Goal: Task Accomplishment & Management: Manage account settings

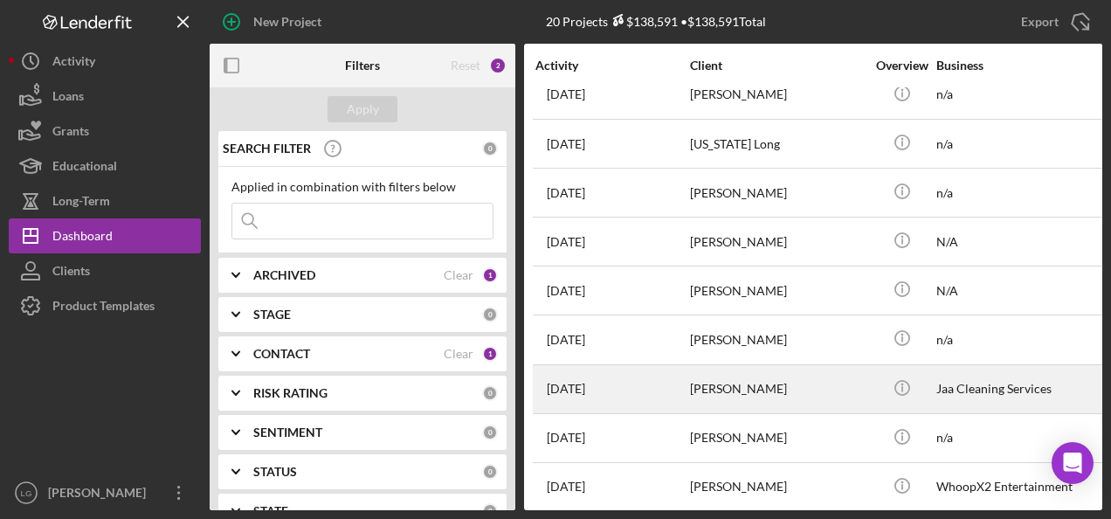
scroll to position [524, 0]
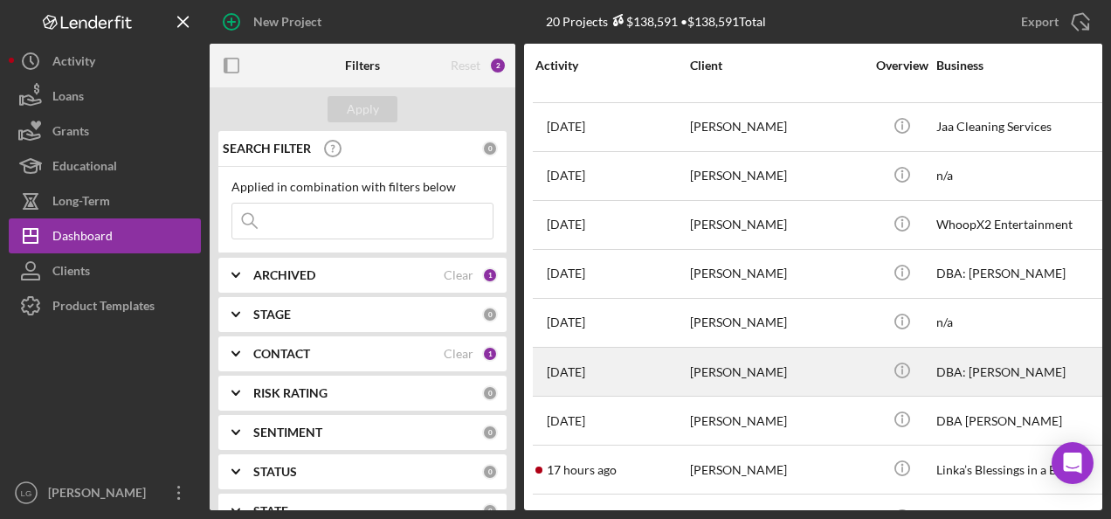
click at [720, 356] on div "[PERSON_NAME]" at bounding box center [777, 372] width 175 height 46
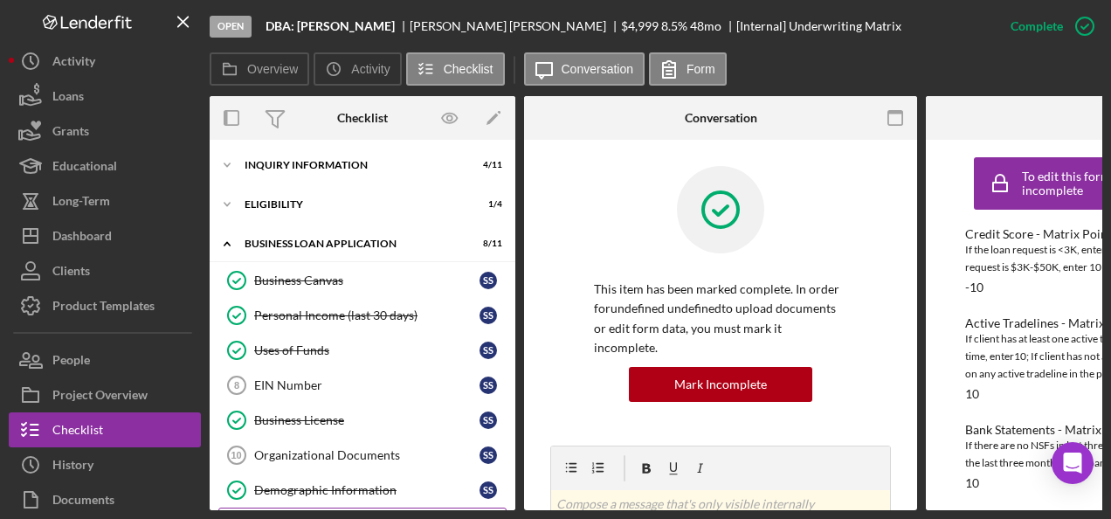
scroll to position [266, 0]
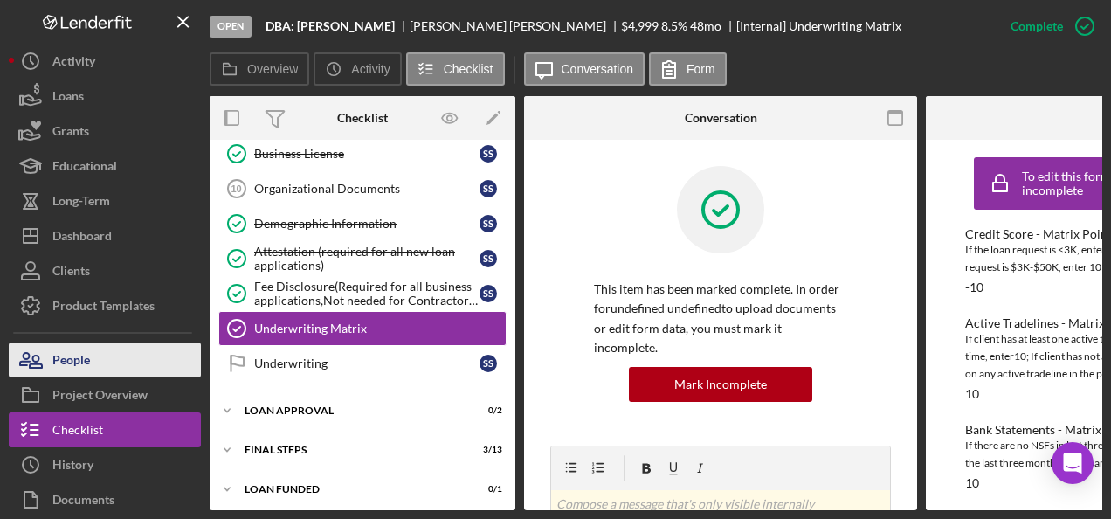
click at [107, 350] on button "People" at bounding box center [105, 360] width 192 height 35
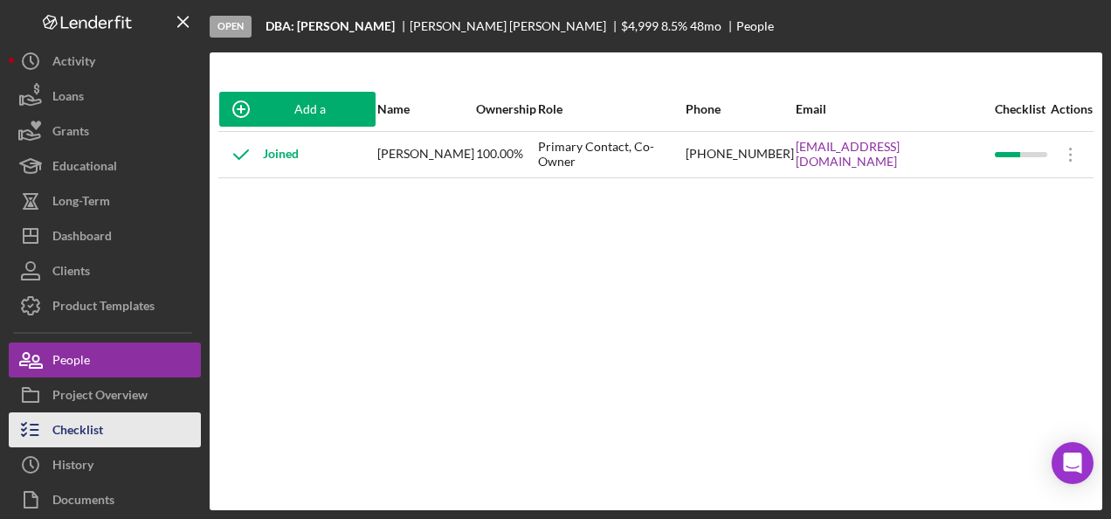
drag, startPoint x: 87, startPoint y: 419, endPoint x: 97, endPoint y: 418, distance: 10.6
click at [87, 421] on div "Checklist" at bounding box center [77, 431] width 51 height 39
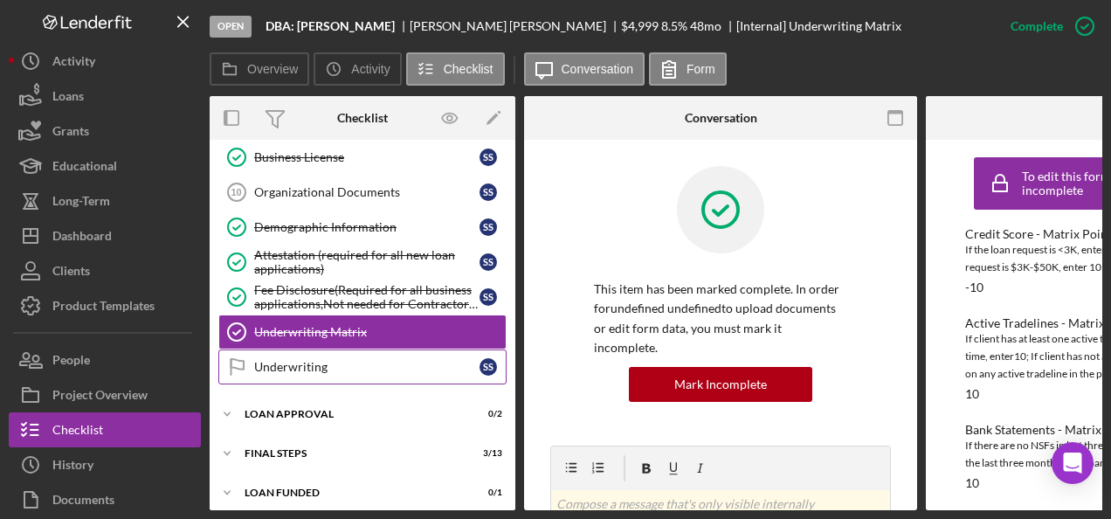
scroll to position [271, 0]
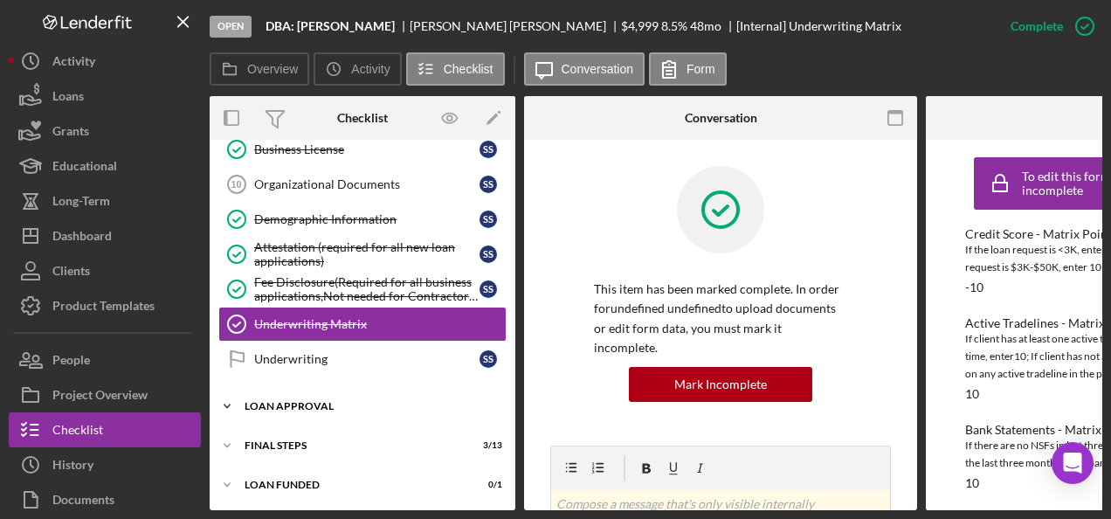
click at [294, 401] on div "Loan Approval" at bounding box center [369, 406] width 249 height 10
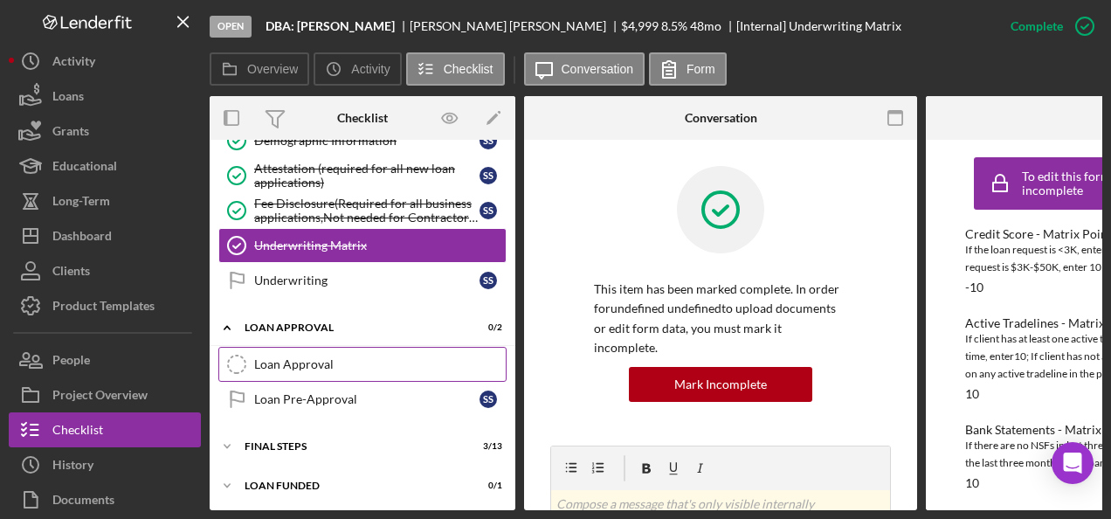
drag, startPoint x: 258, startPoint y: 345, endPoint x: 283, endPoint y: 349, distance: 25.6
click at [260, 348] on link "Loan Approval Loan Approval" at bounding box center [362, 364] width 288 height 35
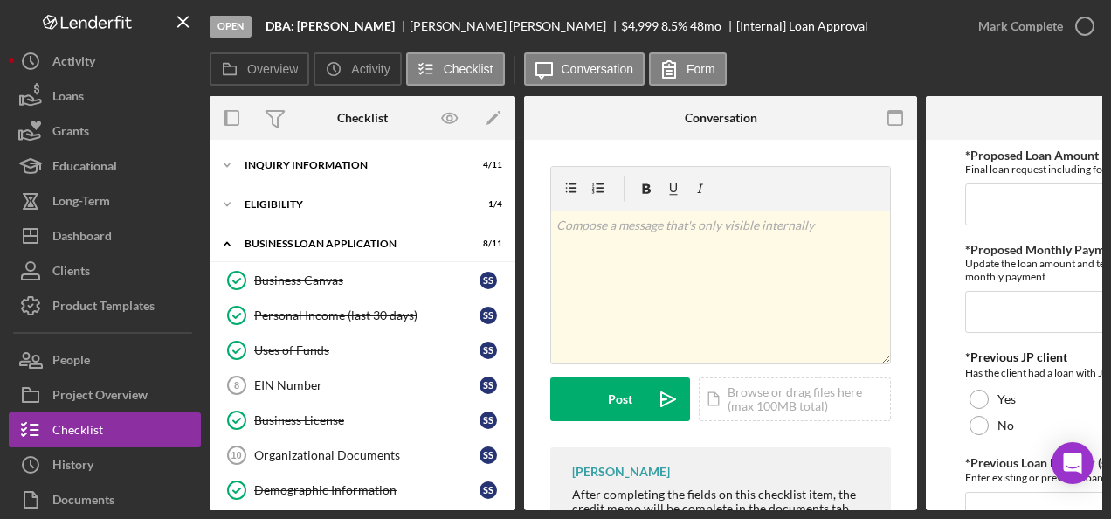
scroll to position [0, 217]
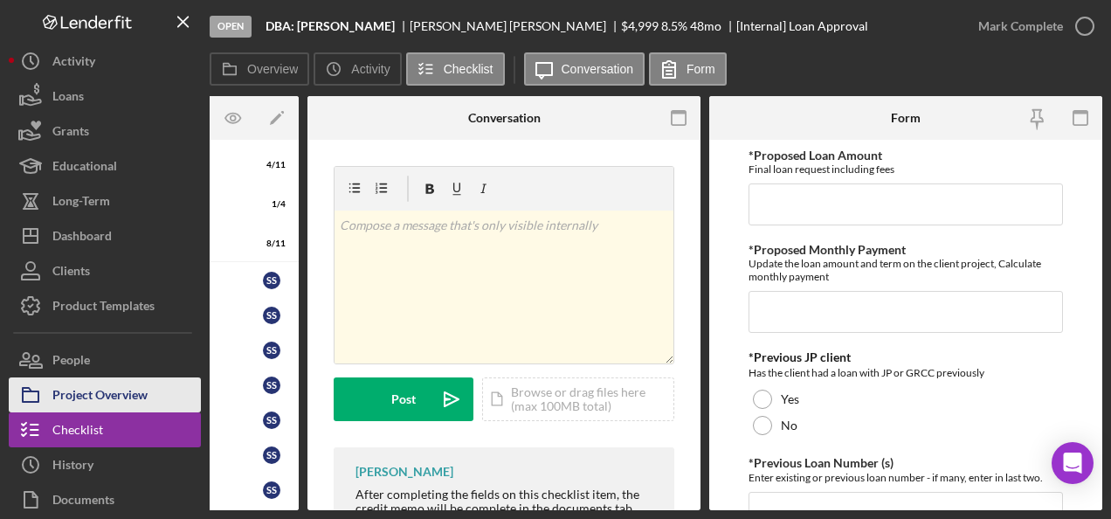
click at [155, 398] on button "Project Overview" at bounding box center [105, 394] width 192 height 35
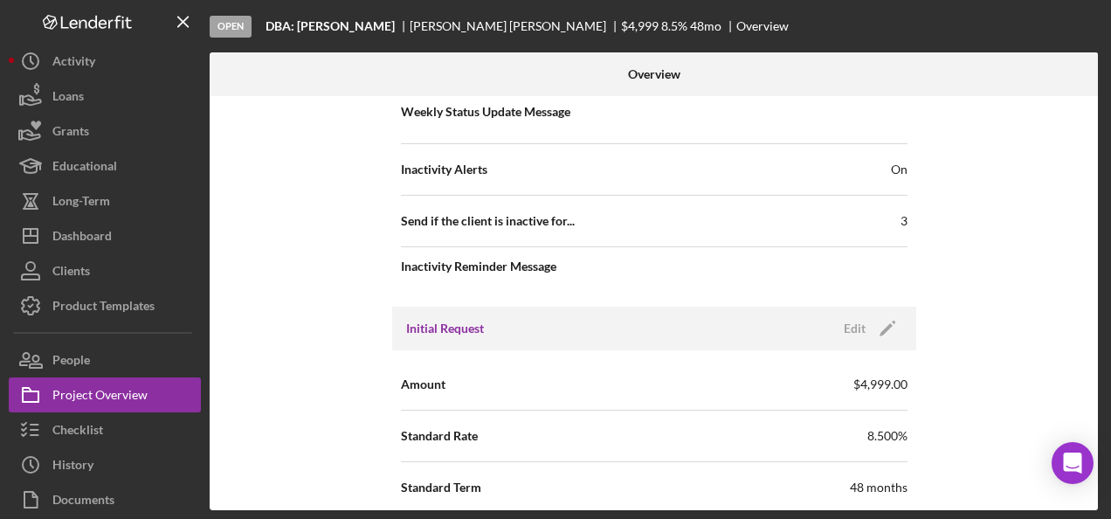
scroll to position [786, 0]
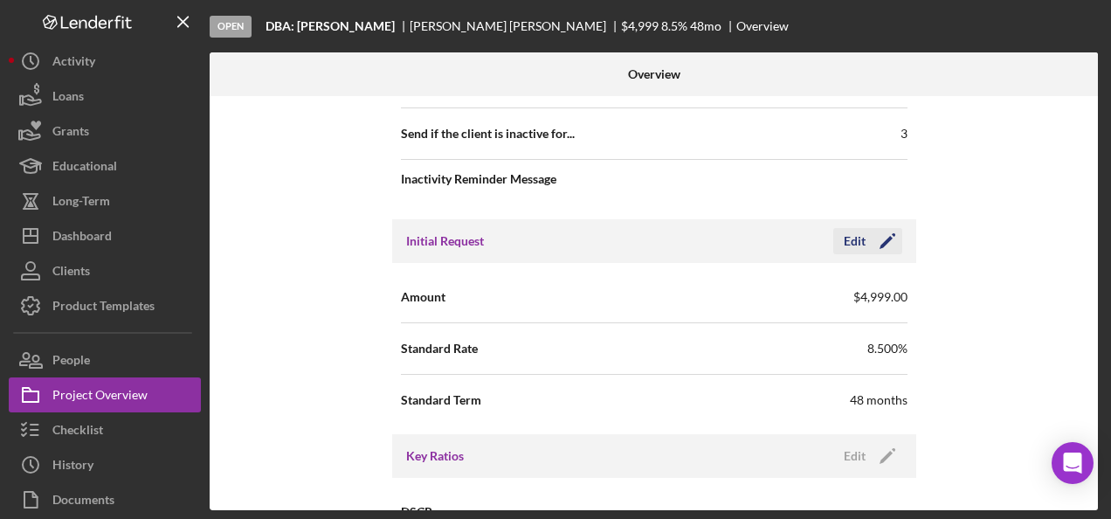
click at [887, 241] on icon "Icon/Edit" at bounding box center [888, 241] width 44 height 44
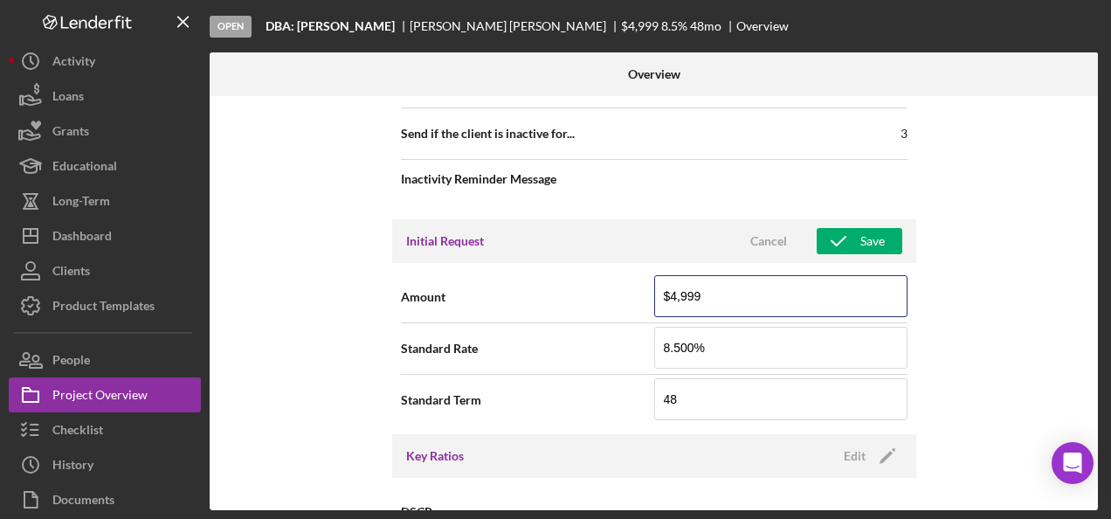
drag, startPoint x: 650, startPoint y: 285, endPoint x: 612, endPoint y: 285, distance: 38.4
click at [612, 285] on div "Amount $4,999" at bounding box center [654, 297] width 507 height 44
type input "$2,000"
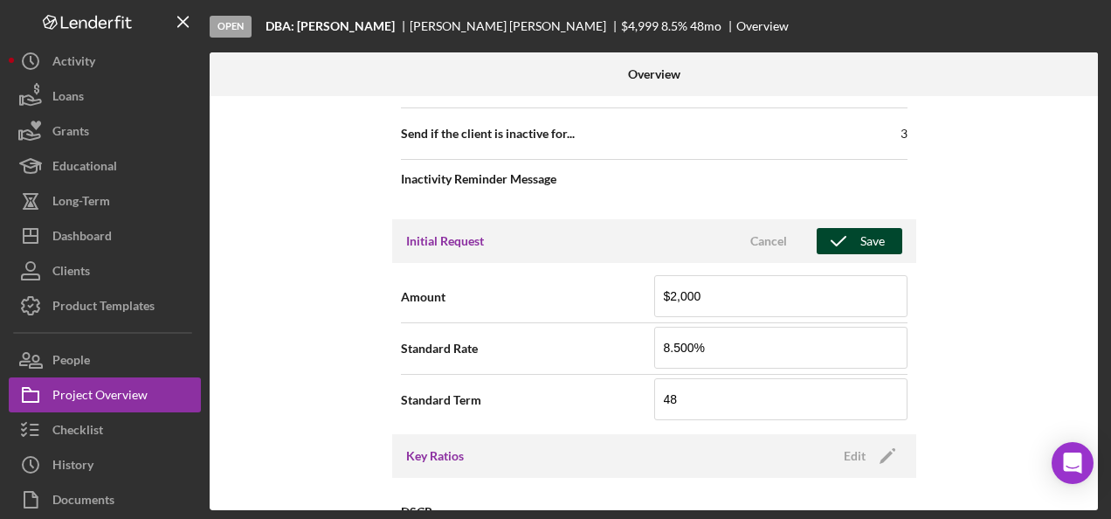
click at [855, 230] on icon "button" at bounding box center [839, 241] width 44 height 44
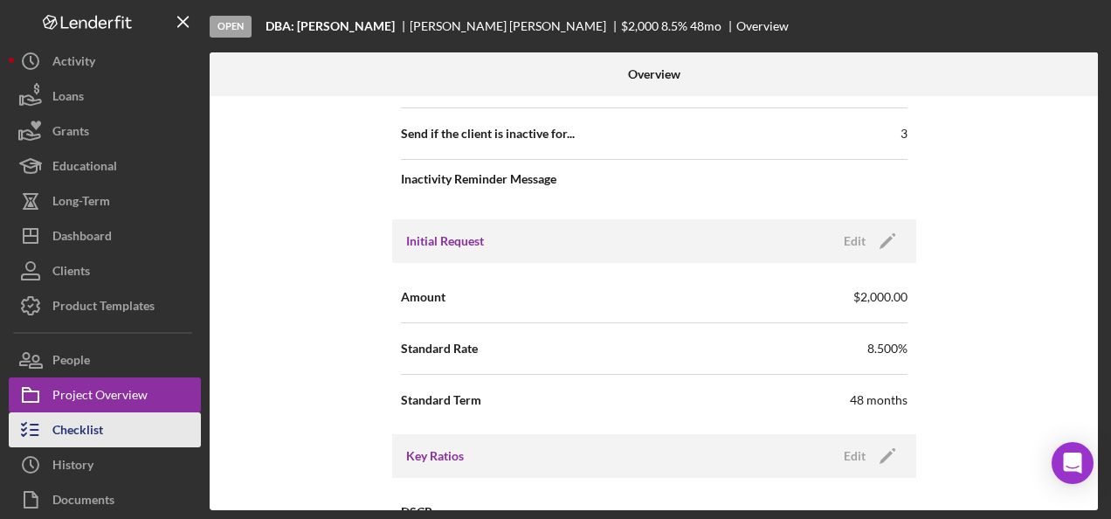
click at [79, 433] on div "Checklist" at bounding box center [77, 431] width 51 height 39
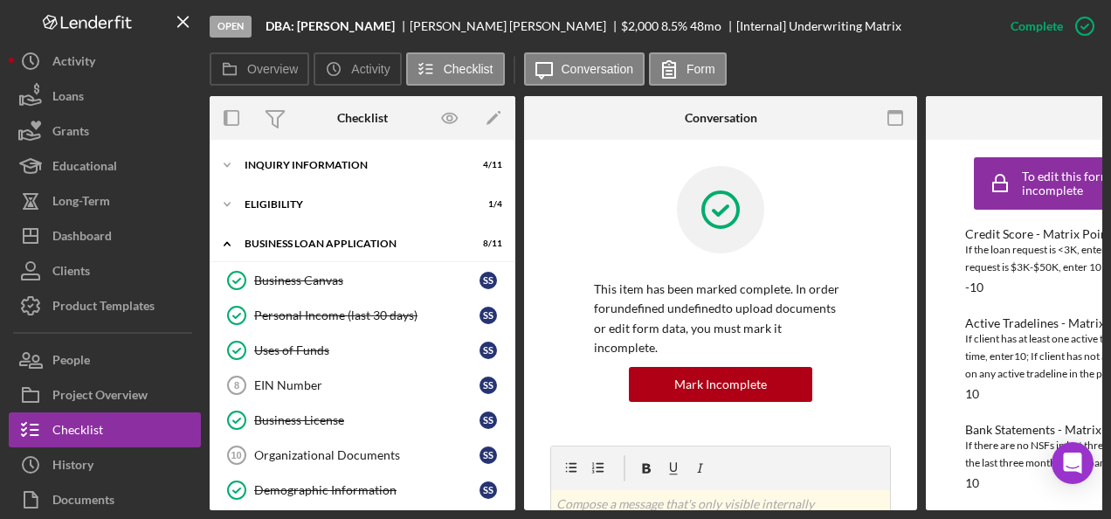
scroll to position [263, 0]
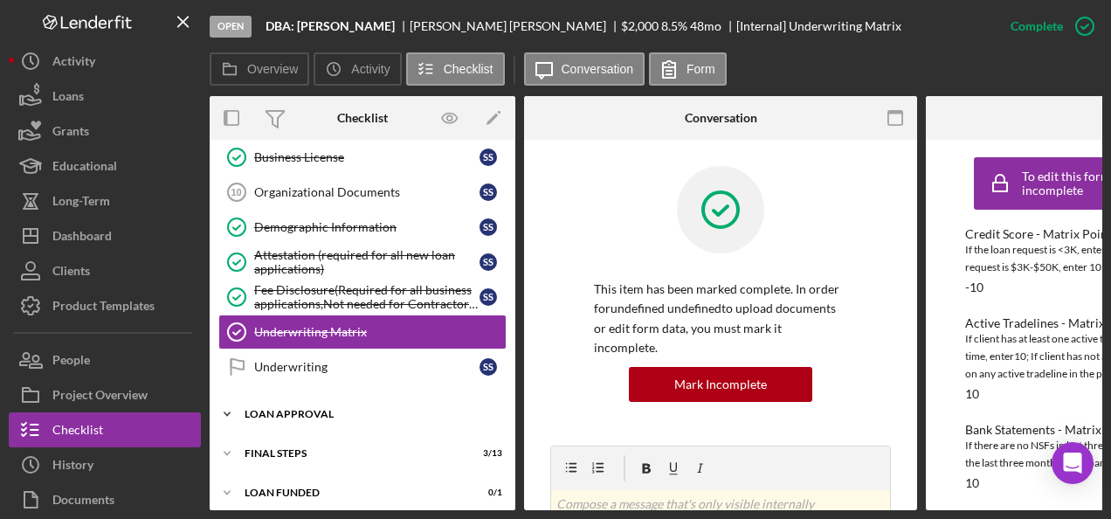
click at [330, 400] on div "Icon/Expander Loan Approval 0 / 2" at bounding box center [363, 414] width 306 height 35
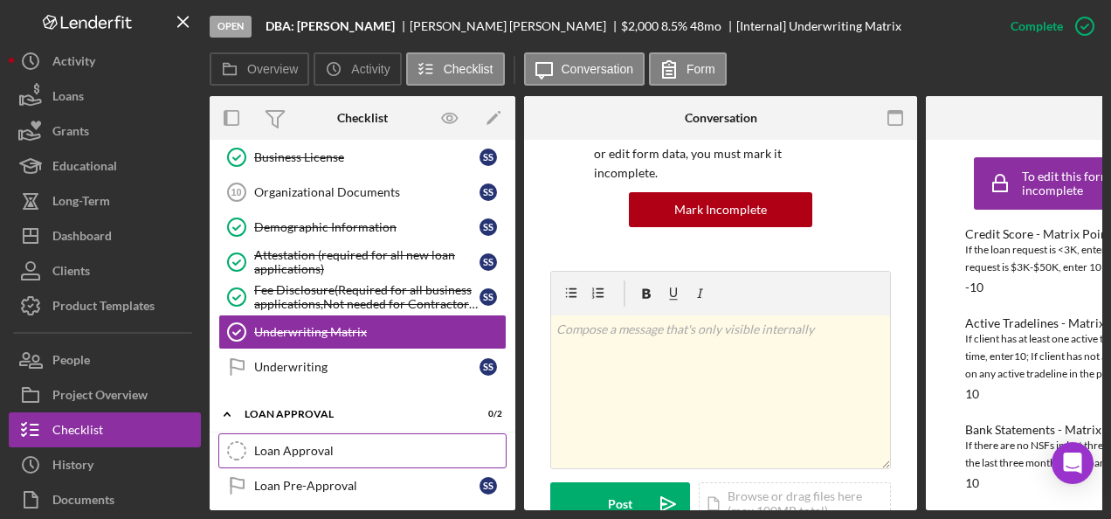
click at [308, 444] on div "Loan Approval" at bounding box center [380, 451] width 252 height 14
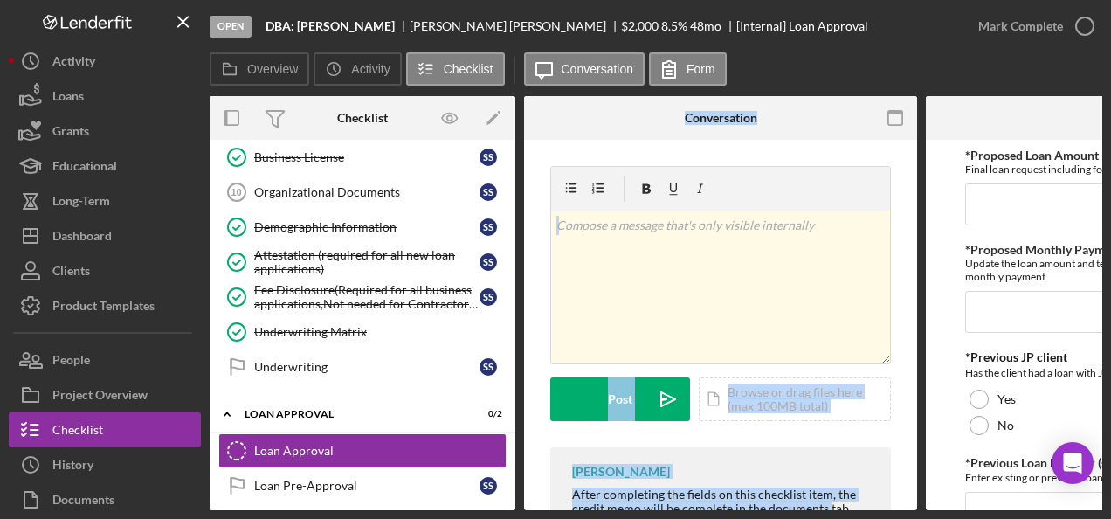
drag, startPoint x: 465, startPoint y: 510, endPoint x: 841, endPoint y: 512, distance: 376.6
click at [841, 512] on div "Open DBA: Shidya Sullivan Shidya Sullivan $2,000 $2,000 8.5 % 48 mo [Internal] …" at bounding box center [555, 259] width 1111 height 519
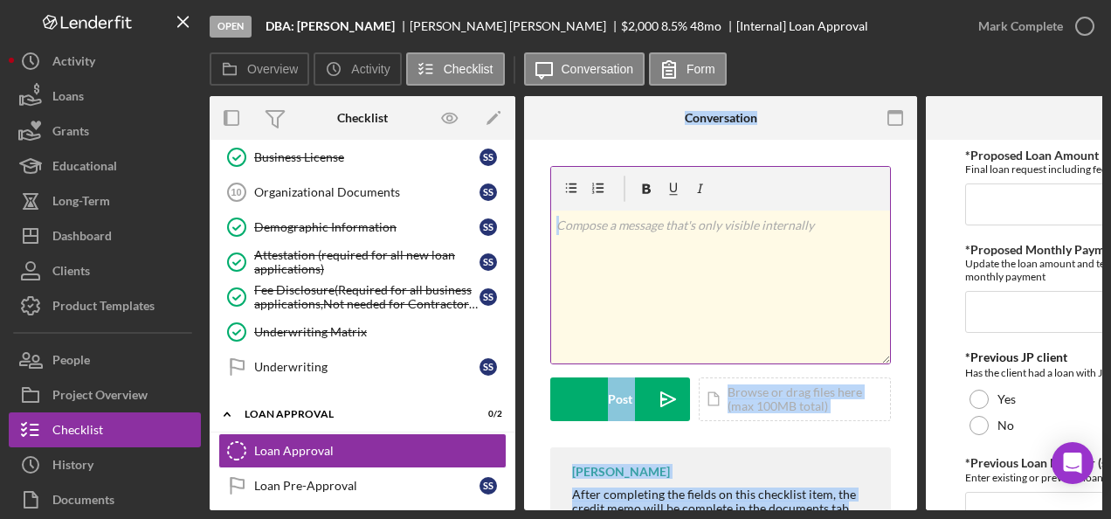
drag, startPoint x: 841, startPoint y: 512, endPoint x: 848, endPoint y: 298, distance: 214.2
click at [805, 227] on p at bounding box center [721, 225] width 329 height 19
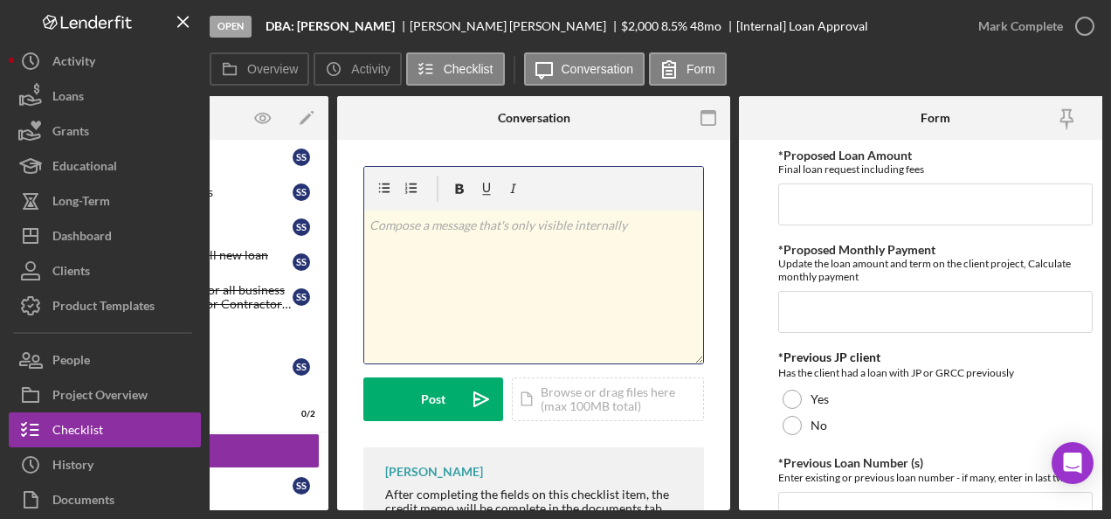
scroll to position [0, 217]
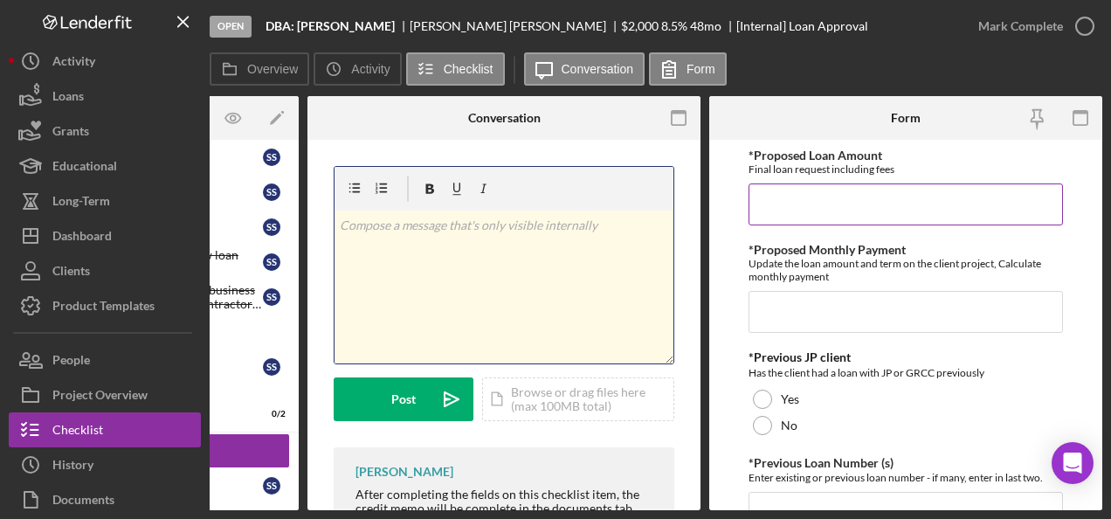
click at [865, 201] on input "*Proposed Loan Amount" at bounding box center [906, 204] width 315 height 42
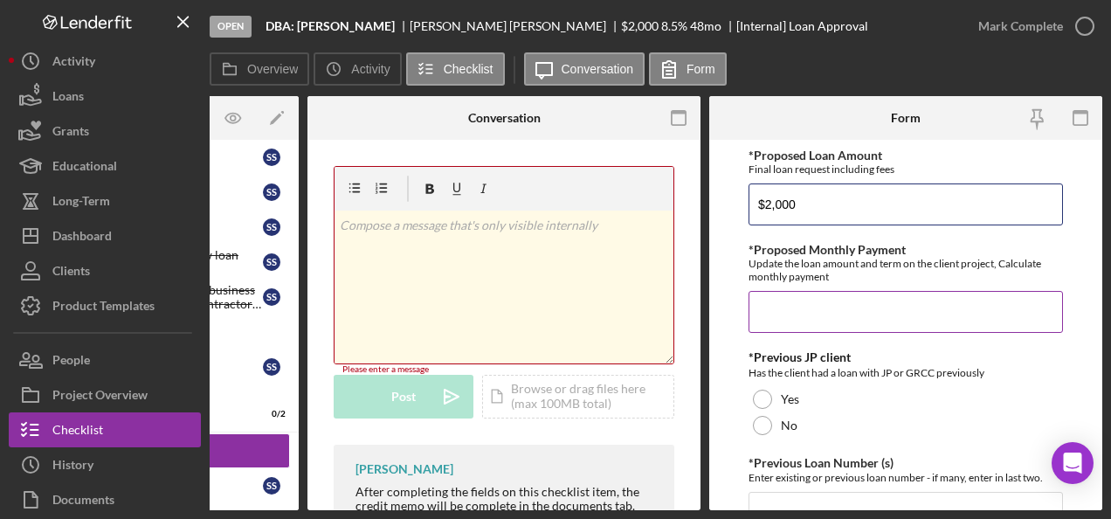
type input "$2,000"
click at [772, 324] on input "*Proposed Monthly Payment" at bounding box center [906, 312] width 315 height 42
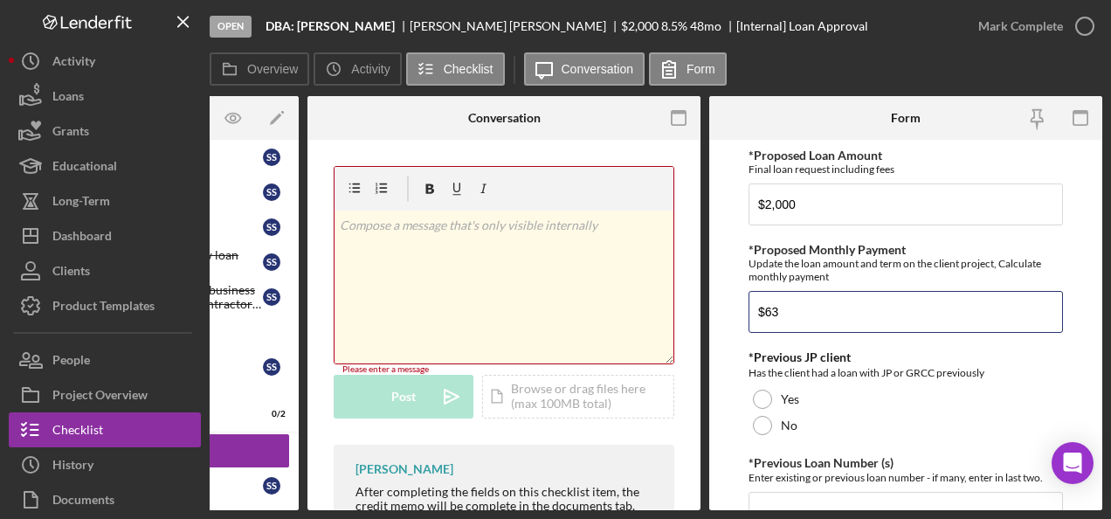
type input "$63"
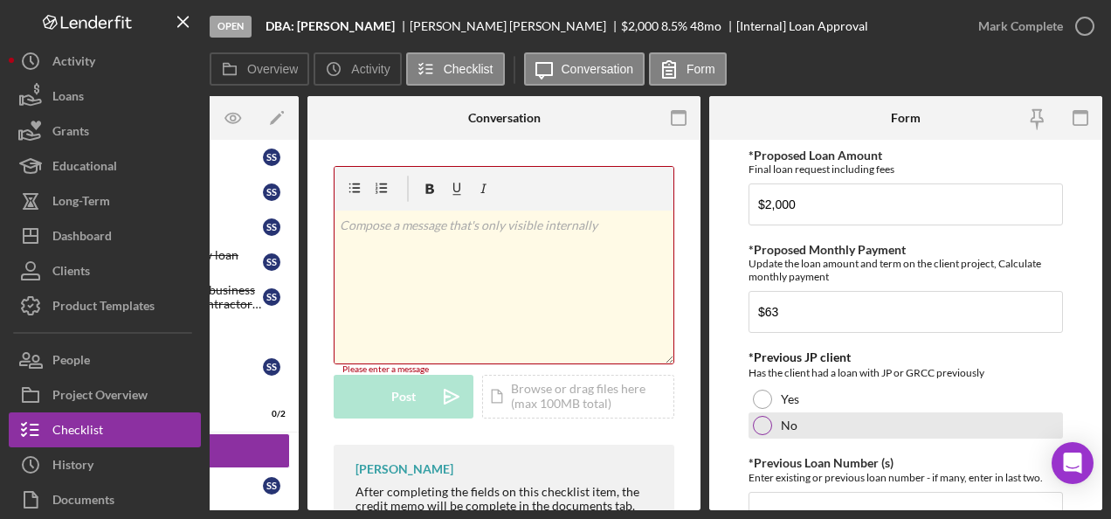
click at [758, 422] on div at bounding box center [762, 425] width 19 height 19
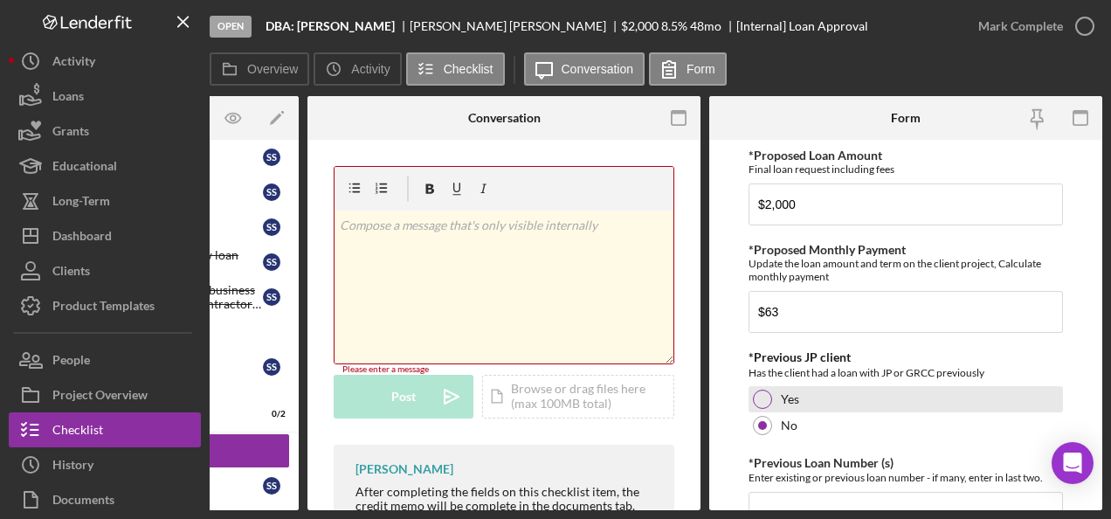
scroll to position [262, 0]
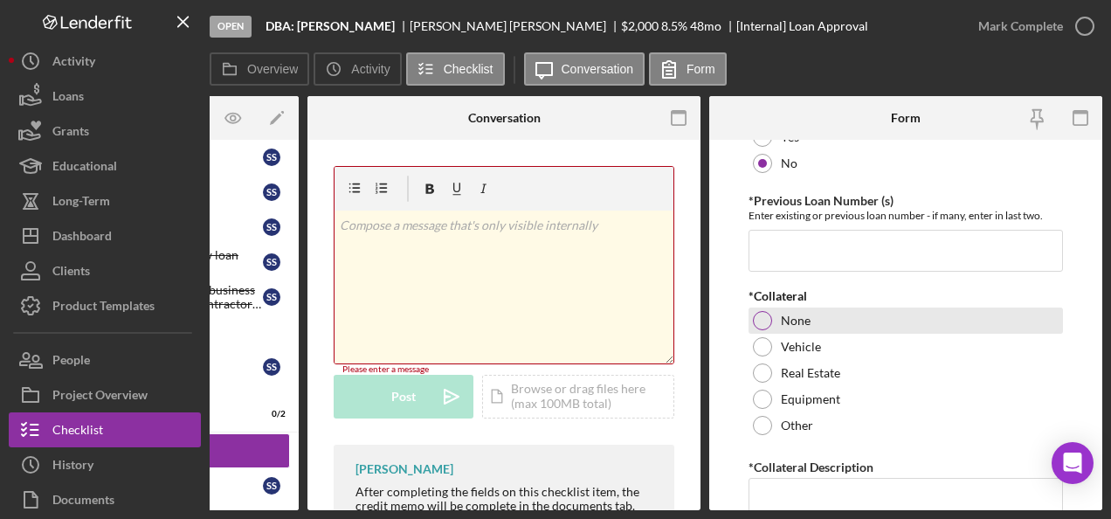
click at [764, 323] on div at bounding box center [762, 320] width 19 height 19
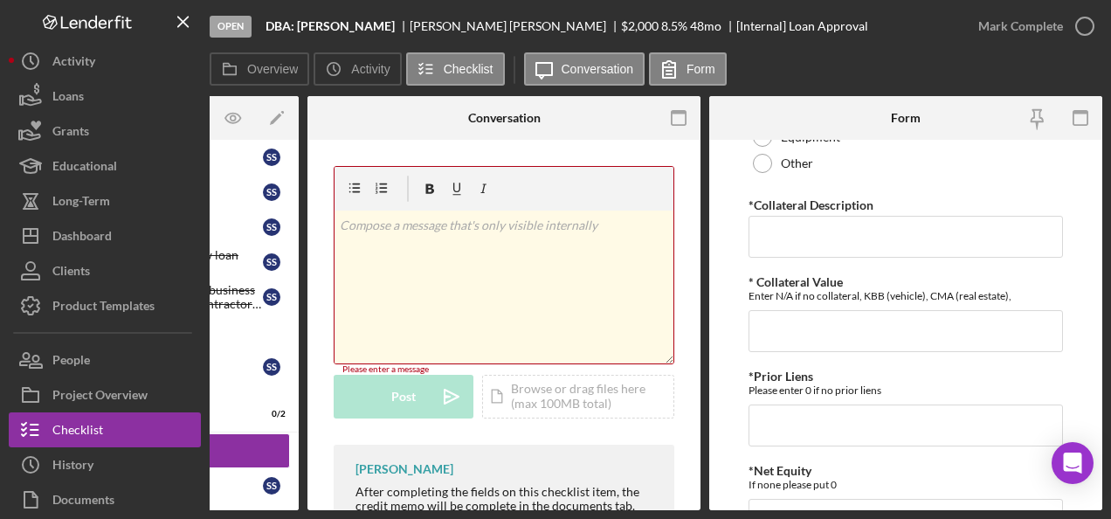
scroll to position [350, 0]
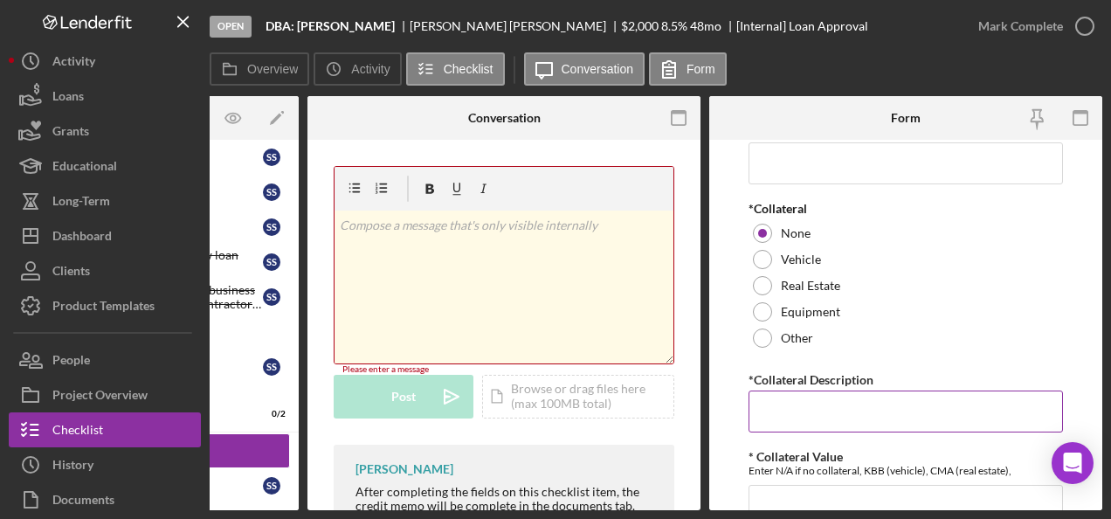
click at [781, 405] on input "*Collateral Description" at bounding box center [906, 412] width 315 height 42
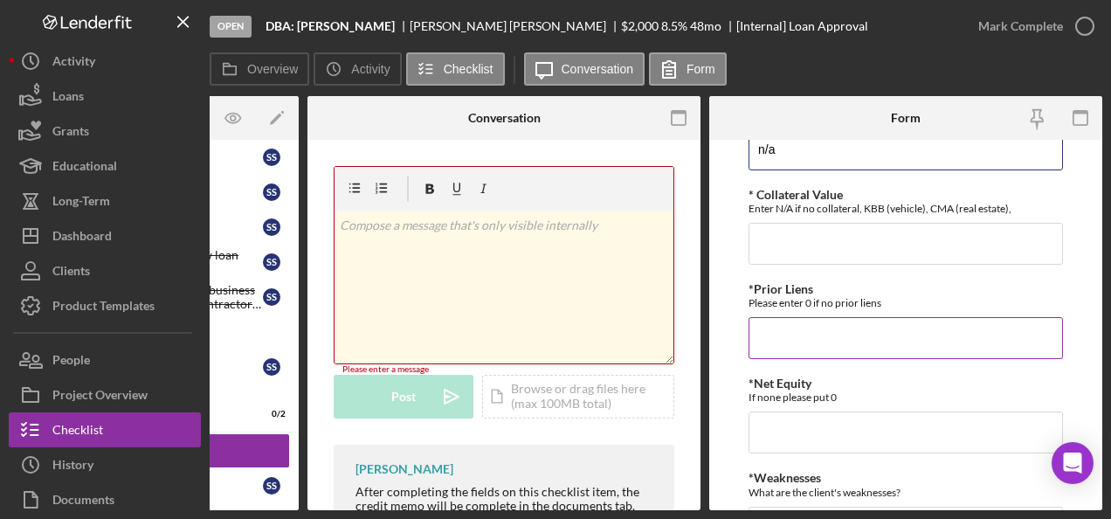
type input "n/a"
click at [827, 331] on input "*Prior Liens" at bounding box center [906, 338] width 315 height 42
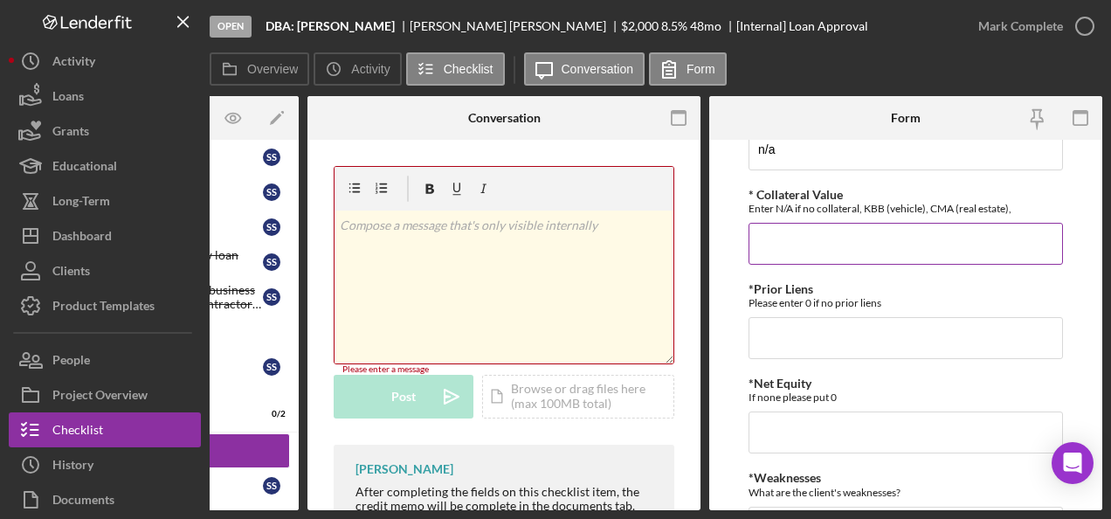
click at [823, 241] on input "* Collateral Value" at bounding box center [906, 244] width 315 height 42
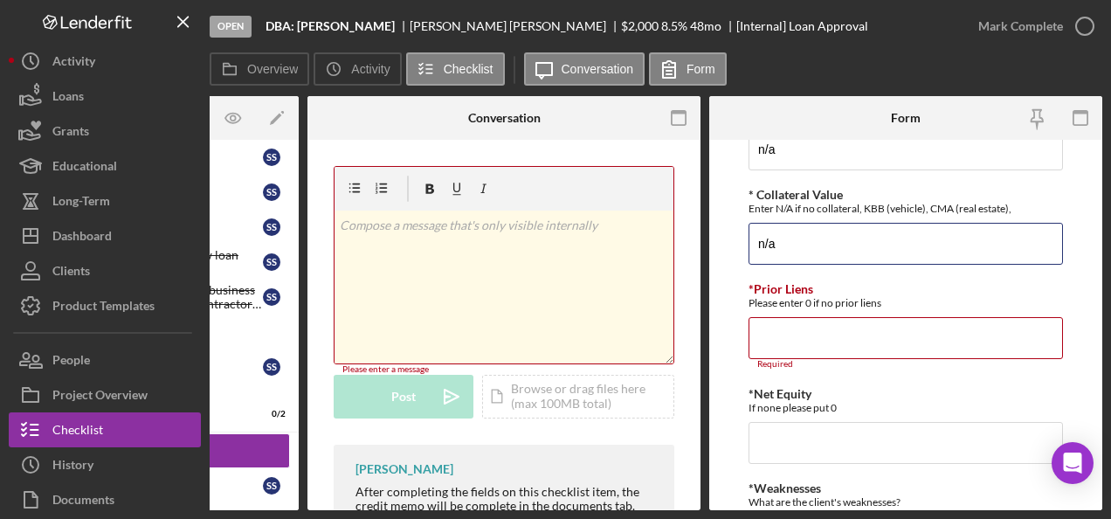
scroll to position [786, 0]
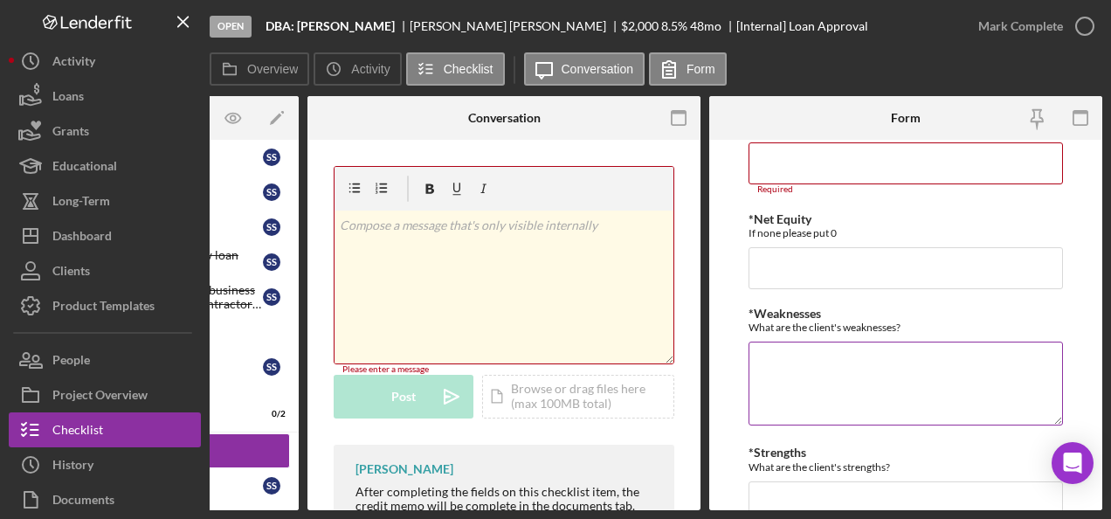
type input "n/a"
click at [776, 363] on textarea "*Weaknesses" at bounding box center [906, 384] width 315 height 84
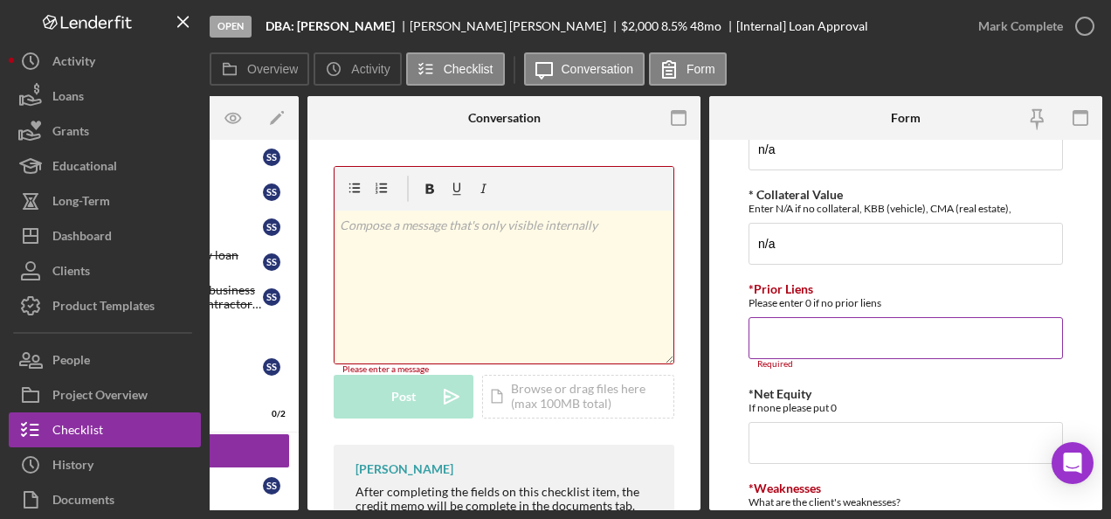
click at [790, 339] on input "*Prior Liens" at bounding box center [906, 338] width 315 height 42
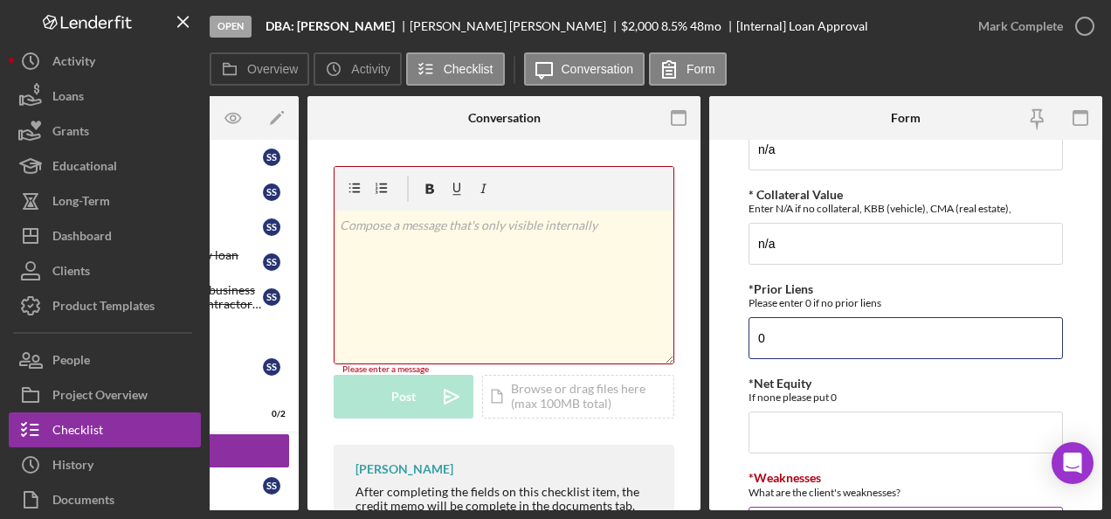
scroll to position [786, 0]
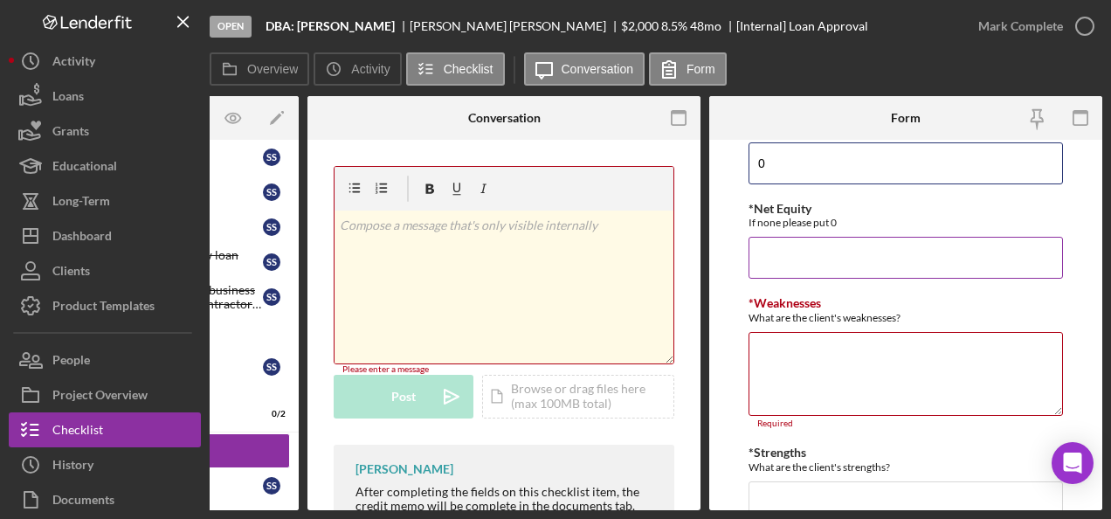
type input "0"
click at [813, 259] on input "*Net Equity" at bounding box center [906, 258] width 315 height 42
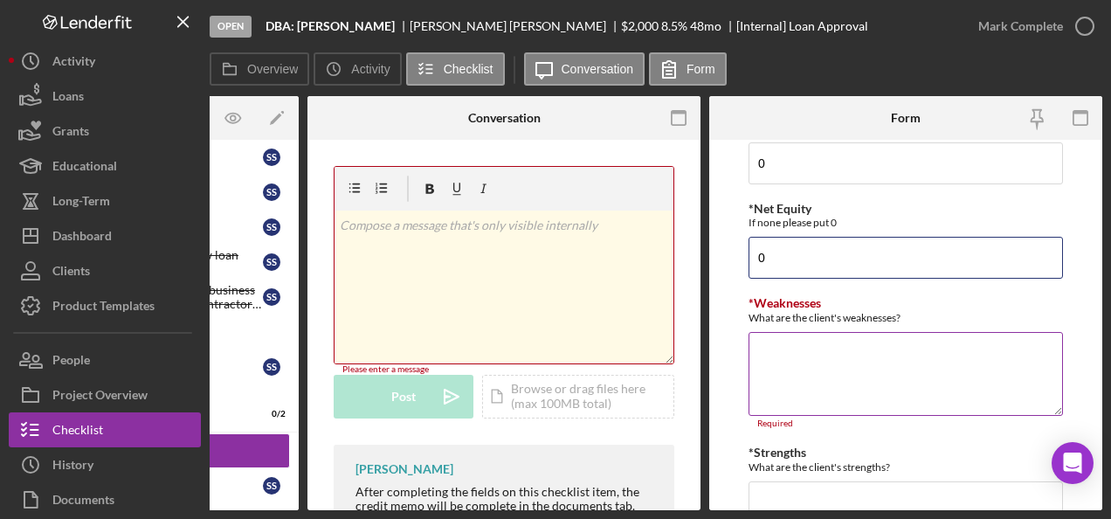
type input "0"
click at [802, 363] on textarea "*Weaknesses" at bounding box center [906, 374] width 315 height 84
click at [792, 346] on textarea "*Weaknesses" at bounding box center [906, 374] width 315 height 84
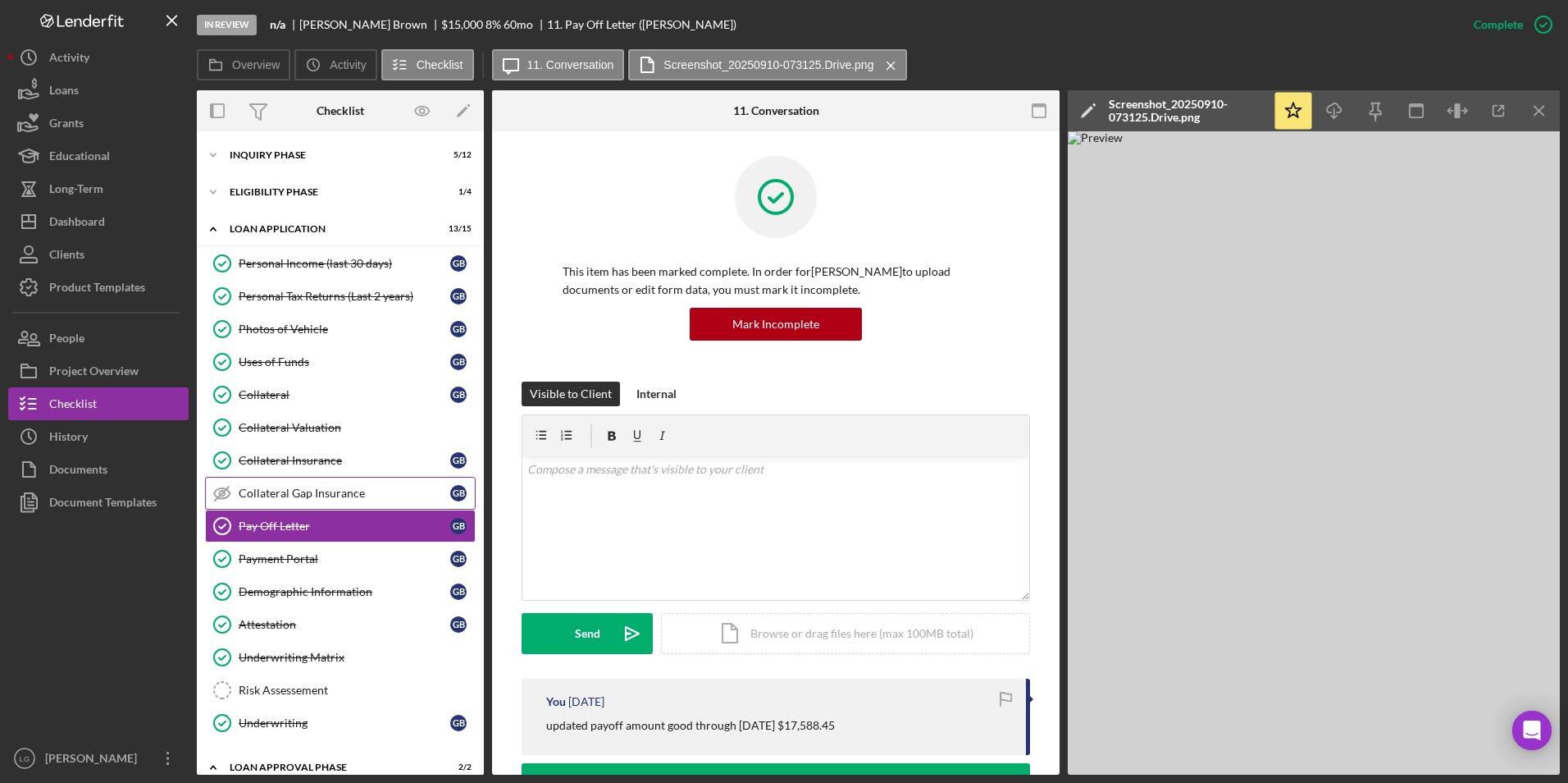
scroll to position [329, 0]
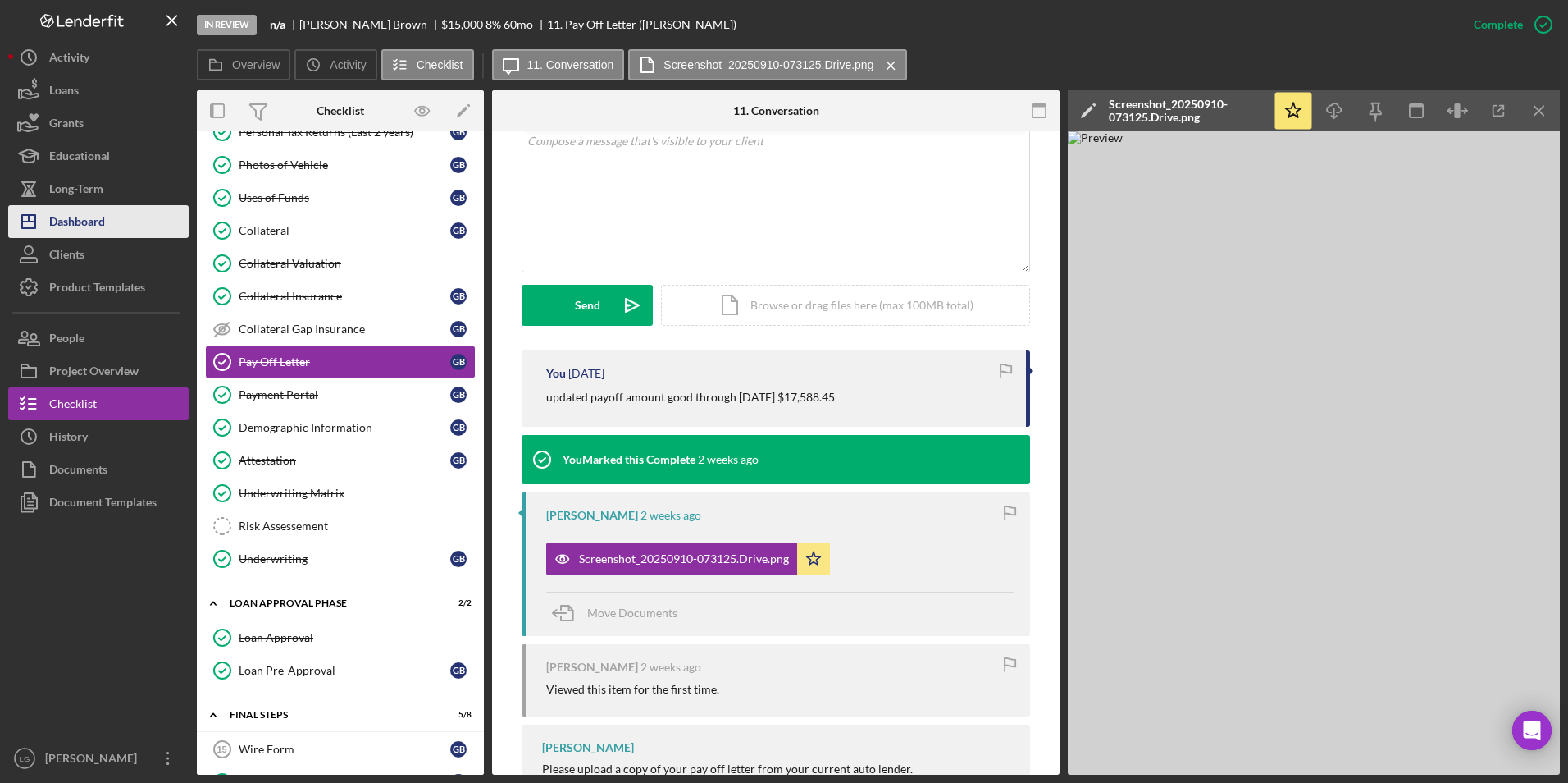
drag, startPoint x: 69, startPoint y: 211, endPoint x: 75, endPoint y: 220, distance: 10.8
click at [69, 211] on div "Dashboard" at bounding box center [76, 223] width 55 height 37
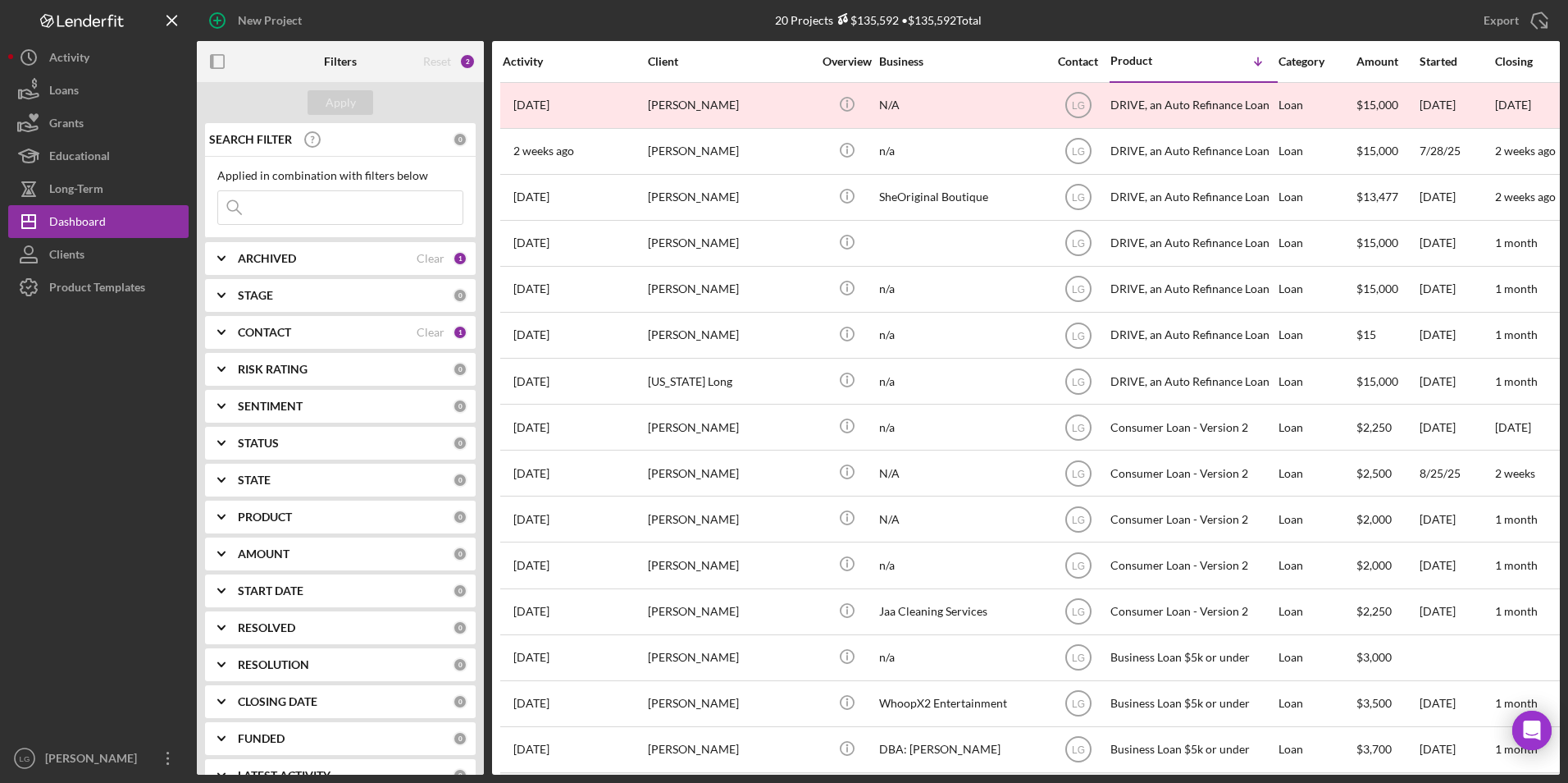
scroll to position [164, 0]
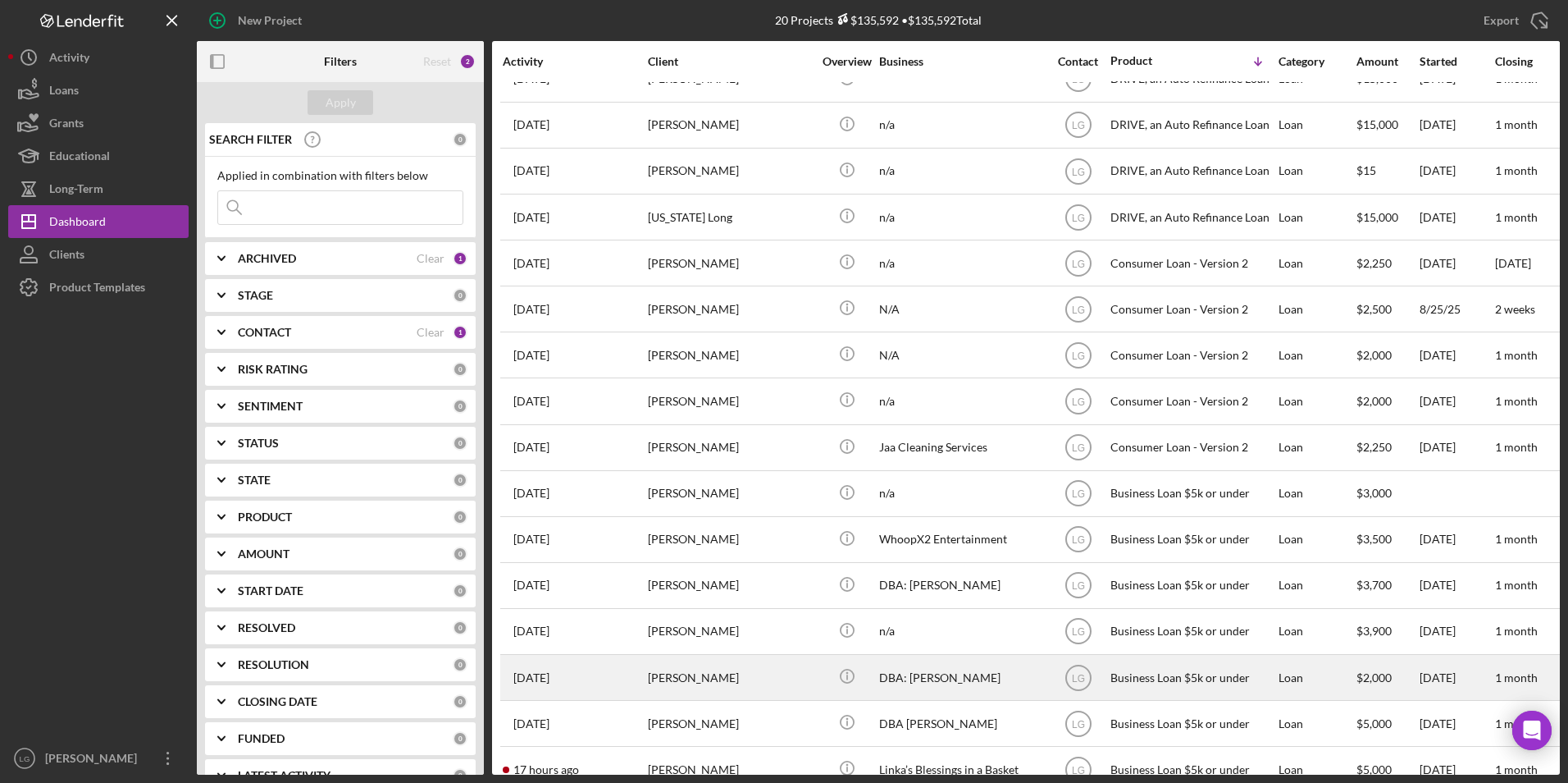
click at [694, 676] on div "[PERSON_NAME]" at bounding box center [729, 677] width 164 height 43
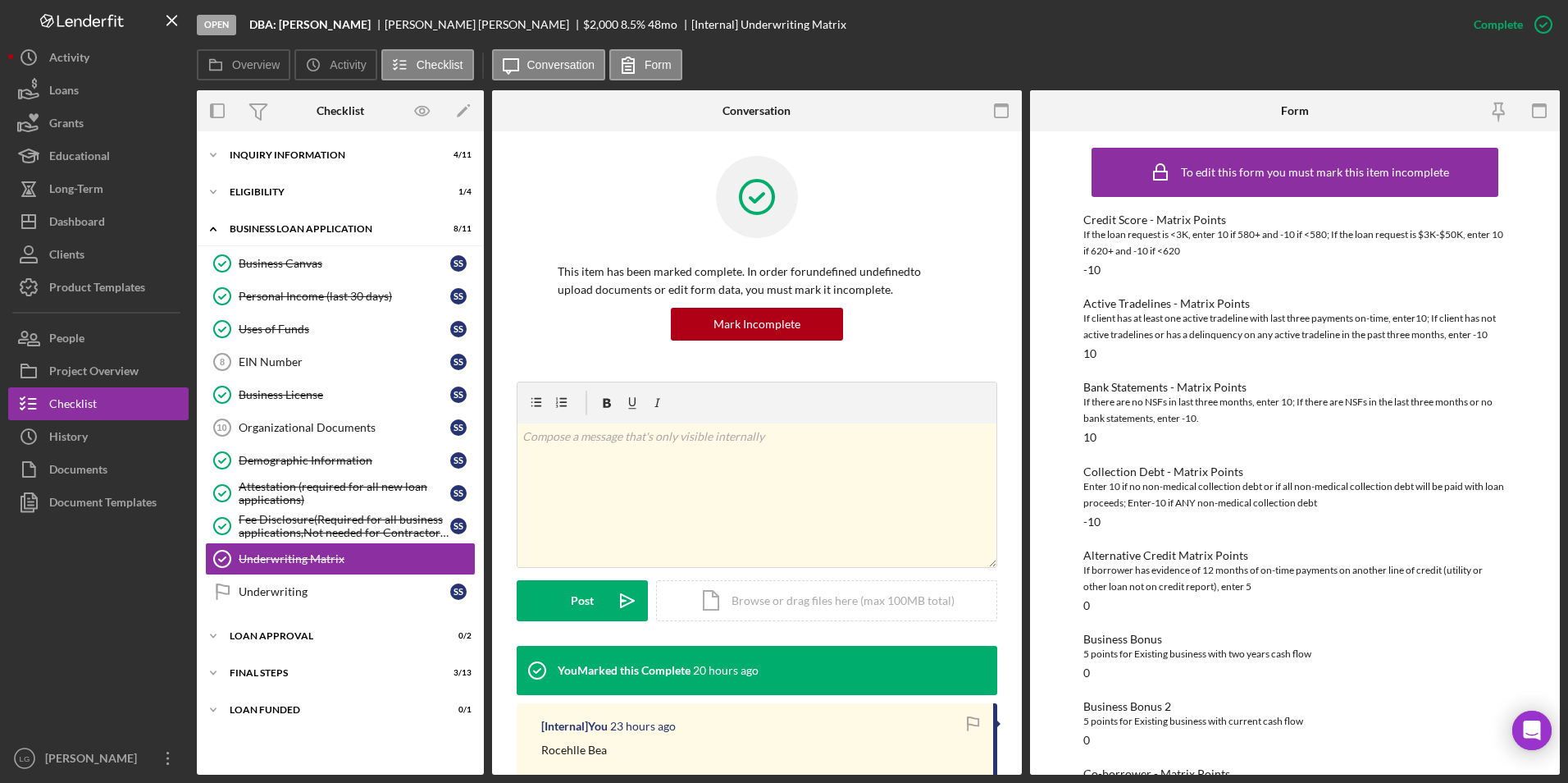
scroll to position [164, 0]
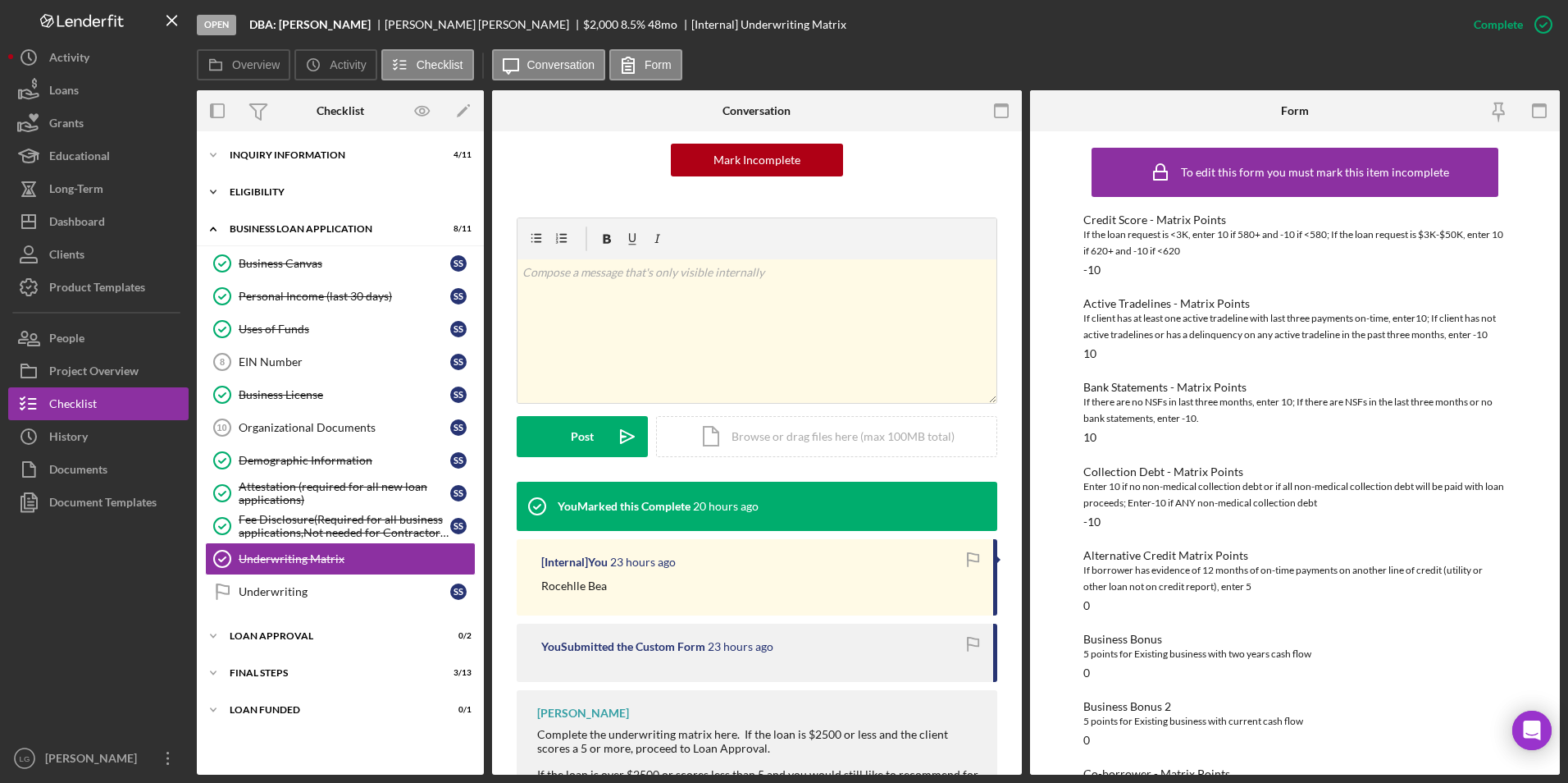
click at [291, 193] on div "Eligibility" at bounding box center [346, 192] width 234 height 9
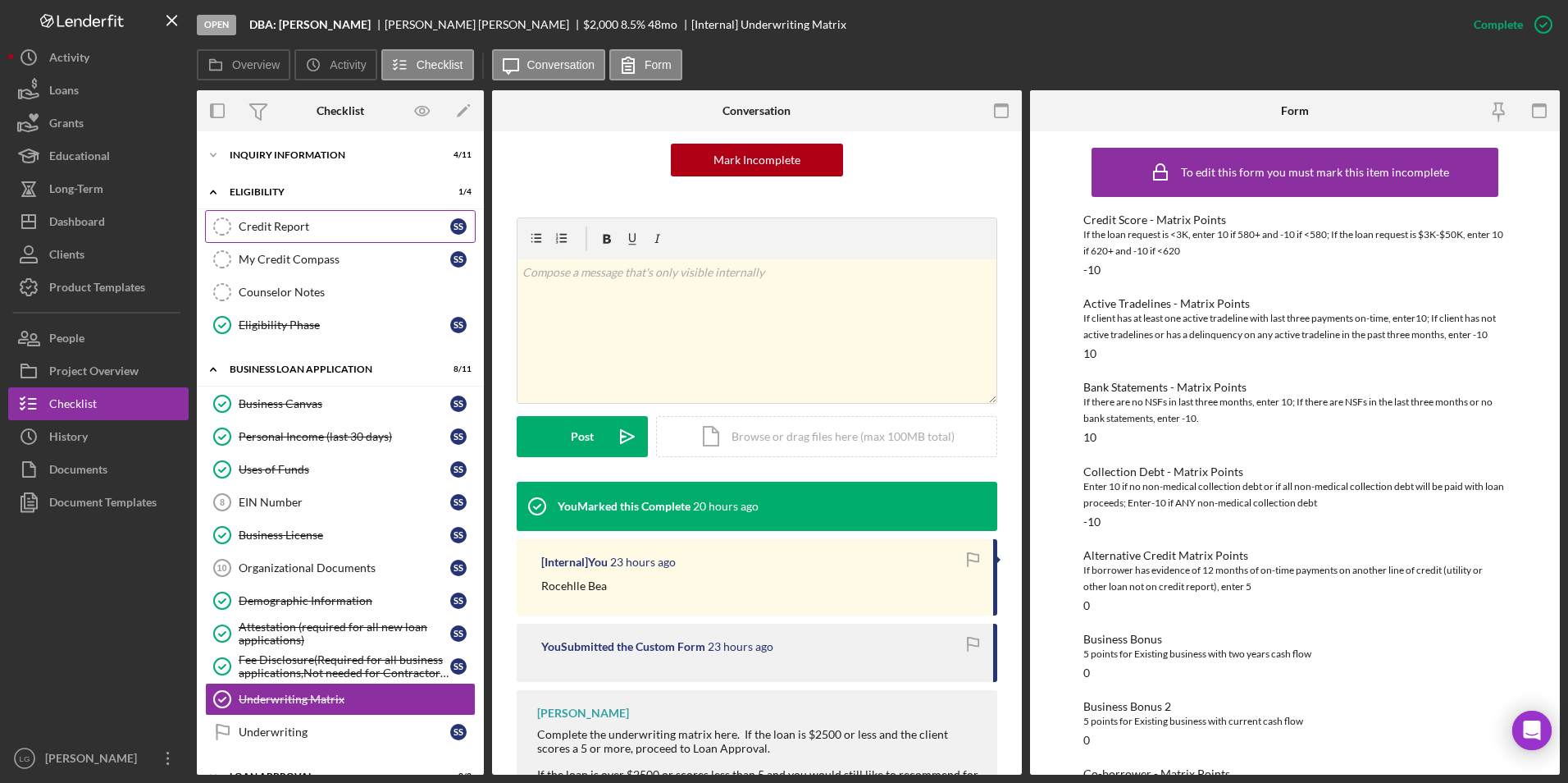
click at [297, 224] on div "Credit Report" at bounding box center [343, 226] width 211 height 13
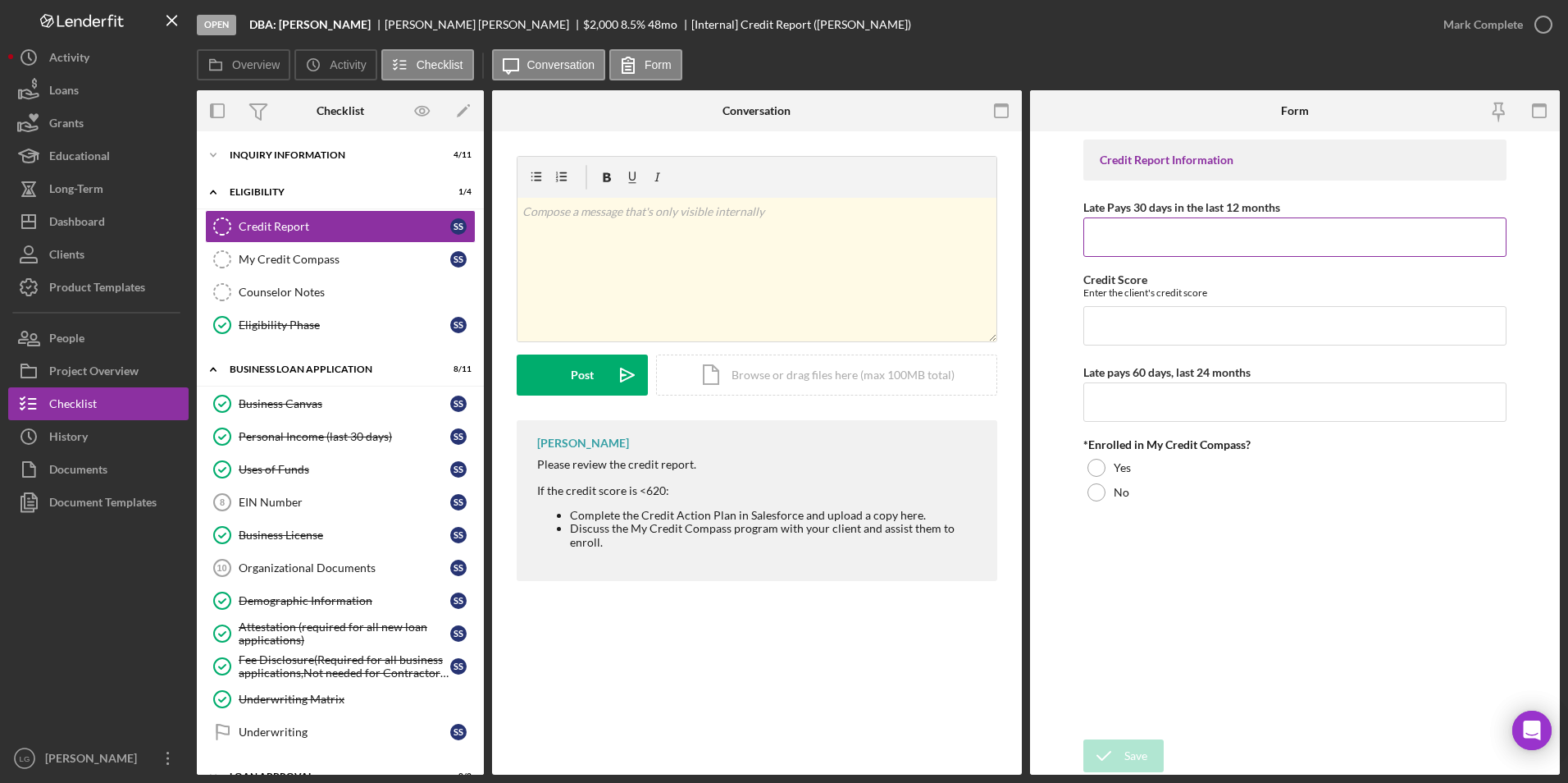
click at [1217, 231] on input "Late Pays 30 days in the last 12 months" at bounding box center [1295, 238] width 424 height 39
type input "563"
click at [1253, 339] on input "Credit Score" at bounding box center [1295, 326] width 424 height 39
drag, startPoint x: 1158, startPoint y: 241, endPoint x: 1062, endPoint y: 251, distance: 96.5
click at [1062, 251] on form "Credit Report Information Late Pays 30 days in the last 12 months 563 Credit Sc…" at bounding box center [1294, 453] width 529 height 643
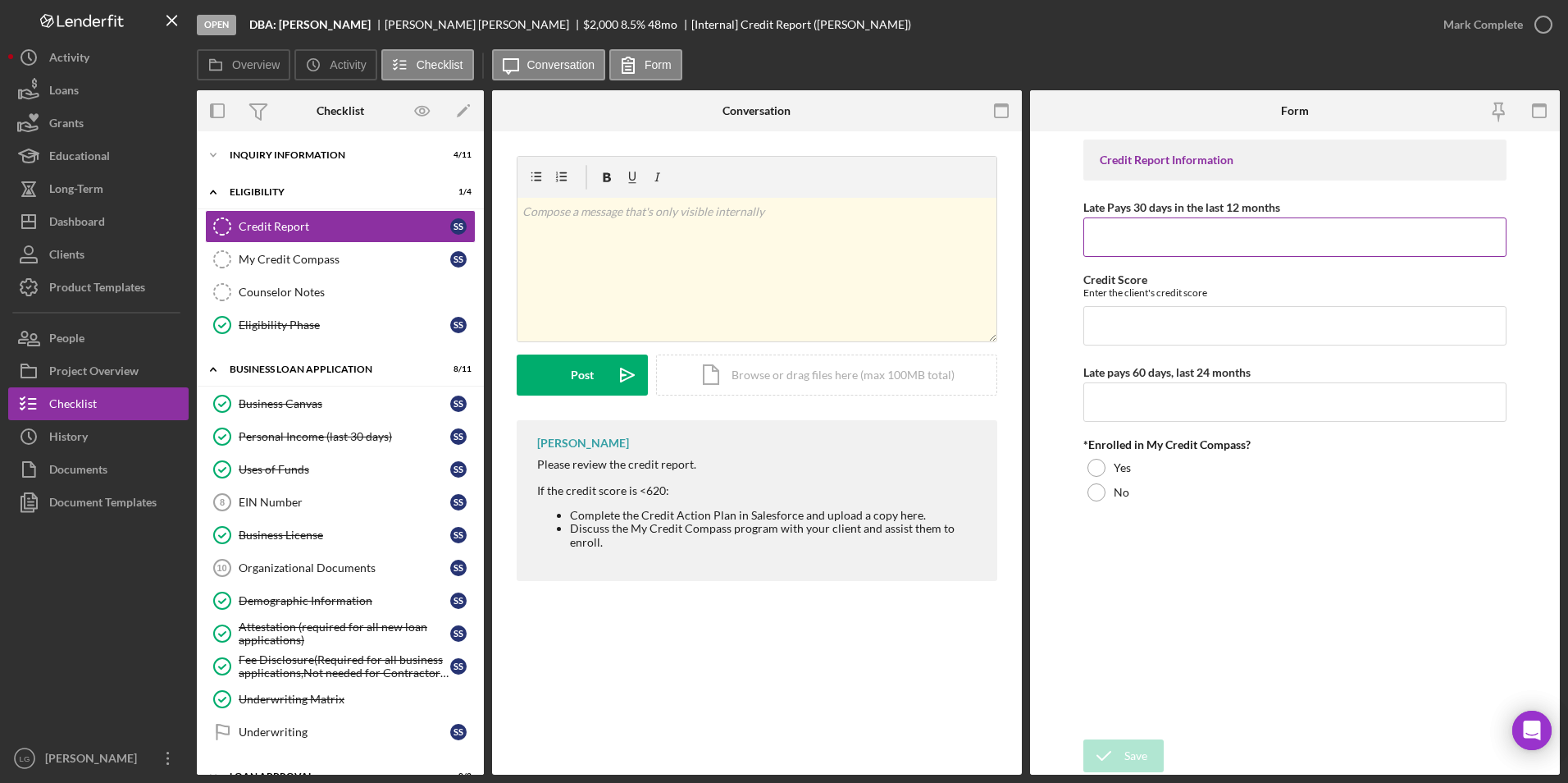
click at [1130, 233] on input "Late Pays 30 days in the last 12 months" at bounding box center [1295, 238] width 424 height 39
type input "0"
click at [1135, 329] on input "Credit Score" at bounding box center [1295, 326] width 424 height 39
type input "563"
click at [1199, 400] on input "Late pays 60 days, last 24 months" at bounding box center [1295, 402] width 424 height 39
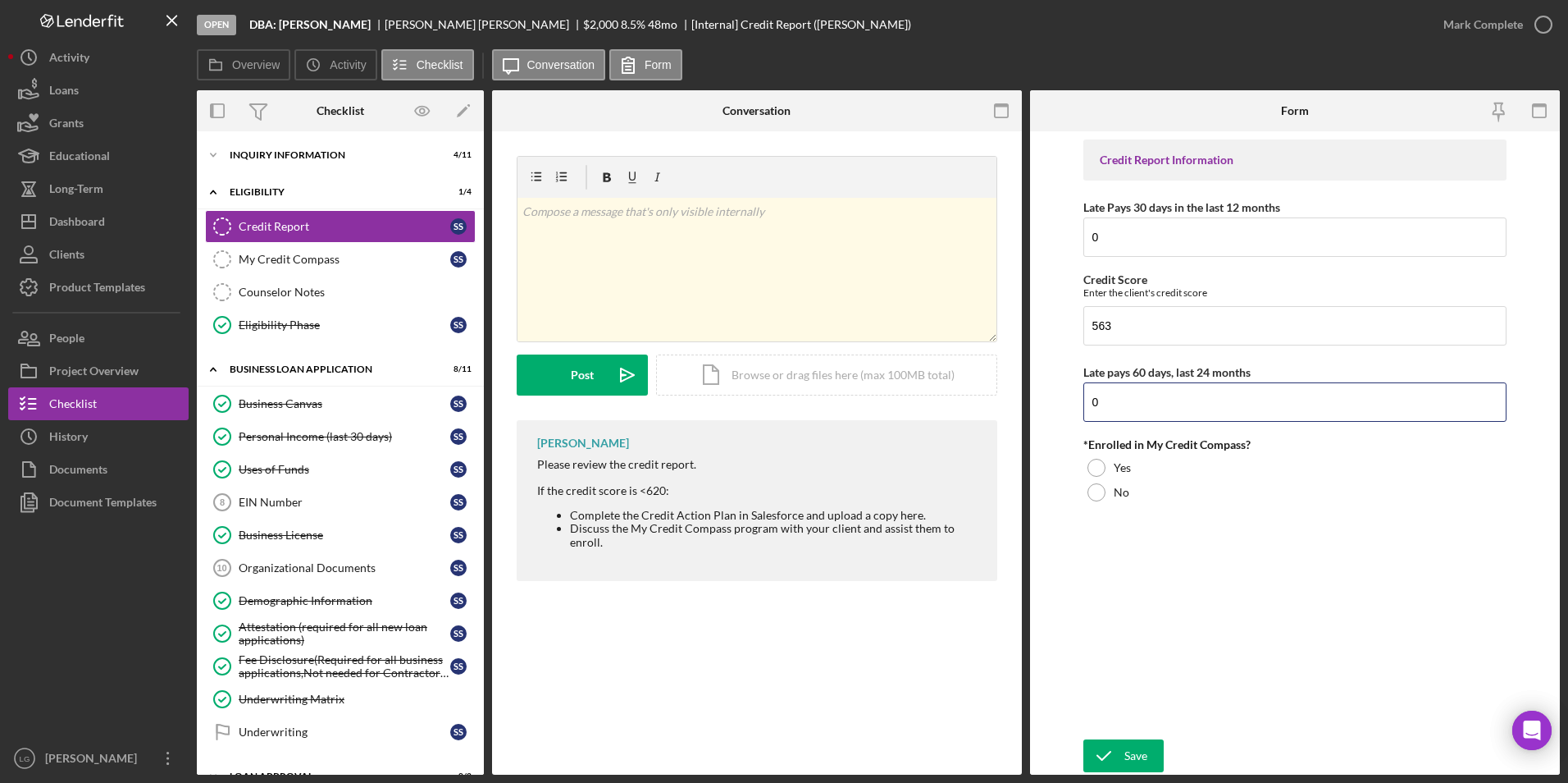
type input "0"
click at [1093, 509] on div "Credit Report Information Late Pays 30 days in the last 12 months 0 Credit Scor…" at bounding box center [1295, 436] width 424 height 591
click at [1094, 497] on div at bounding box center [1096, 492] width 18 height 18
click at [1127, 751] on div "Save" at bounding box center [1135, 755] width 23 height 33
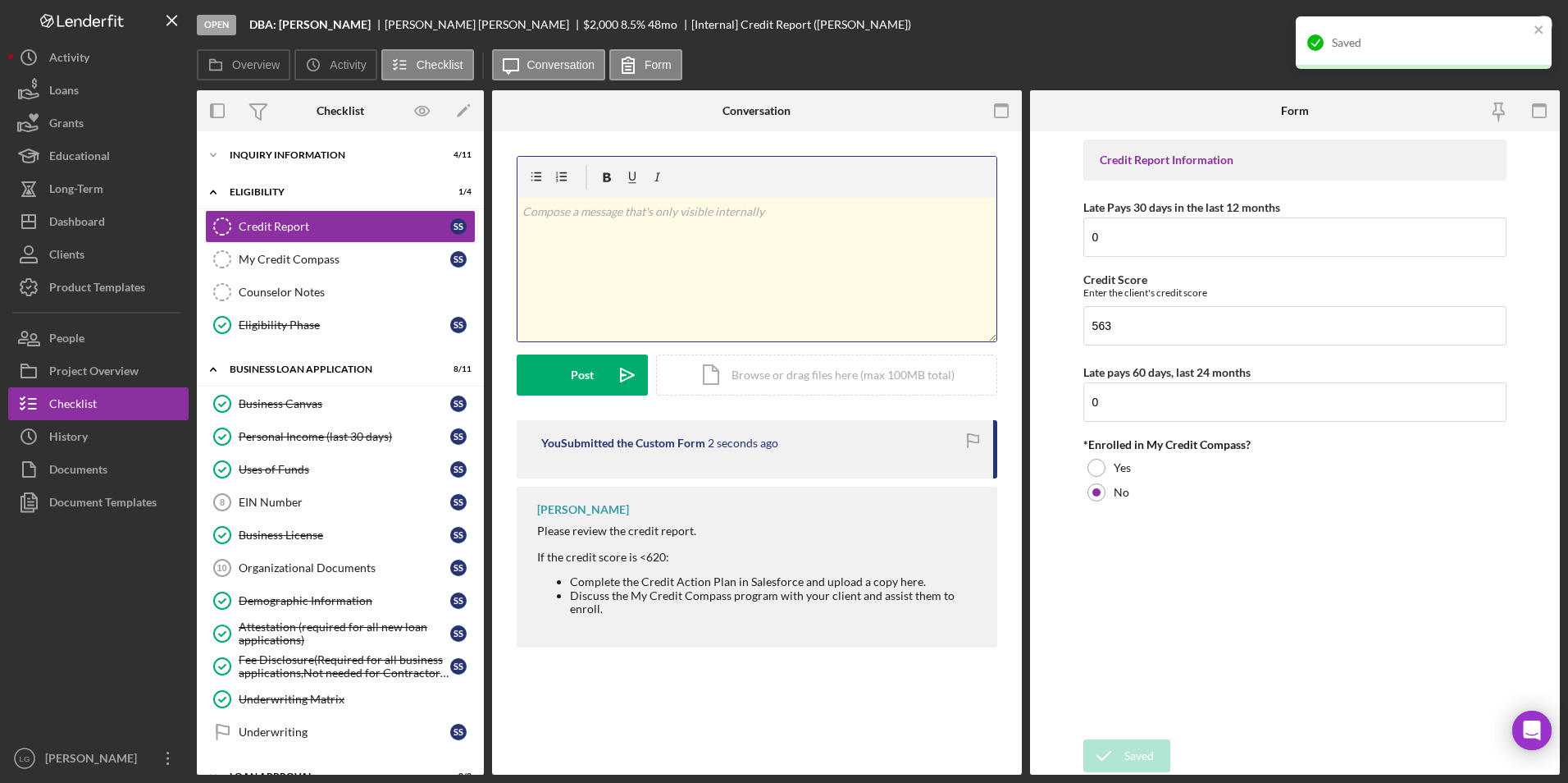
click at [671, 247] on div "v Color teal Color pink Remove color Add row above Add row below Add column bef…" at bounding box center [756, 269] width 479 height 144
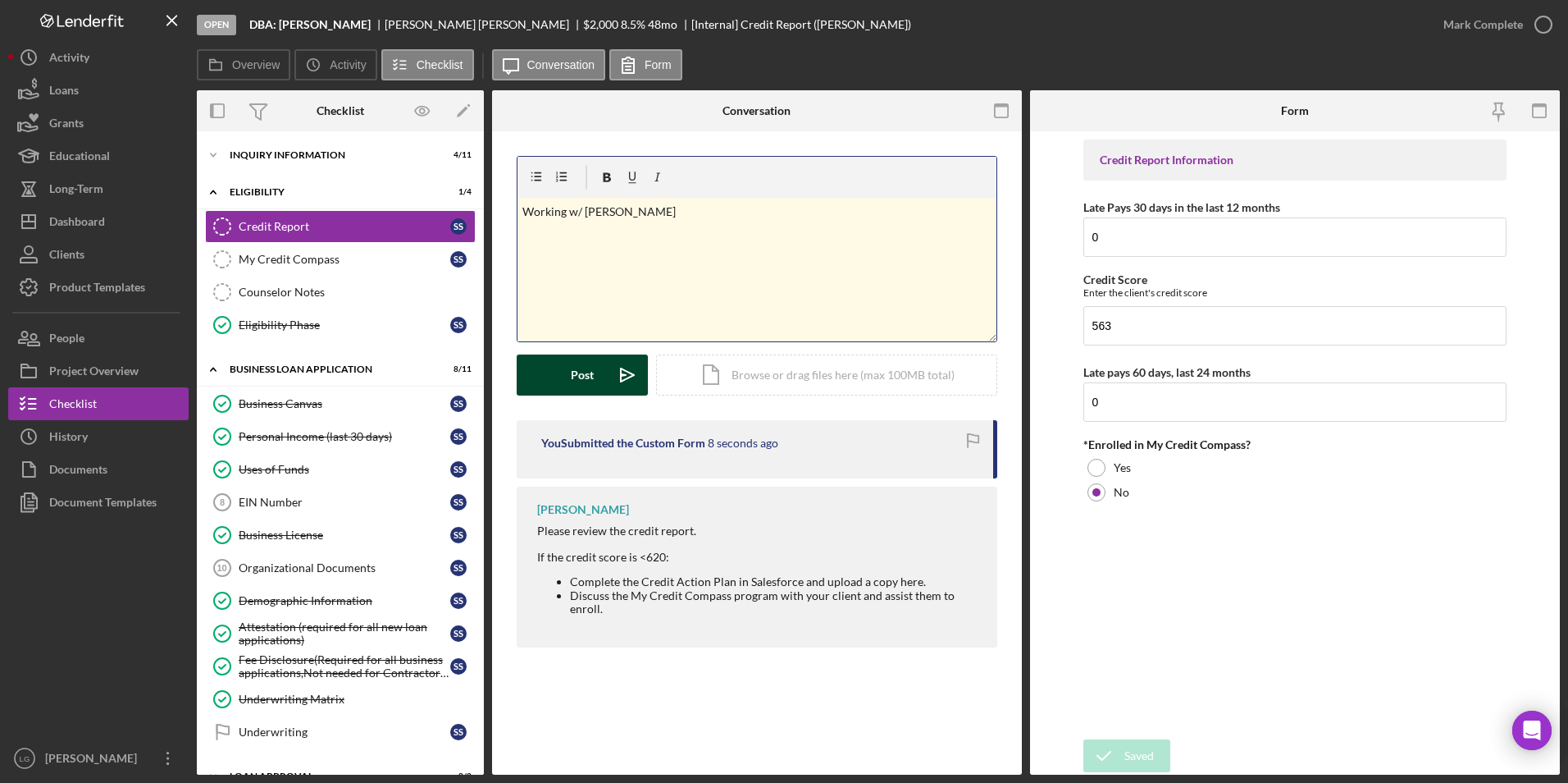
click at [560, 392] on button "Post Icon/icon-invite-send" at bounding box center [582, 375] width 131 height 41
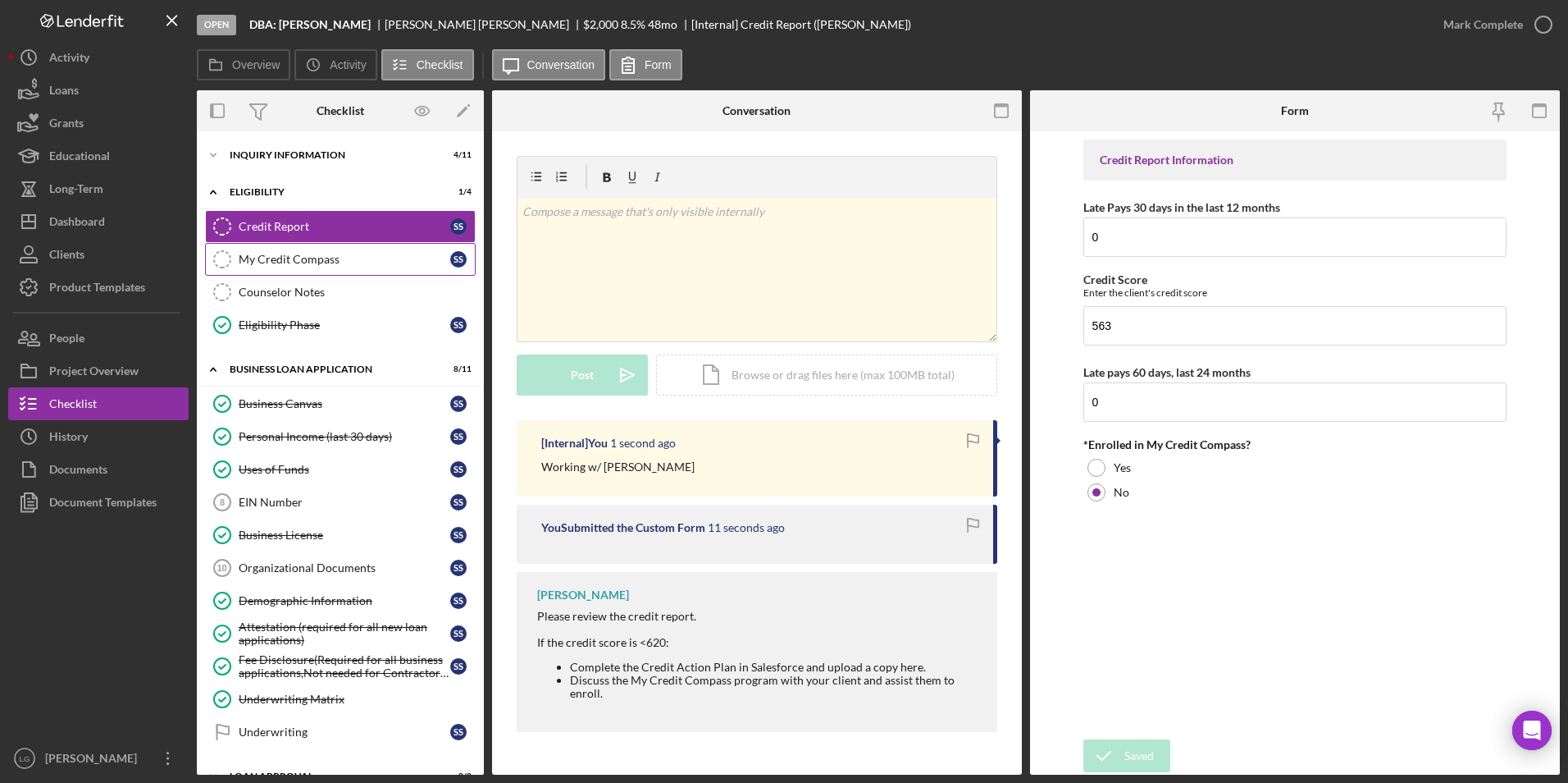
click at [297, 256] on div "My Credit Compass" at bounding box center [343, 259] width 211 height 13
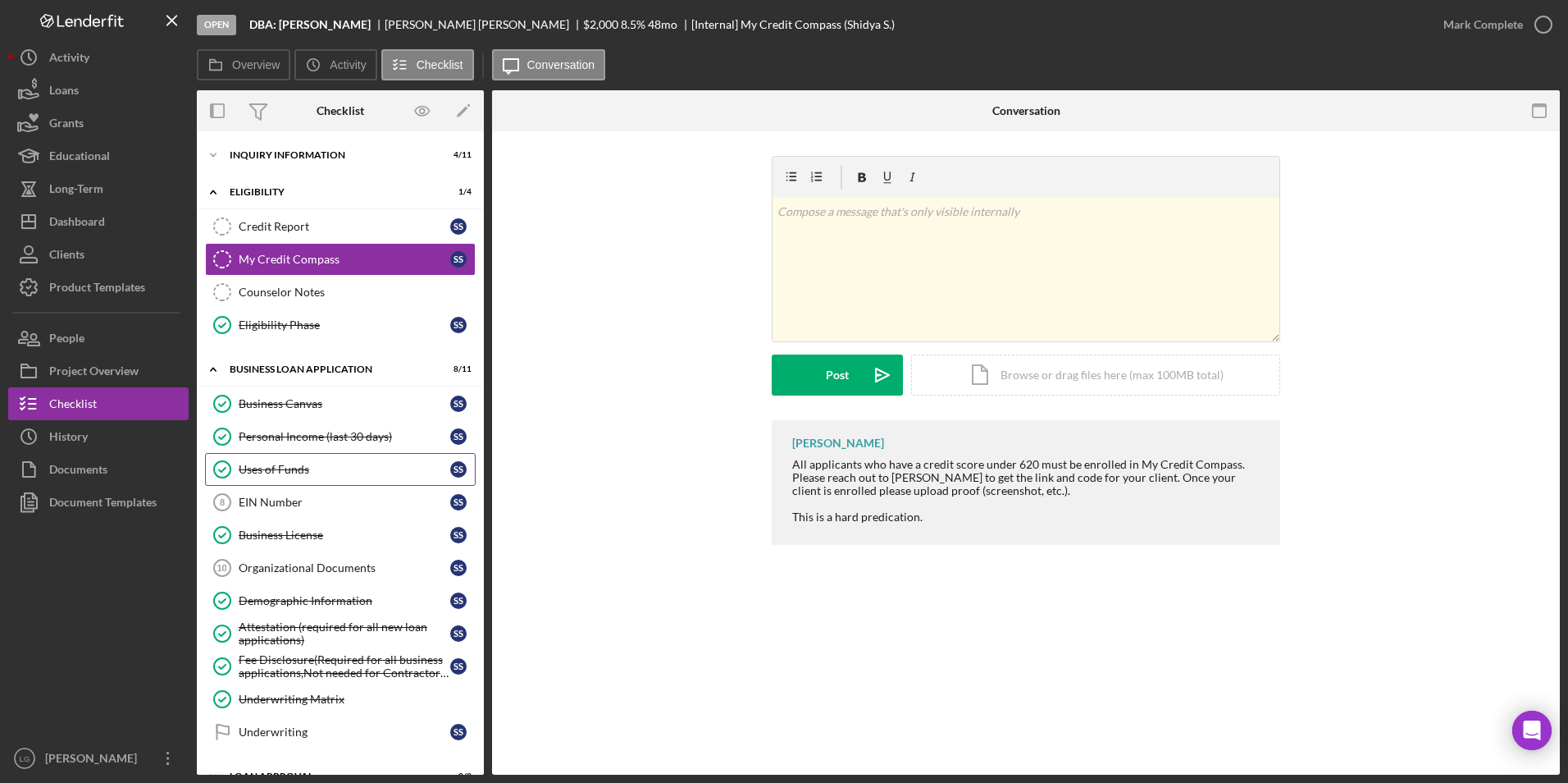
scroll to position [100, 0]
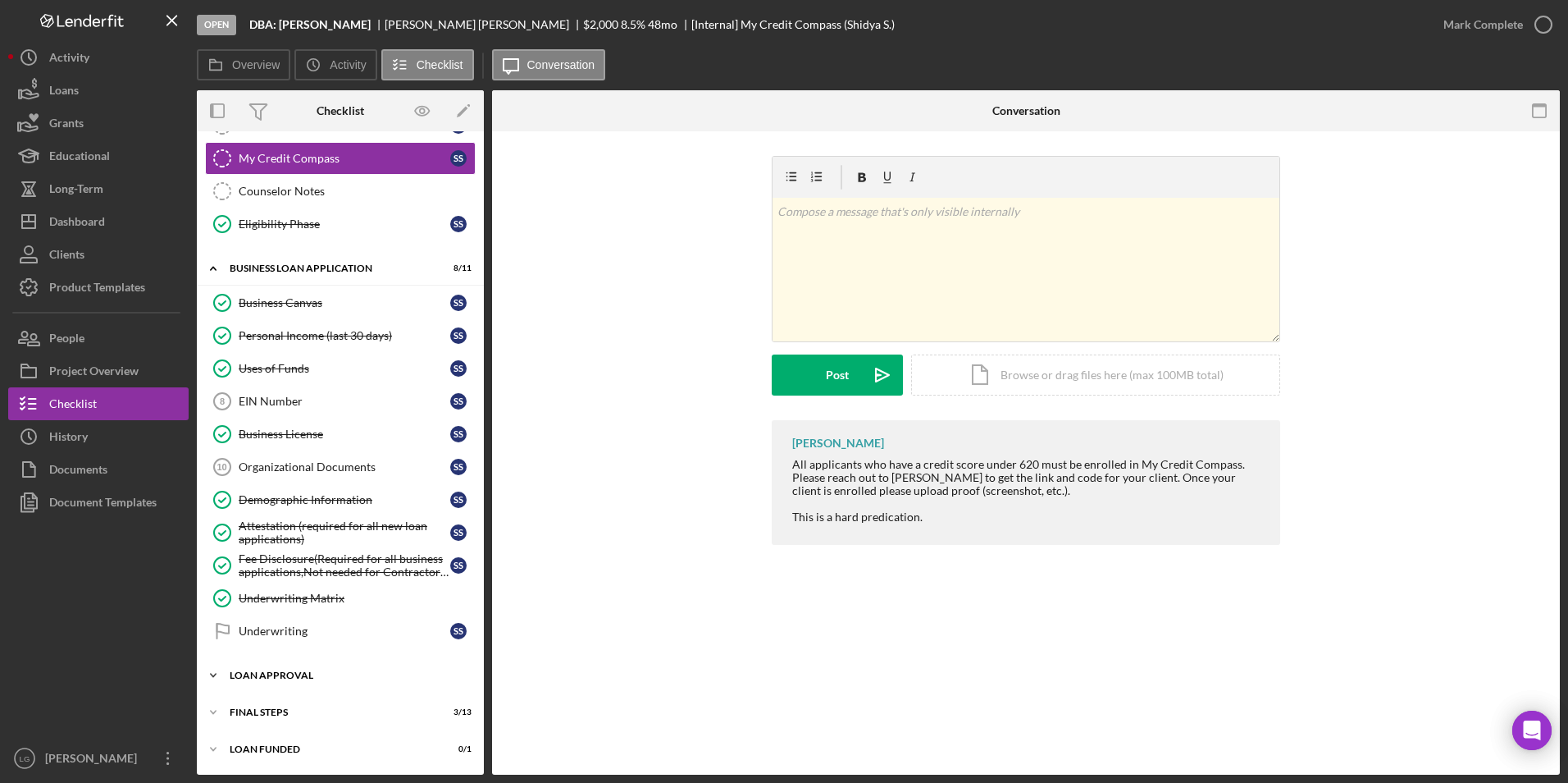
click at [289, 678] on div "Loan Approval" at bounding box center [346, 675] width 234 height 9
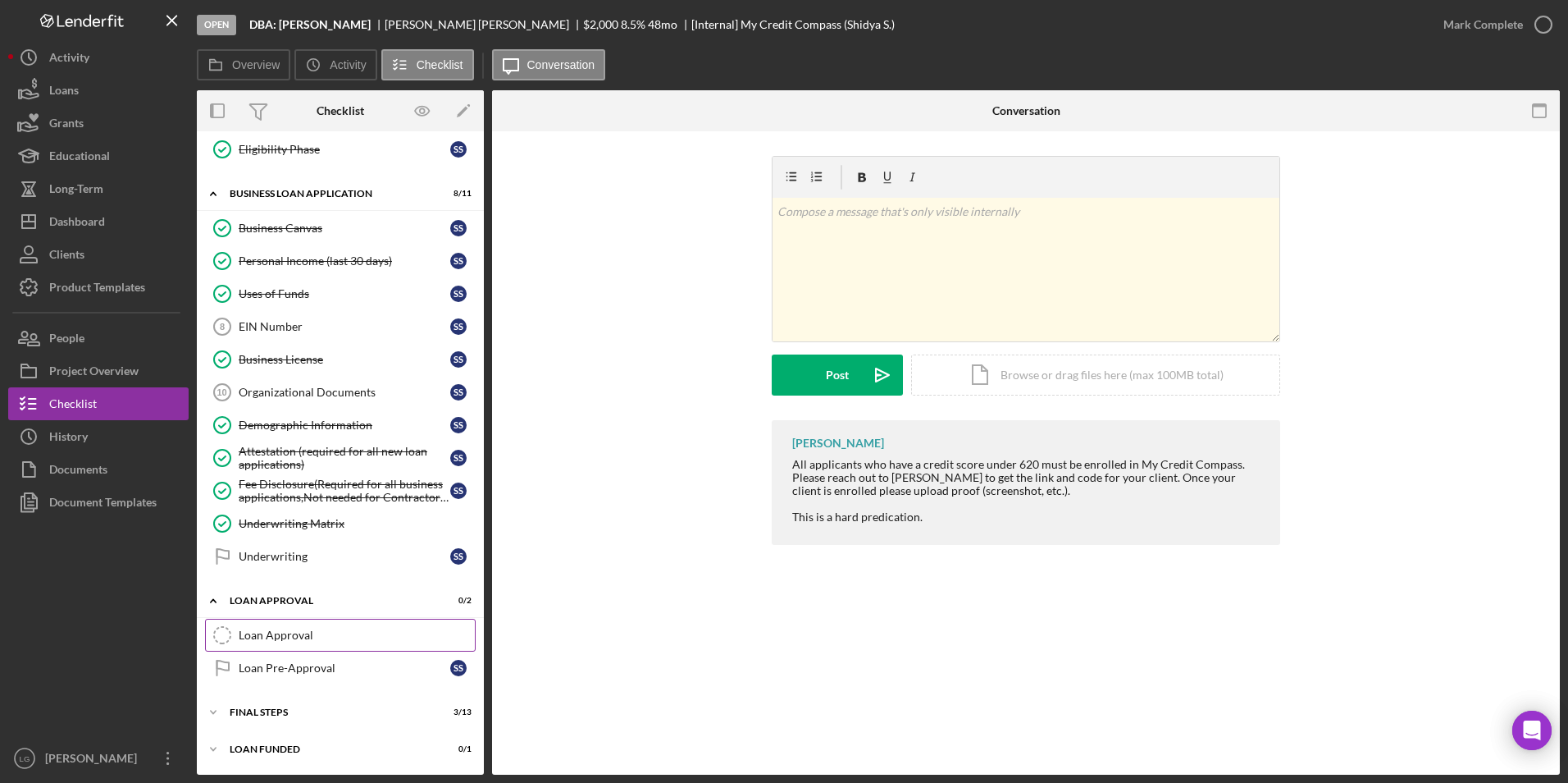
click at [316, 631] on div "Loan Approval" at bounding box center [357, 635] width 236 height 13
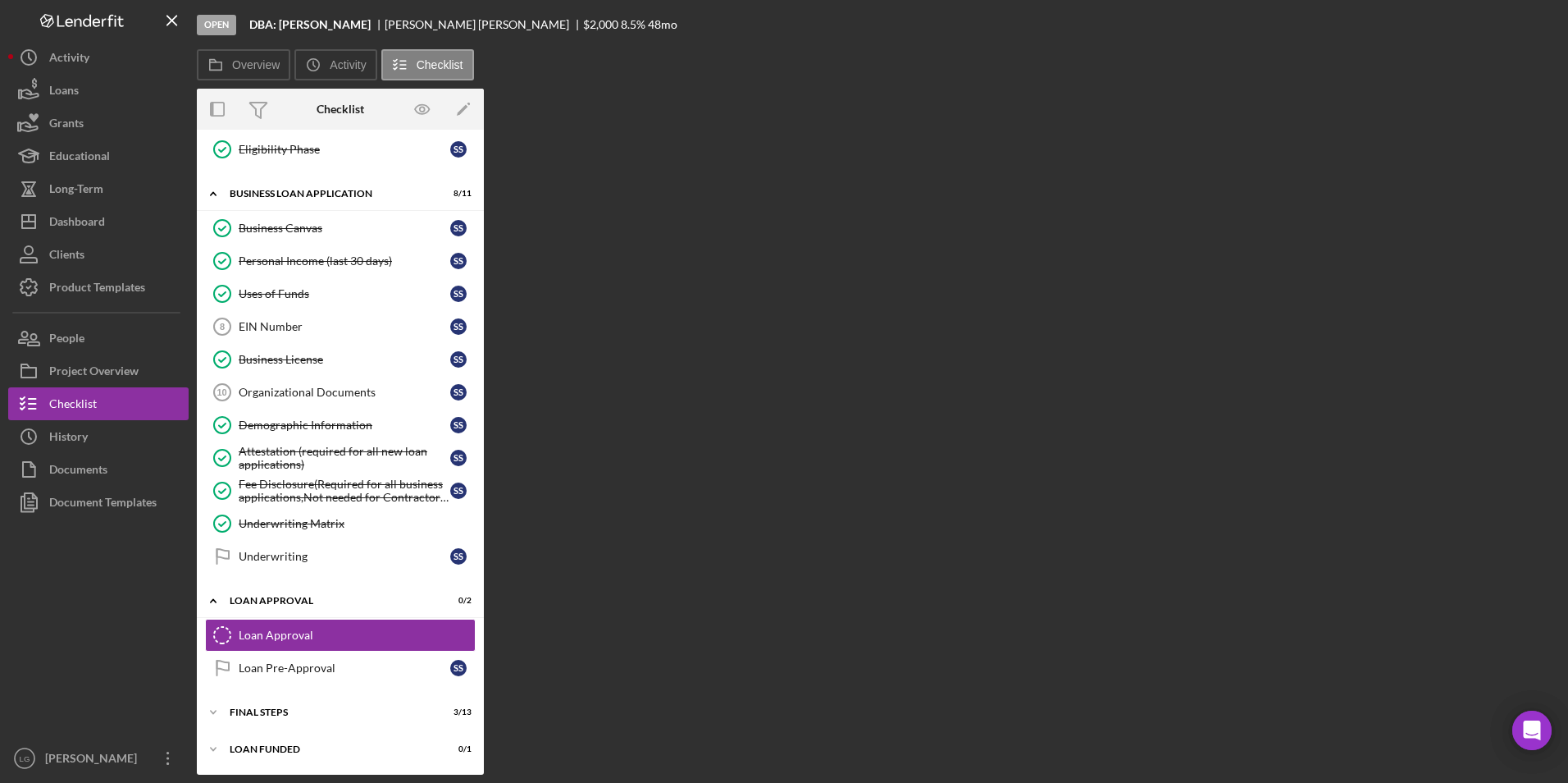
scroll to position [176, 0]
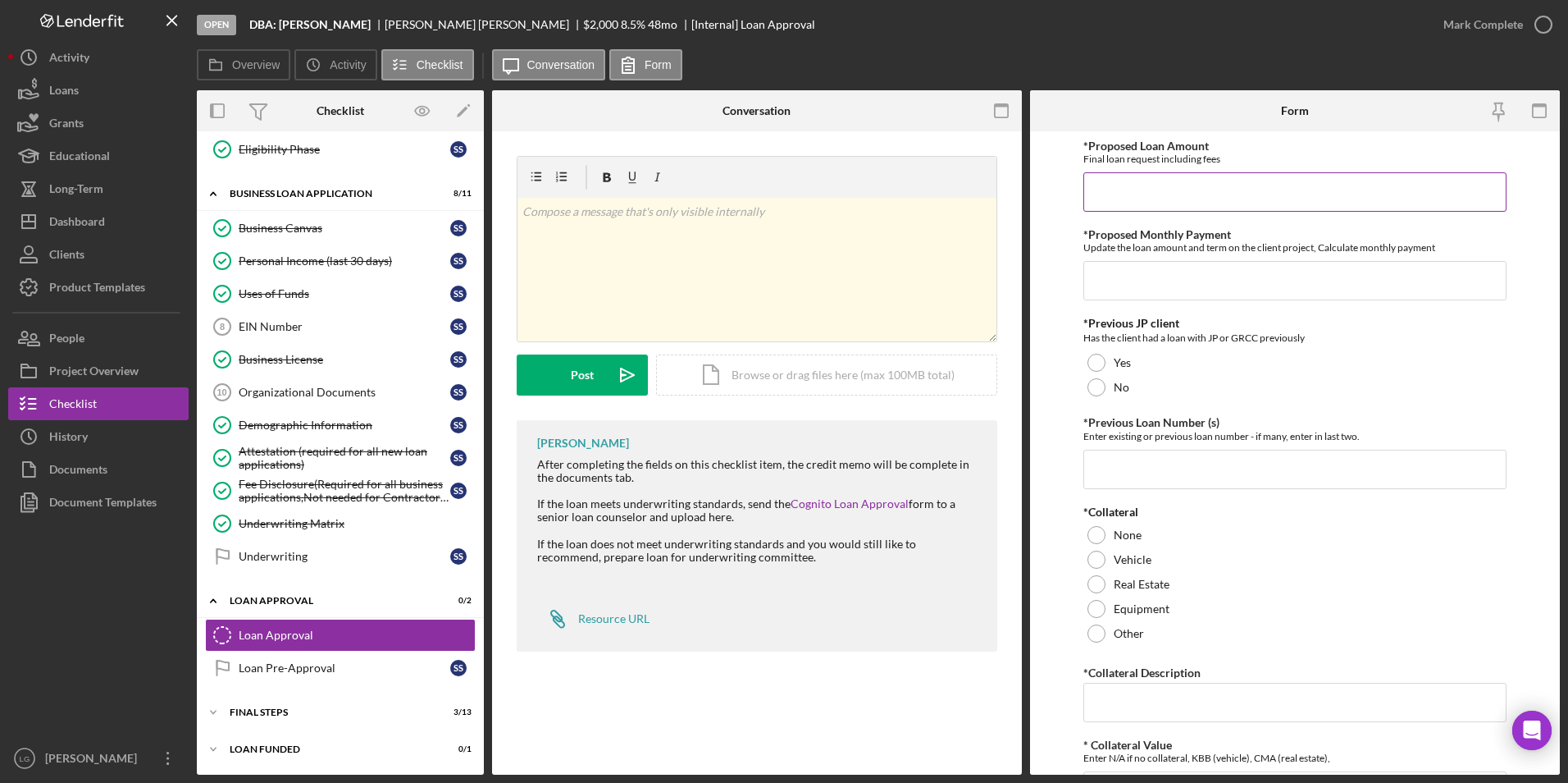
click at [1162, 192] on input "*Proposed Loan Amount" at bounding box center [1295, 192] width 424 height 39
type input "$2,000"
click at [1159, 277] on input "*Proposed Monthly Payment" at bounding box center [1295, 281] width 424 height 39
type input "$63"
drag, startPoint x: 1091, startPoint y: 391, endPoint x: 1094, endPoint y: 399, distance: 8.5
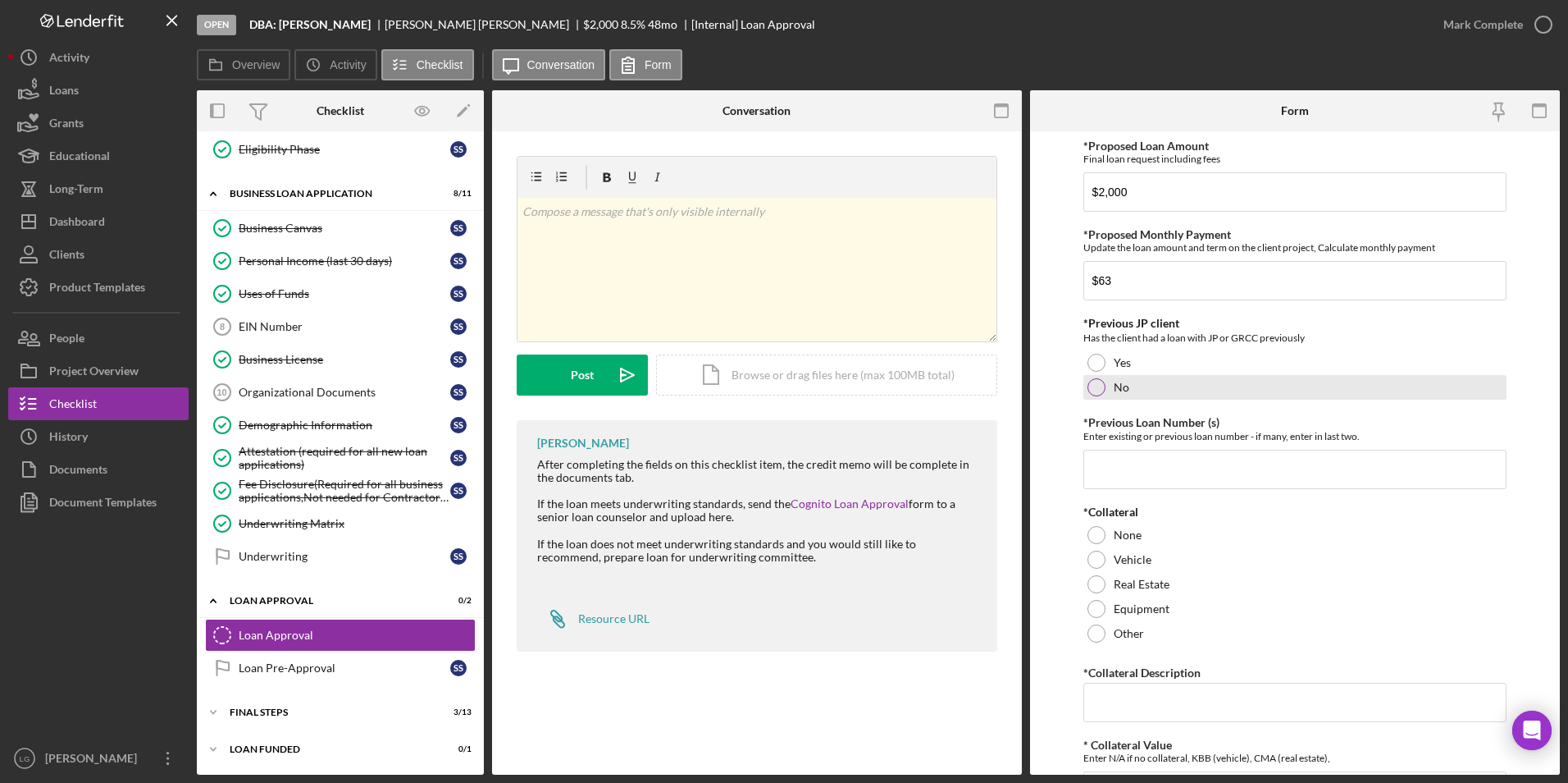
click at [1091, 391] on div at bounding box center [1096, 387] width 18 height 18
click at [1125, 471] on input "*Previous Loan Number (s)" at bounding box center [1295, 469] width 424 height 39
type input "n/a"
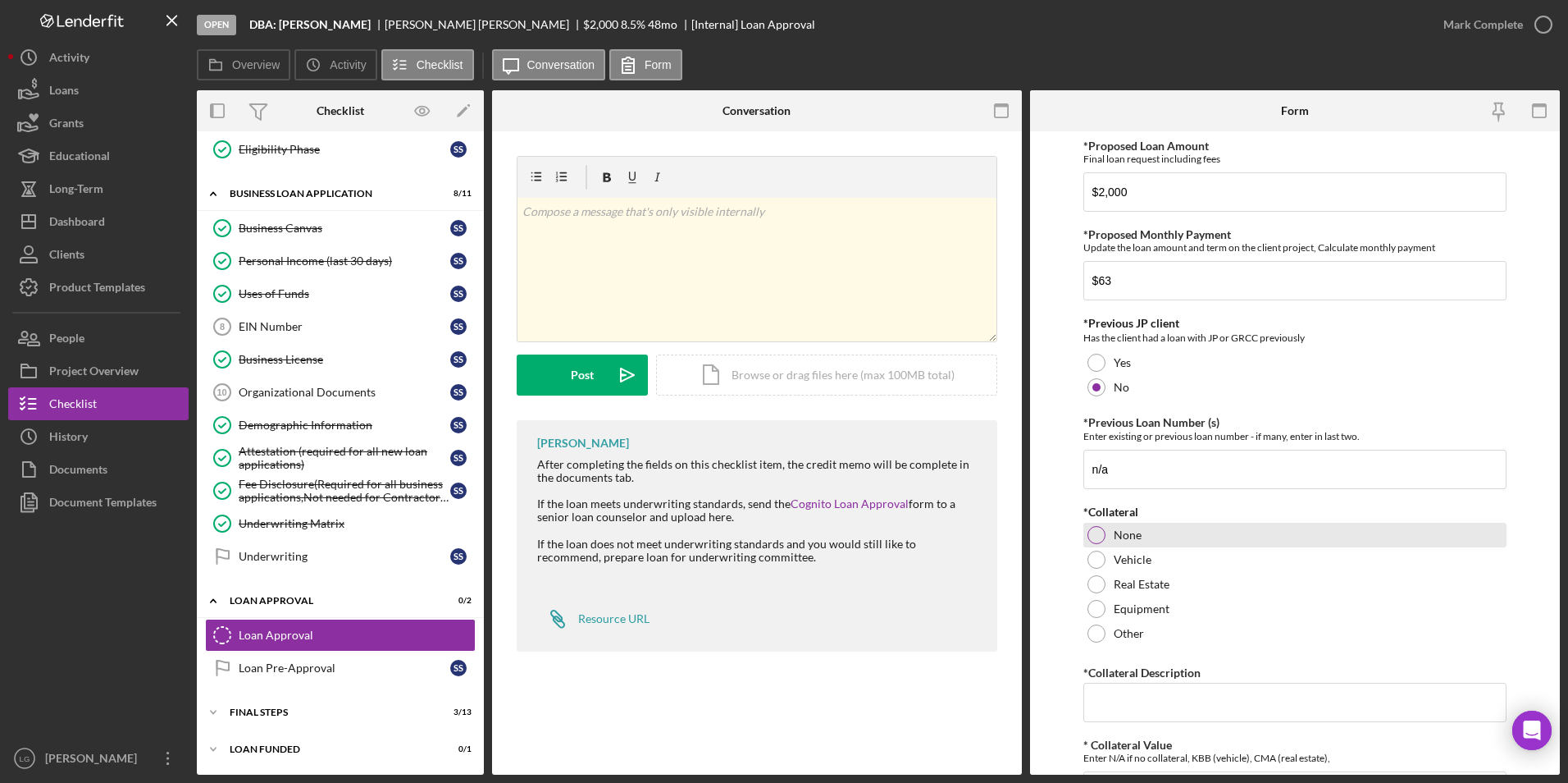
click at [1100, 543] on div "None" at bounding box center [1295, 535] width 424 height 24
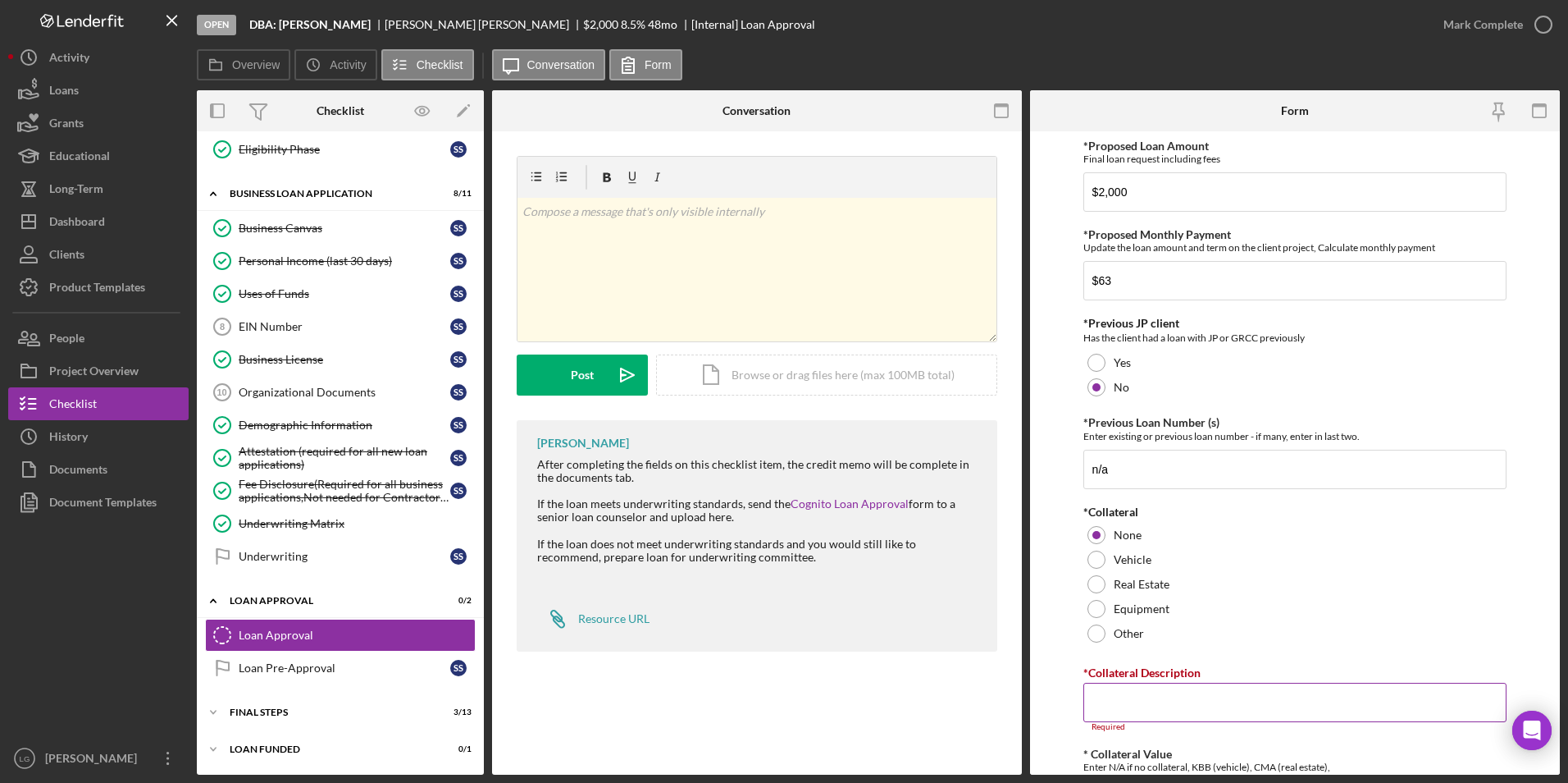
click at [1107, 699] on input "*Collateral Description" at bounding box center [1295, 702] width 424 height 39
type input "n/a"
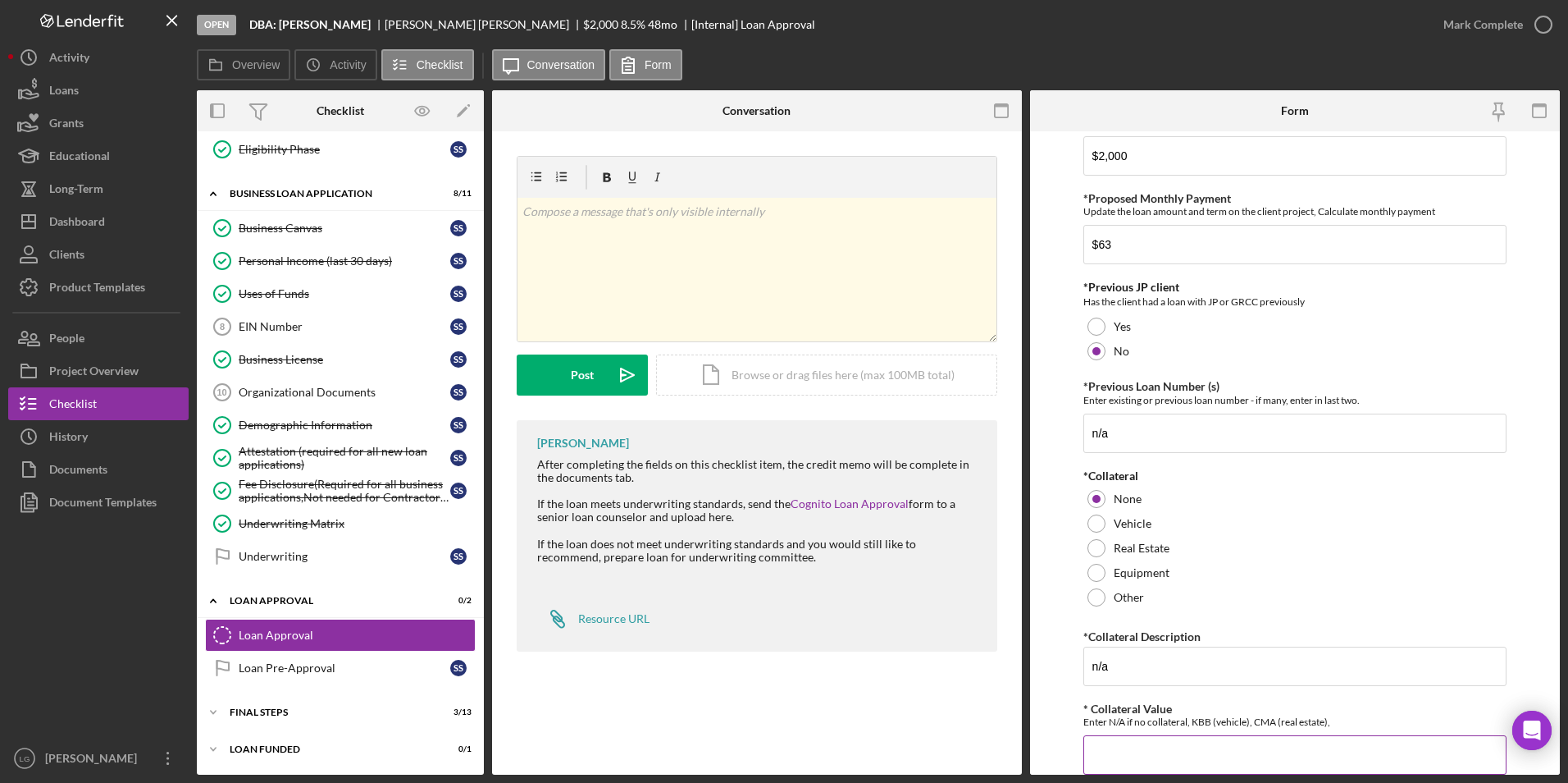
scroll to position [283, 0]
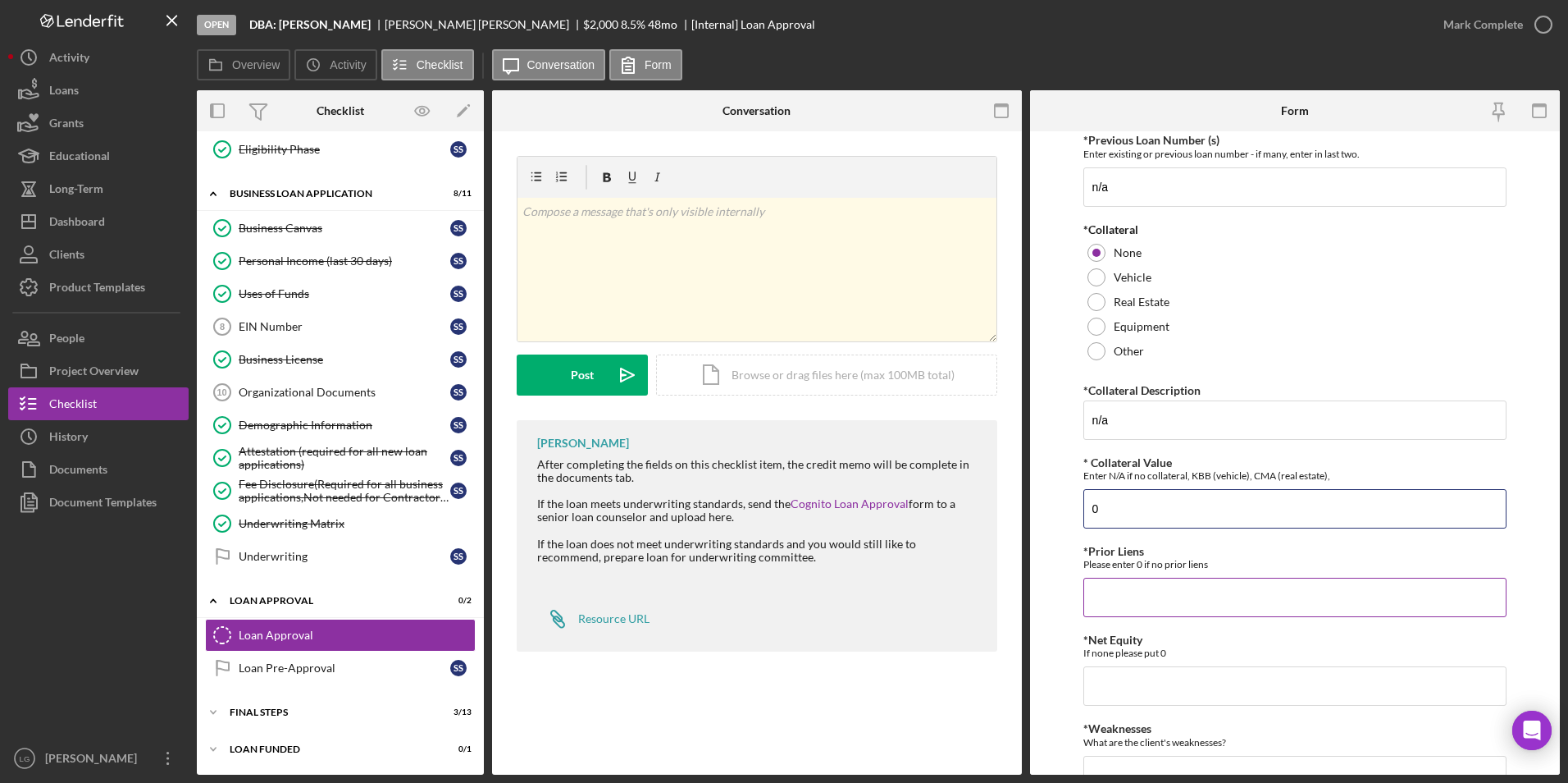
type input "0"
click at [1119, 590] on input "*Prior Liens" at bounding box center [1295, 597] width 424 height 39
type input "0"
click at [1131, 696] on input "*Net Equity" at bounding box center [1295, 685] width 424 height 39
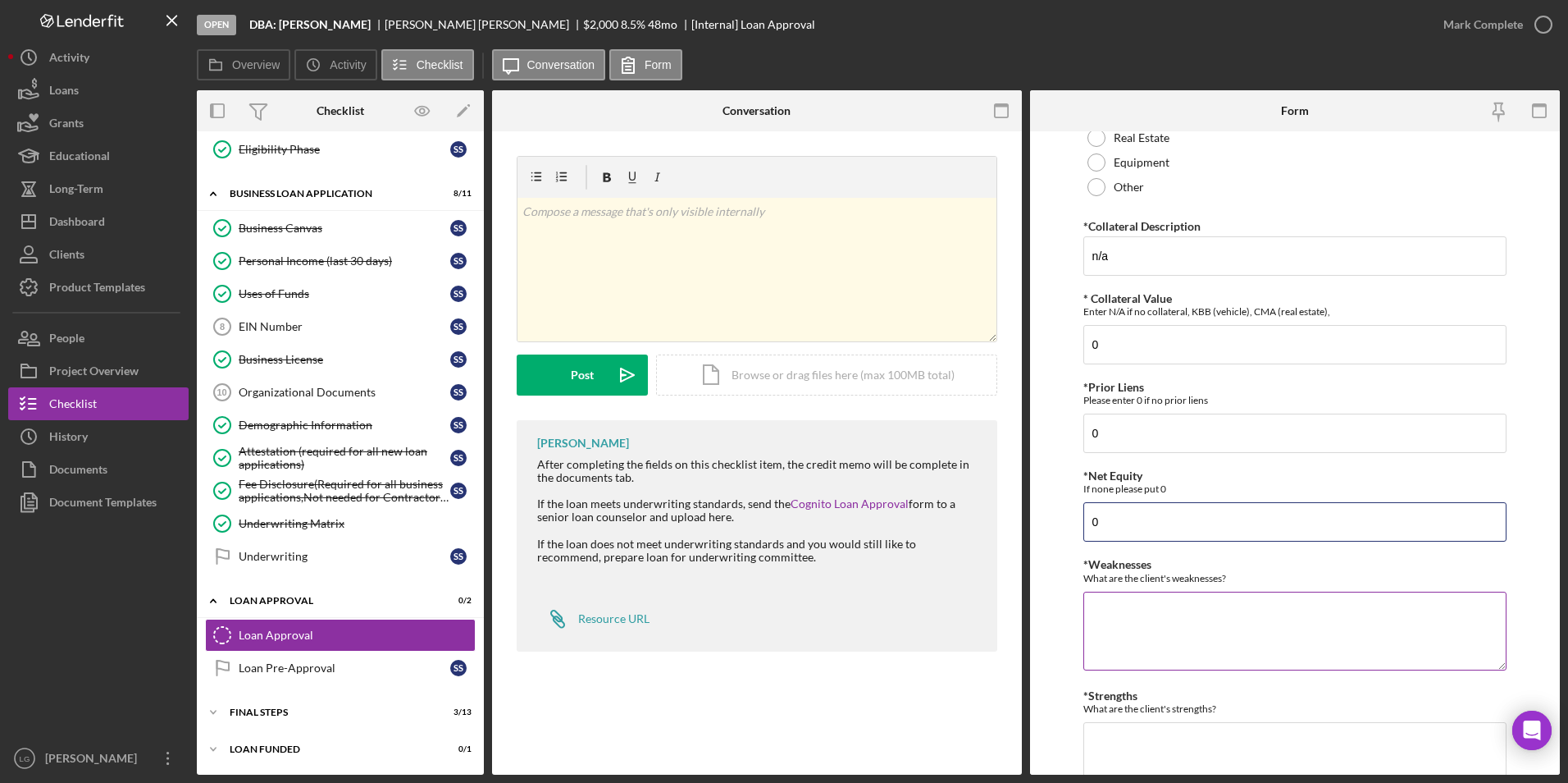
type input "0"
click at [1142, 614] on textarea "*Weaknesses" at bounding box center [1295, 631] width 424 height 79
click at [1134, 612] on textarea "*Weaknesses" at bounding box center [1295, 631] width 424 height 79
type textarea "-credit score -collection debt"
click at [1191, 771] on textarea "*Strengths" at bounding box center [1295, 761] width 424 height 79
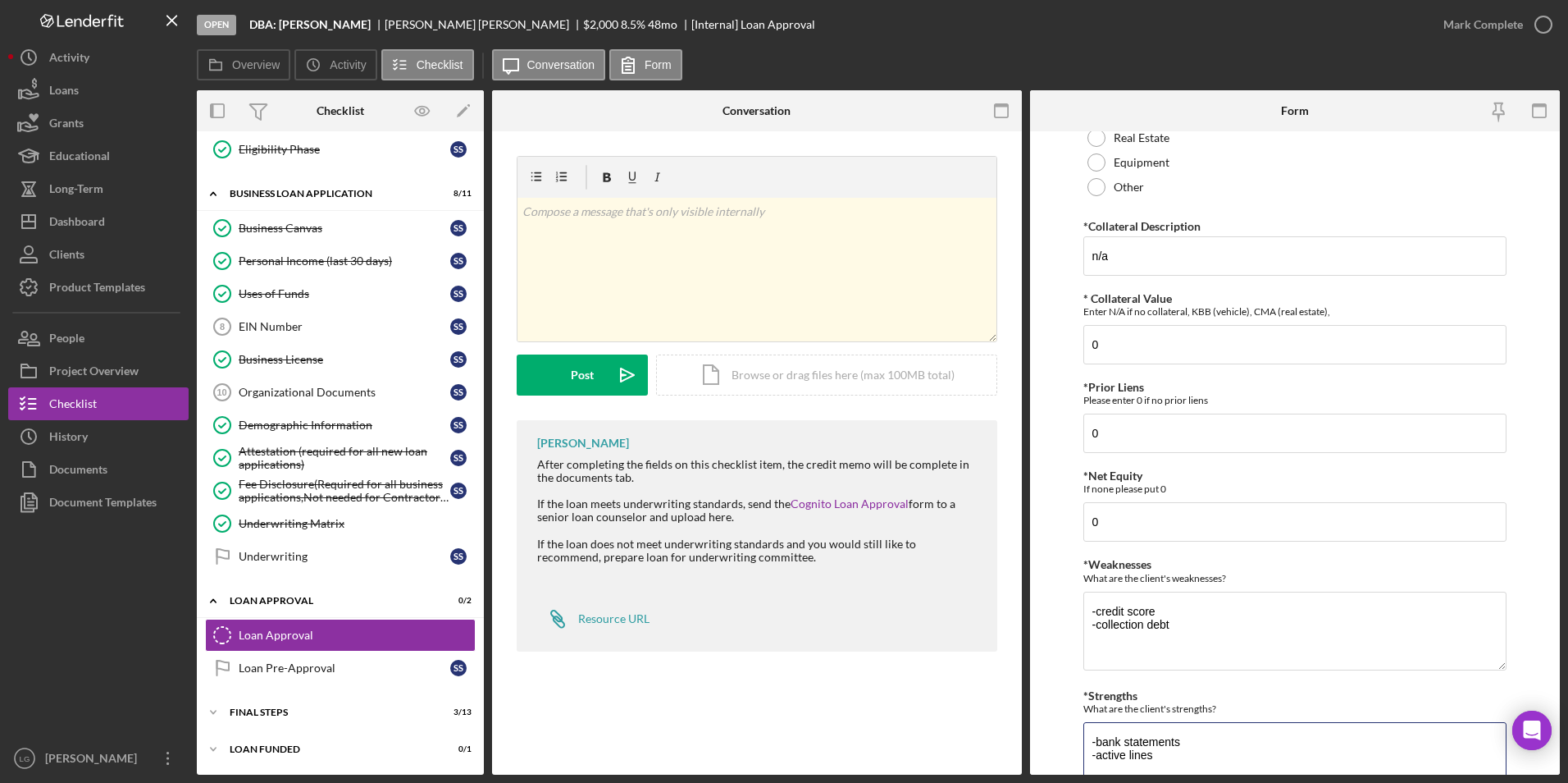
scroll to position [624, 0]
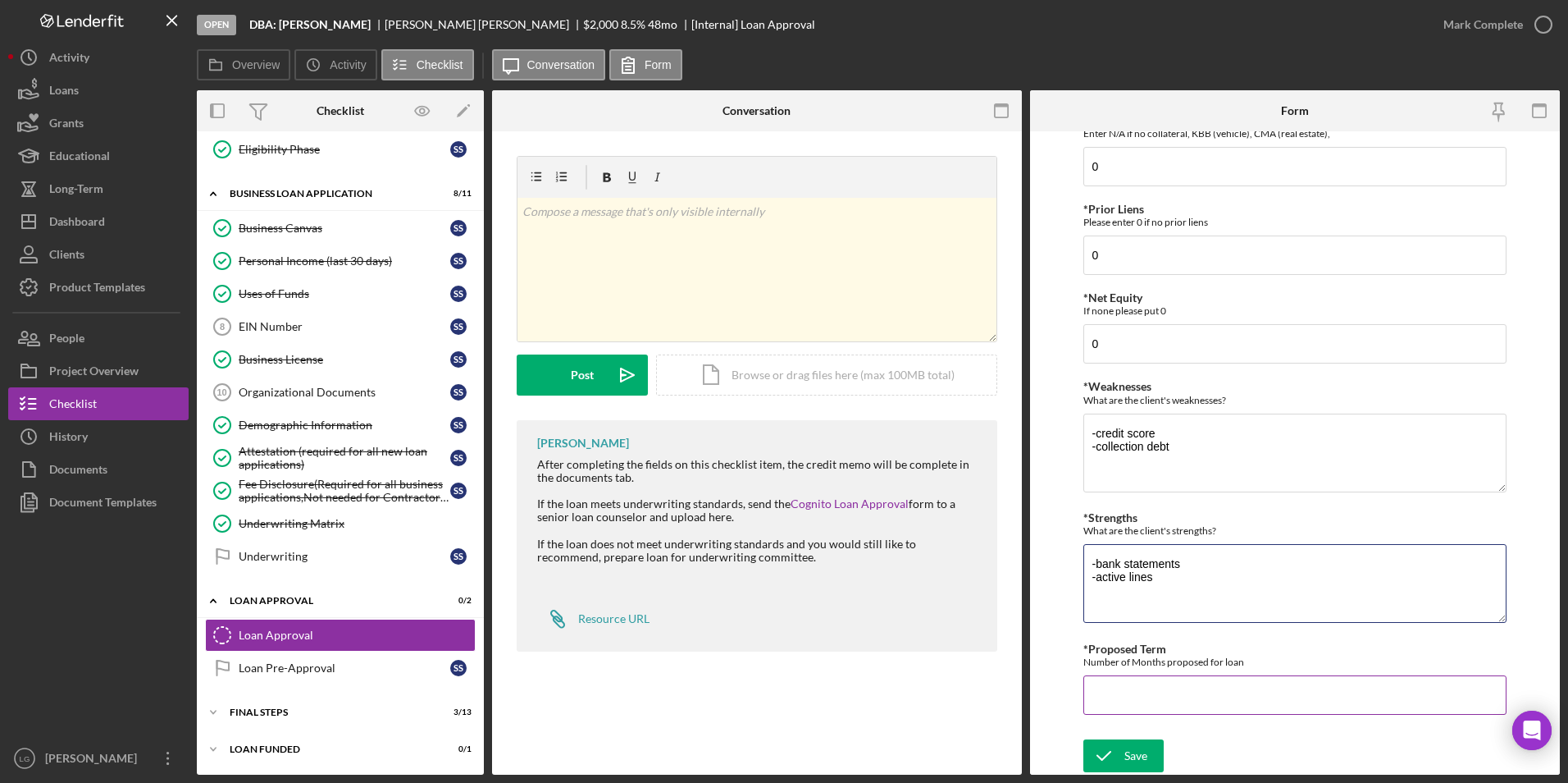
type textarea "-bank statements -active lines"
click at [1196, 699] on input "*Proposed Term" at bounding box center [1295, 695] width 424 height 39
type input "36"
click at [1119, 766] on icon "submit" at bounding box center [1104, 756] width 41 height 41
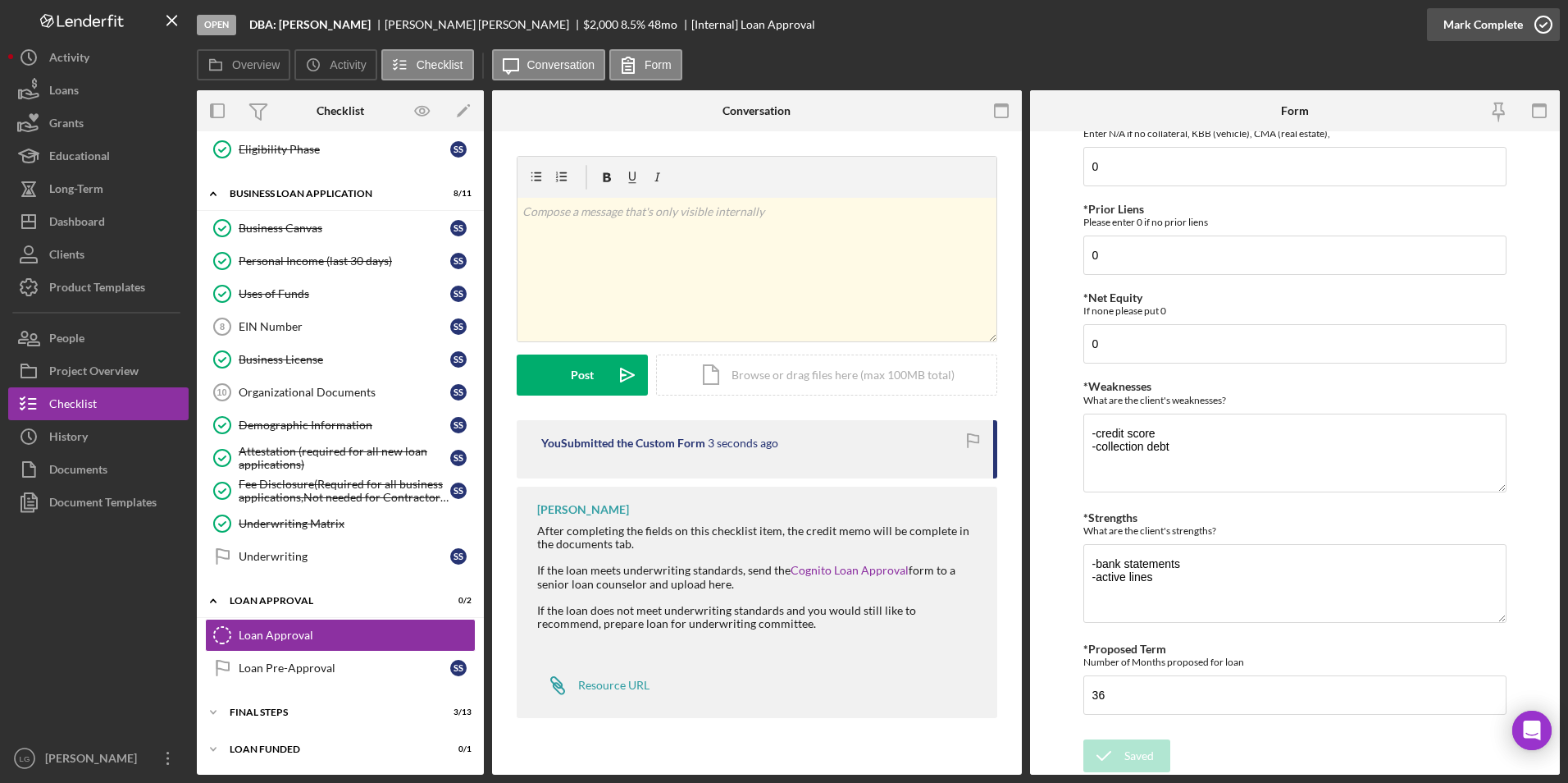
click at [1484, 21] on div "Mark Complete" at bounding box center [1483, 24] width 80 height 33
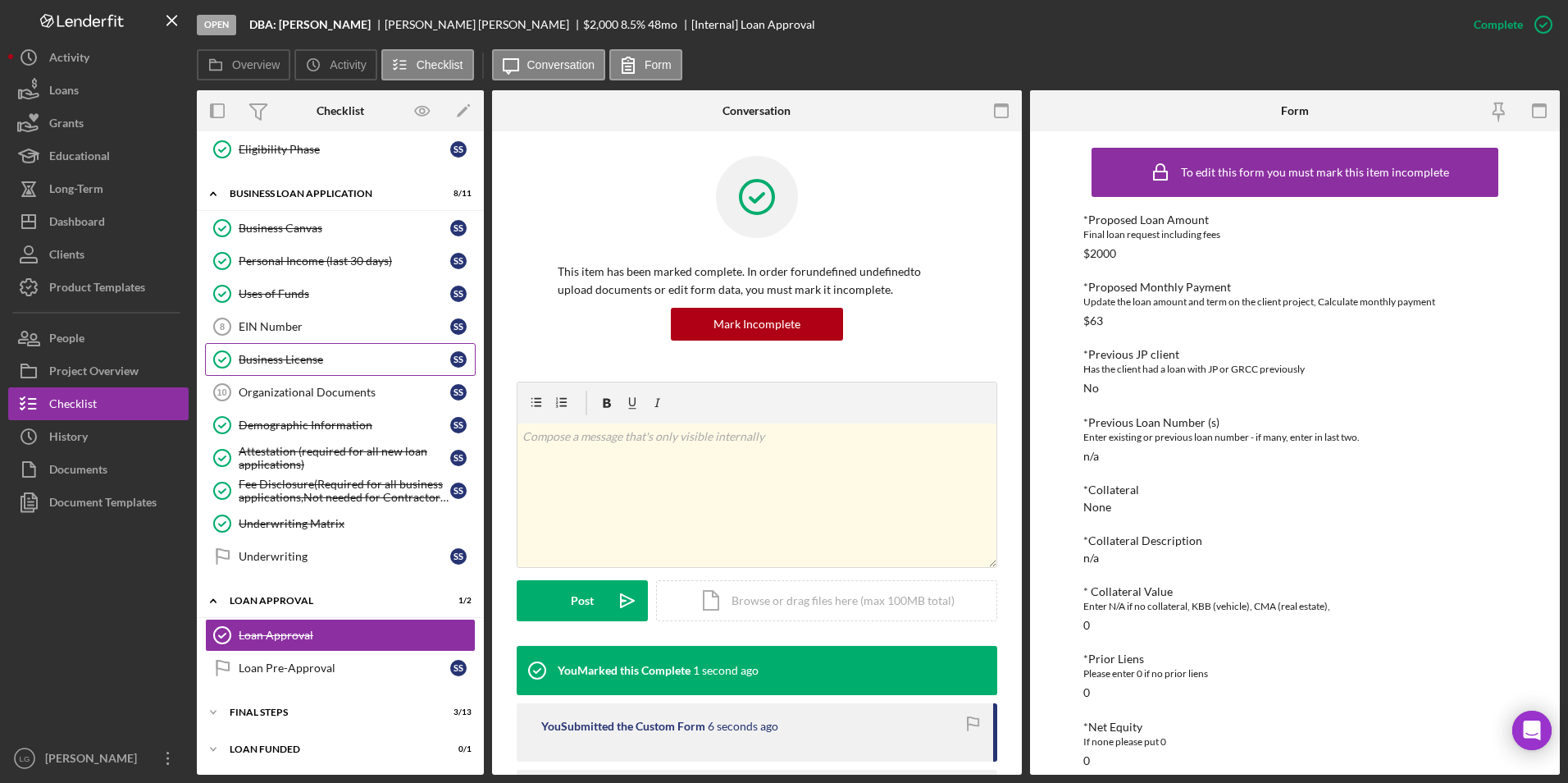
scroll to position [0, 0]
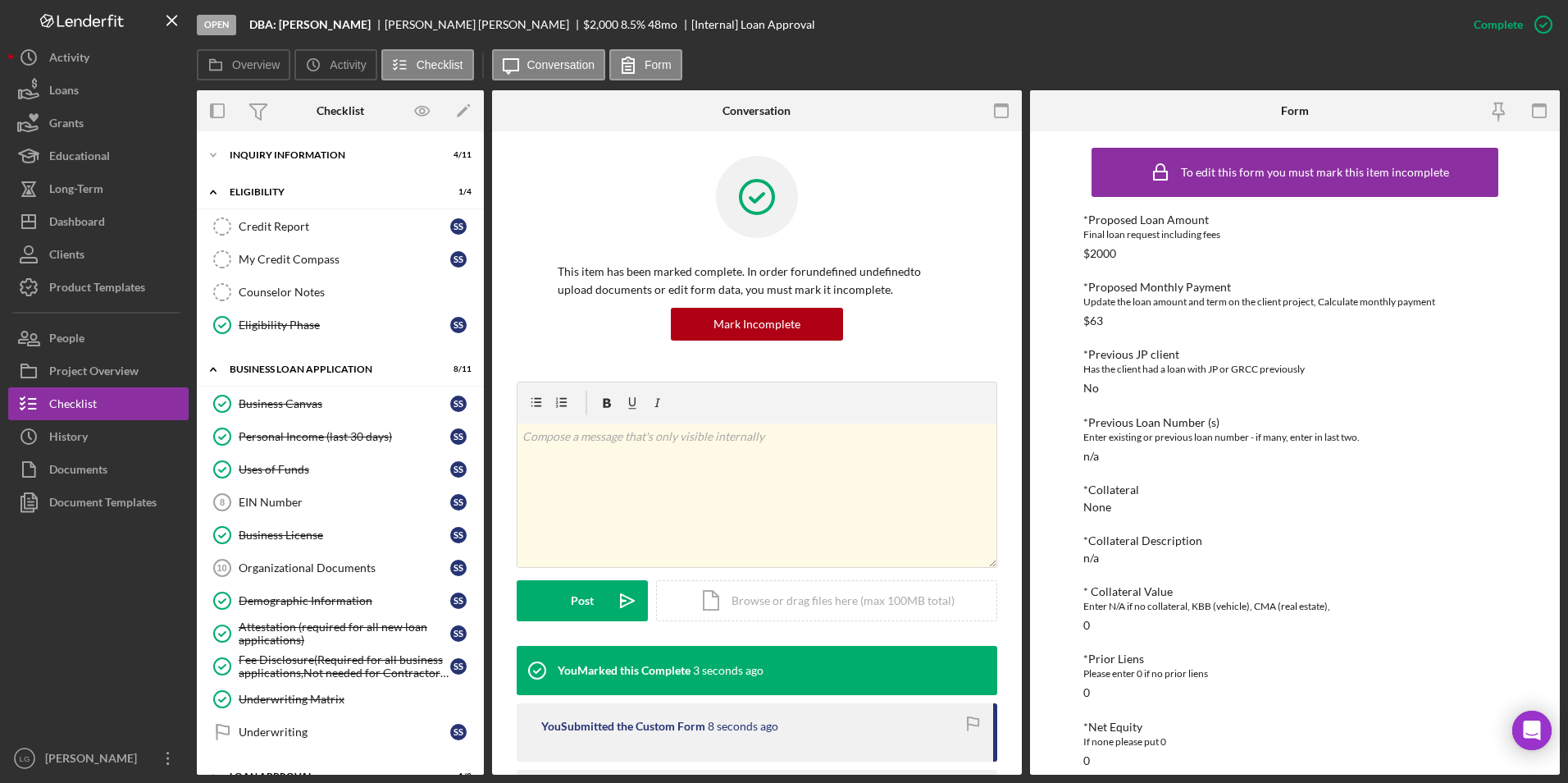
click at [302, 135] on div "Icon/Expander INQUIRY INFORMATION 4 / 11 Icon/Expander Eligibility 1 / 4 Credit…" at bounding box center [341, 453] width 287 height 643
click at [300, 146] on div "Icon/Expander INQUIRY INFORMATION 4 / 11" at bounding box center [341, 155] width 287 height 33
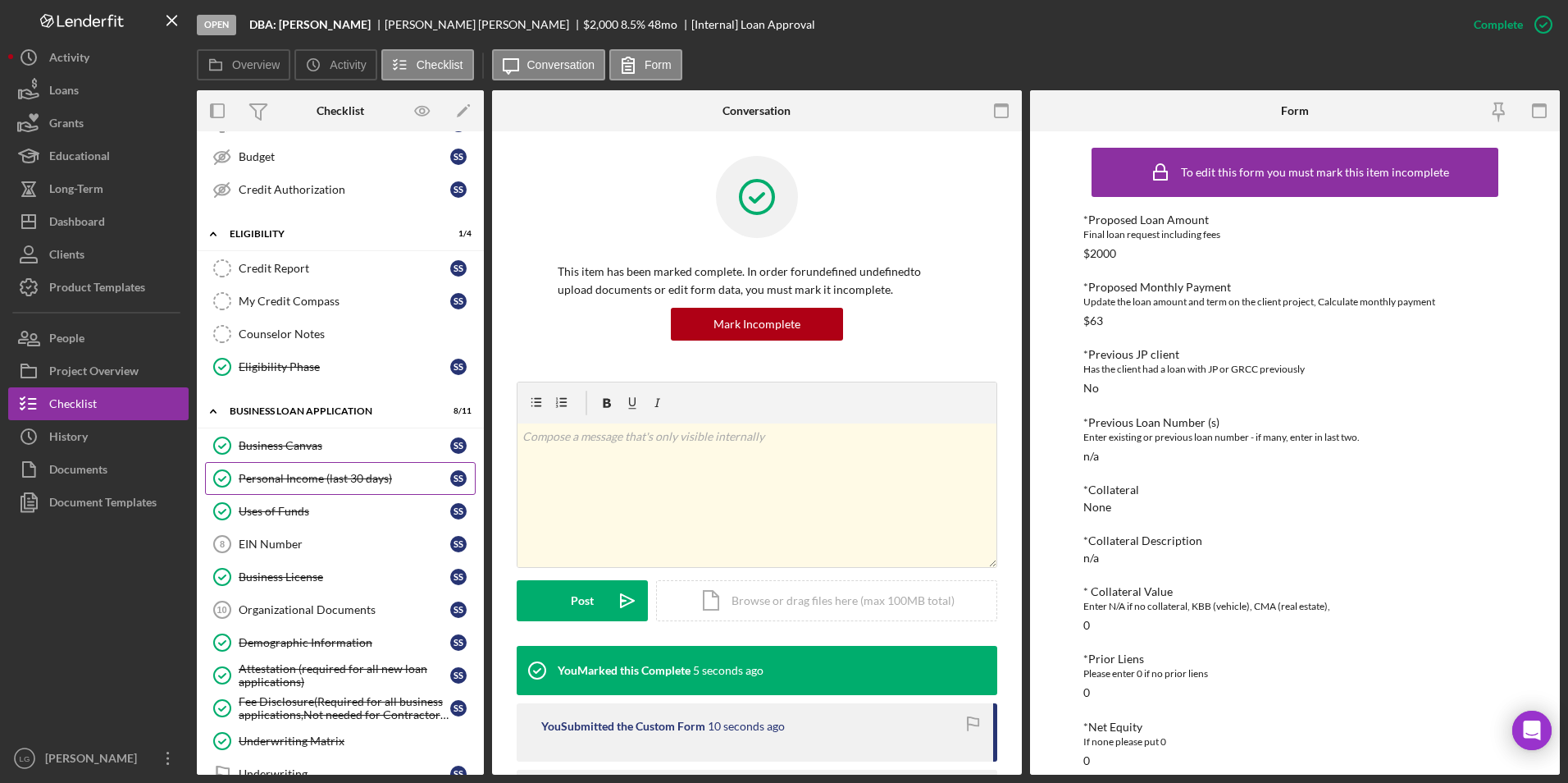
scroll to position [545, 0]
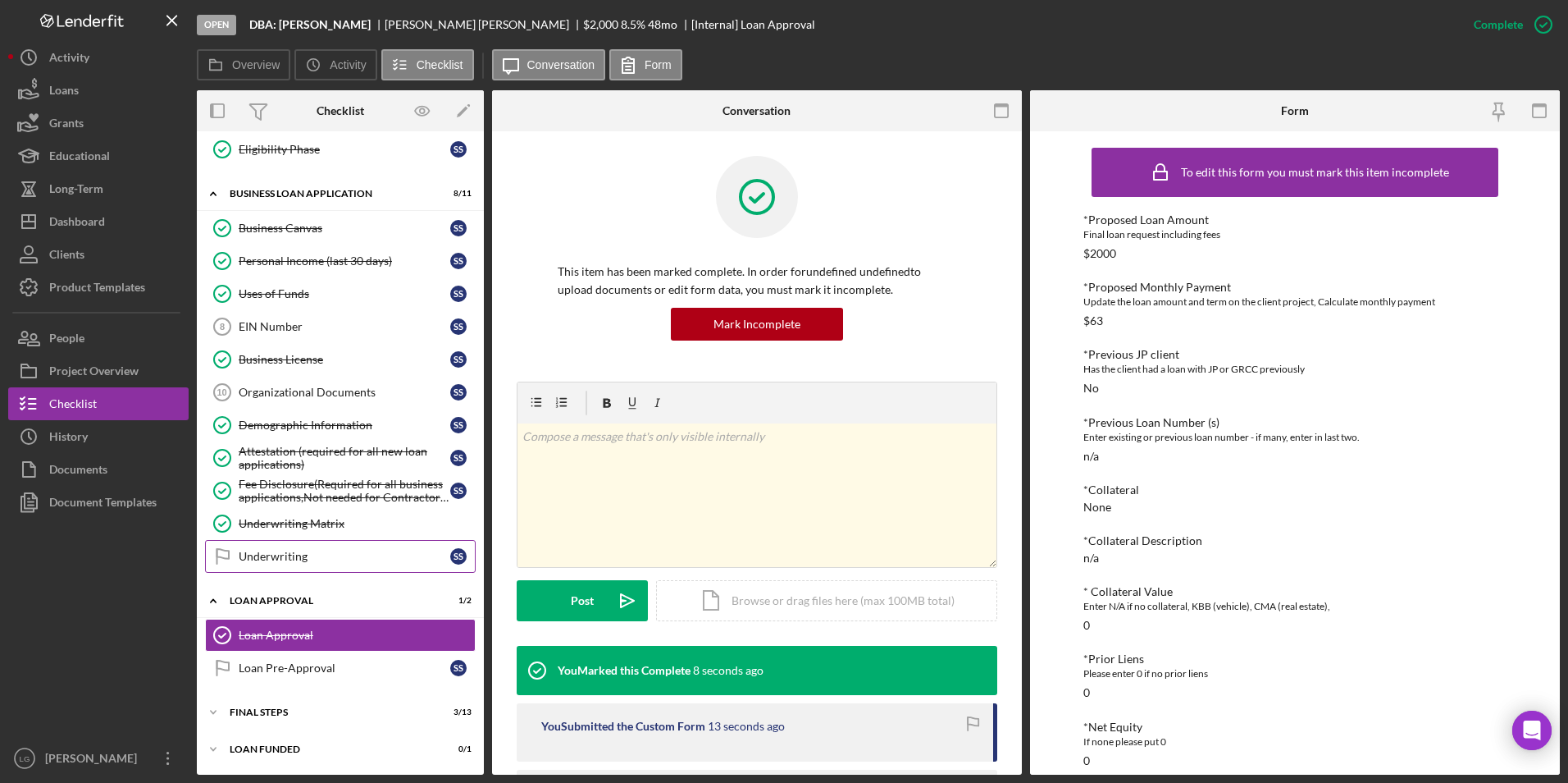
drag, startPoint x: 253, startPoint y: 567, endPoint x: 368, endPoint y: 540, distance: 118.1
click at [253, 563] on link "Underwriting Underwriting S S" at bounding box center [340, 556] width 270 height 33
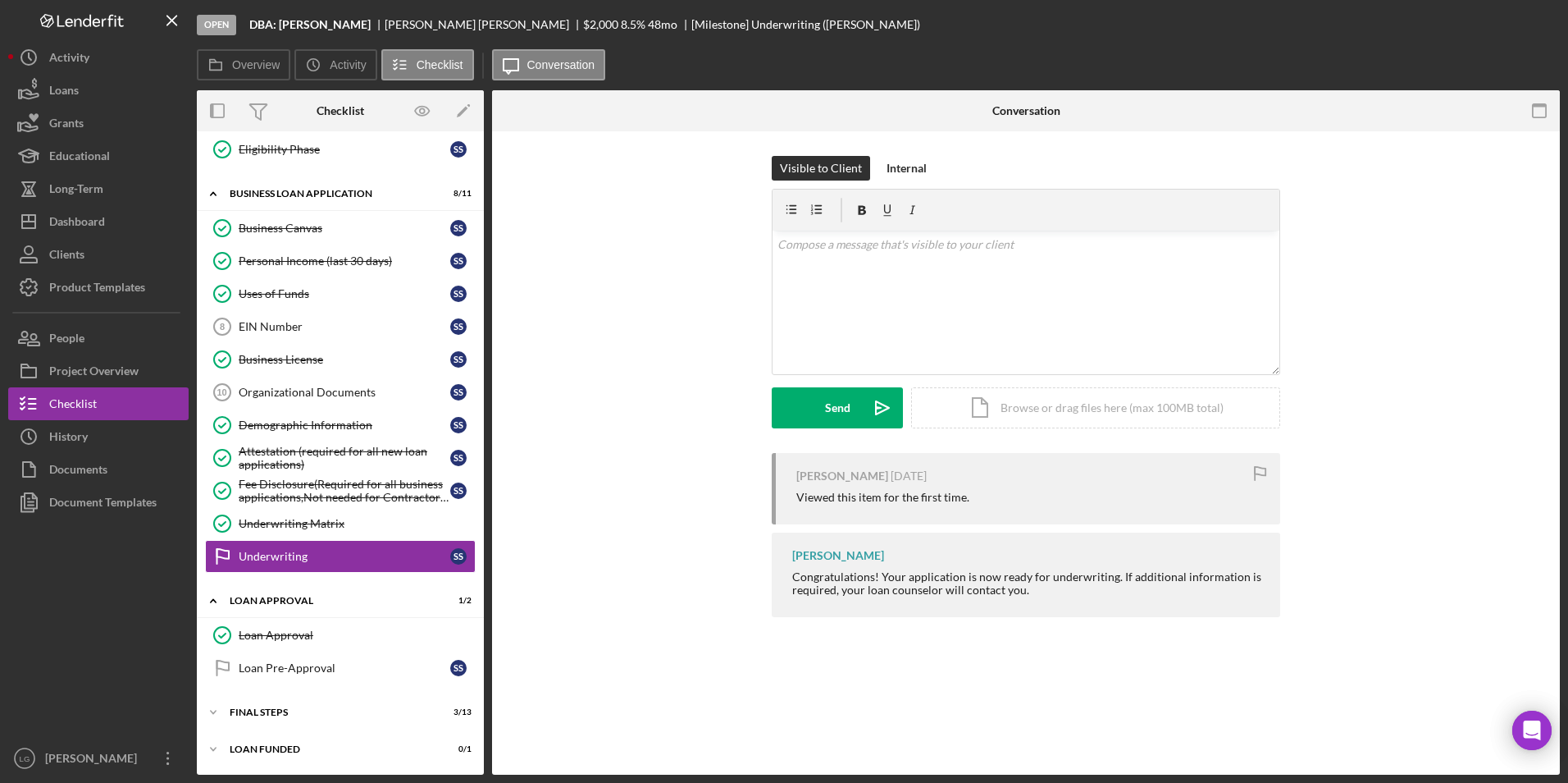
scroll to position [545, 0]
click at [1458, 19] on div "Mark Complete" at bounding box center [1483, 24] width 80 height 33
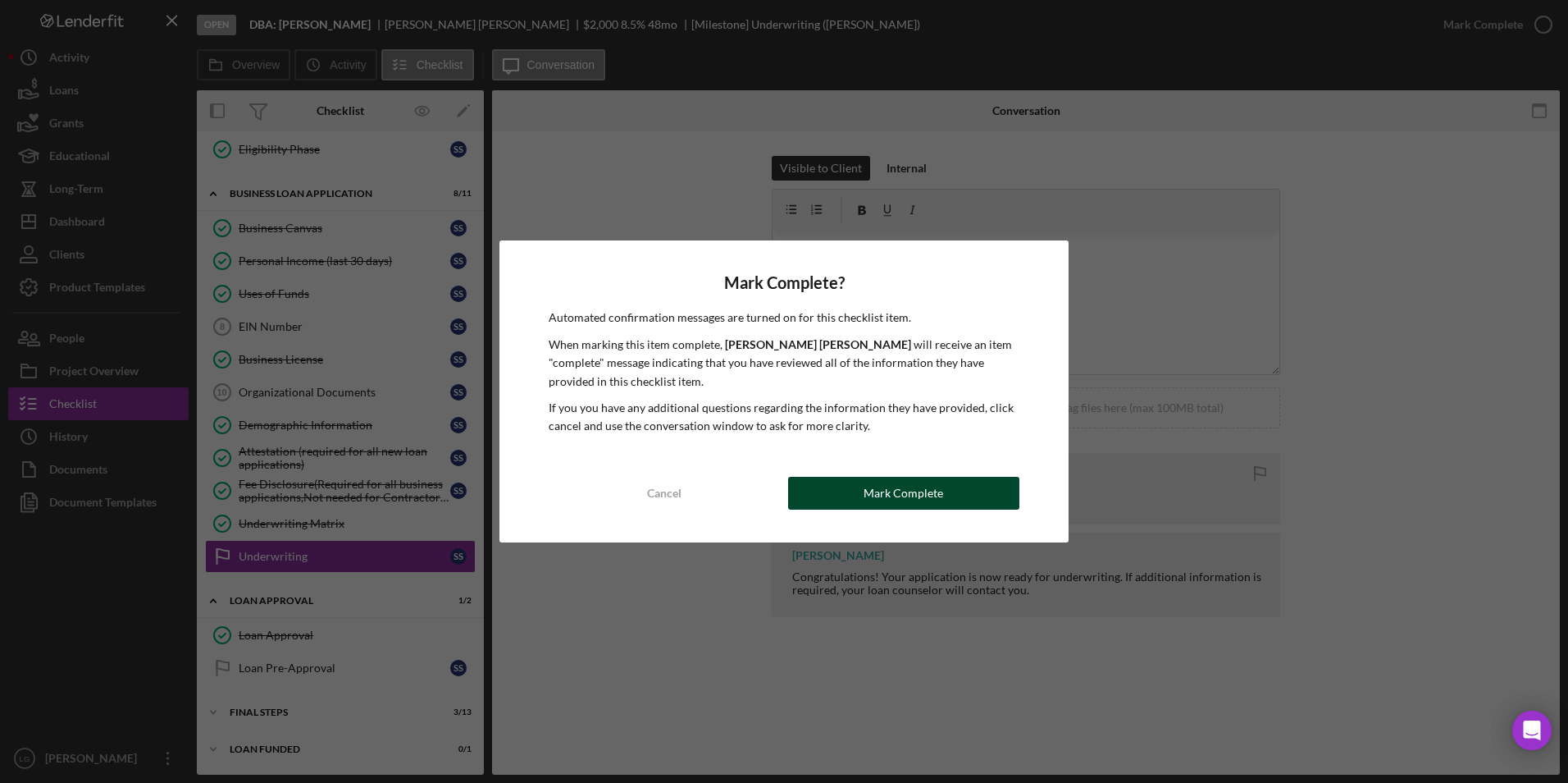
click at [897, 507] on div "Mark Complete" at bounding box center [903, 493] width 80 height 33
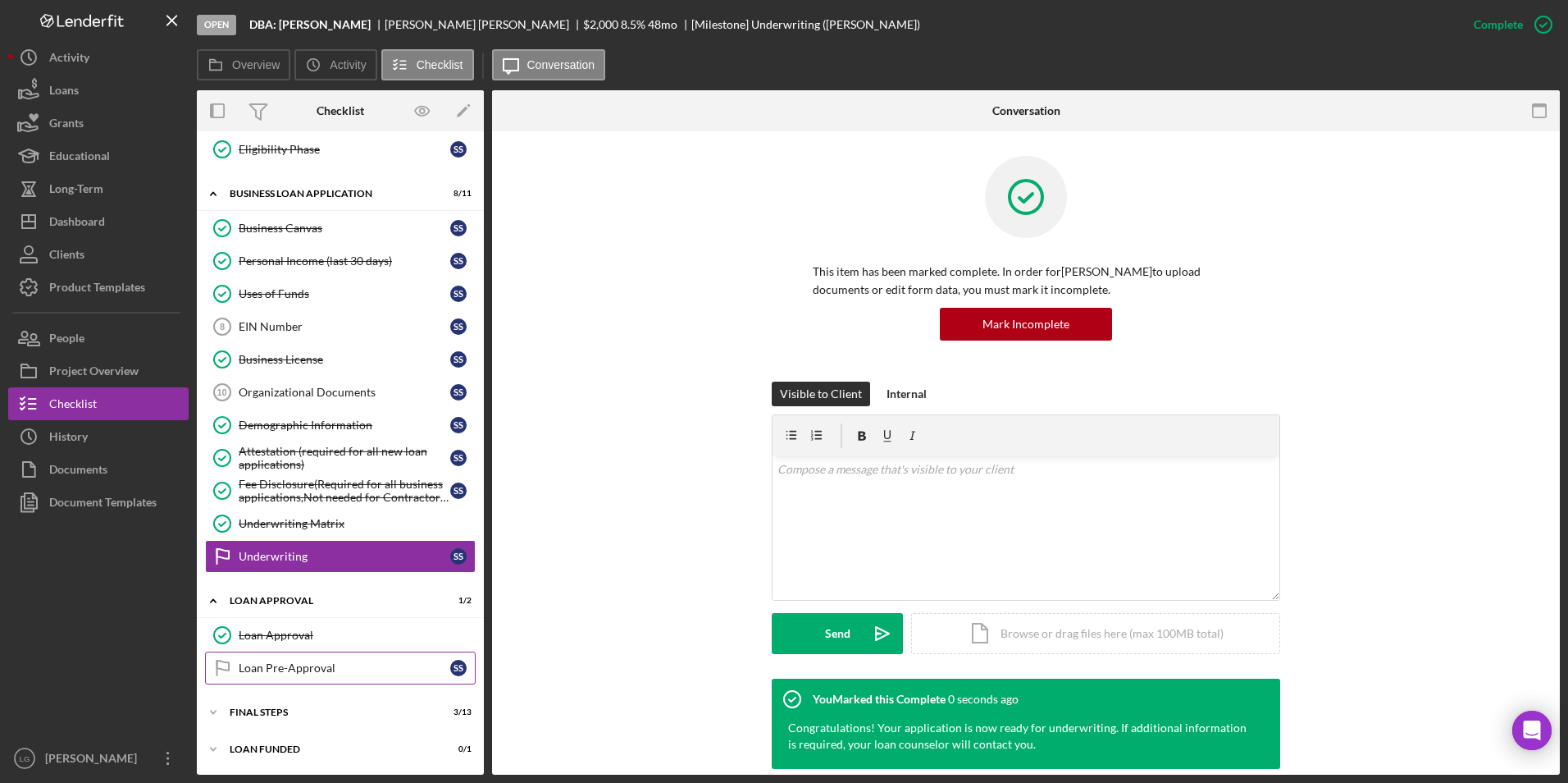
click at [323, 673] on div "Loan Pre-Approval" at bounding box center [343, 668] width 211 height 13
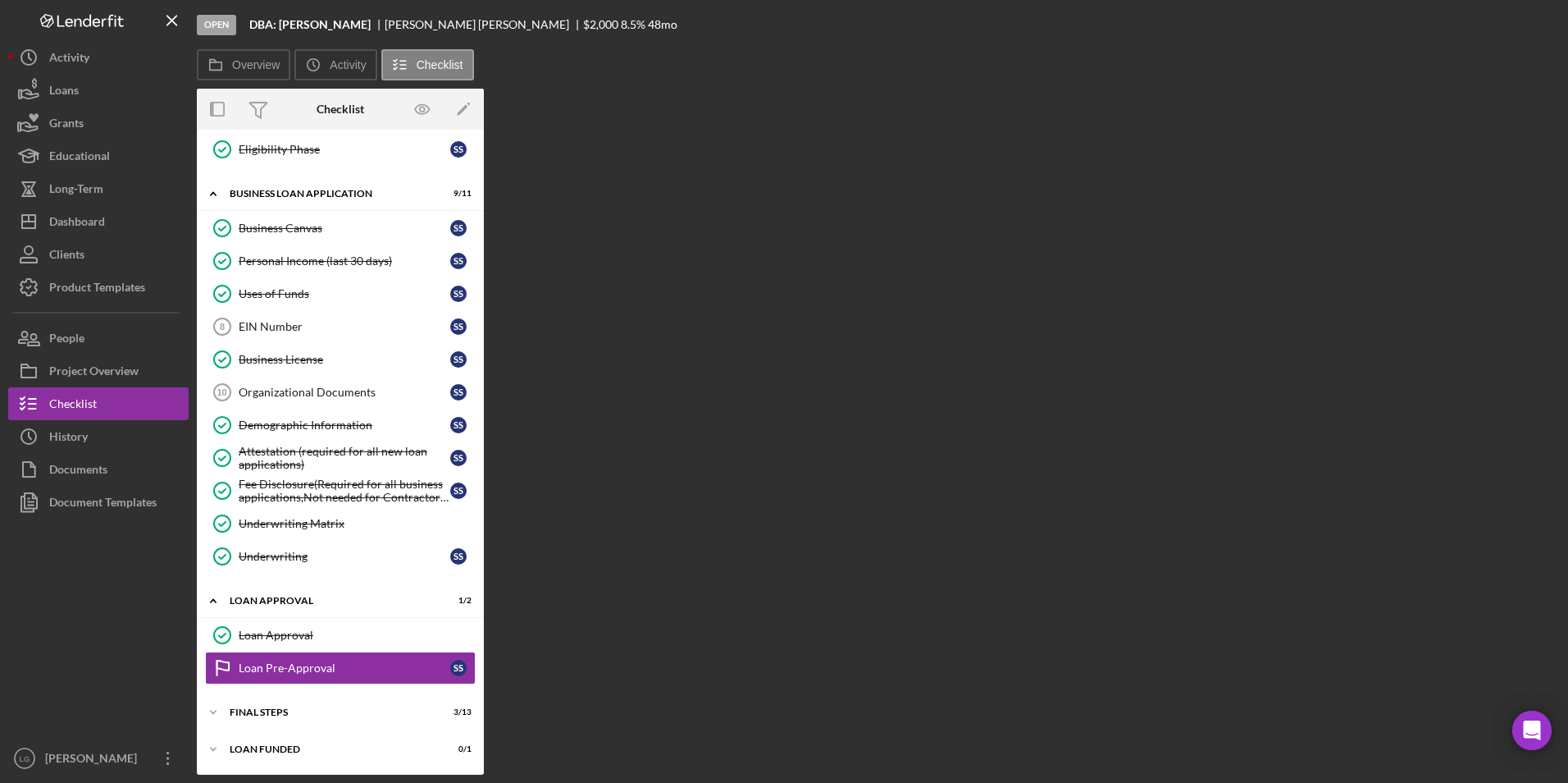
scroll to position [545, 0]
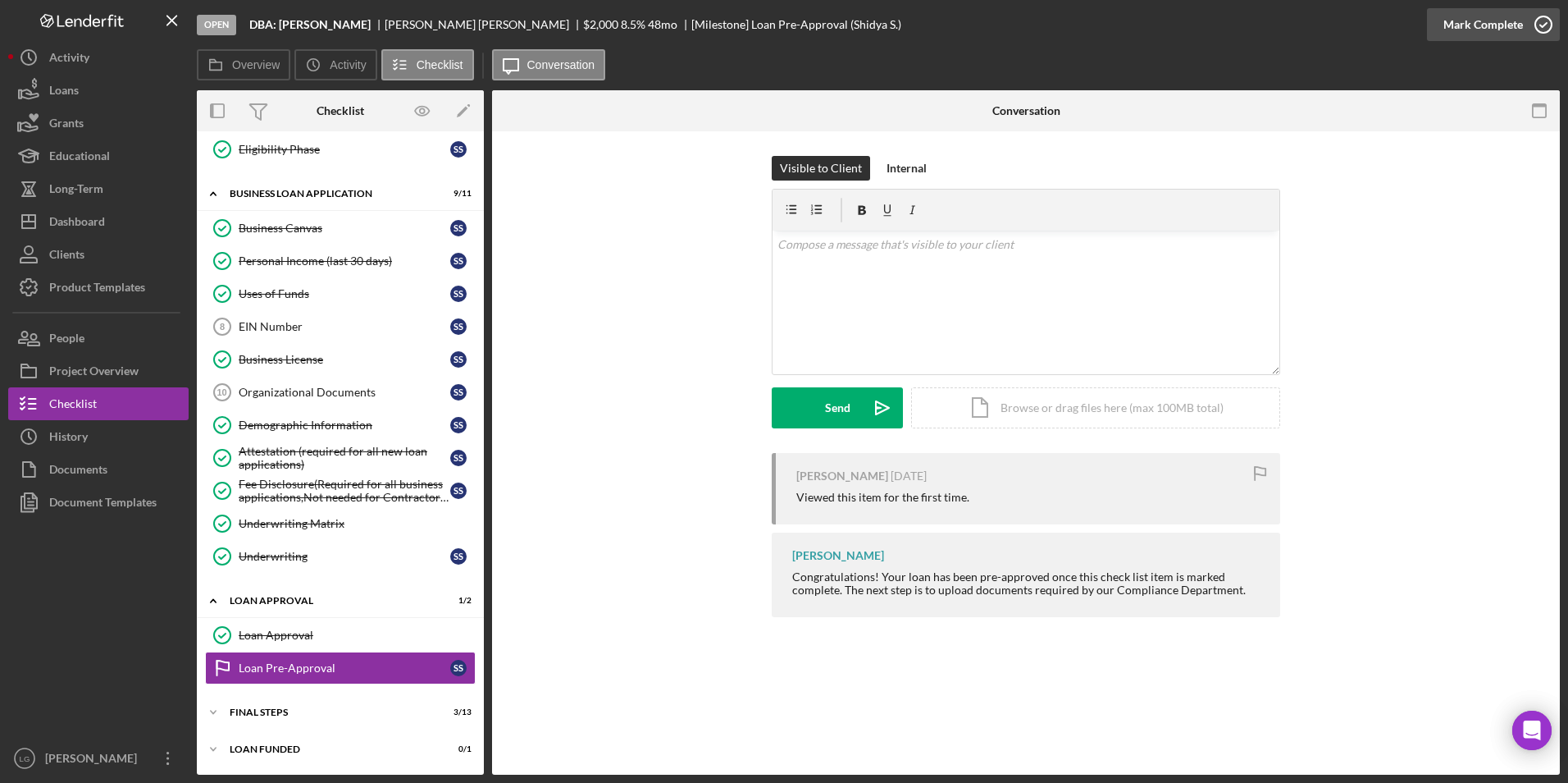
click at [1510, 10] on div "Mark Complete" at bounding box center [1483, 24] width 80 height 33
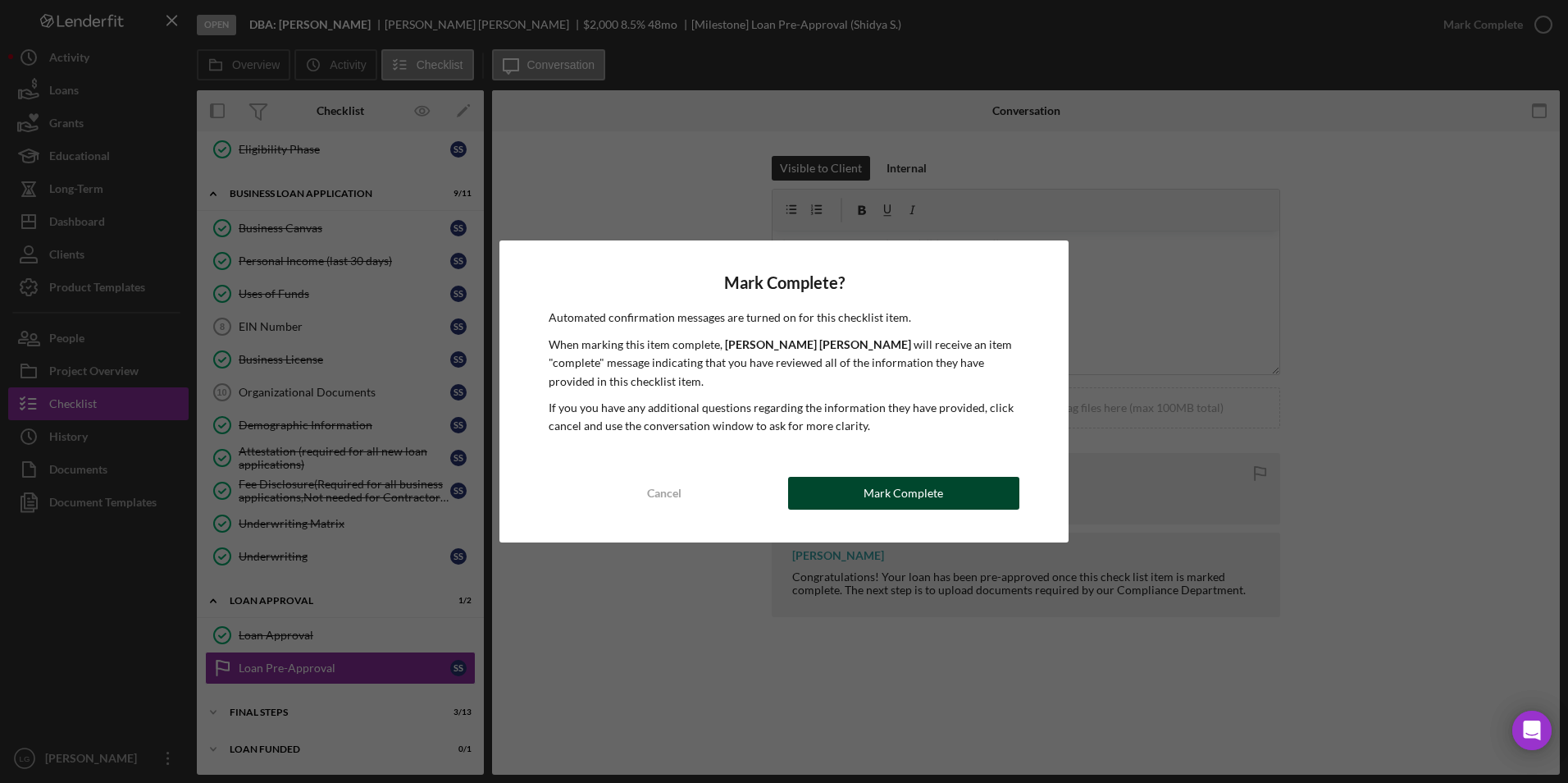
click at [951, 498] on button "Mark Complete" at bounding box center [904, 493] width 231 height 33
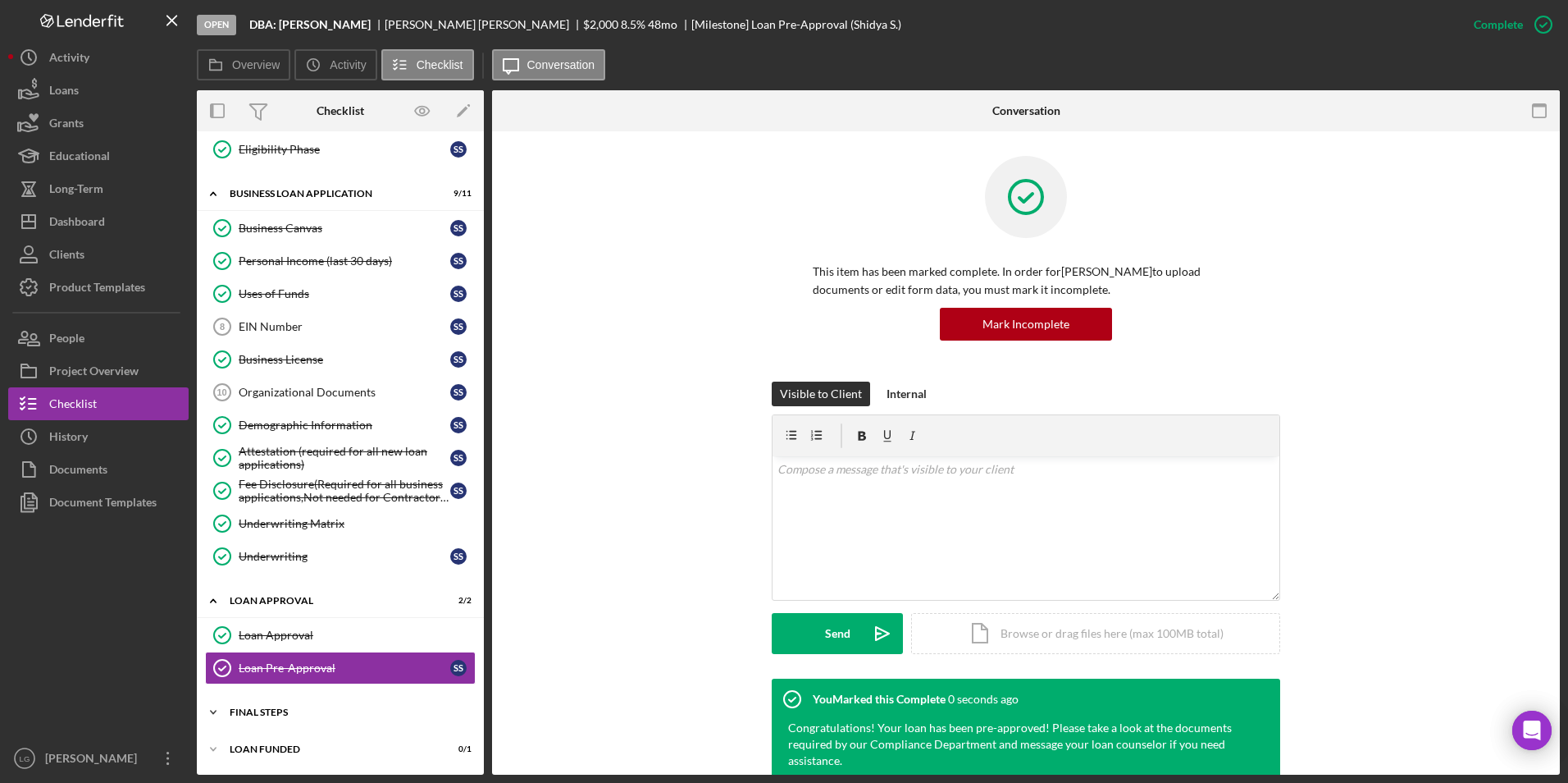
click at [257, 712] on div "Final Steps" at bounding box center [346, 712] width 234 height 9
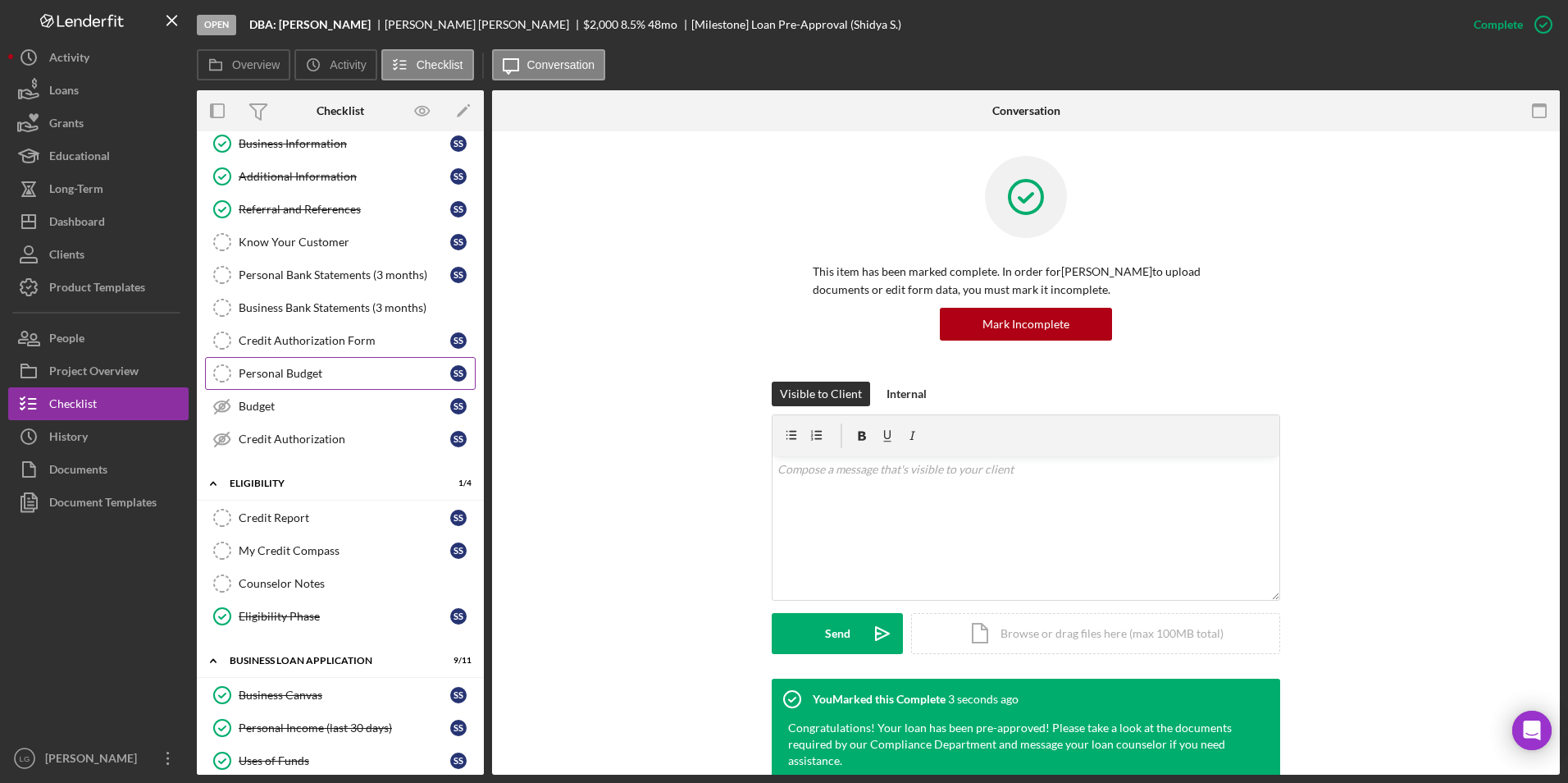
scroll to position [0, 0]
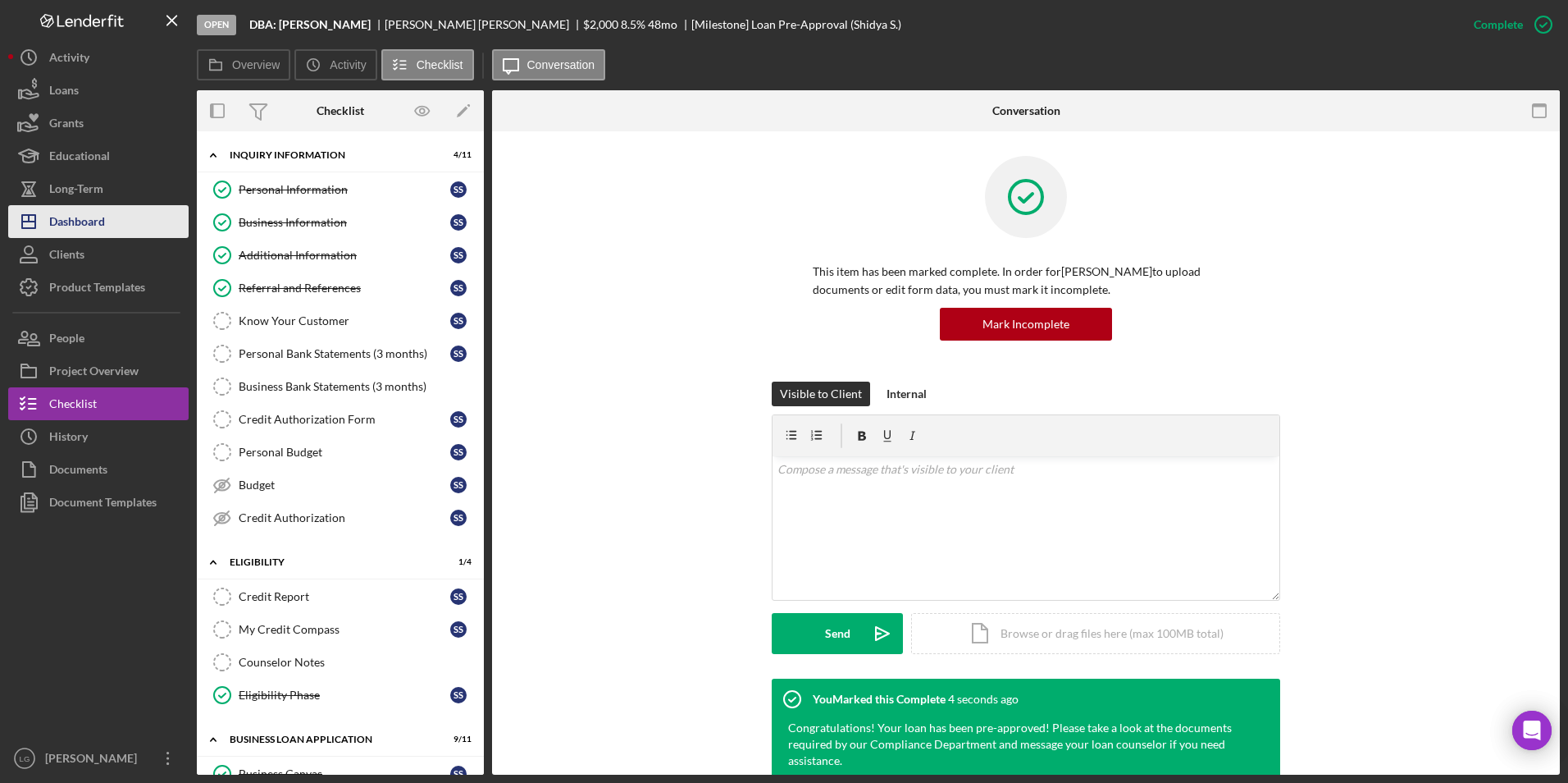
click at [113, 207] on button "Icon/Dashboard Dashboard" at bounding box center [99, 221] width 180 height 33
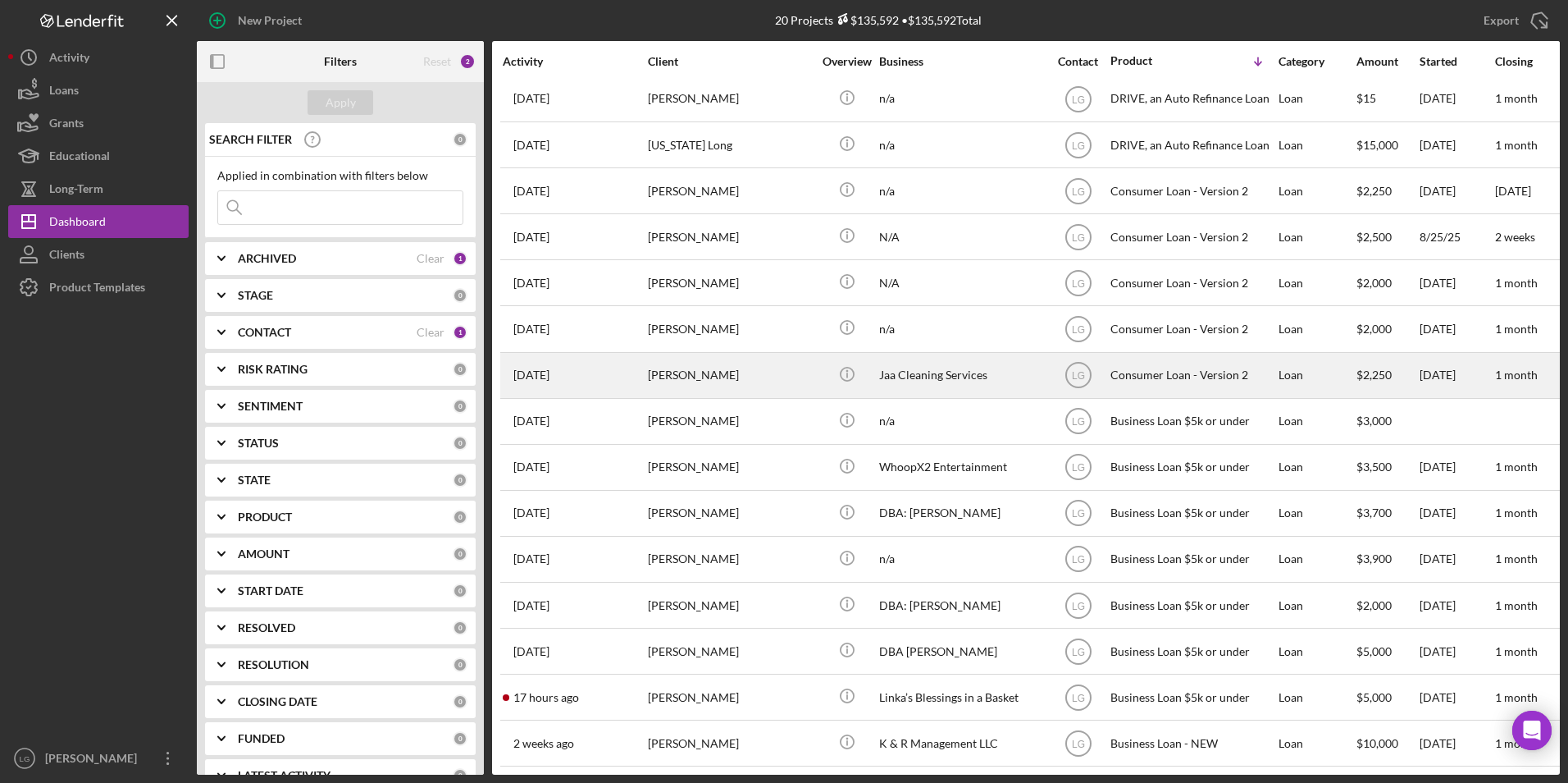
scroll to position [249, 0]
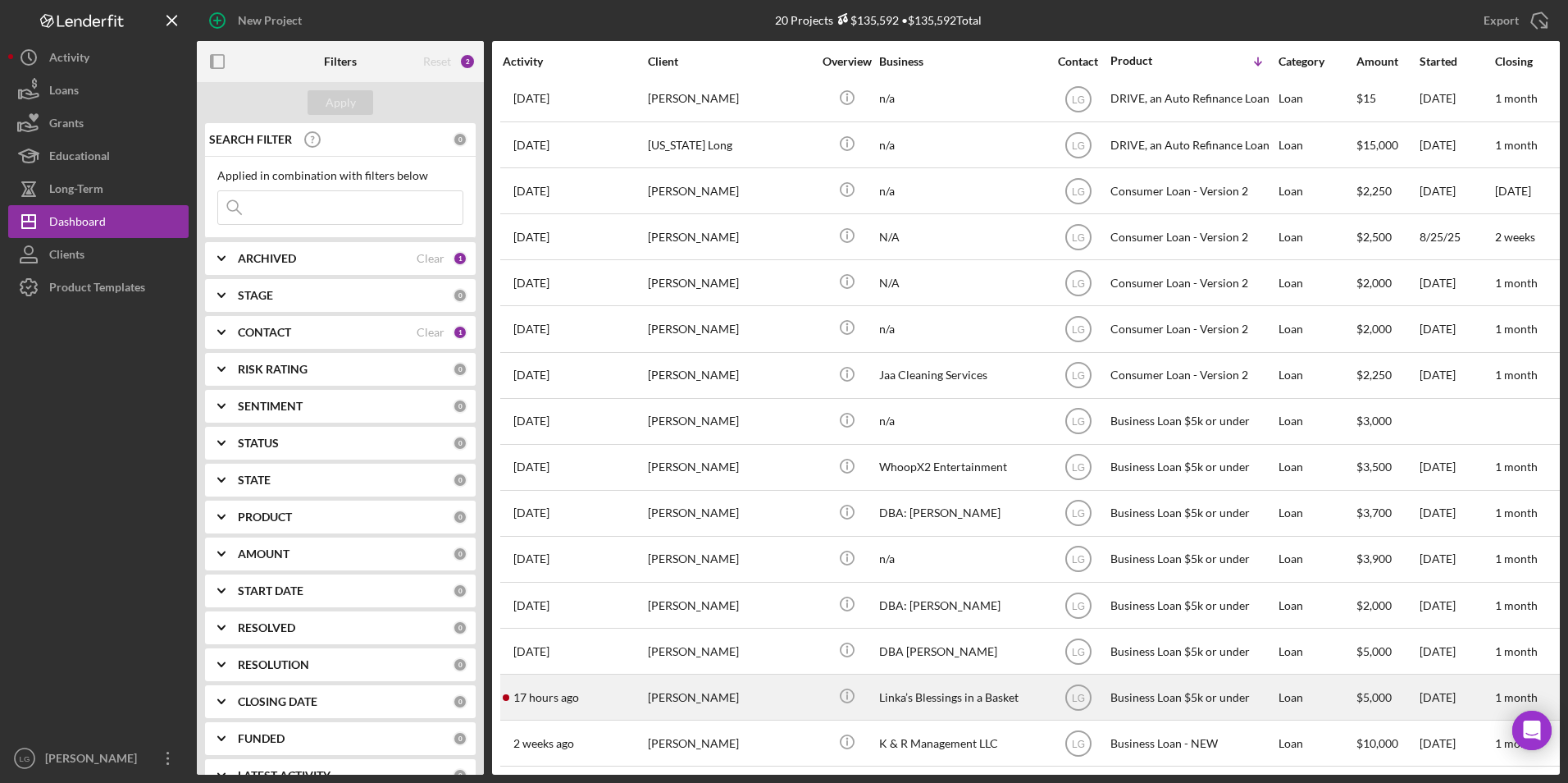
click at [706, 689] on div "[PERSON_NAME]" at bounding box center [729, 697] width 164 height 43
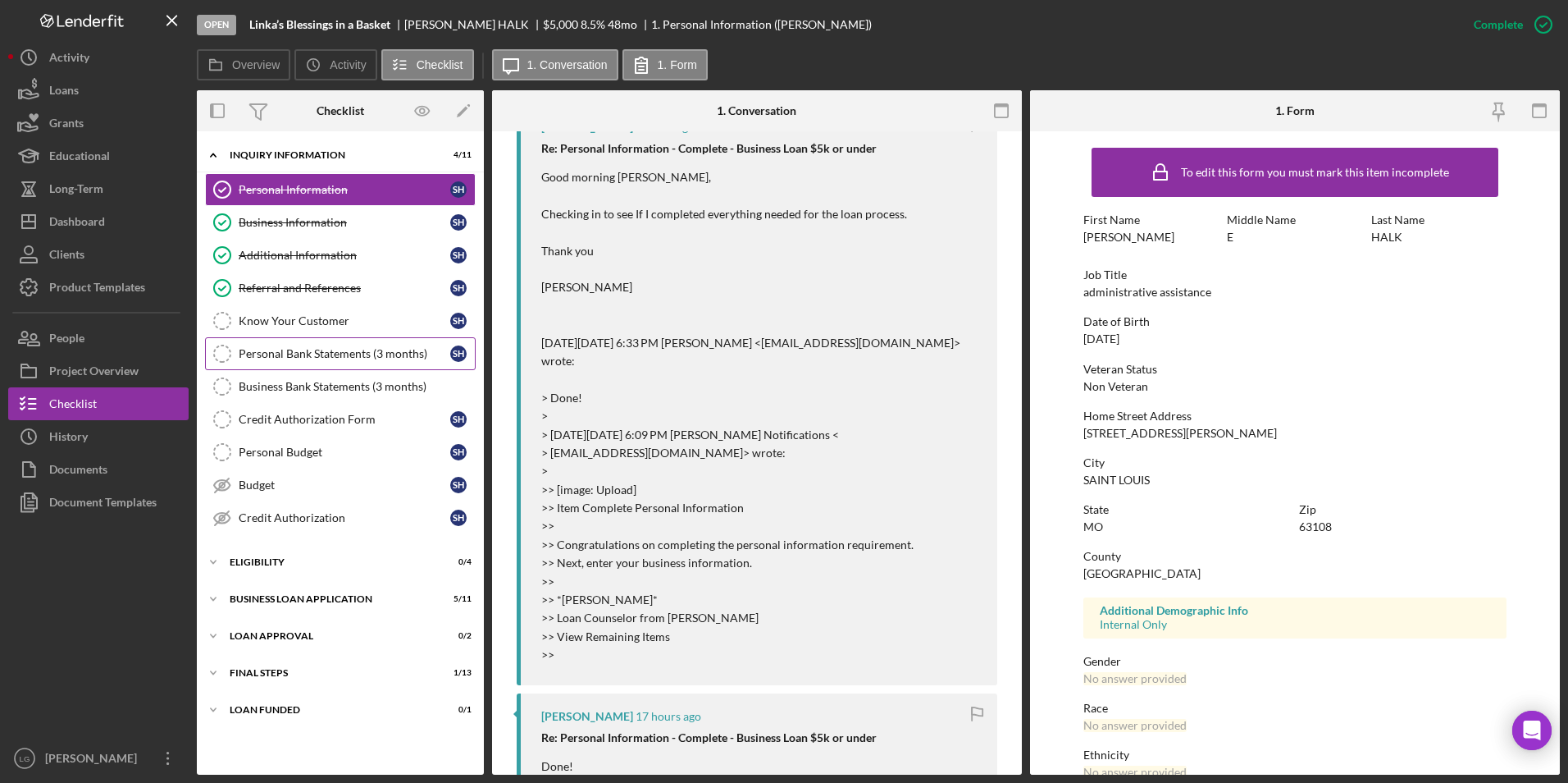
scroll to position [410, 0]
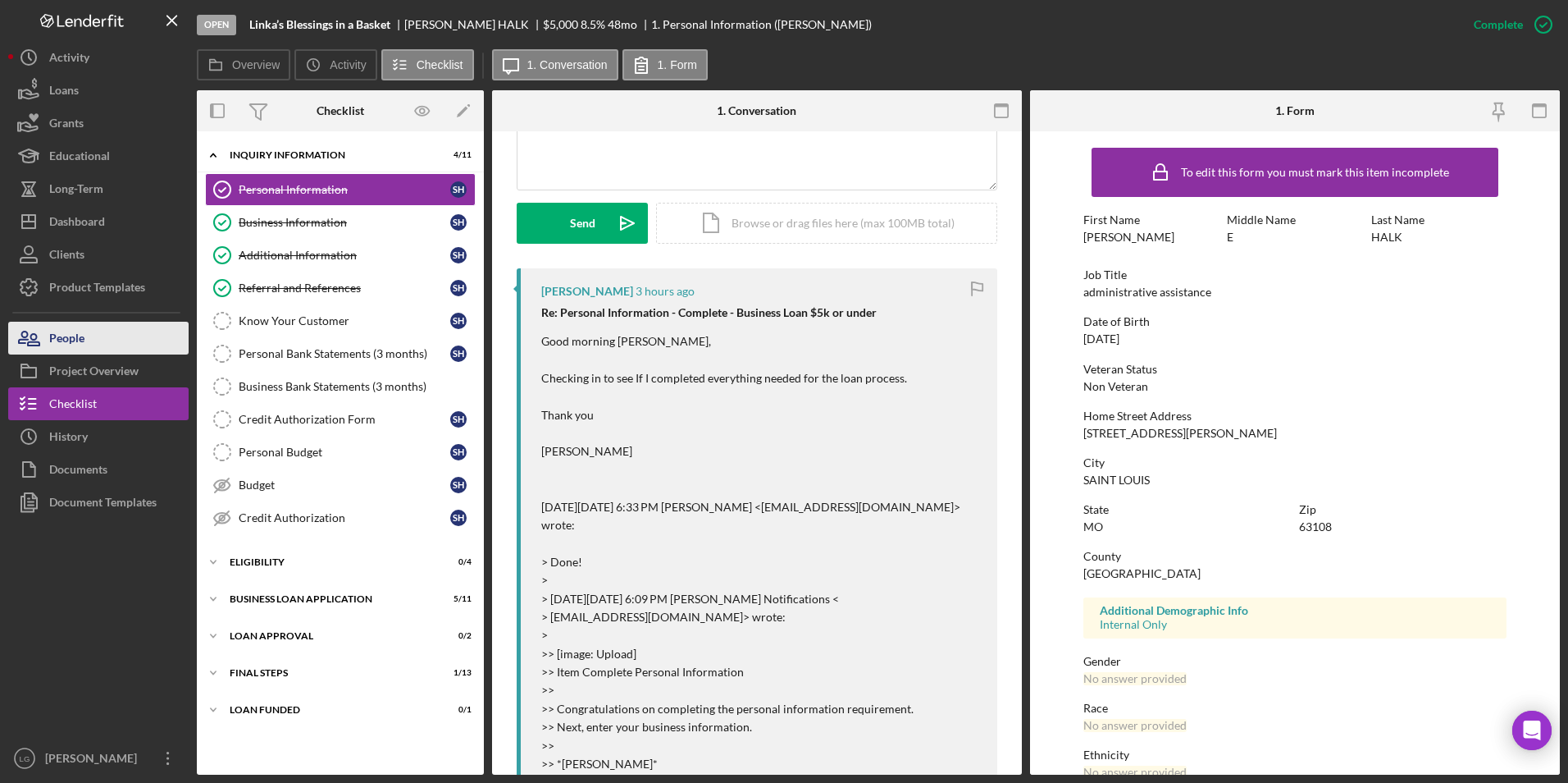
click at [123, 330] on button "People" at bounding box center [99, 338] width 180 height 33
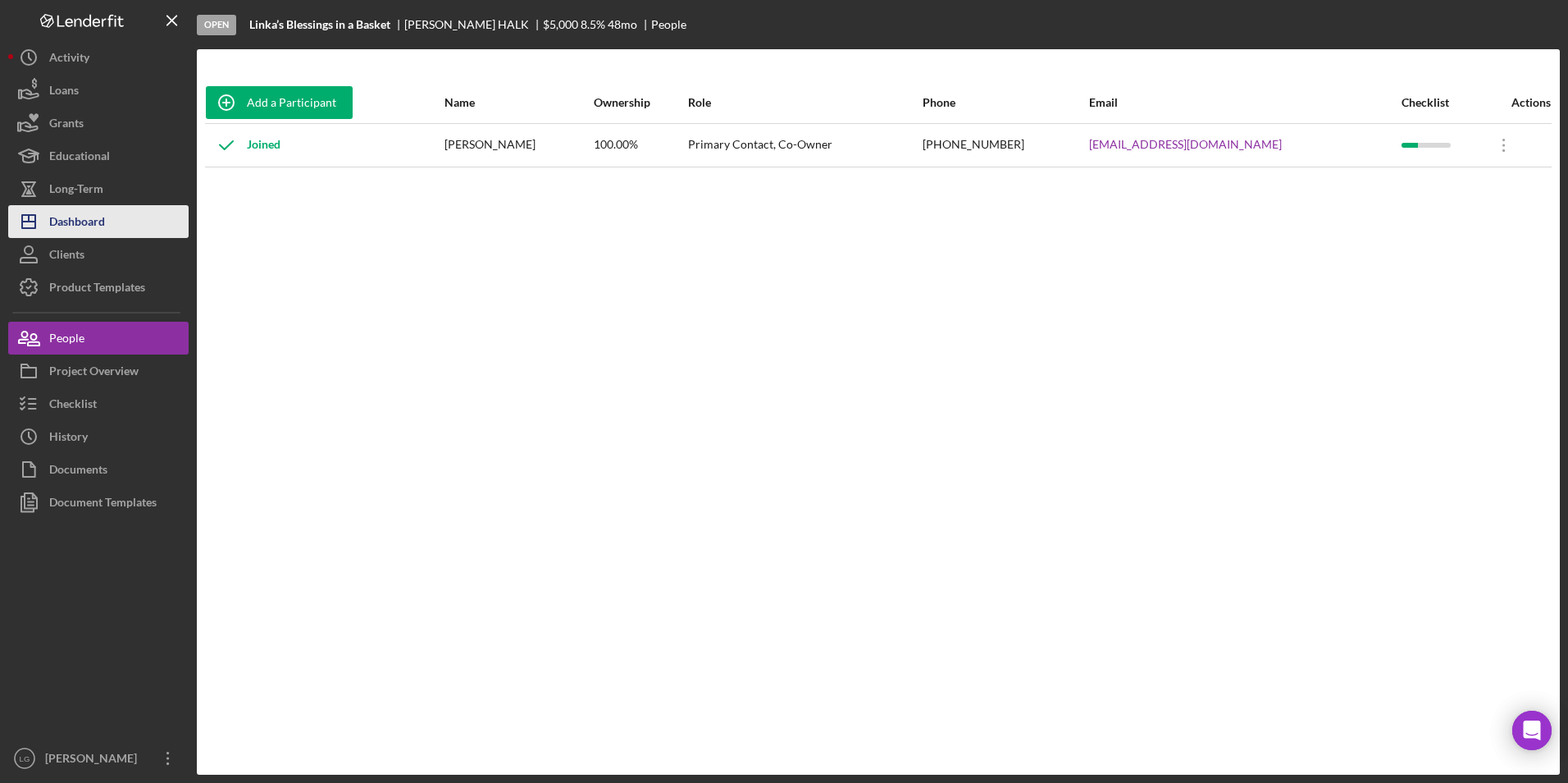
click at [108, 230] on button "Icon/Dashboard Dashboard" at bounding box center [99, 221] width 180 height 33
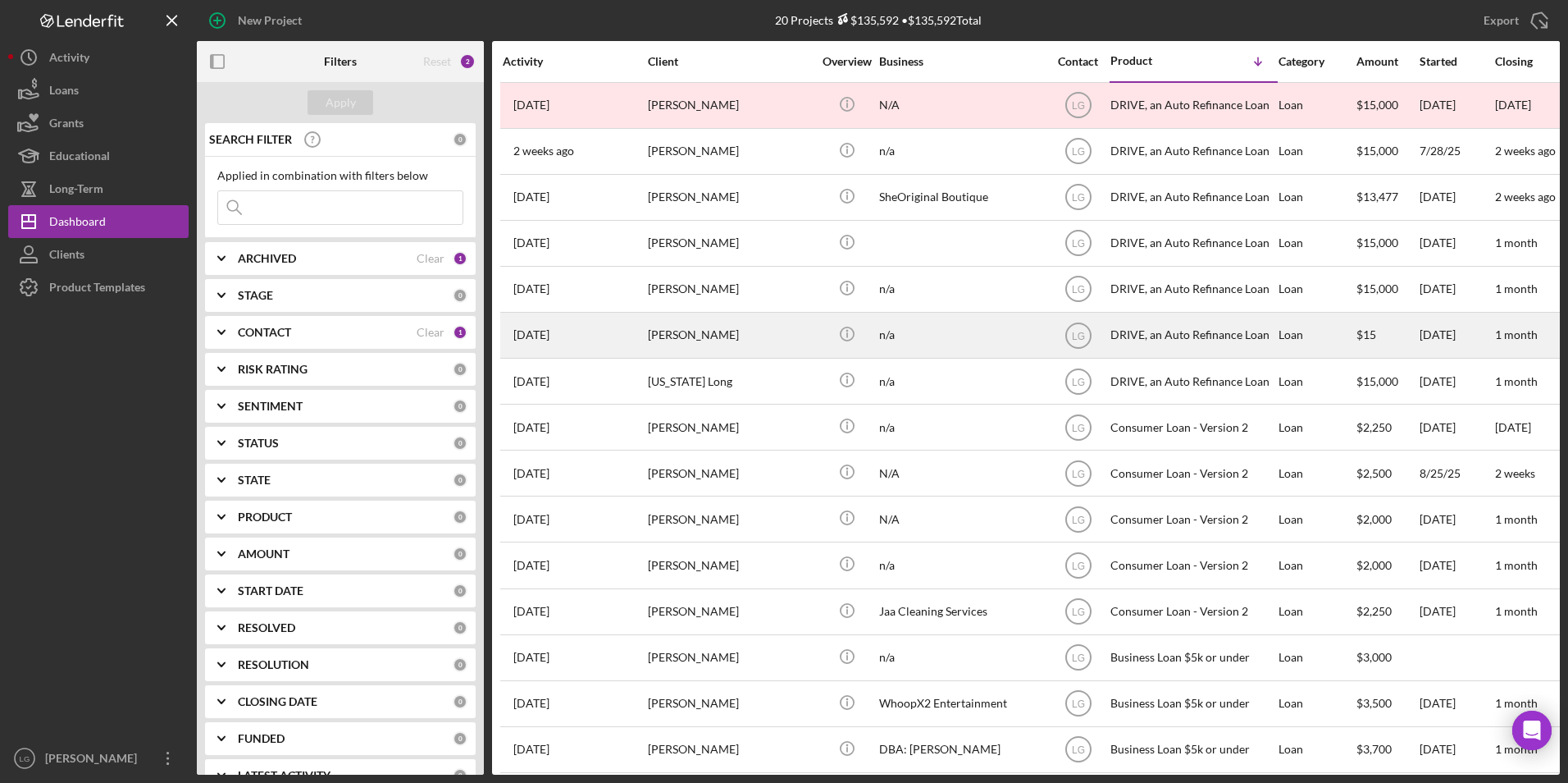
click at [891, 331] on div "n/a" at bounding box center [961, 335] width 164 height 43
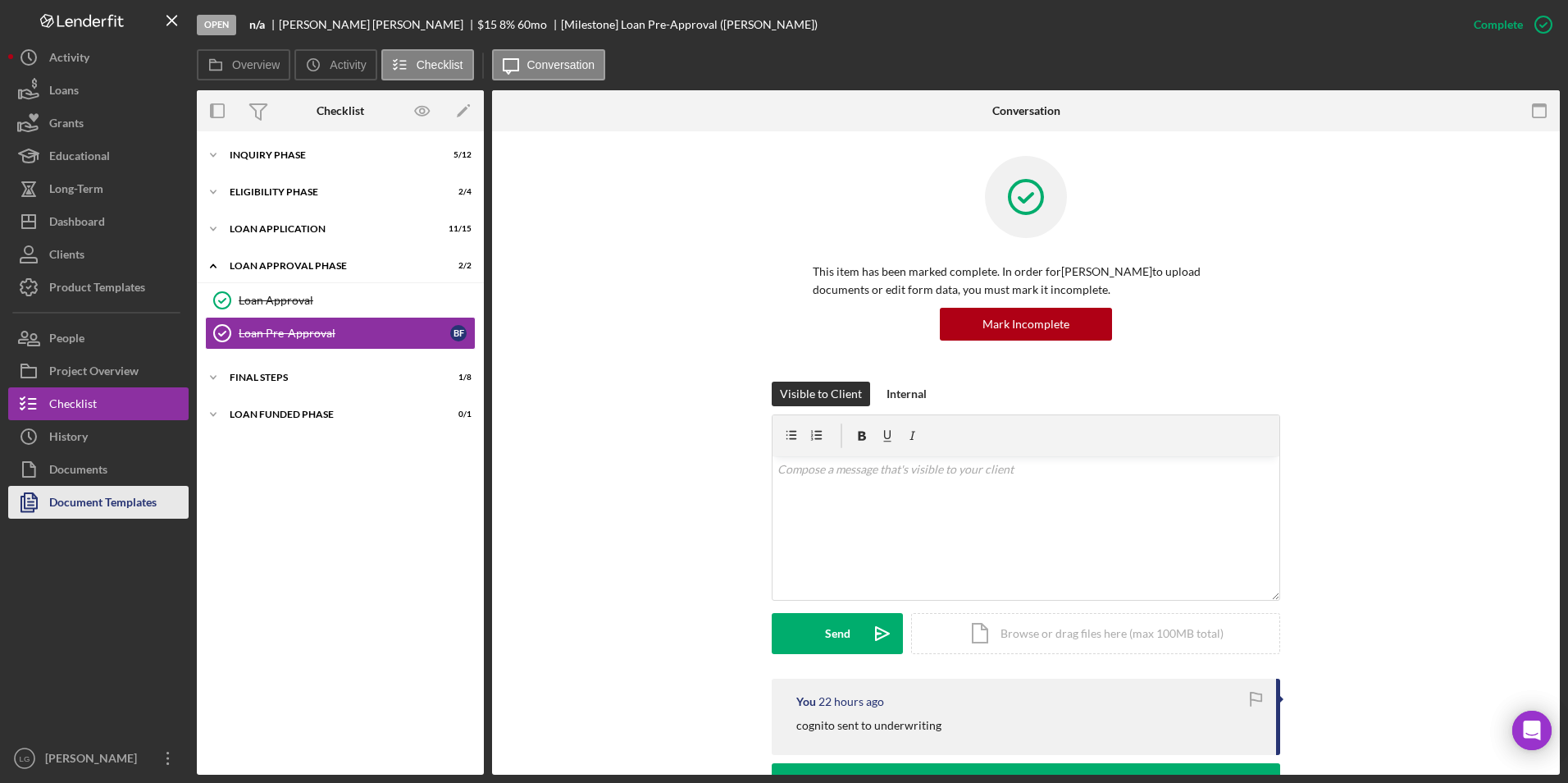
click at [110, 503] on div "Document Templates" at bounding box center [102, 503] width 107 height 37
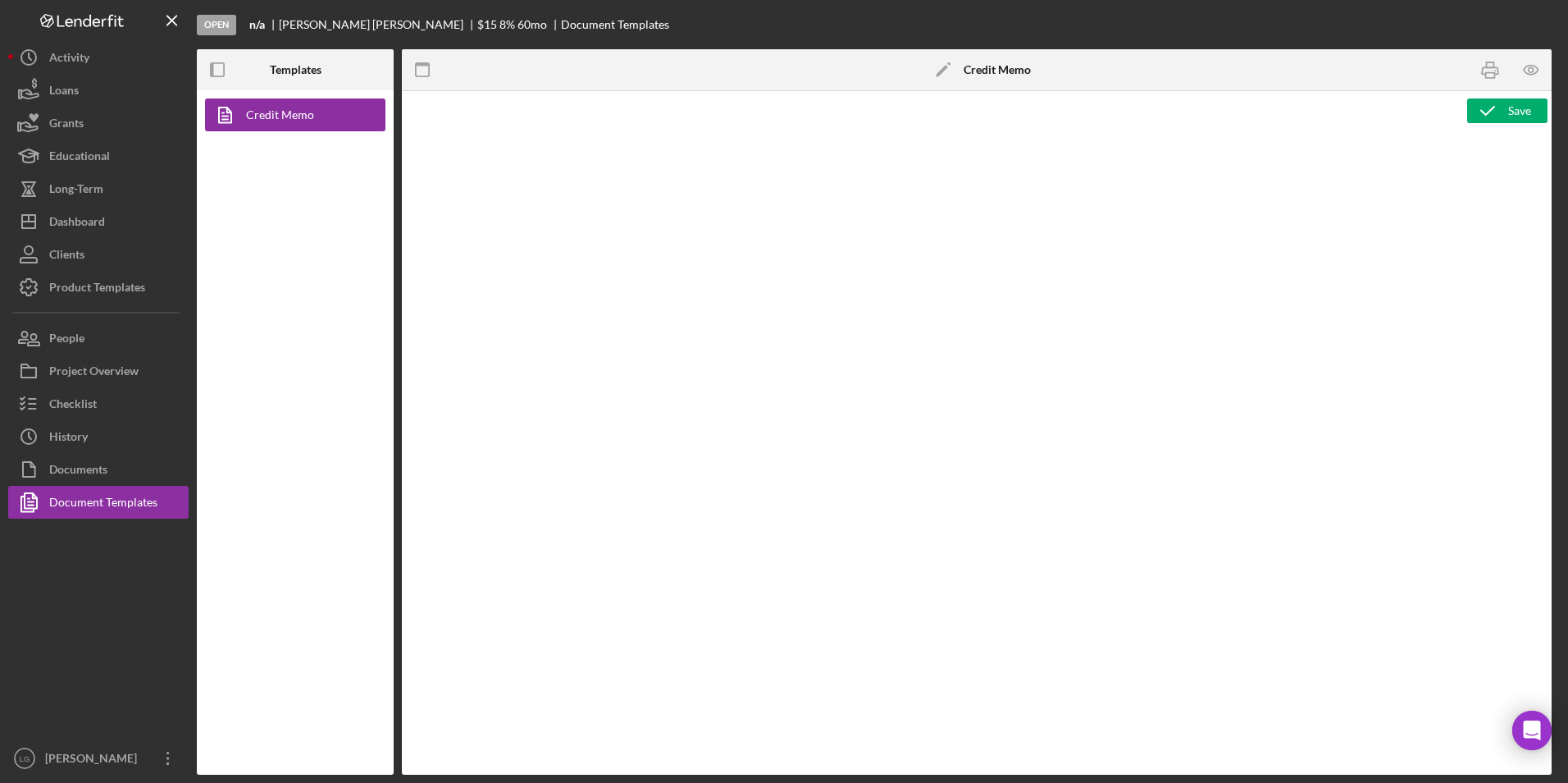
type textarea "<h1>DRIVE Loan Risk Assessment</h1> <p>Loan Officer: &nbsp;<span id="Lender_Con…"
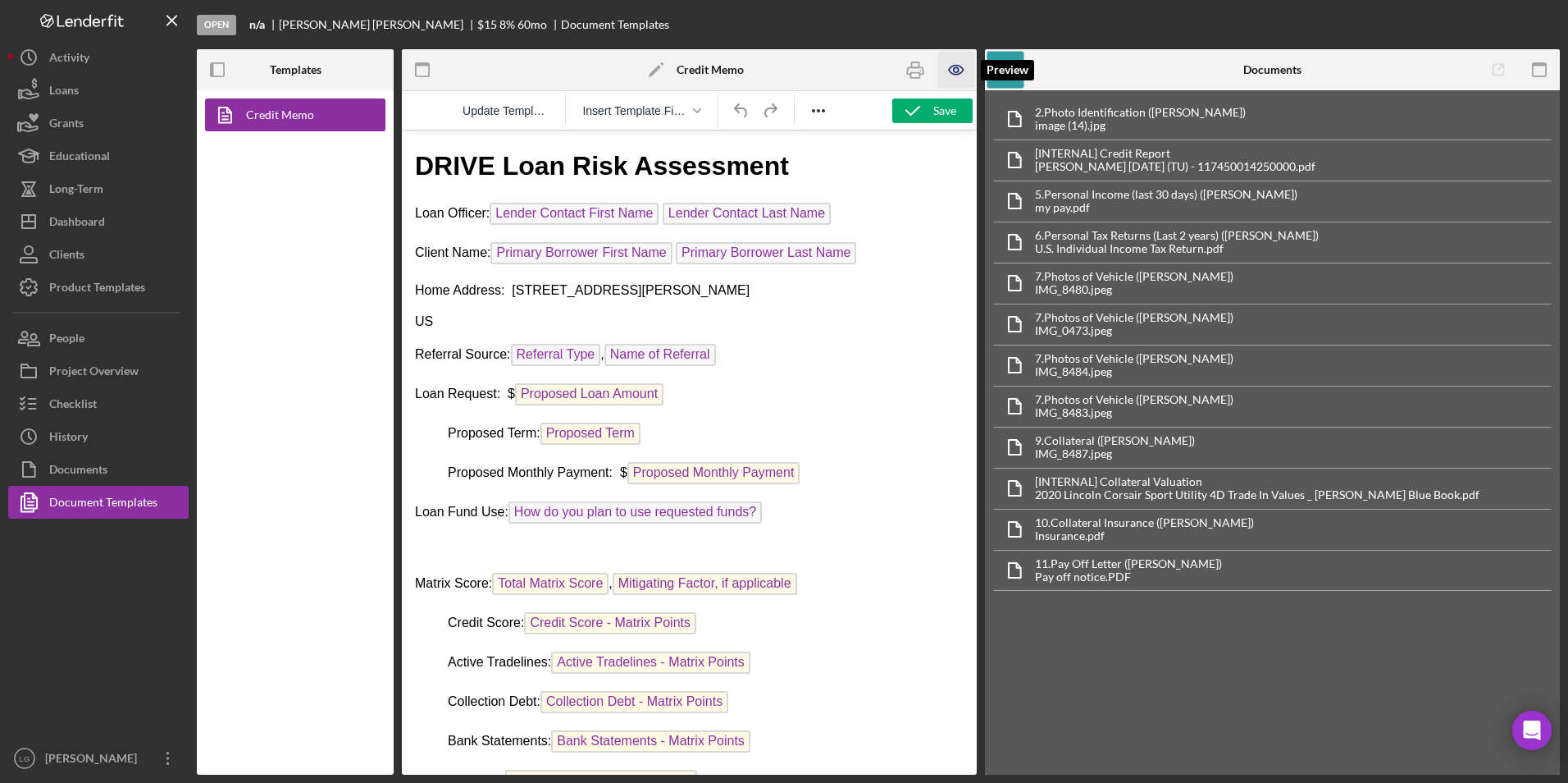
click at [954, 75] on icon "button" at bounding box center [955, 70] width 14 height 9
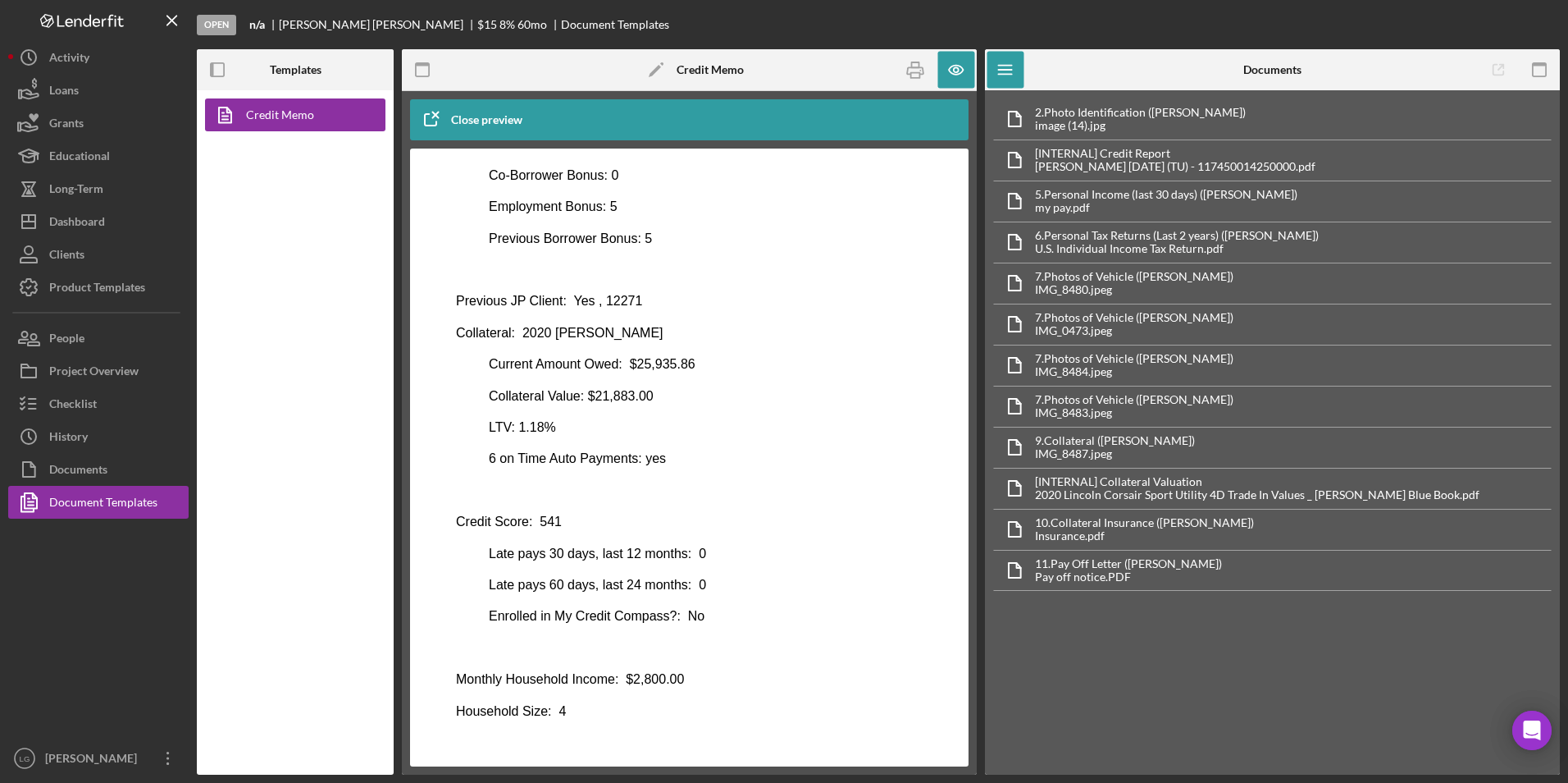
scroll to position [715, 0]
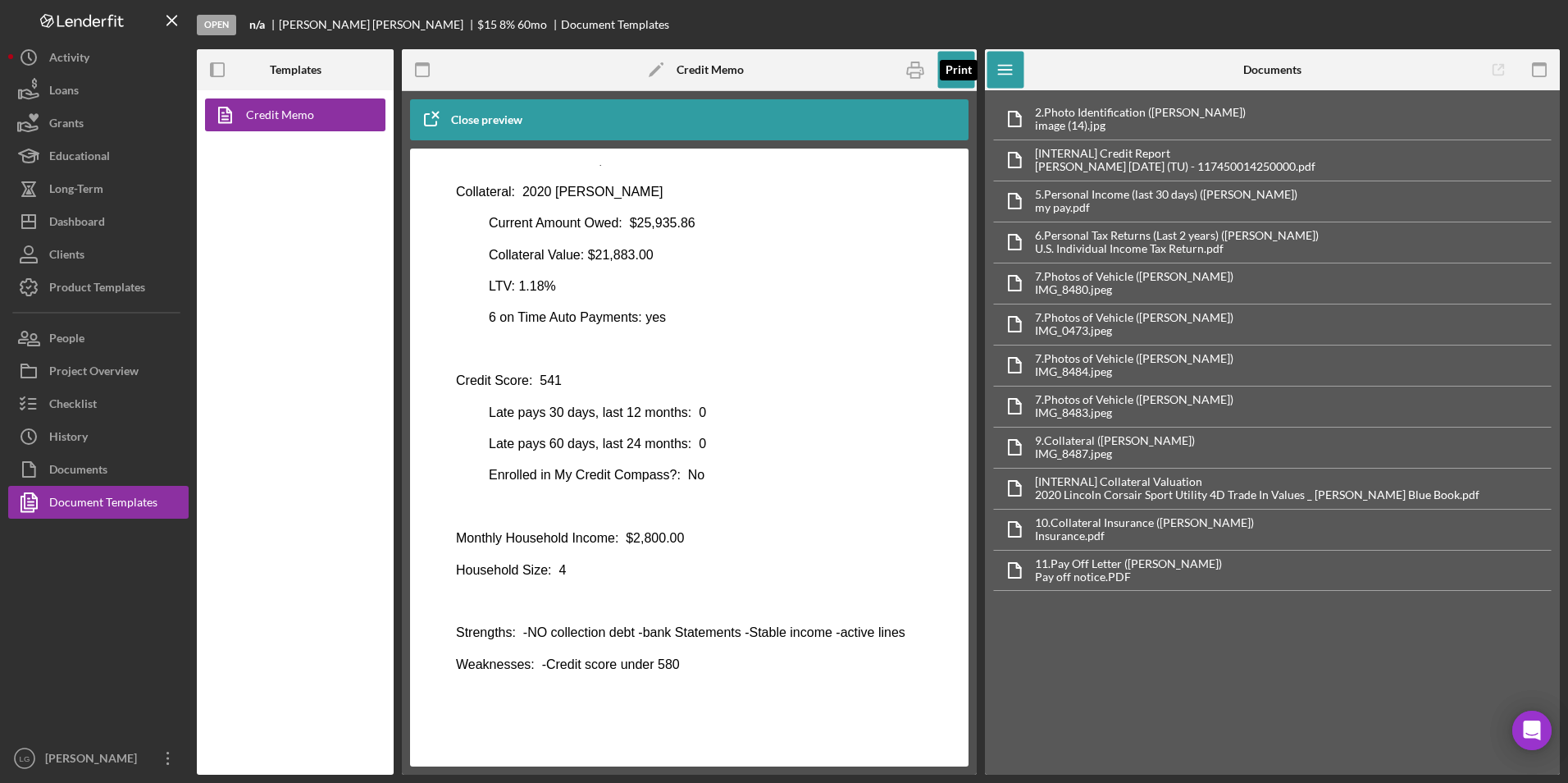
click at [909, 81] on icon "button" at bounding box center [915, 69] width 37 height 37
click at [99, 220] on div "Dashboard" at bounding box center [76, 223] width 55 height 37
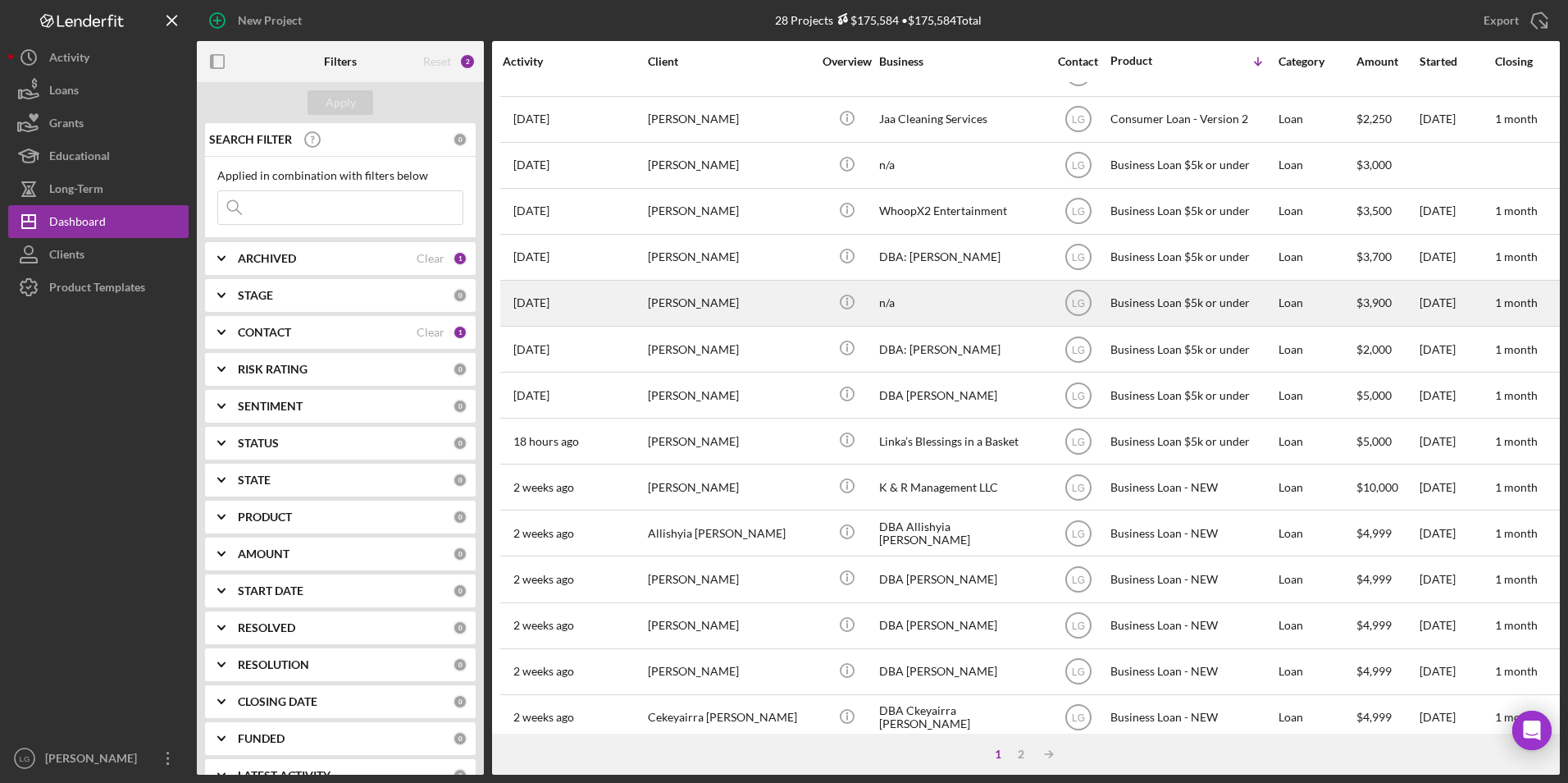
scroll to position [520, 0]
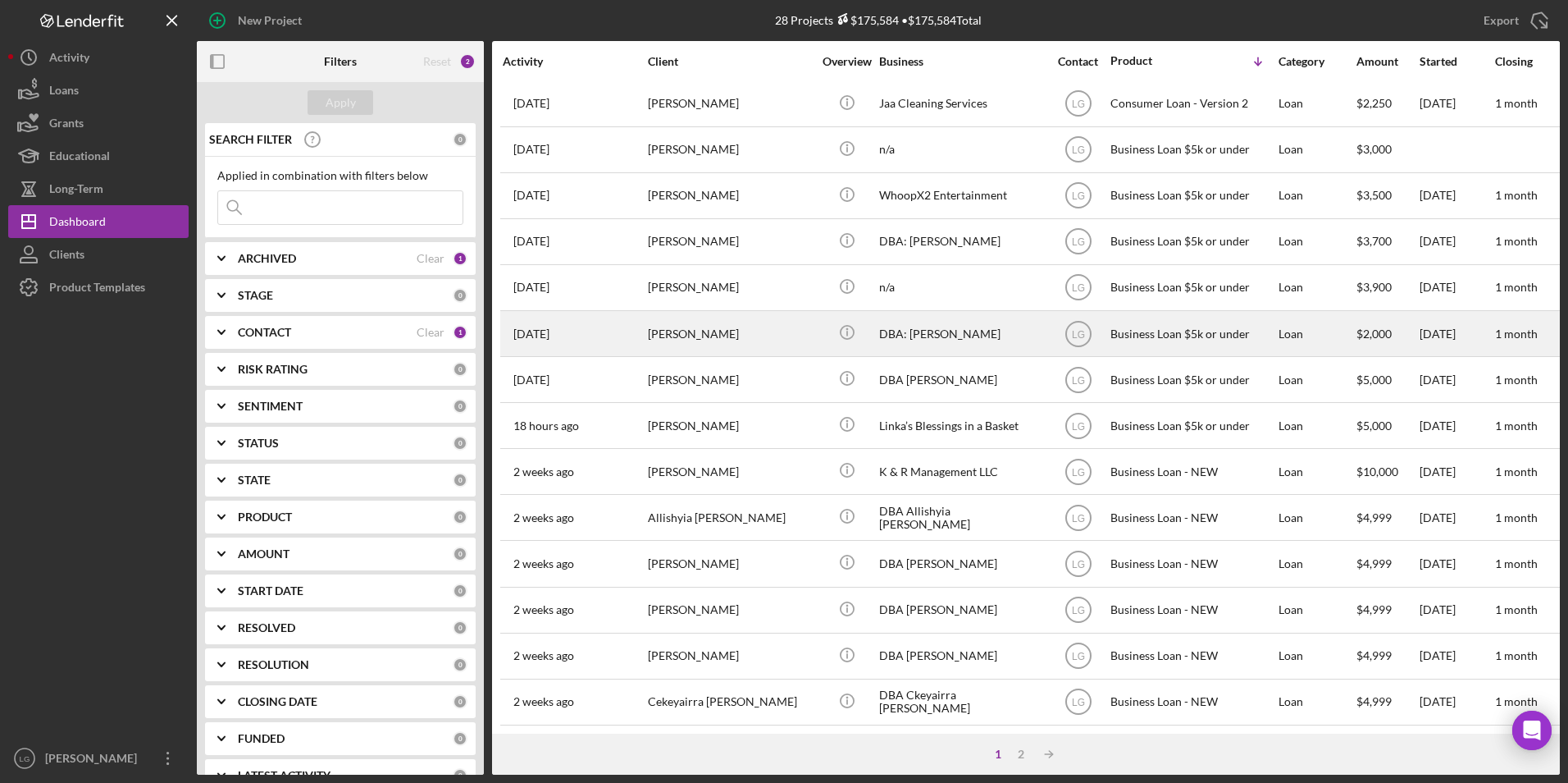
click at [706, 332] on div "[PERSON_NAME]" at bounding box center [729, 333] width 164 height 43
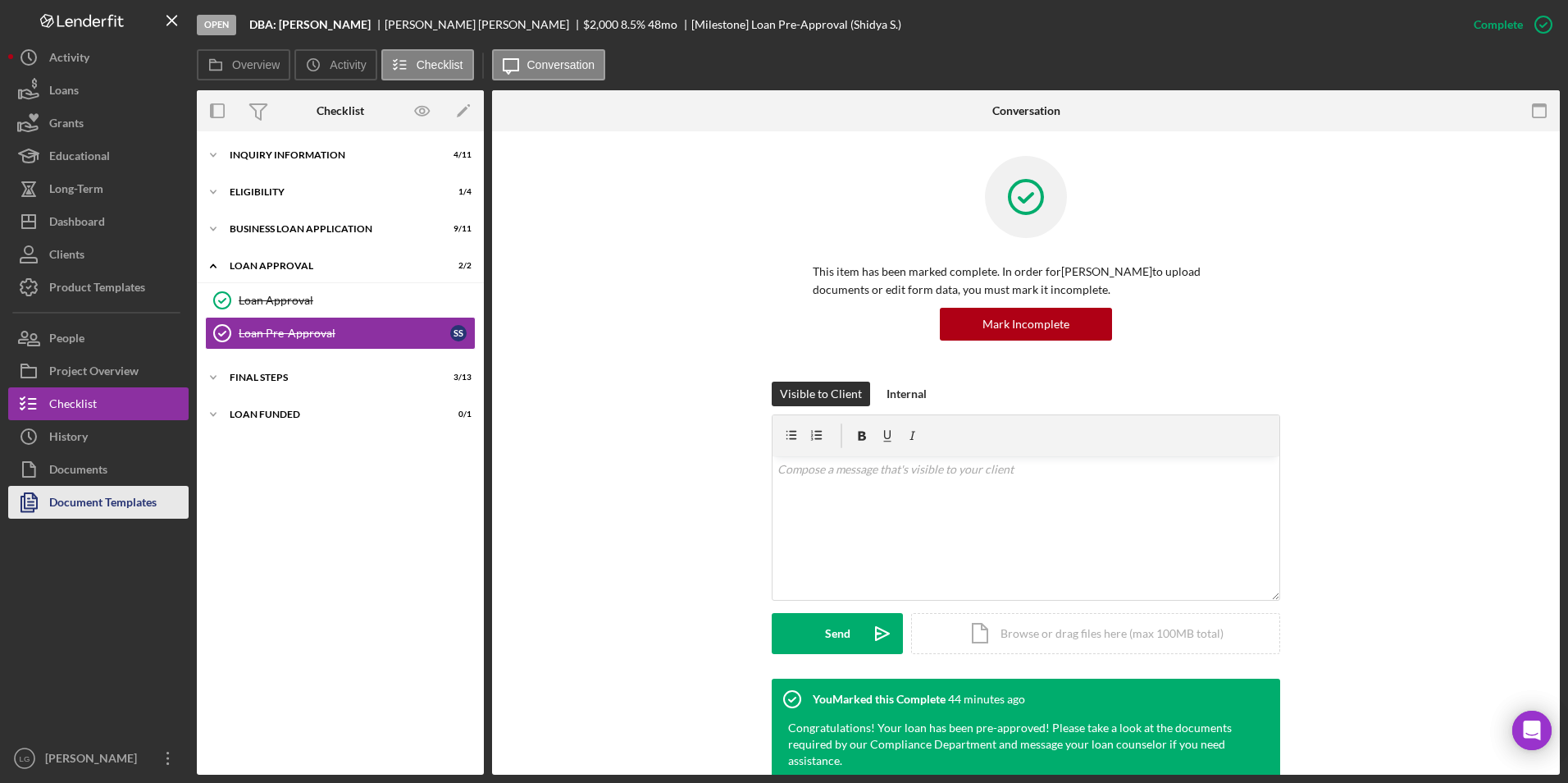
click at [94, 500] on div "Document Templates" at bounding box center [102, 503] width 107 height 37
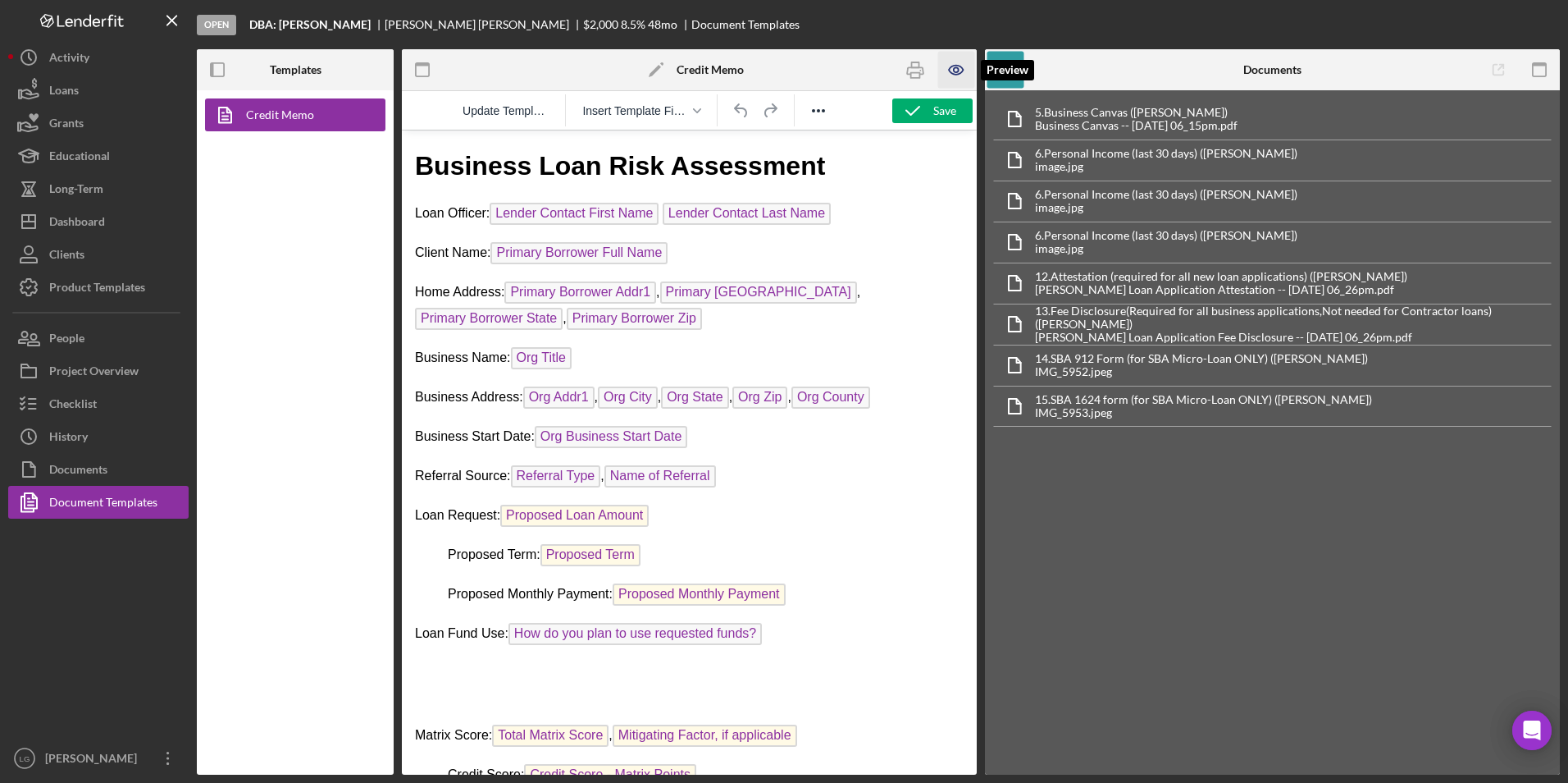
click at [967, 68] on icon "button" at bounding box center [956, 69] width 37 height 37
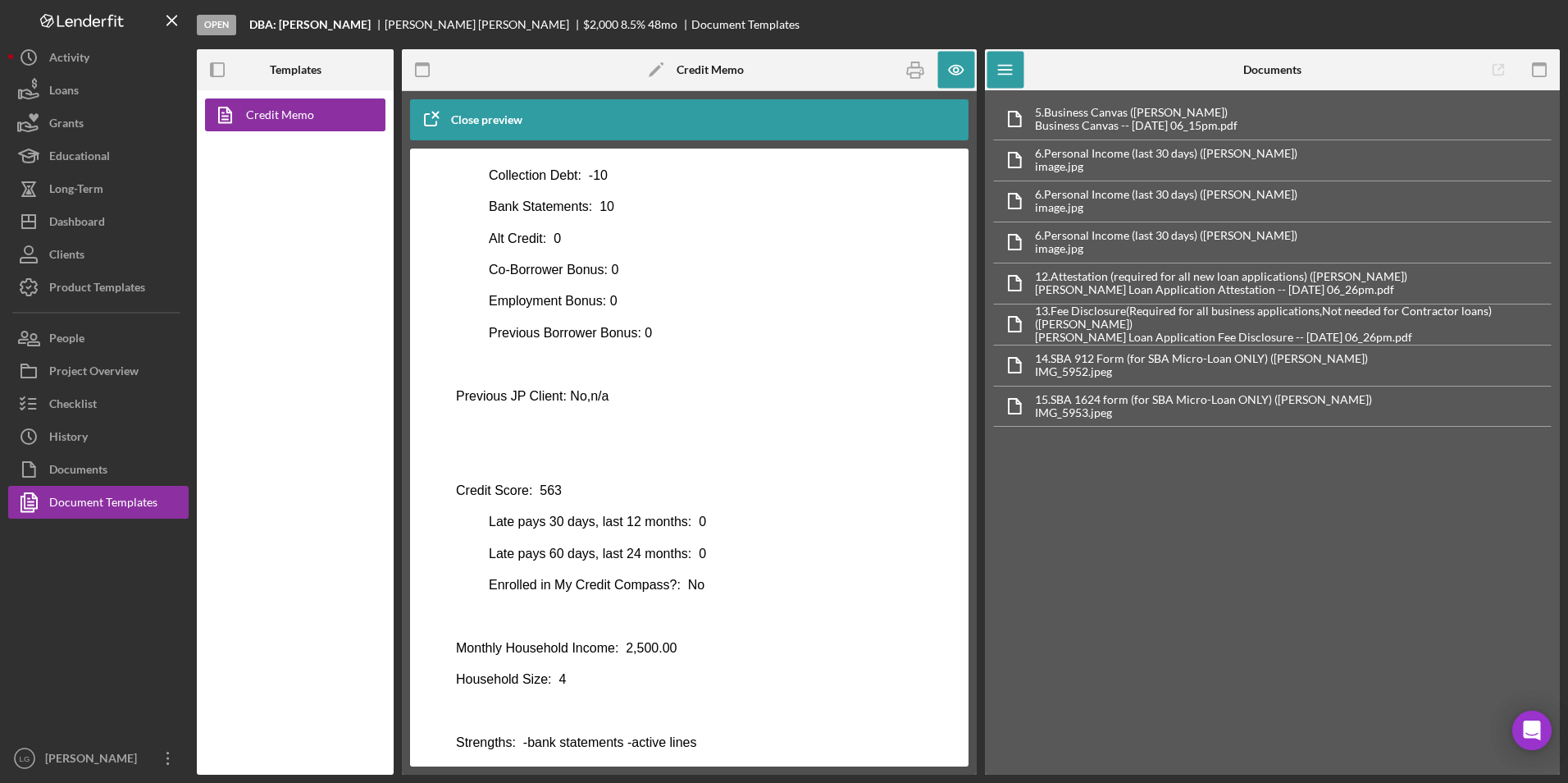
scroll to position [652, 0]
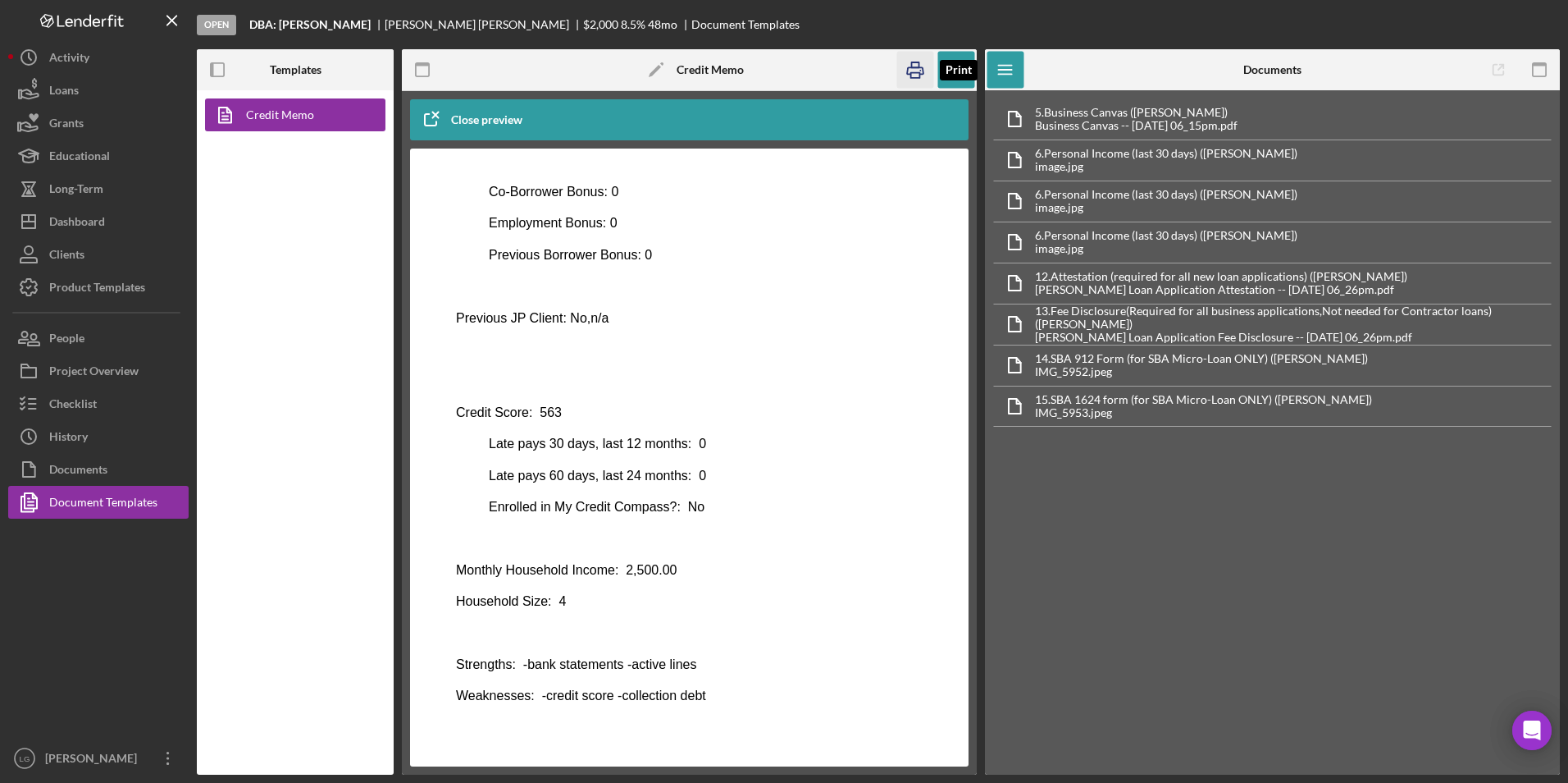
click at [916, 66] on icon "button" at bounding box center [915, 69] width 37 height 37
click at [97, 211] on div "Dashboard" at bounding box center [76, 223] width 55 height 37
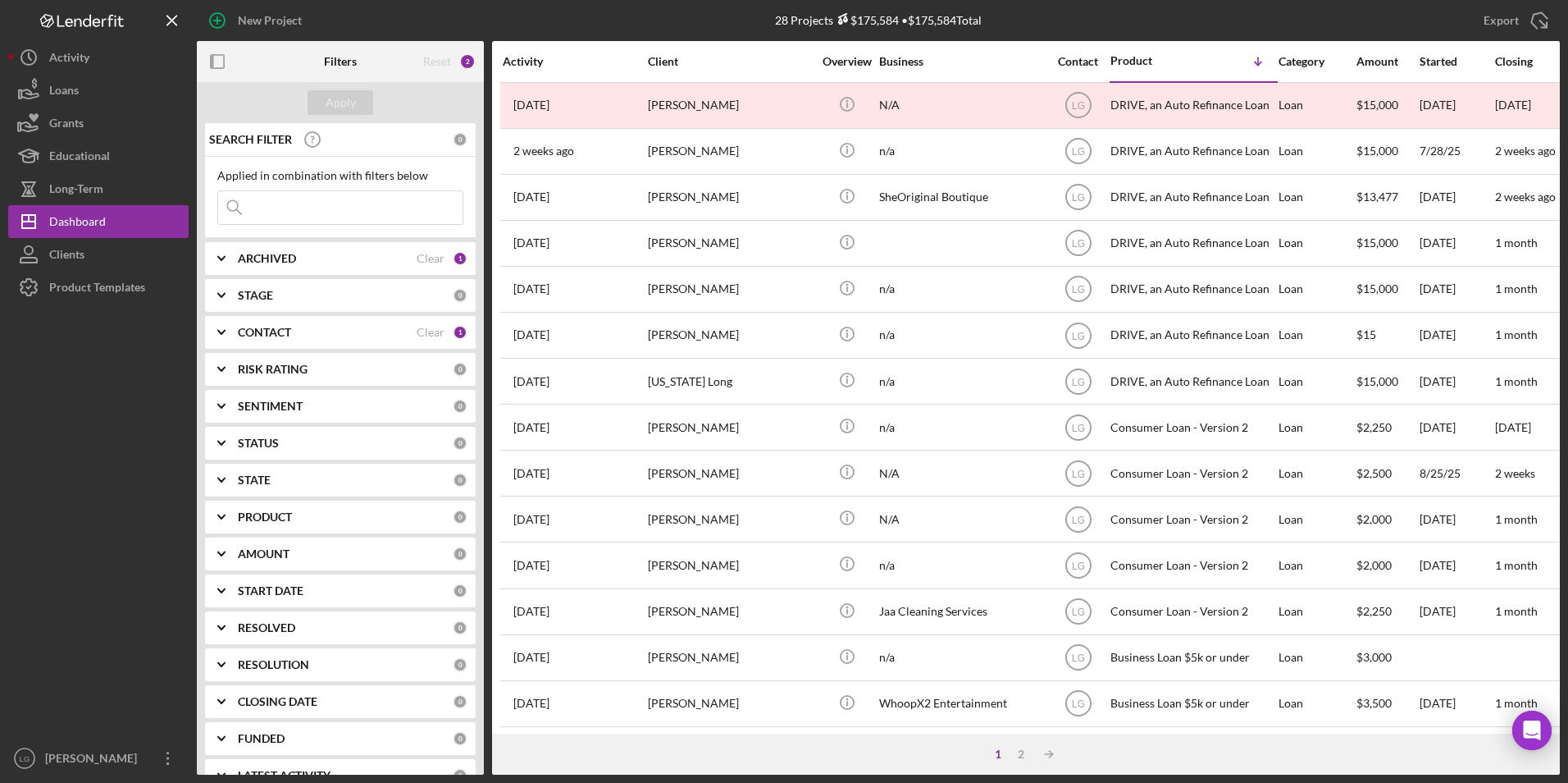
scroll to position [164, 0]
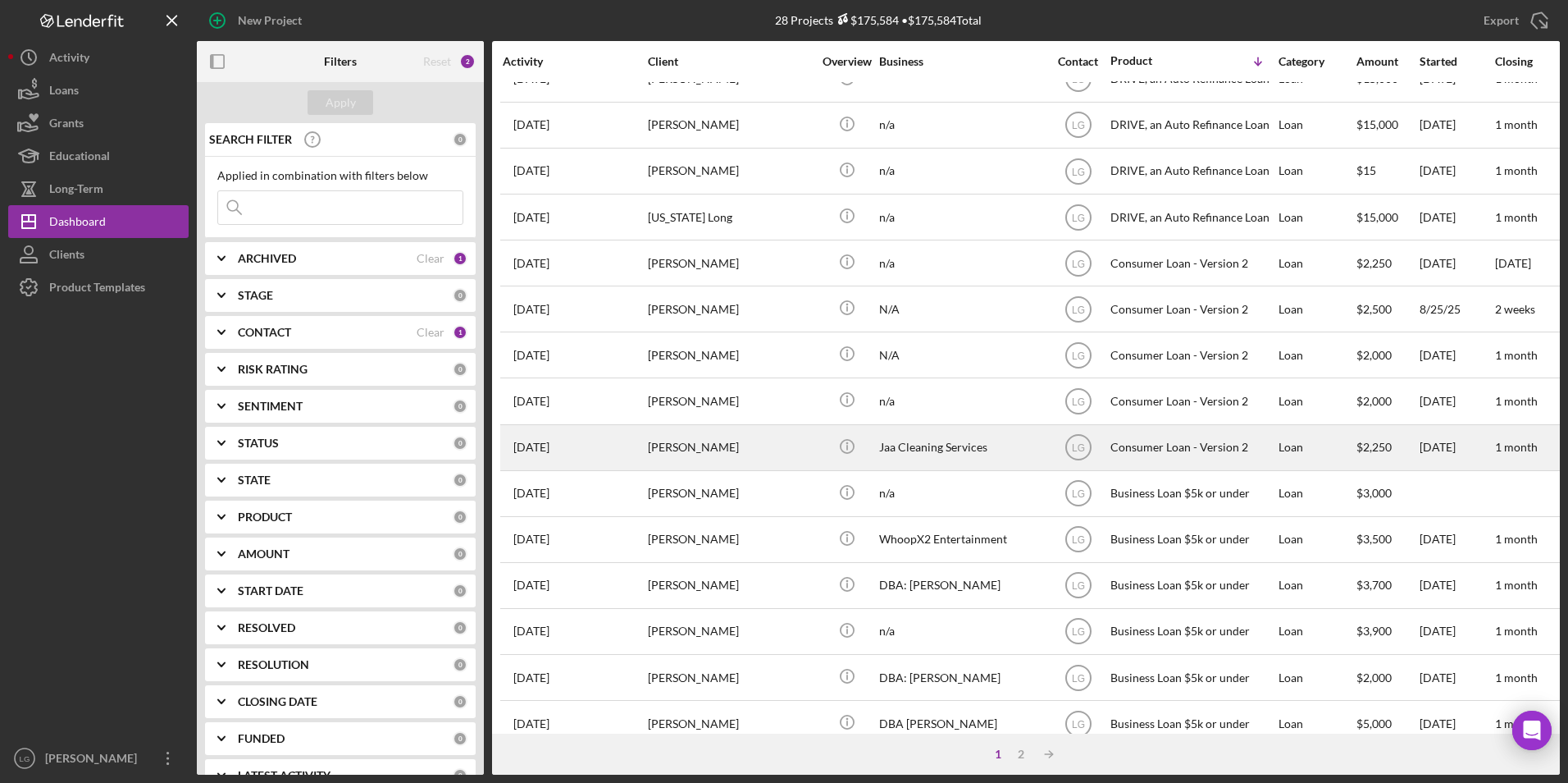
click at [704, 452] on div "[PERSON_NAME]" at bounding box center [729, 447] width 164 height 43
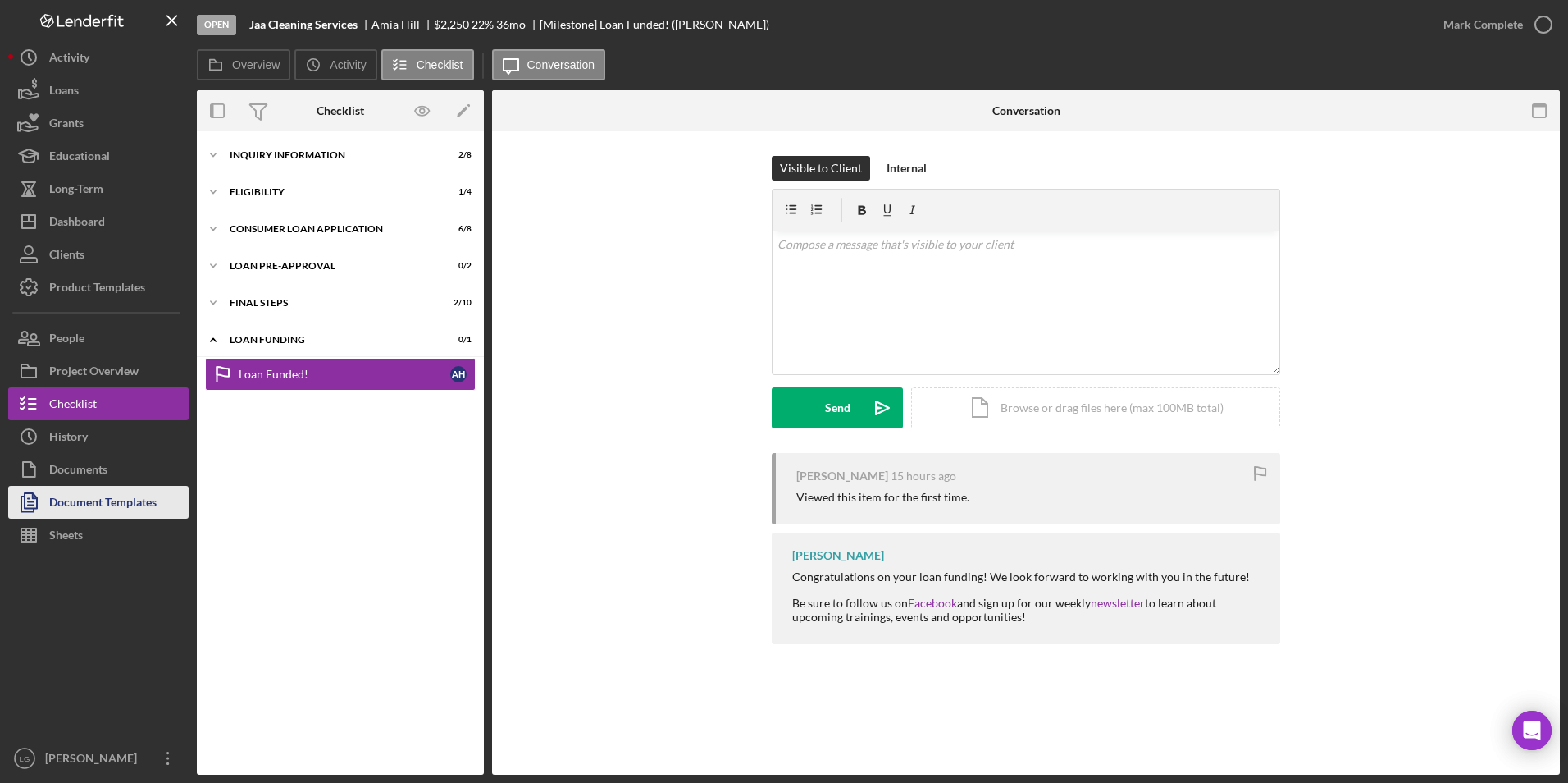
click at [85, 508] on div "Document Templates" at bounding box center [102, 503] width 107 height 37
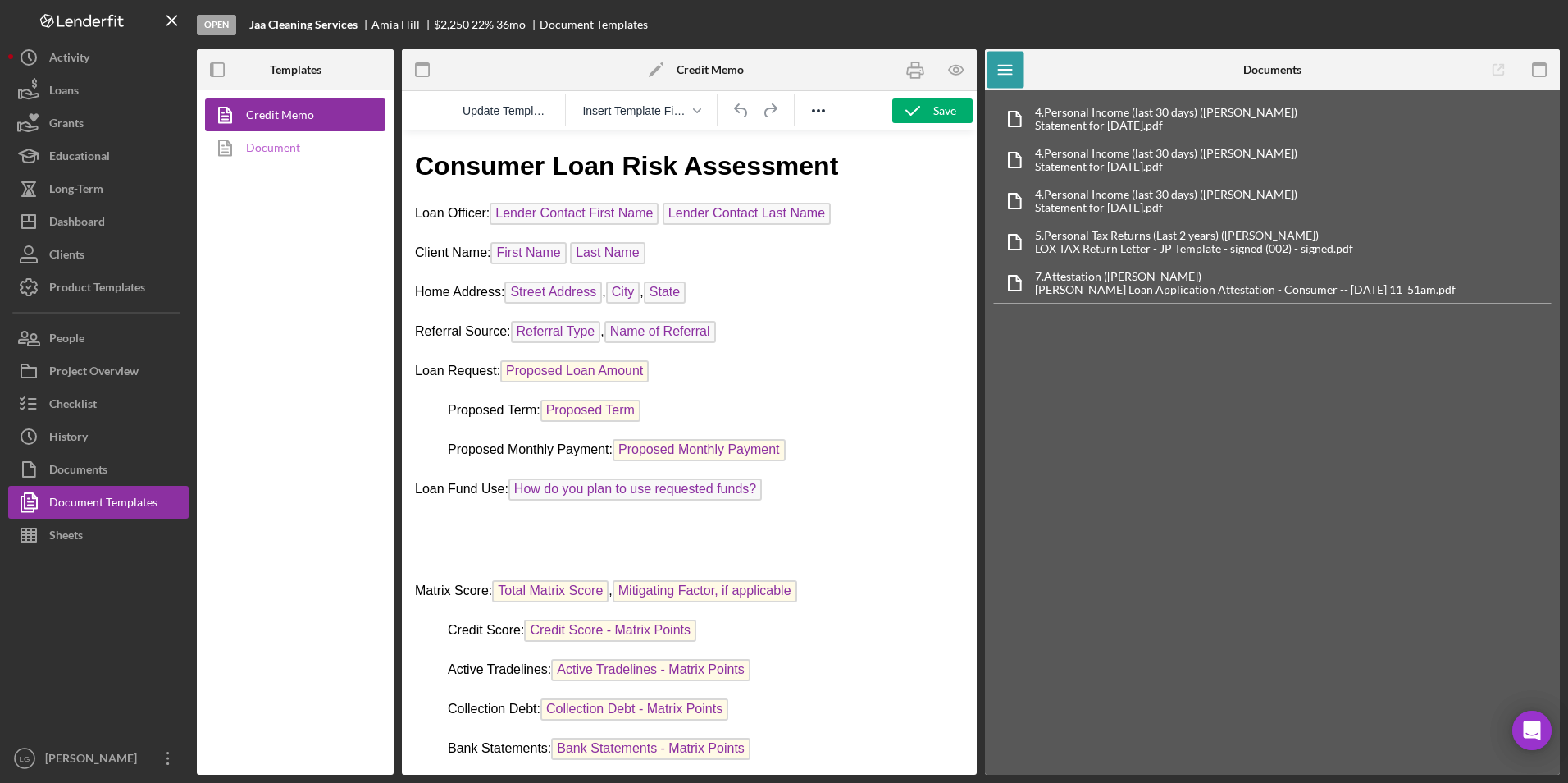
click at [308, 148] on link "Document" at bounding box center [290, 147] width 172 height 33
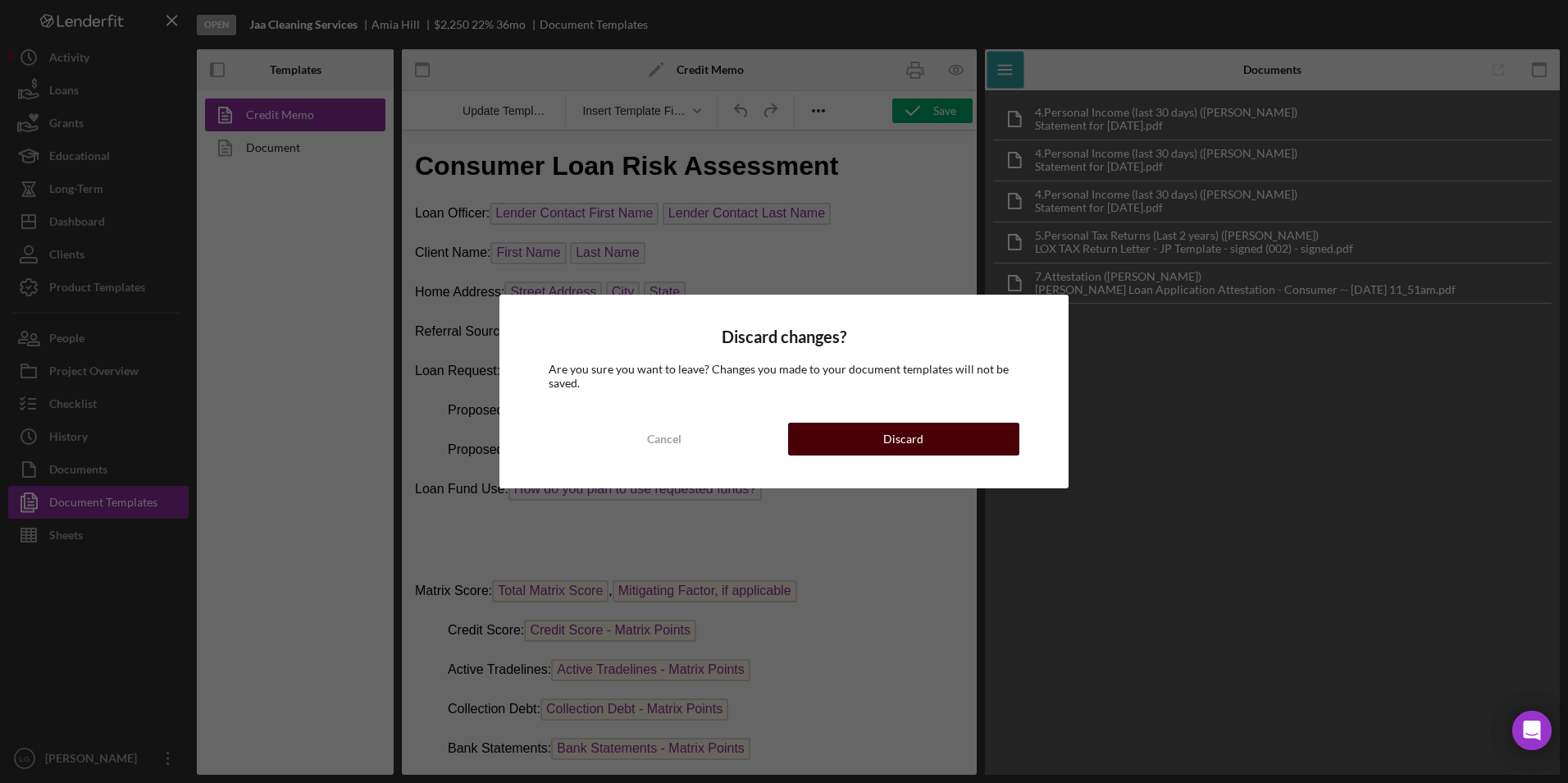
click at [874, 442] on button "Discard" at bounding box center [904, 438] width 231 height 33
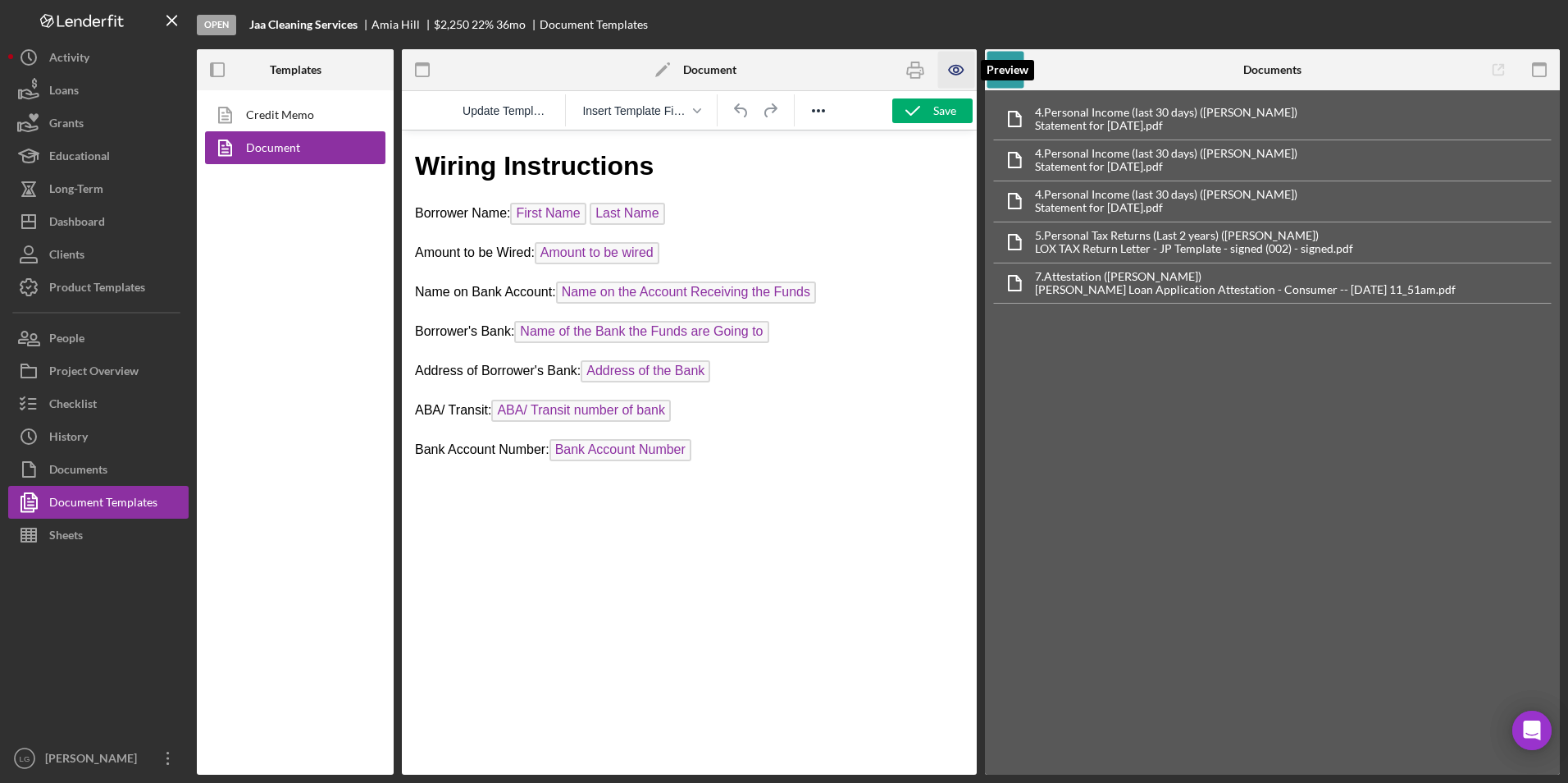
click at [946, 67] on icon "button" at bounding box center [956, 69] width 37 height 37
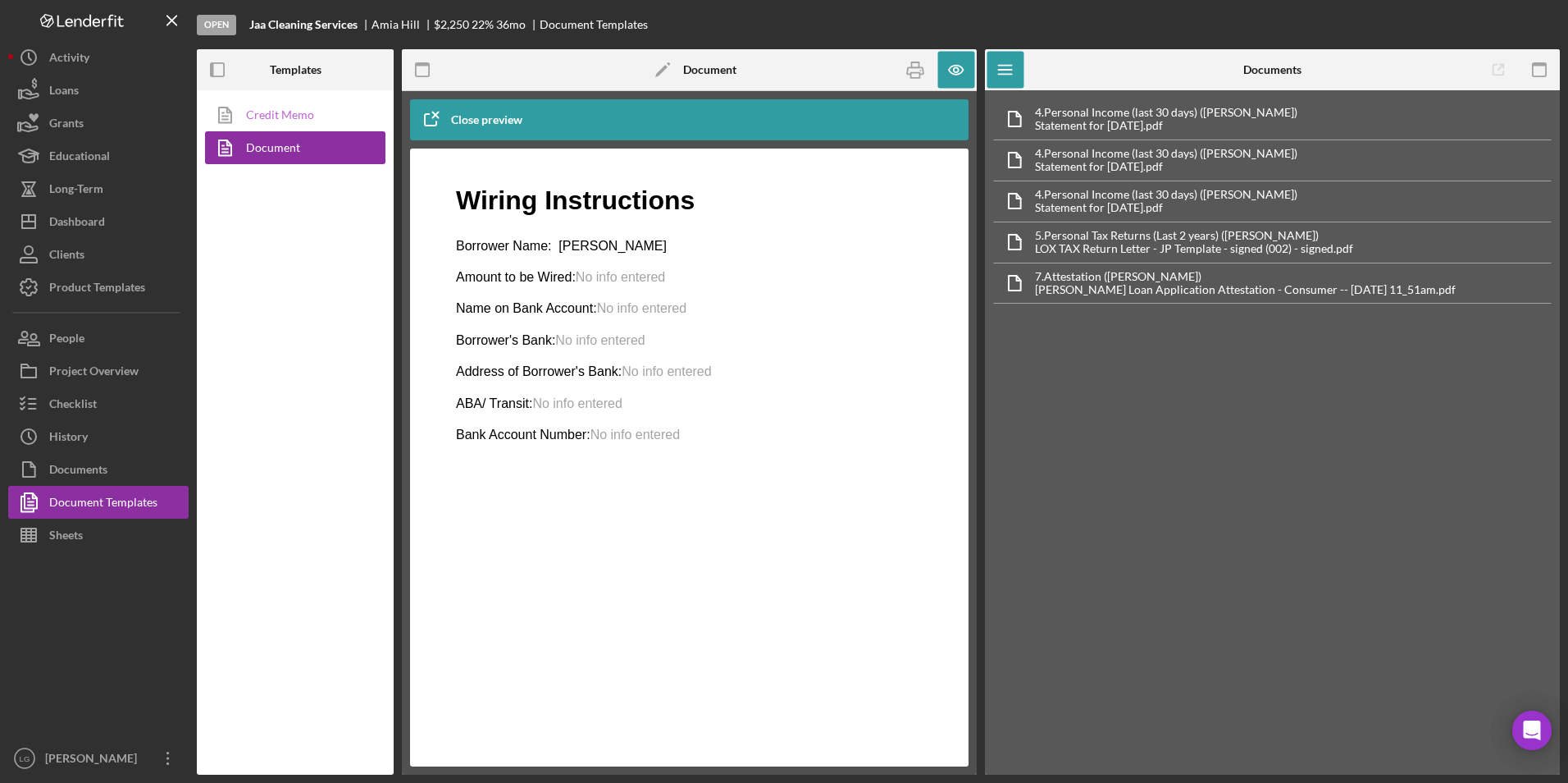
click at [297, 109] on link "Credit Memo" at bounding box center [290, 115] width 172 height 33
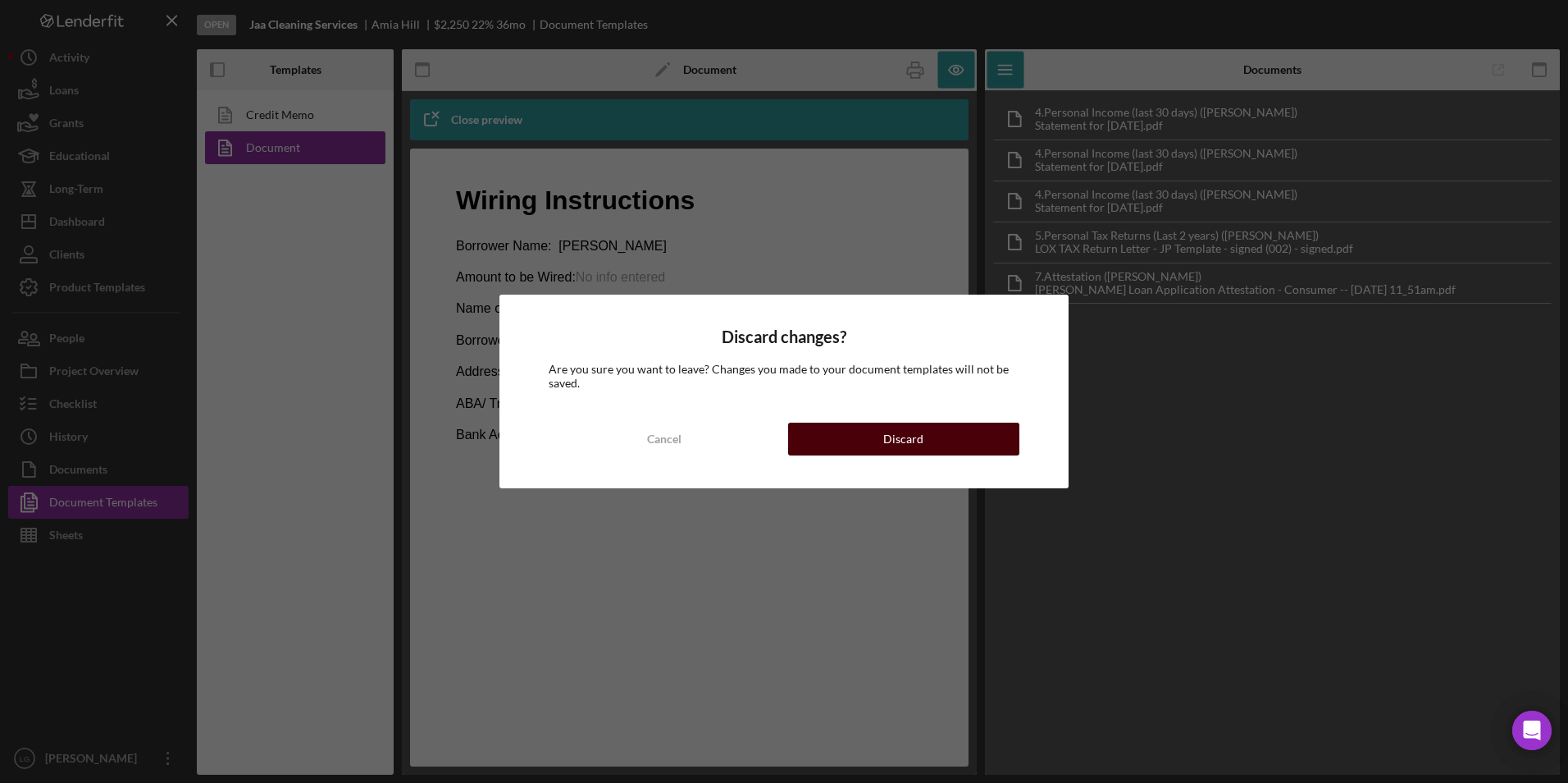
click at [881, 431] on button "Discard" at bounding box center [904, 438] width 231 height 33
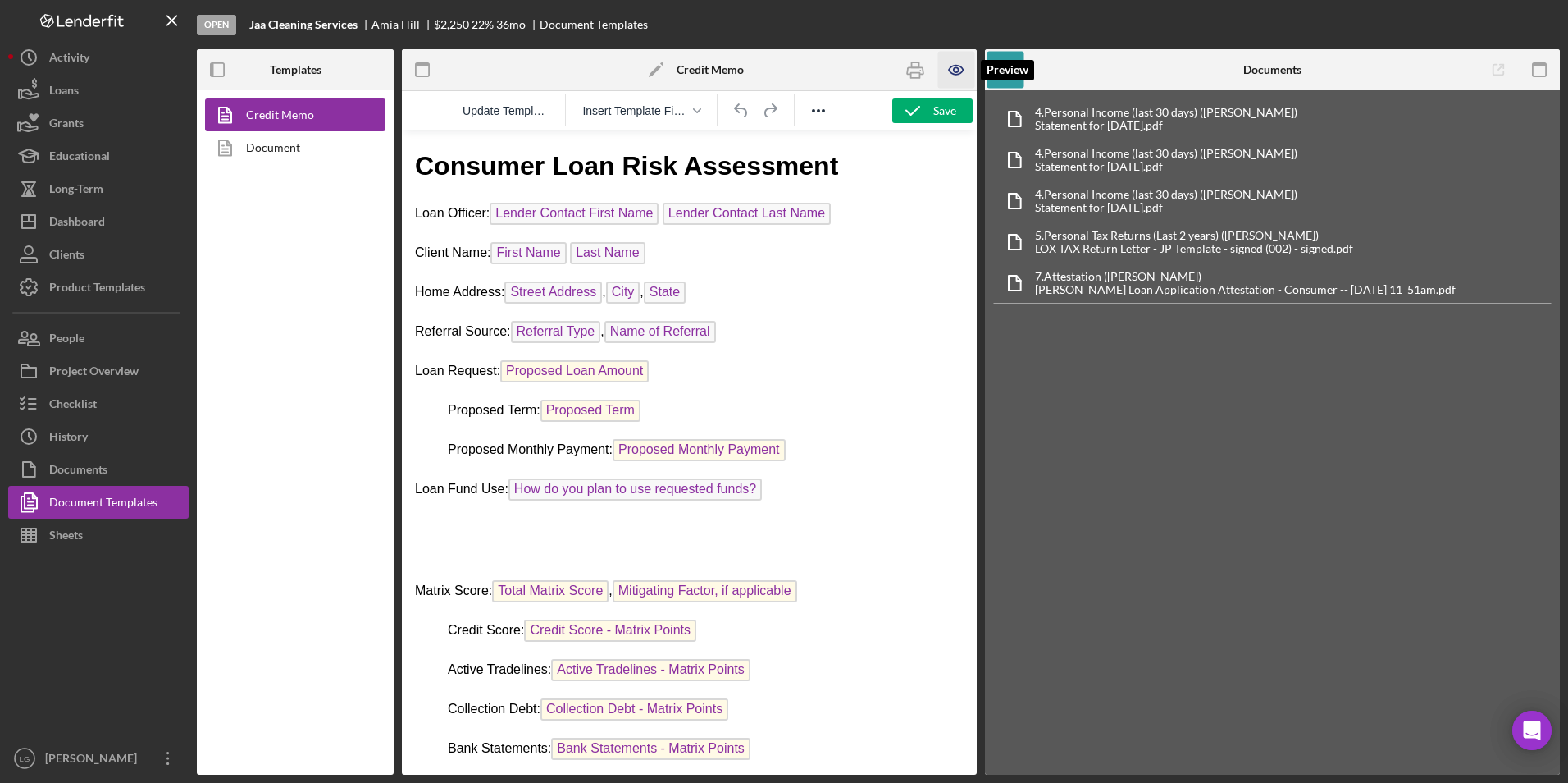
click at [955, 60] on icon "button" at bounding box center [956, 69] width 37 height 37
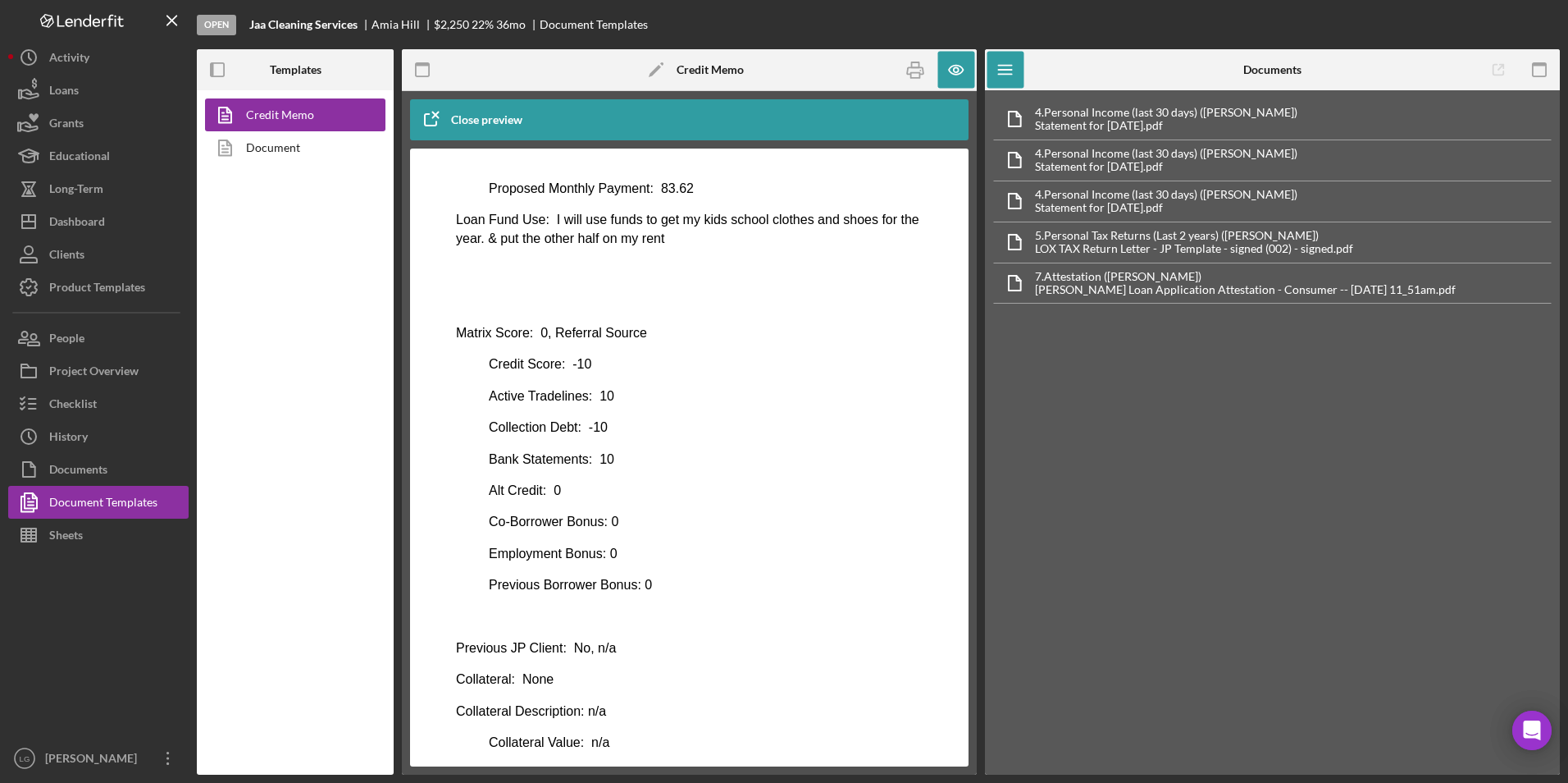
scroll to position [492, 0]
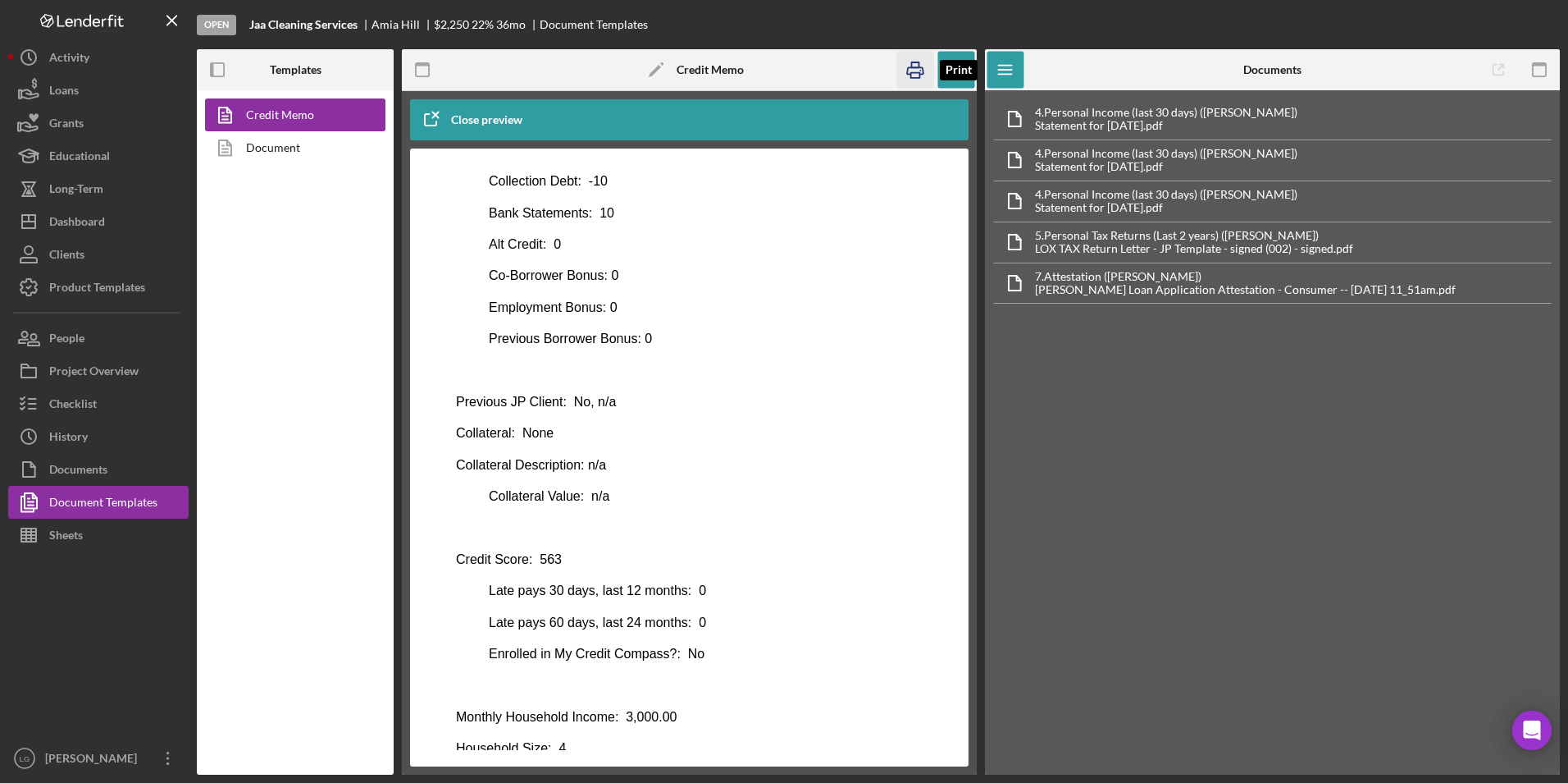
drag, startPoint x: 913, startPoint y: 79, endPoint x: 152, endPoint y: 155, distance: 764.8
click at [913, 79] on icon "button" at bounding box center [915, 69] width 37 height 37
click at [67, 227] on div "Dashboard" at bounding box center [76, 223] width 55 height 37
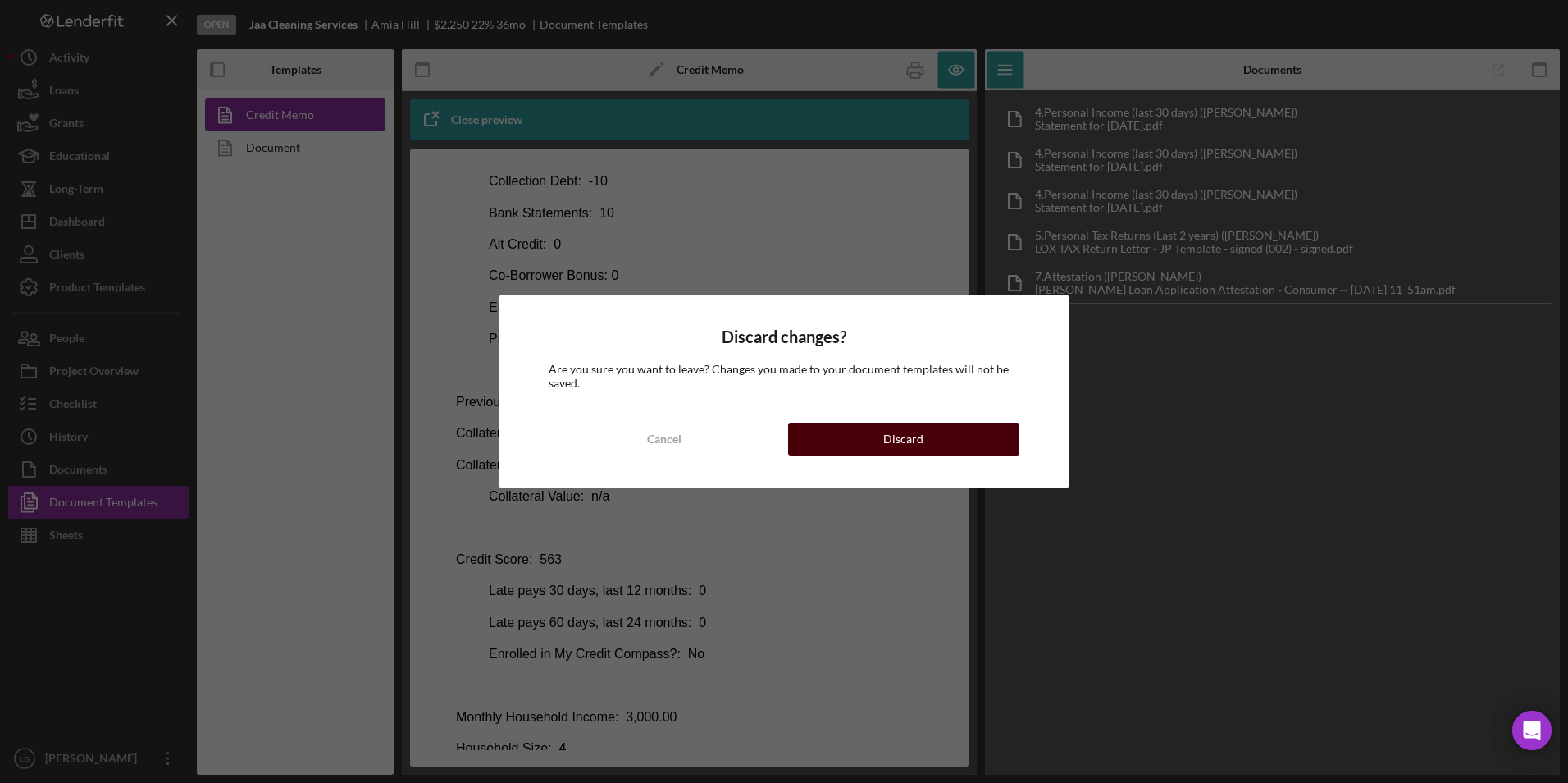
click at [934, 442] on button "Discard" at bounding box center [904, 438] width 231 height 33
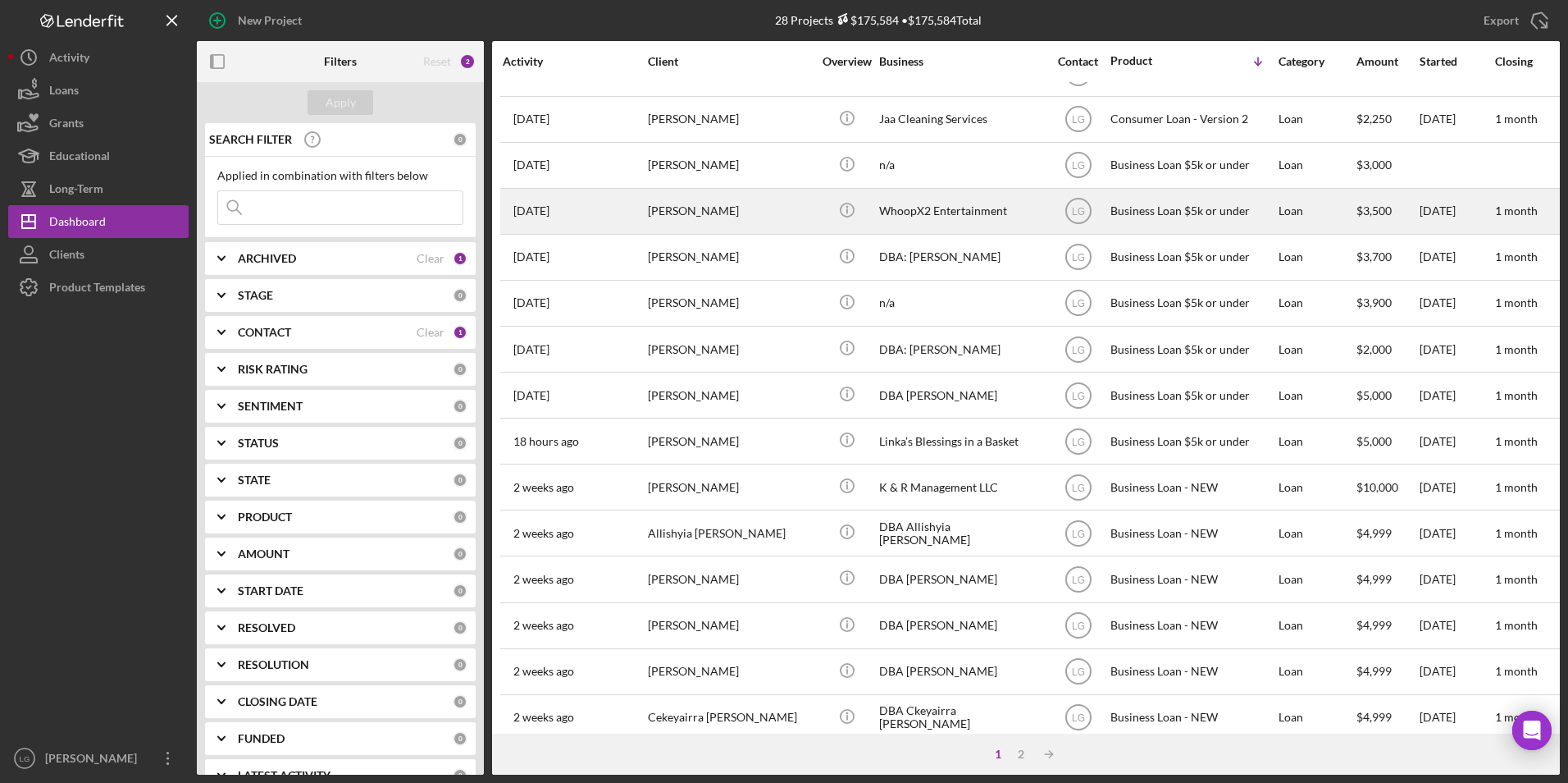
scroll to position [520, 0]
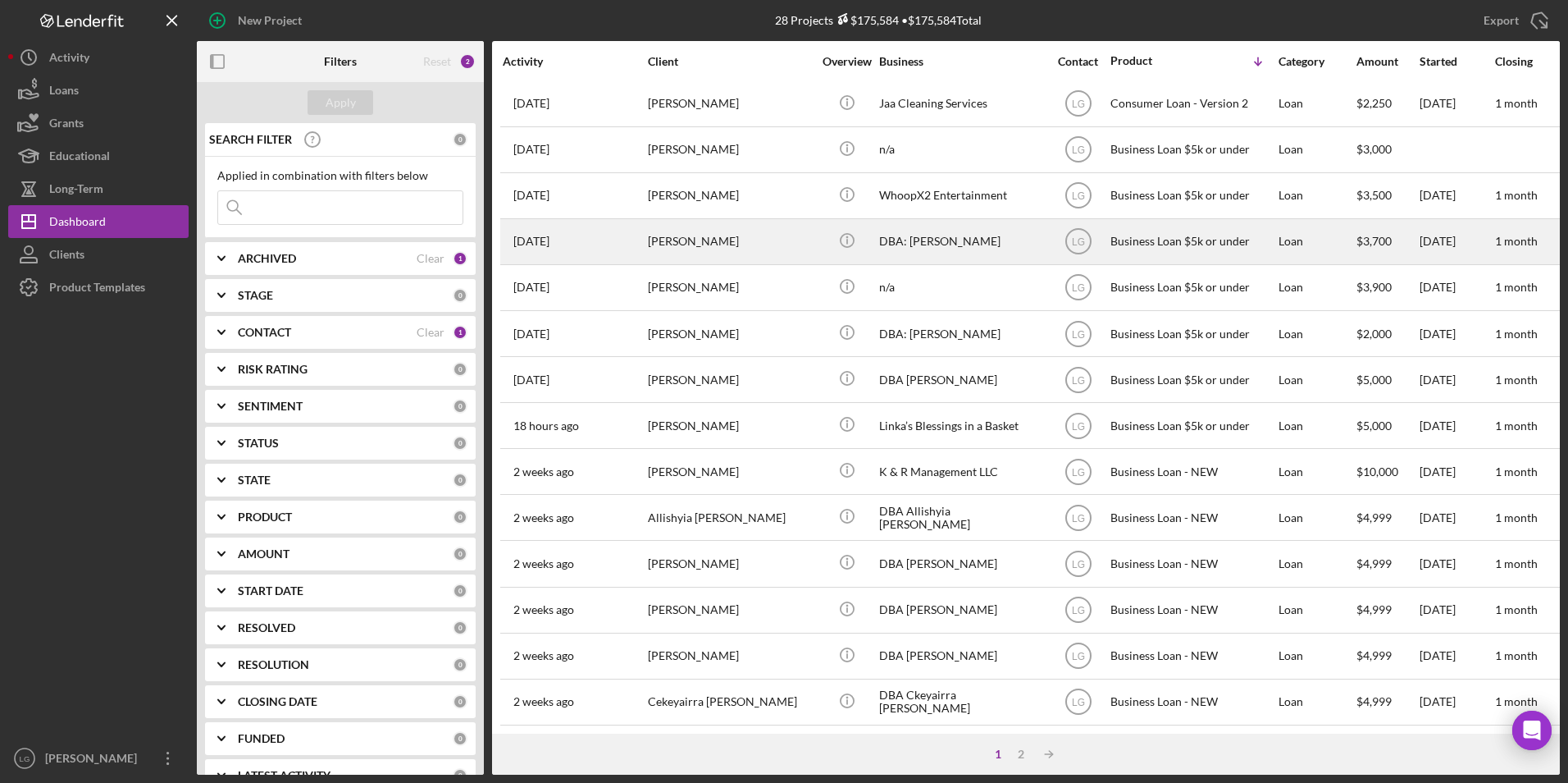
click at [732, 247] on div "[PERSON_NAME]" at bounding box center [729, 241] width 164 height 43
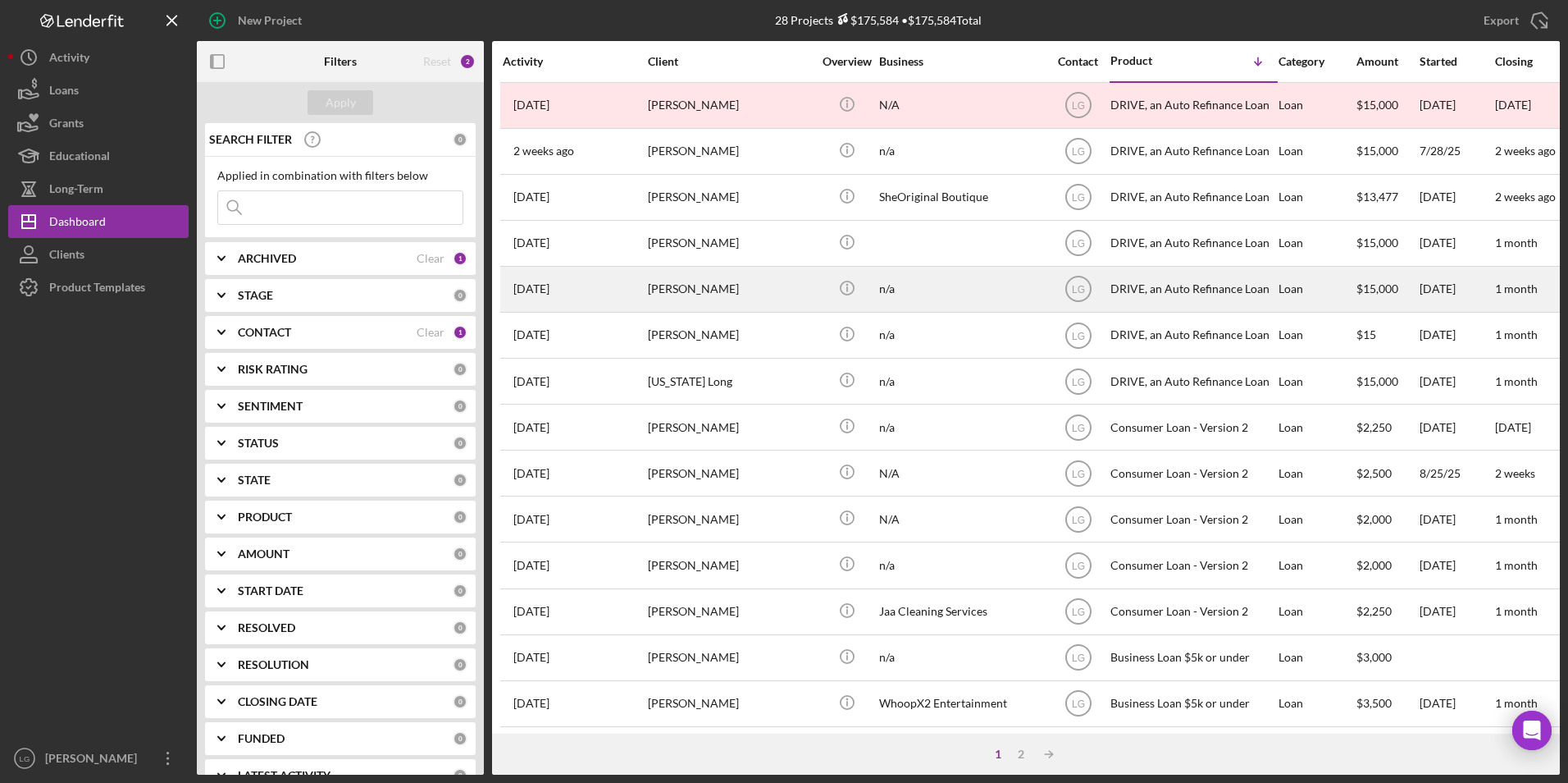
click at [739, 299] on div "[PERSON_NAME]" at bounding box center [729, 289] width 164 height 43
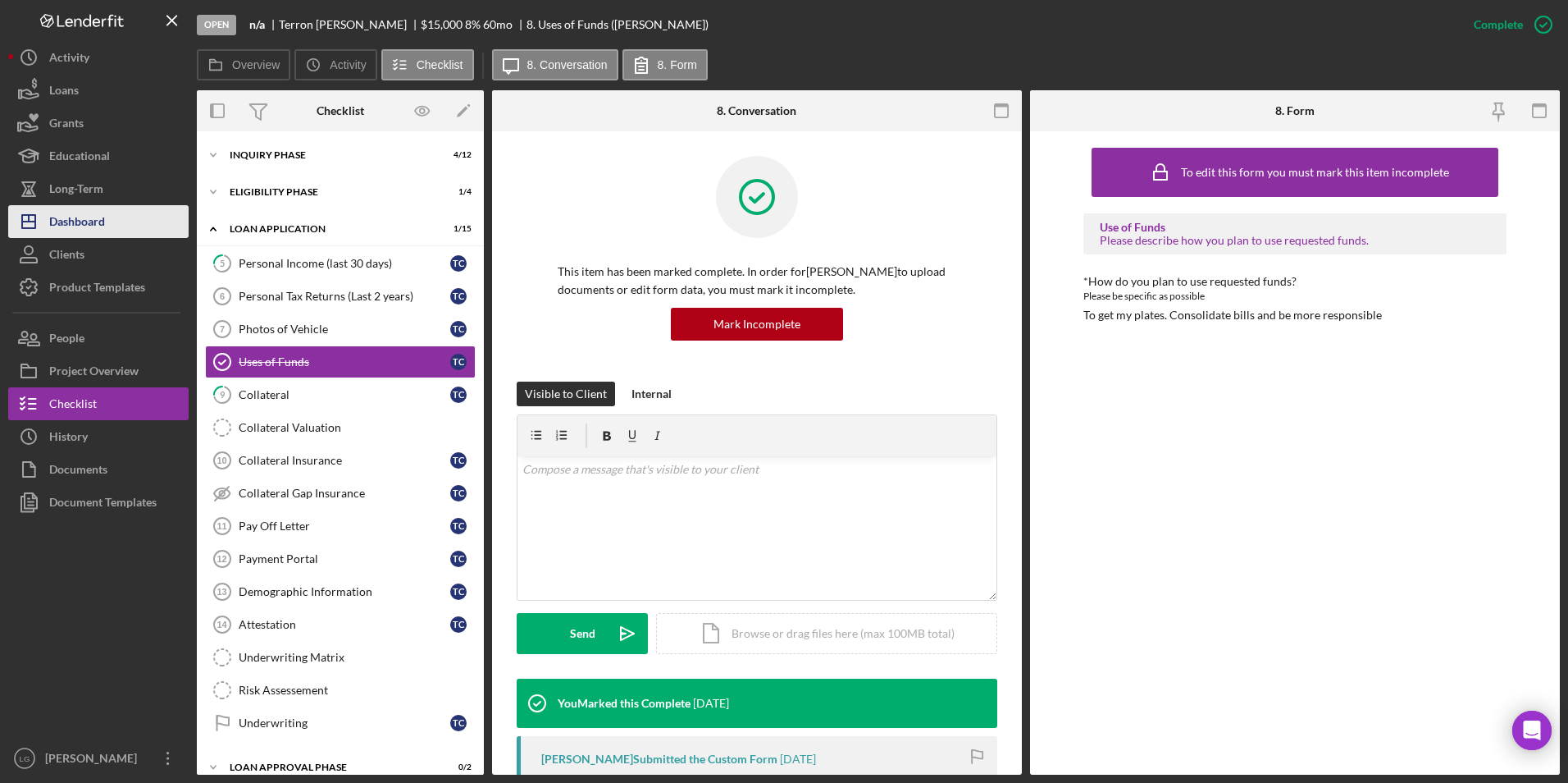
click at [52, 212] on div "Dashboard" at bounding box center [76, 223] width 55 height 37
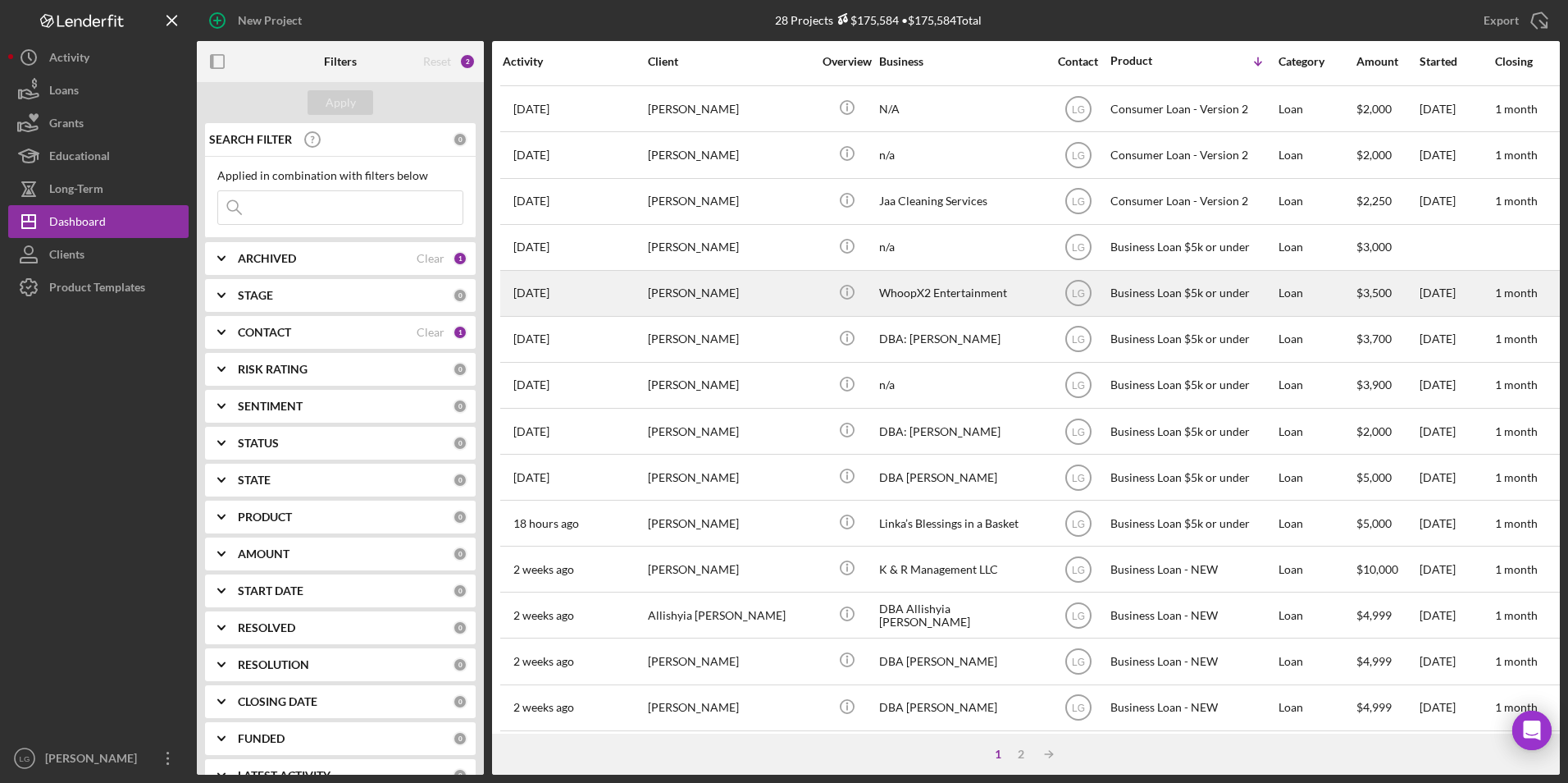
scroll to position [520, 0]
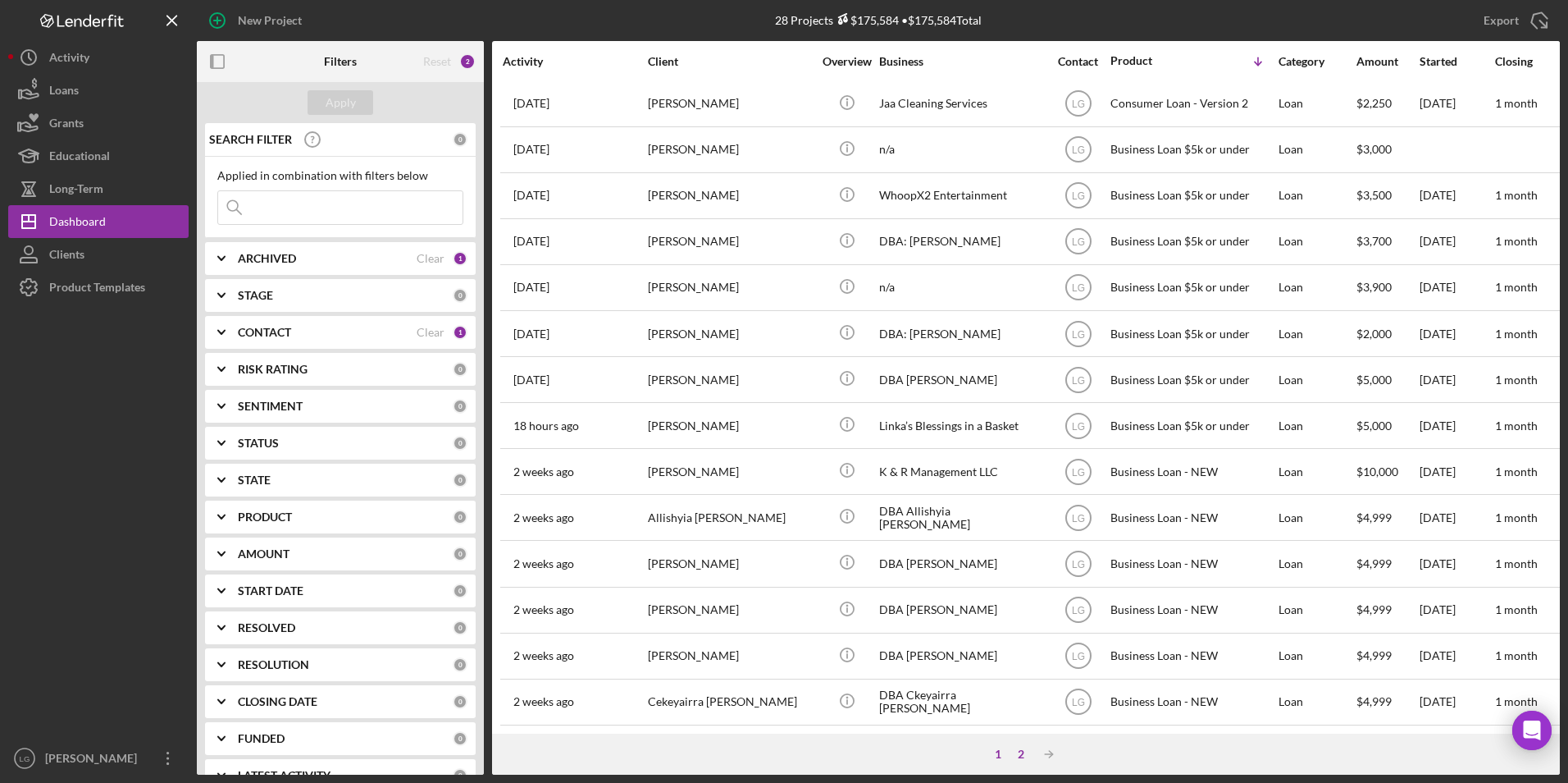
click at [1023, 754] on div "2" at bounding box center [1021, 754] width 23 height 13
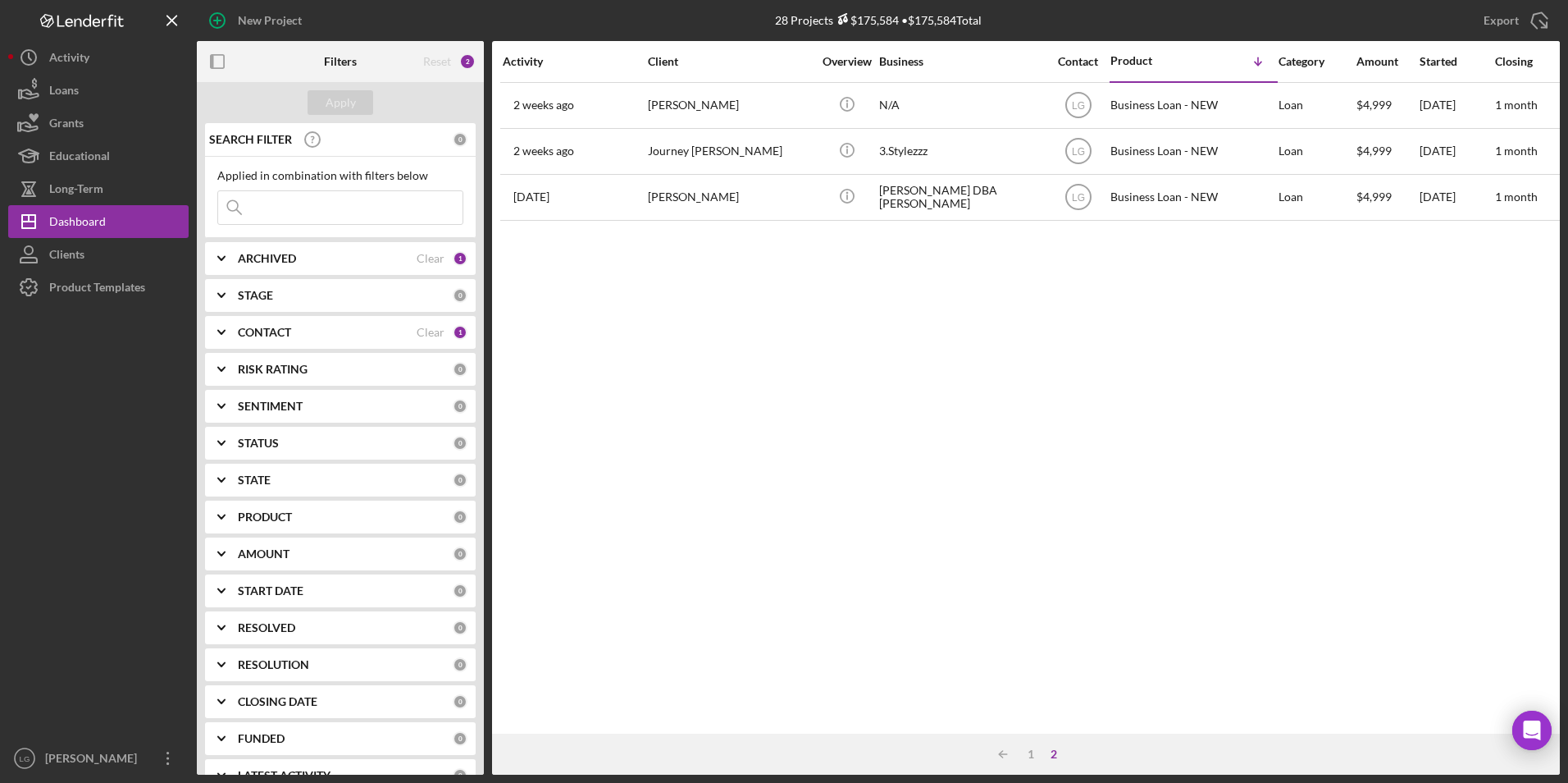
scroll to position [0, 0]
click at [1033, 757] on div "1" at bounding box center [1030, 754] width 23 height 13
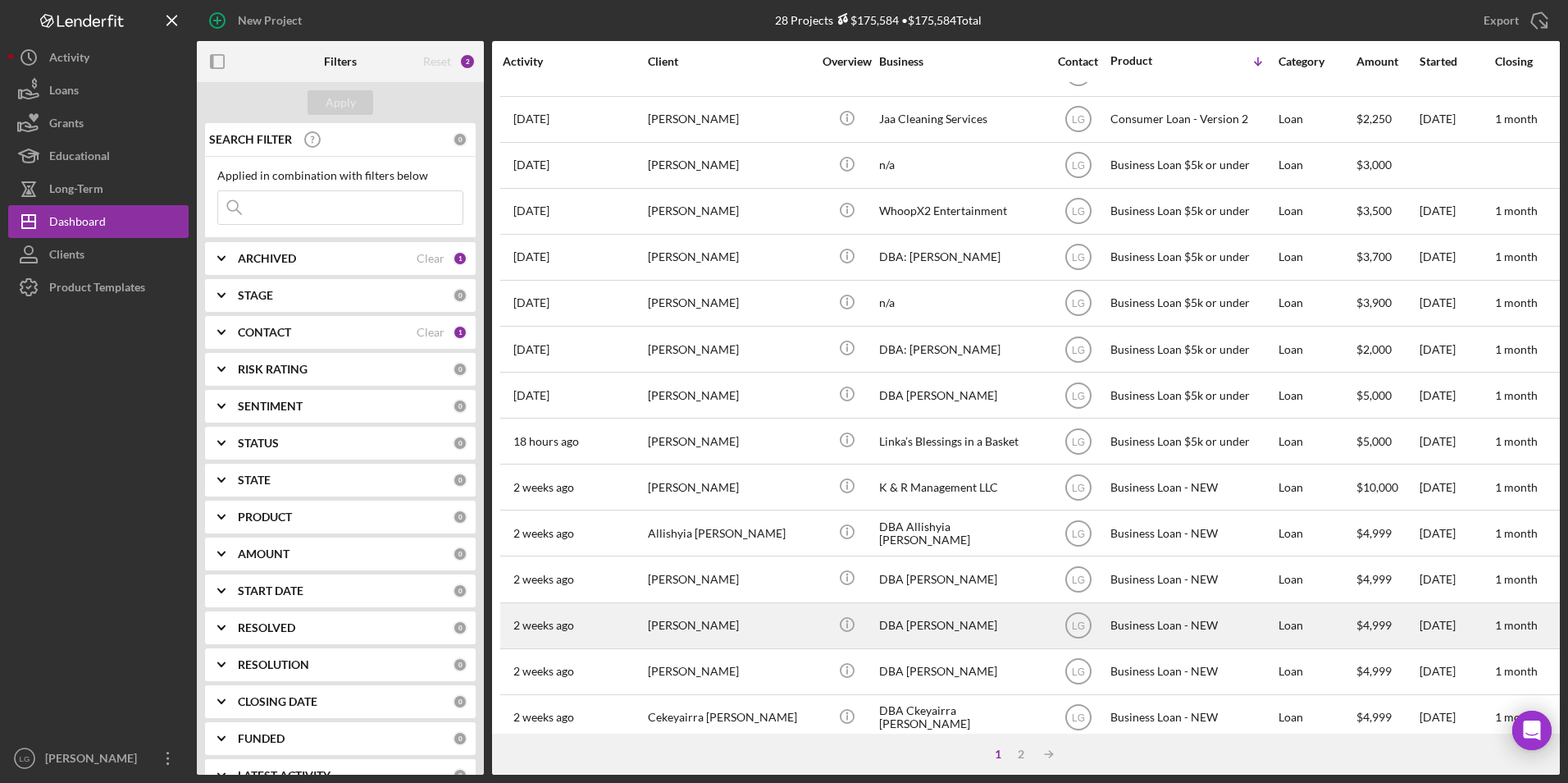
scroll to position [520, 0]
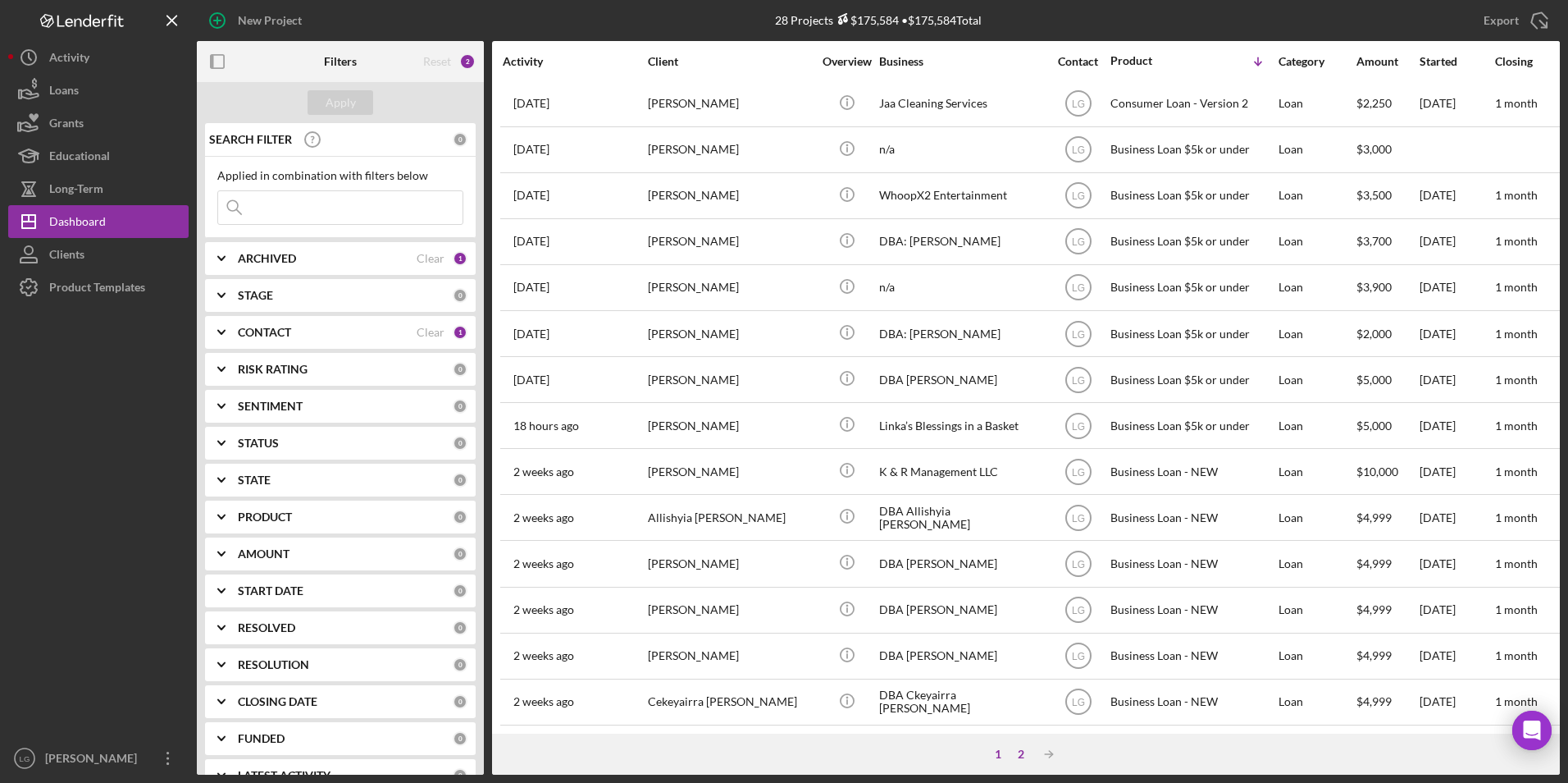
click at [1014, 748] on div "2" at bounding box center [1021, 754] width 23 height 13
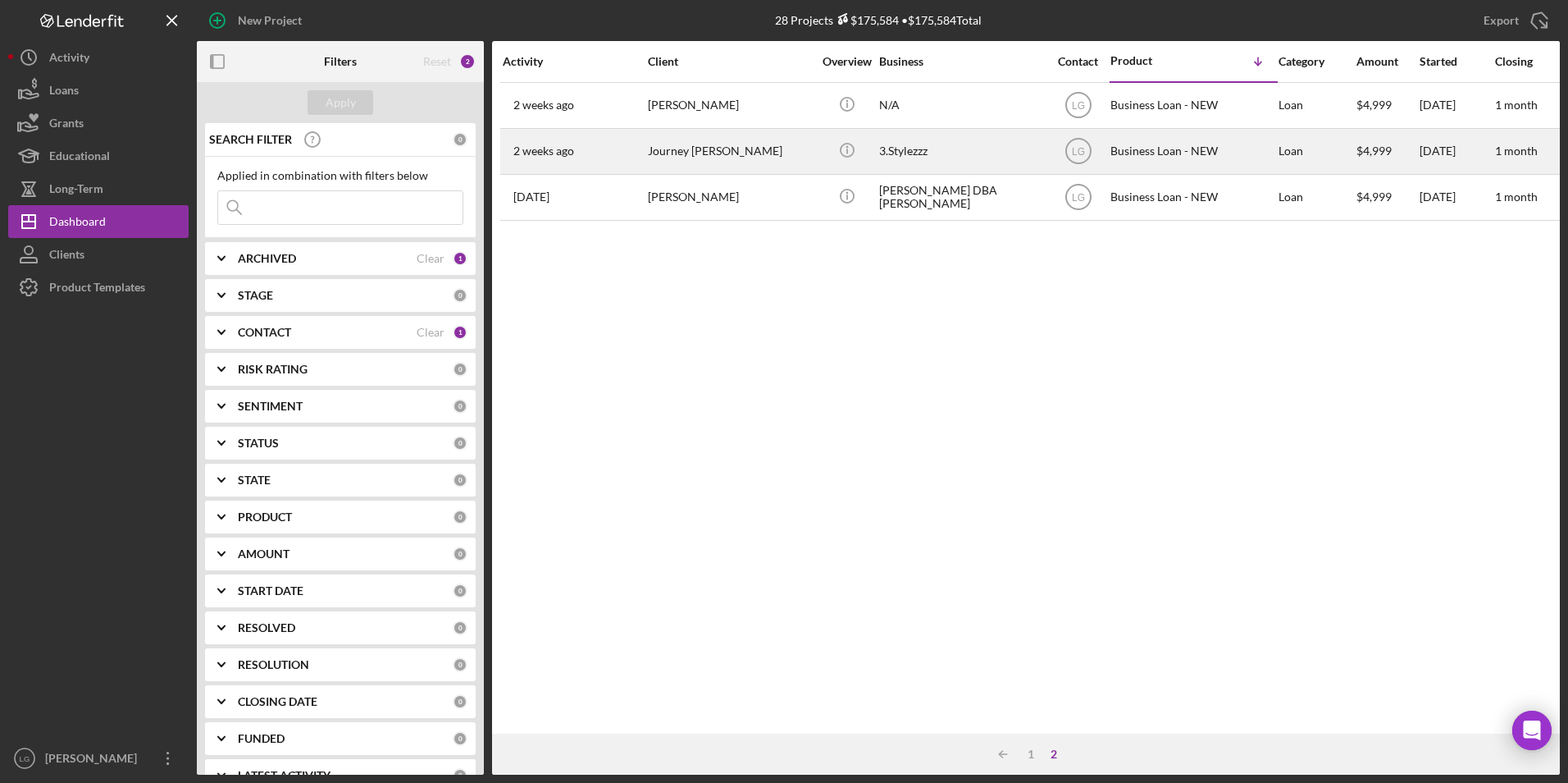
scroll to position [0, 0]
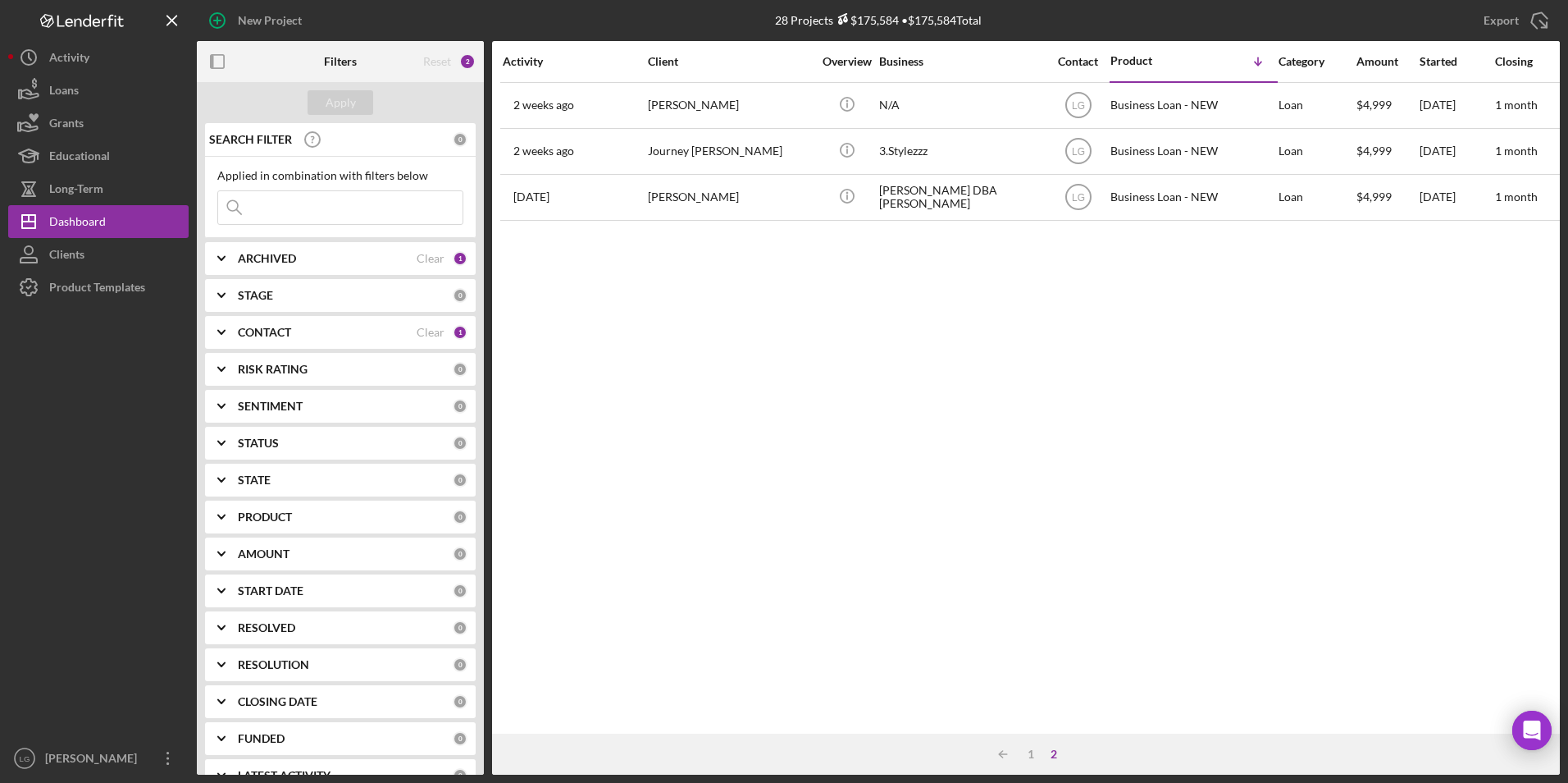
click at [1034, 745] on div "Icon/Table Sort Arrow 1 2" at bounding box center [1026, 754] width 1068 height 41
click at [1033, 751] on div "1" at bounding box center [1030, 754] width 23 height 13
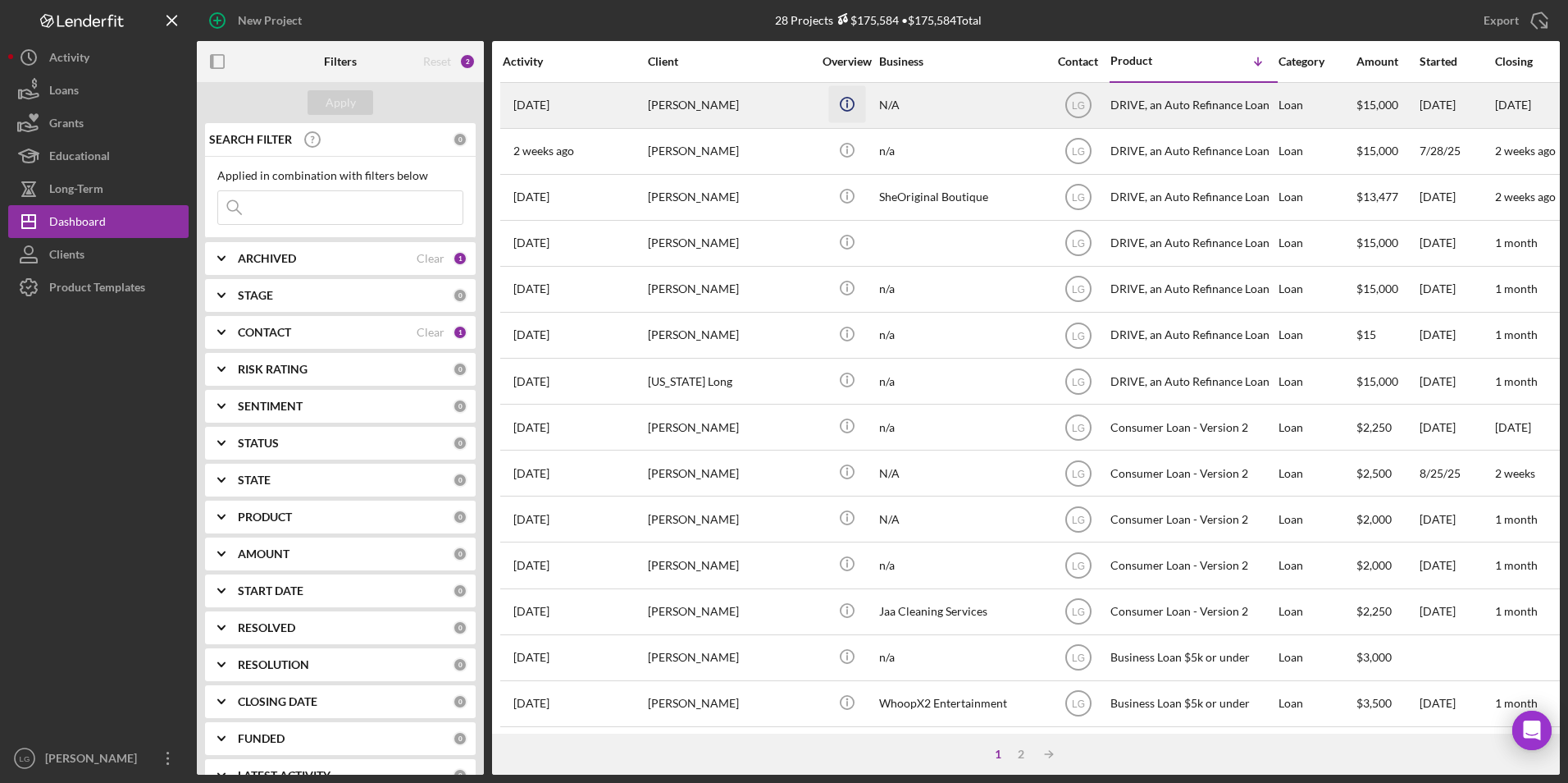
click at [838, 100] on icon "Icon/Info" at bounding box center [845, 103] width 37 height 37
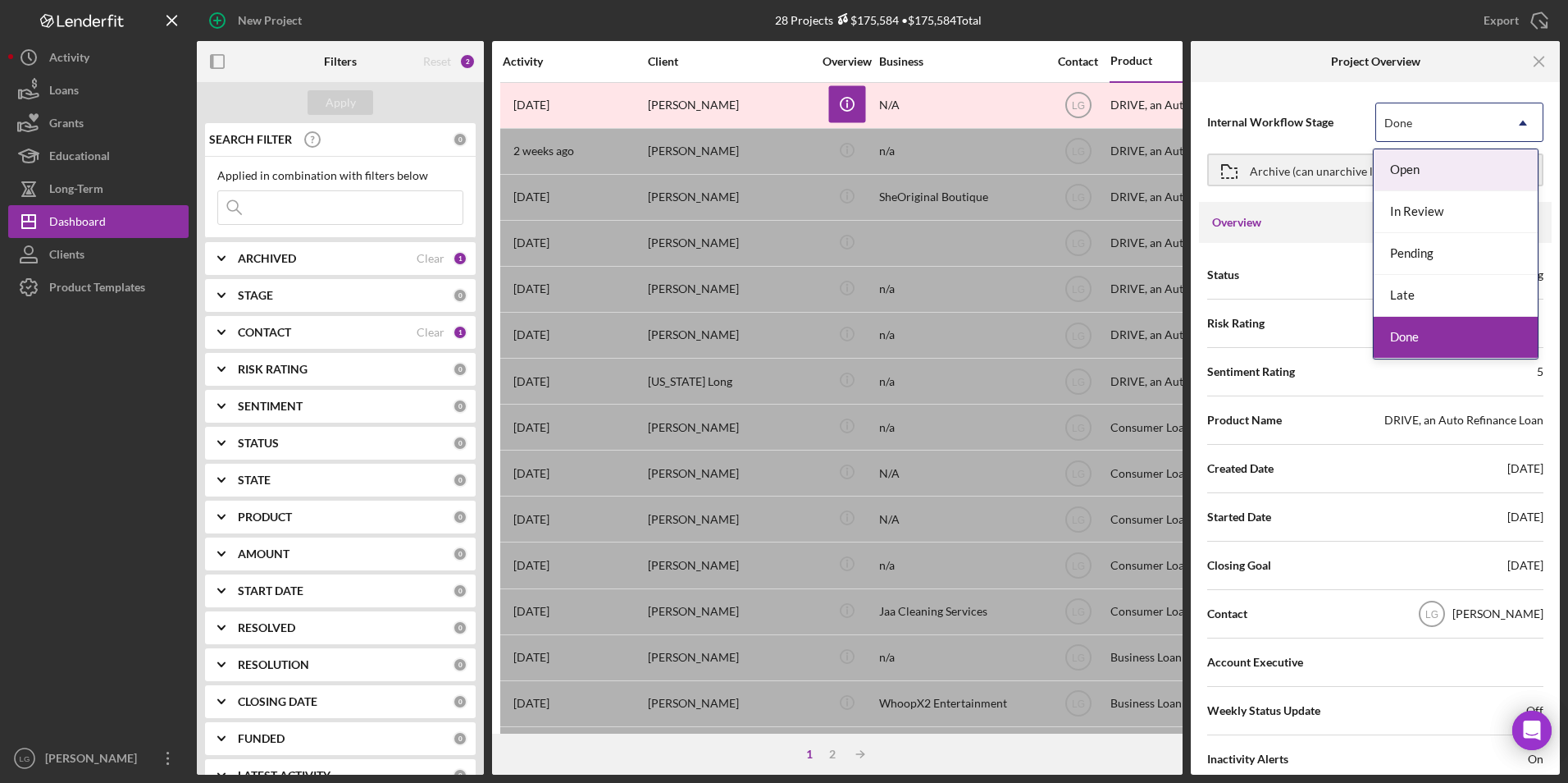
click at [1407, 129] on div "Done" at bounding box center [1398, 123] width 28 height 13
click at [1427, 342] on div "Done" at bounding box center [1455, 337] width 164 height 42
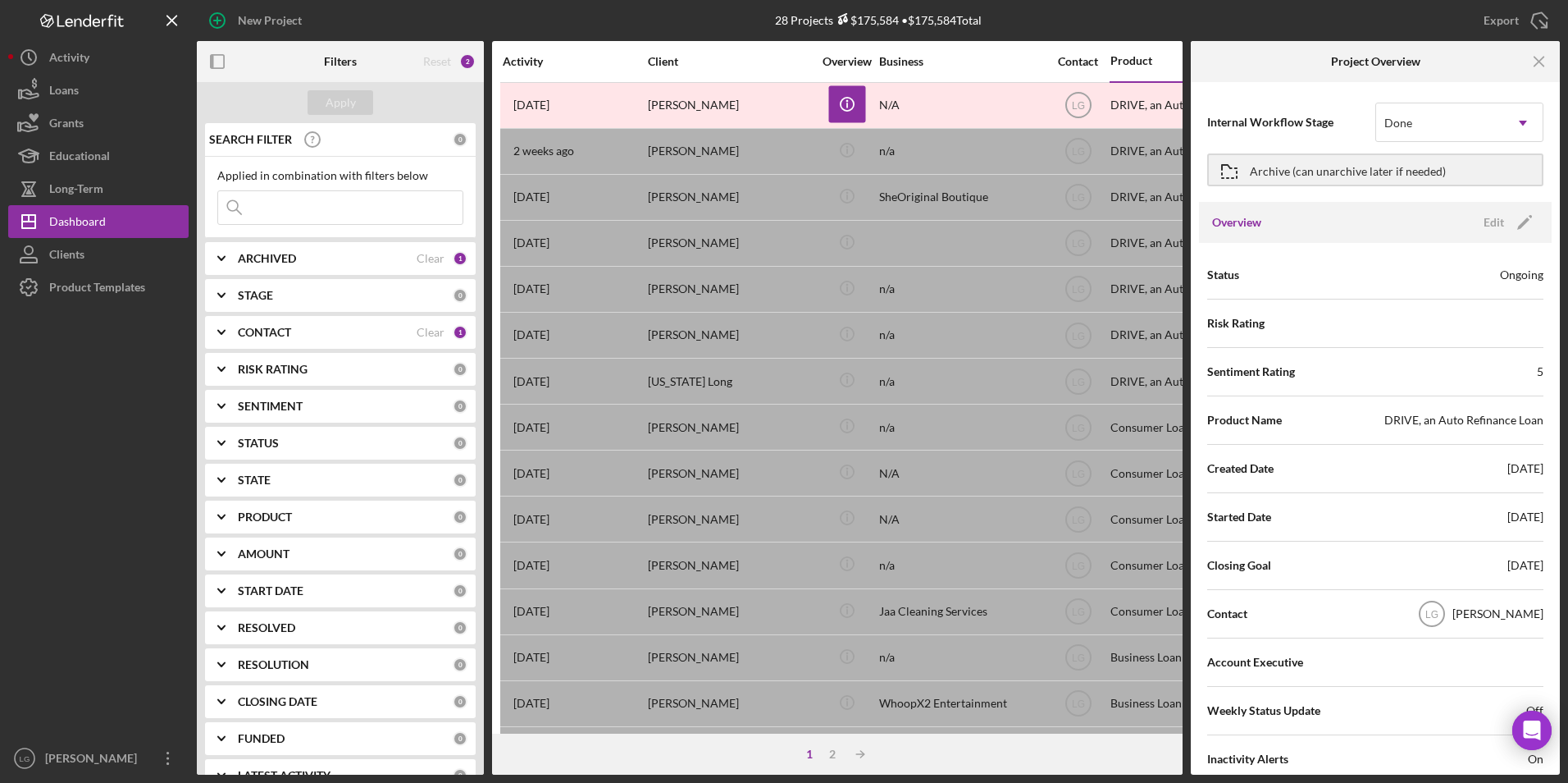
click at [1389, 178] on div "Archive (can unarchive later if needed)" at bounding box center [1347, 169] width 196 height 29
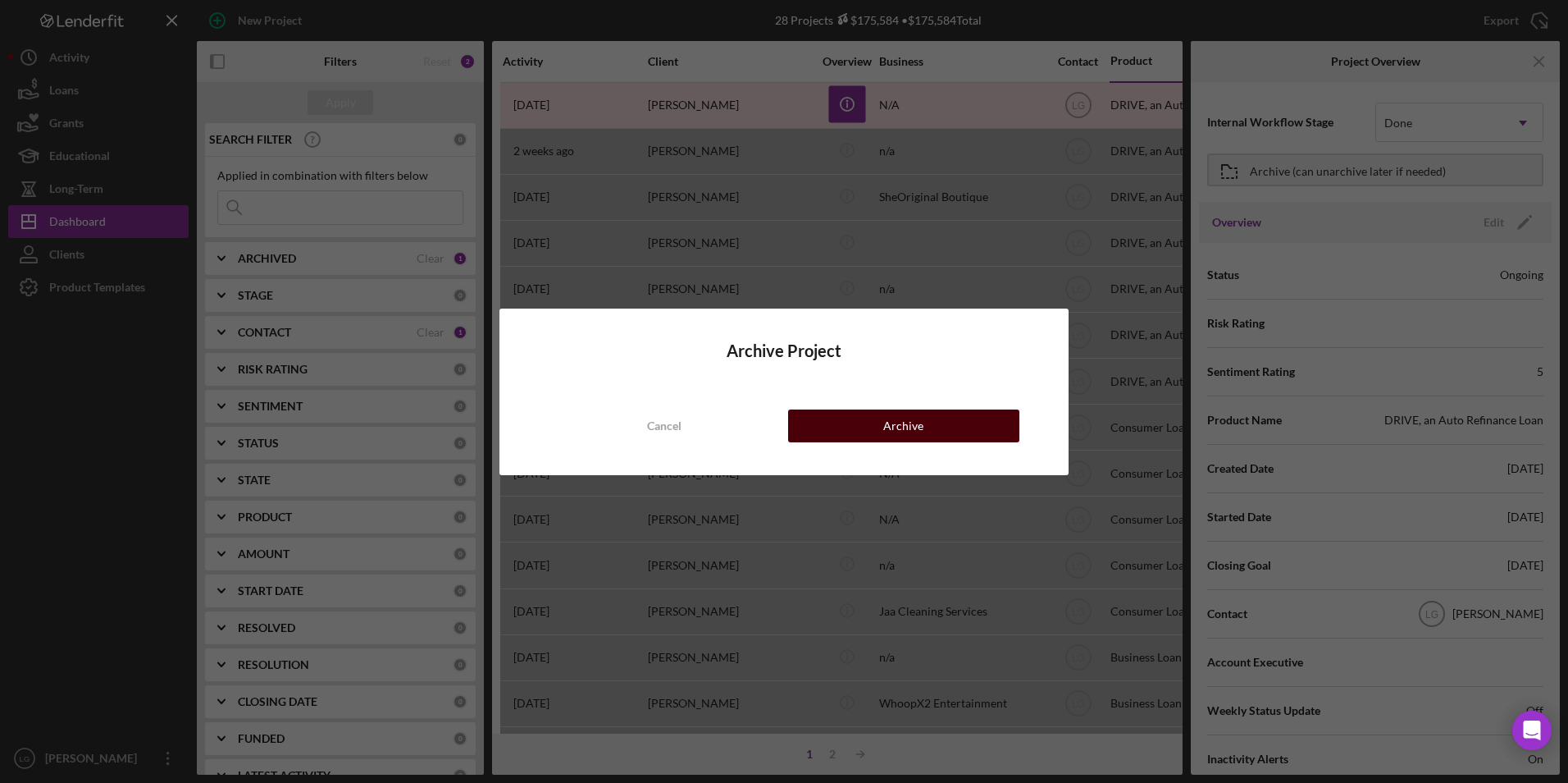
click at [867, 425] on button "Archive" at bounding box center [904, 425] width 231 height 33
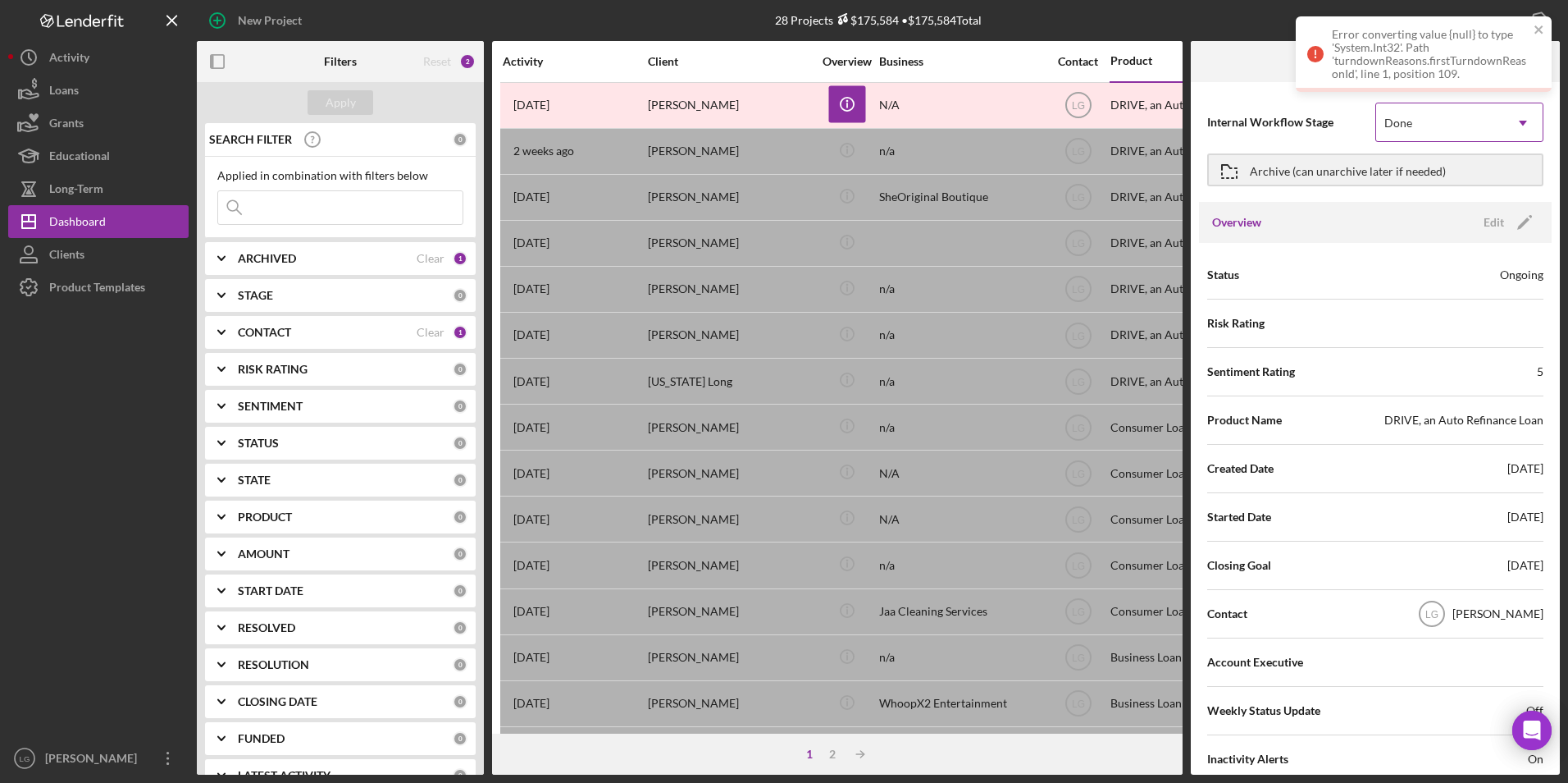
click at [1442, 118] on div "Done" at bounding box center [1439, 123] width 127 height 38
click at [1312, 176] on div "Archive (can unarchive later if needed)" at bounding box center [1347, 169] width 196 height 29
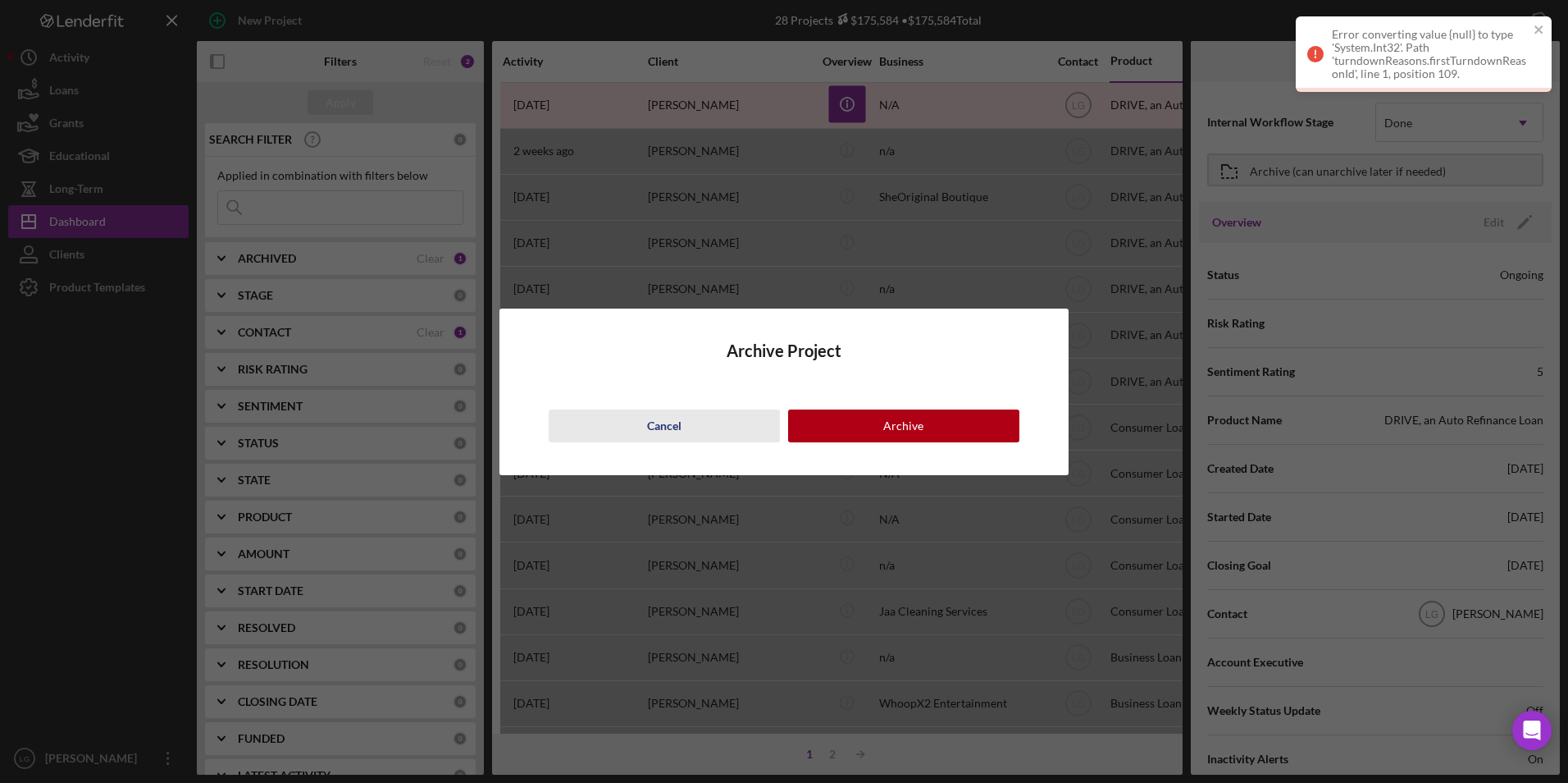
click at [692, 424] on button "Cancel" at bounding box center [664, 425] width 231 height 33
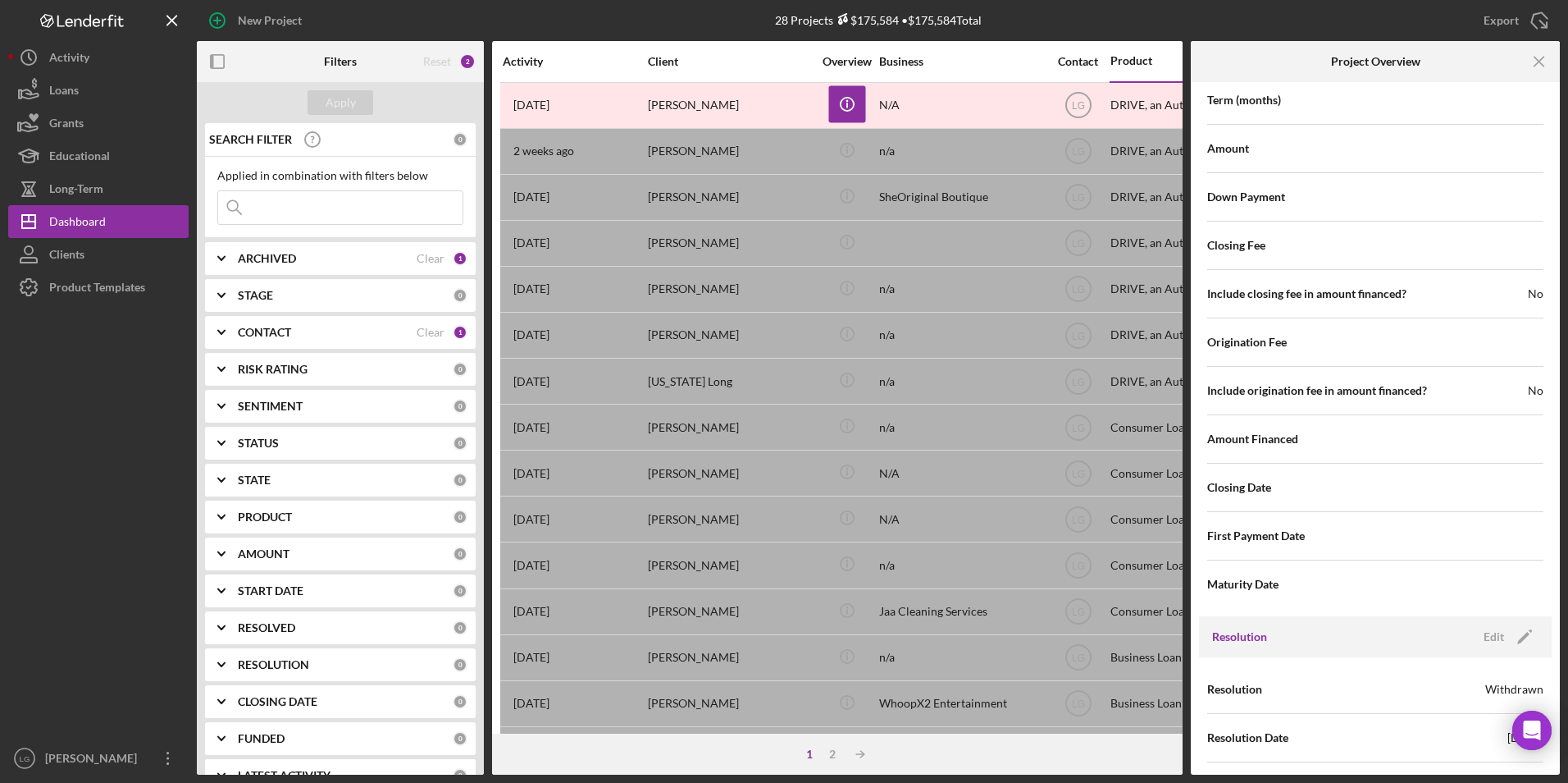
scroll to position [1741, 0]
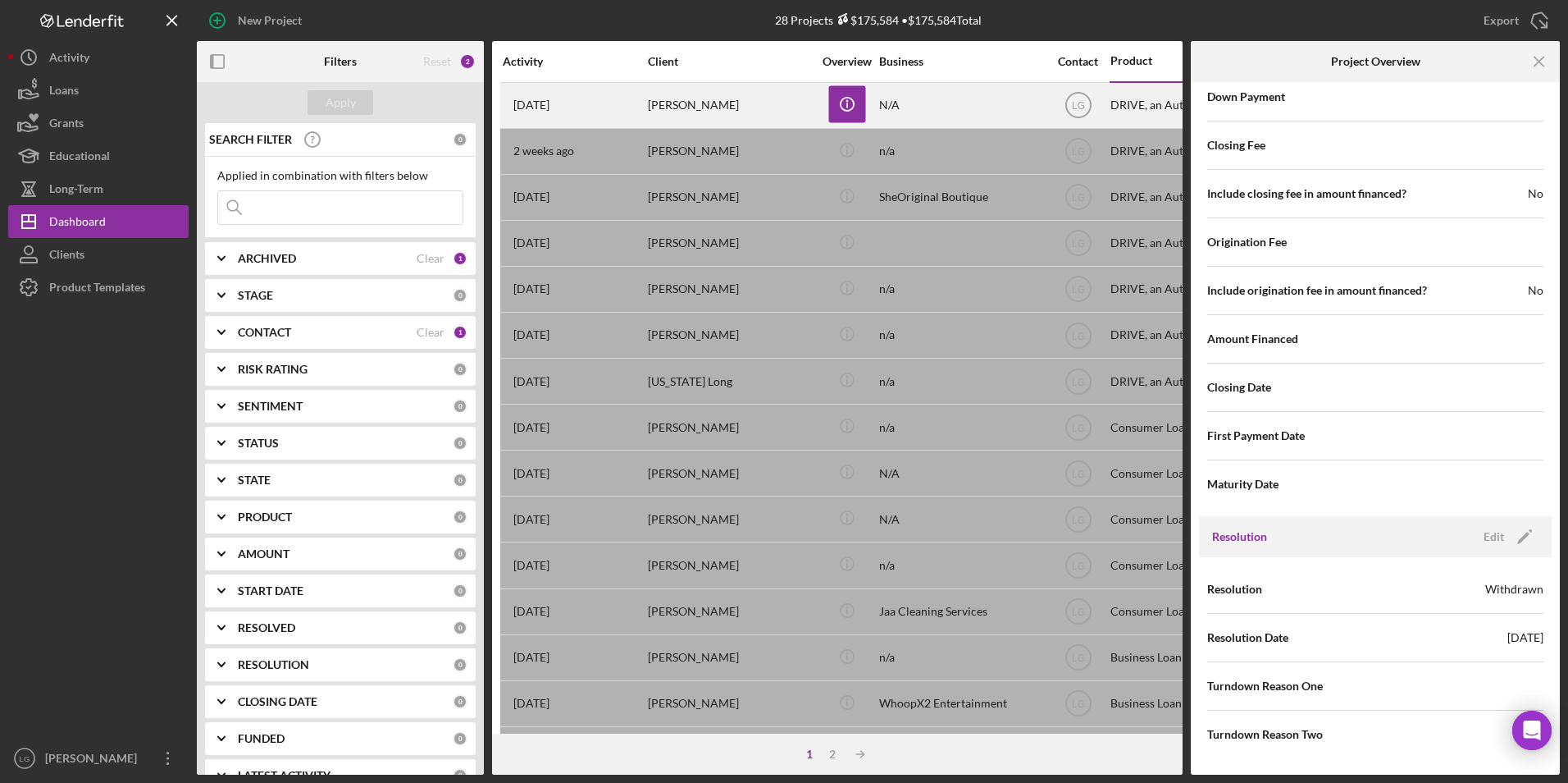
click at [964, 93] on div "N/A" at bounding box center [961, 105] width 164 height 43
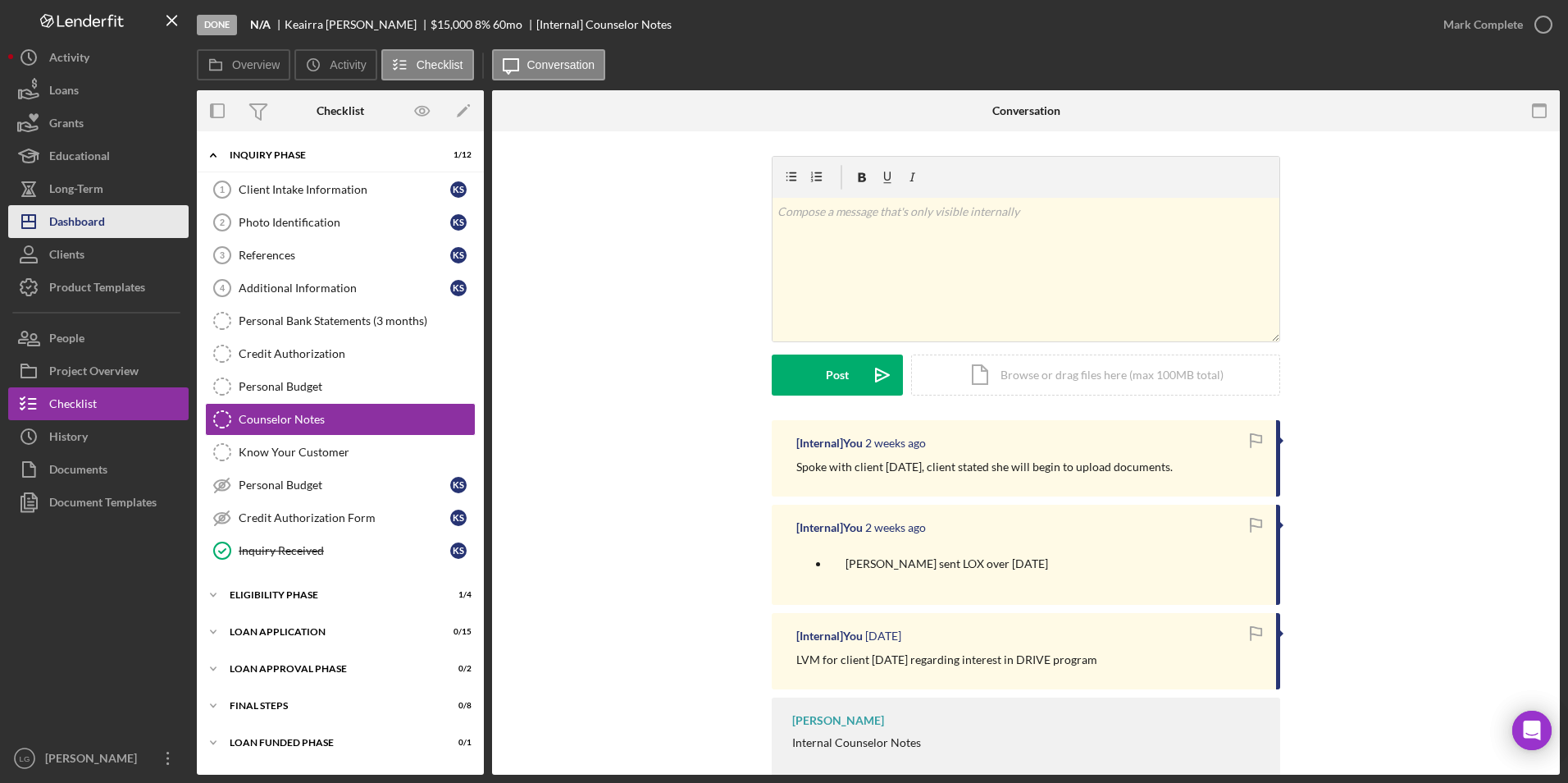
drag, startPoint x: 113, startPoint y: 218, endPoint x: 162, endPoint y: 219, distance: 49.0
click at [113, 218] on button "Icon/Dashboard Dashboard" at bounding box center [99, 221] width 180 height 33
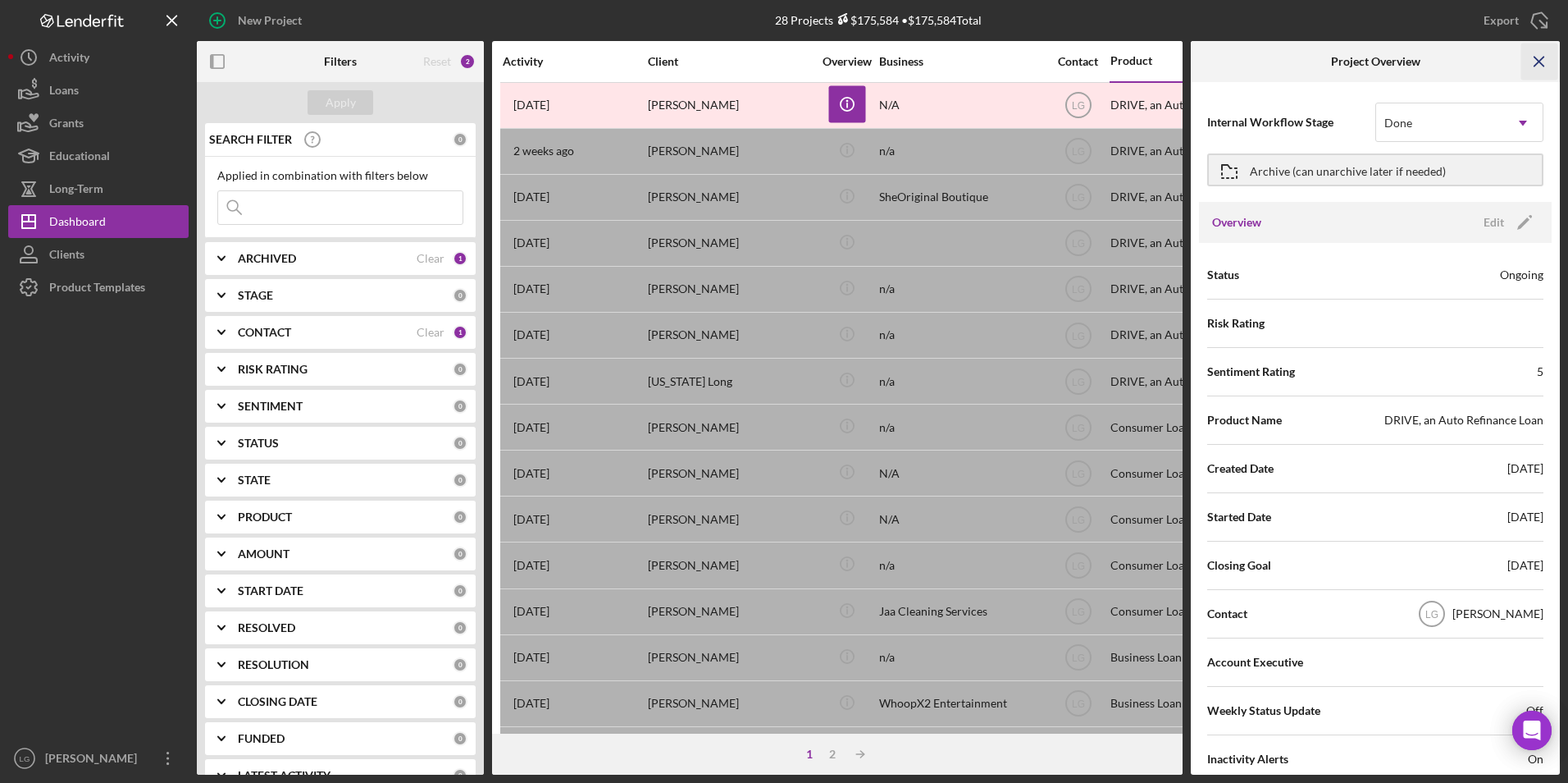
click at [1552, 60] on icon "Icon/Menu Close" at bounding box center [1539, 61] width 37 height 37
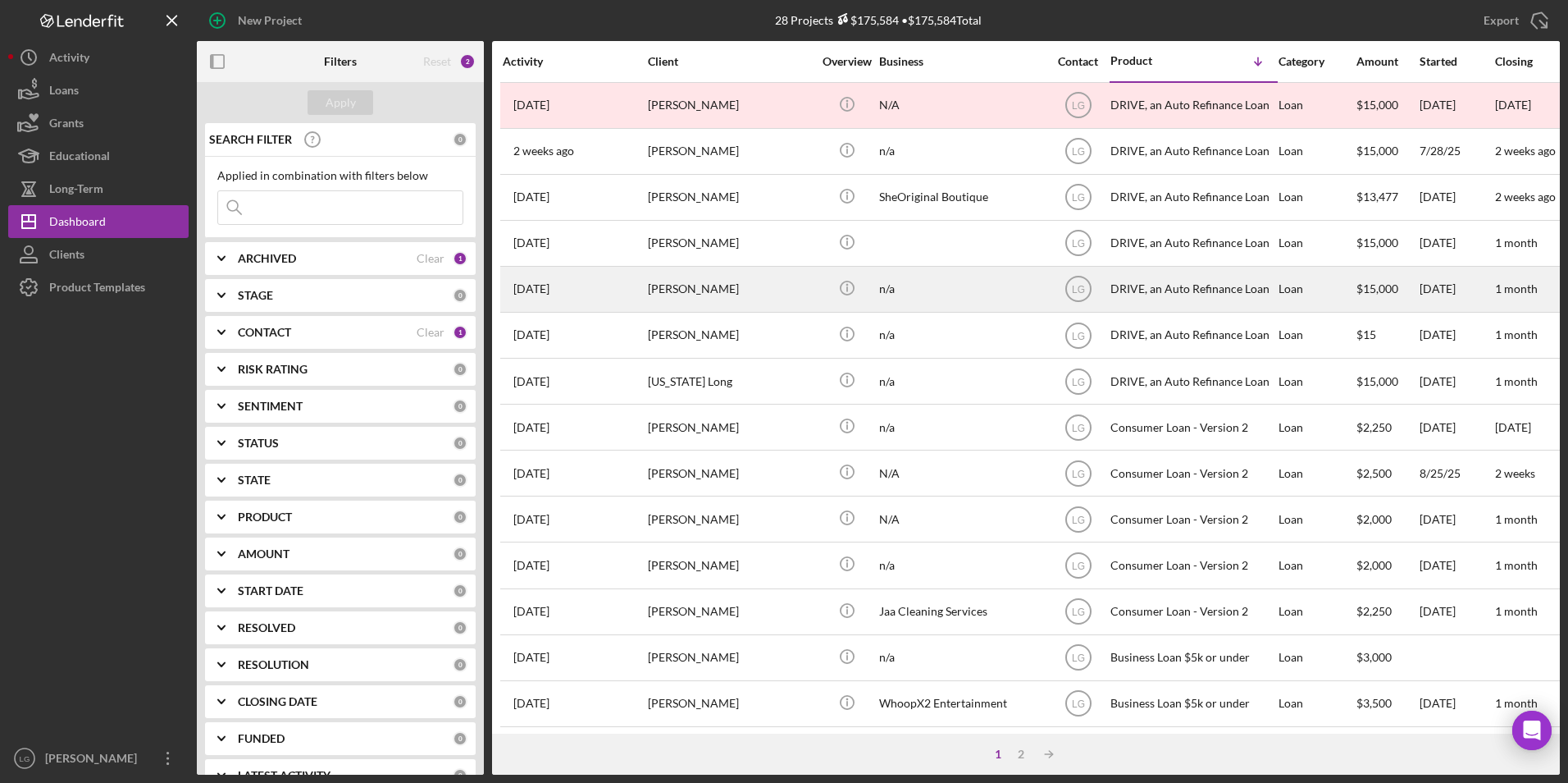
click at [693, 302] on div "[PERSON_NAME]" at bounding box center [729, 289] width 164 height 43
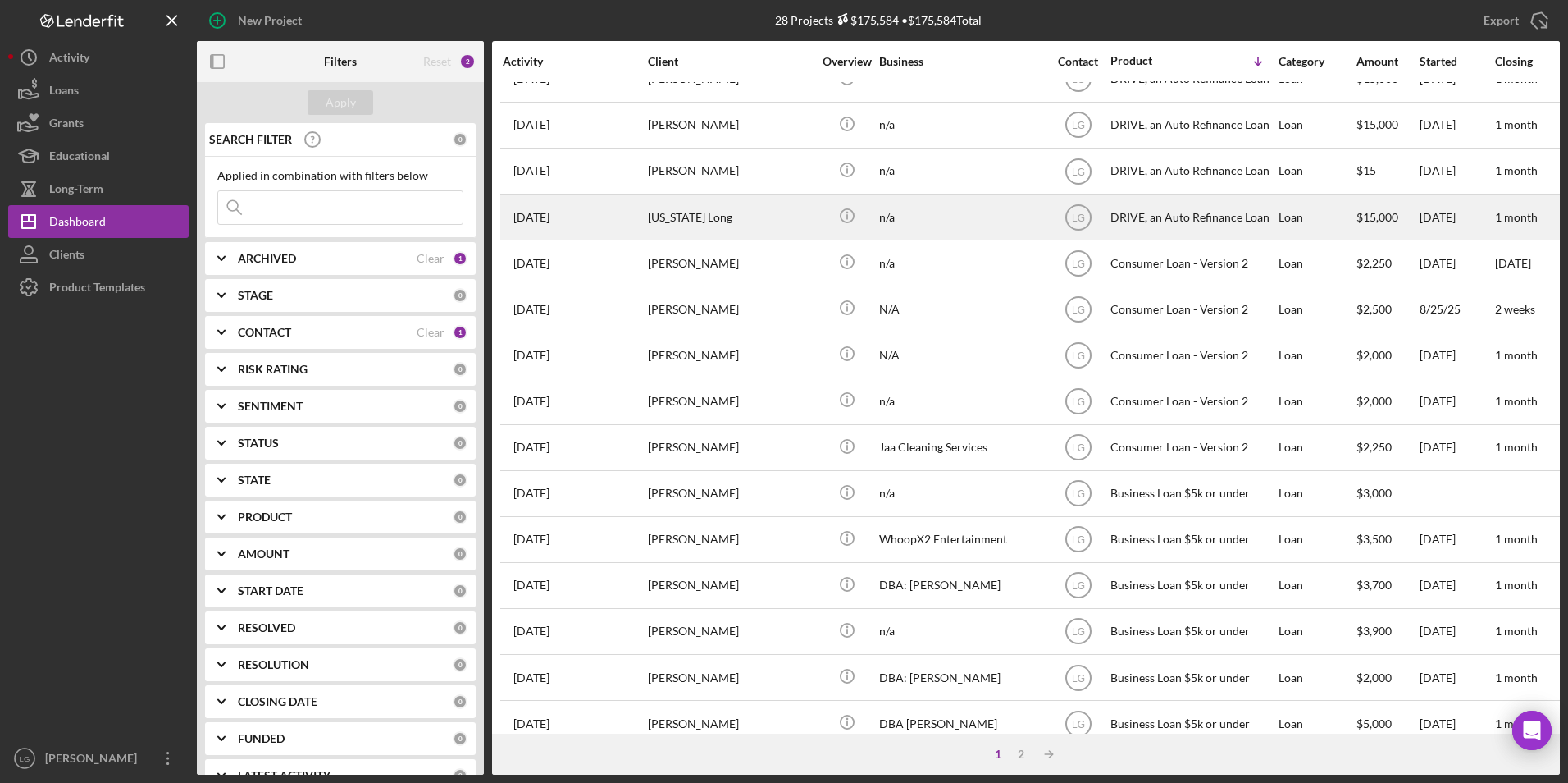
scroll to position [246, 0]
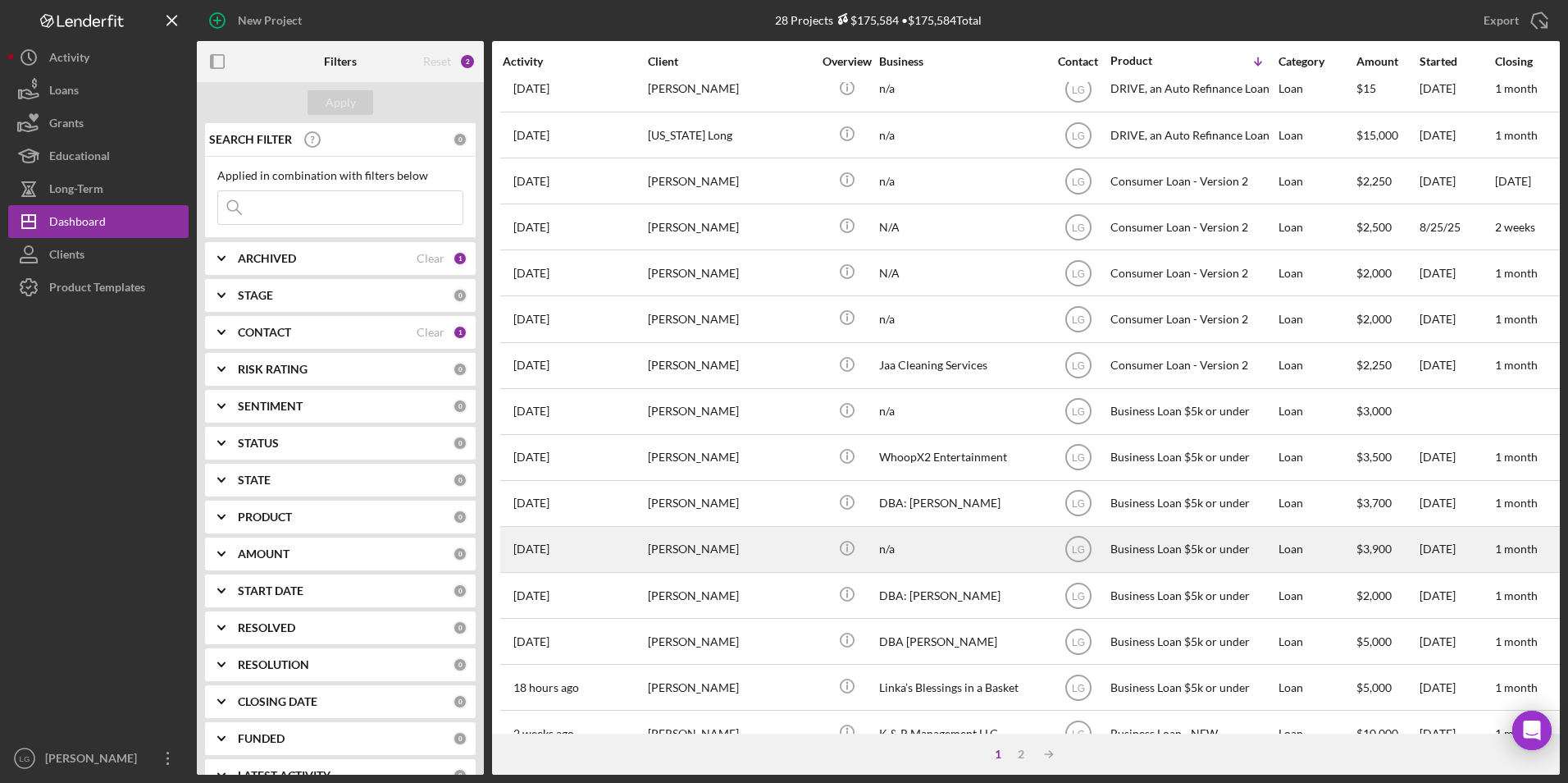
click at [745, 556] on div "[PERSON_NAME]" at bounding box center [729, 549] width 164 height 43
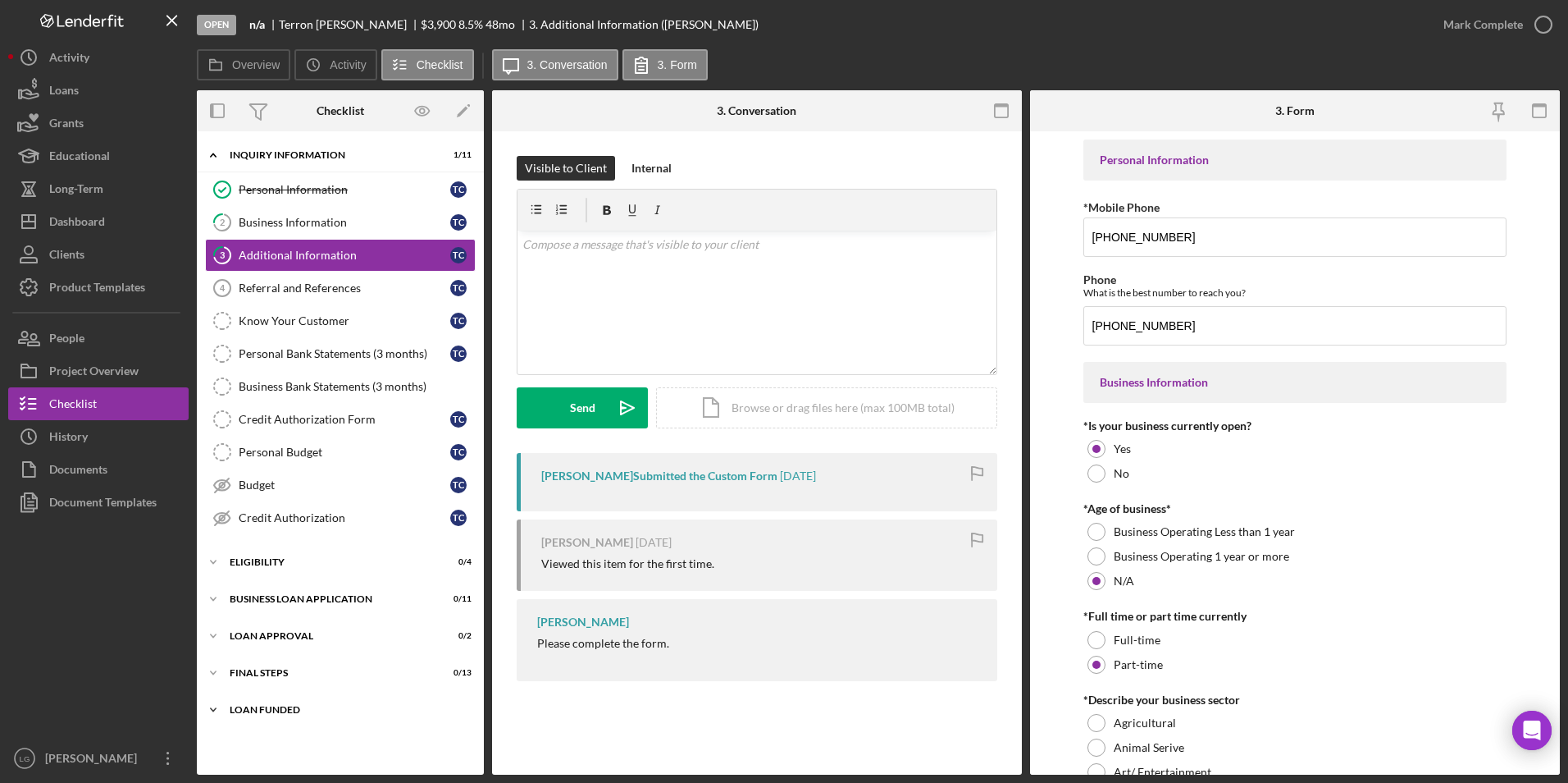
click at [260, 699] on div "Icon/Expander LOAN FUNDED 0 / 1" at bounding box center [341, 709] width 287 height 33
click at [254, 661] on div "Icon/Expander Final Steps 0 / 13" at bounding box center [341, 672] width 287 height 33
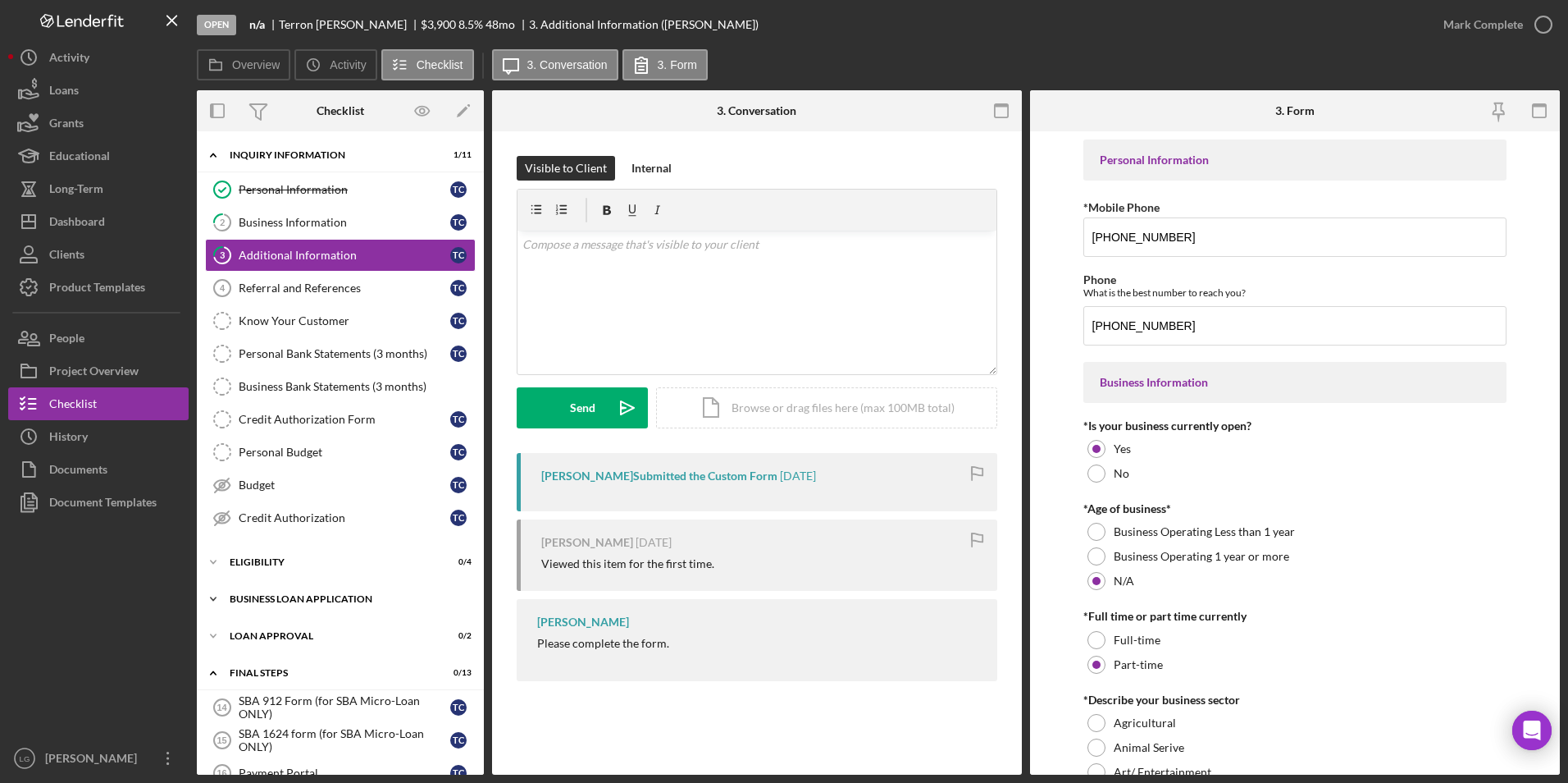
click at [260, 596] on div "BUSINESS LOAN APPLICATION" at bounding box center [346, 599] width 234 height 9
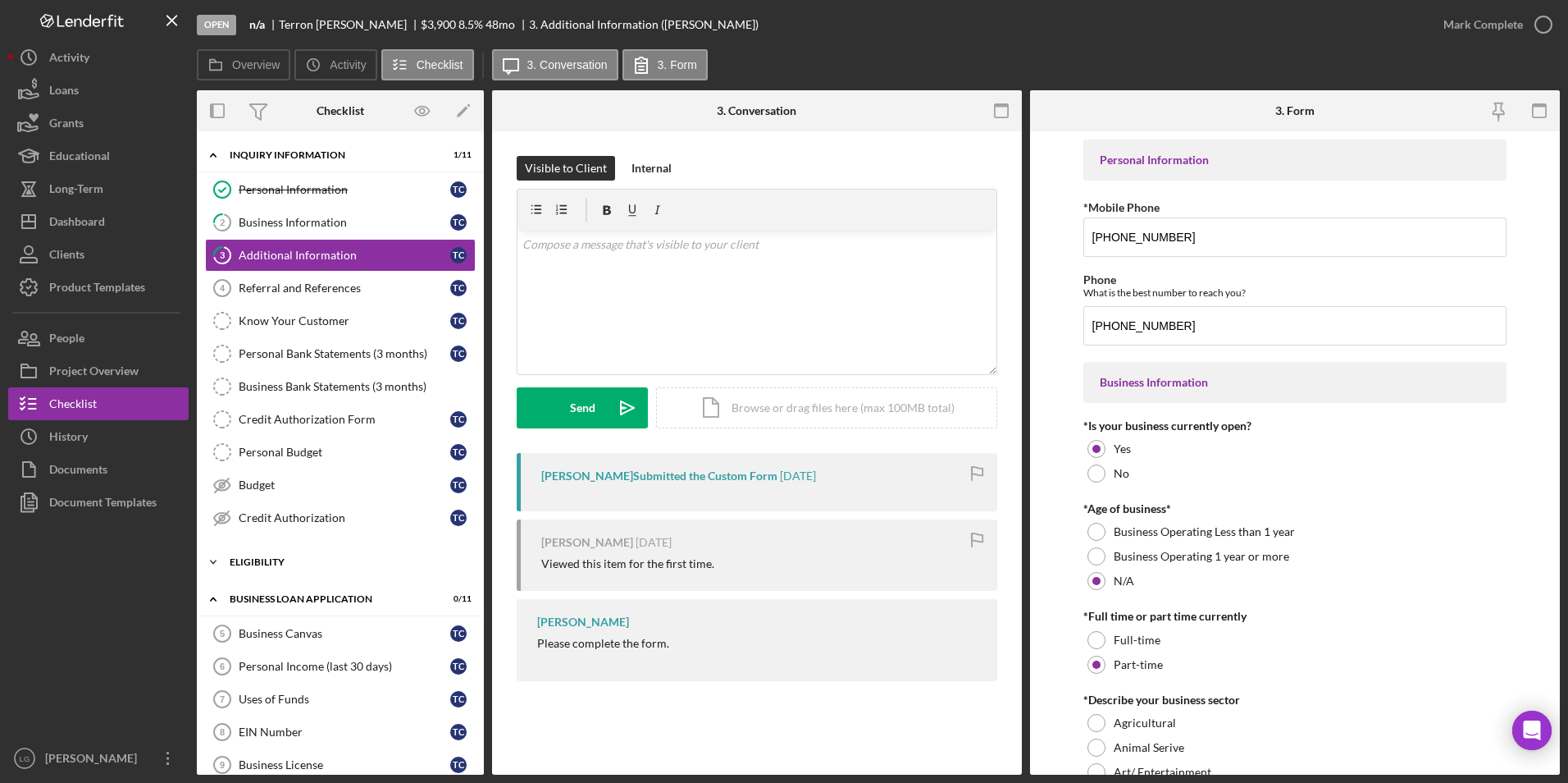
click at [260, 563] on div "Eligibility" at bounding box center [346, 561] width 234 height 9
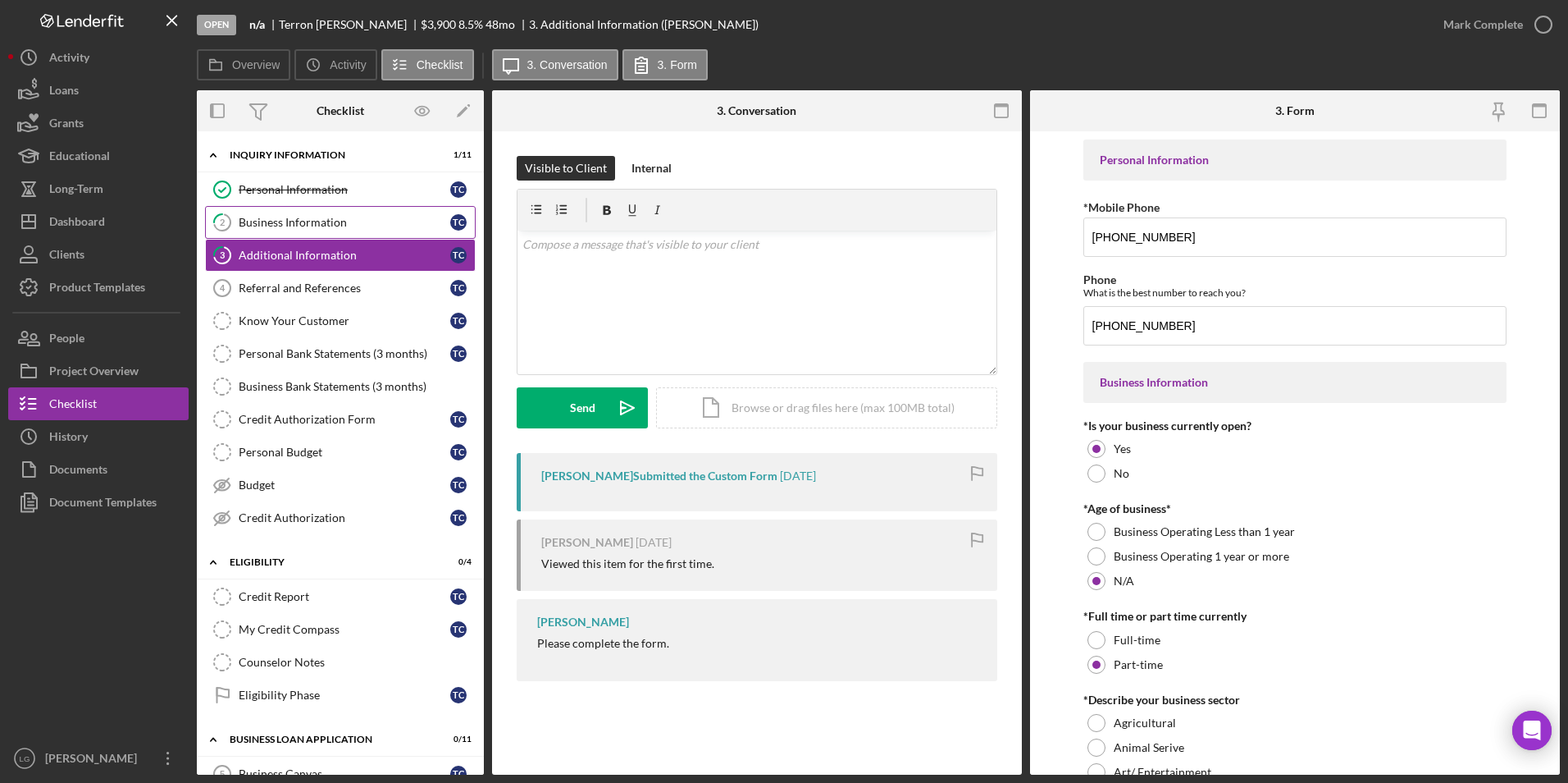
click at [236, 204] on icon "2" at bounding box center [222, 223] width 41 height 41
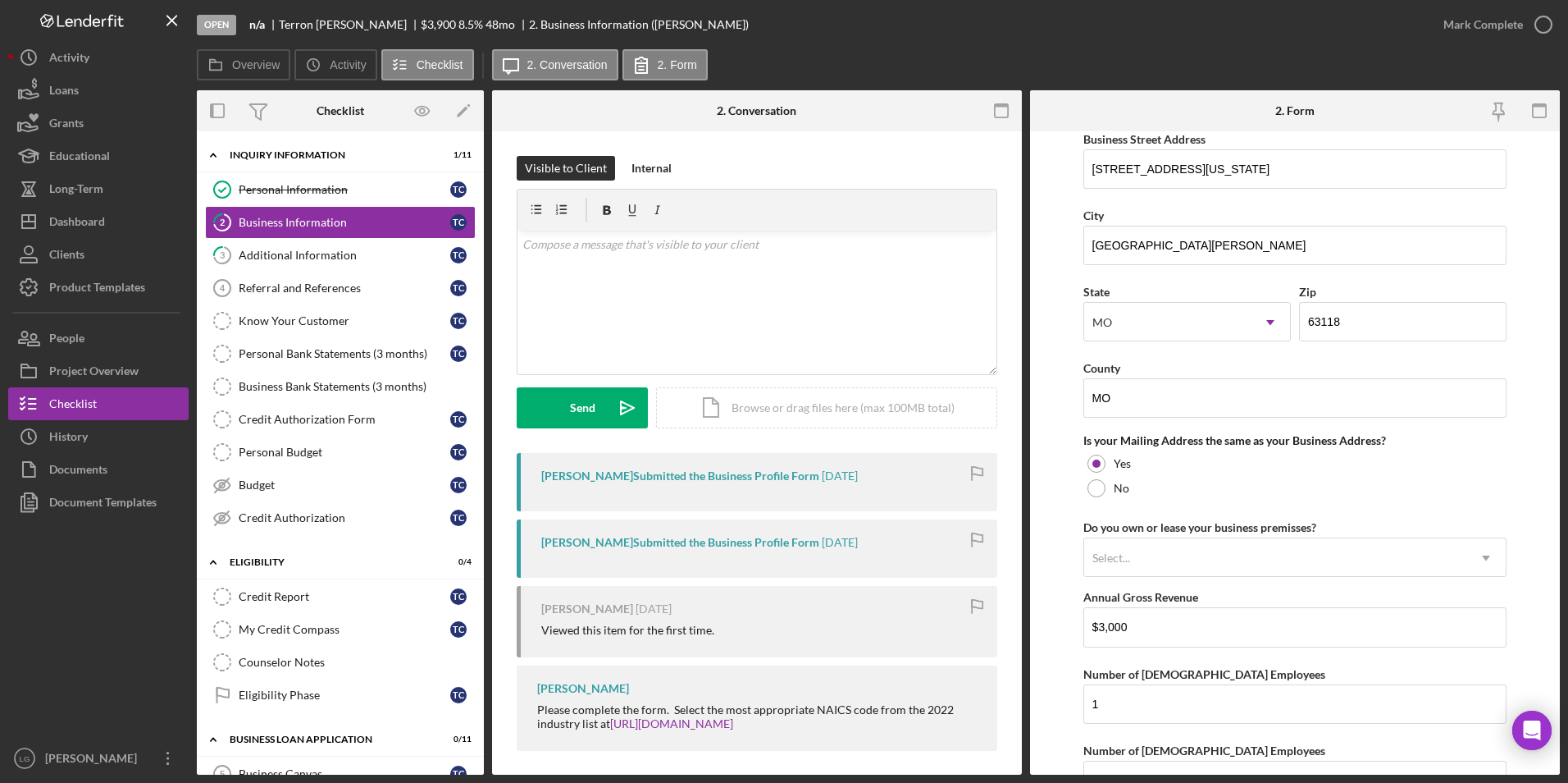
scroll to position [1178, 0]
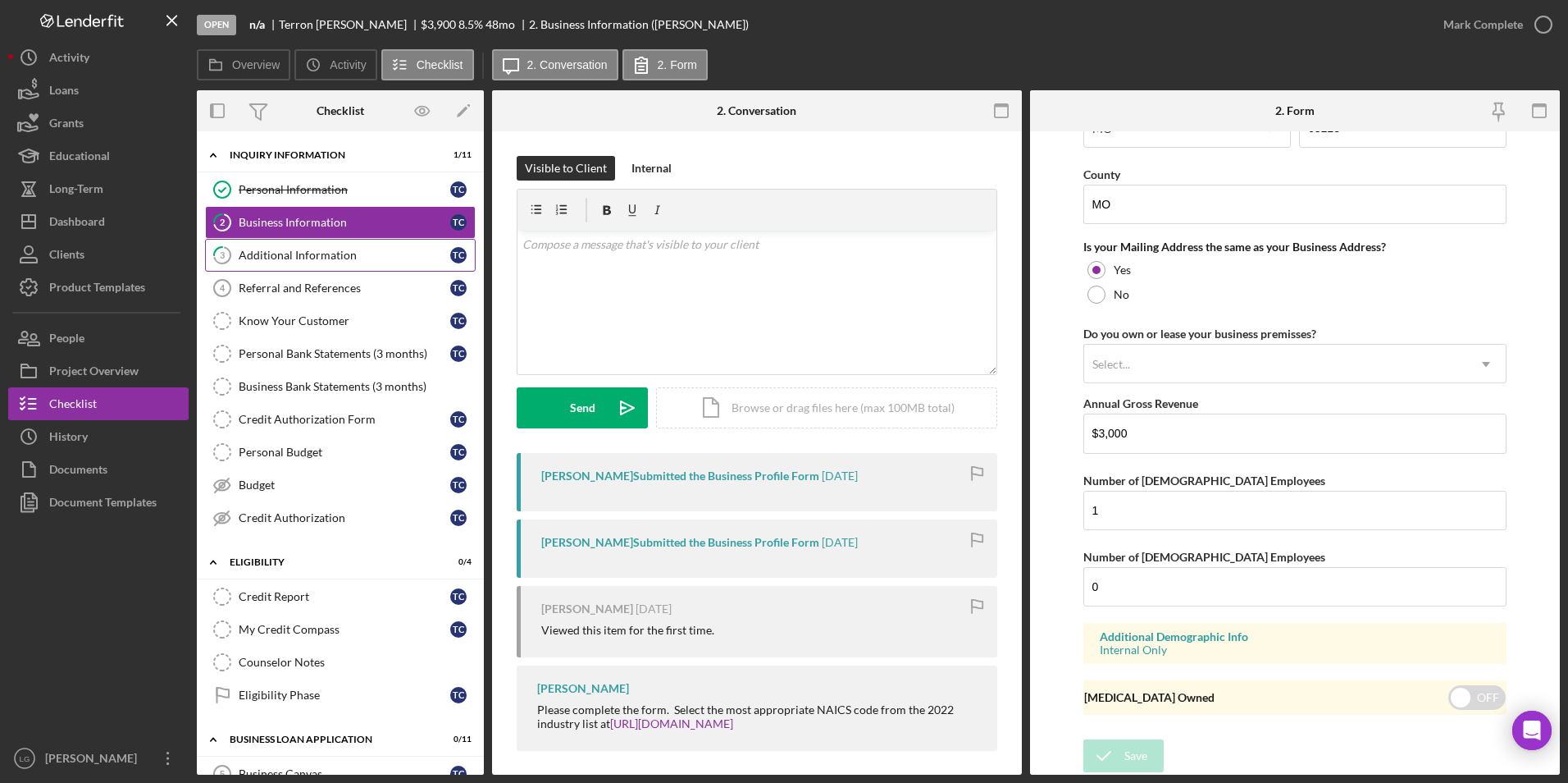
click at [313, 264] on link "3 Additional Information T C" at bounding box center [340, 254] width 270 height 33
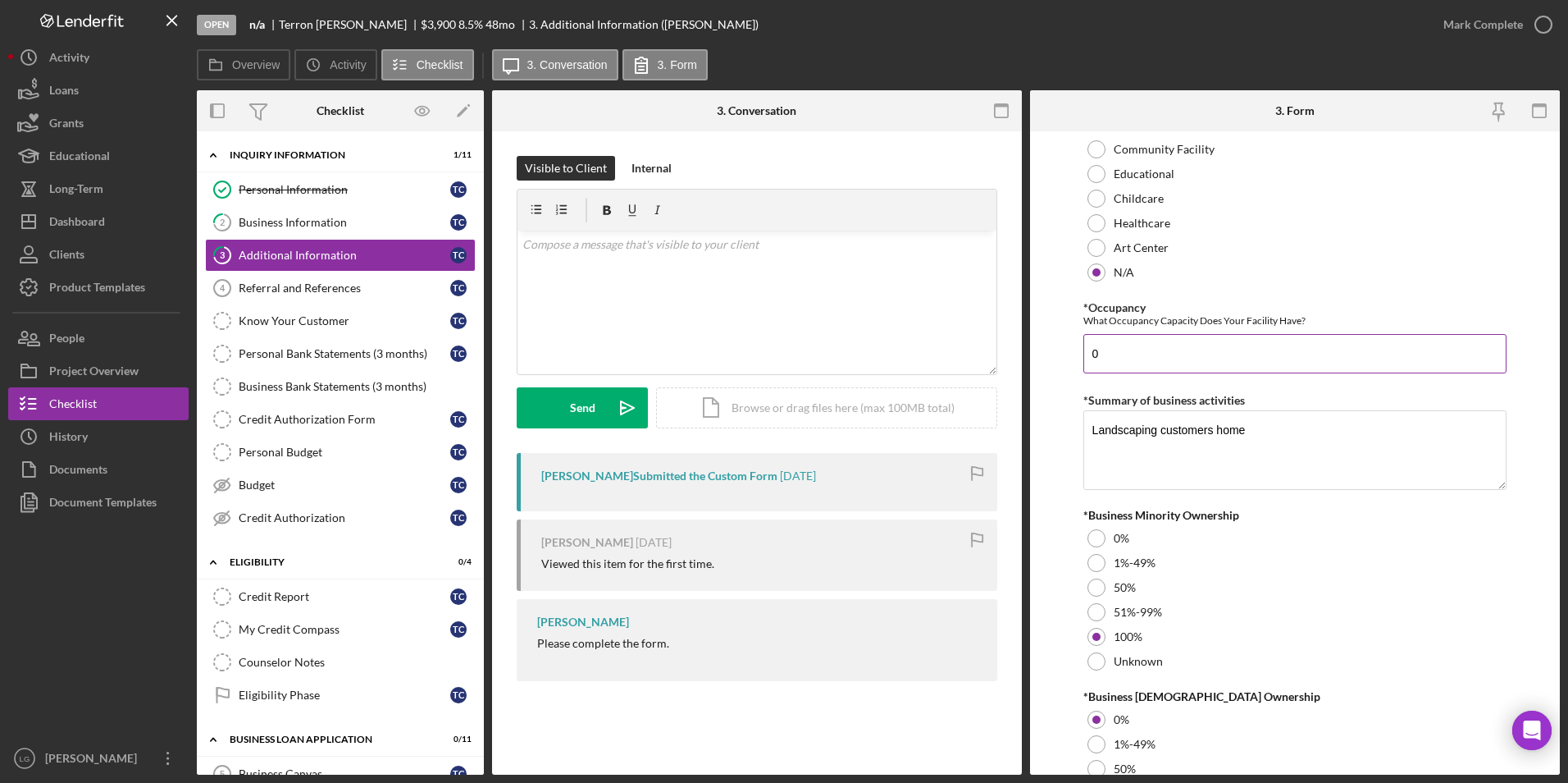
scroll to position [1781, 0]
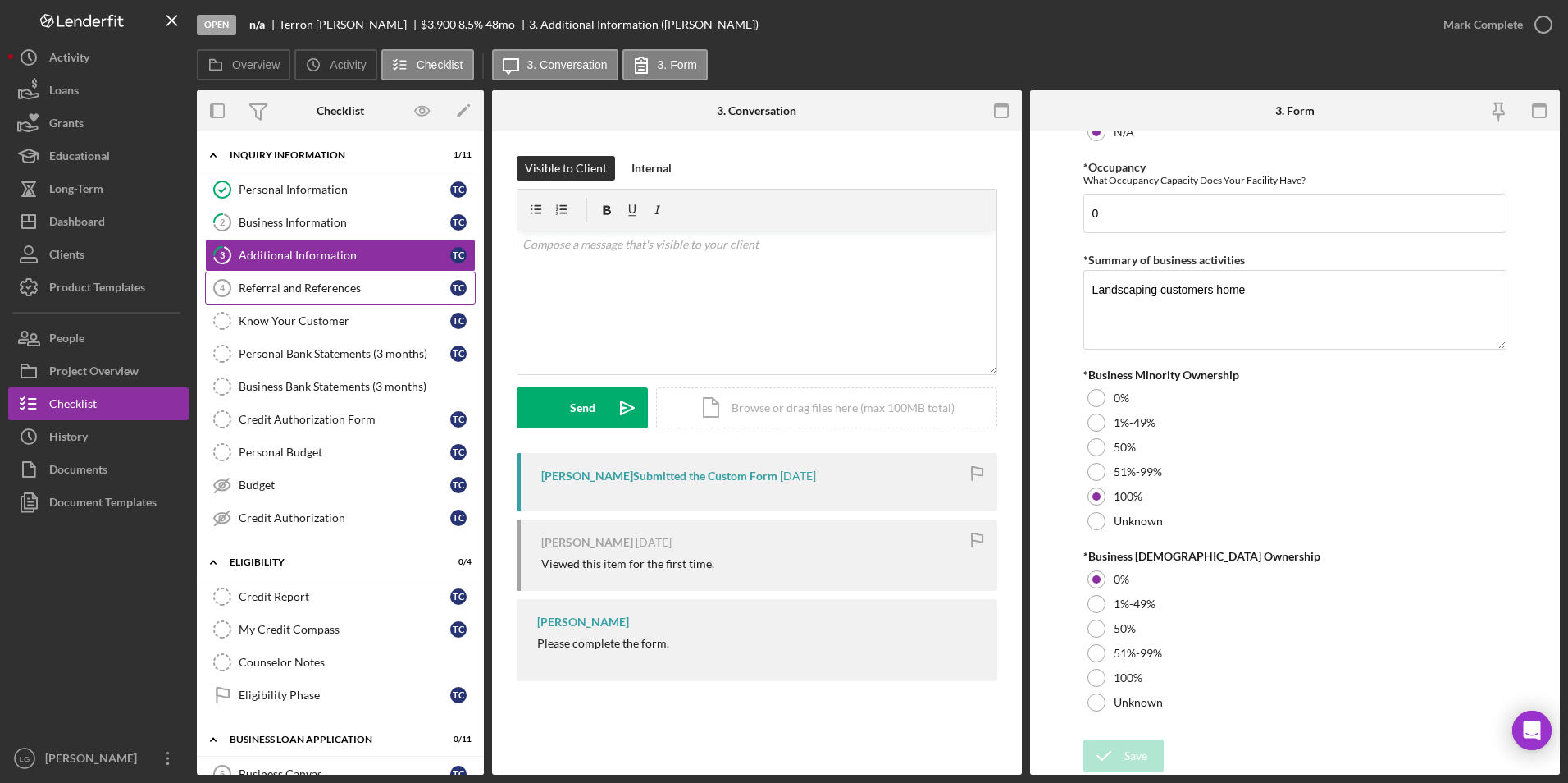
click at [334, 296] on link "Referral and References 4 [PERSON_NAME] and References T C" at bounding box center [340, 287] width 270 height 33
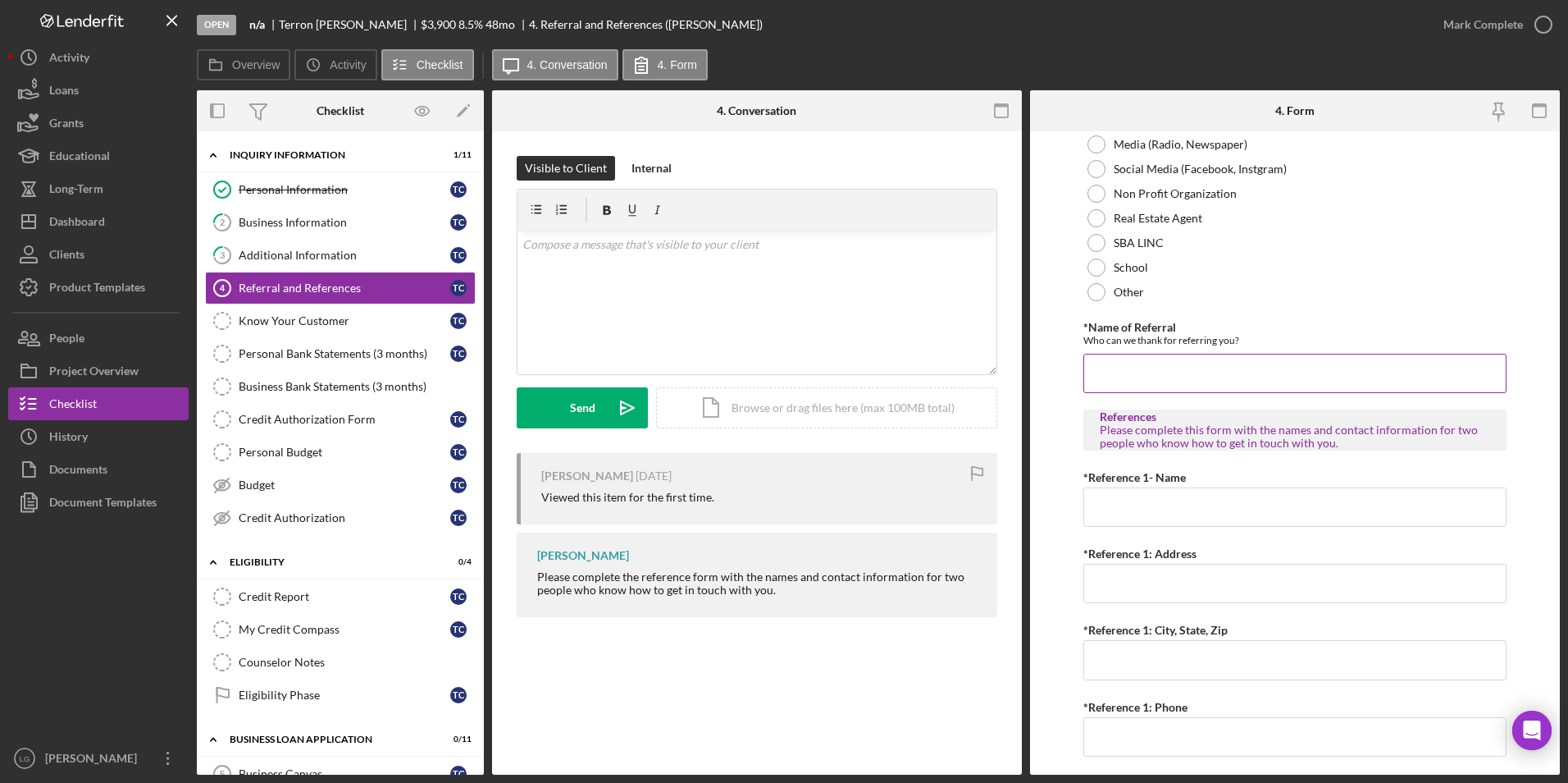
scroll to position [575, 0]
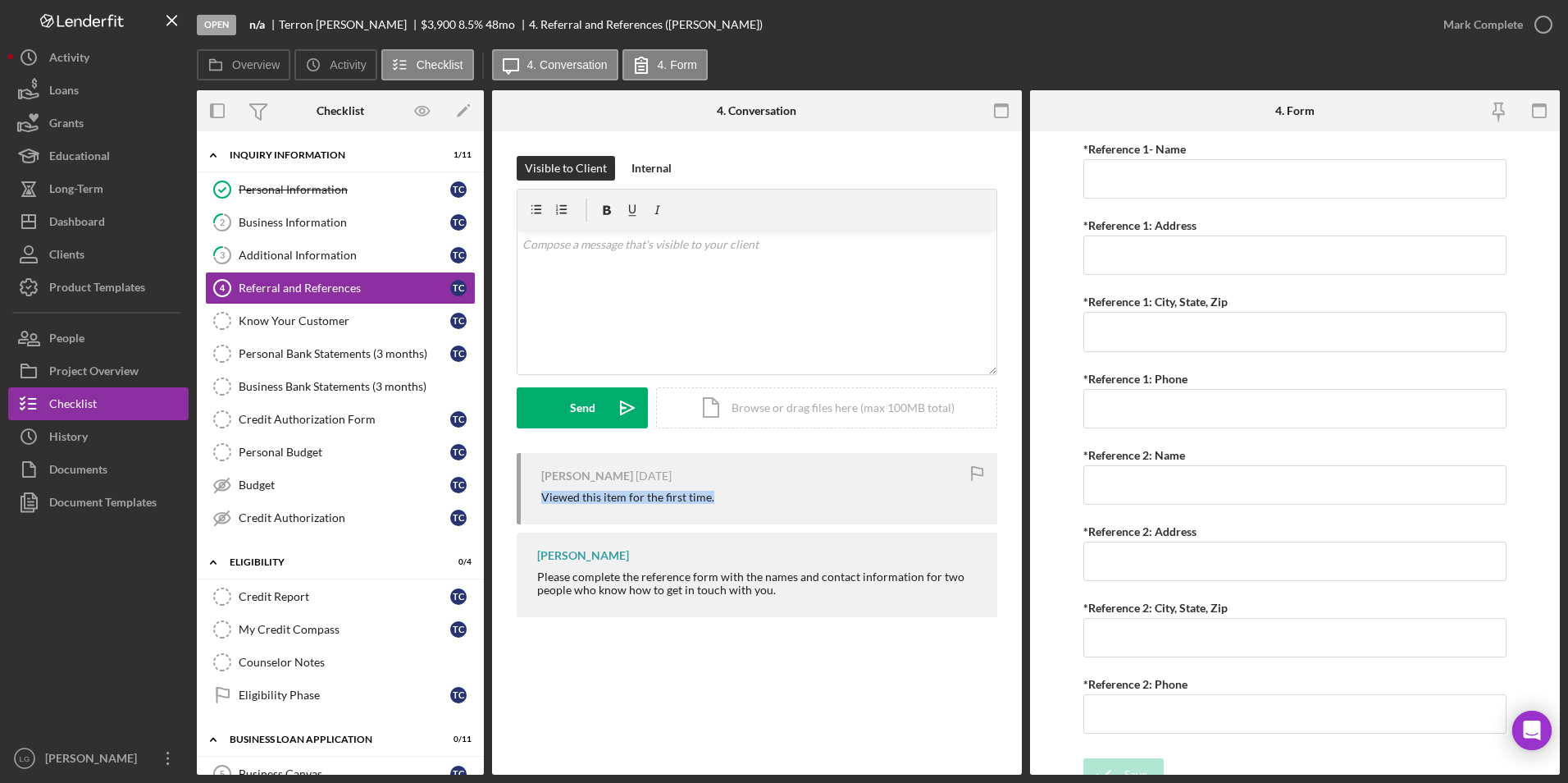
drag, startPoint x: 530, startPoint y: 497, endPoint x: 738, endPoint y: 513, distance: 208.6
click at [738, 513] on div "[PERSON_NAME] [DATE] Viewed this item for the first time." at bounding box center [756, 488] width 480 height 71
drag, startPoint x: 535, startPoint y: 575, endPoint x: 842, endPoint y: 619, distance: 310.1
click at [842, 619] on div "[PERSON_NAME] [DATE] Viewed this item for the first time. [PERSON_NAME] Please …" at bounding box center [756, 538] width 480 height 172
drag, startPoint x: 842, startPoint y: 619, endPoint x: 712, endPoint y: 583, distance: 134.9
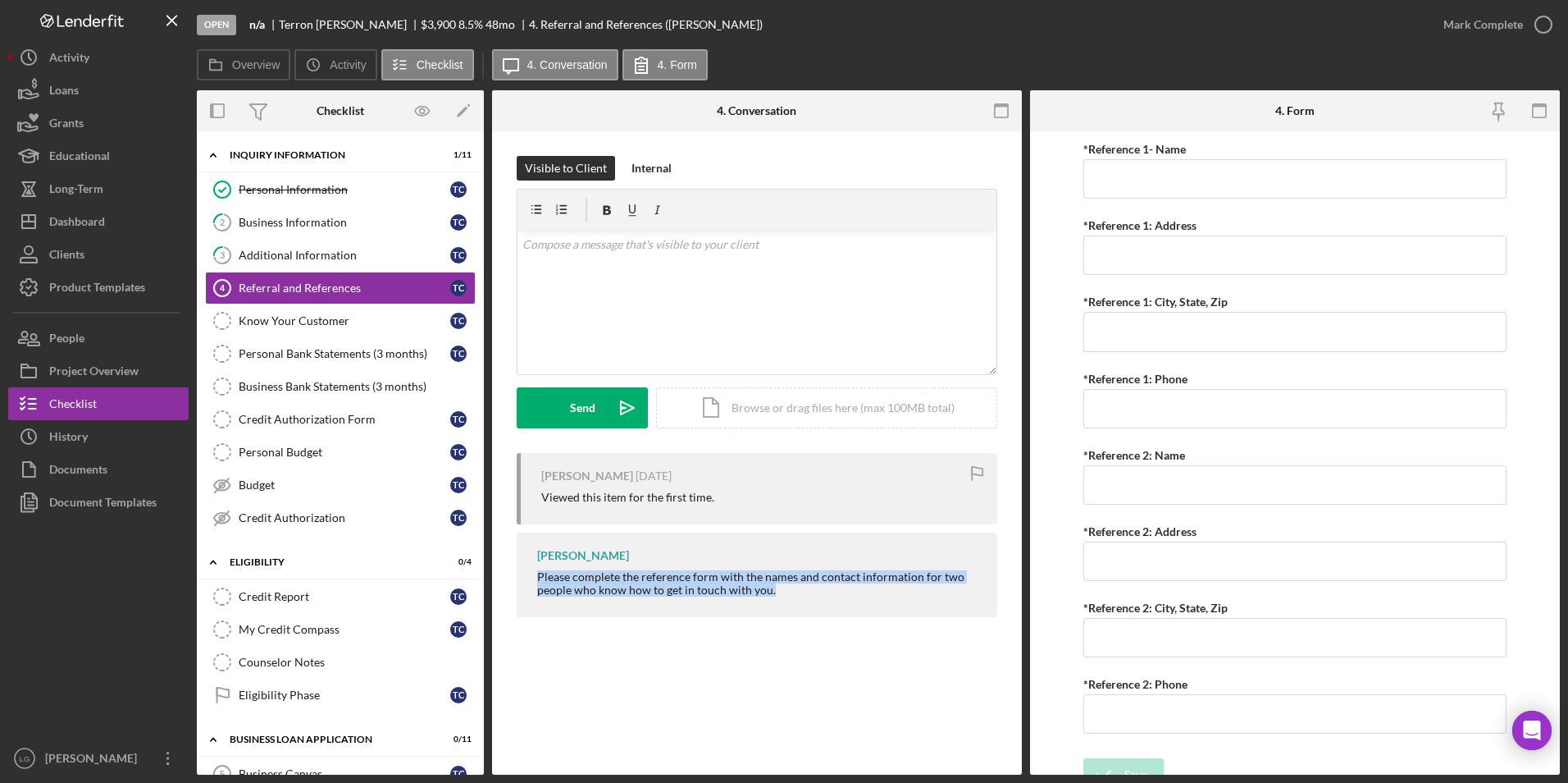
copy div "Please complete the reference form with the names and contact information for t…"
click at [698, 263] on div "v Color teal Color pink Remove color Add row above Add row below Add column bef…" at bounding box center [756, 302] width 479 height 144
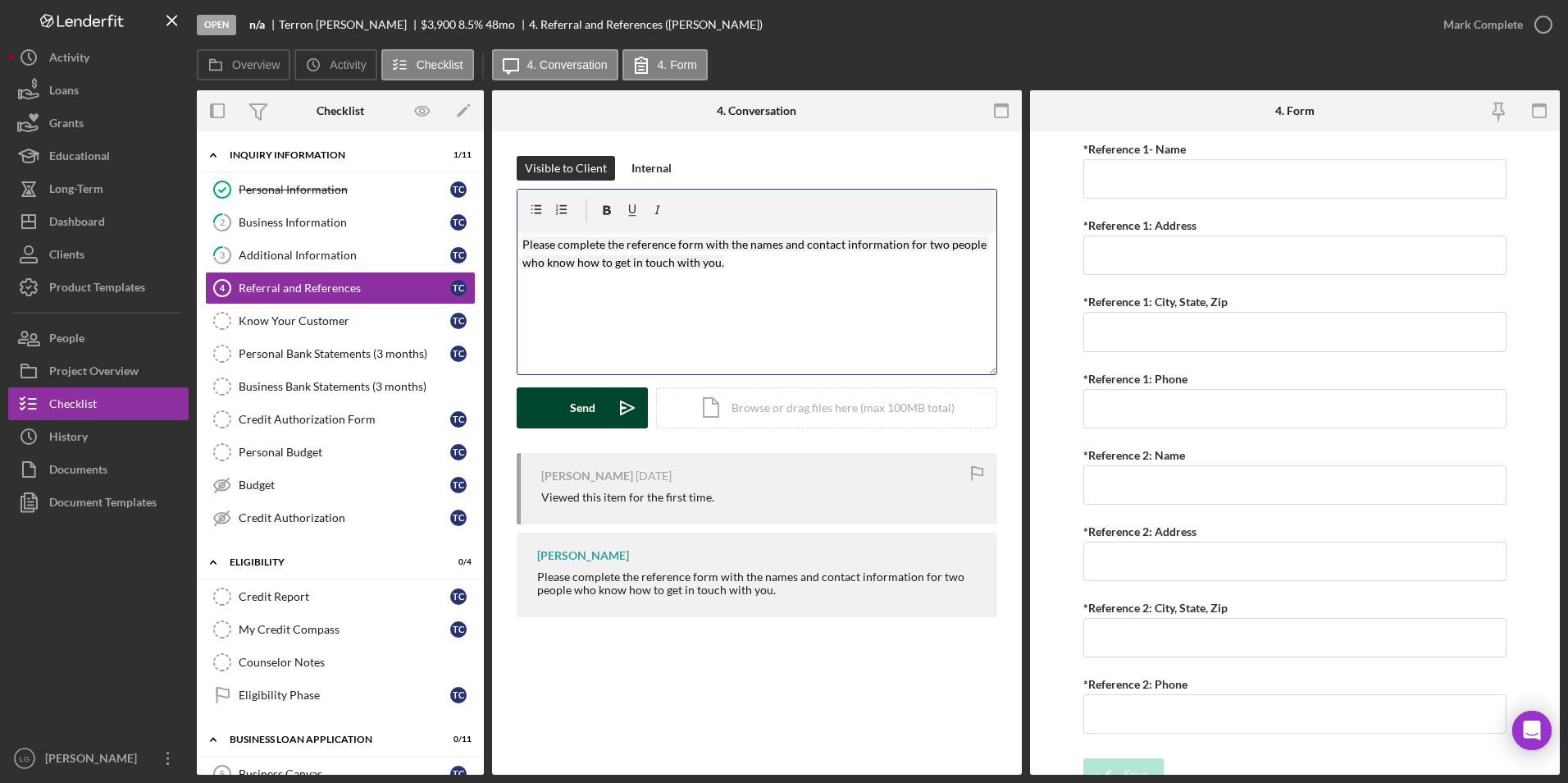
click at [599, 407] on button "Send Icon/icon-invite-send" at bounding box center [582, 407] width 131 height 41
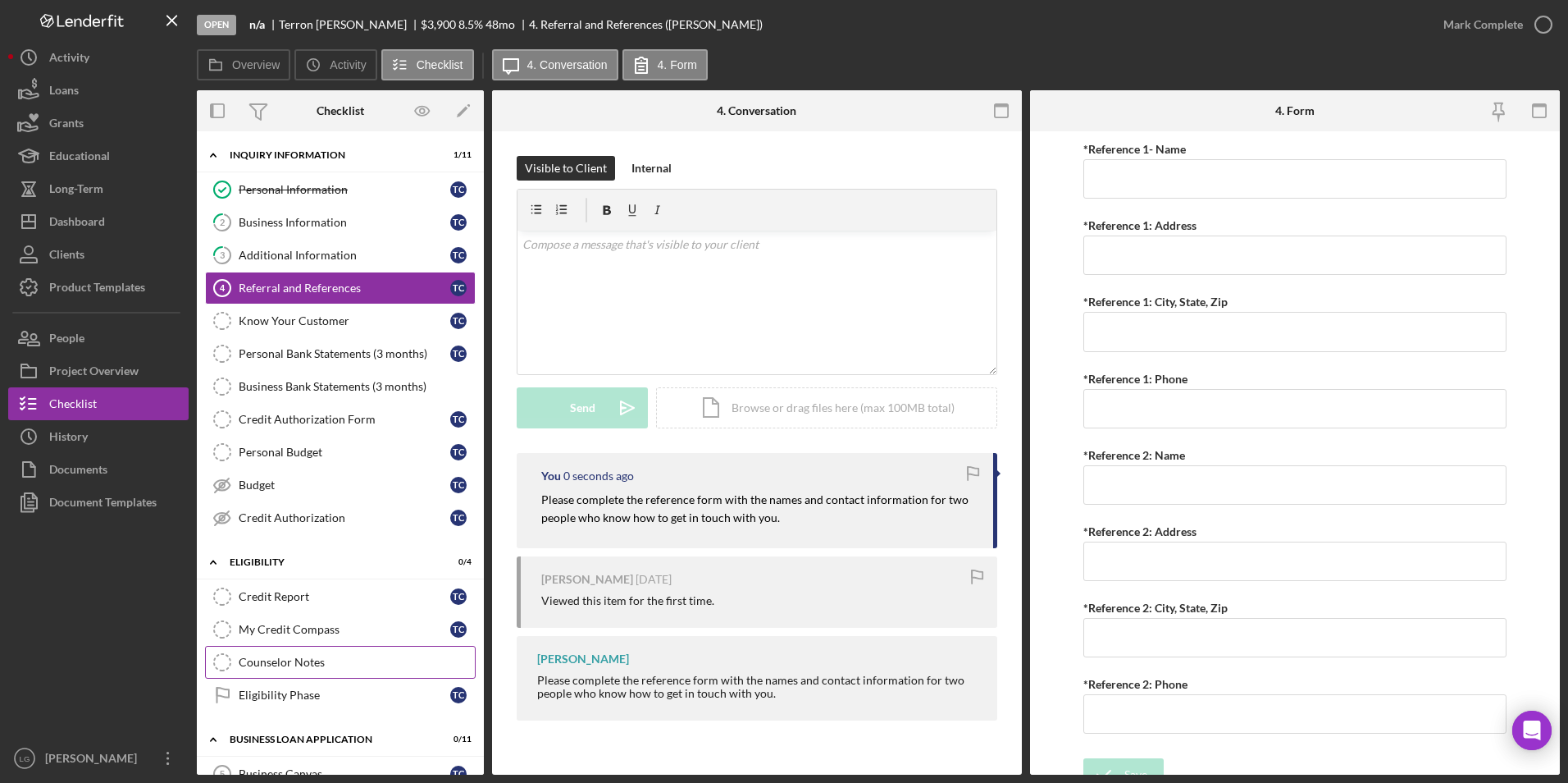
scroll to position [246, 0]
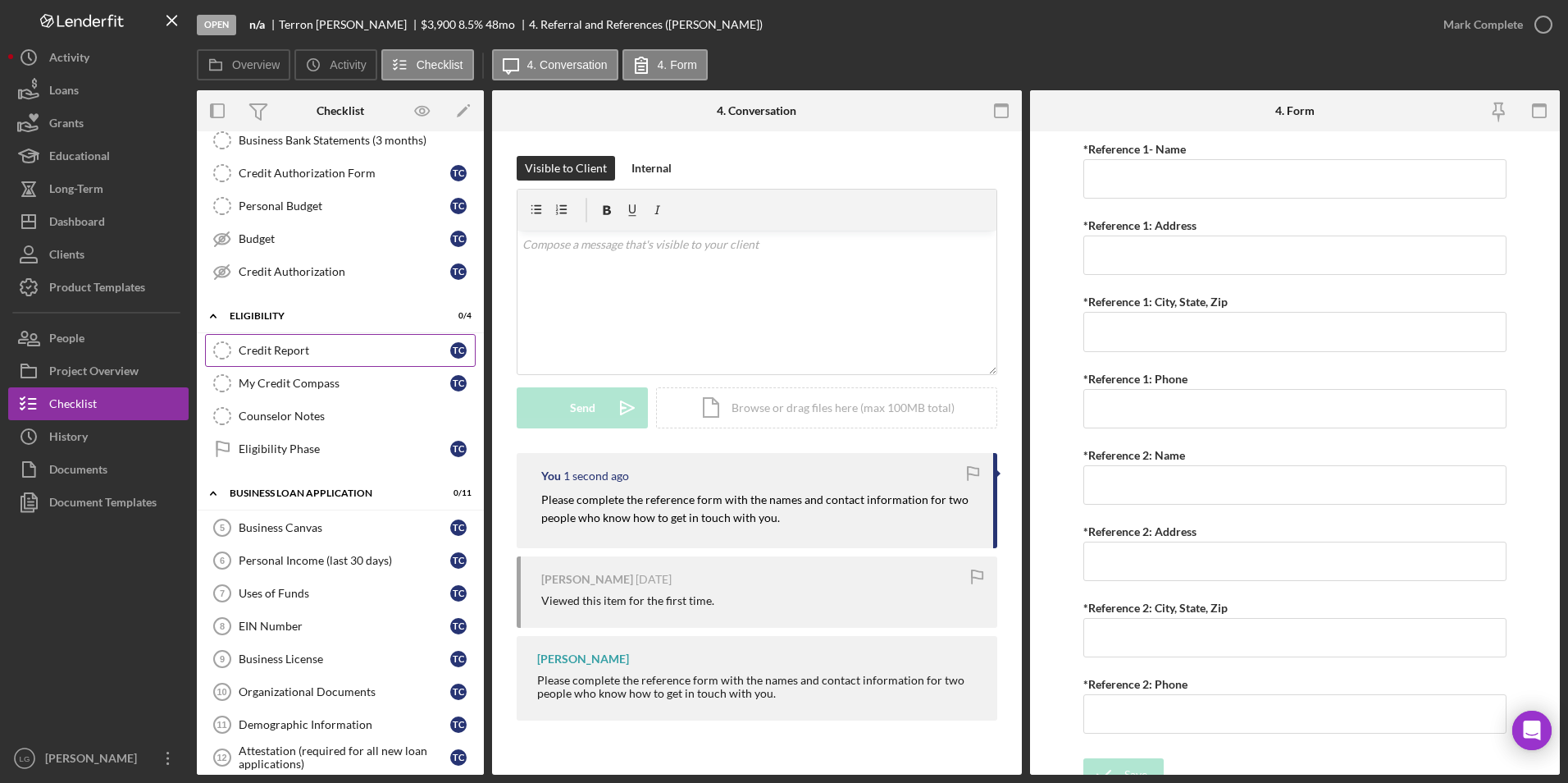
click at [284, 348] on div "Credit Report" at bounding box center [343, 350] width 211 height 13
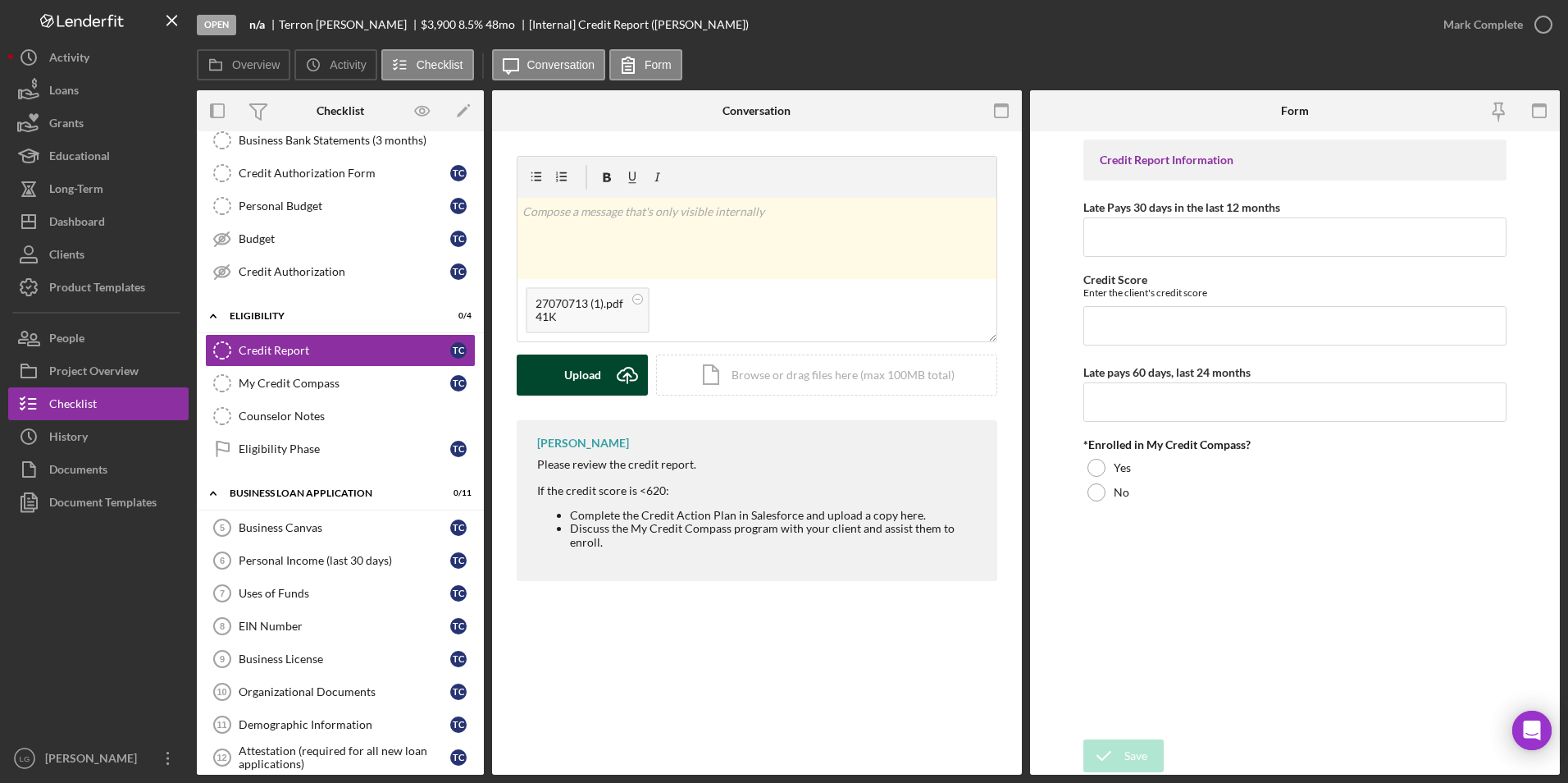
click at [587, 378] on div "Upload" at bounding box center [582, 375] width 37 height 41
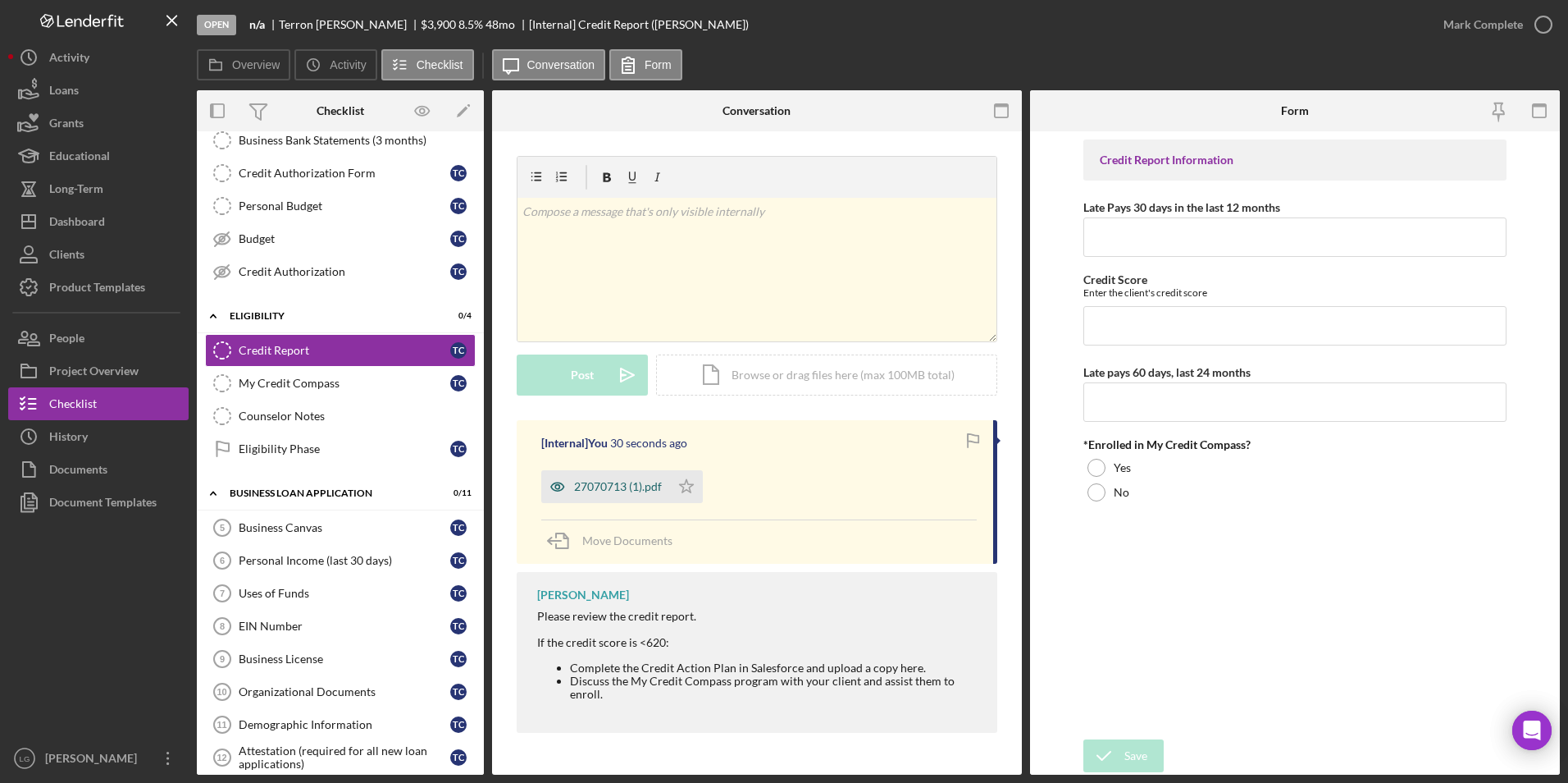
click at [613, 484] on div "27070713 (1).pdf" at bounding box center [617, 486] width 87 height 13
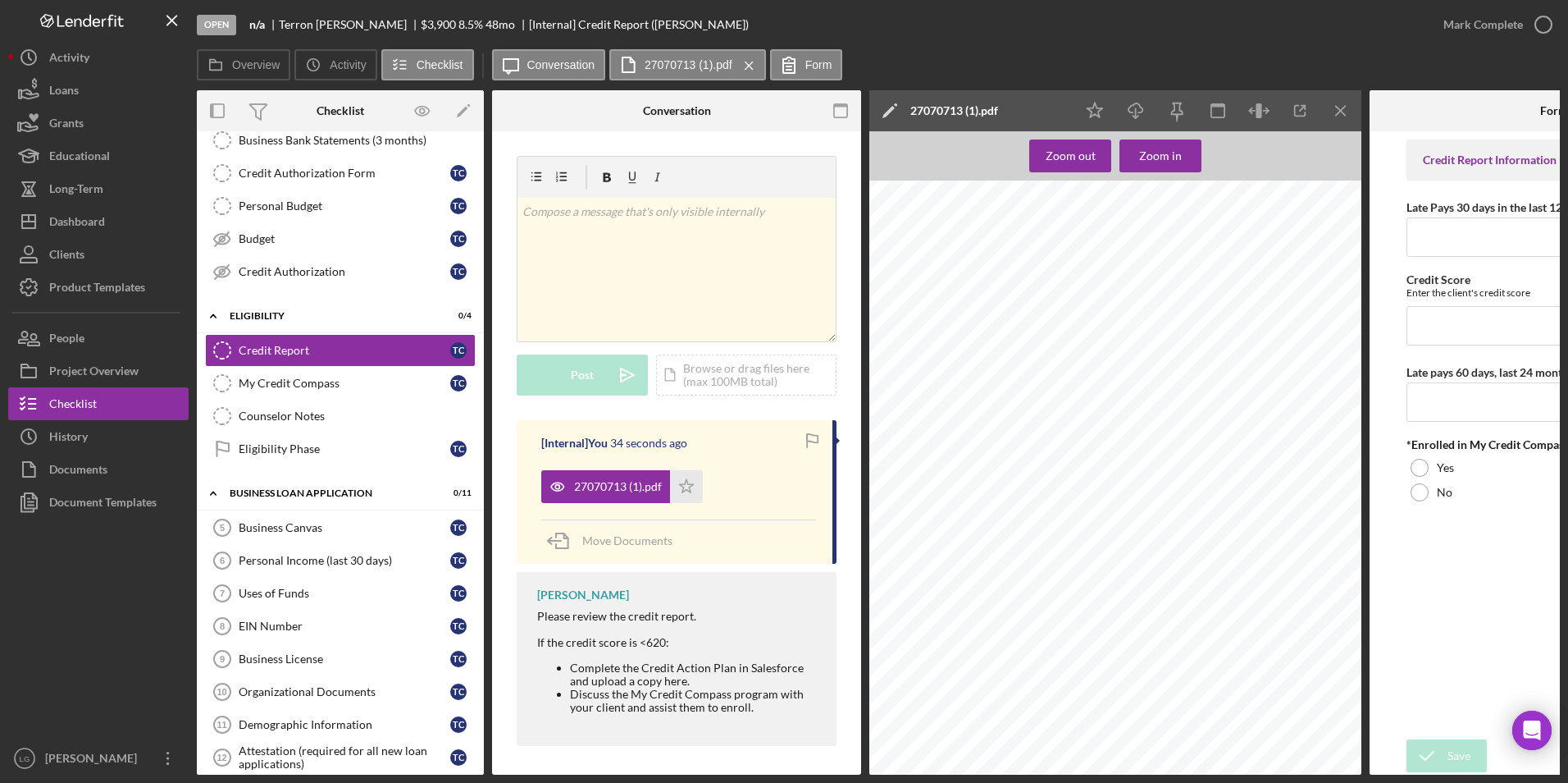
scroll to position [821, 0]
click at [1438, 223] on input "Late Pays 30 days in the last 12 months" at bounding box center [1553, 238] width 296 height 39
click at [1441, 315] on input "Credit Score" at bounding box center [1553, 326] width 296 height 39
drag, startPoint x: 1463, startPoint y: 240, endPoint x: 1377, endPoint y: 243, distance: 86.1
click at [1377, 243] on form "Credit Report Information Late Pays 30 days in the last 12 months 570 Credit Sc…" at bounding box center [1553, 453] width 369 height 643
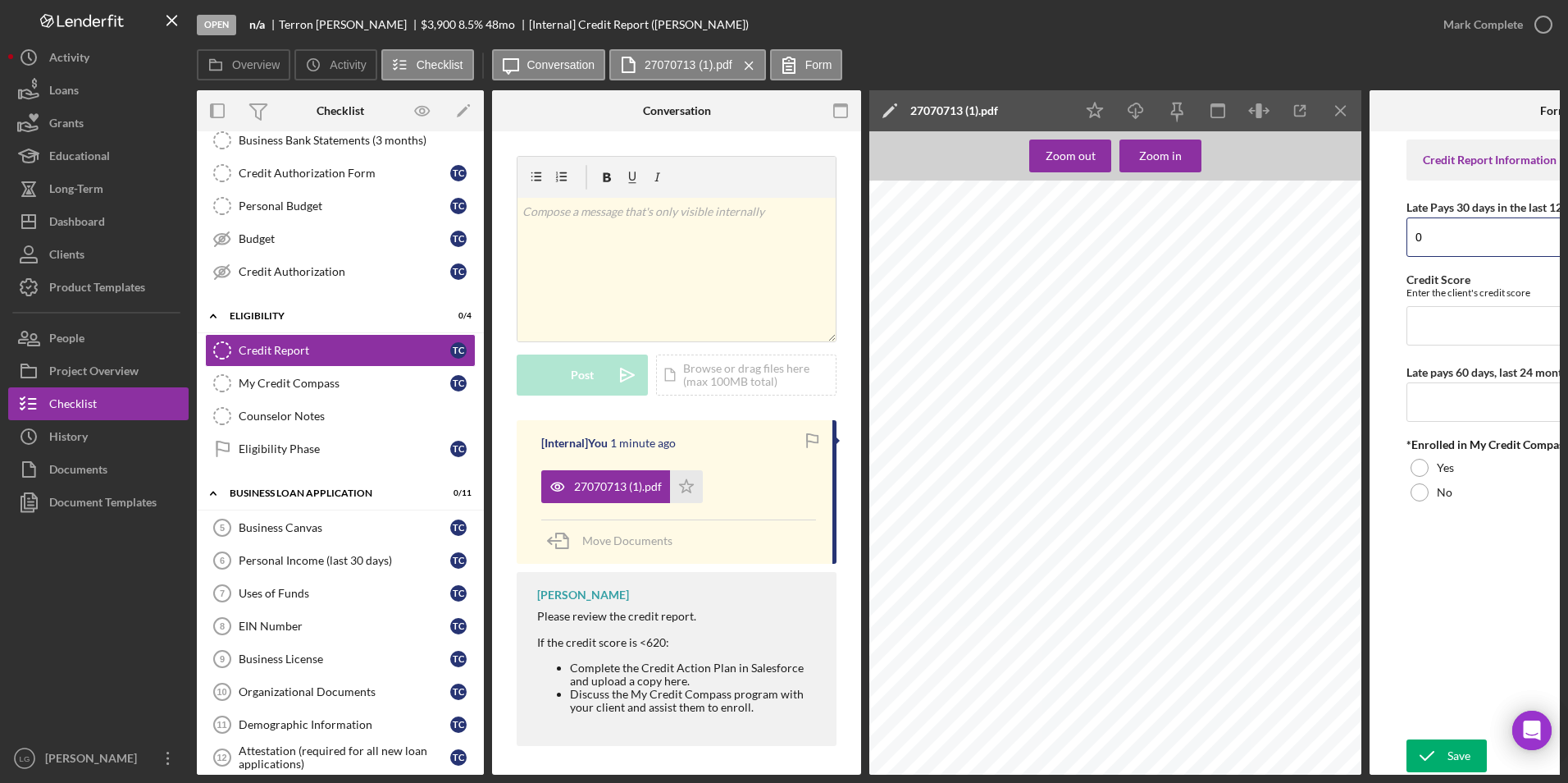
scroll to position [1067, 0]
type input "0"
click at [1419, 324] on input "Credit Score" at bounding box center [1553, 326] width 296 height 39
type input "570"
click at [1411, 408] on input "Late pays 60 days, last 24 months" at bounding box center [1553, 402] width 296 height 39
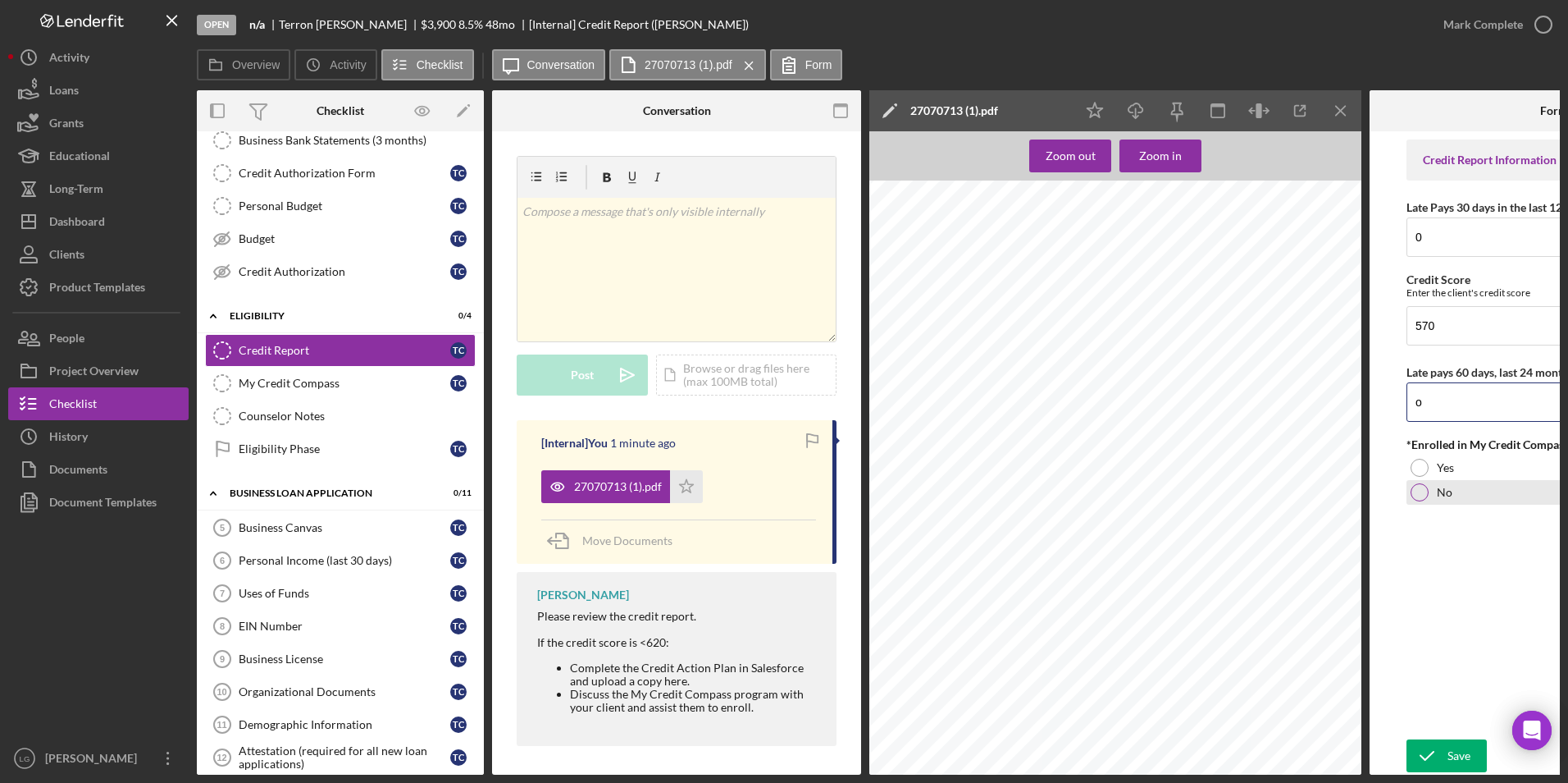
type input "o"
click at [1412, 490] on div at bounding box center [1419, 492] width 18 height 18
click at [1460, 754] on div "Save" at bounding box center [1458, 755] width 23 height 33
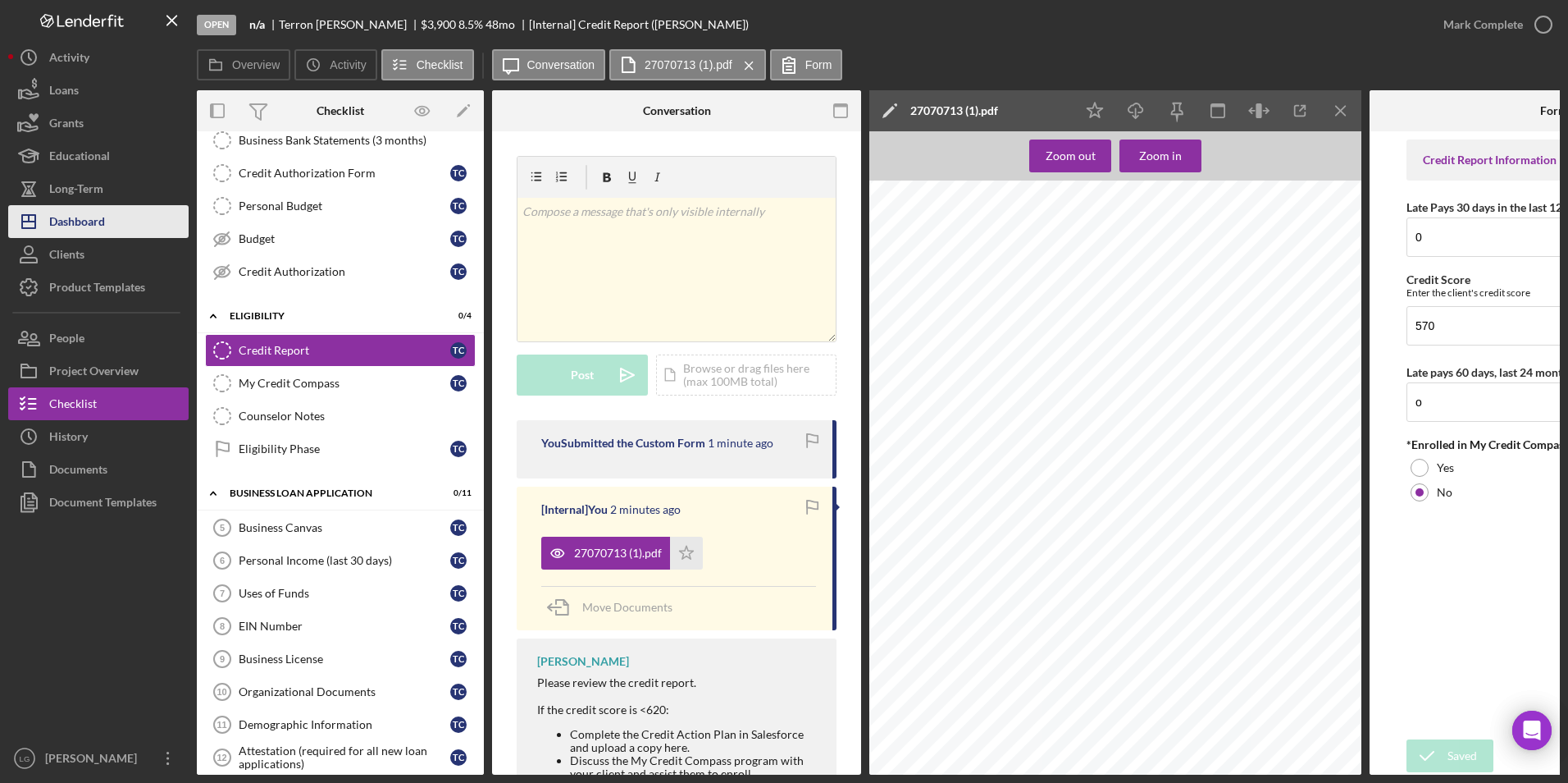
click at [57, 222] on div "Dashboard" at bounding box center [76, 223] width 55 height 37
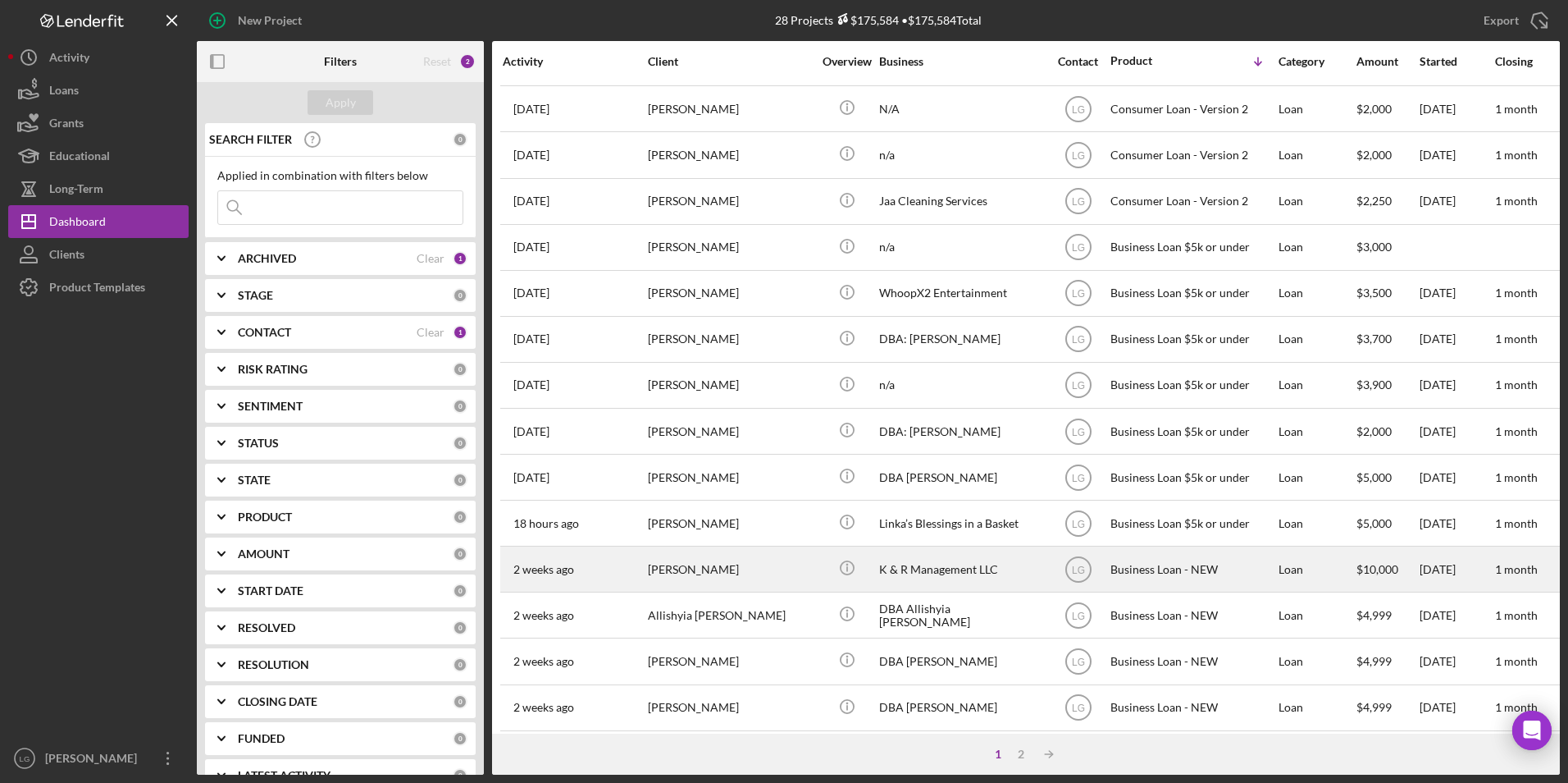
scroll to position [520, 0]
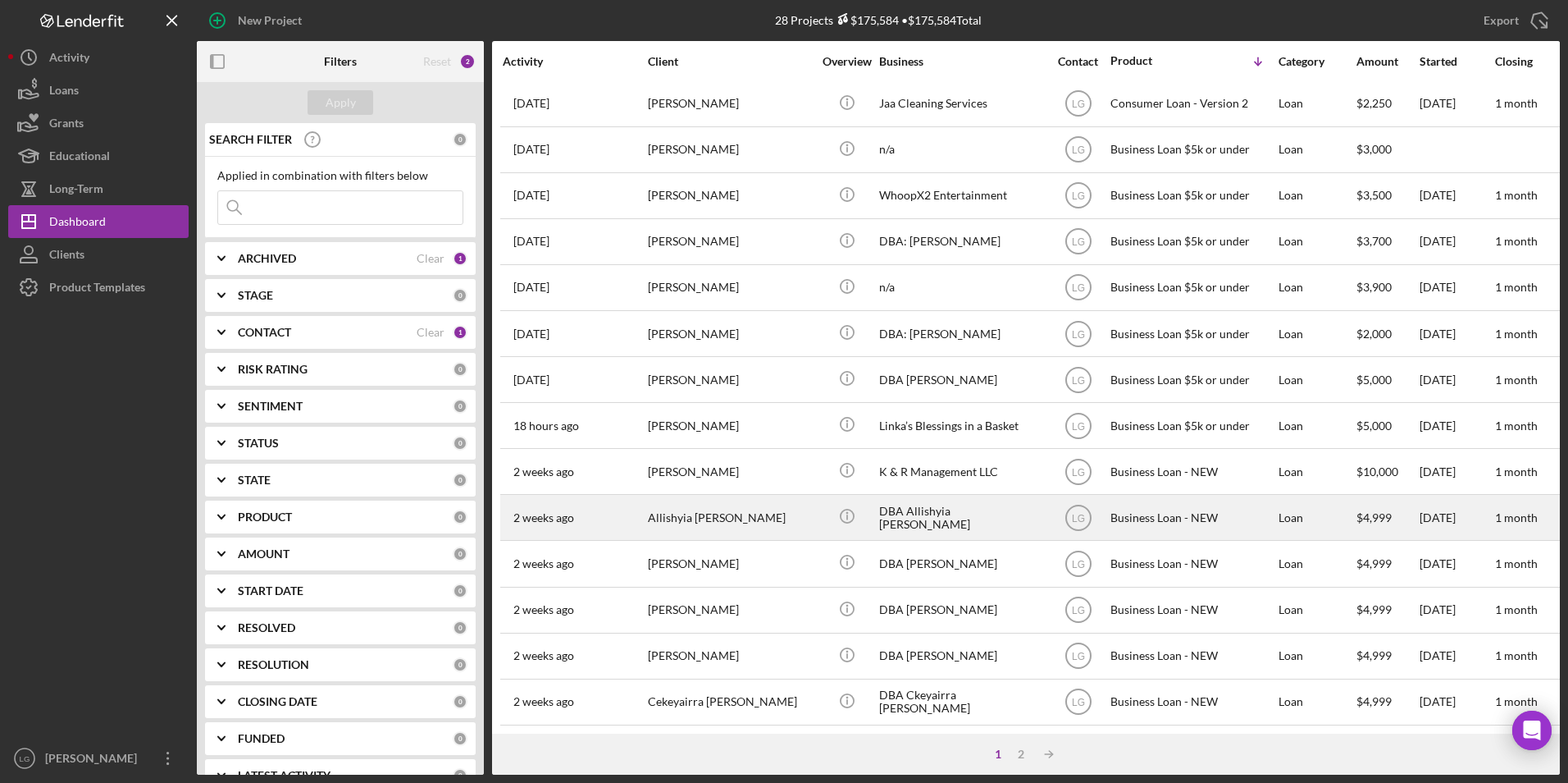
click at [766, 512] on div "Allishyia [PERSON_NAME]" at bounding box center [729, 517] width 164 height 43
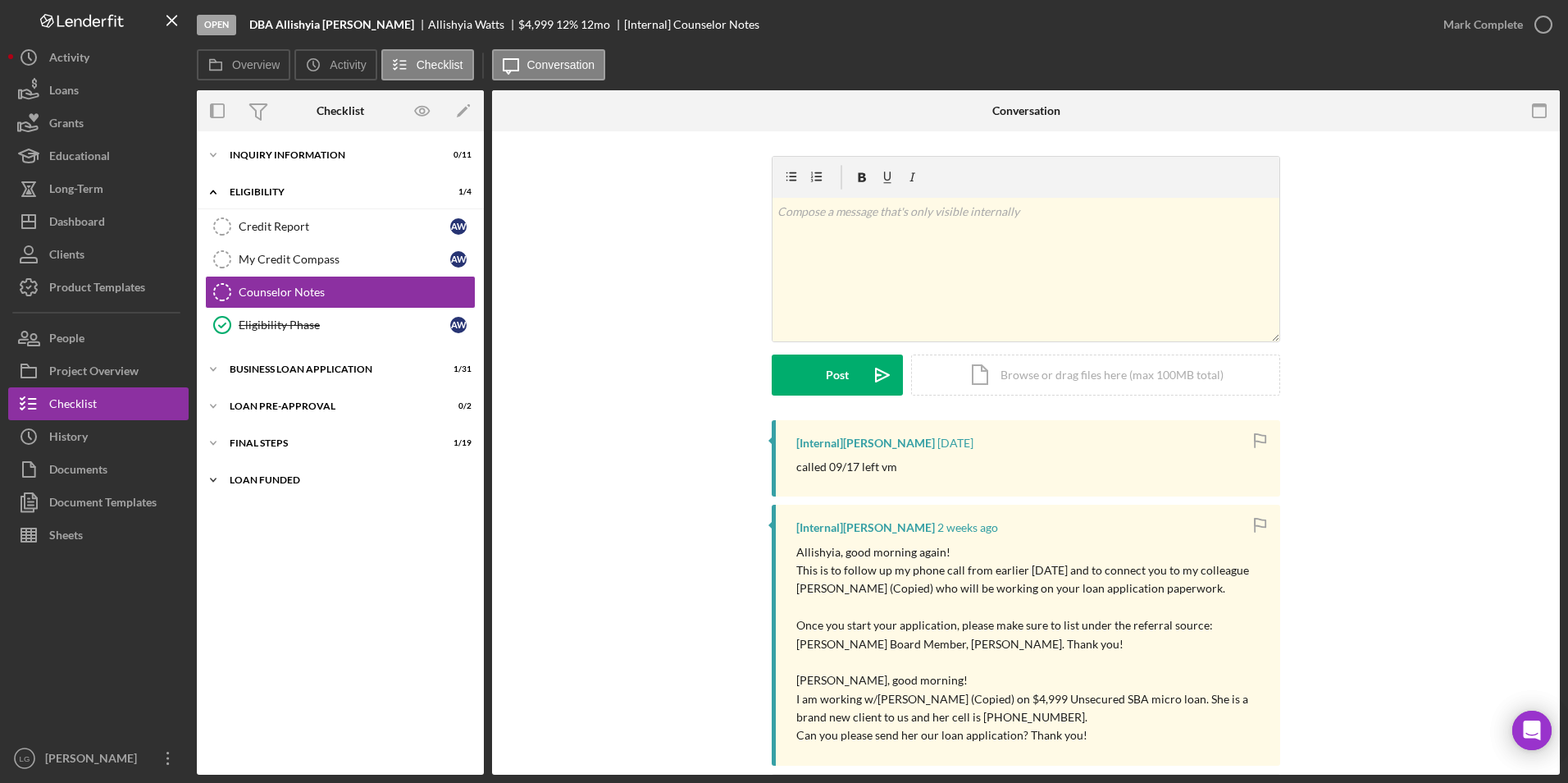
click at [231, 467] on div "Icon/Expander LOAN FUNDED 0 / 1" at bounding box center [341, 480] width 287 height 33
drag, startPoint x: 243, startPoint y: 438, endPoint x: 250, endPoint y: 420, distance: 19.3
click at [247, 436] on div "Icon/Expander FINAL STEPS 1 / 19" at bounding box center [341, 442] width 287 height 33
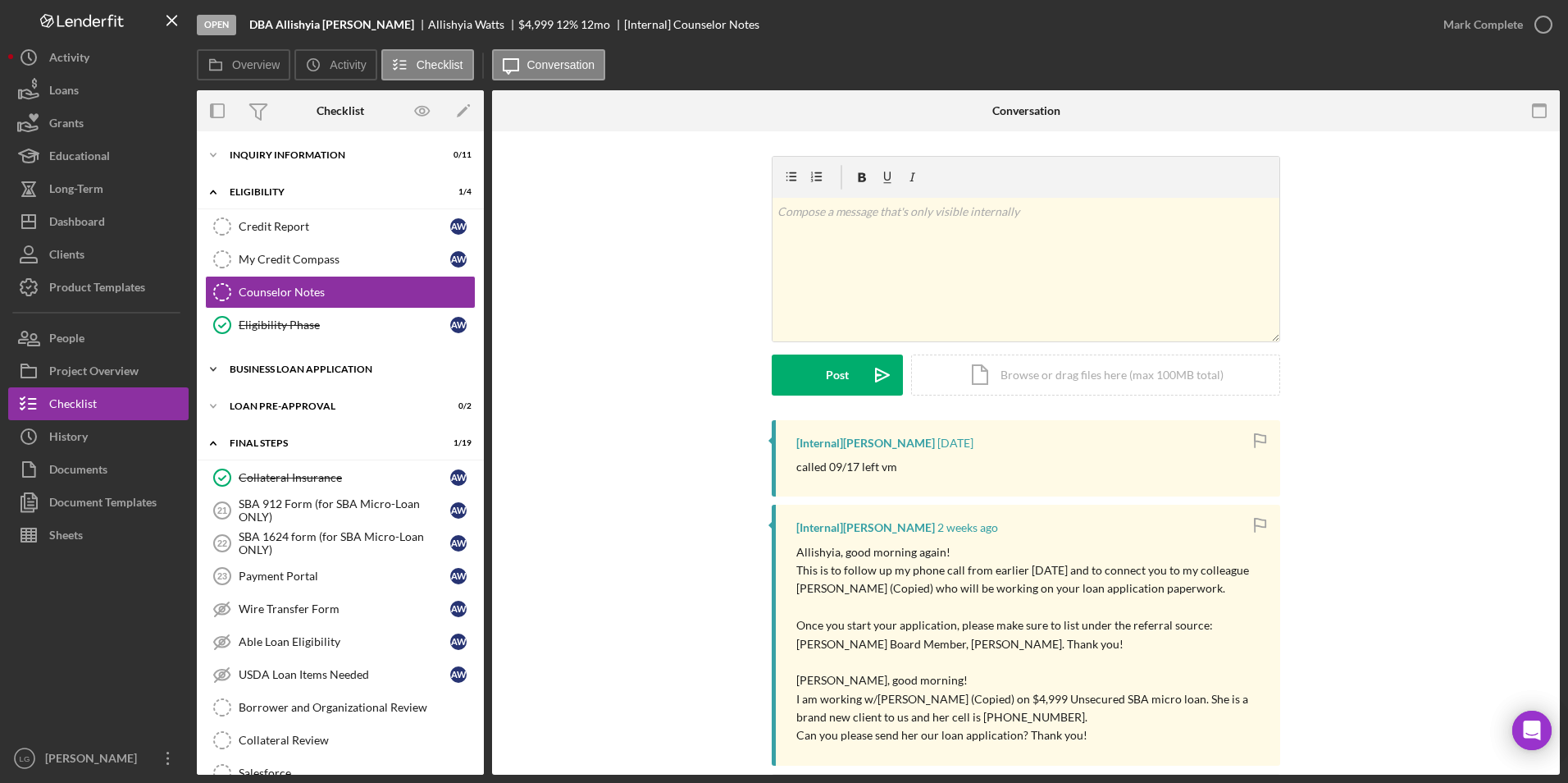
drag, startPoint x: 259, startPoint y: 400, endPoint x: 266, endPoint y: 379, distance: 22.1
click at [260, 398] on div "Icon/Expander LOAN PRE-APPROVAL 0 / 2" at bounding box center [341, 406] width 287 height 33
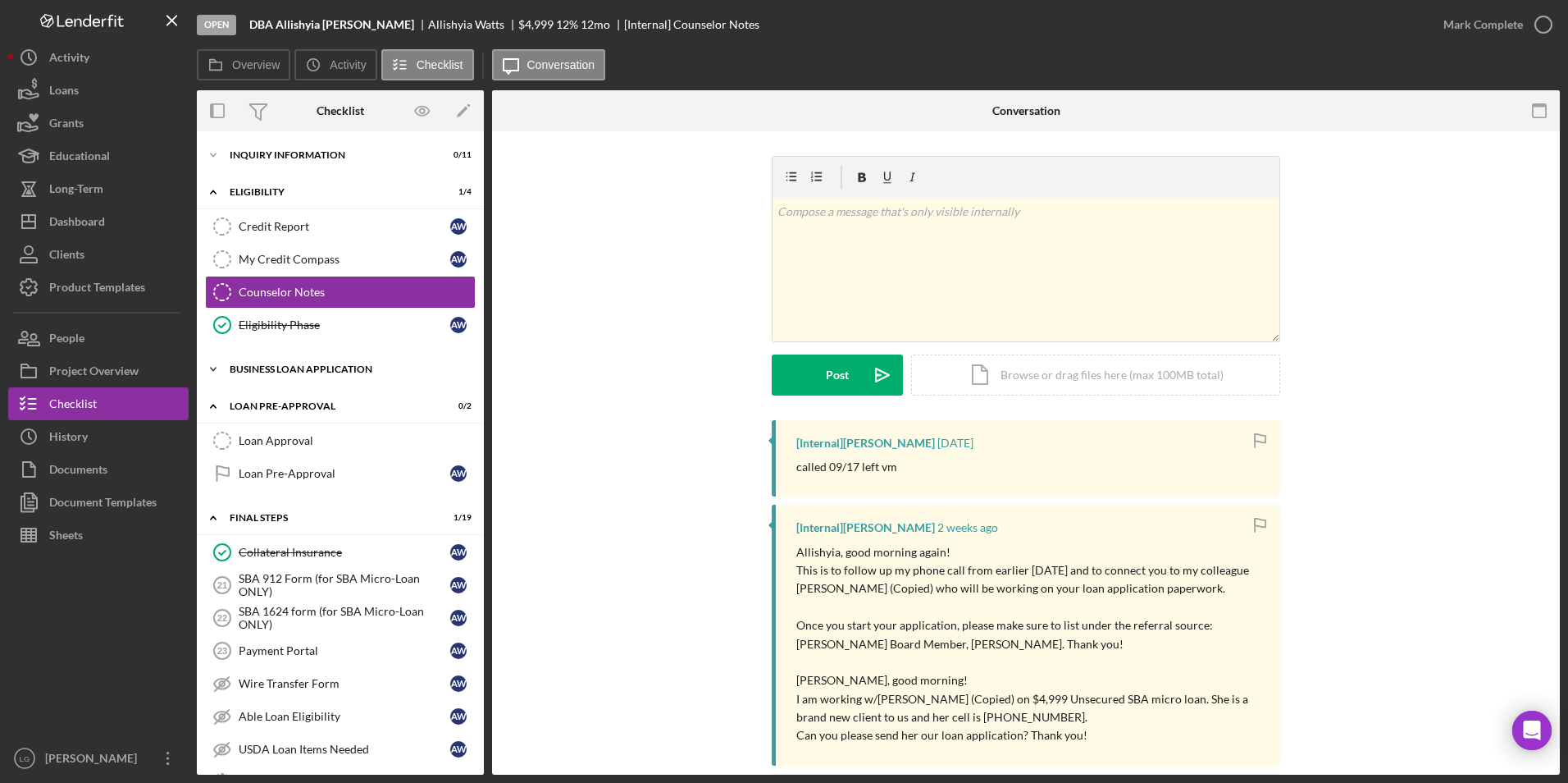
click at [270, 364] on div "BUSINESS LOAN APPLICATION" at bounding box center [346, 369] width 234 height 9
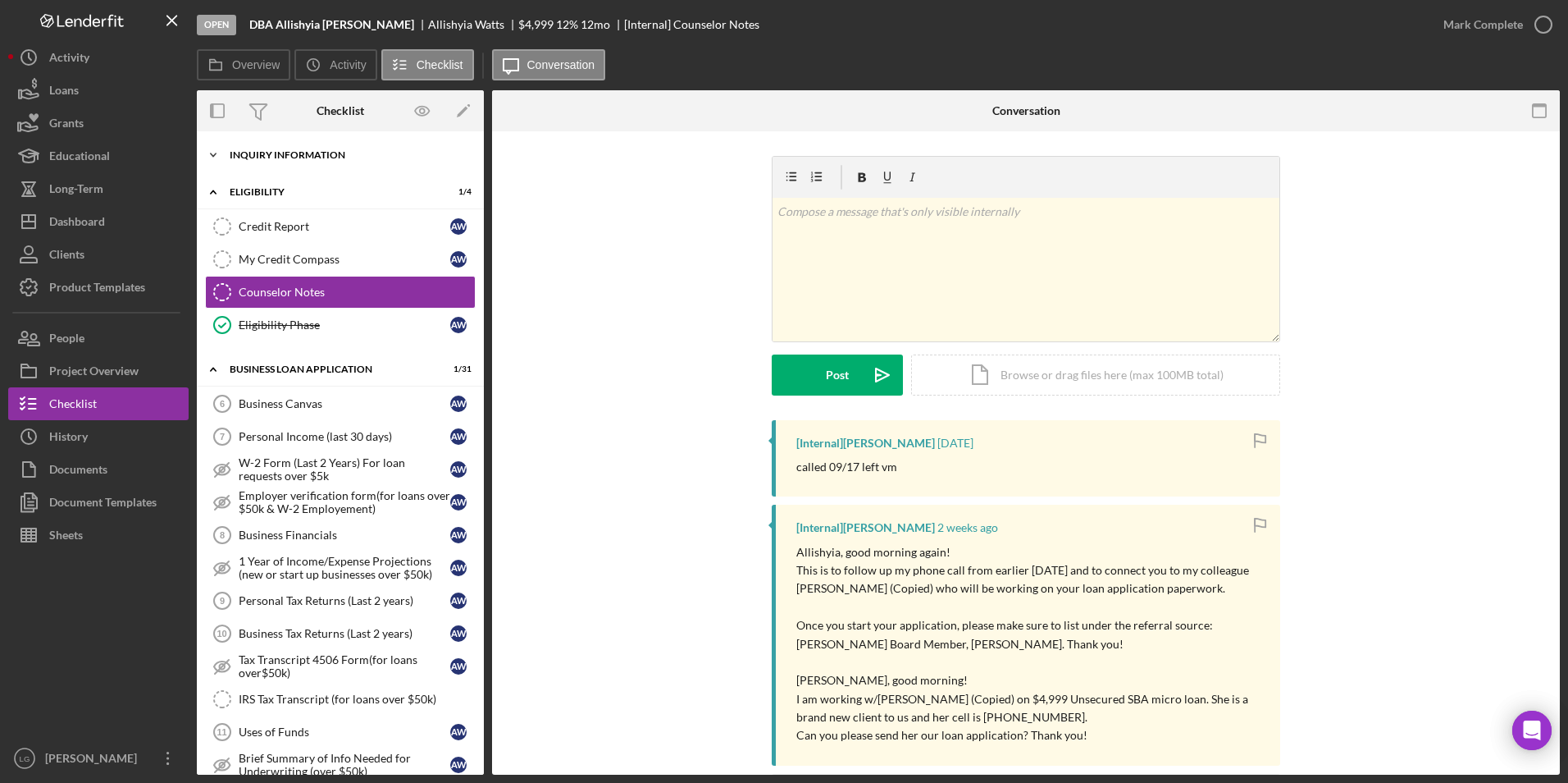
click at [257, 142] on div "Icon/Expander INQUIRY INFORMATION 0 / 11" at bounding box center [341, 155] width 287 height 33
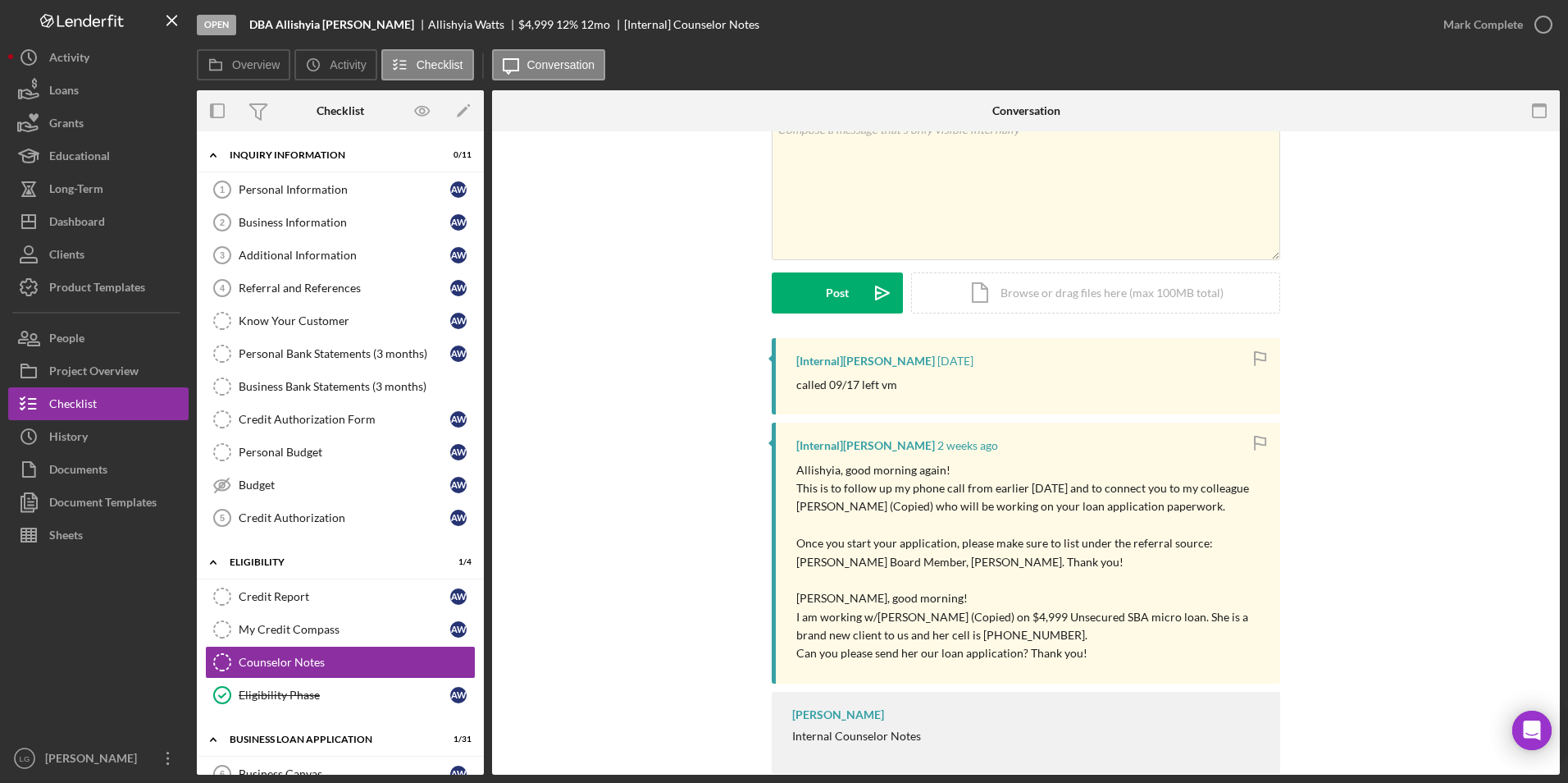
scroll to position [114, 0]
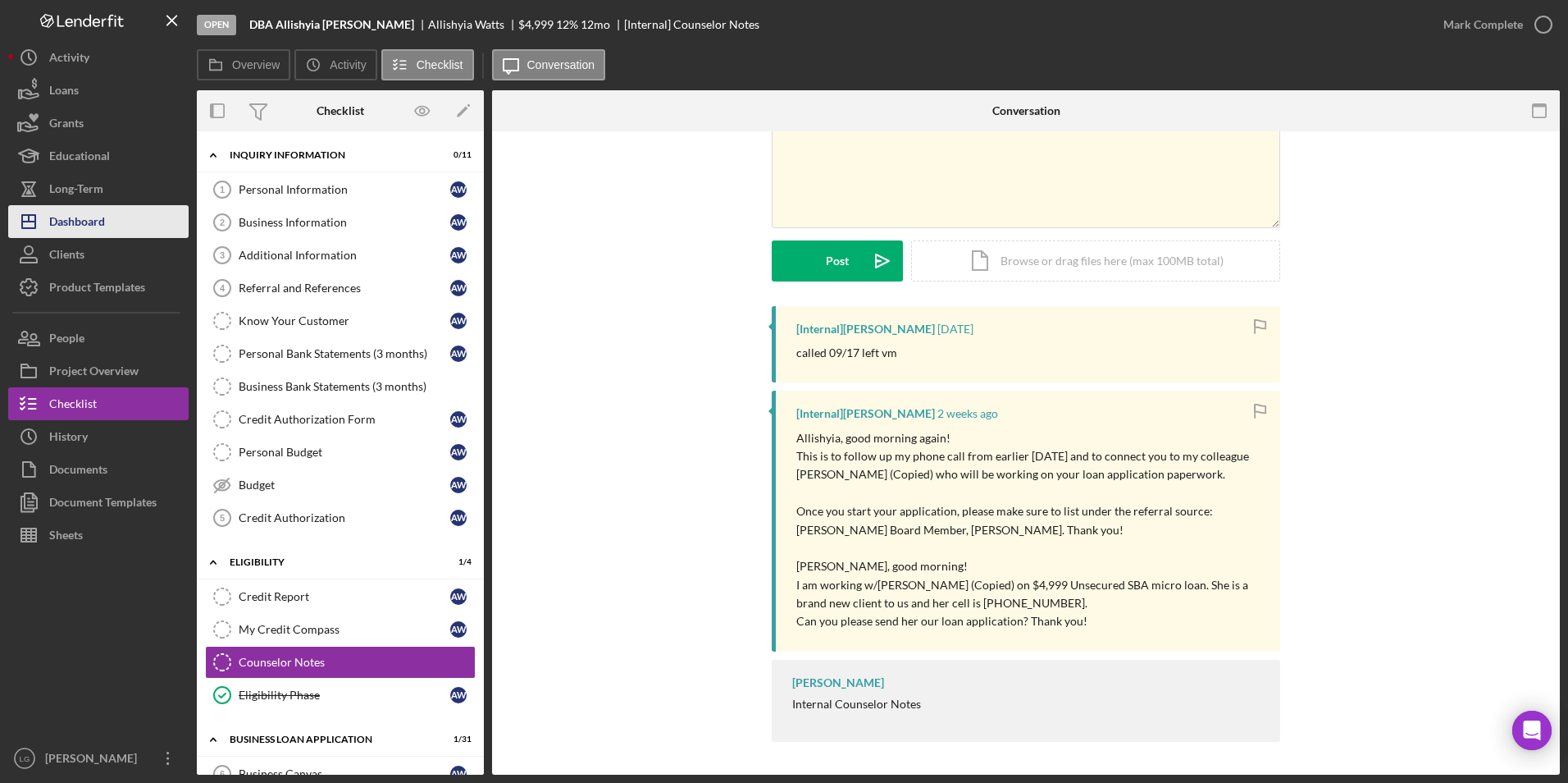
click at [81, 223] on div "Dashboard" at bounding box center [76, 223] width 55 height 37
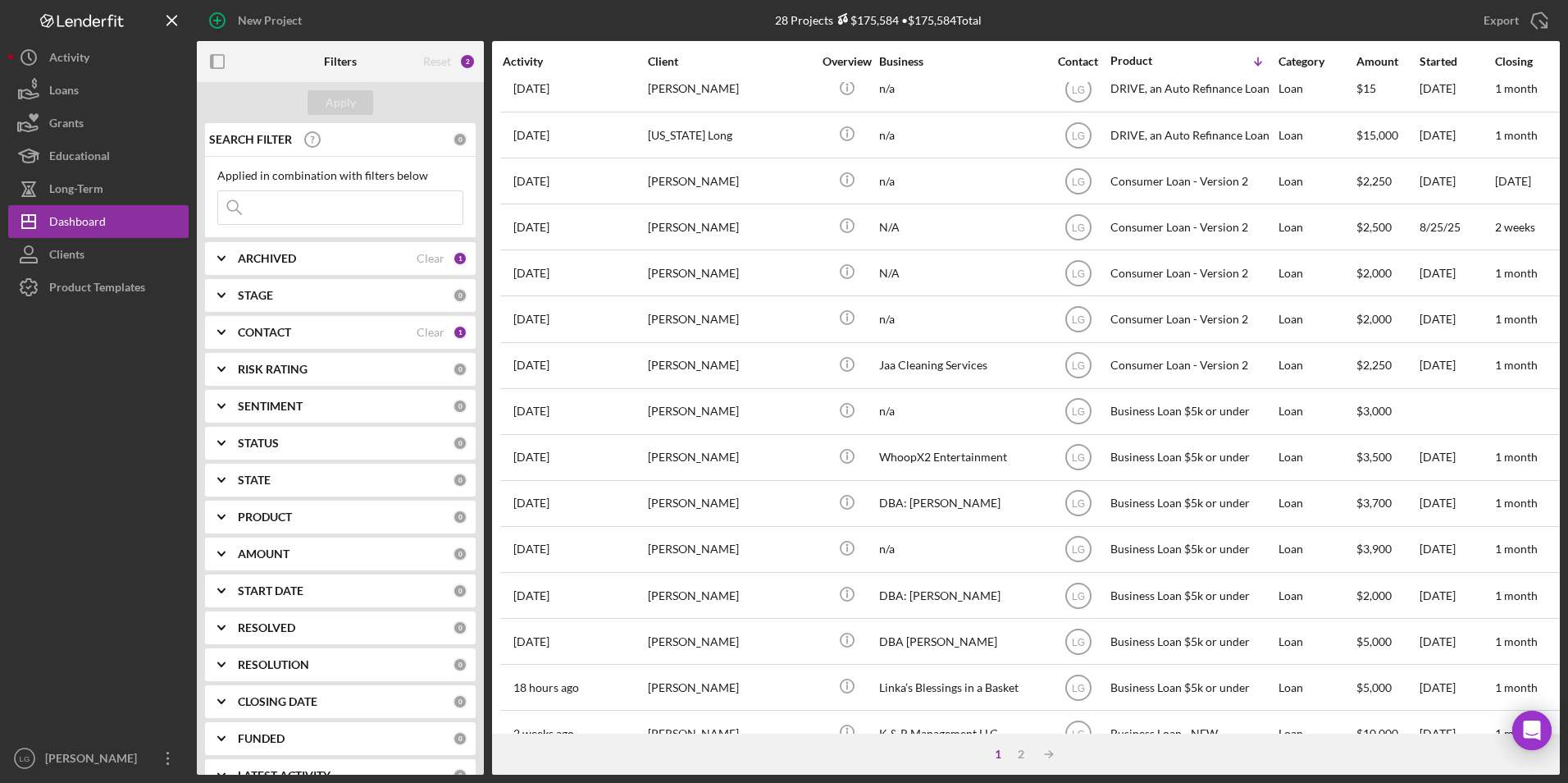
scroll to position [492, 0]
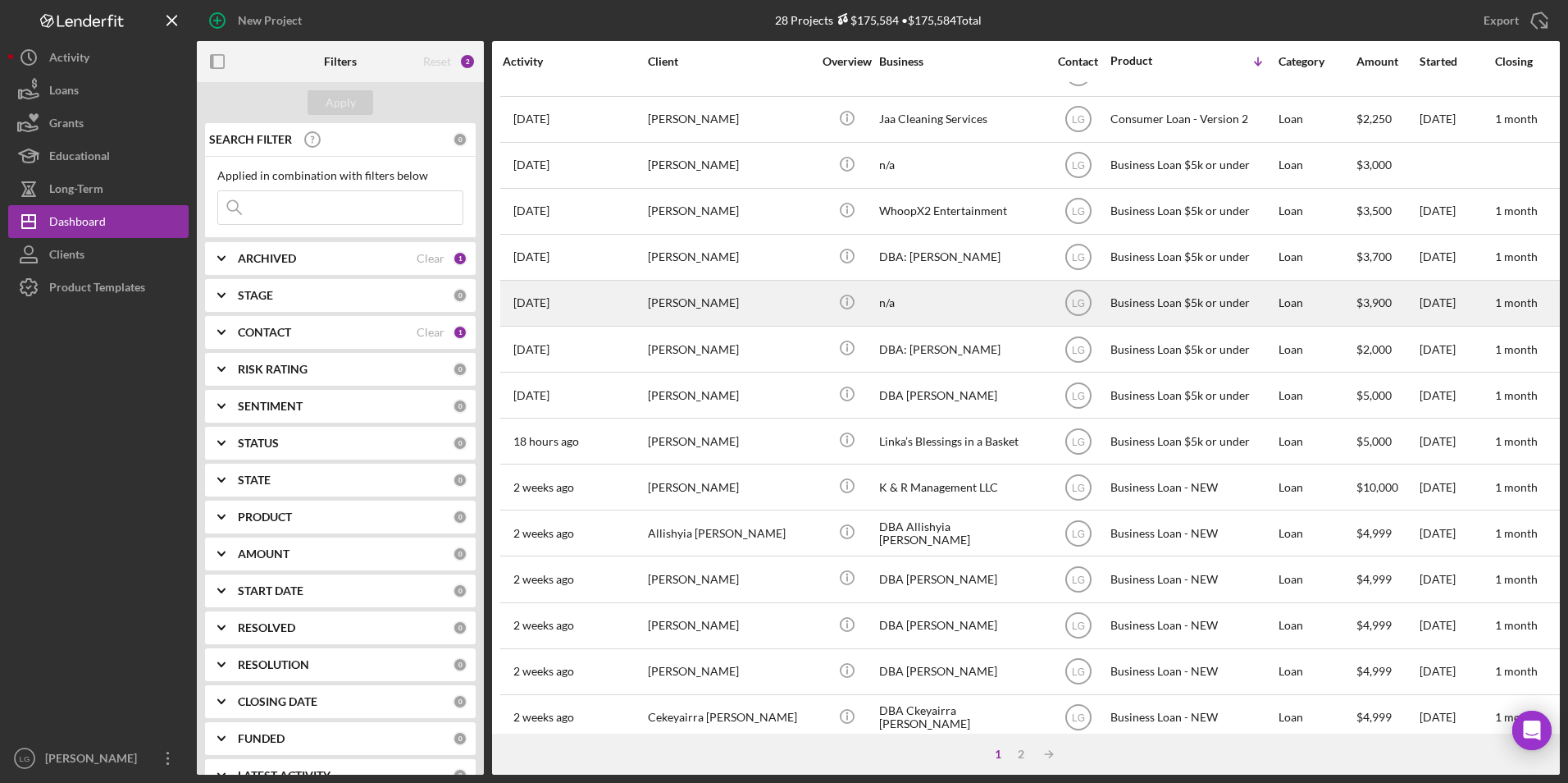
click at [716, 302] on div "[PERSON_NAME]" at bounding box center [729, 303] width 164 height 43
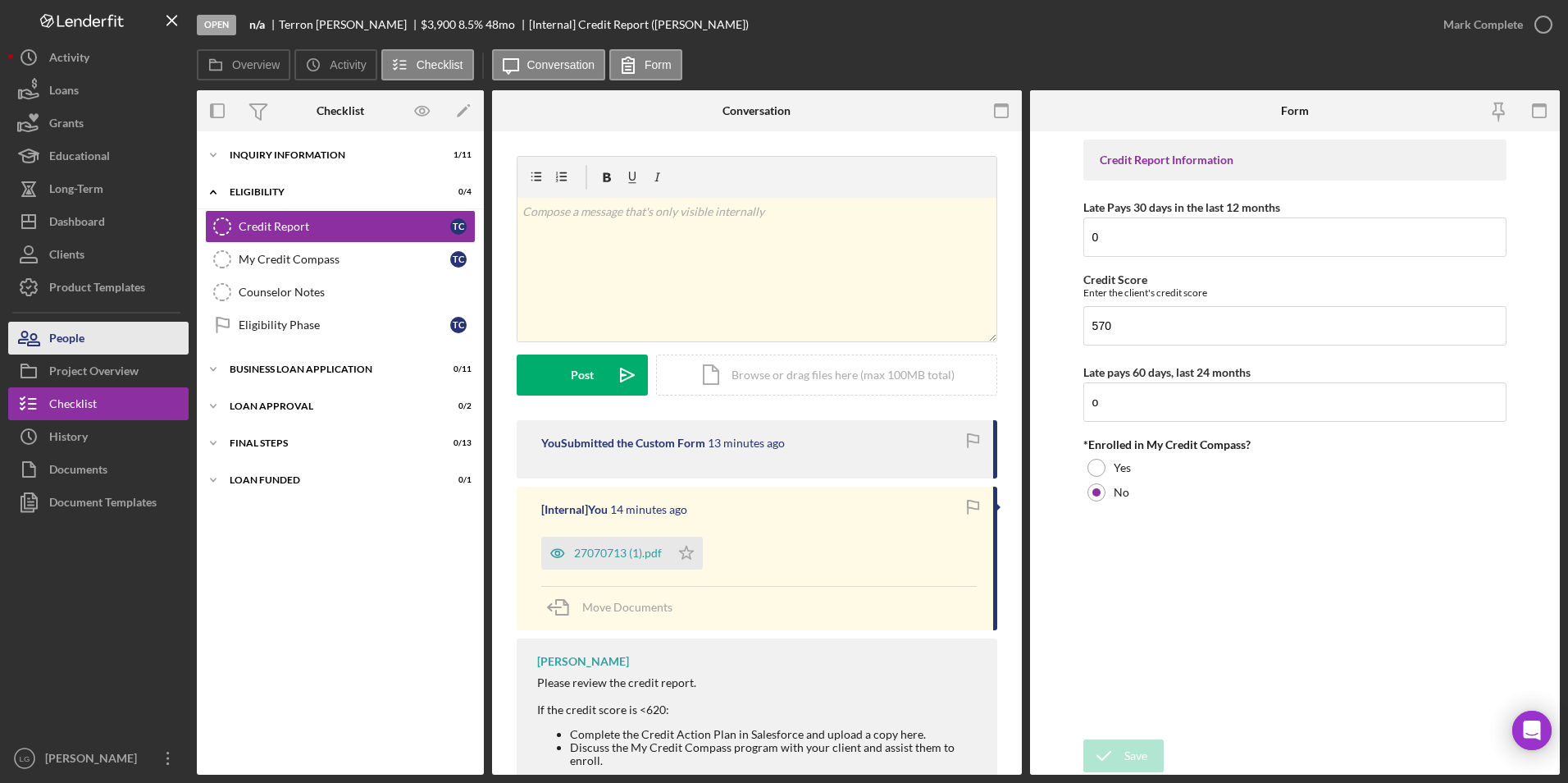
click at [106, 336] on button "People" at bounding box center [99, 338] width 180 height 33
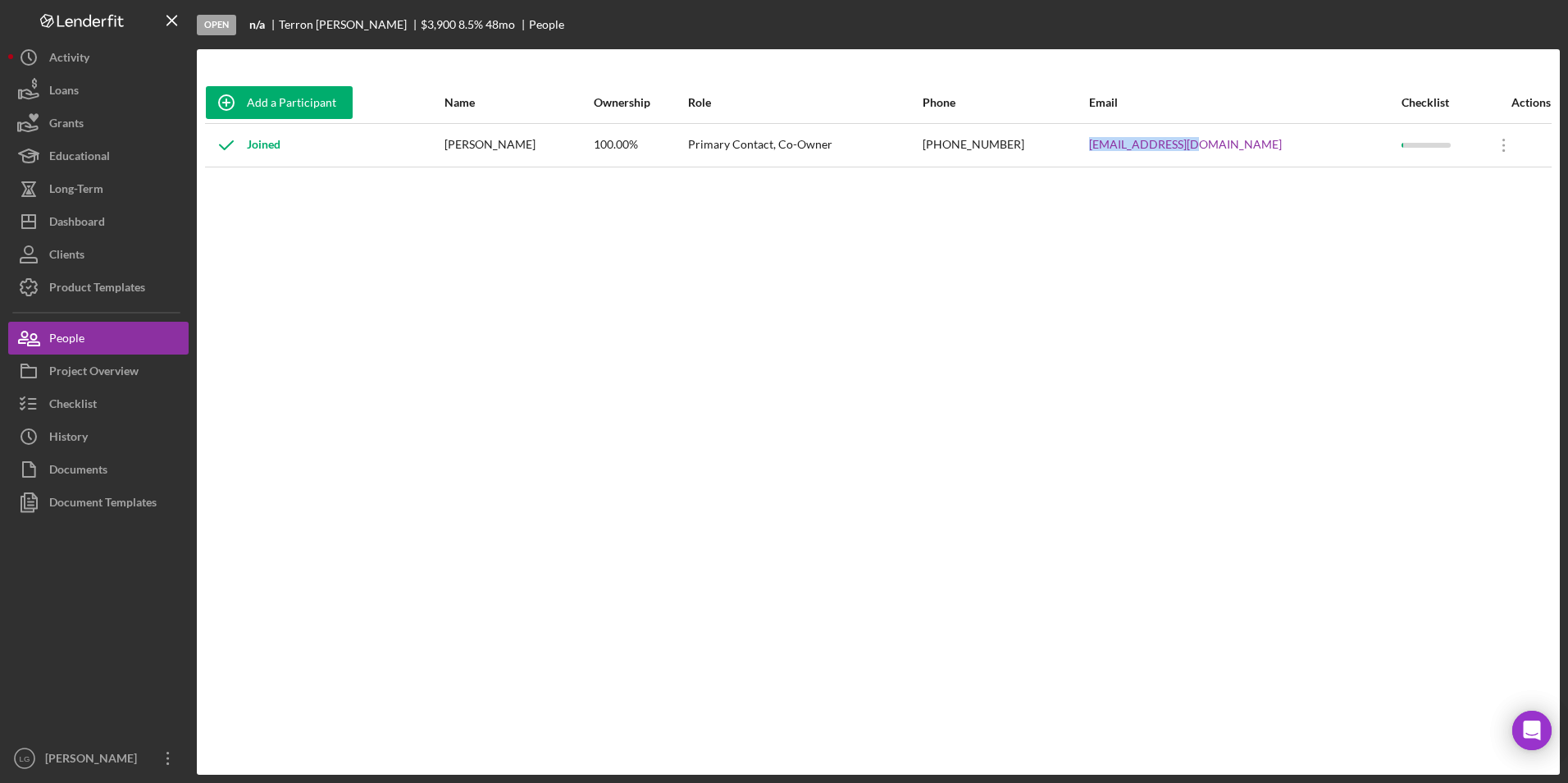
drag, startPoint x: 1278, startPoint y: 140, endPoint x: 1140, endPoint y: 129, distance: 138.4
click at [1140, 129] on tr "Joined [PERSON_NAME] 100.00% Primary Contact, Co-Owner [PHONE_NUMBER] [EMAIL_AD…" at bounding box center [877, 145] width 1347 height 43
drag, startPoint x: 1140, startPoint y: 129, endPoint x: 1188, endPoint y: 147, distance: 51.3
copy tr "[EMAIL_ADDRESS][DOMAIN_NAME]"
click at [139, 368] on div "Project Overview" at bounding box center [93, 372] width 89 height 37
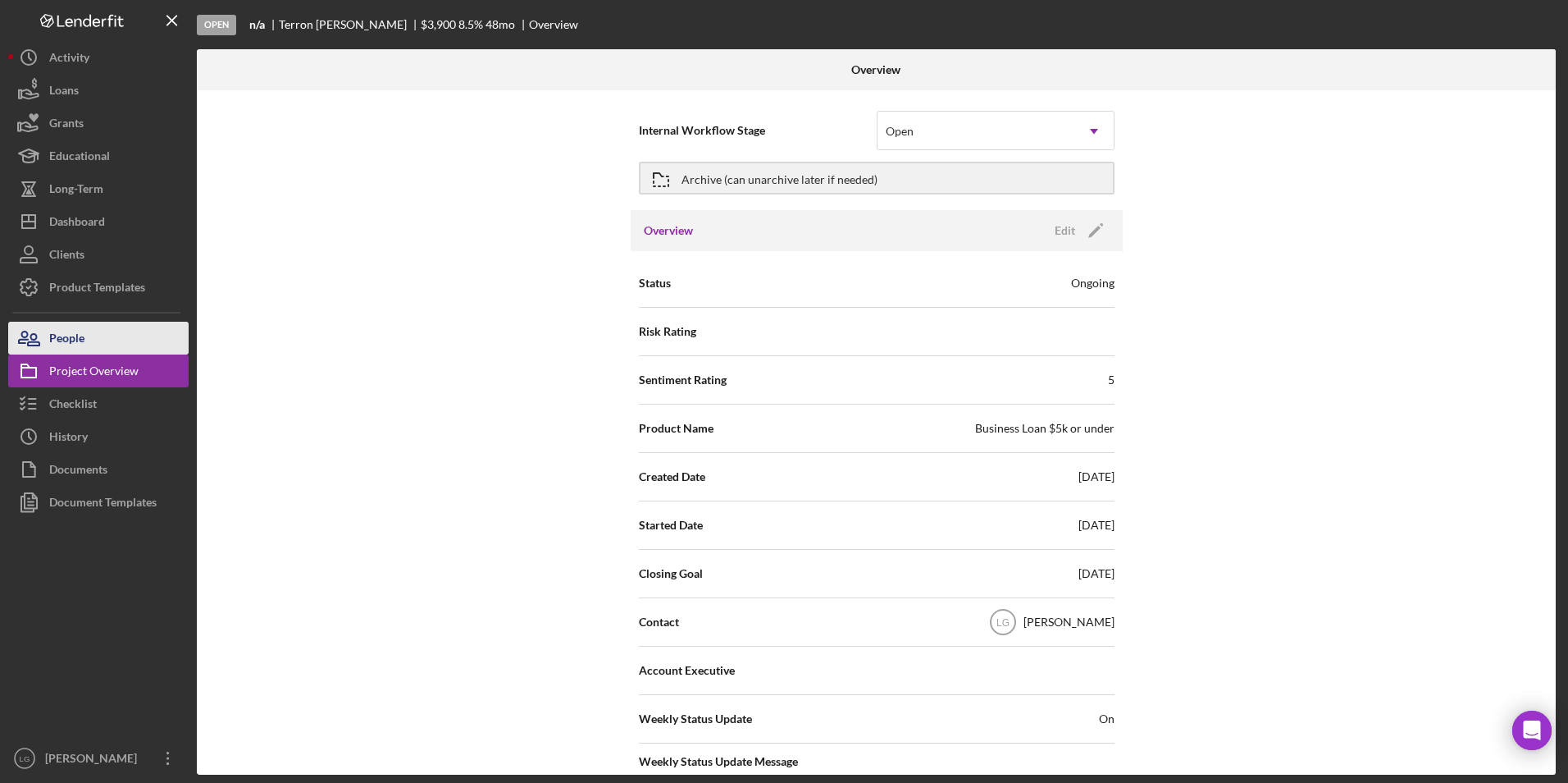
click at [142, 343] on button "People" at bounding box center [99, 338] width 180 height 33
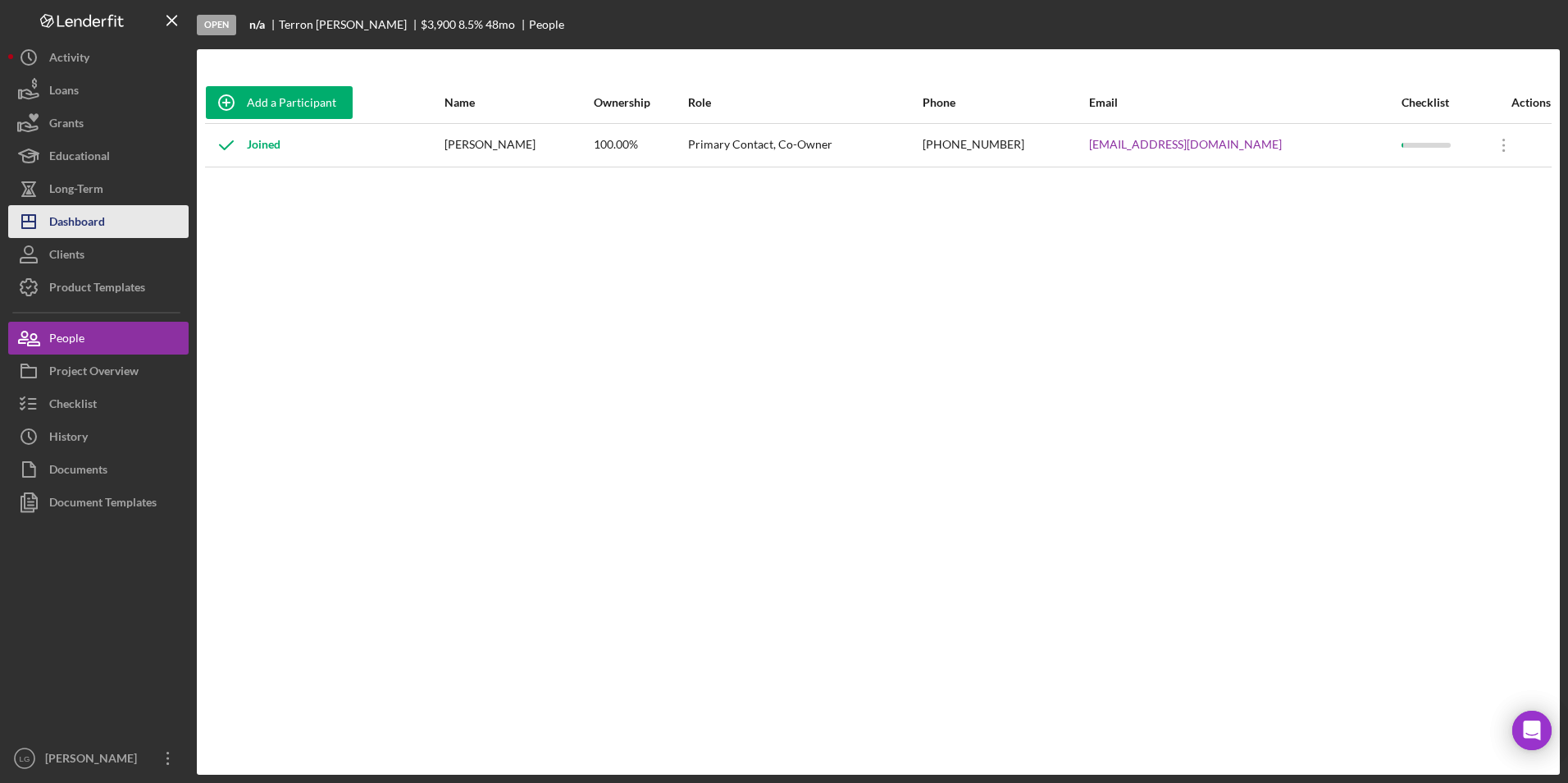
click at [71, 219] on div "Dashboard" at bounding box center [76, 223] width 55 height 37
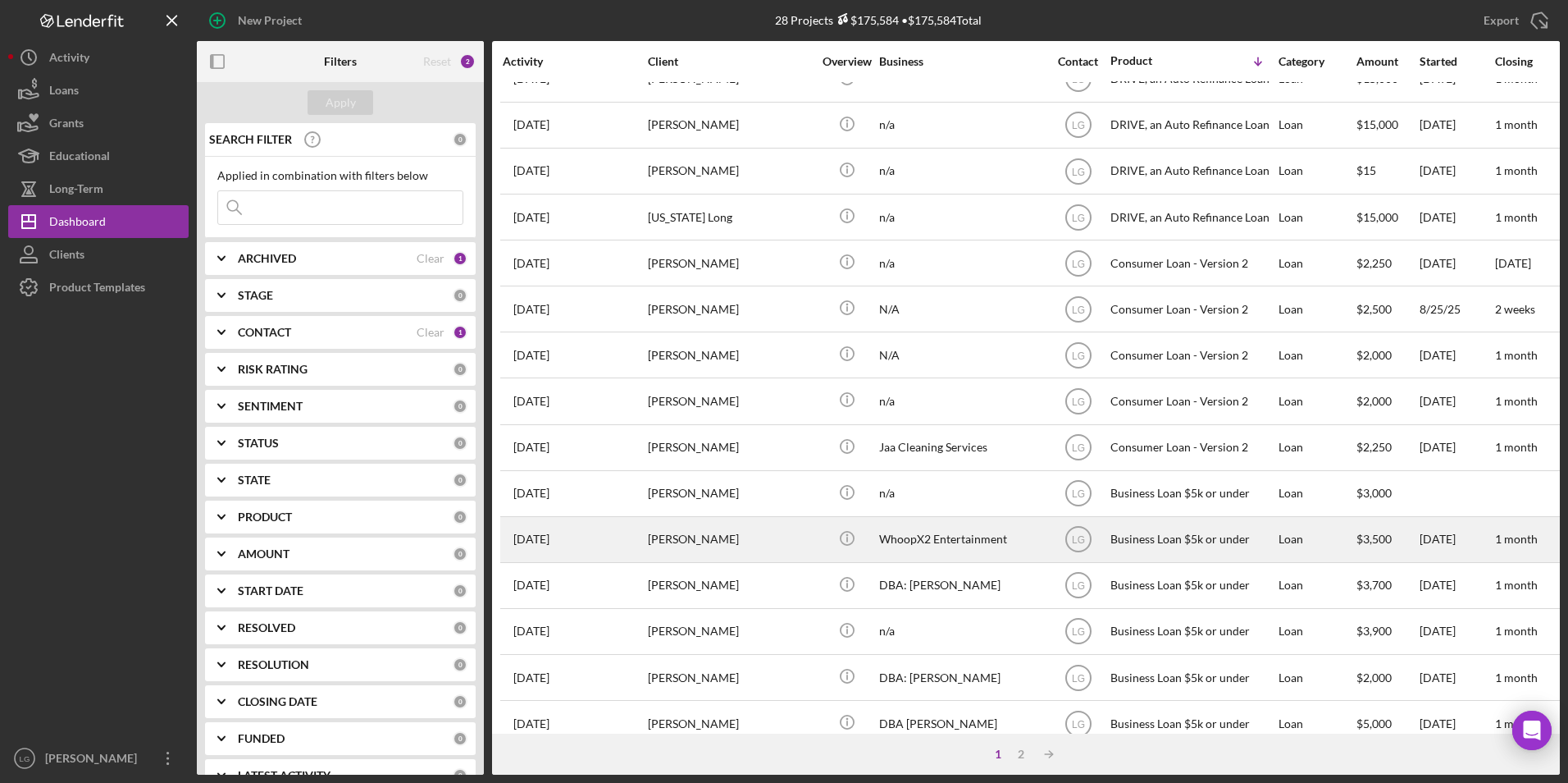
scroll to position [329, 0]
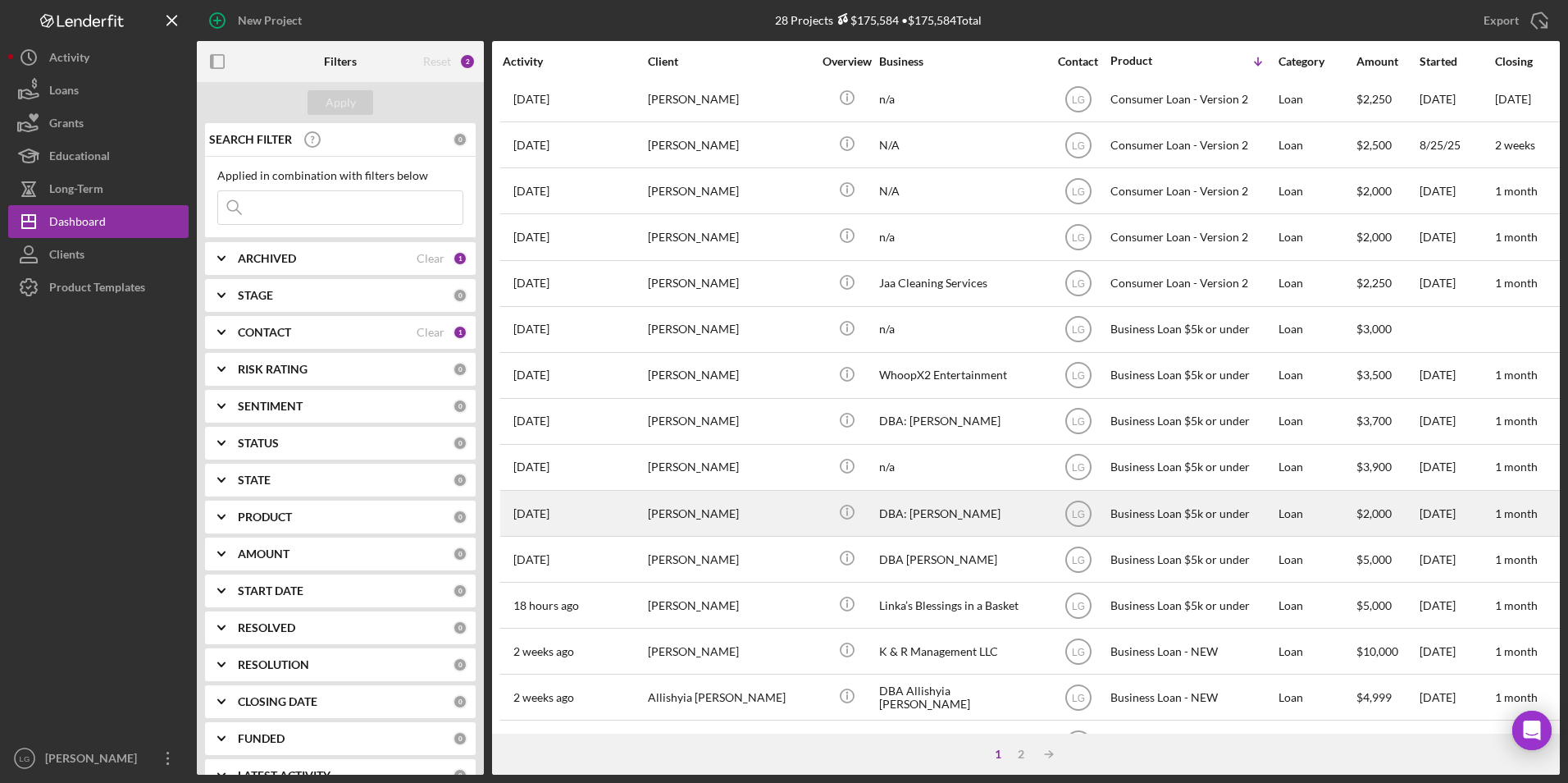
click at [667, 507] on div "[PERSON_NAME]" at bounding box center [729, 513] width 164 height 43
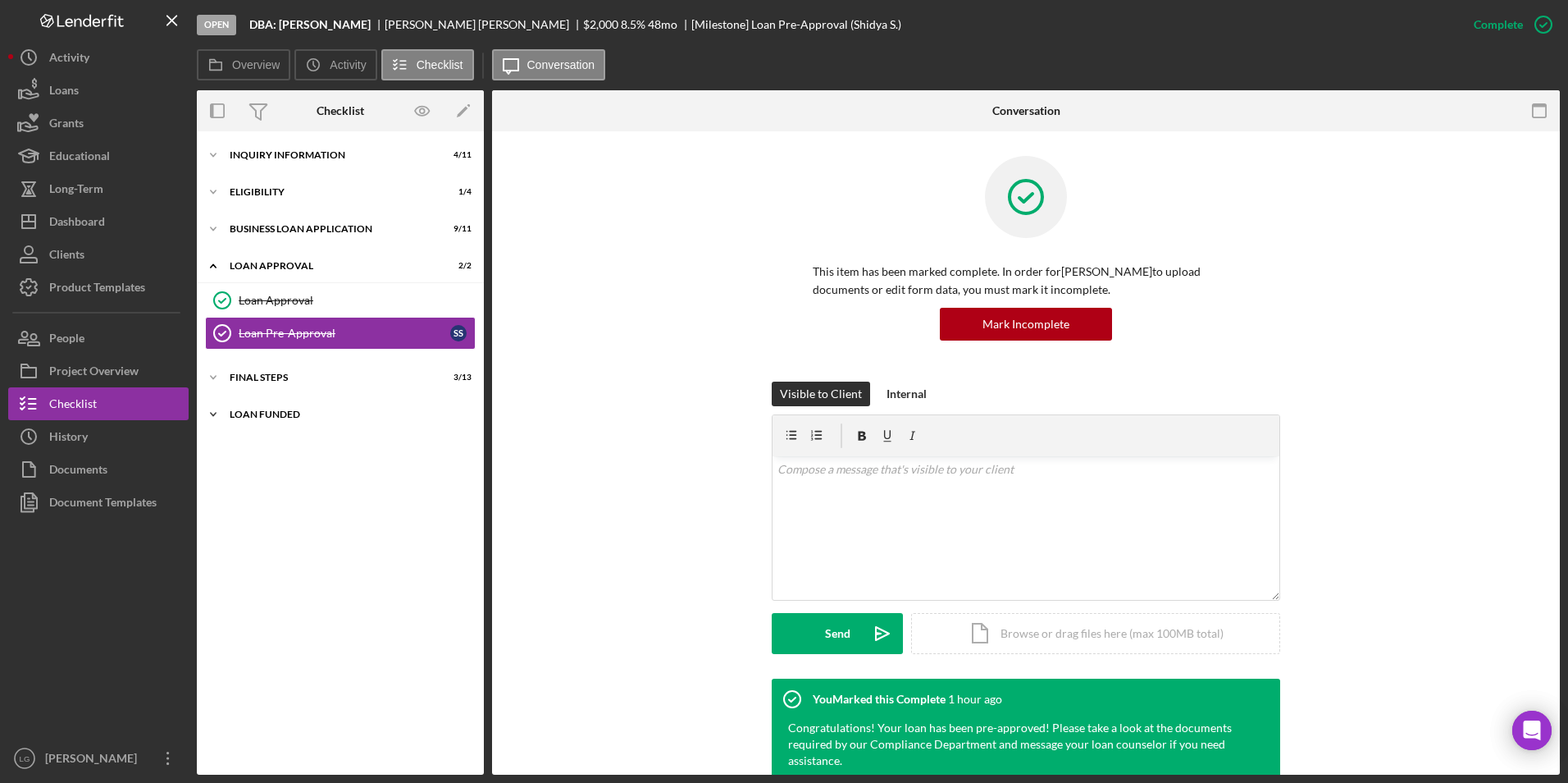
click at [261, 415] on div "LOAN FUNDED" at bounding box center [346, 414] width 234 height 9
click at [285, 192] on div "Eligibility" at bounding box center [346, 192] width 234 height 9
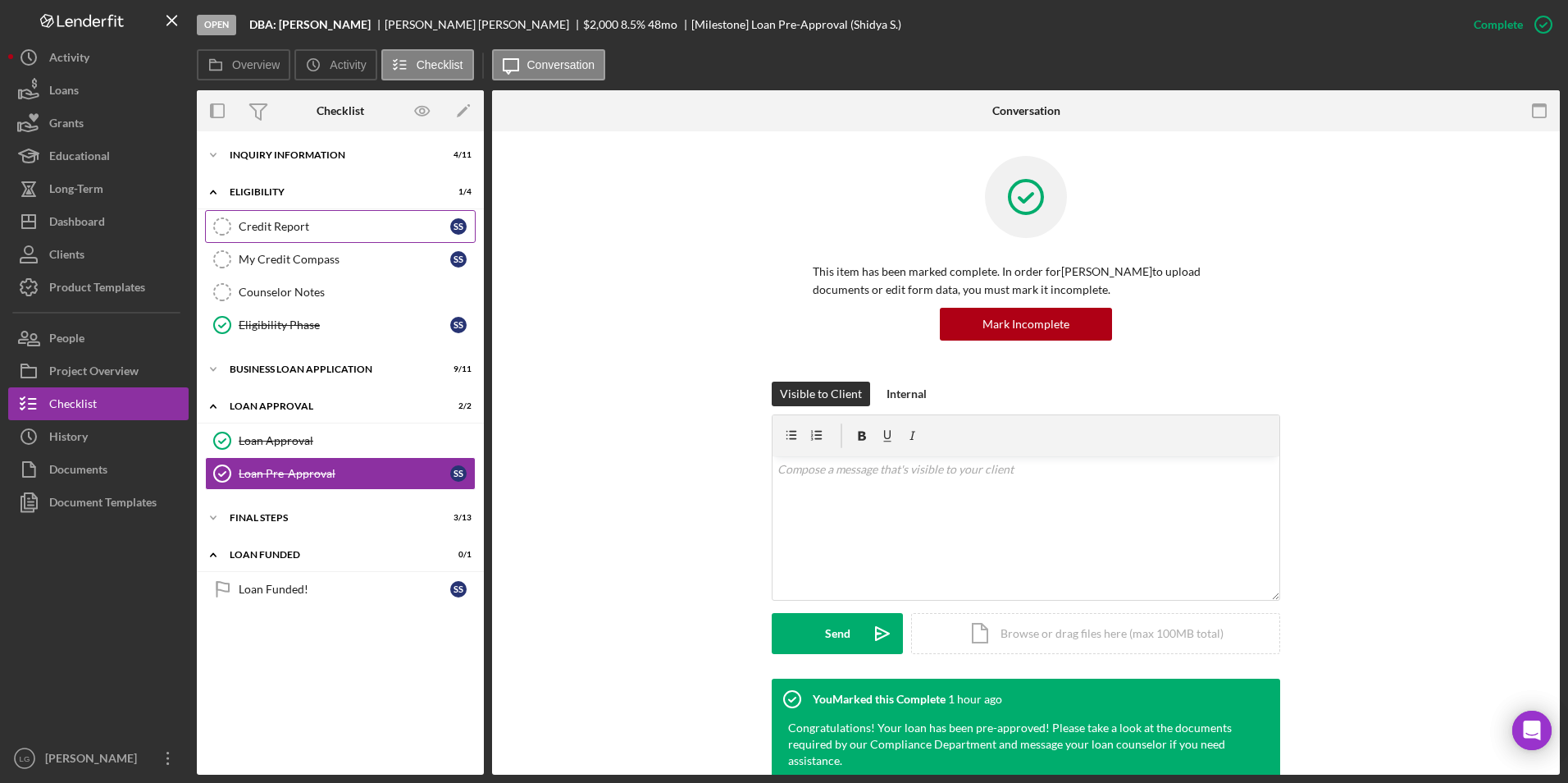
click at [274, 217] on link "Credit Report Credit Report S S" at bounding box center [340, 226] width 270 height 33
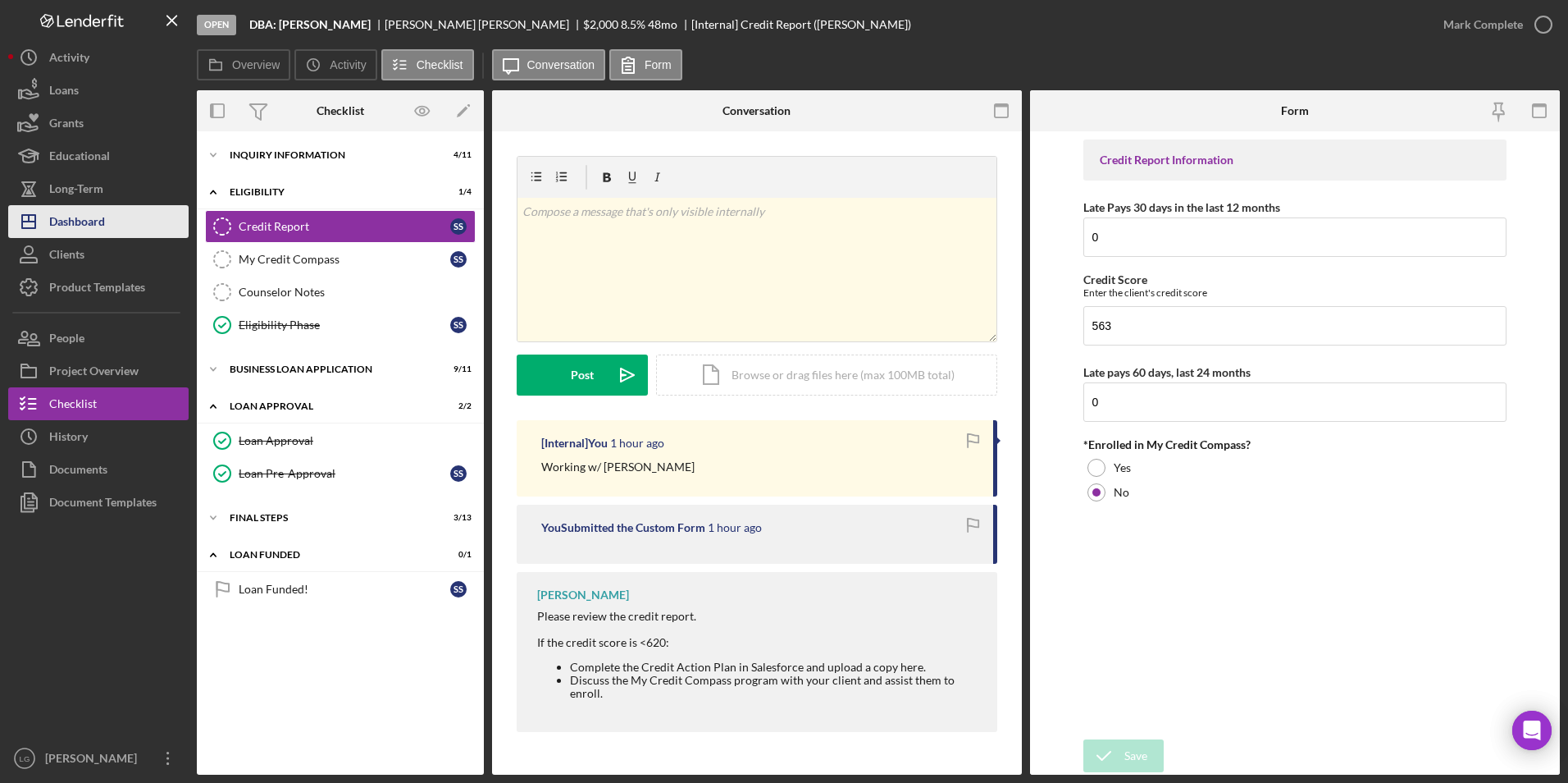
click at [50, 218] on div "Dashboard" at bounding box center [76, 223] width 55 height 37
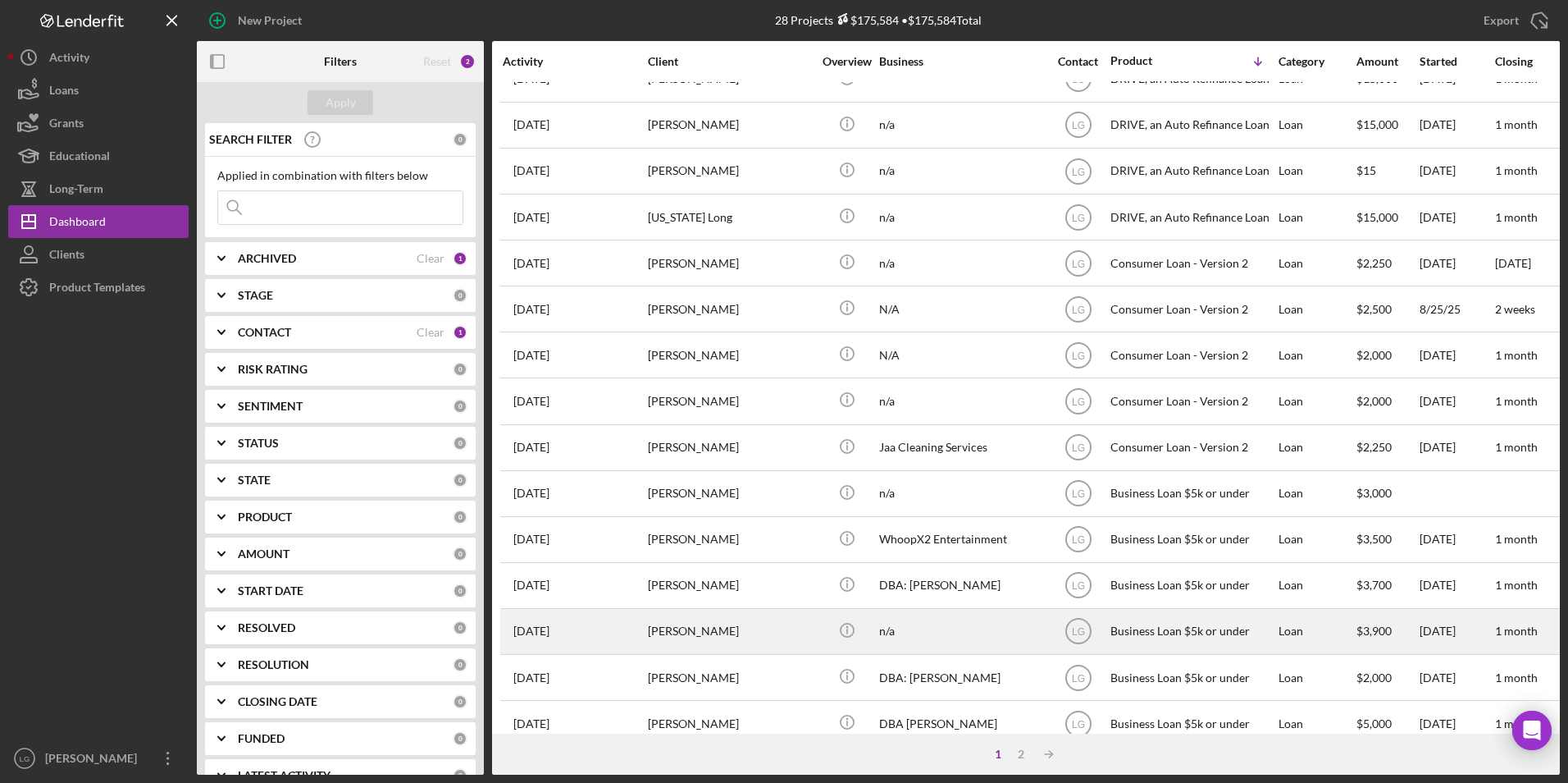
scroll to position [329, 0]
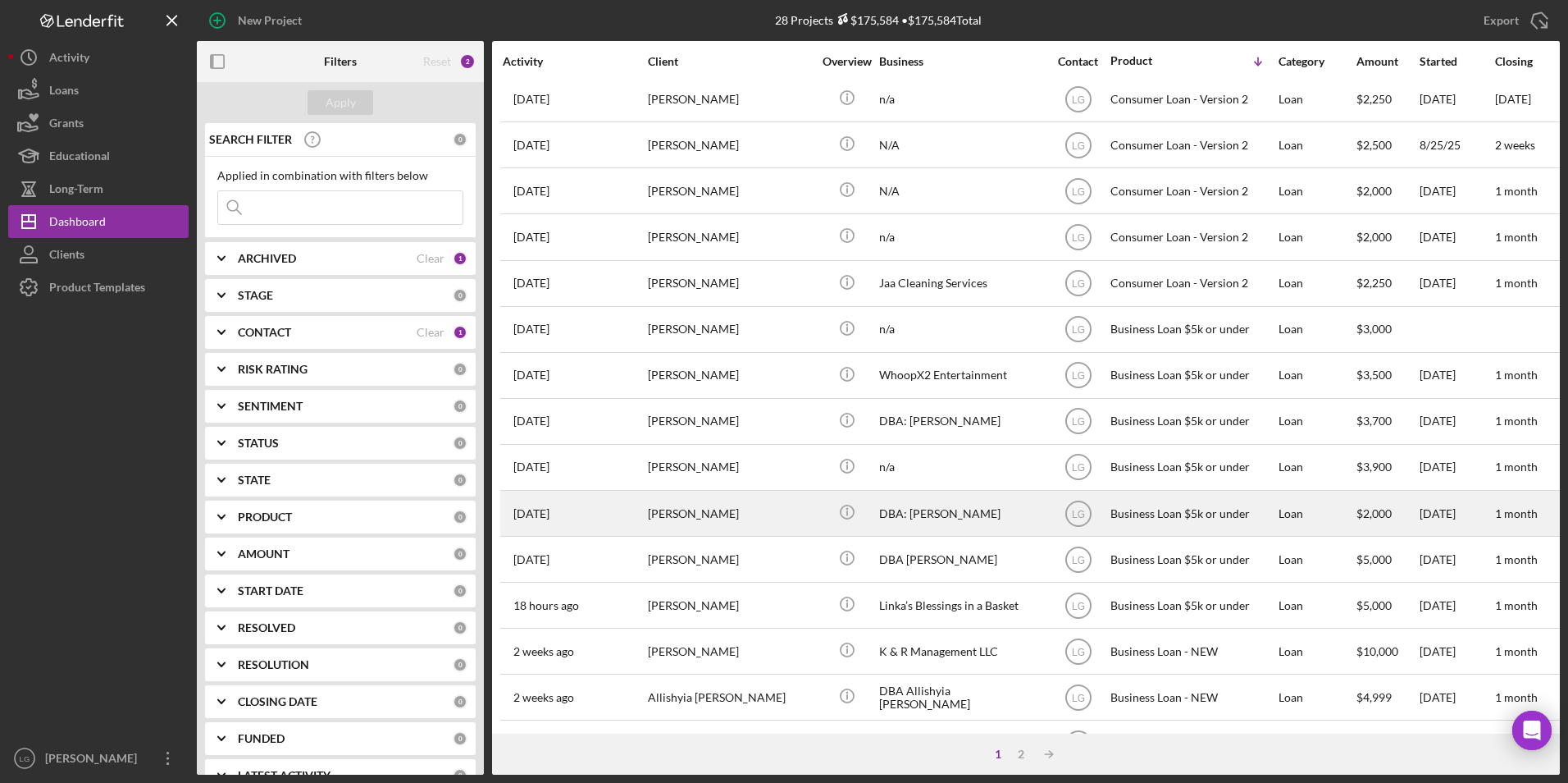
click at [661, 498] on div "[PERSON_NAME]" at bounding box center [729, 513] width 164 height 43
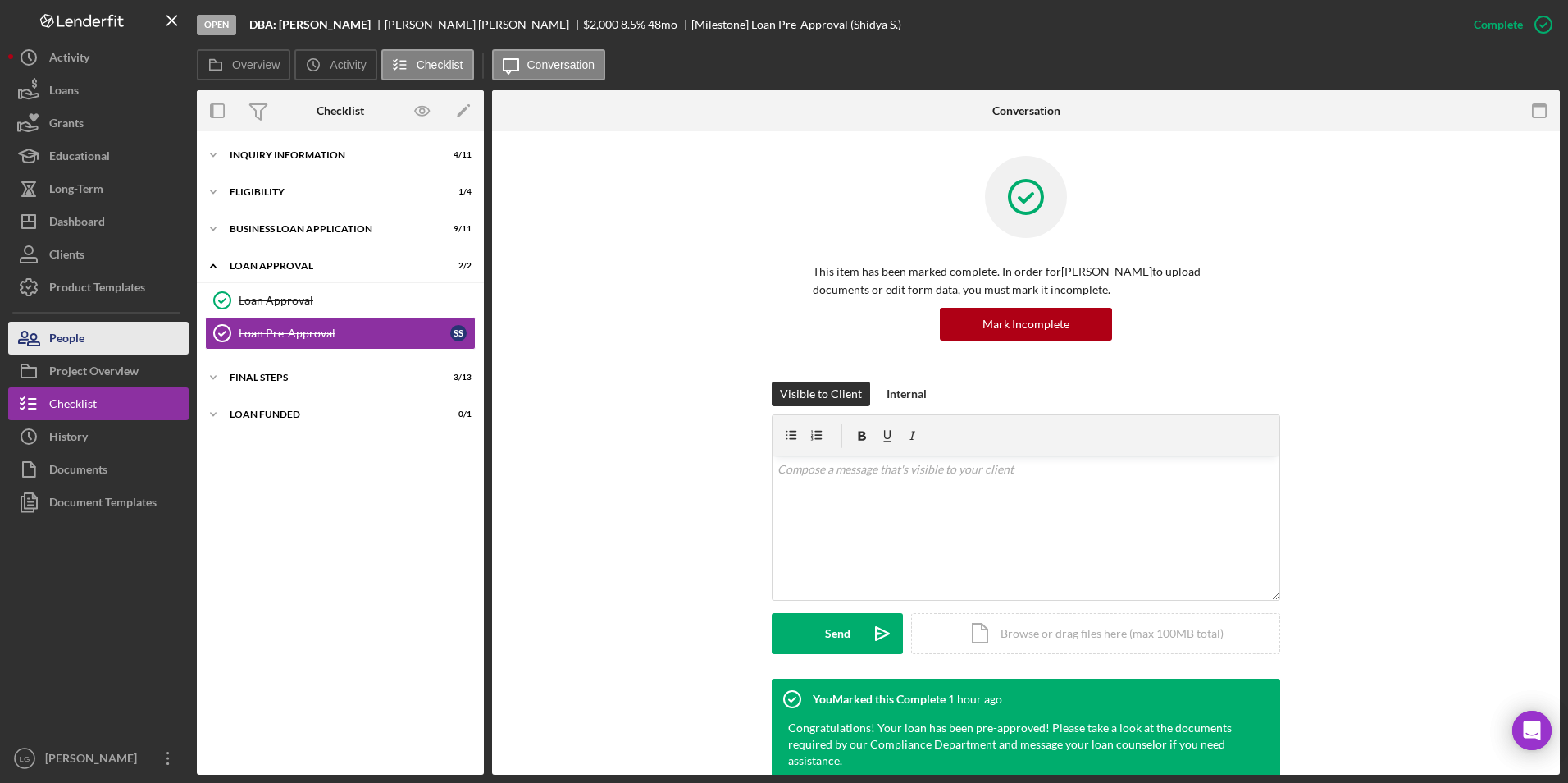
click at [64, 340] on div "People" at bounding box center [67, 340] width 36 height 37
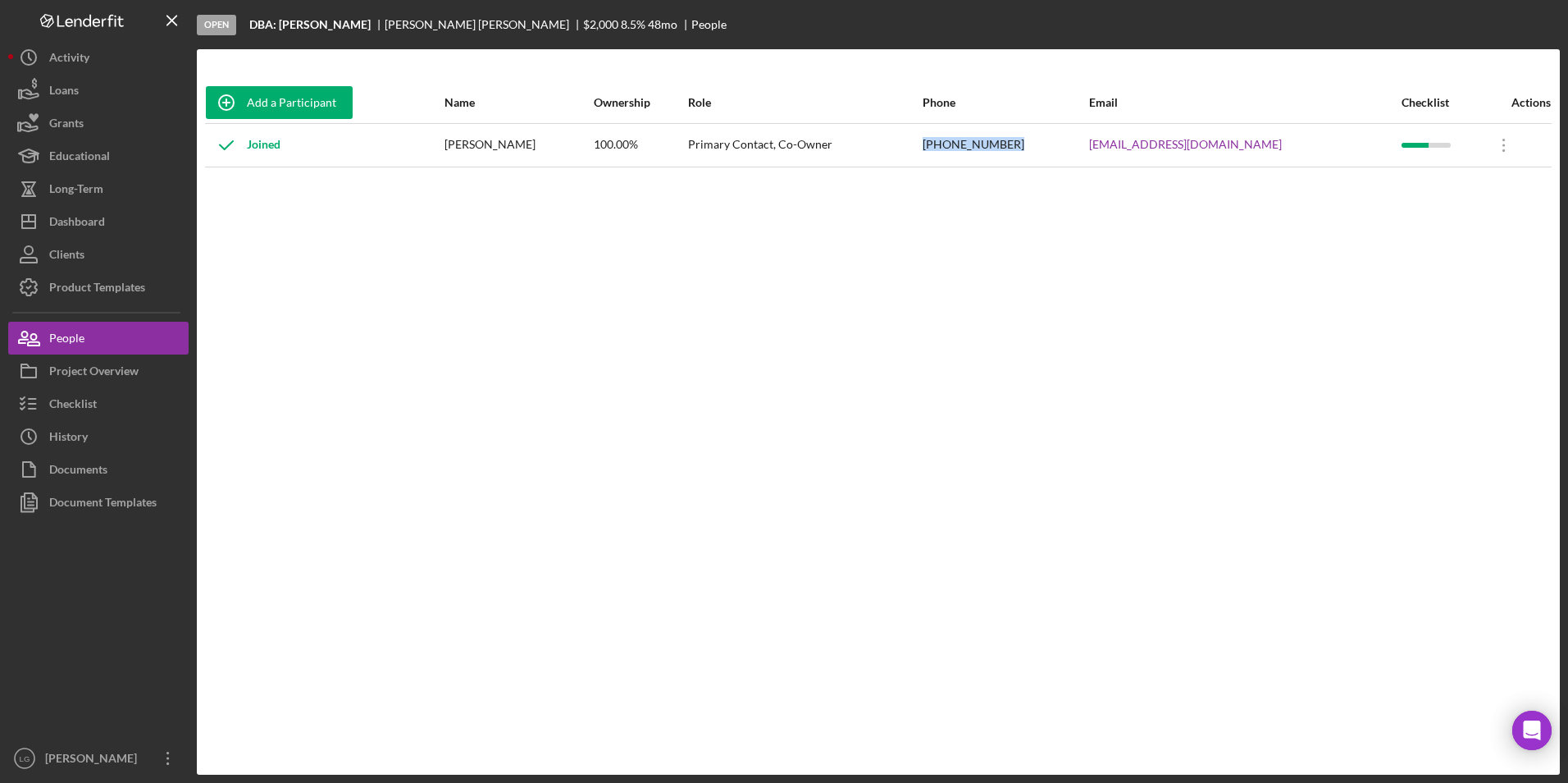
drag, startPoint x: 1087, startPoint y: 136, endPoint x: 976, endPoint y: 163, distance: 114.2
click at [976, 163] on tr "Joined [PERSON_NAME] 100.00% Primary Contact, Co-Owner [PHONE_NUMBER] [EMAIL_AD…" at bounding box center [877, 145] width 1347 height 43
click at [44, 208] on icon "Icon/Dashboard" at bounding box center [29, 222] width 41 height 41
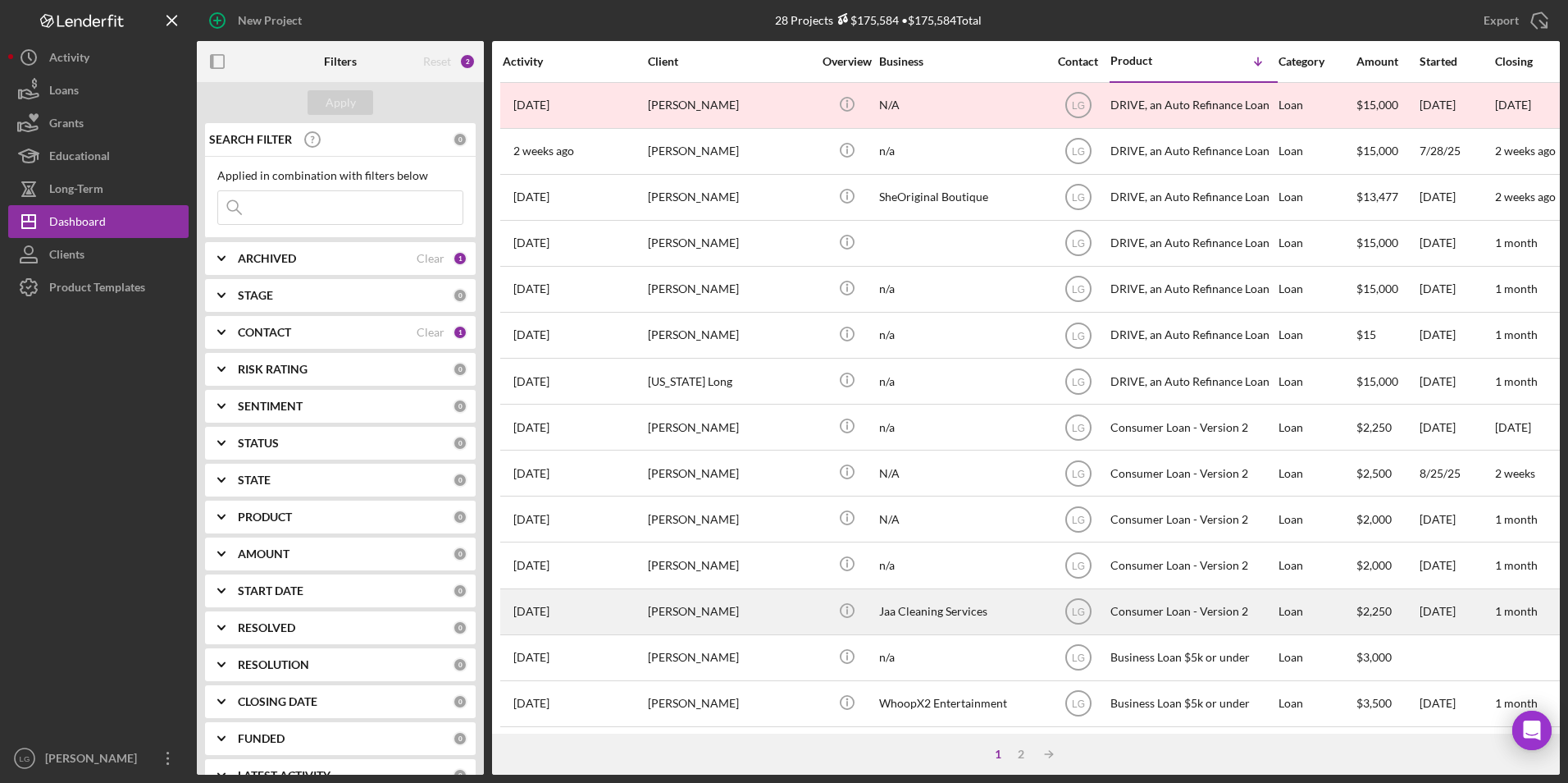
click at [703, 621] on div "[PERSON_NAME]" at bounding box center [729, 611] width 164 height 43
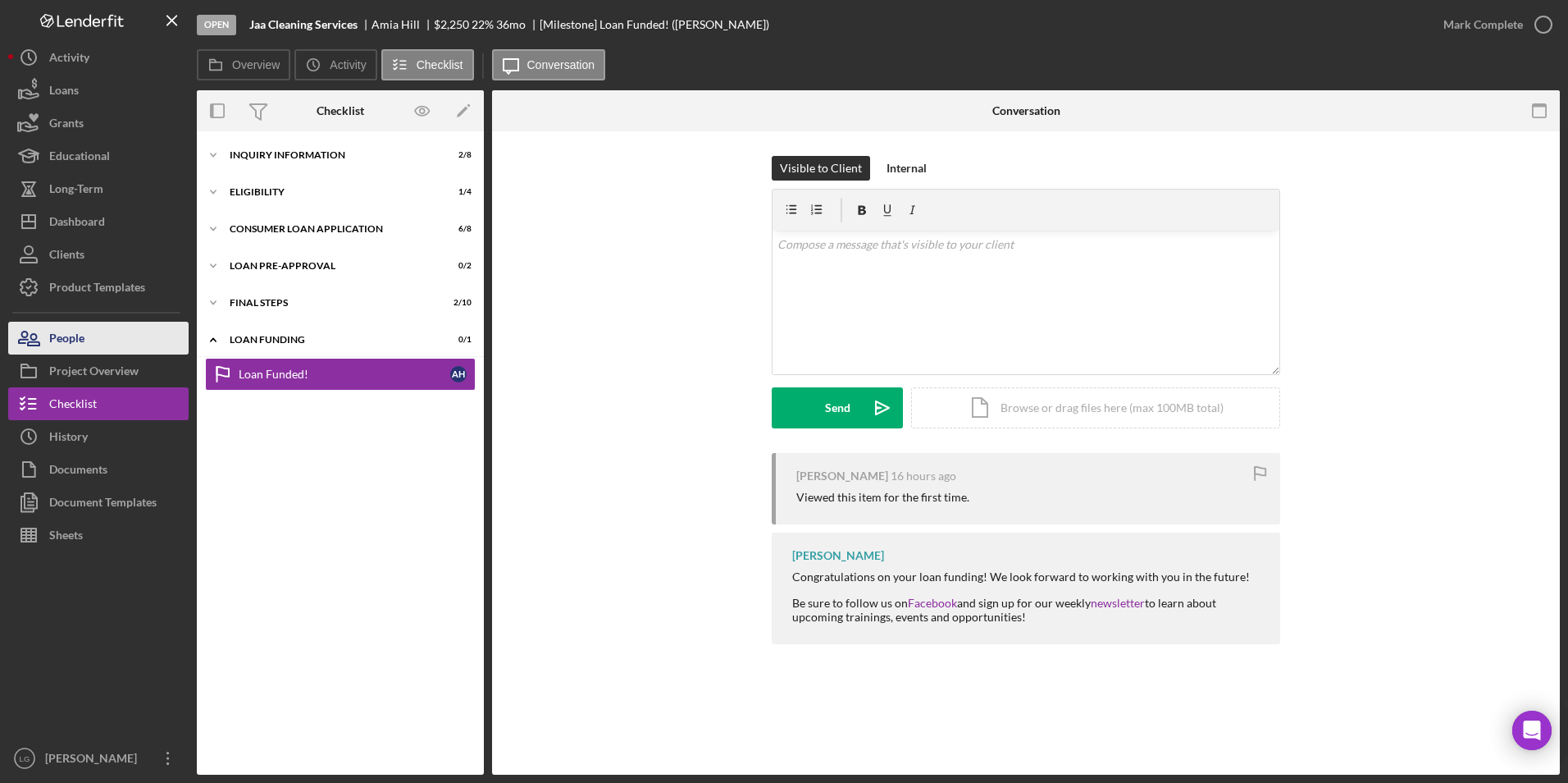
click at [119, 334] on button "People" at bounding box center [99, 338] width 180 height 33
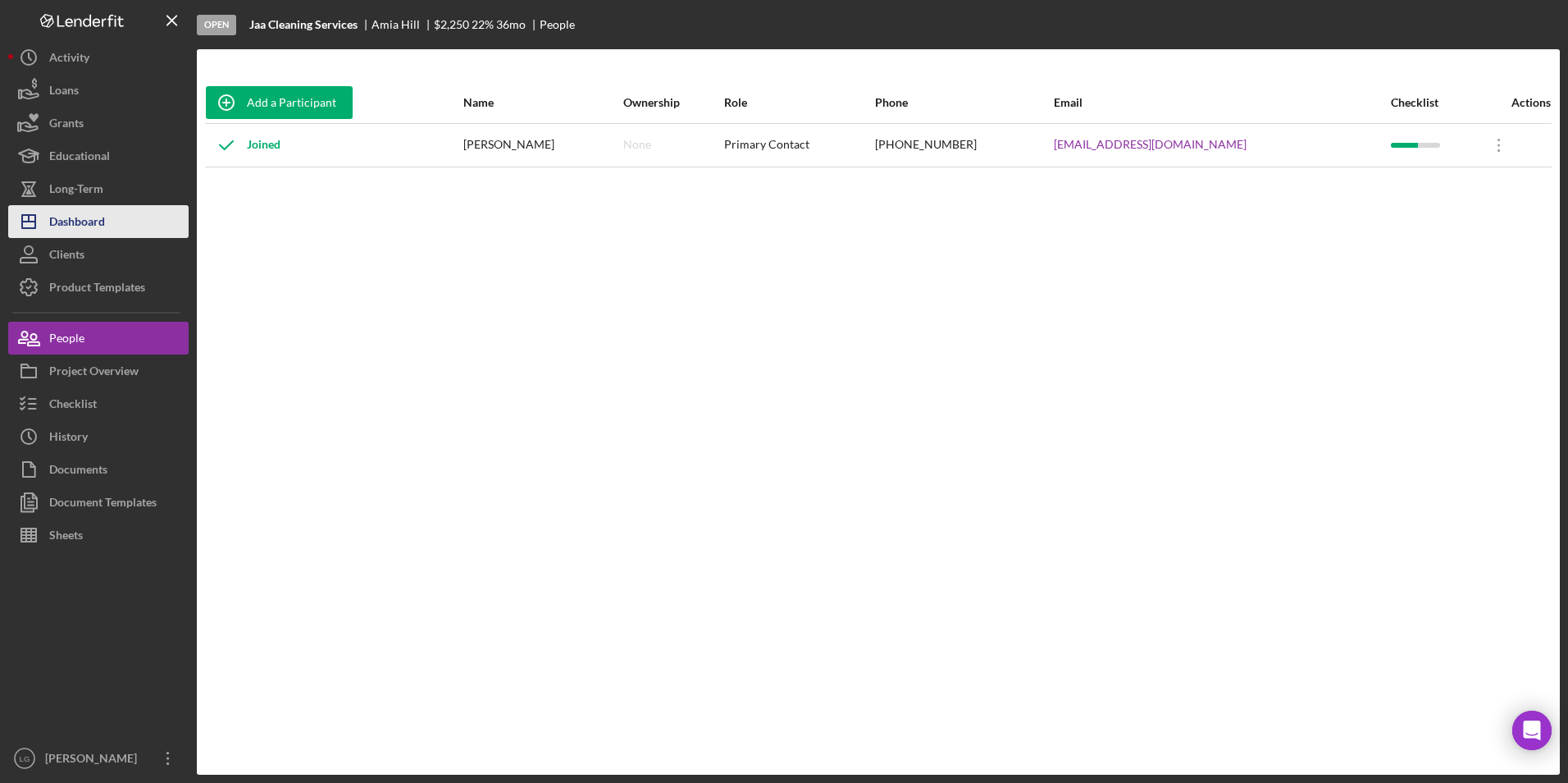
click at [98, 221] on div "Dashboard" at bounding box center [76, 223] width 55 height 37
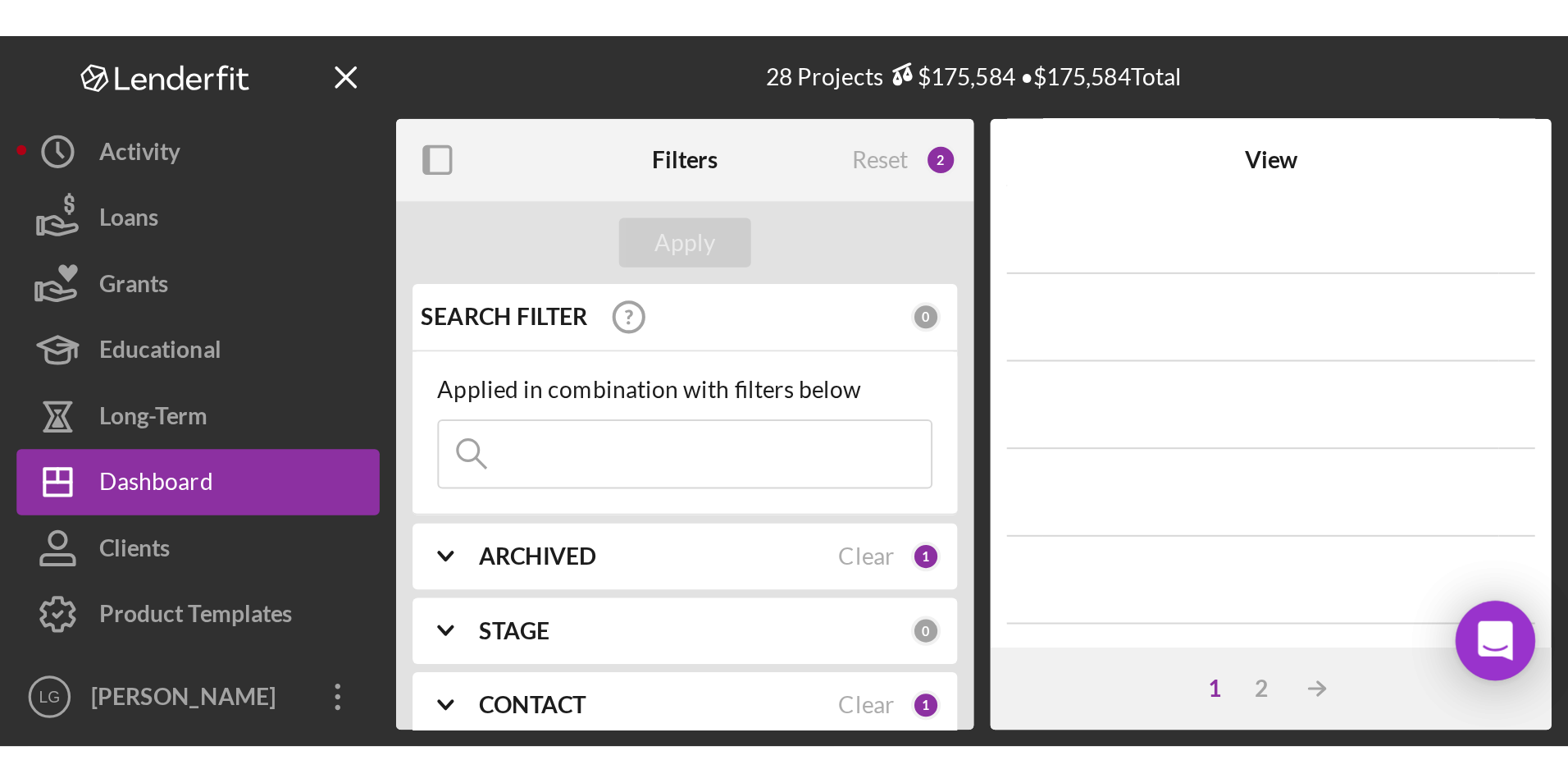
scroll to position [341, 0]
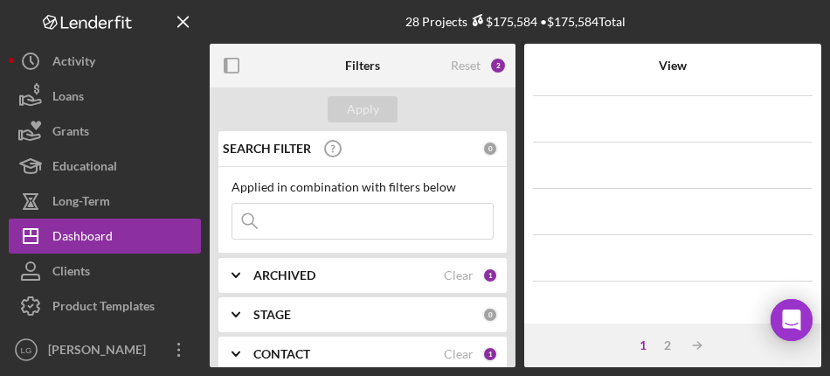
click at [311, 241] on div "Applied in combination with filters below Icon/Menu Close" at bounding box center [362, 210] width 288 height 87
click at [274, 315] on b "STAGE" at bounding box center [272, 315] width 38 height 14
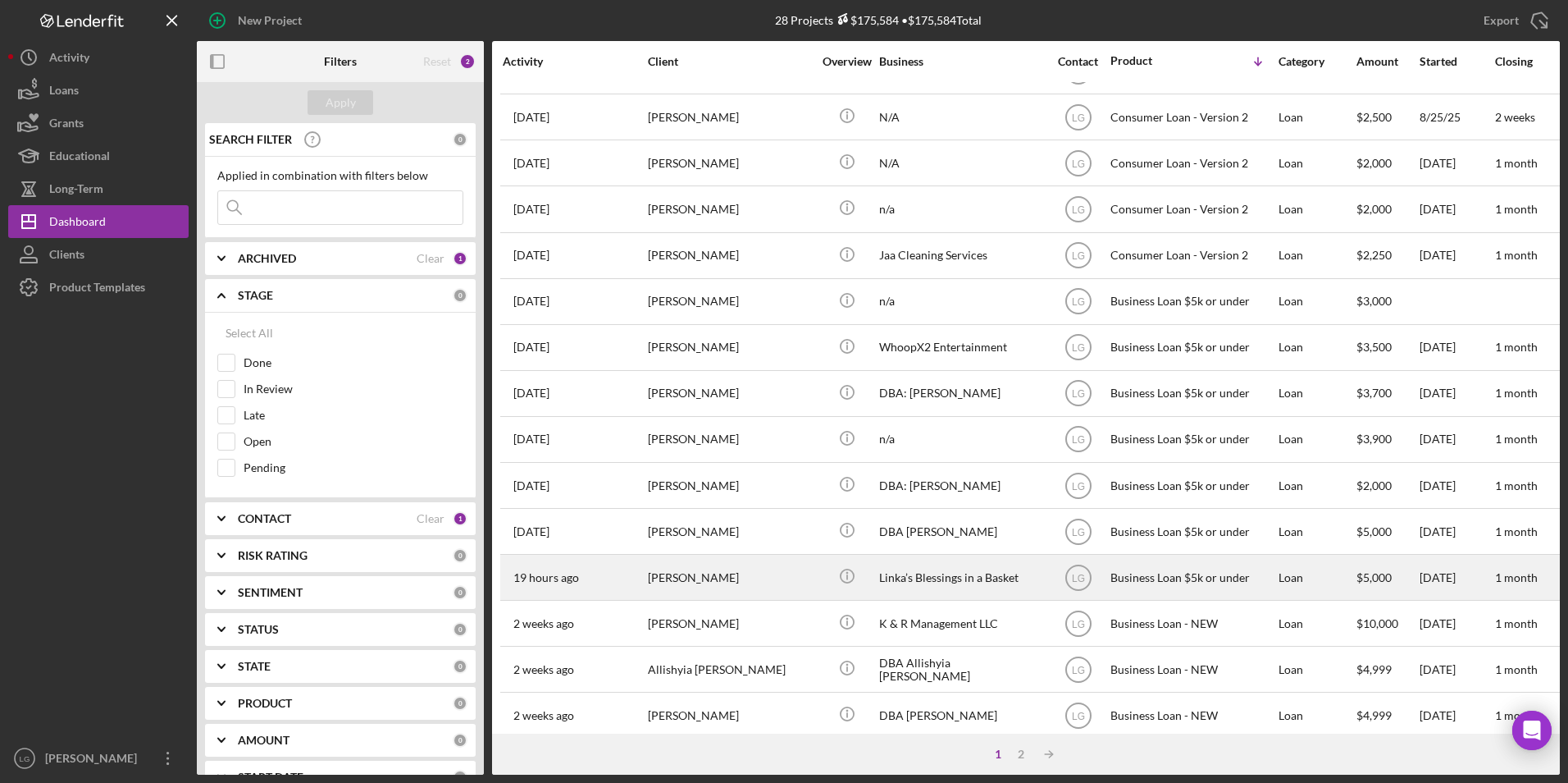
scroll to position [520, 0]
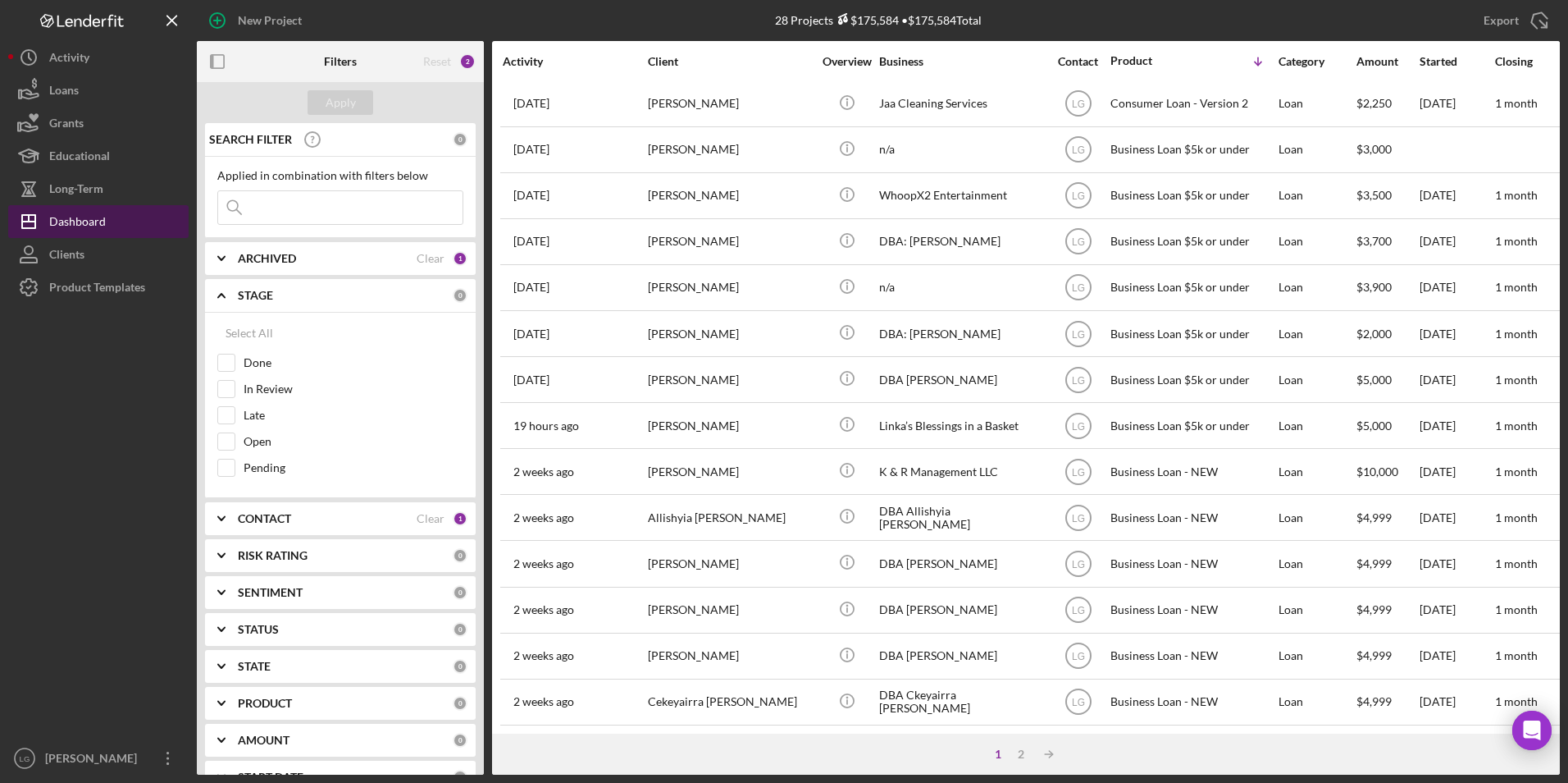
click at [60, 227] on div "Dashboard" at bounding box center [77, 223] width 56 height 37
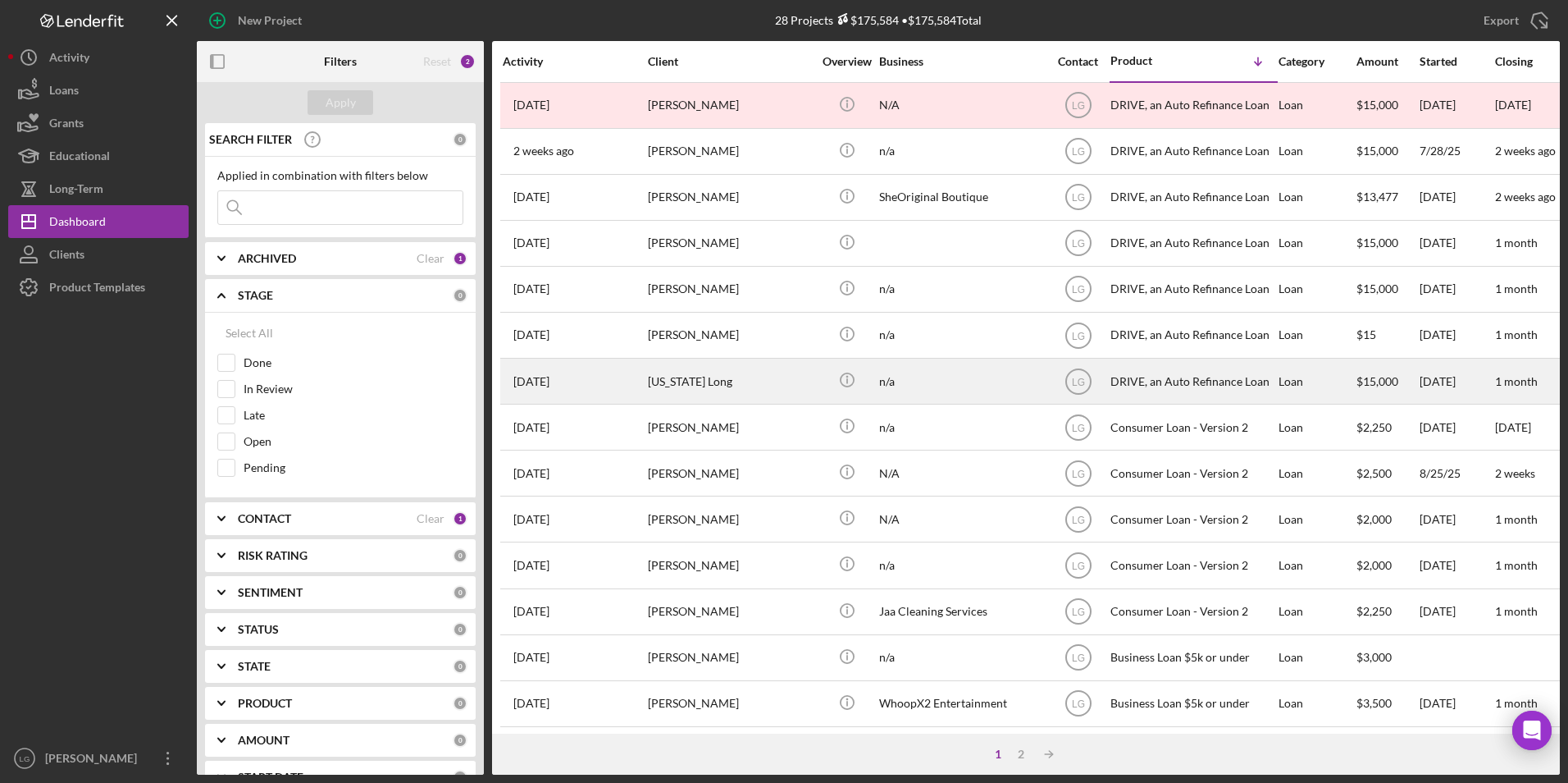
scroll to position [164, 0]
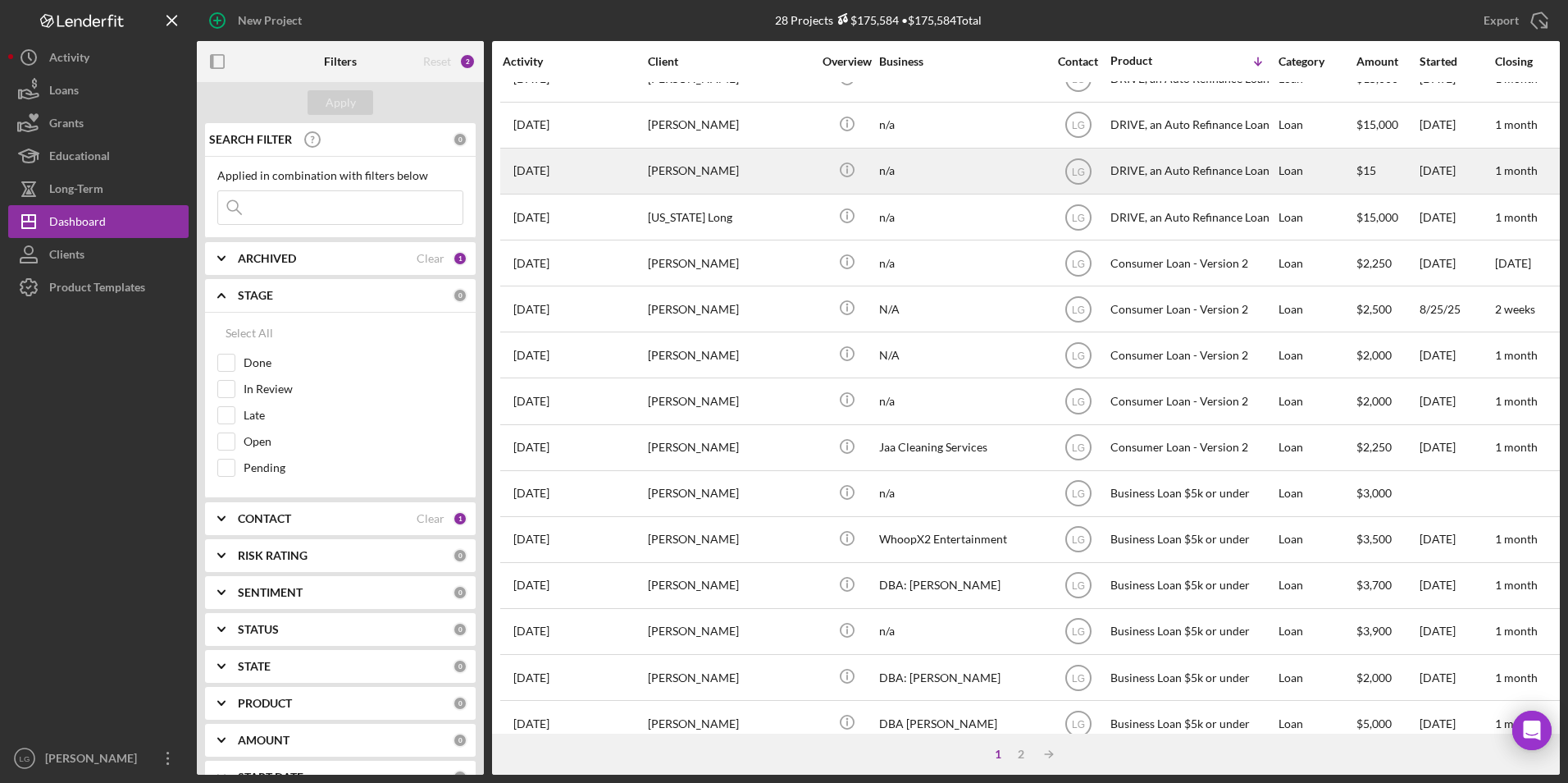
click at [763, 178] on div "[PERSON_NAME]" at bounding box center [729, 171] width 164 height 43
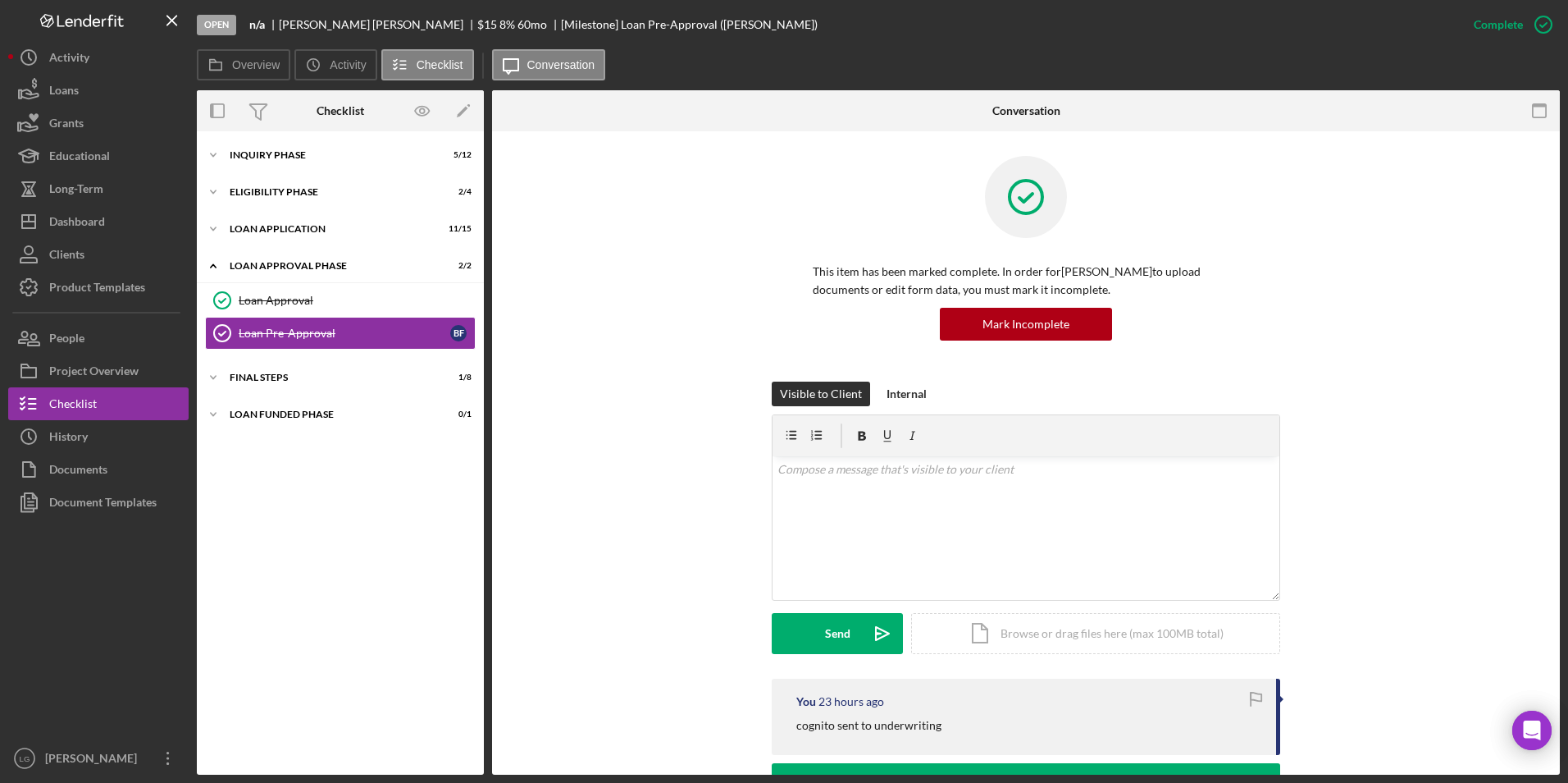
click at [269, 393] on div "Icon/Expander FINAL STEPS 1 / 8" at bounding box center [341, 377] width 287 height 33
click at [276, 419] on div "Icon/Expander Loan Funded Phase 0 / 1" at bounding box center [341, 414] width 287 height 33
click at [272, 453] on div "Loan Funded!" at bounding box center [343, 449] width 211 height 13
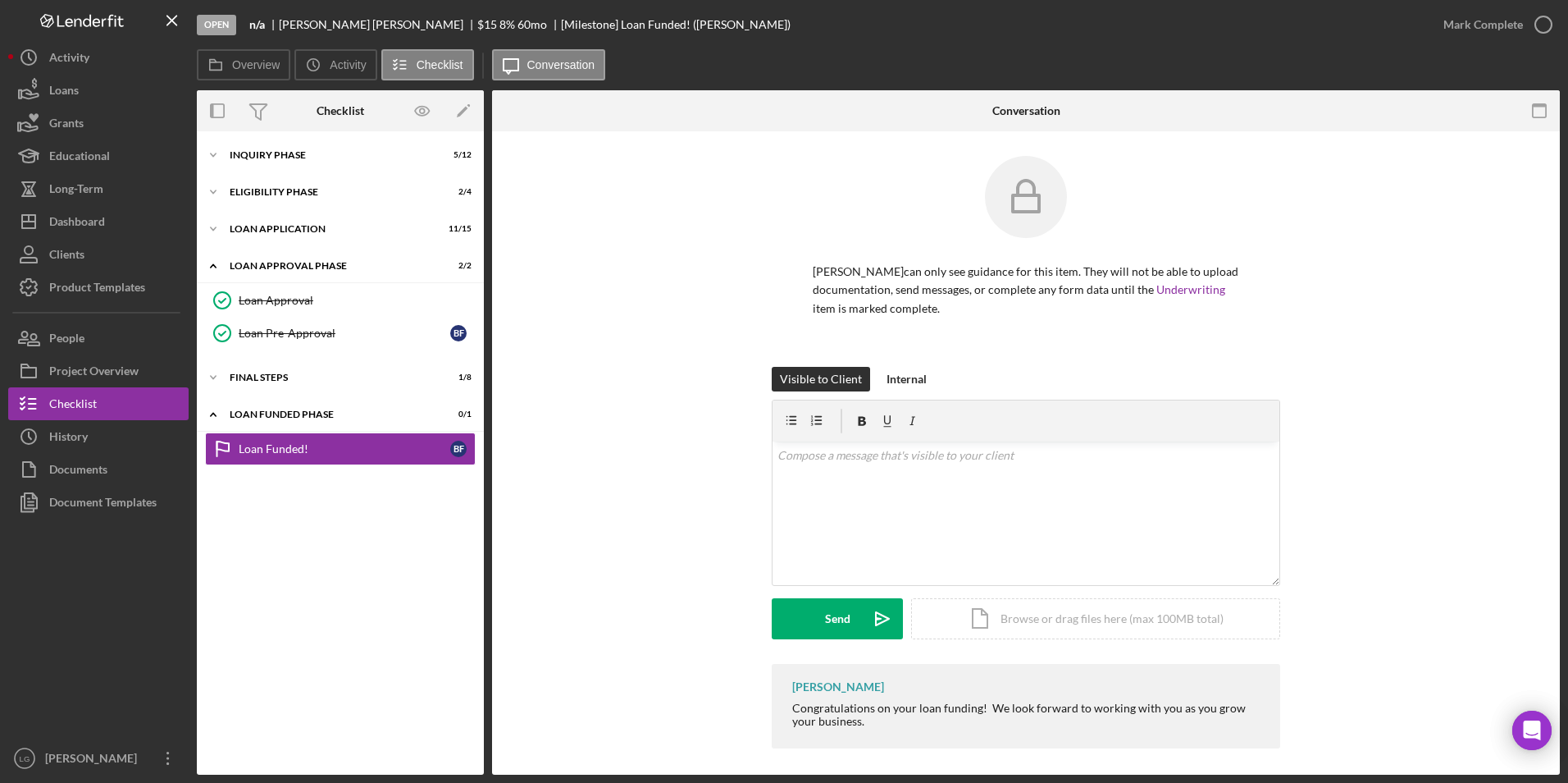
scroll to position [7, 0]
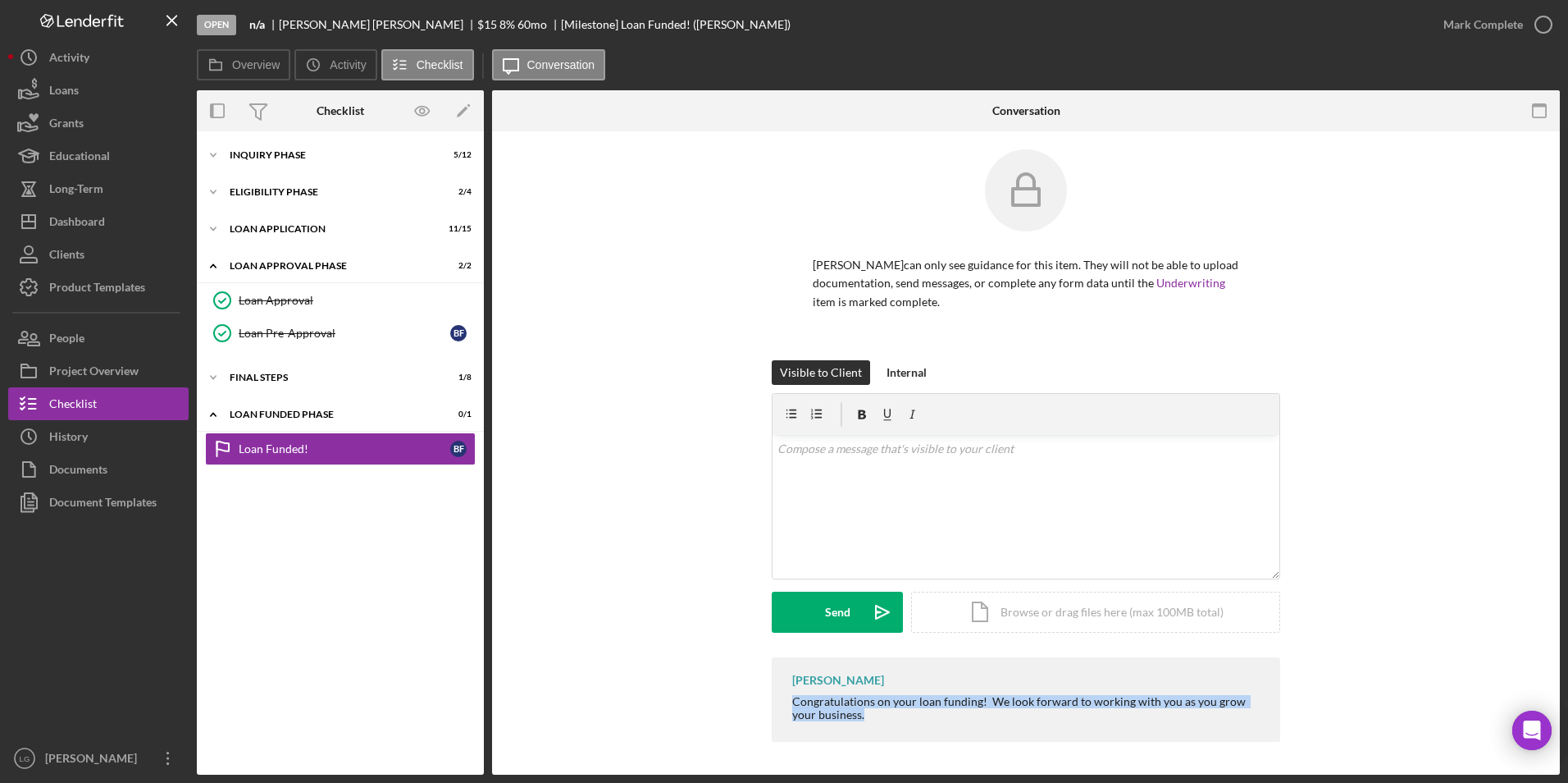
drag, startPoint x: 781, startPoint y: 705, endPoint x: 1056, endPoint y: 723, distance: 275.6
click at [1056, 723] on div "[PERSON_NAME] Congratulations on your loan funding! We look forward to working …" at bounding box center [1026, 699] width 509 height 84
drag, startPoint x: 1056, startPoint y: 723, endPoint x: 934, endPoint y: 705, distance: 123.3
copy div "Congratulations on your loan funding! We look forward to working with you as yo…"
click at [949, 488] on div "v Color teal Color pink Remove color Add row above Add row below Add column bef…" at bounding box center [1026, 506] width 507 height 144
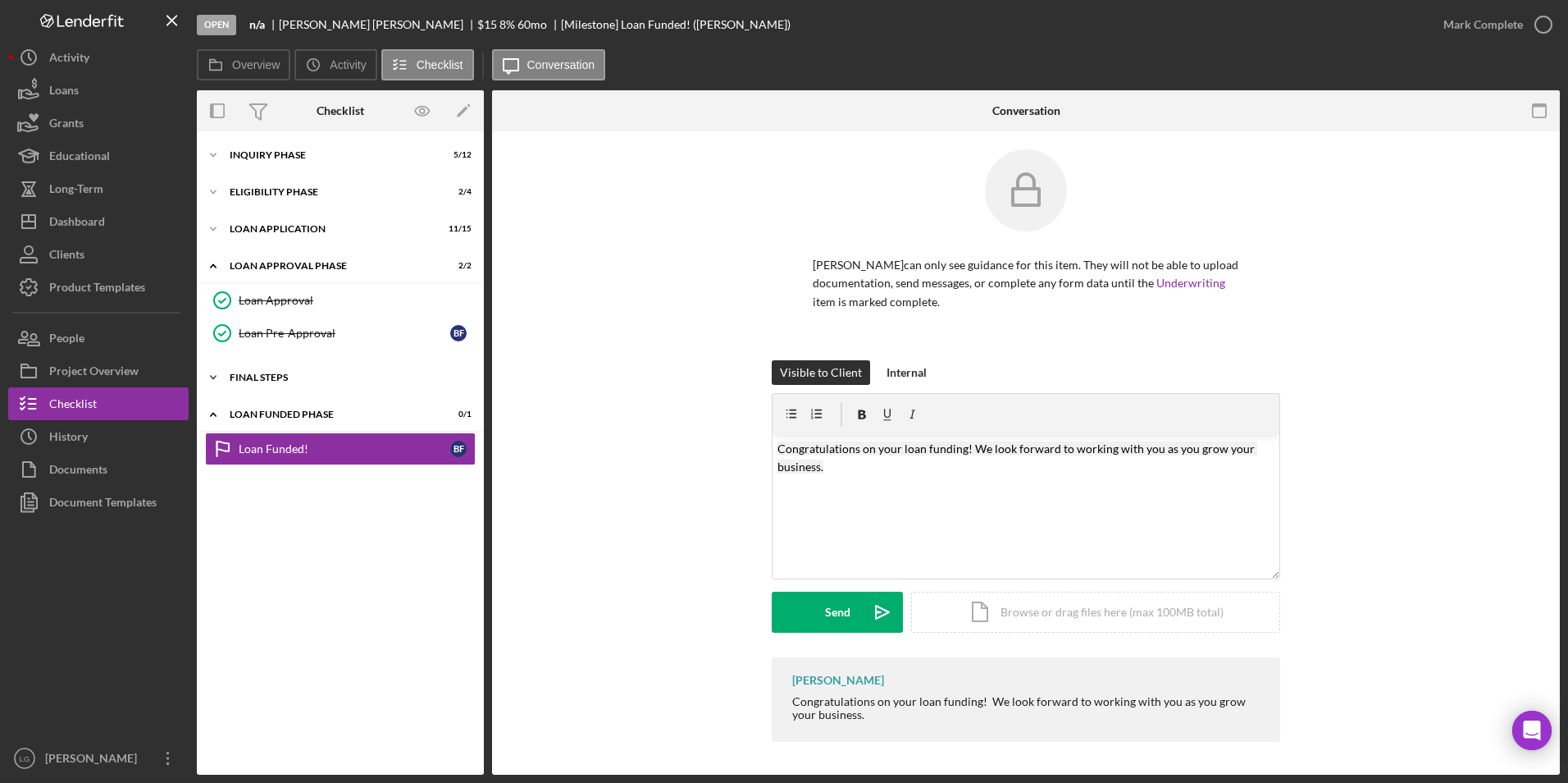
click at [267, 374] on div "FINAL STEPS" at bounding box center [346, 377] width 234 height 9
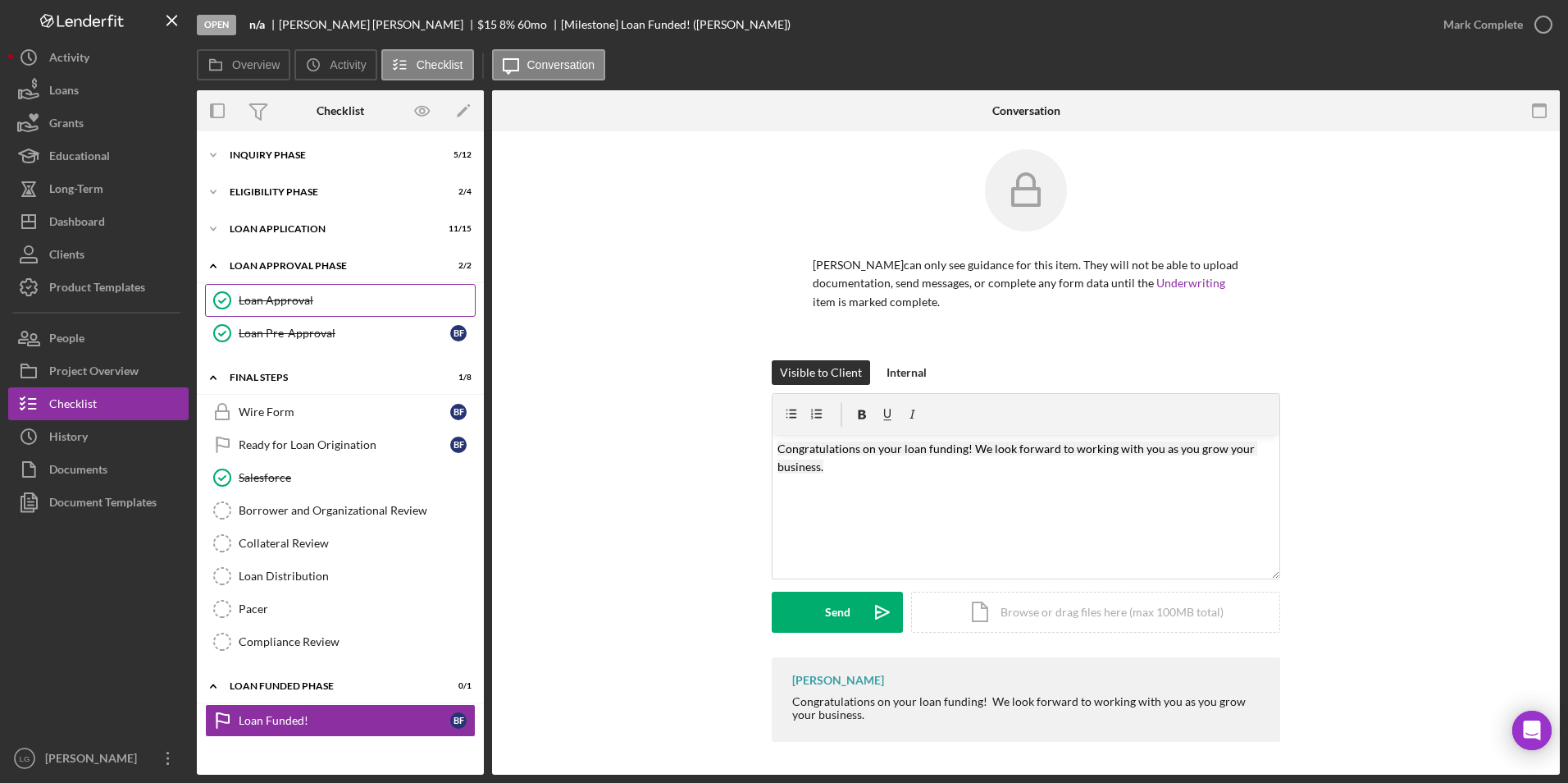
click at [291, 297] on div "Loan Approval" at bounding box center [357, 300] width 236 height 13
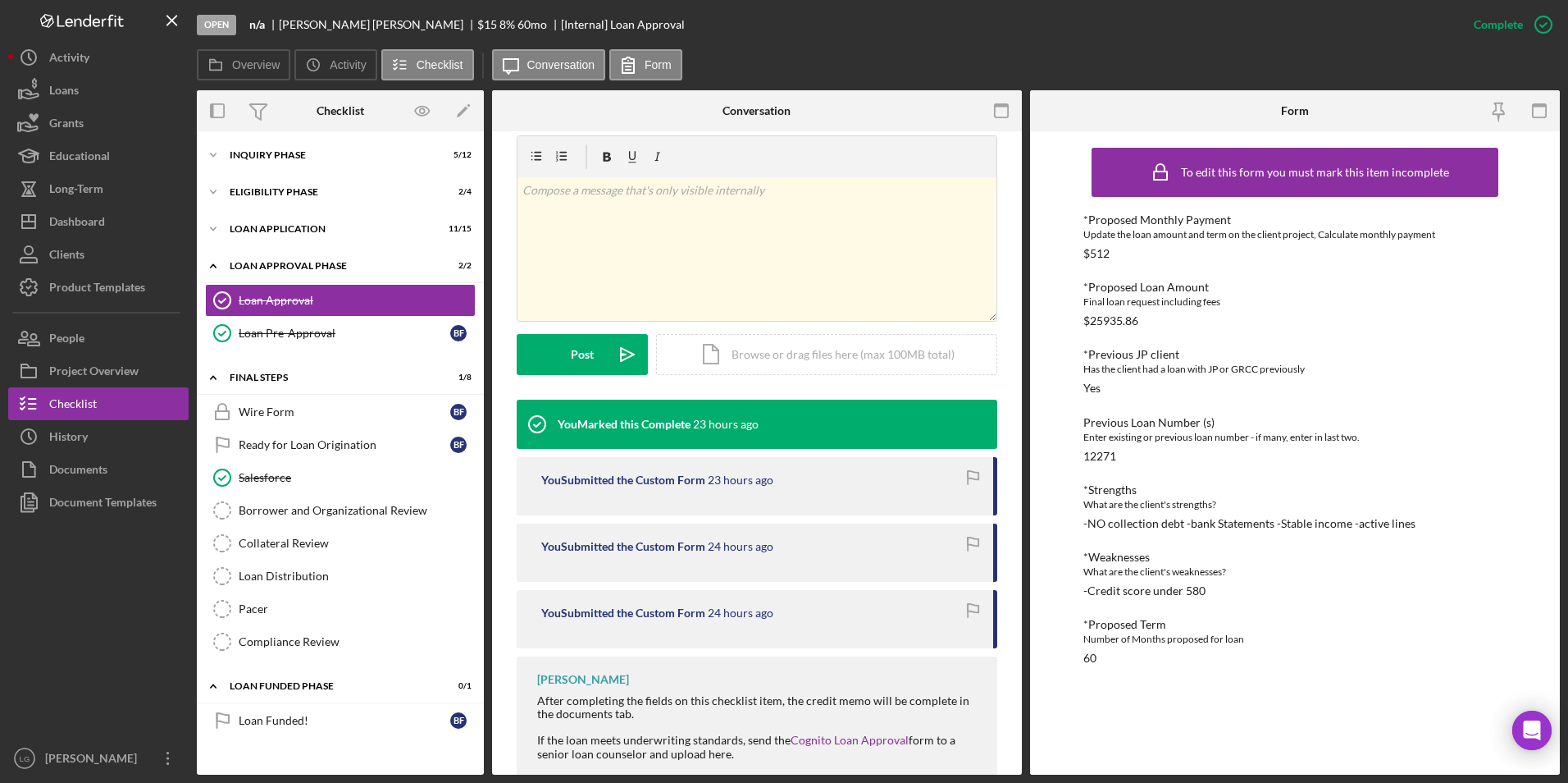
scroll to position [392, 0]
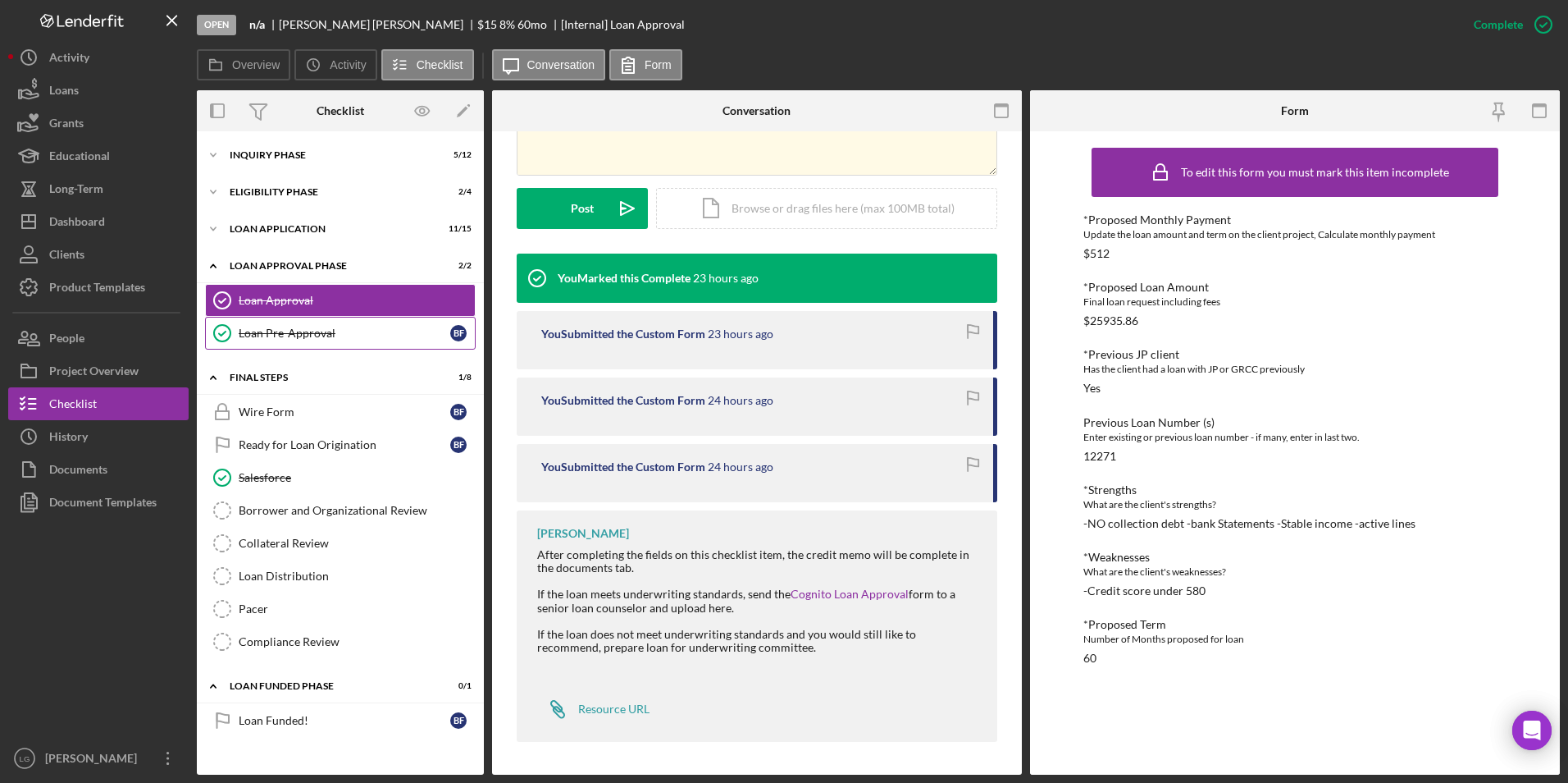
click at [256, 336] on div "Loan Pre-Approval" at bounding box center [343, 333] width 211 height 13
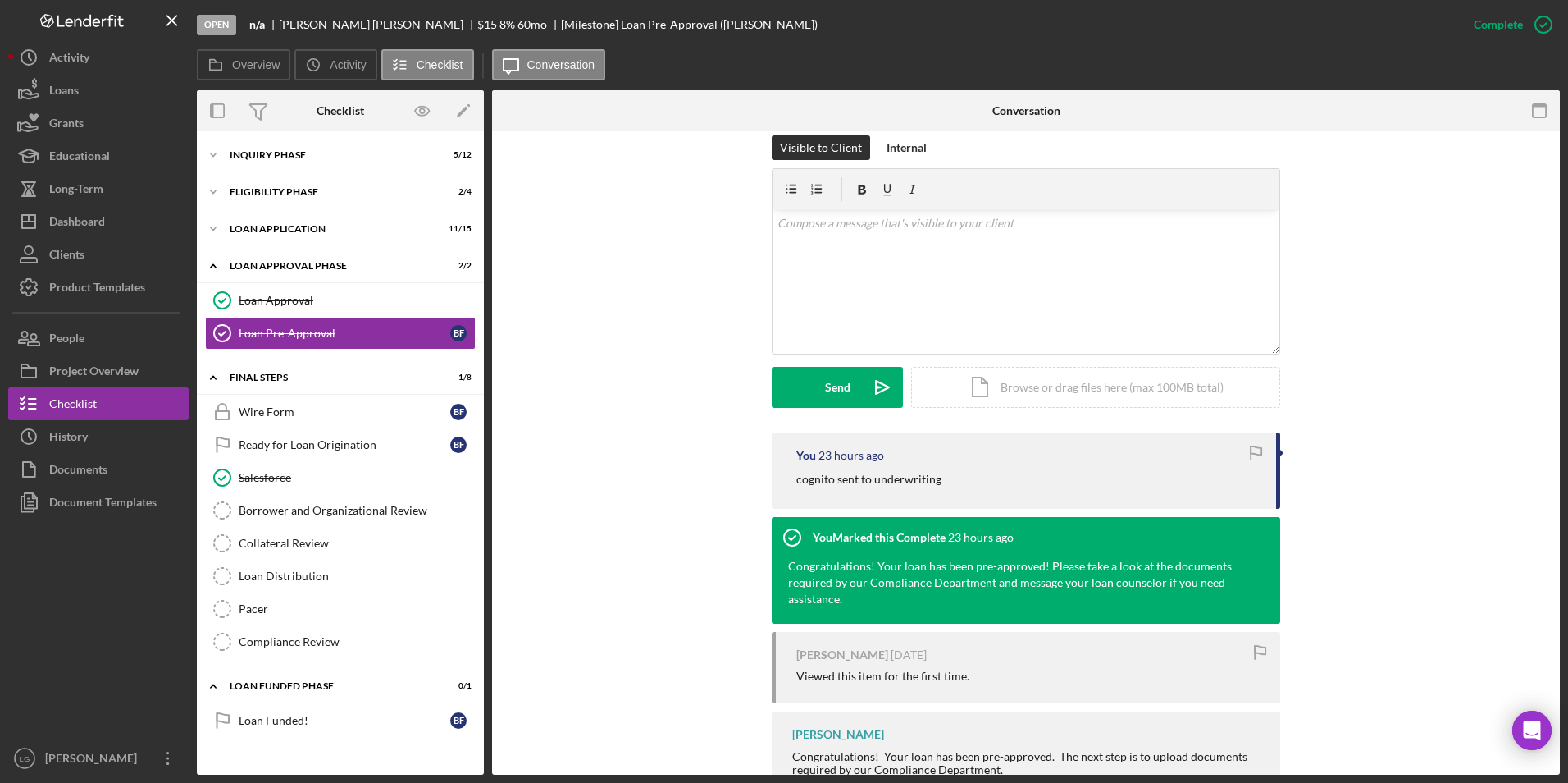
scroll to position [301, 0]
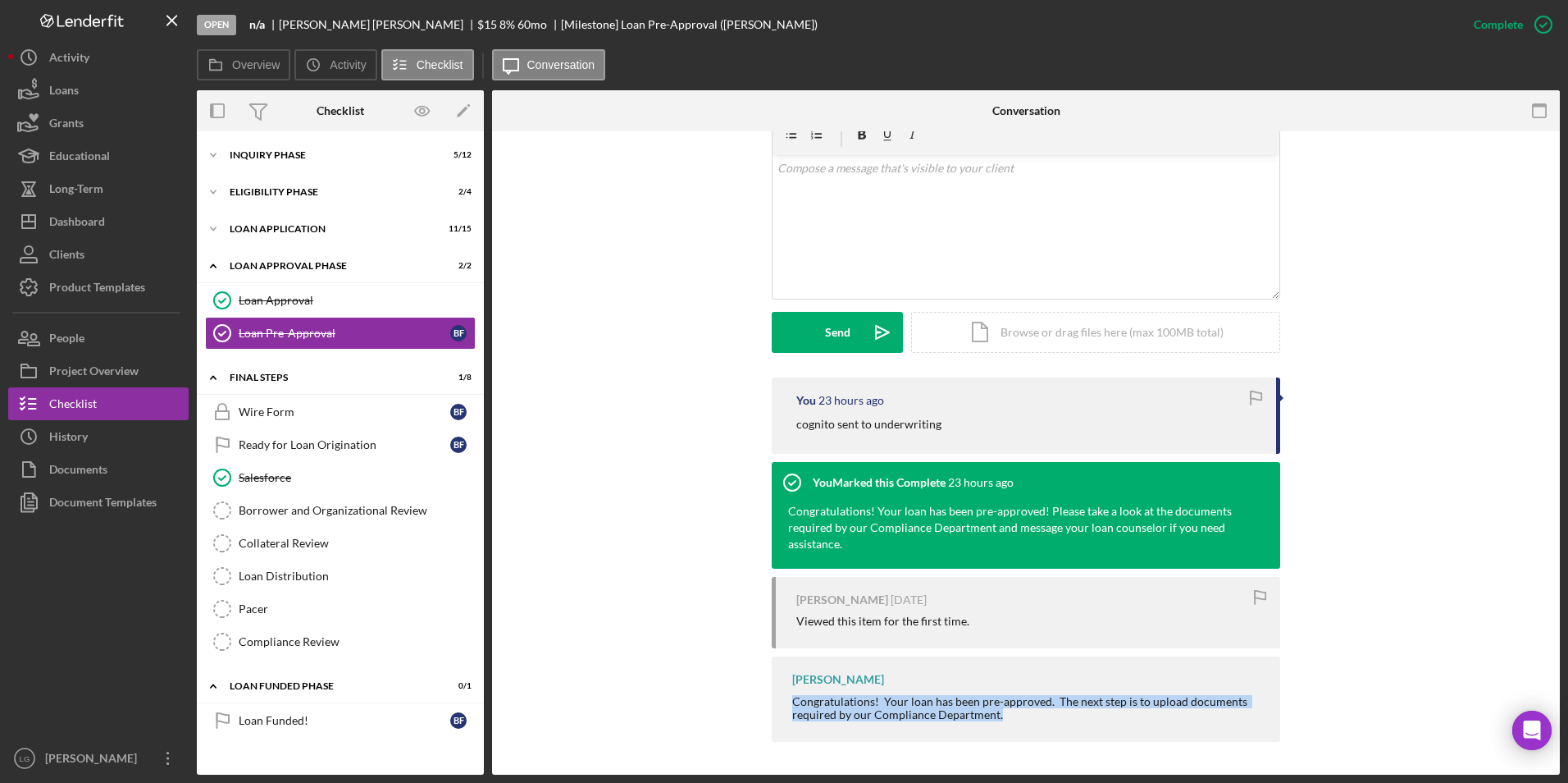
drag, startPoint x: 793, startPoint y: 697, endPoint x: 1062, endPoint y: 725, distance: 270.5
click at [1062, 725] on div "[PERSON_NAME] Congratulations! Your loan has been pre-approved. The next step i…" at bounding box center [1026, 699] width 509 height 84
drag, startPoint x: 1062, startPoint y: 725, endPoint x: 978, endPoint y: 699, distance: 87.9
copy div "Congratulations! Your loan has been pre-approved. The next step is to upload do…"
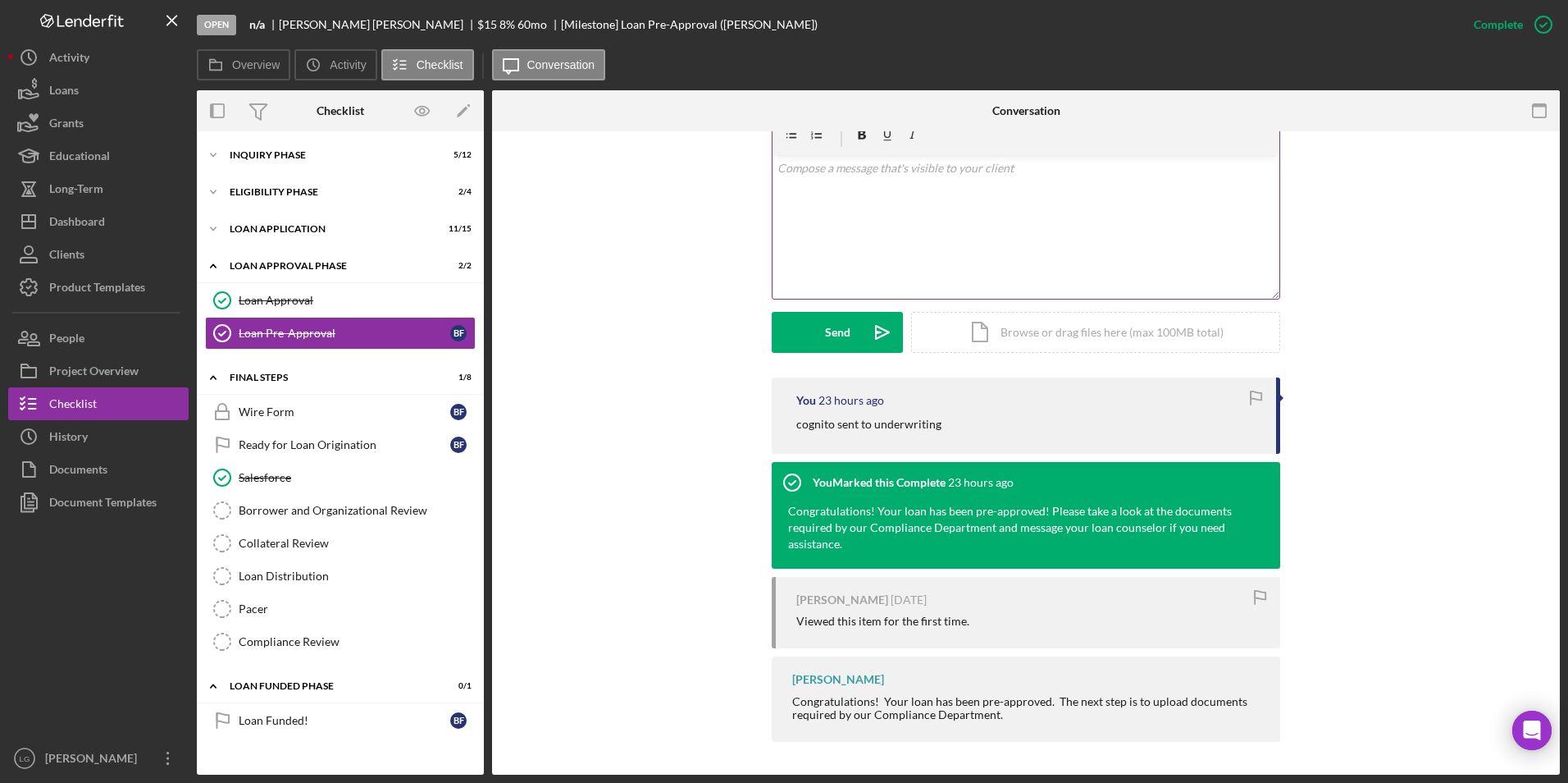
click at [842, 180] on div "v Color teal Color pink Remove color Add row above Add row below Add column bef…" at bounding box center [1026, 226] width 507 height 144
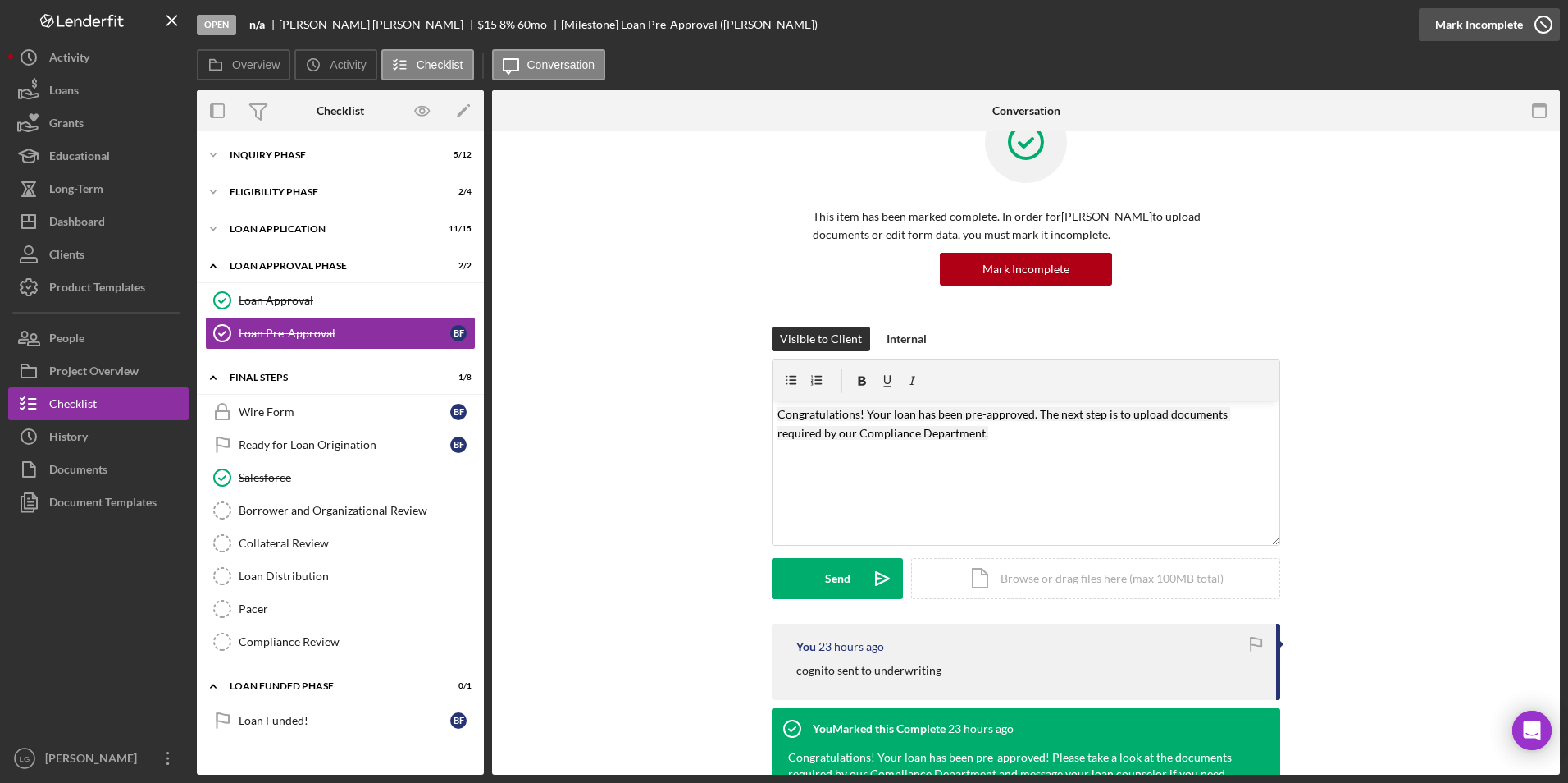
click at [1516, 37] on div "Mark Incomplete" at bounding box center [1478, 24] width 87 height 33
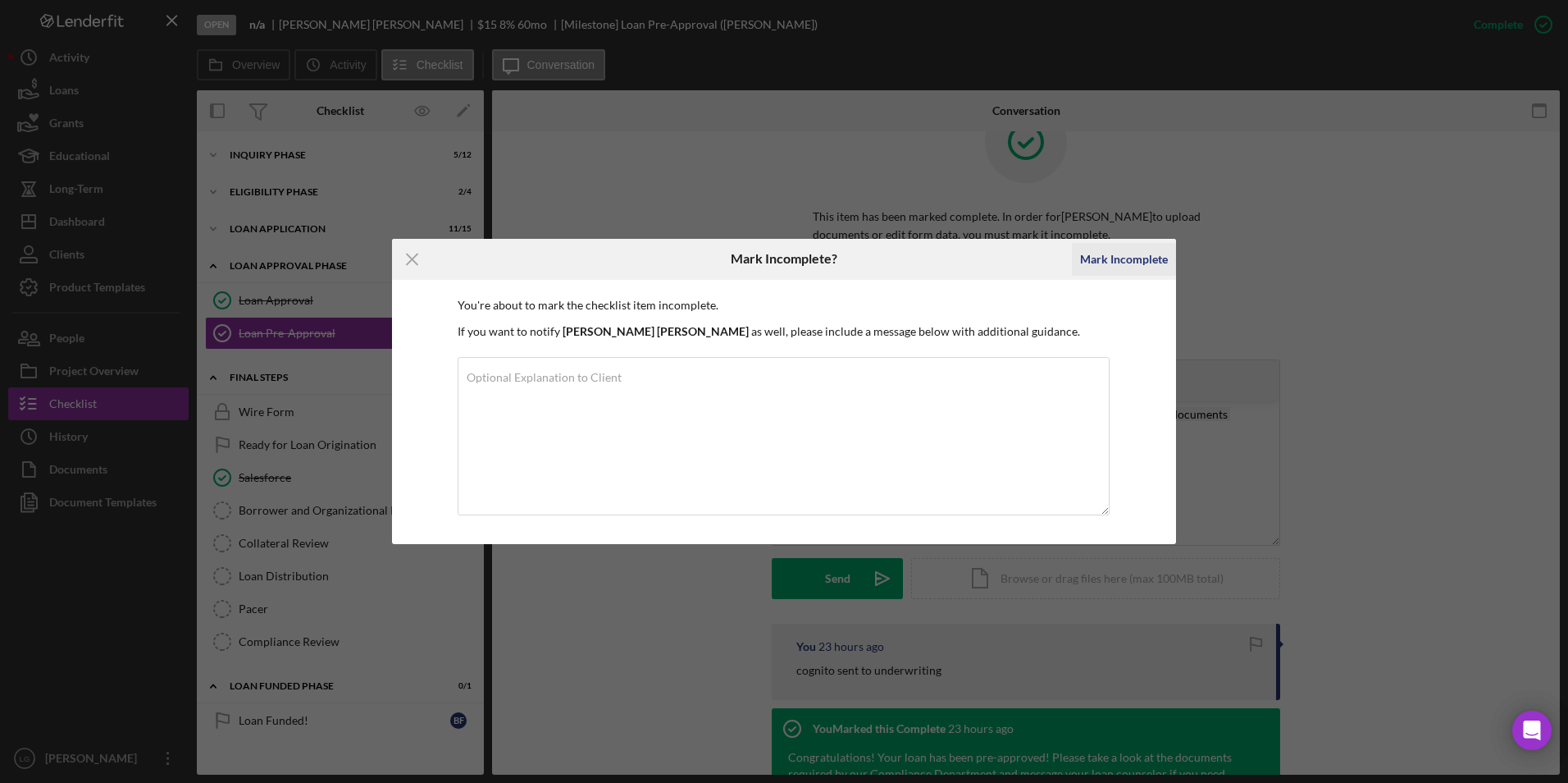
click at [1094, 249] on div "Mark Incomplete" at bounding box center [1123, 259] width 87 height 33
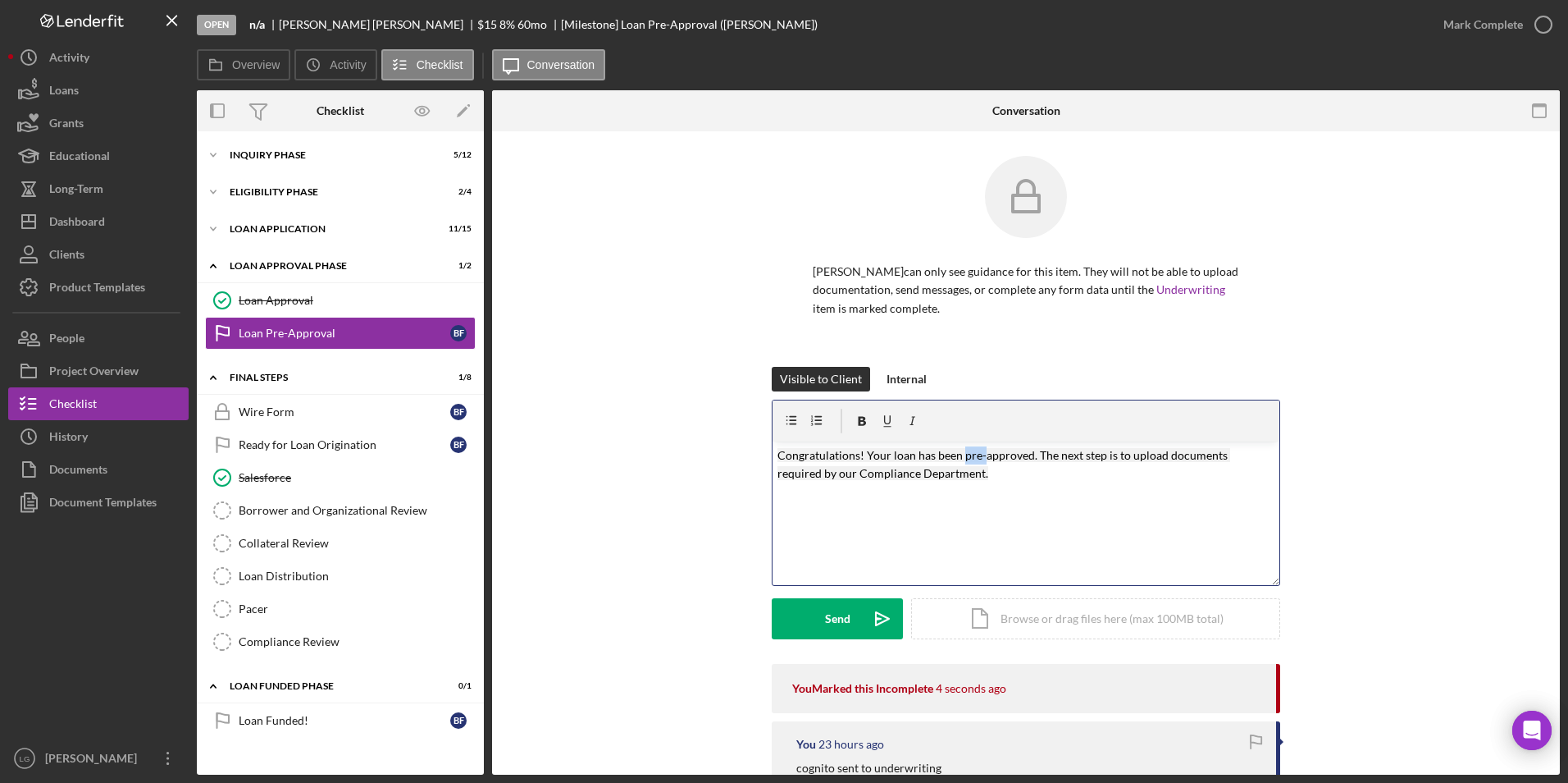
drag, startPoint x: 978, startPoint y: 454, endPoint x: 960, endPoint y: 455, distance: 18.0
click at [960, 455] on mark "Congratulations! Your loan has been pre-approved. The next step is to upload do…" at bounding box center [1003, 464] width 452 height 32
click at [1091, 454] on mark "Congratulations! Your loan has been approved. The next step is to upload docume…" at bounding box center [1023, 464] width 493 height 32
drag, startPoint x: 1104, startPoint y: 449, endPoint x: 1224, endPoint y: 478, distance: 123.5
click at [1224, 478] on p "Congratulations! Your loan has been approved. The next step is to upload docume…" at bounding box center [1026, 464] width 497 height 37
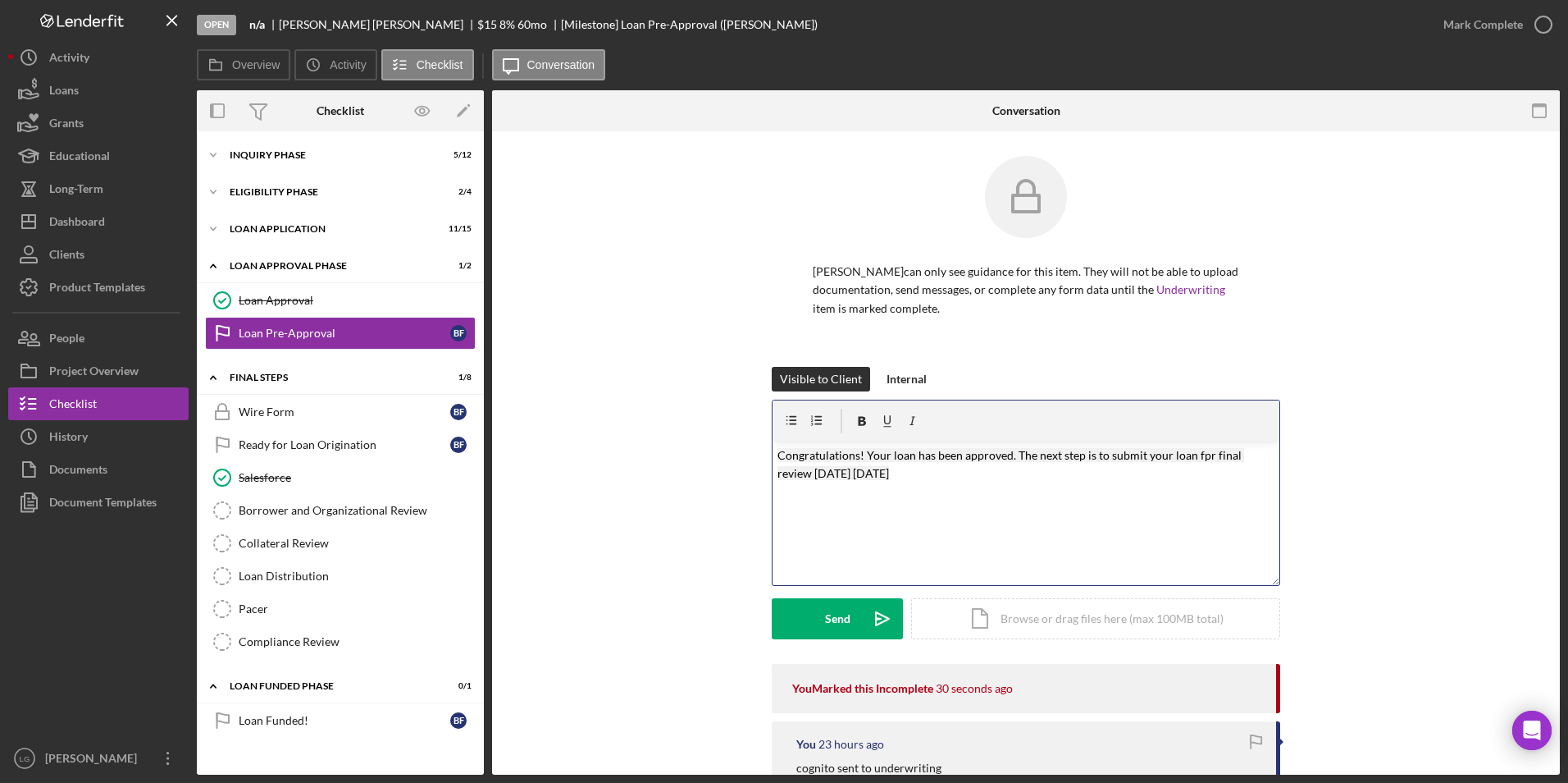
scroll to position [164, 0]
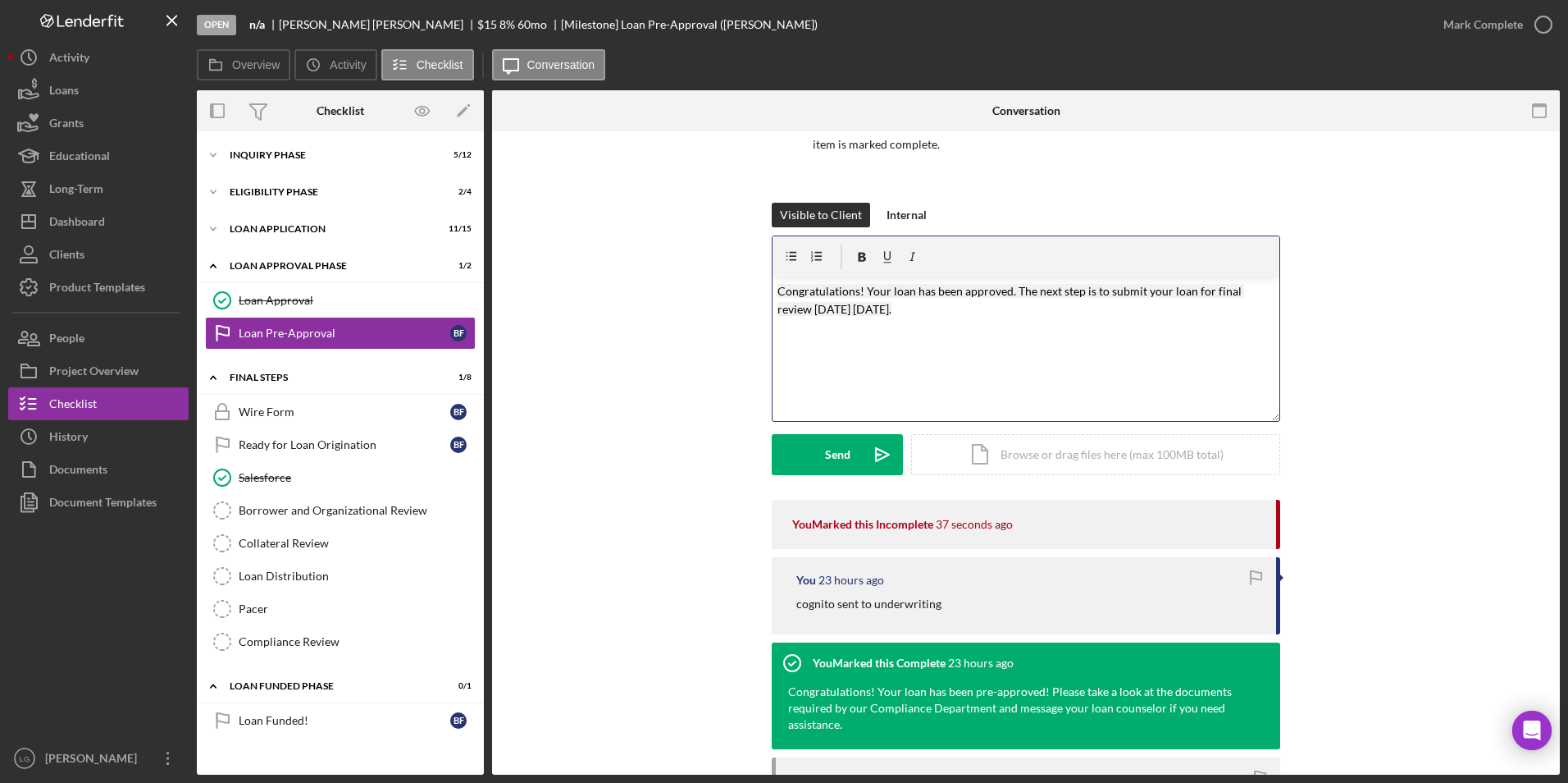
click at [896, 313] on p "Congratulations! Your loan has been approved. The next step is to submit your l…" at bounding box center [1026, 300] width 497 height 37
click at [942, 329] on p at bounding box center [1026, 331] width 497 height 18
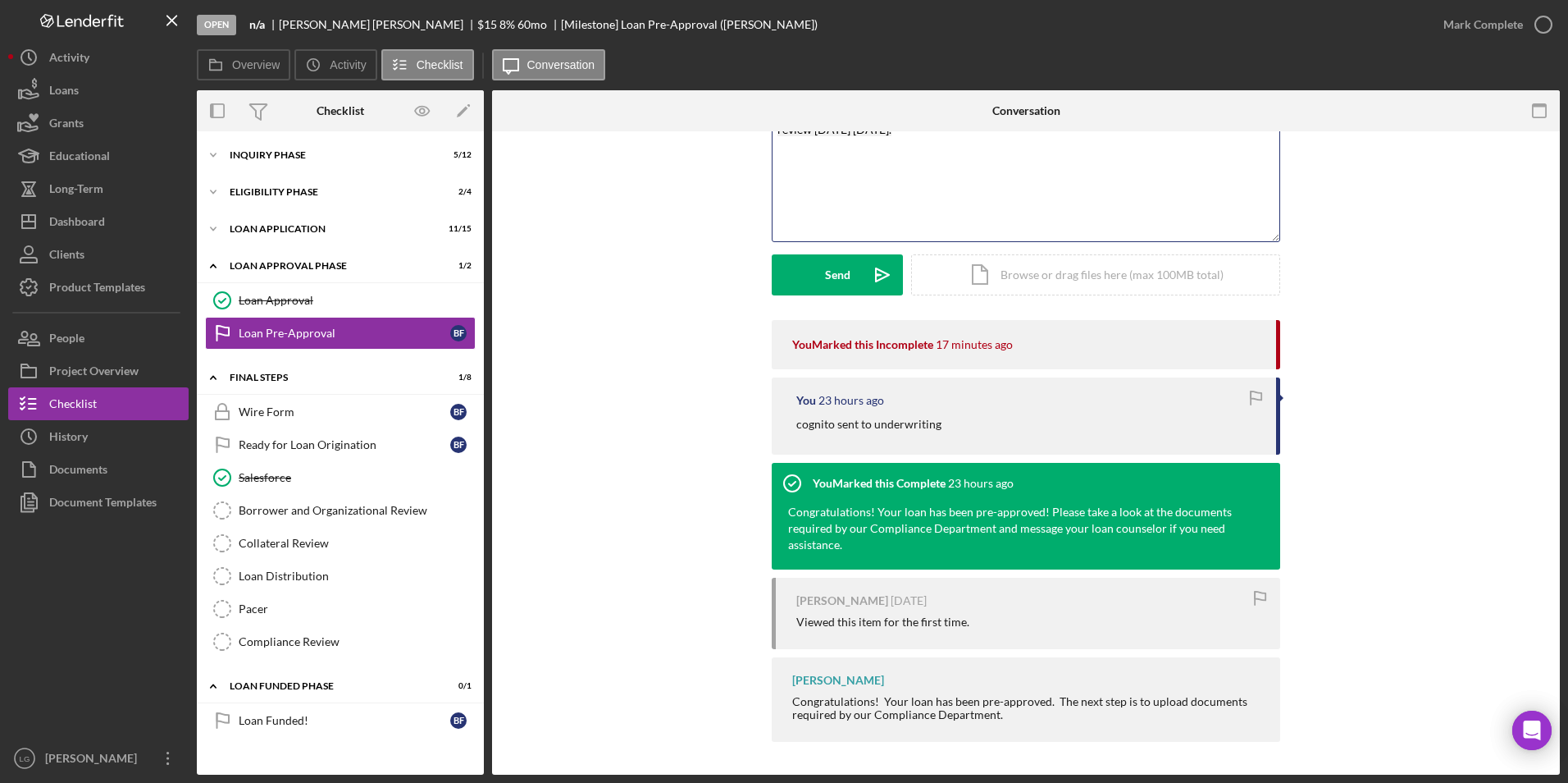
scroll to position [179, 0]
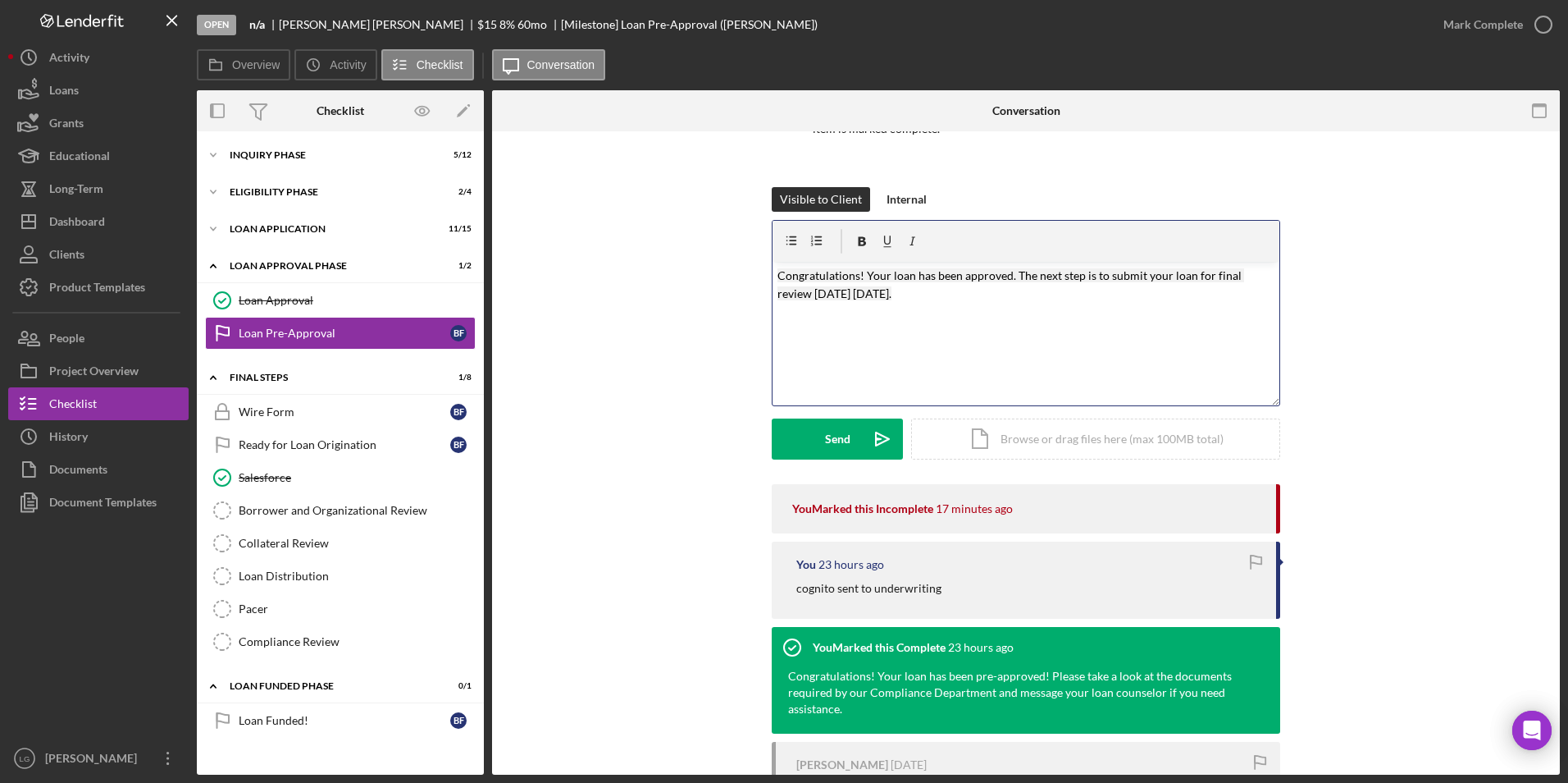
click at [799, 337] on div "v Color teal Color pink Remove color Add row above Add row below Add column bef…" at bounding box center [1026, 333] width 507 height 144
click at [900, 298] on p "Congratulations! Your loan has been approved. The next step is to submit your l…" at bounding box center [1026, 284] width 497 height 37
click at [821, 335] on div "v Color teal Color pink Remove color Add row above Add row below Add column bef…" at bounding box center [1026, 333] width 507 height 144
drag, startPoint x: 898, startPoint y: 309, endPoint x: 784, endPoint y: 273, distance: 119.5
click at [784, 273] on div "v Color teal Color pink Remove color Add row above Add row below Add column bef…" at bounding box center [1026, 333] width 507 height 144
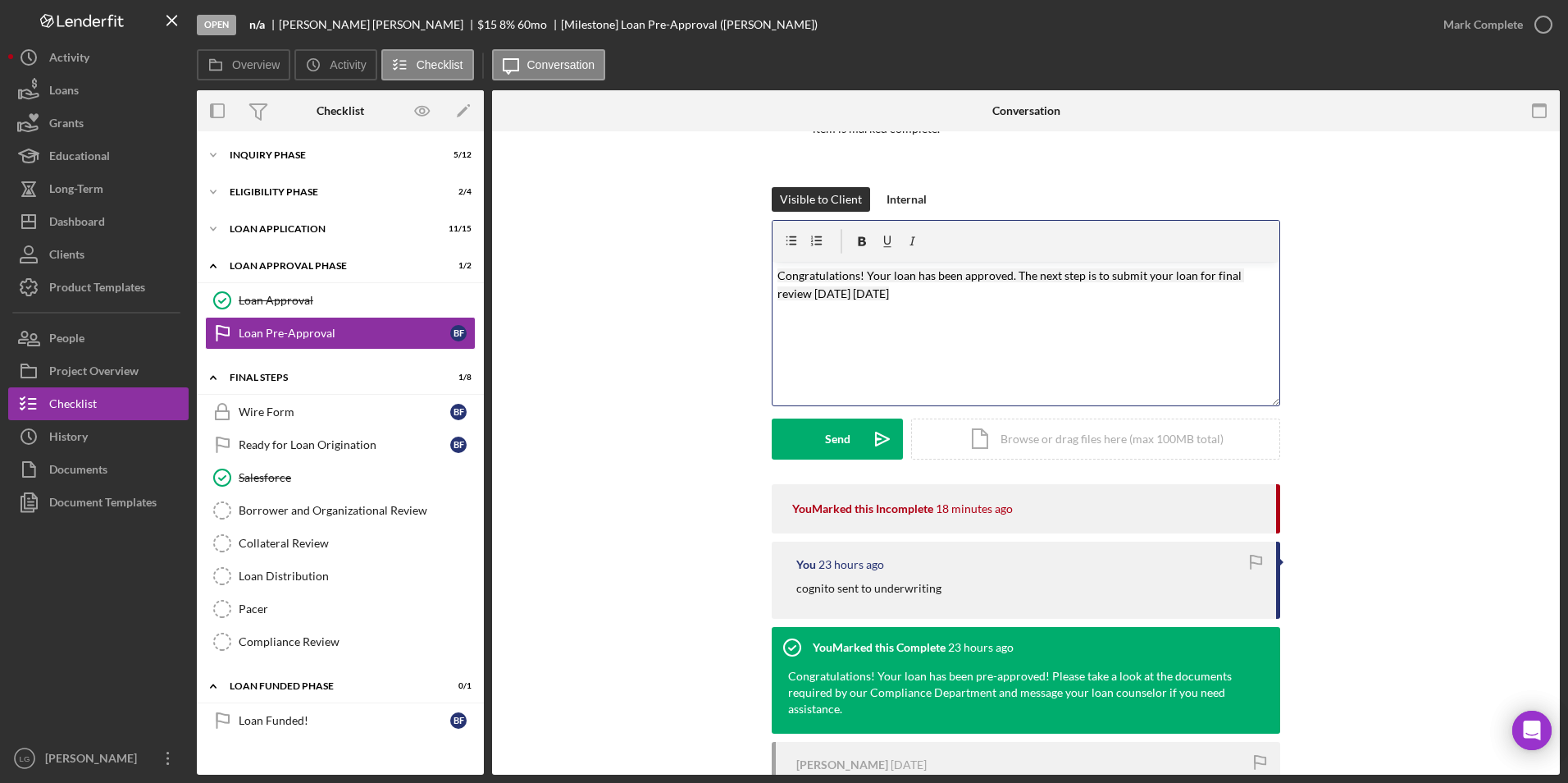
click at [784, 273] on mark "Congratulations! Your loan has been approved. The next step is to submit your l…" at bounding box center [1010, 284] width 466 height 32
drag, startPoint x: 773, startPoint y: 273, endPoint x: 843, endPoint y: 287, distance: 71.4
click at [878, 301] on div "v Color teal Color pink Remove color Add row above Add row below Add column bef…" at bounding box center [1026, 333] width 507 height 144
copy mark "Congratulations! Your loan has been approved. The next step is to submit your l…"
click at [108, 225] on button "Icon/Dashboard Dashboard" at bounding box center [99, 221] width 180 height 33
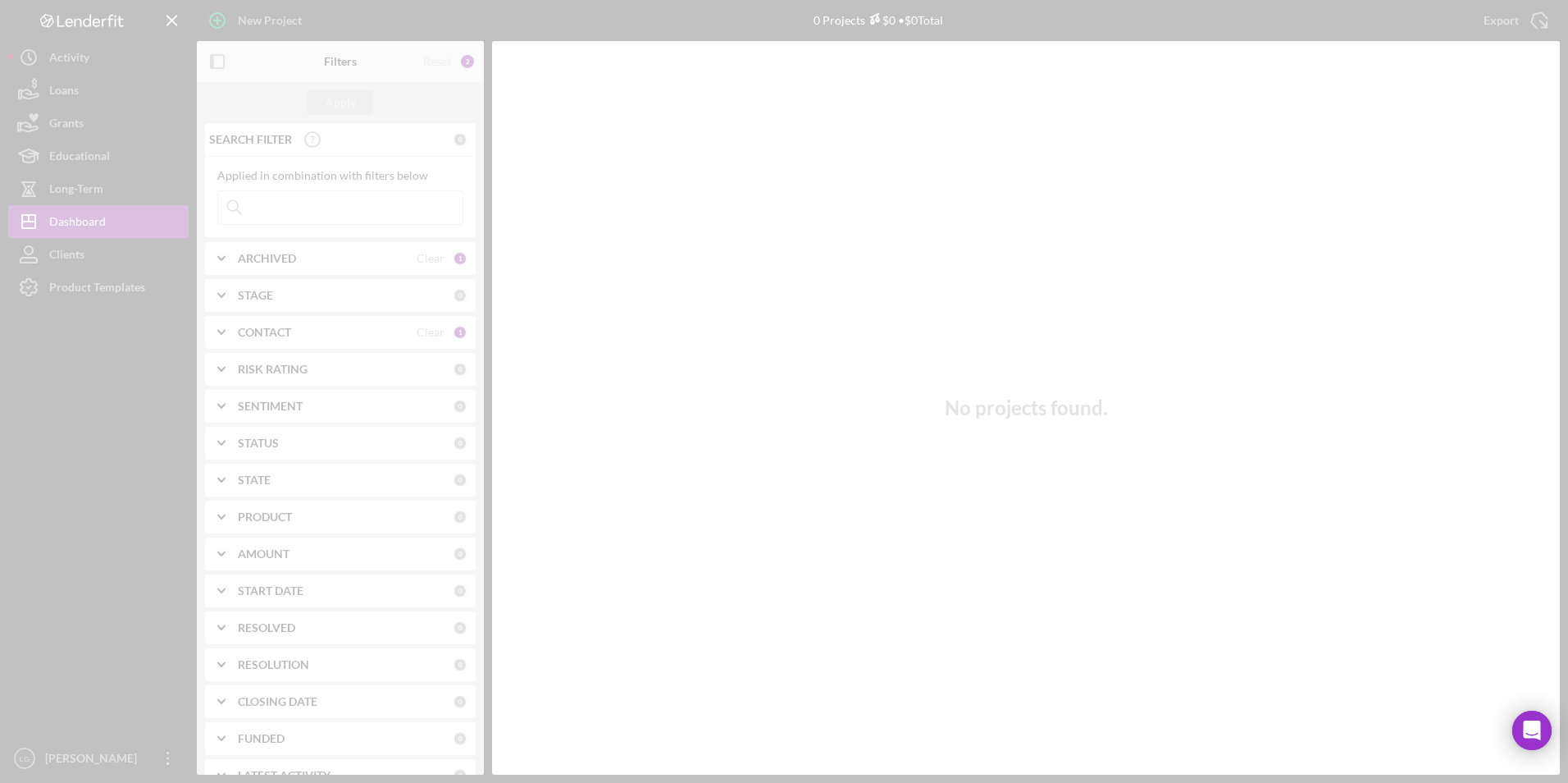
click at [297, 256] on div at bounding box center [784, 392] width 1568 height 783
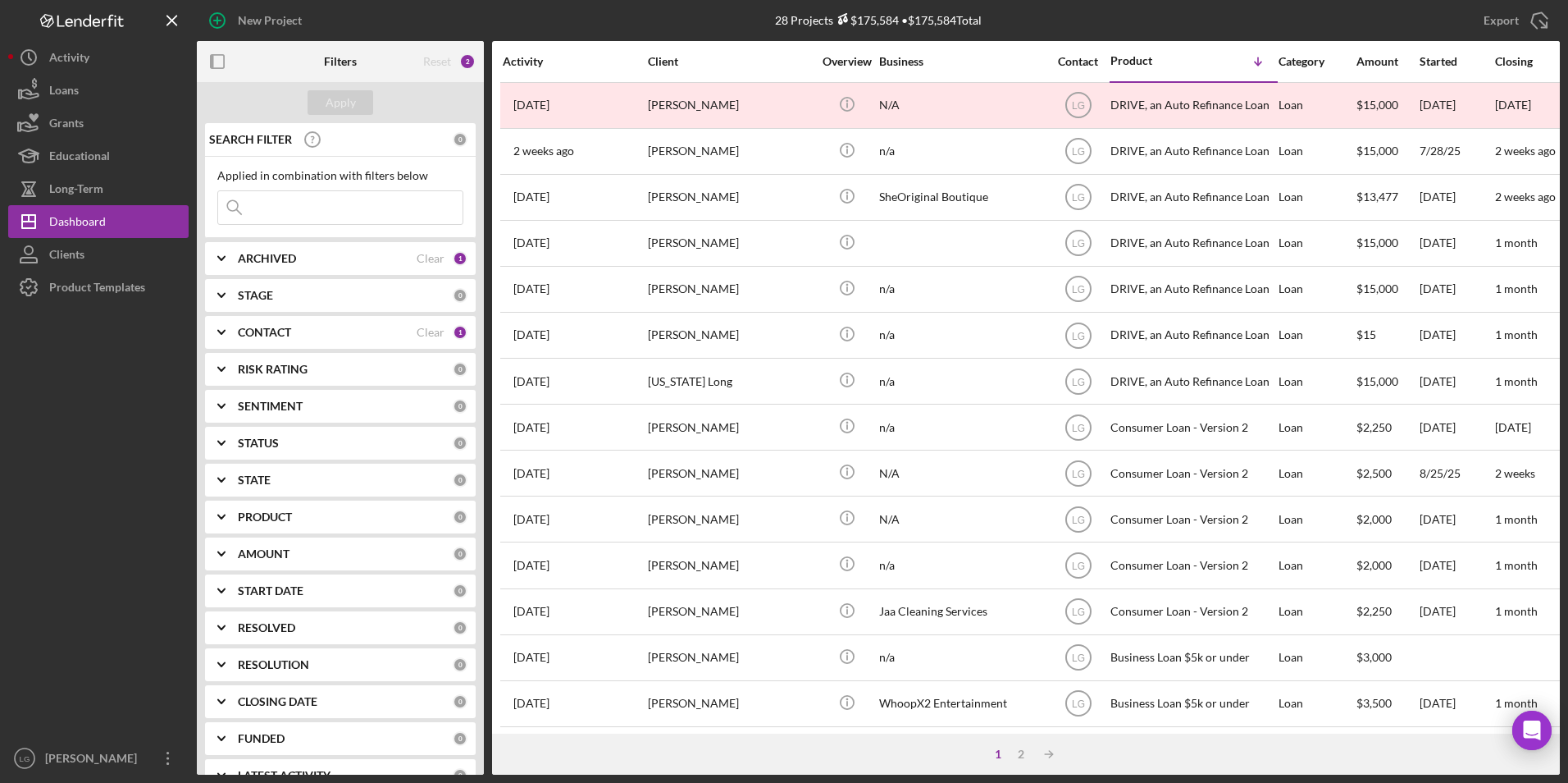
click at [288, 263] on b "ARCHIVED" at bounding box center [266, 258] width 58 height 13
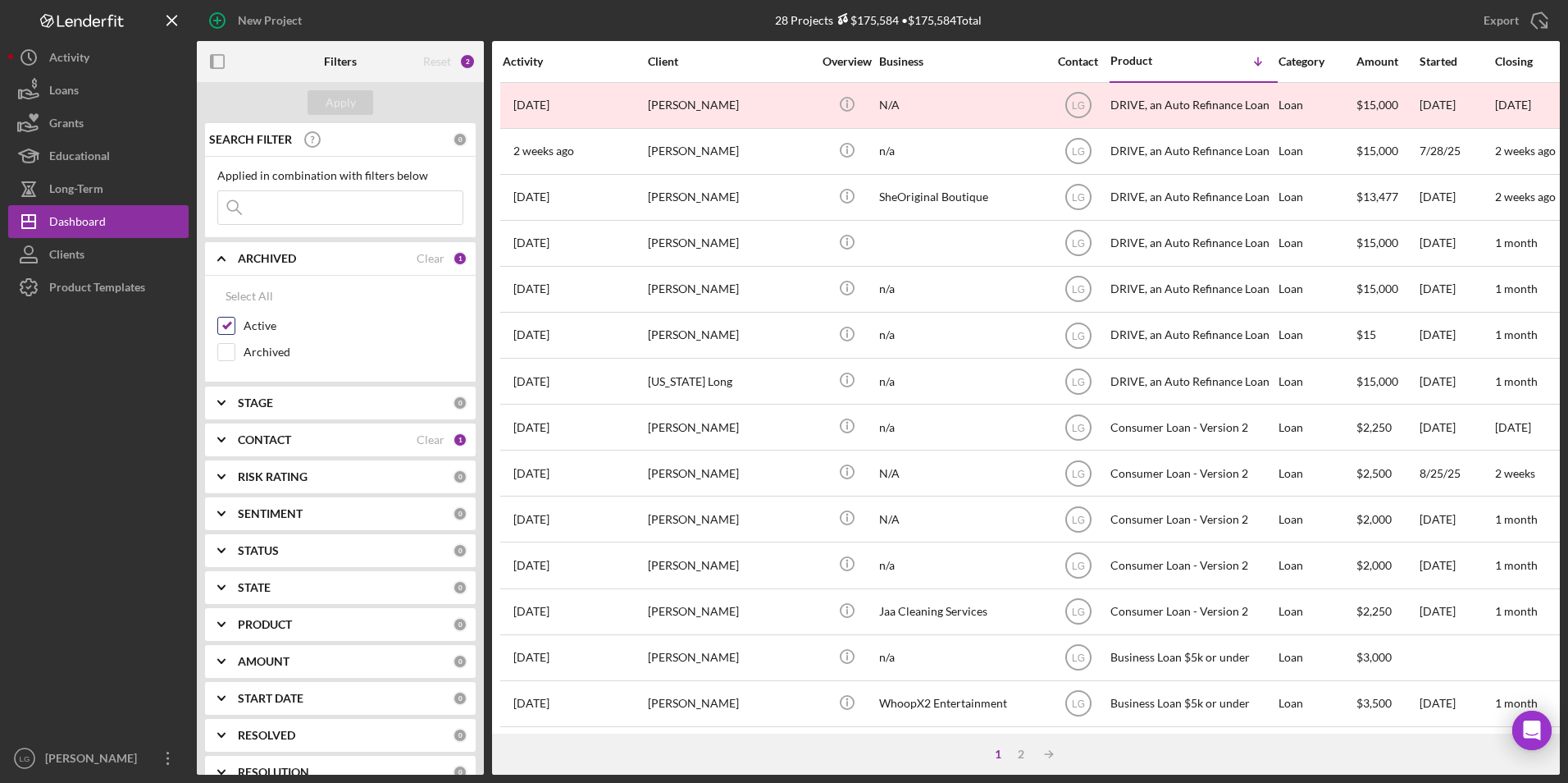
drag, startPoint x: 226, startPoint y: 347, endPoint x: 233, endPoint y: 322, distance: 26.0
click at [225, 345] on input "Archived" at bounding box center [225, 351] width 16 height 16
checkbox input "true"
click at [233, 322] on input "Active" at bounding box center [225, 325] width 16 height 16
checkbox input "false"
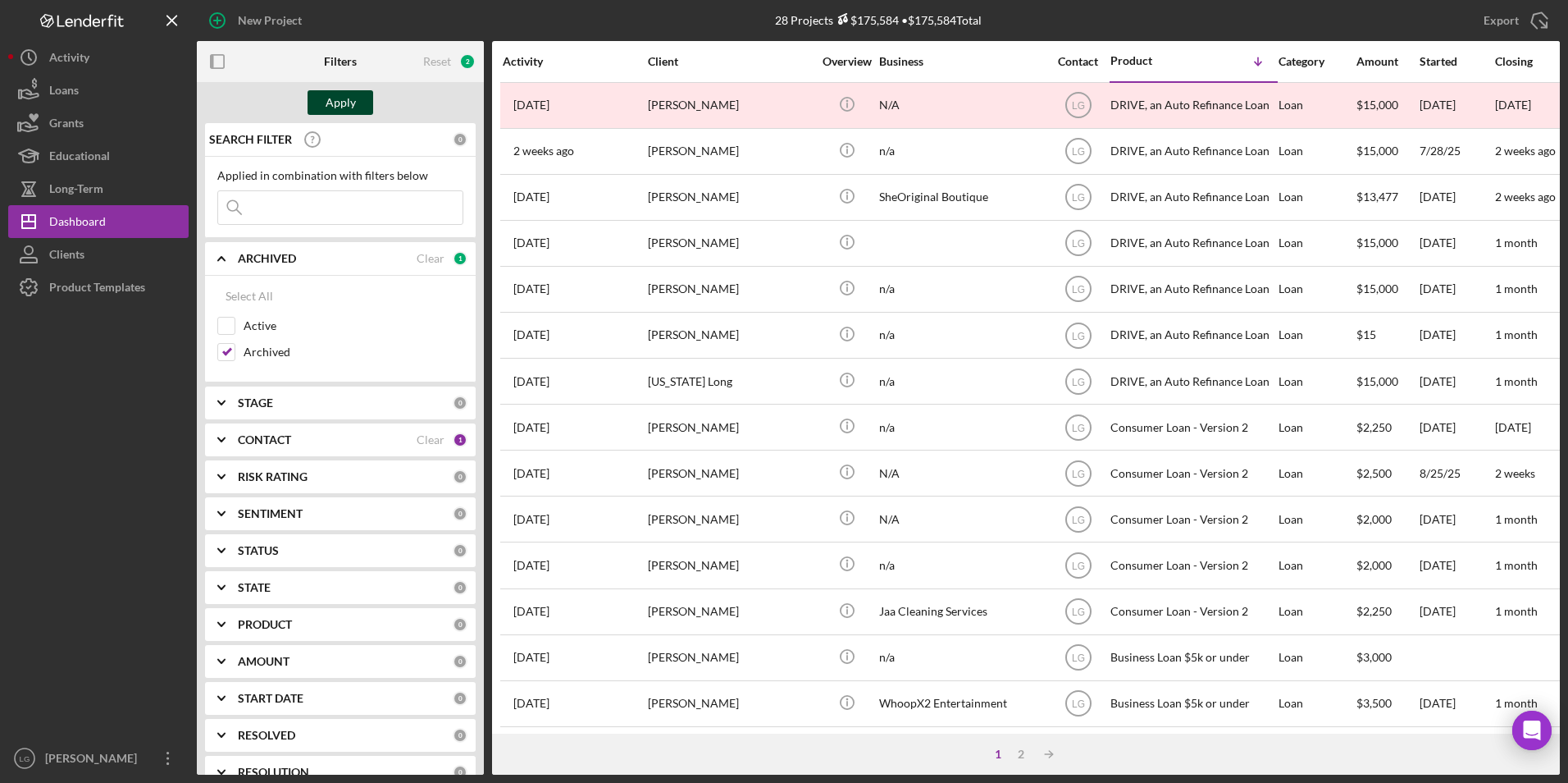
click at [345, 105] on div "Apply" at bounding box center [341, 102] width 30 height 24
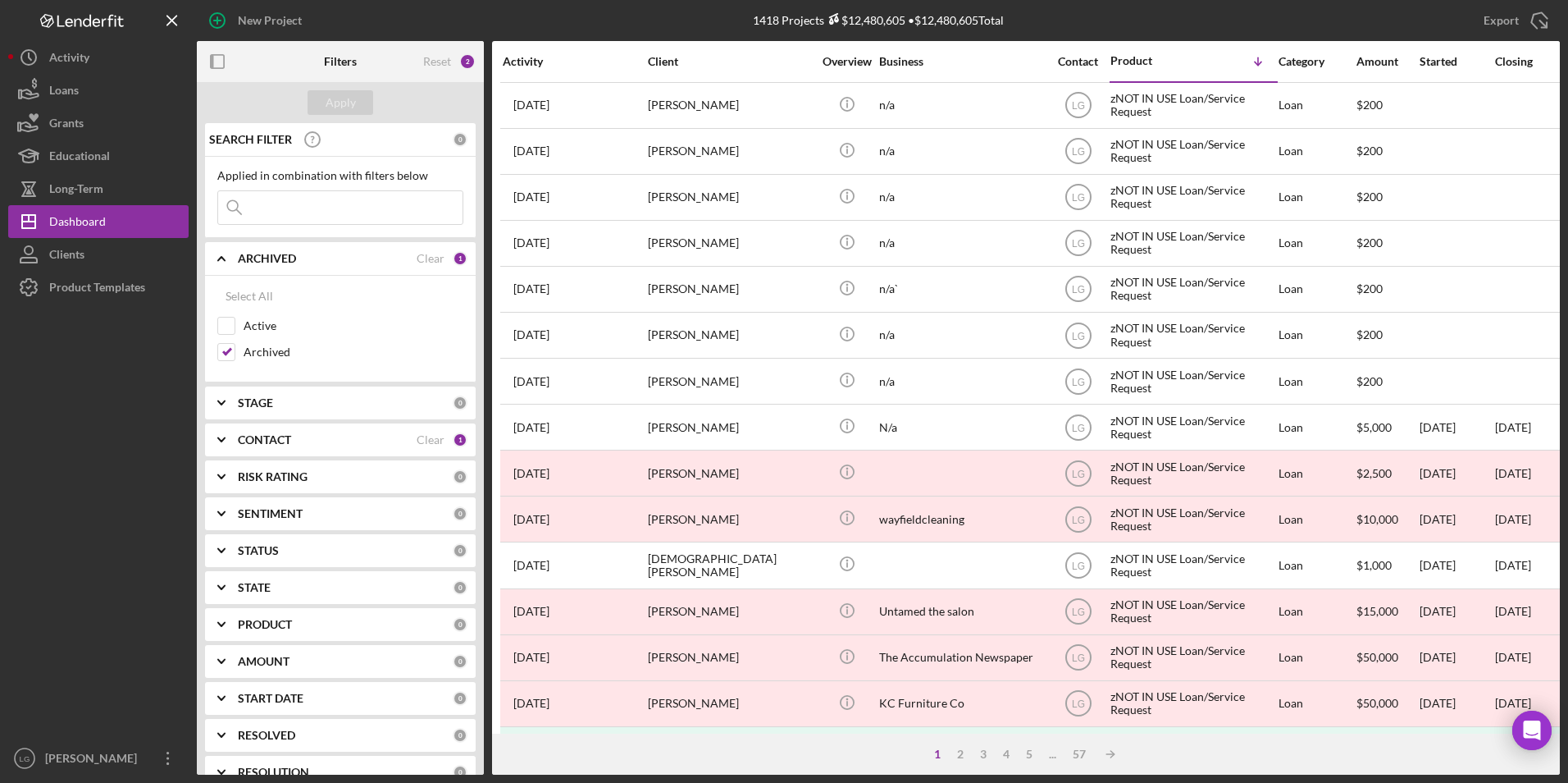
click at [263, 620] on b "PRODUCT" at bounding box center [265, 624] width 54 height 13
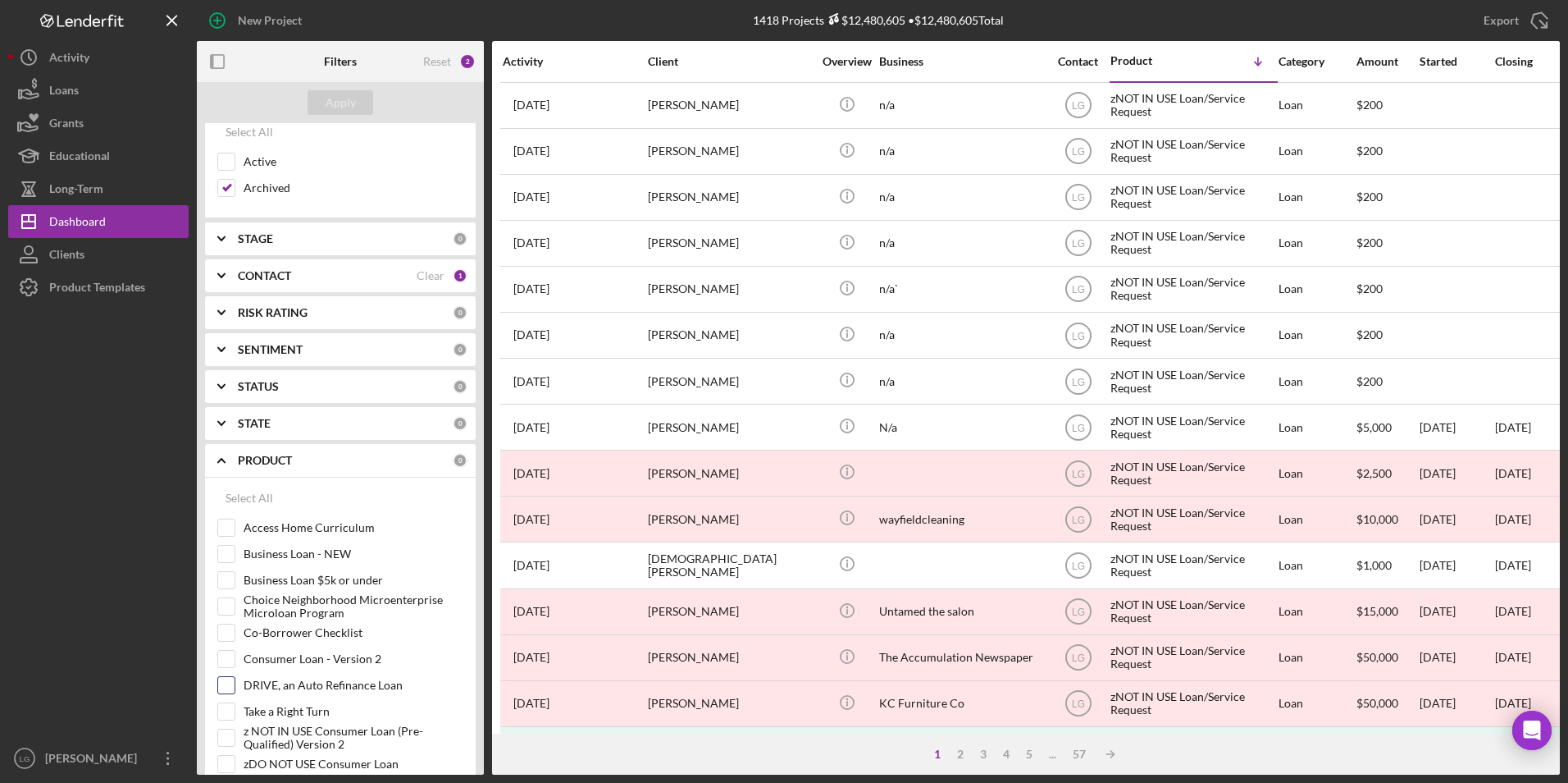
click at [220, 692] on input "DRIVE, an Auto Refinance Loan" at bounding box center [225, 684] width 16 height 16
checkbox input "true"
click at [340, 112] on div "Apply" at bounding box center [341, 102] width 30 height 24
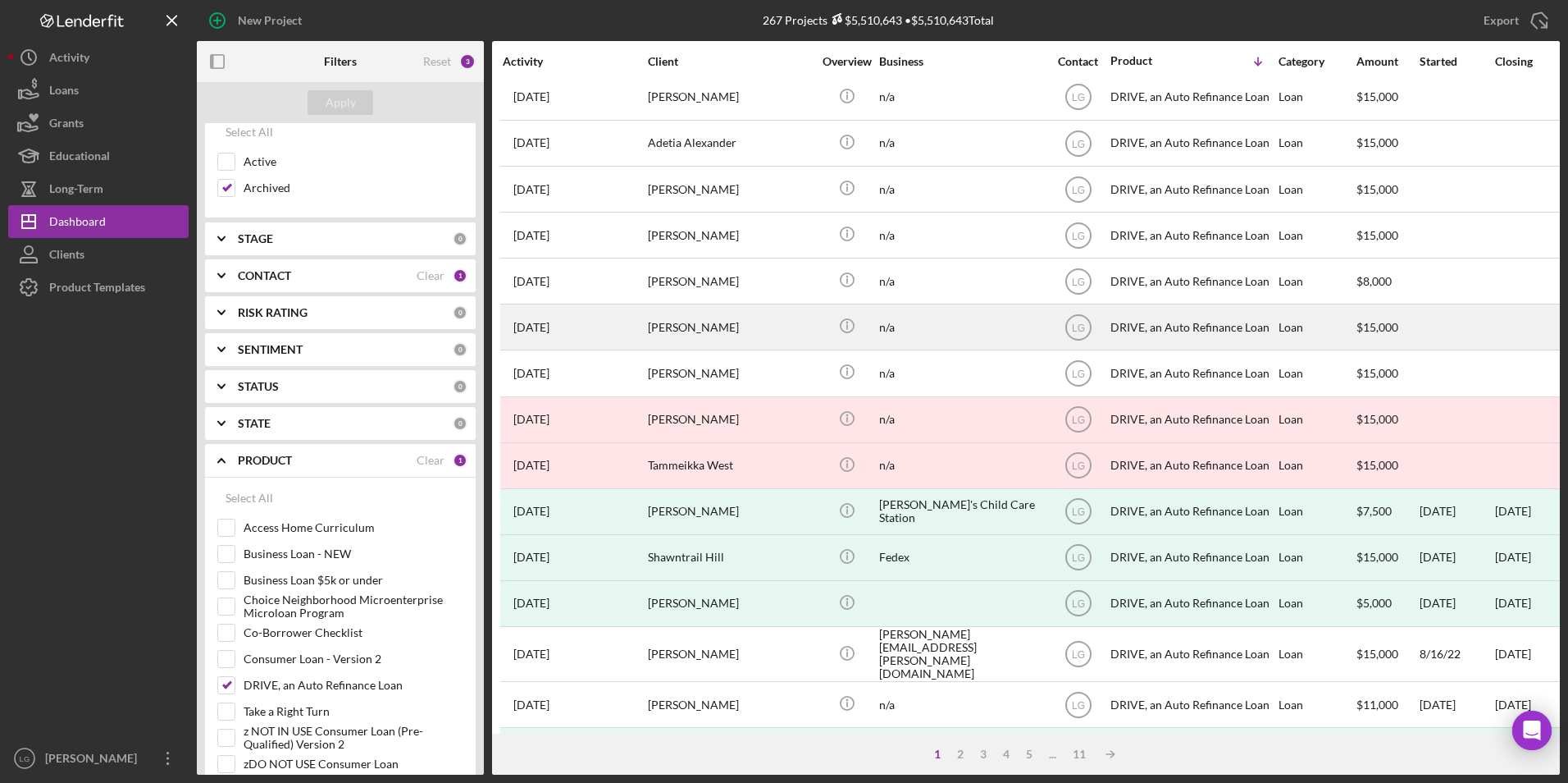
scroll to position [0, 0]
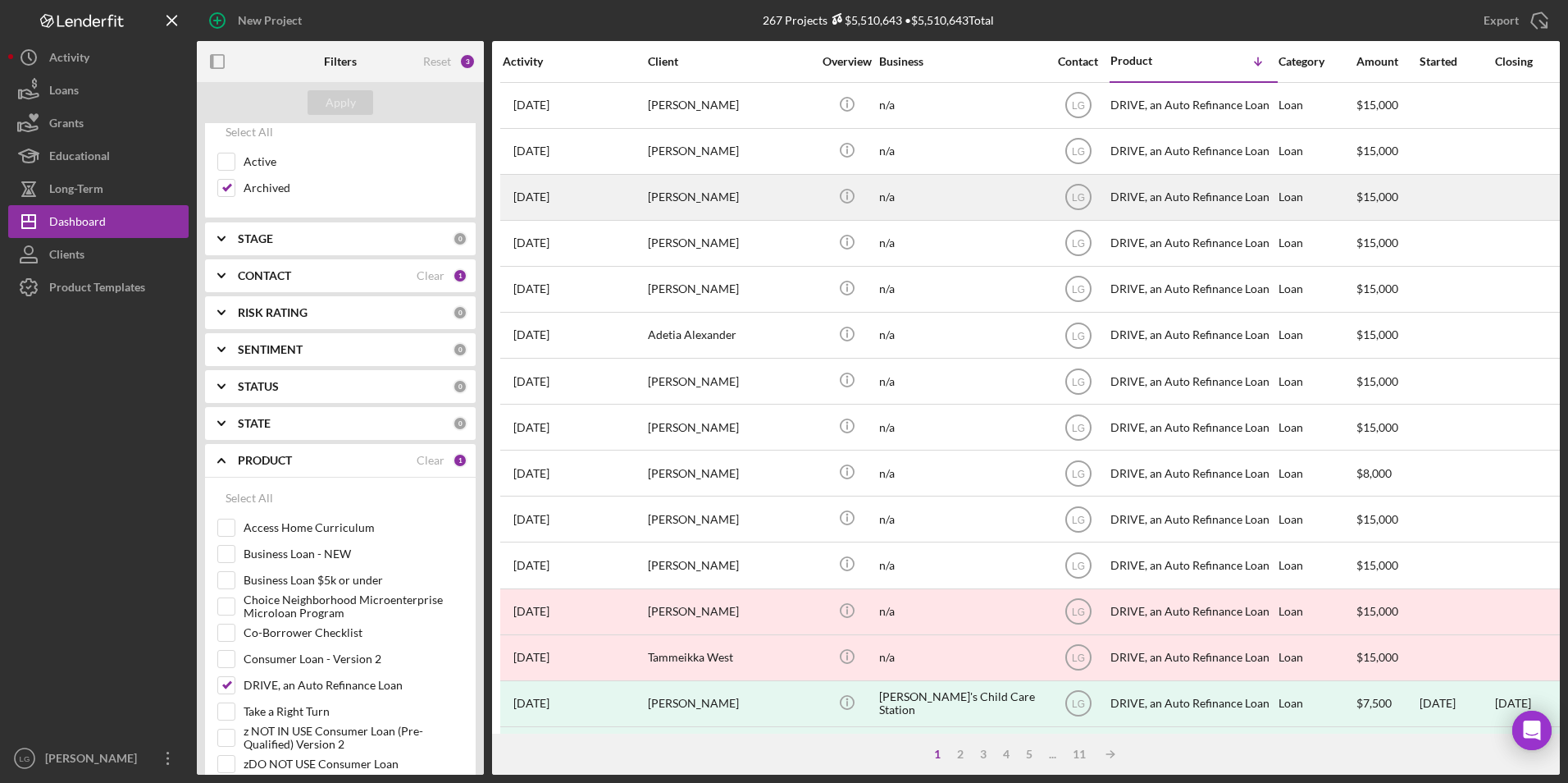
click at [735, 207] on div "[PERSON_NAME]" at bounding box center [729, 197] width 164 height 43
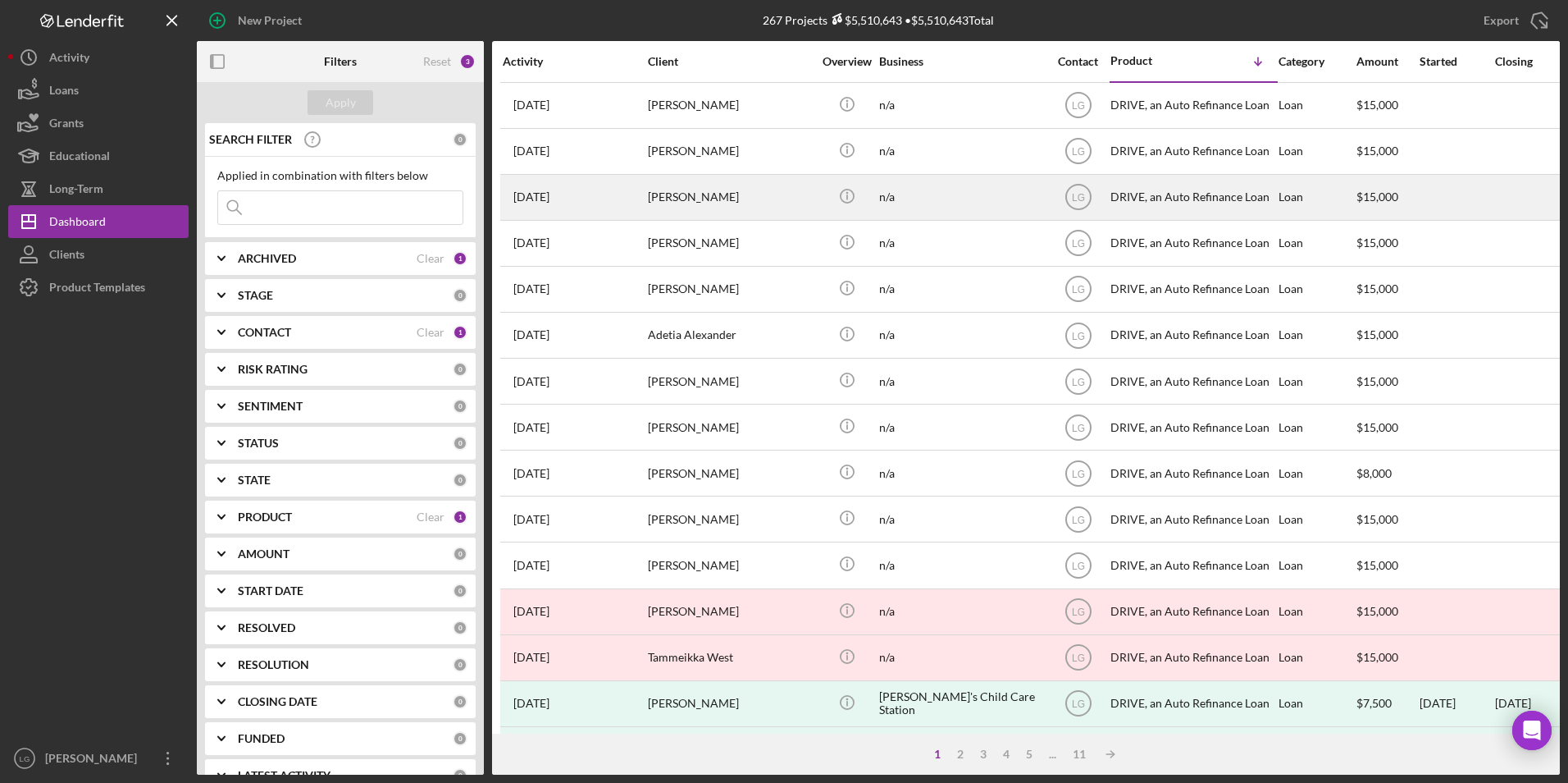
click at [704, 192] on div "[PERSON_NAME]" at bounding box center [729, 197] width 164 height 43
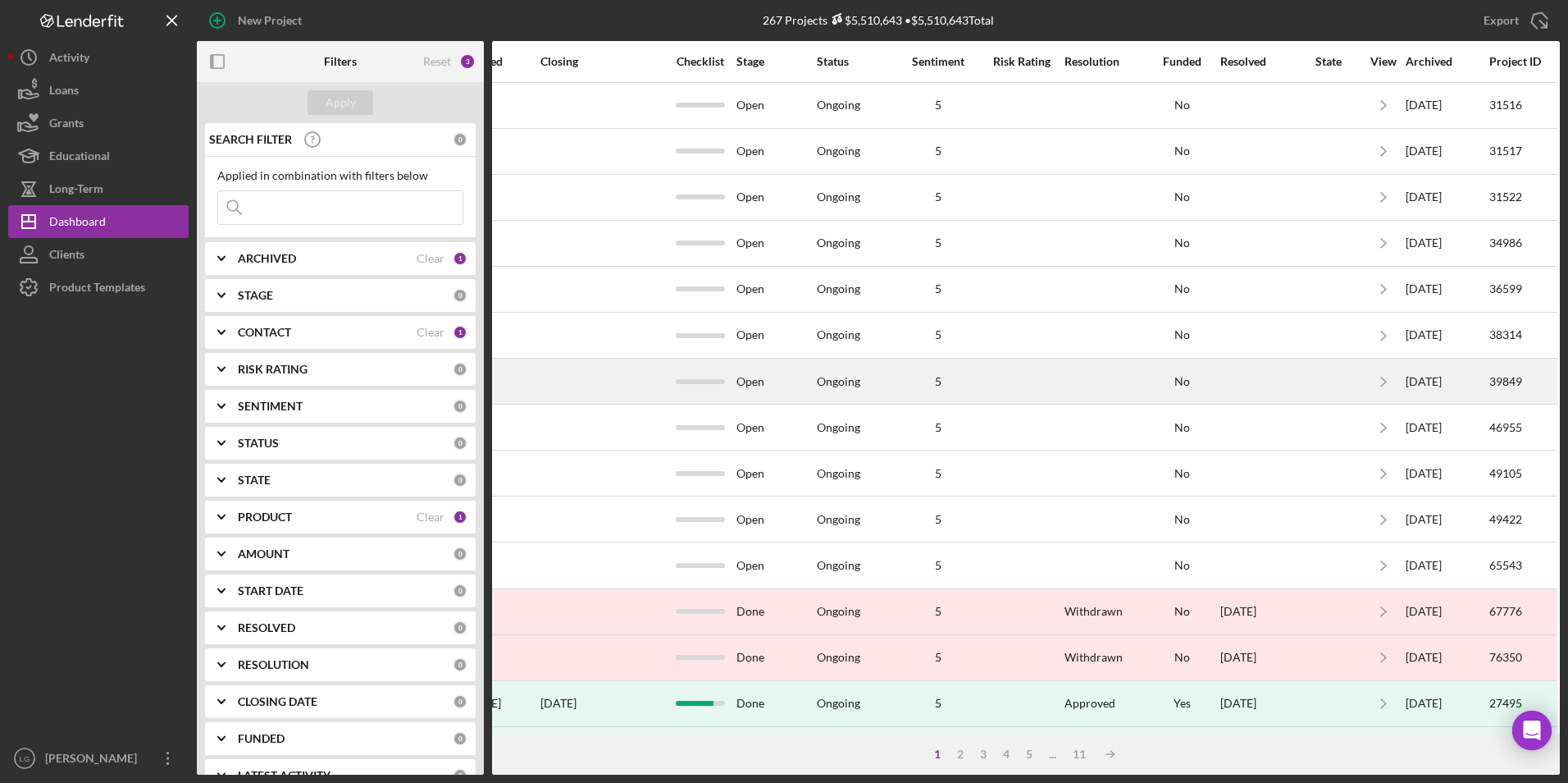
scroll to position [0, 972]
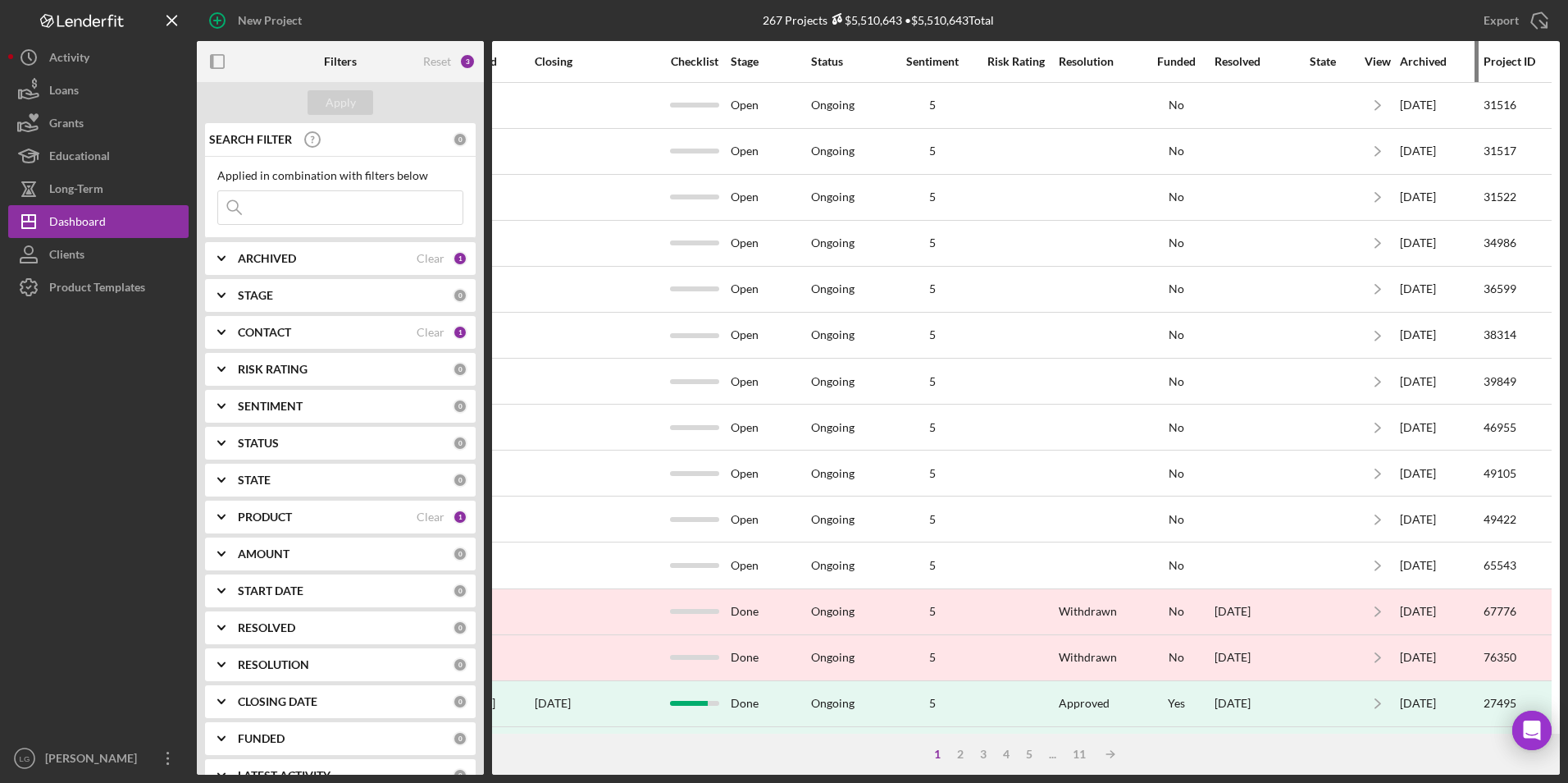
click at [1422, 70] on div "Archived" at bounding box center [1440, 62] width 82 height 39
click at [1415, 69] on div "Archived" at bounding box center [1440, 62] width 82 height 39
click at [1413, 56] on div "Archived" at bounding box center [1440, 62] width 82 height 13
click at [1408, 68] on div "Archived" at bounding box center [1440, 62] width 82 height 13
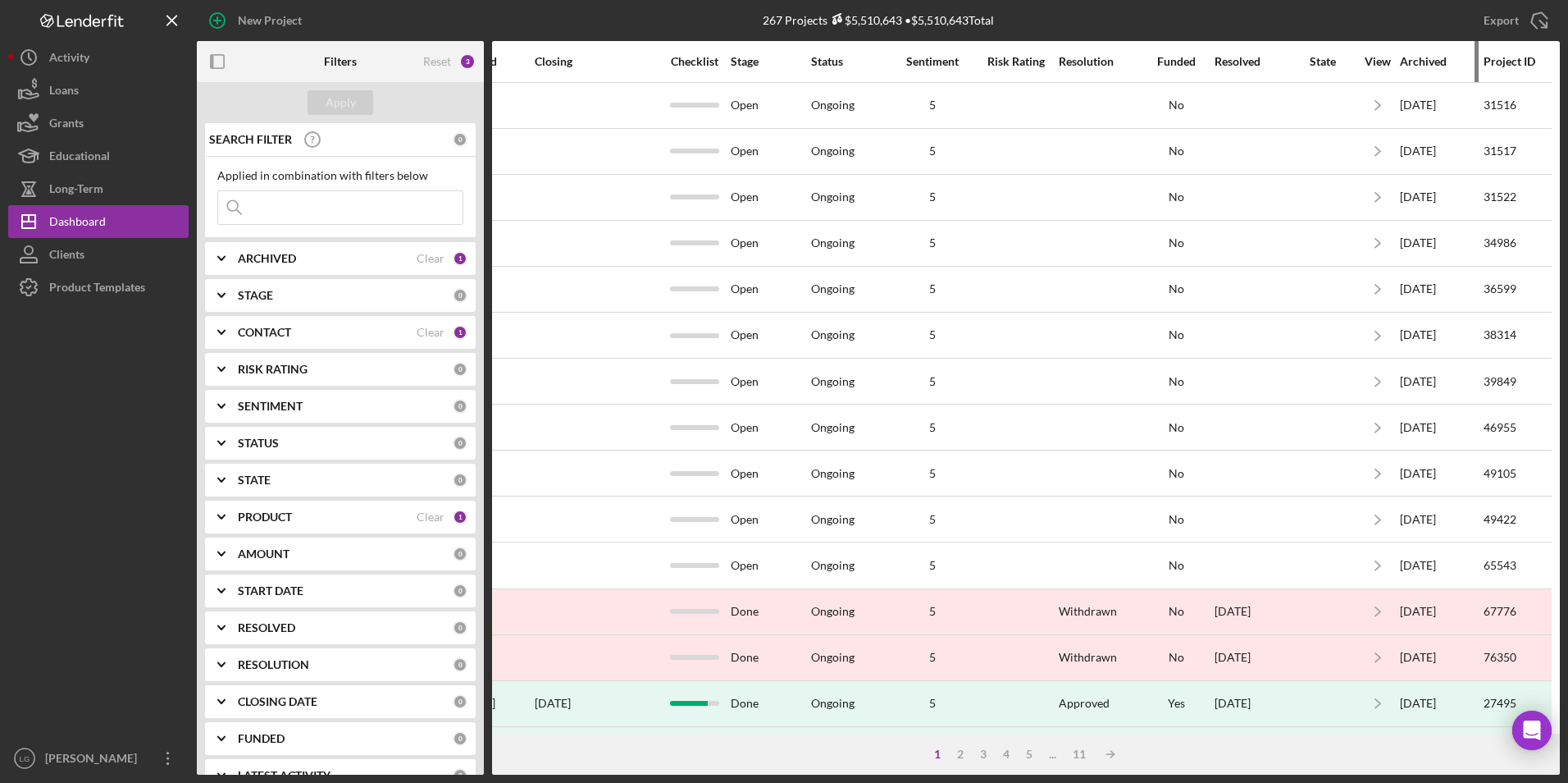
click at [1408, 68] on div "Archived" at bounding box center [1440, 62] width 82 height 13
click at [1423, 59] on div "Archived" at bounding box center [1440, 62] width 82 height 13
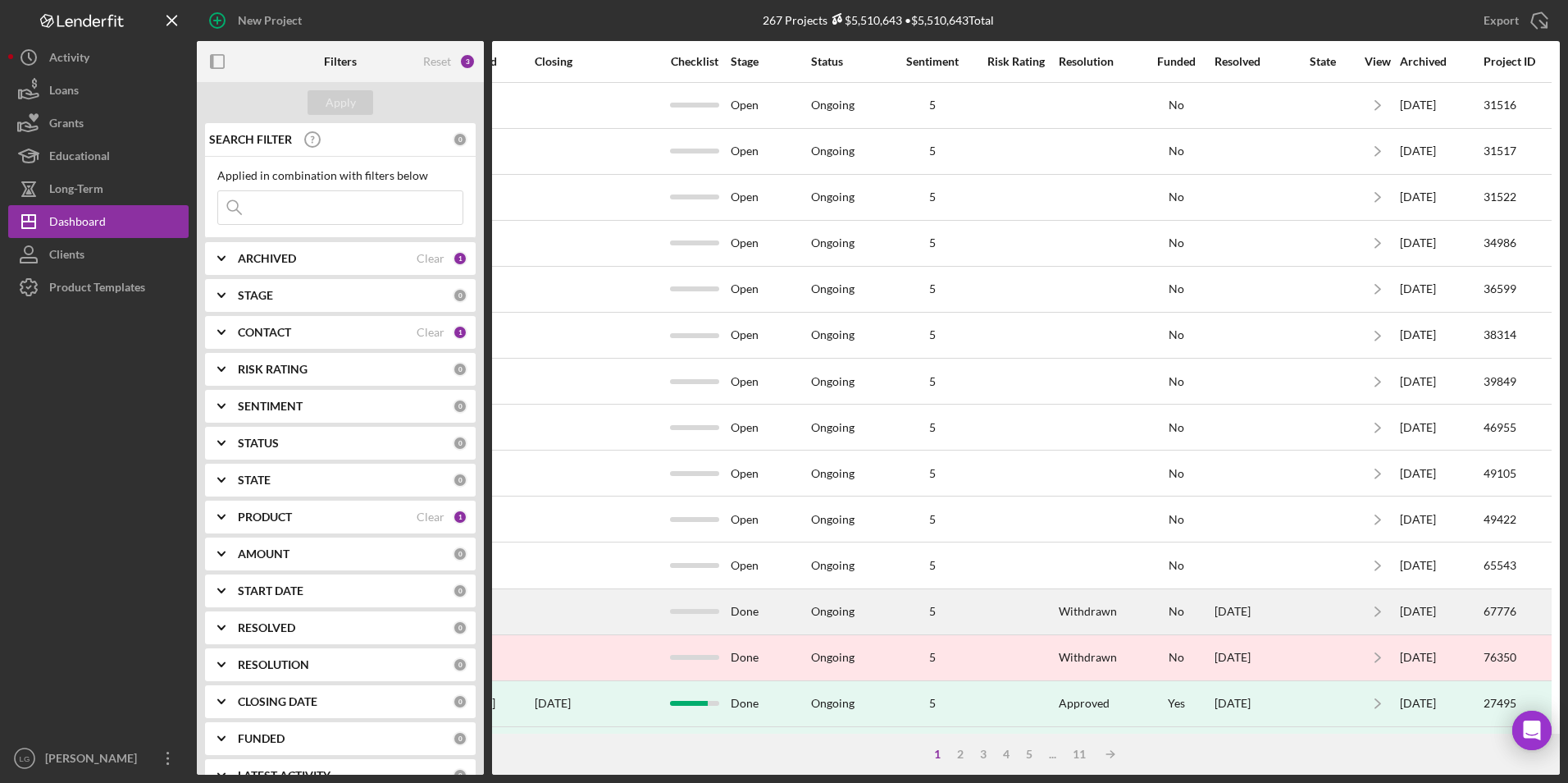
scroll to position [329, 972]
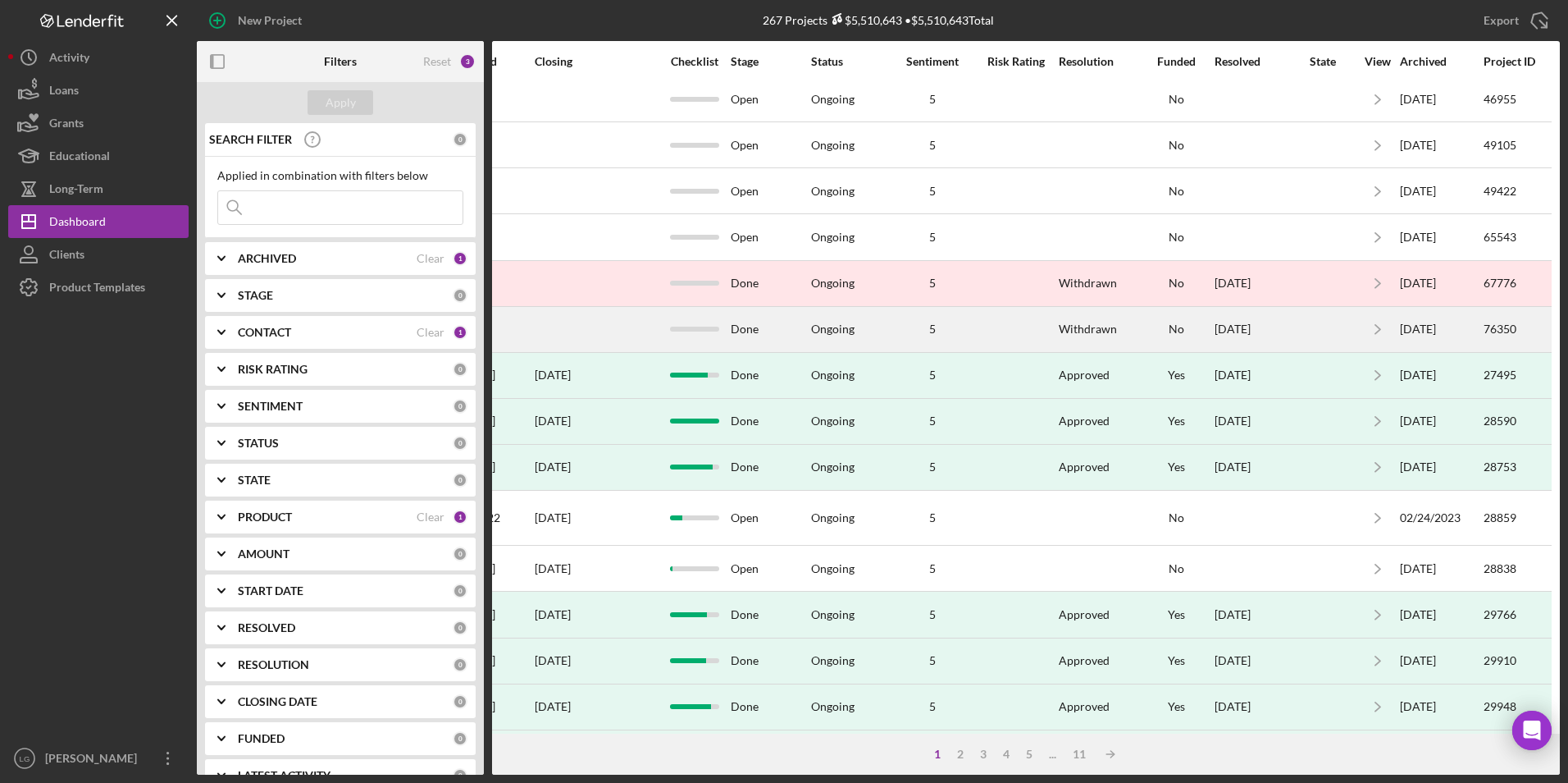
click at [1401, 325] on div "[DATE]" at bounding box center [1440, 330] width 82 height 43
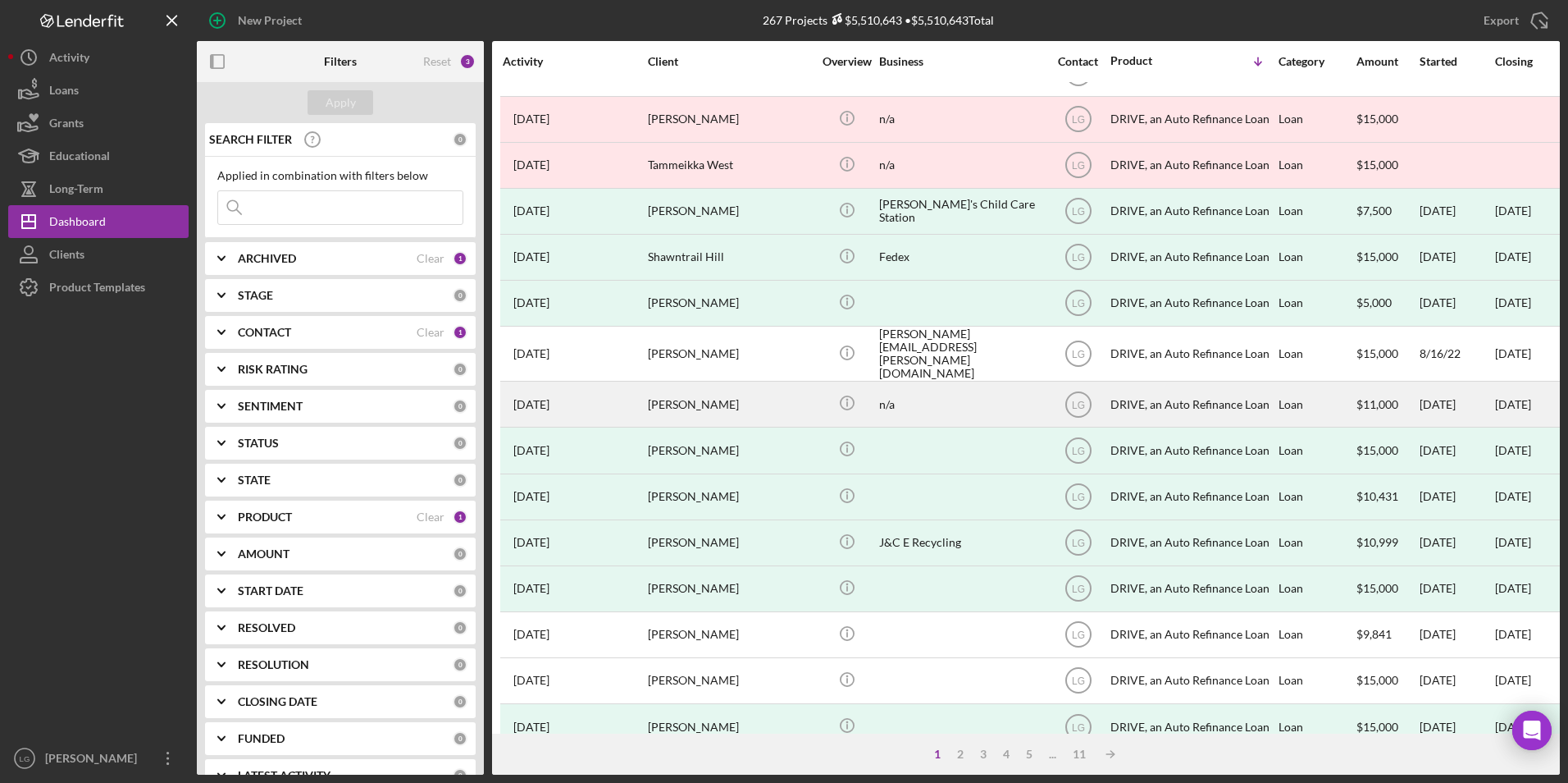
scroll to position [520, 0]
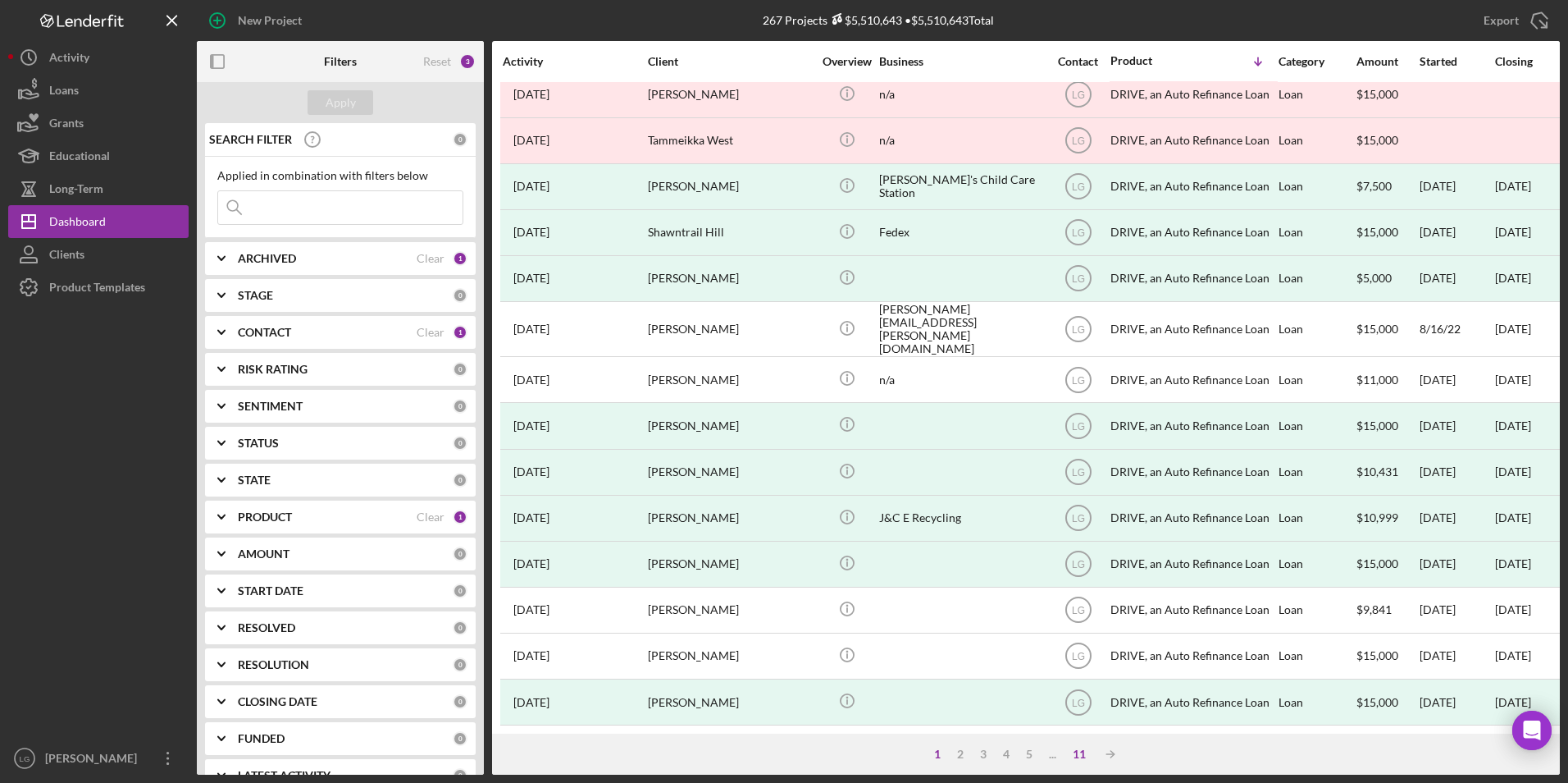
click at [1074, 753] on div "11" at bounding box center [1078, 754] width 29 height 13
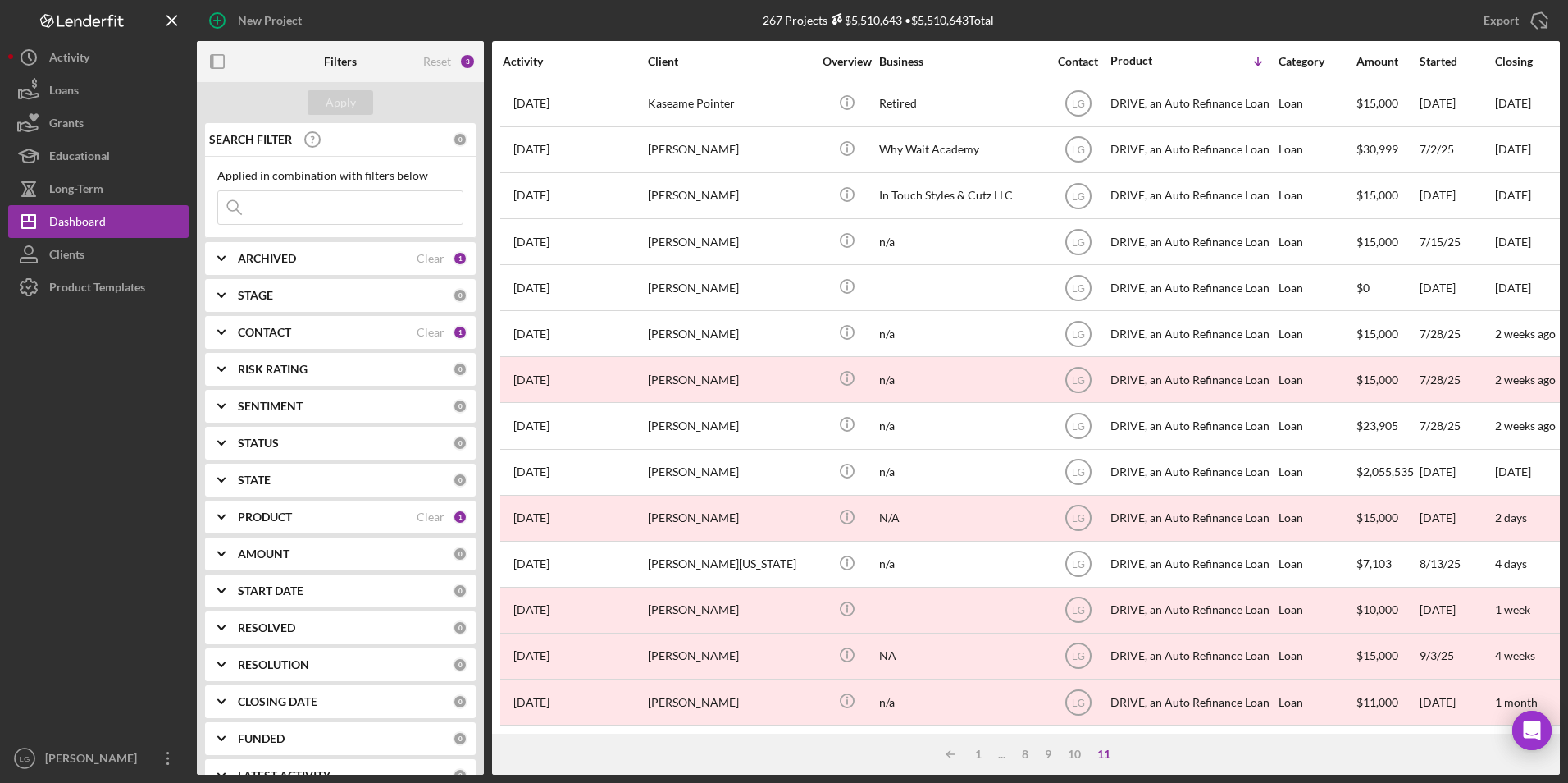
scroll to position [152, 0]
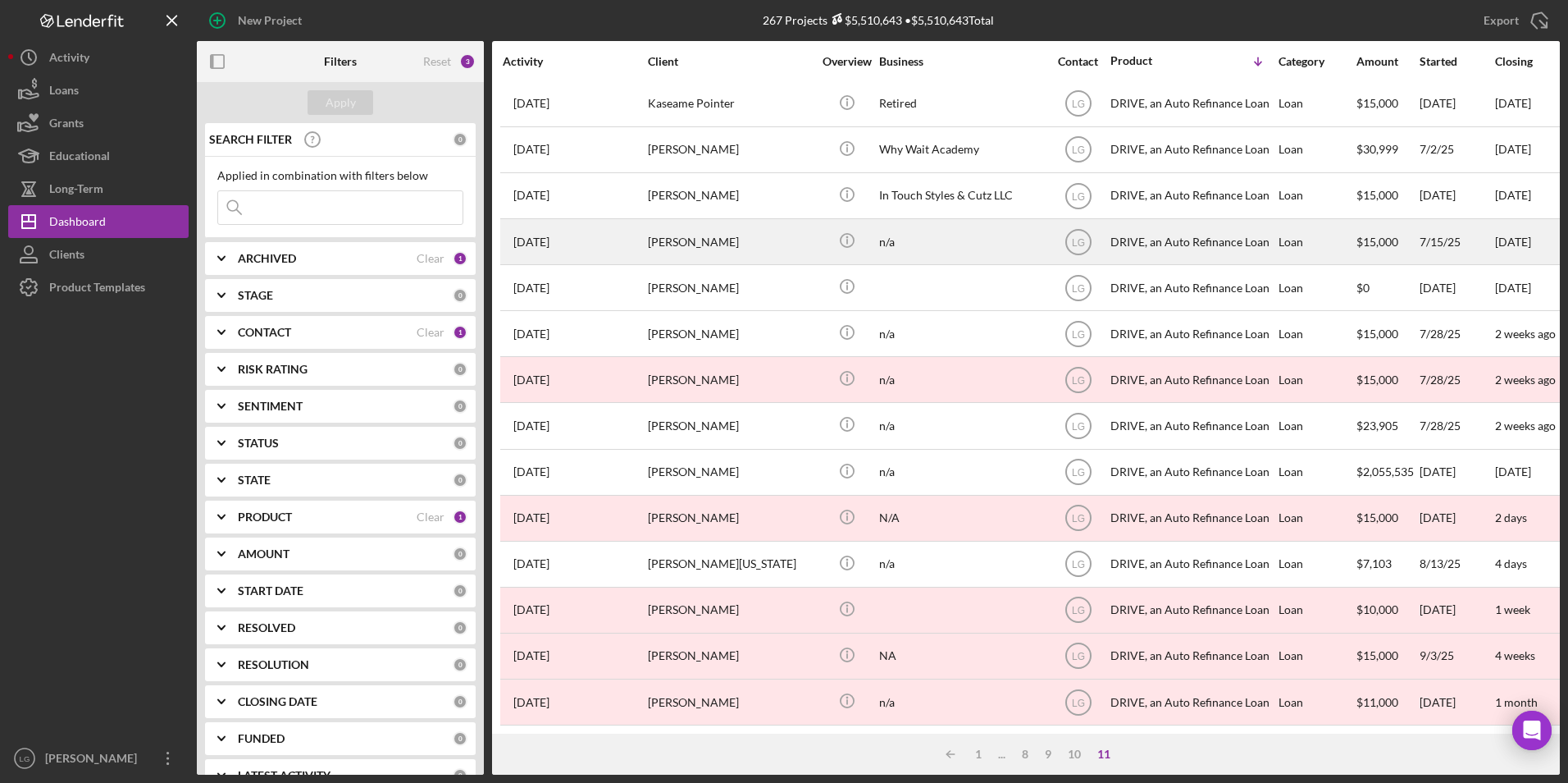
click at [705, 234] on div "[PERSON_NAME]" at bounding box center [729, 241] width 164 height 43
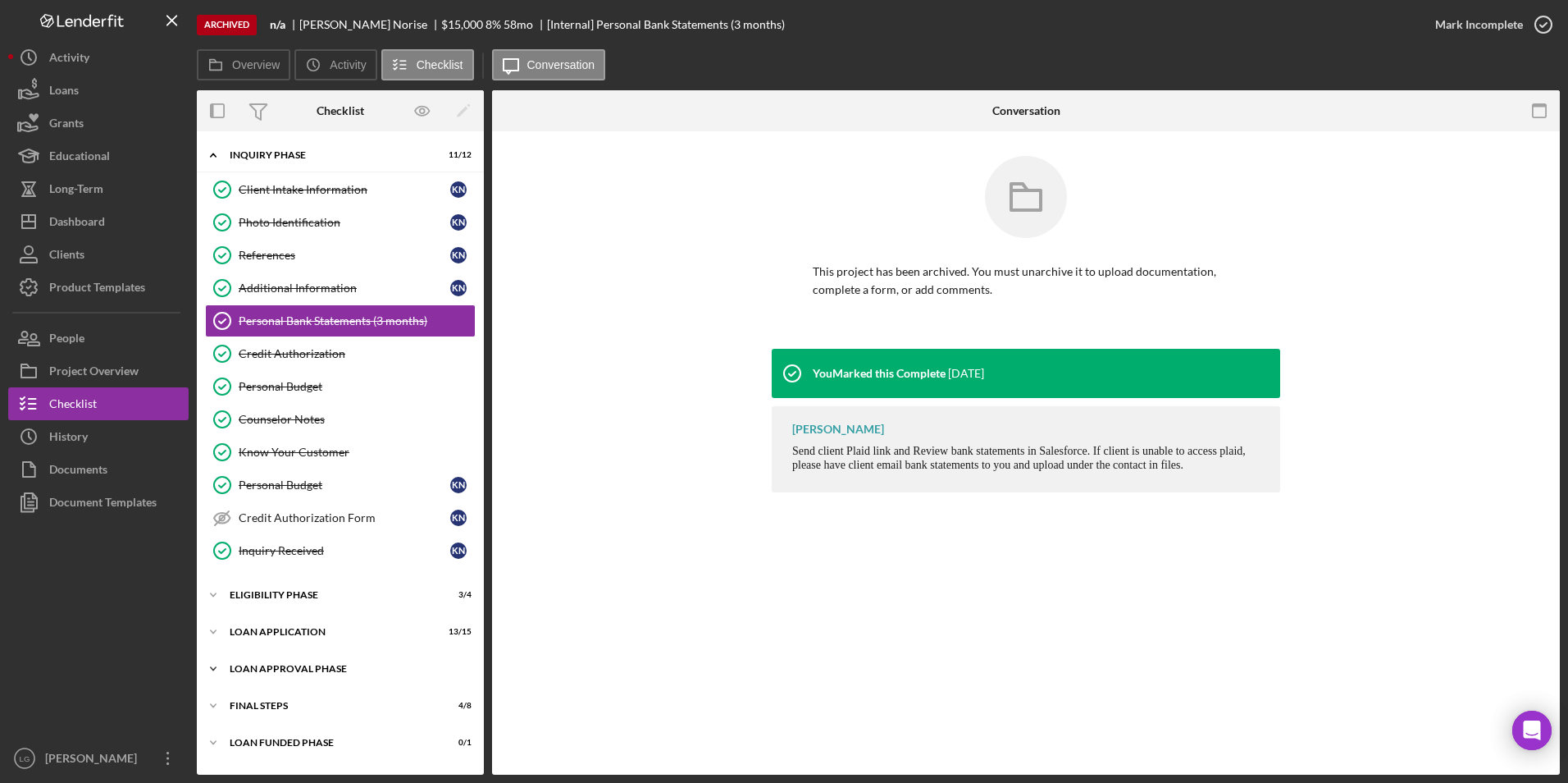
click at [284, 668] on div "Loan Approval Phase" at bounding box center [346, 668] width 234 height 9
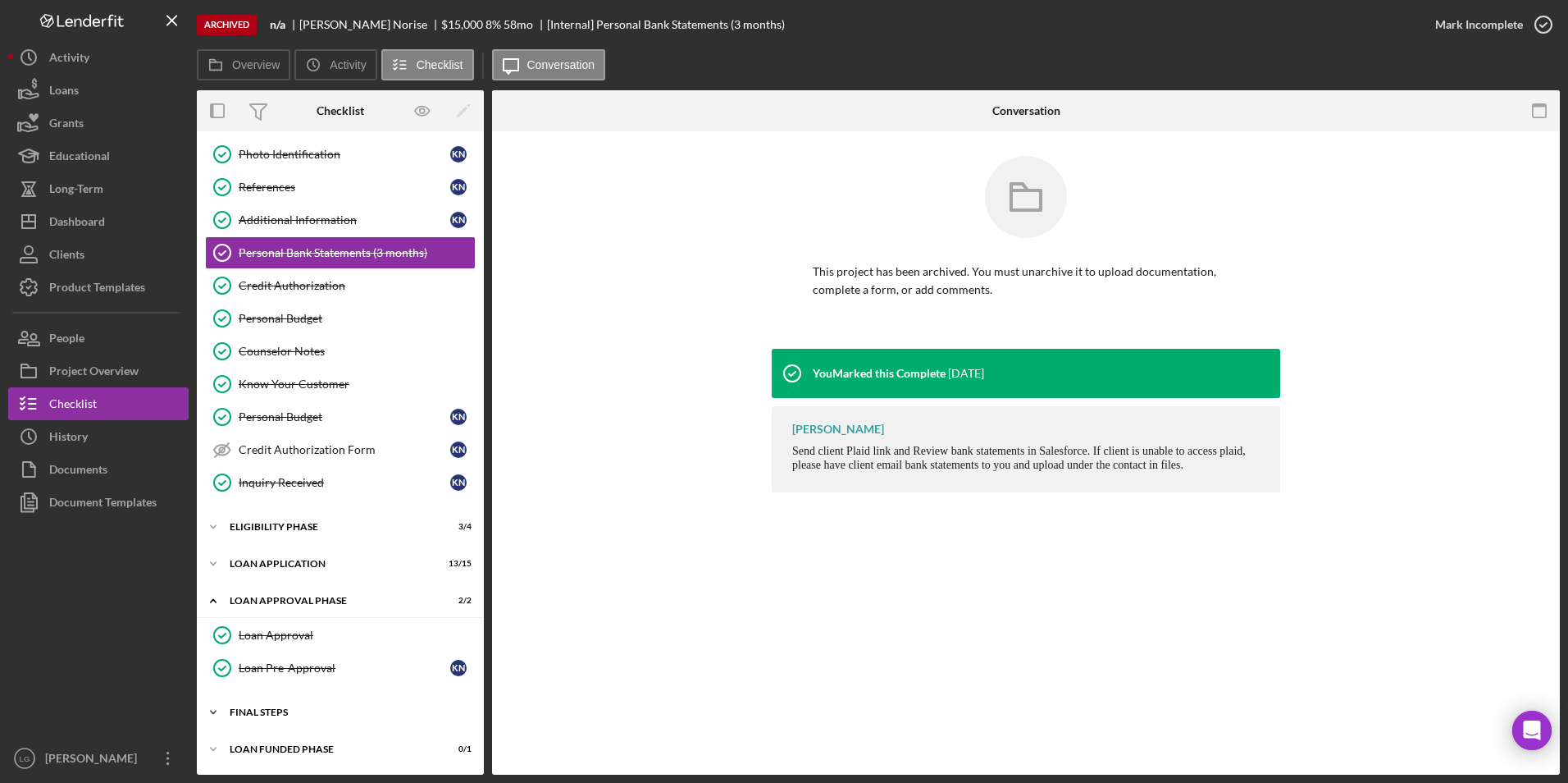
click at [291, 708] on div "FINAL STEPS" at bounding box center [346, 712] width 234 height 9
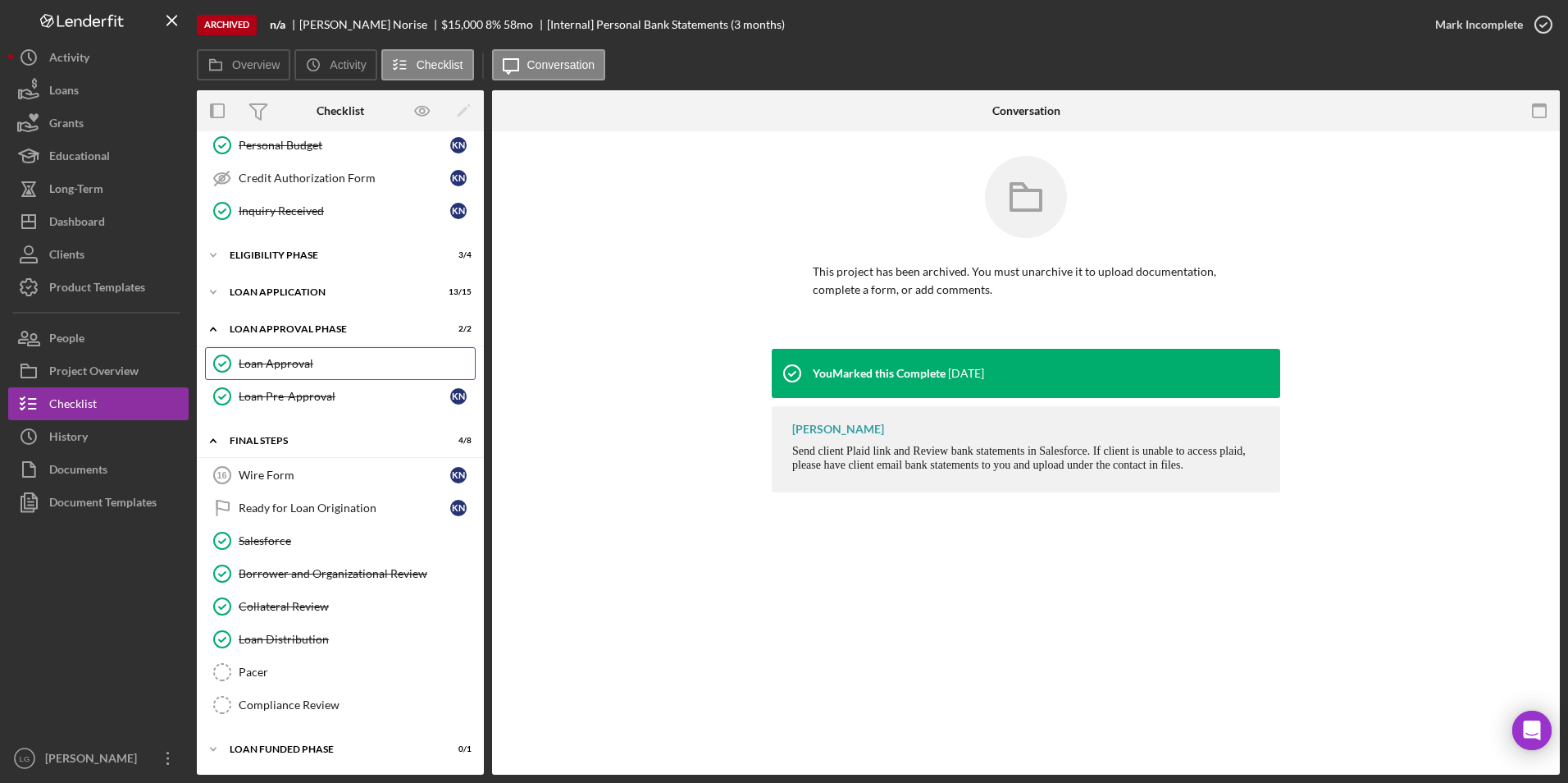
click at [301, 368] on div "Loan Approval" at bounding box center [357, 363] width 236 height 13
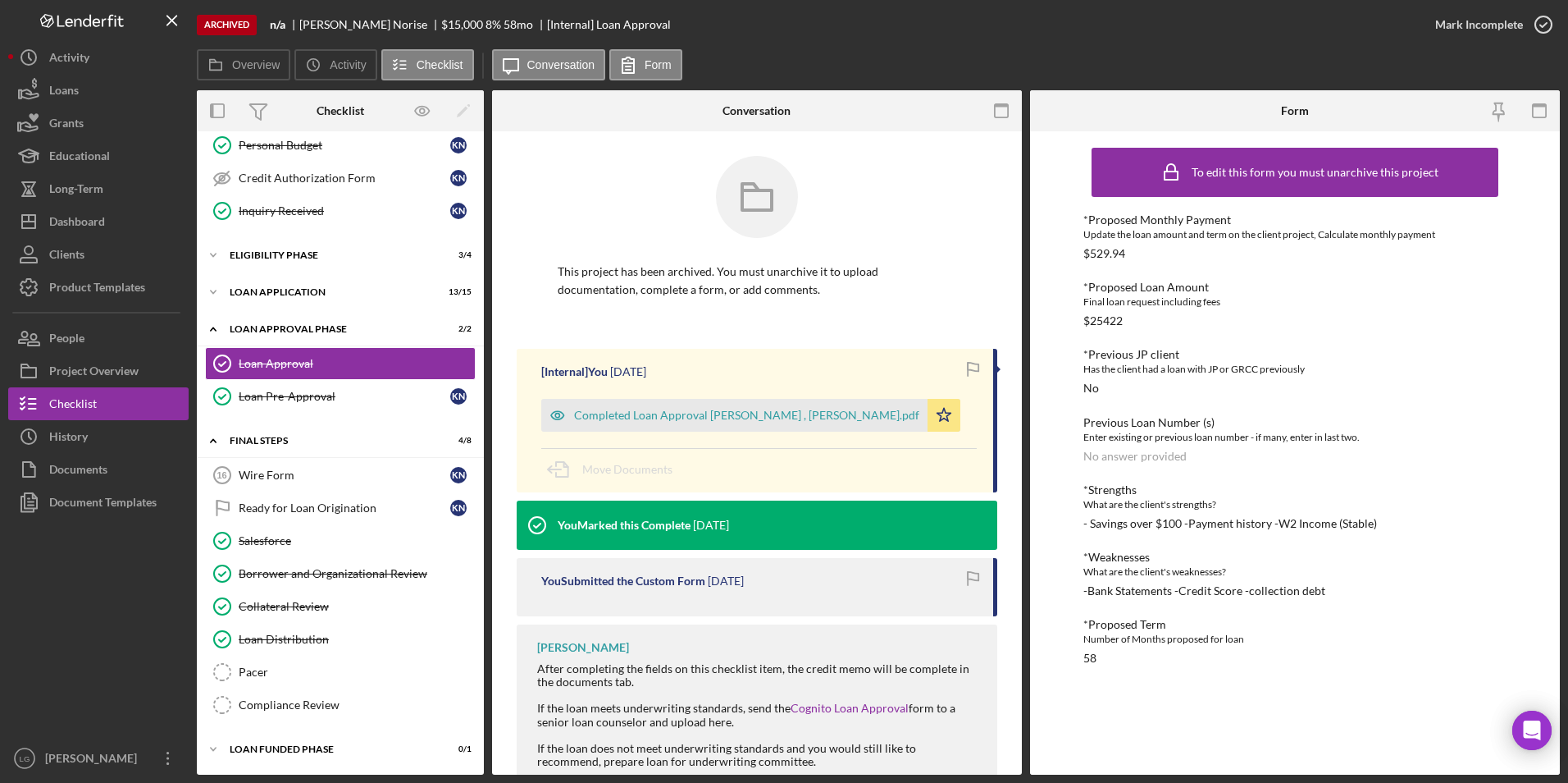
scroll to position [114, 0]
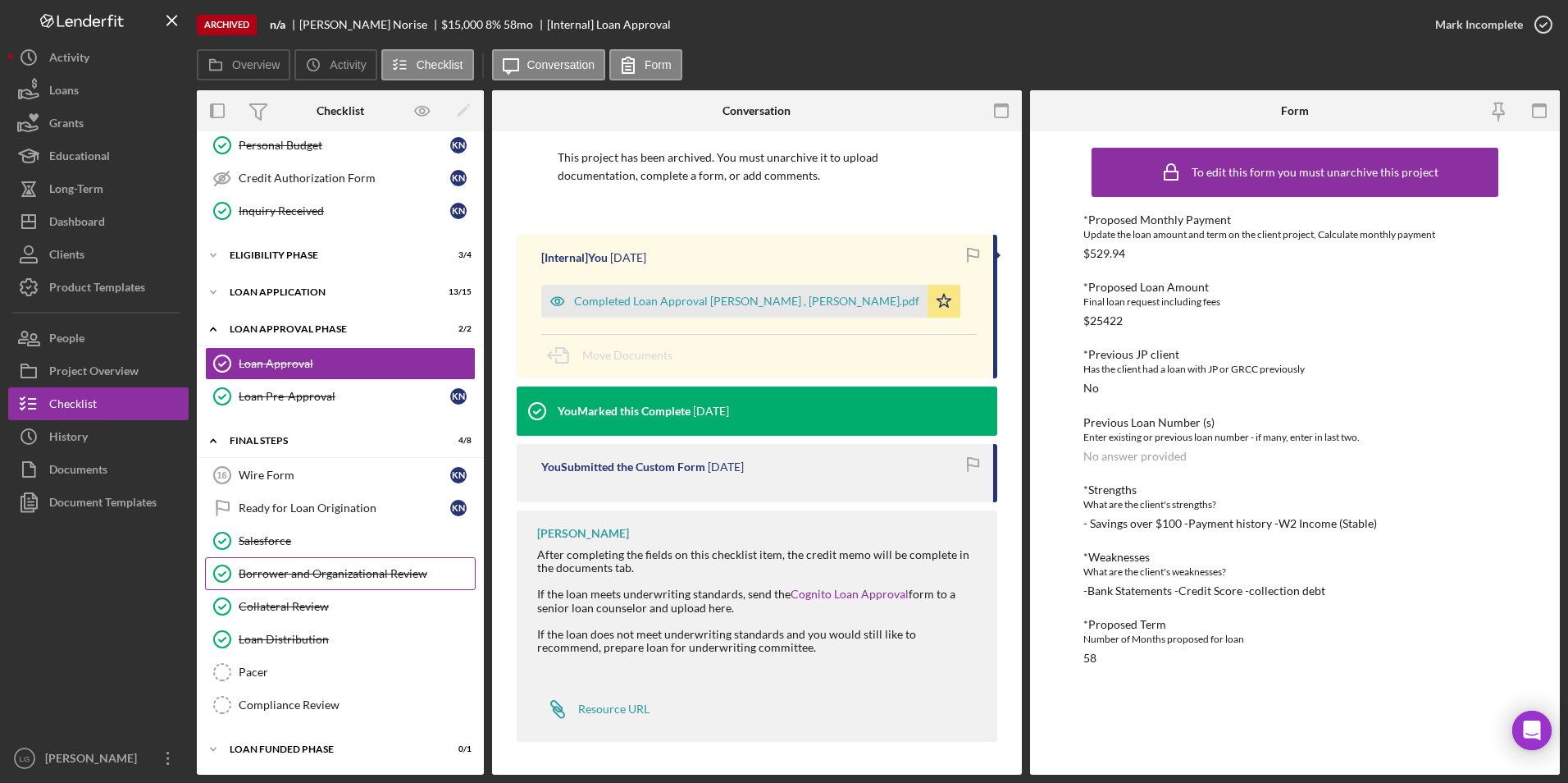
click at [273, 572] on div "Borrower and Organizational Review" at bounding box center [357, 574] width 236 height 13
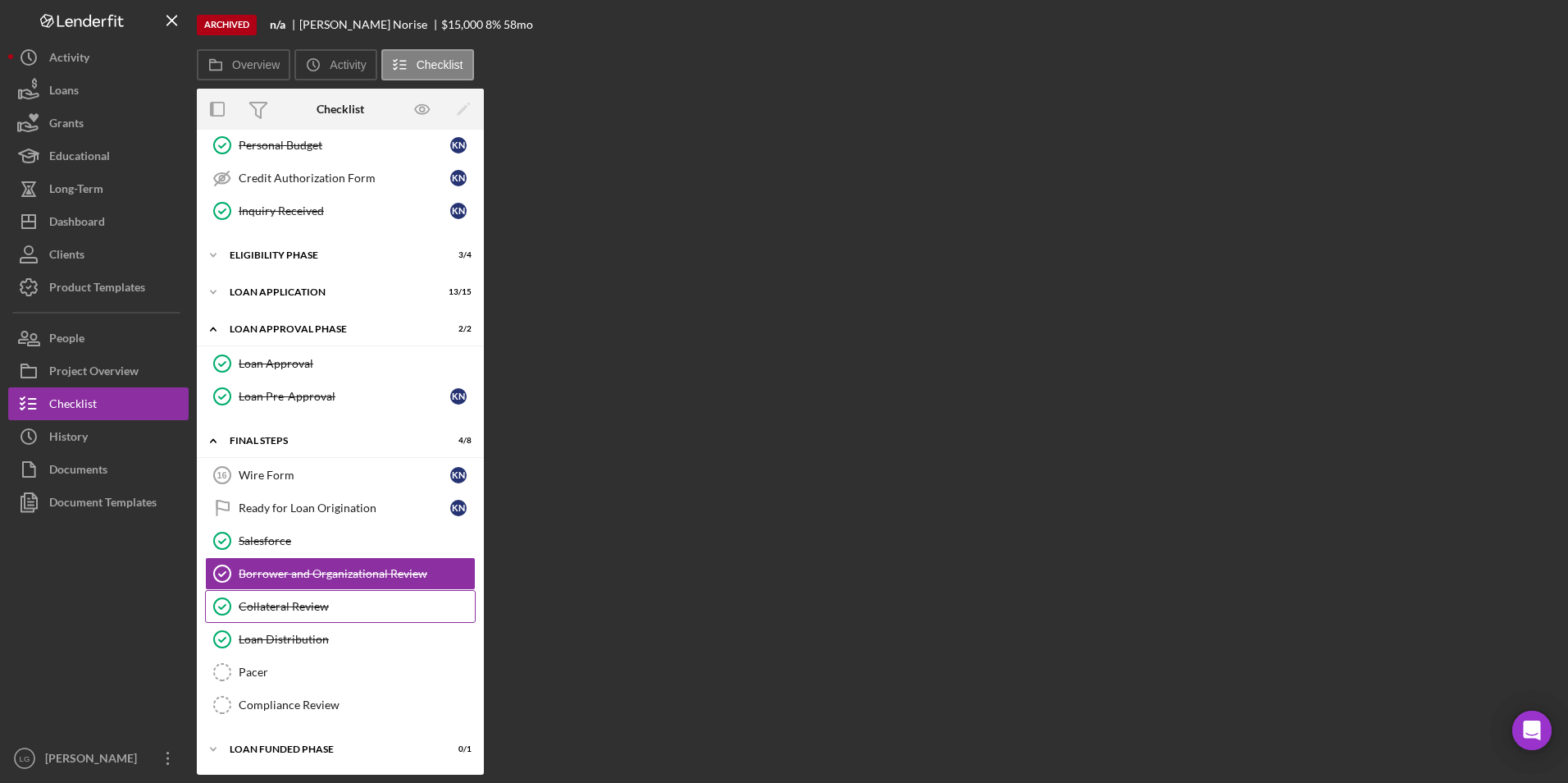
scroll to position [340, 0]
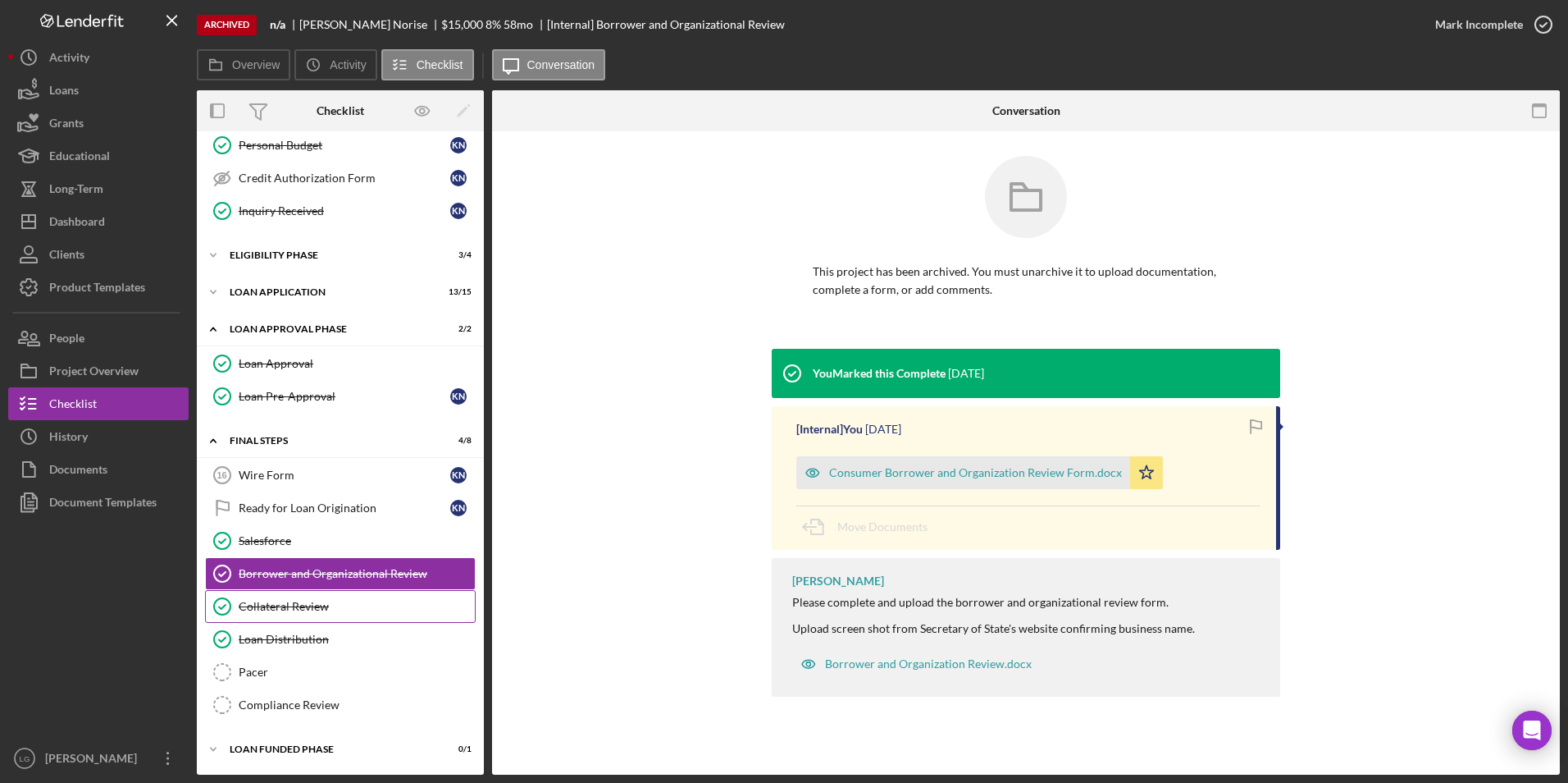
click at [299, 608] on div "Collateral Review" at bounding box center [357, 606] width 236 height 13
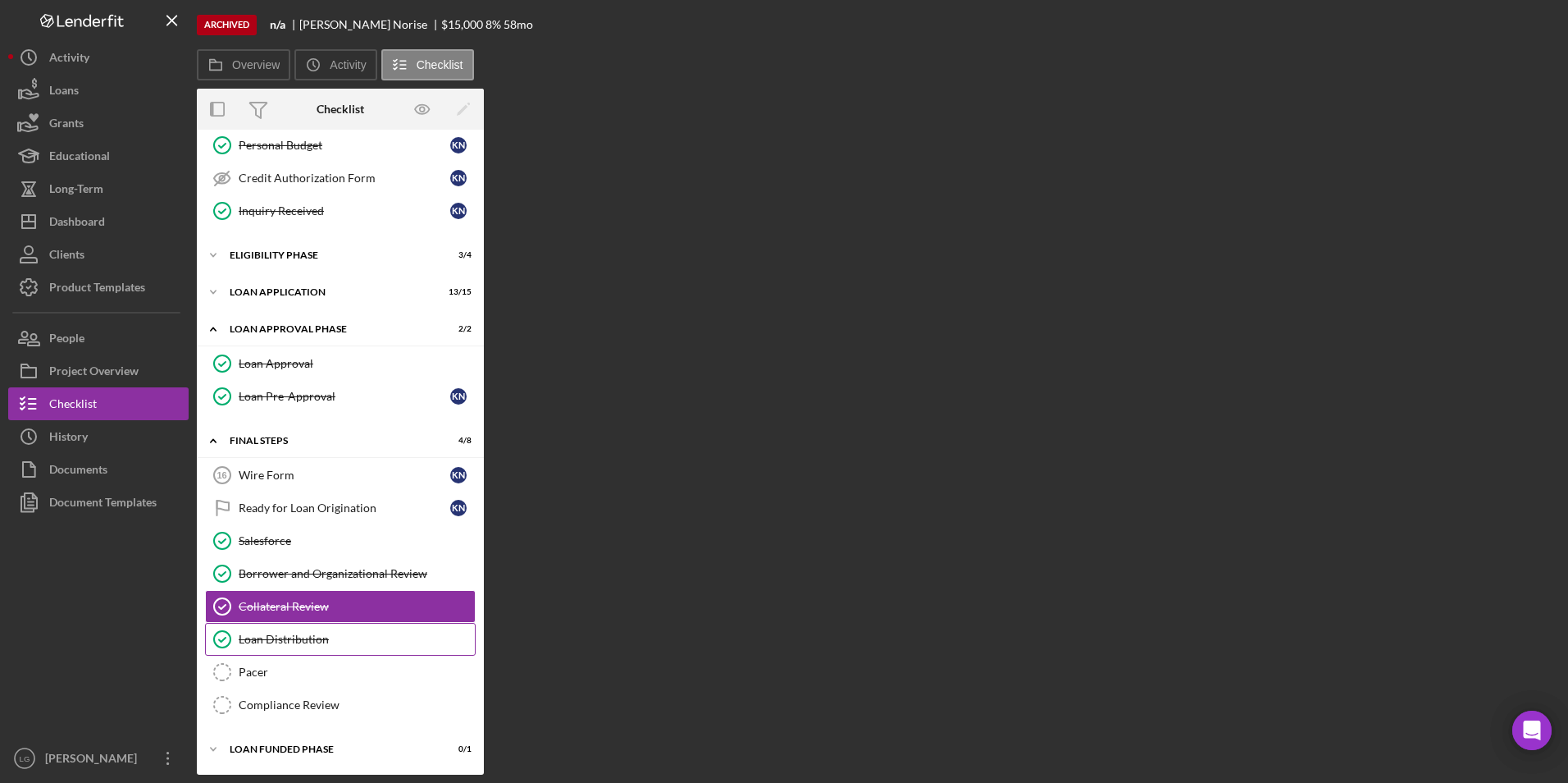
scroll to position [340, 0]
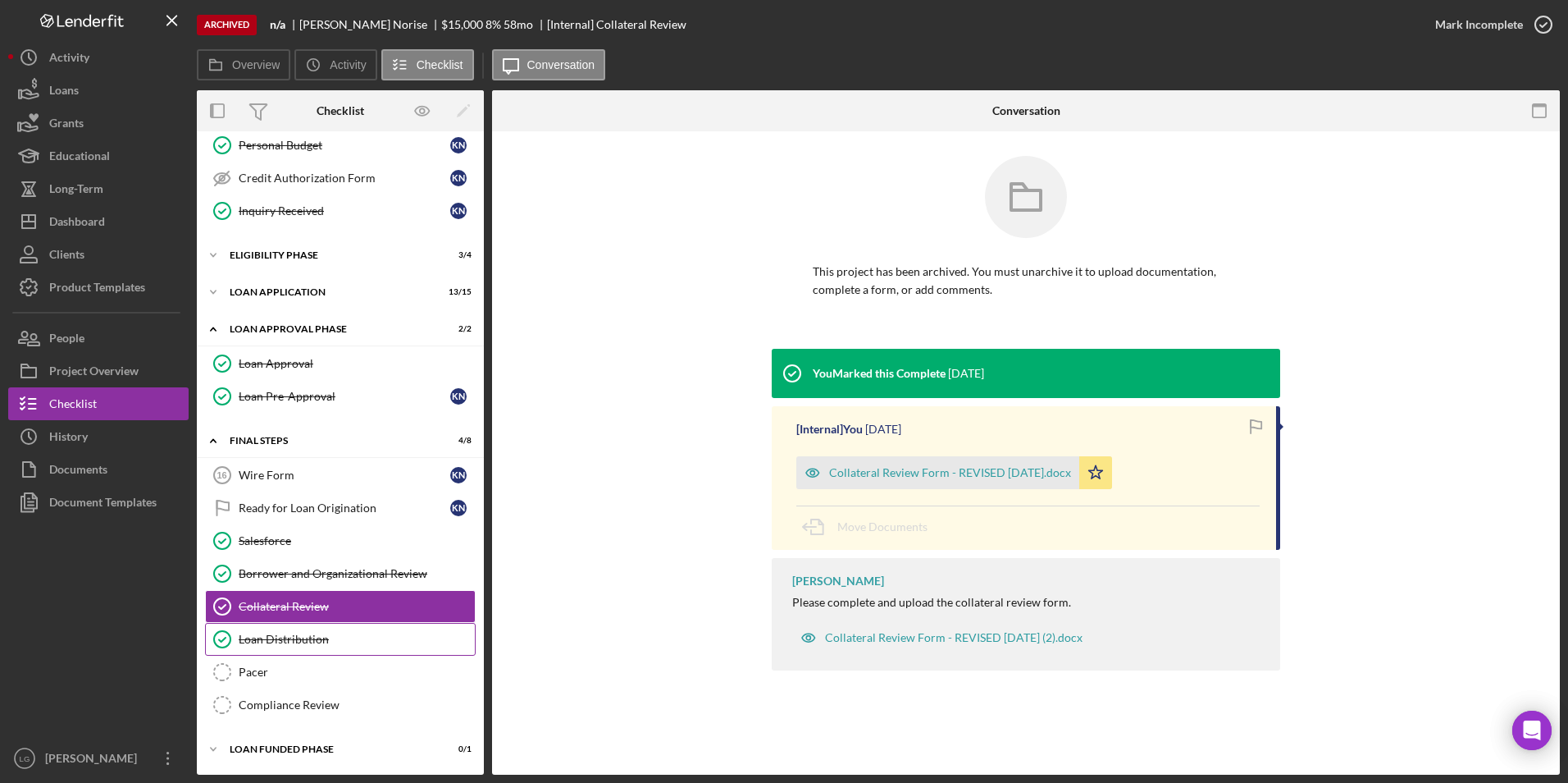
drag, startPoint x: 313, startPoint y: 648, endPoint x: 350, endPoint y: 647, distance: 37.0
click at [315, 647] on link "Loan Distribution Loan Distribution" at bounding box center [340, 638] width 270 height 33
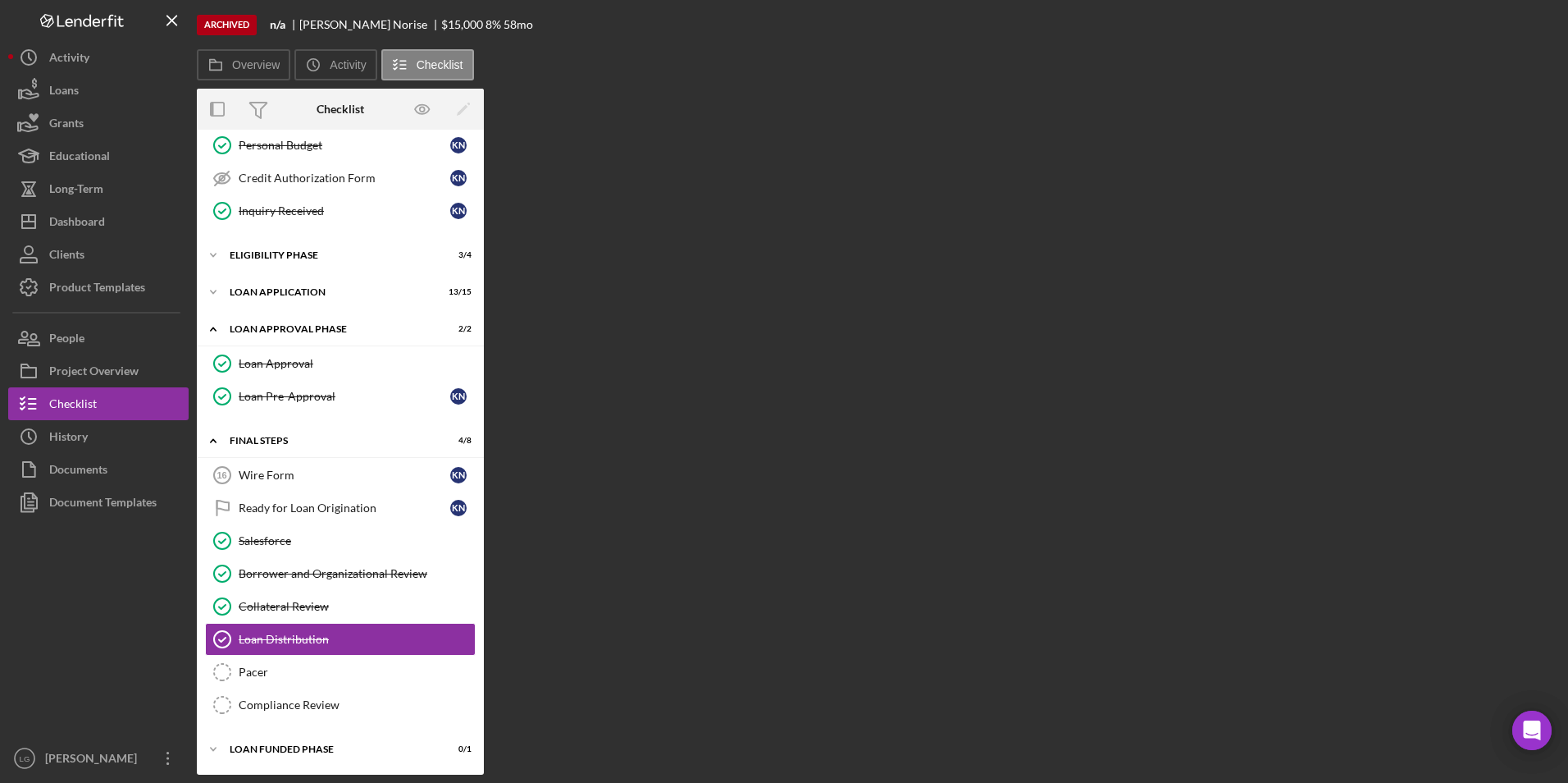
scroll to position [340, 0]
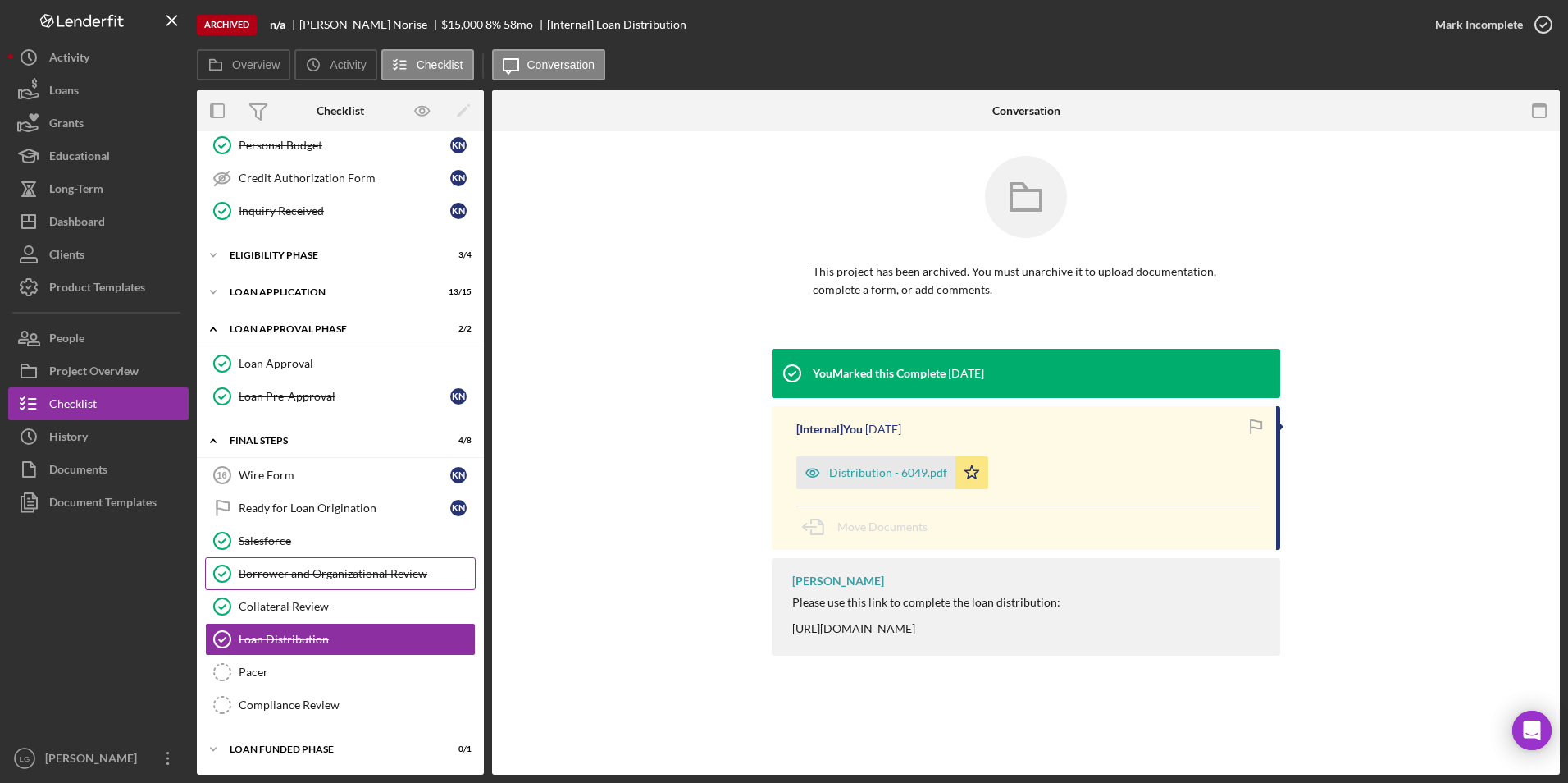
click at [282, 574] on div "Borrower and Organizational Review" at bounding box center [357, 574] width 236 height 13
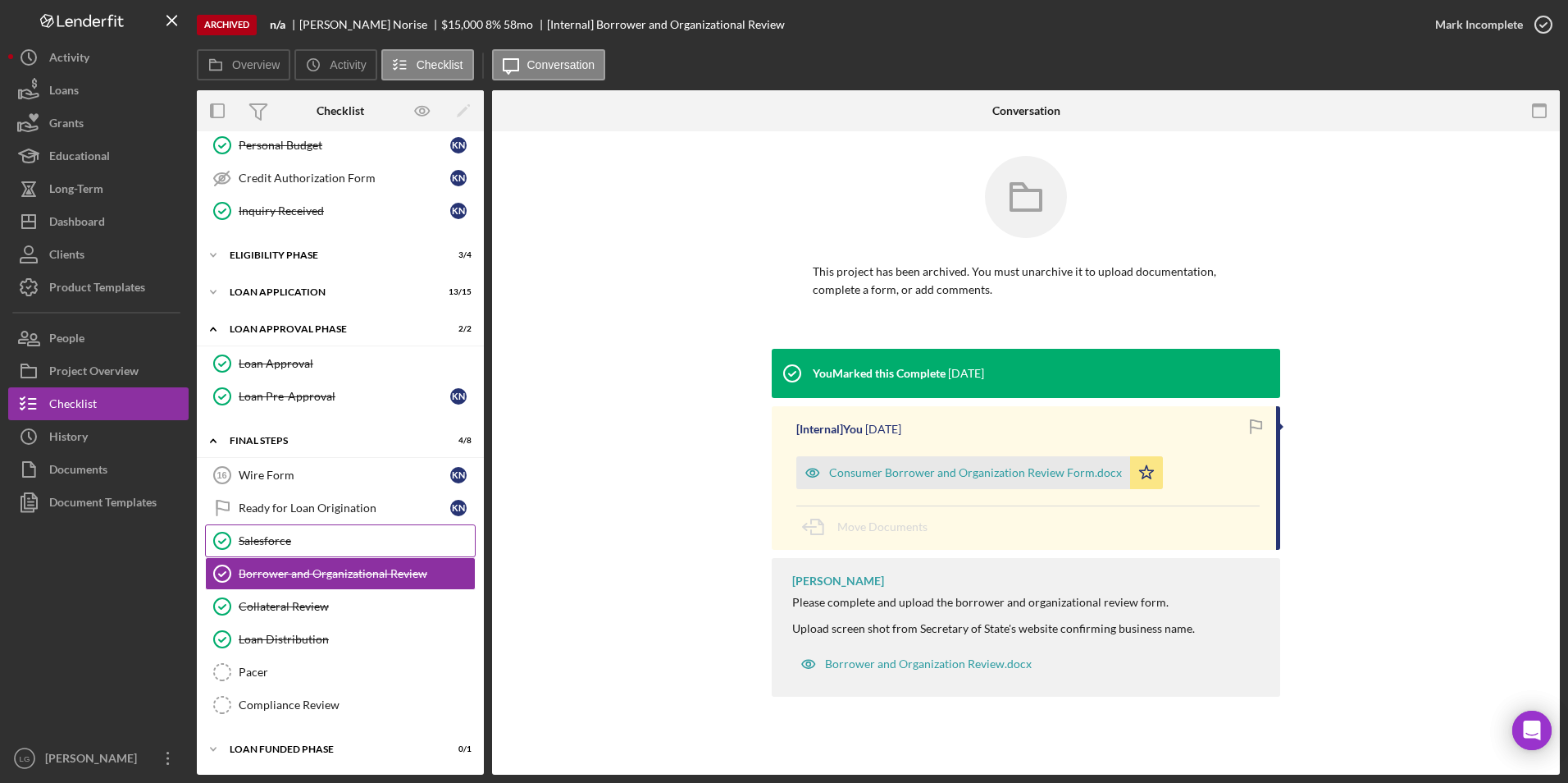
drag, startPoint x: 273, startPoint y: 536, endPoint x: 282, endPoint y: 536, distance: 9.0
click at [275, 536] on div "Salesforce" at bounding box center [357, 541] width 236 height 13
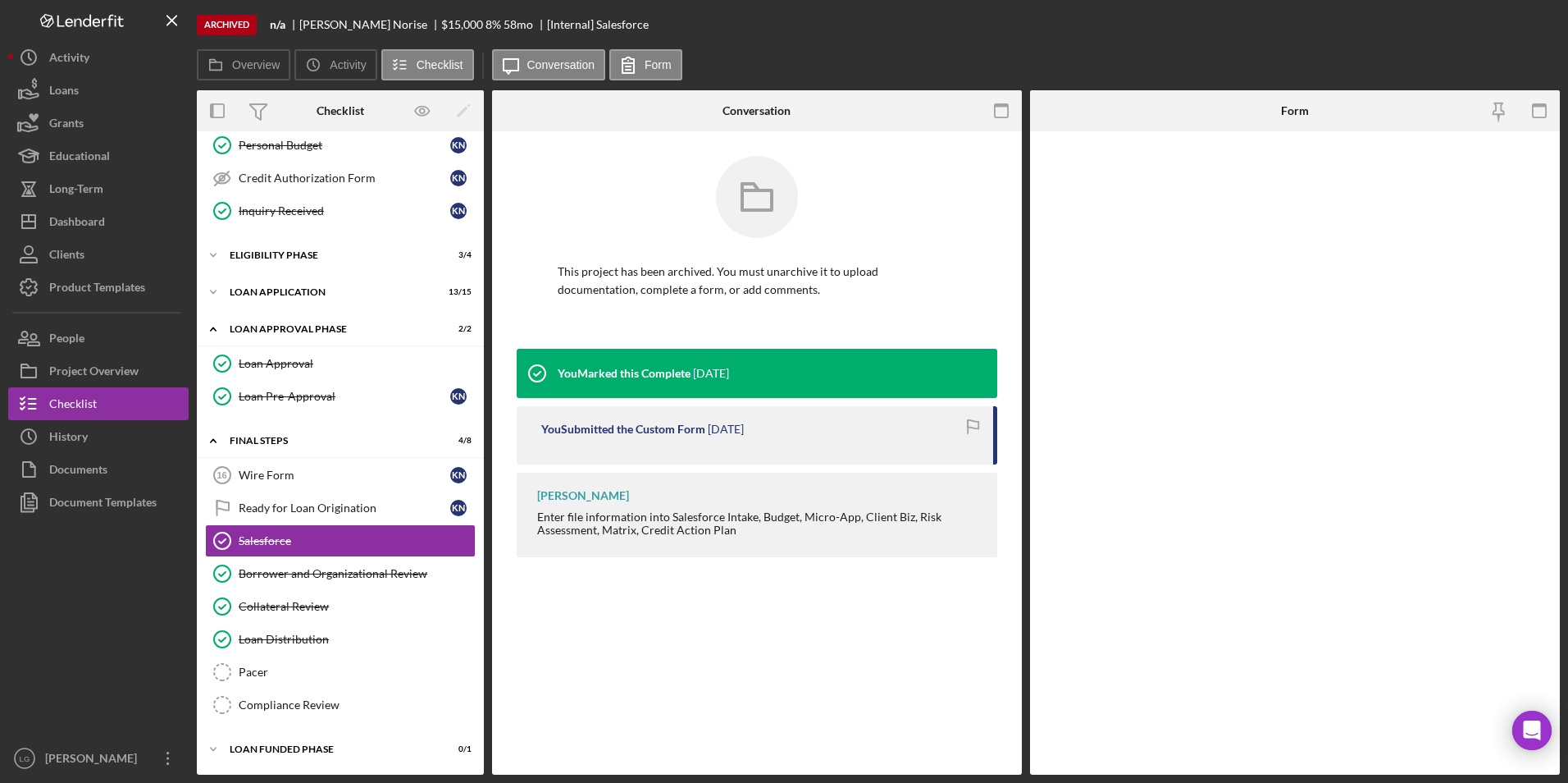
scroll to position [340, 0]
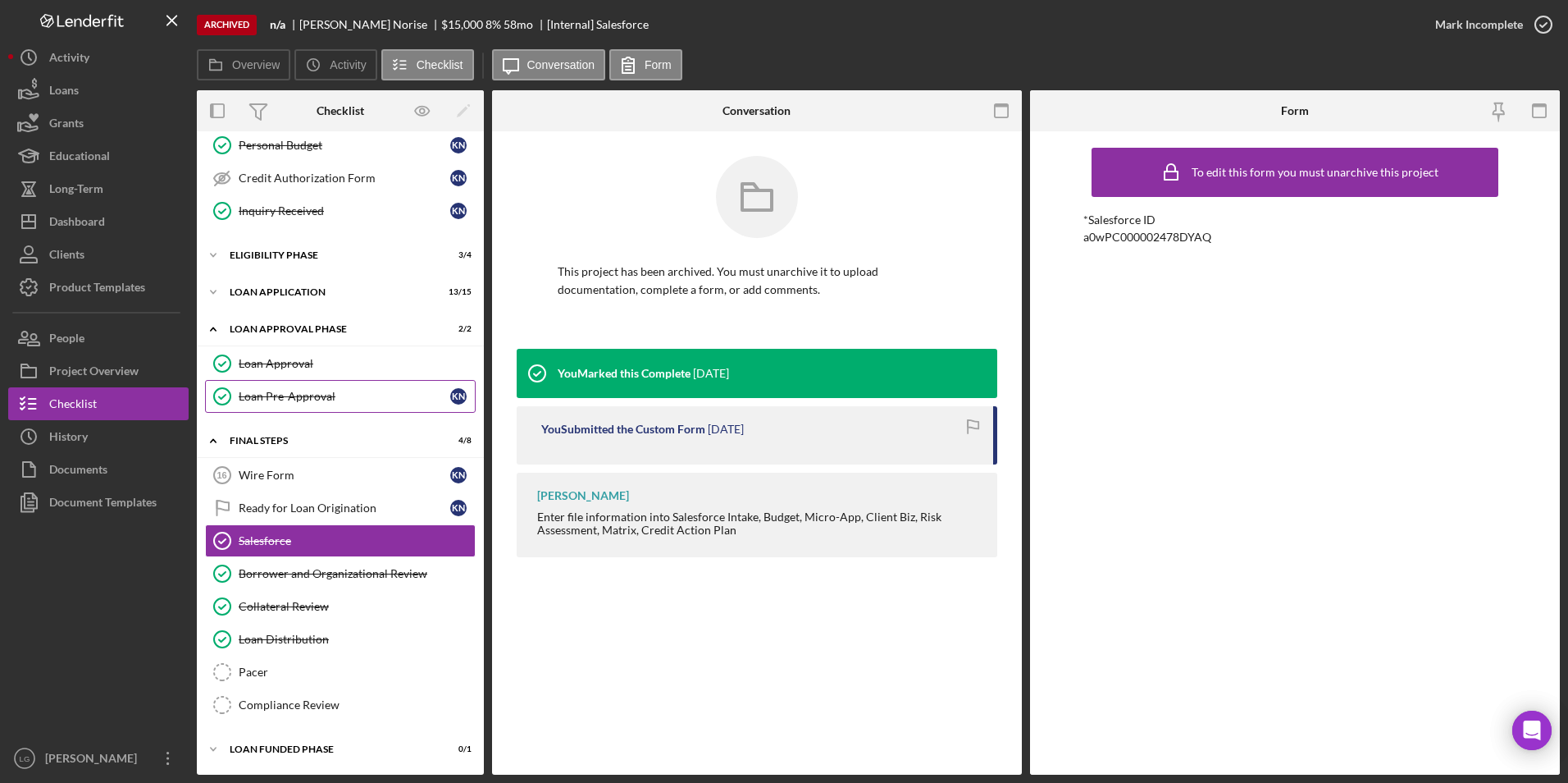
click at [235, 387] on icon "Loan Pre-Approval" at bounding box center [222, 396] width 41 height 41
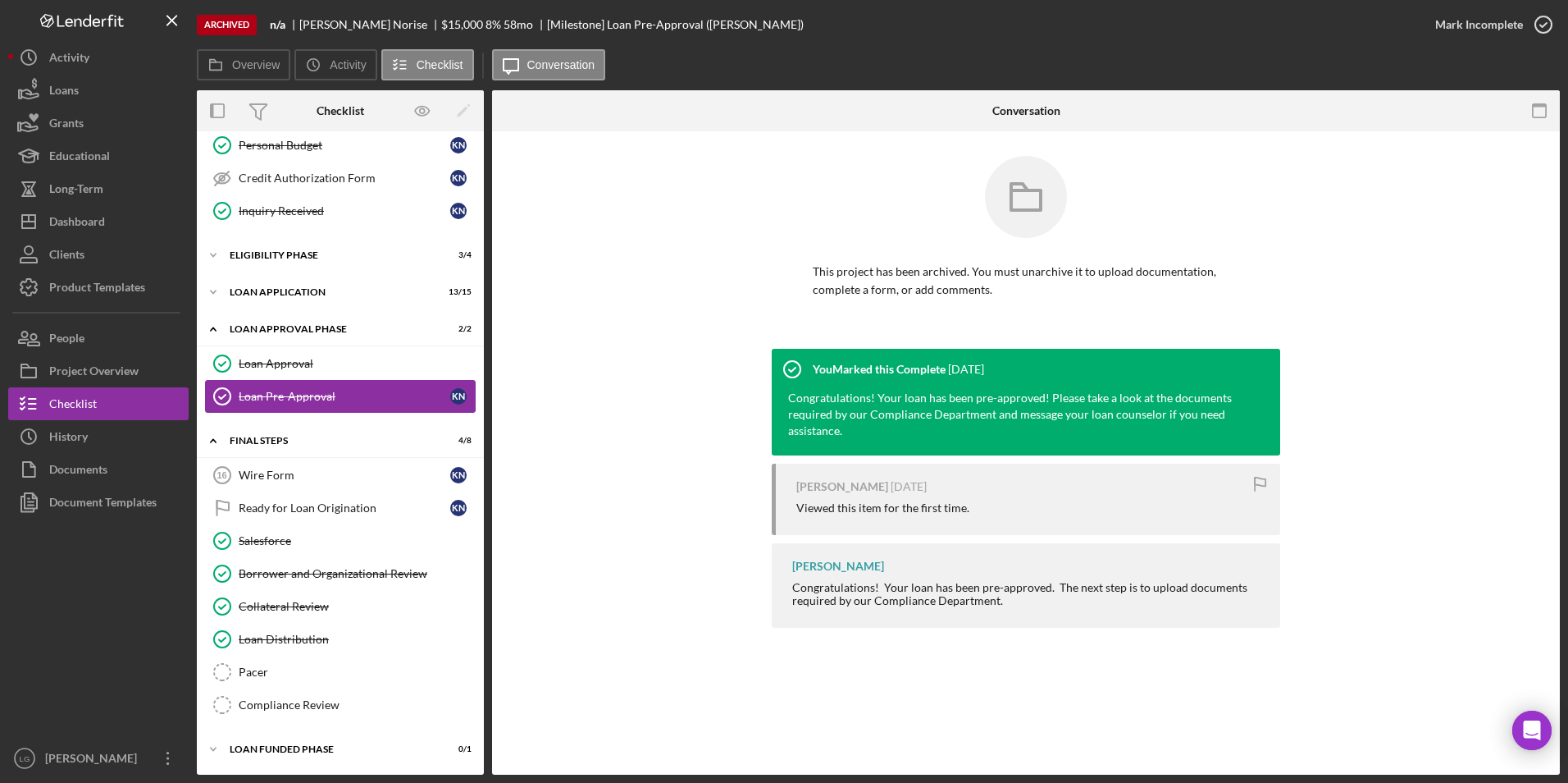
scroll to position [340, 0]
click at [262, 365] on div "Loan Approval" at bounding box center [357, 363] width 236 height 13
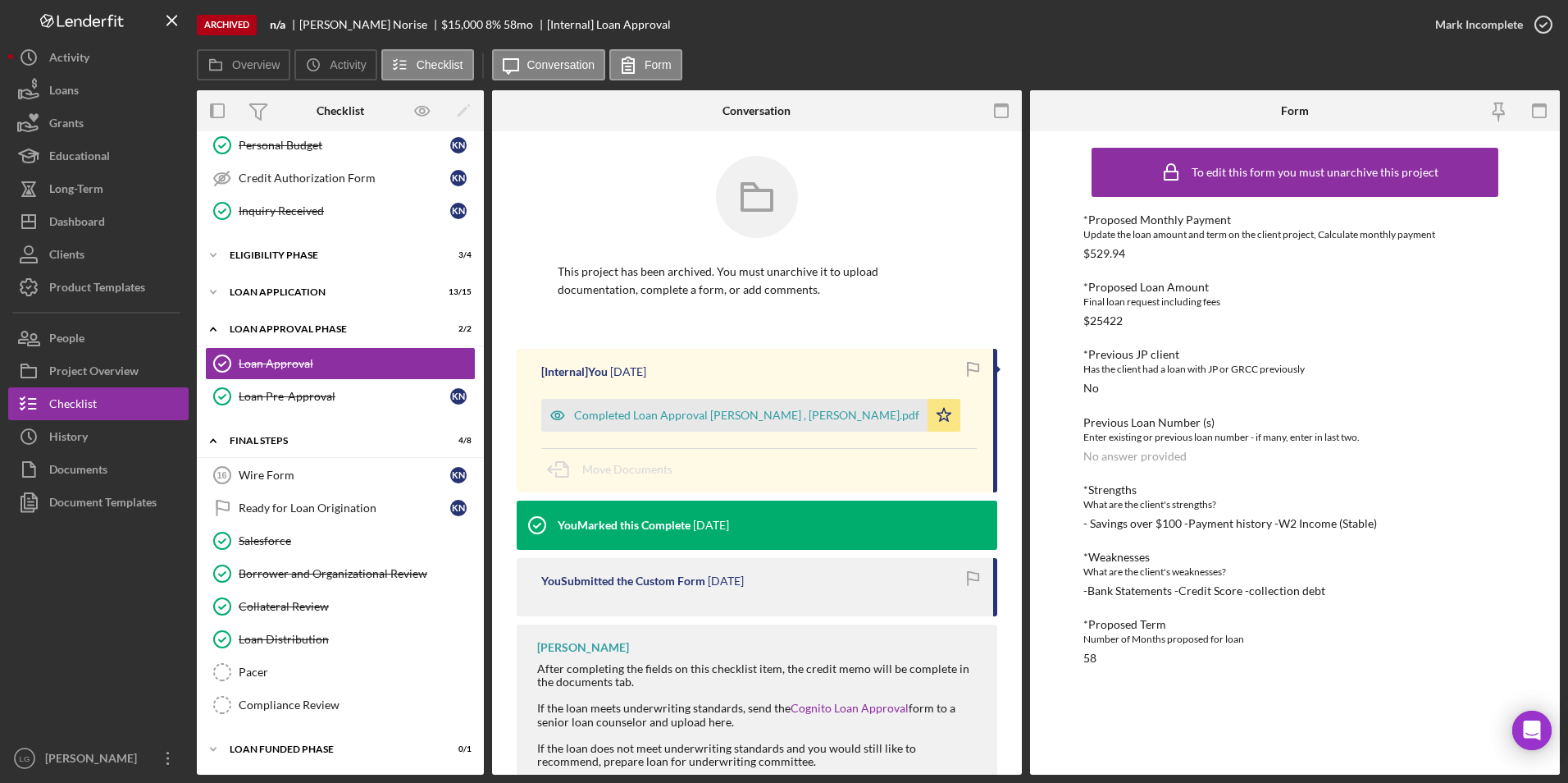
scroll to position [114, 0]
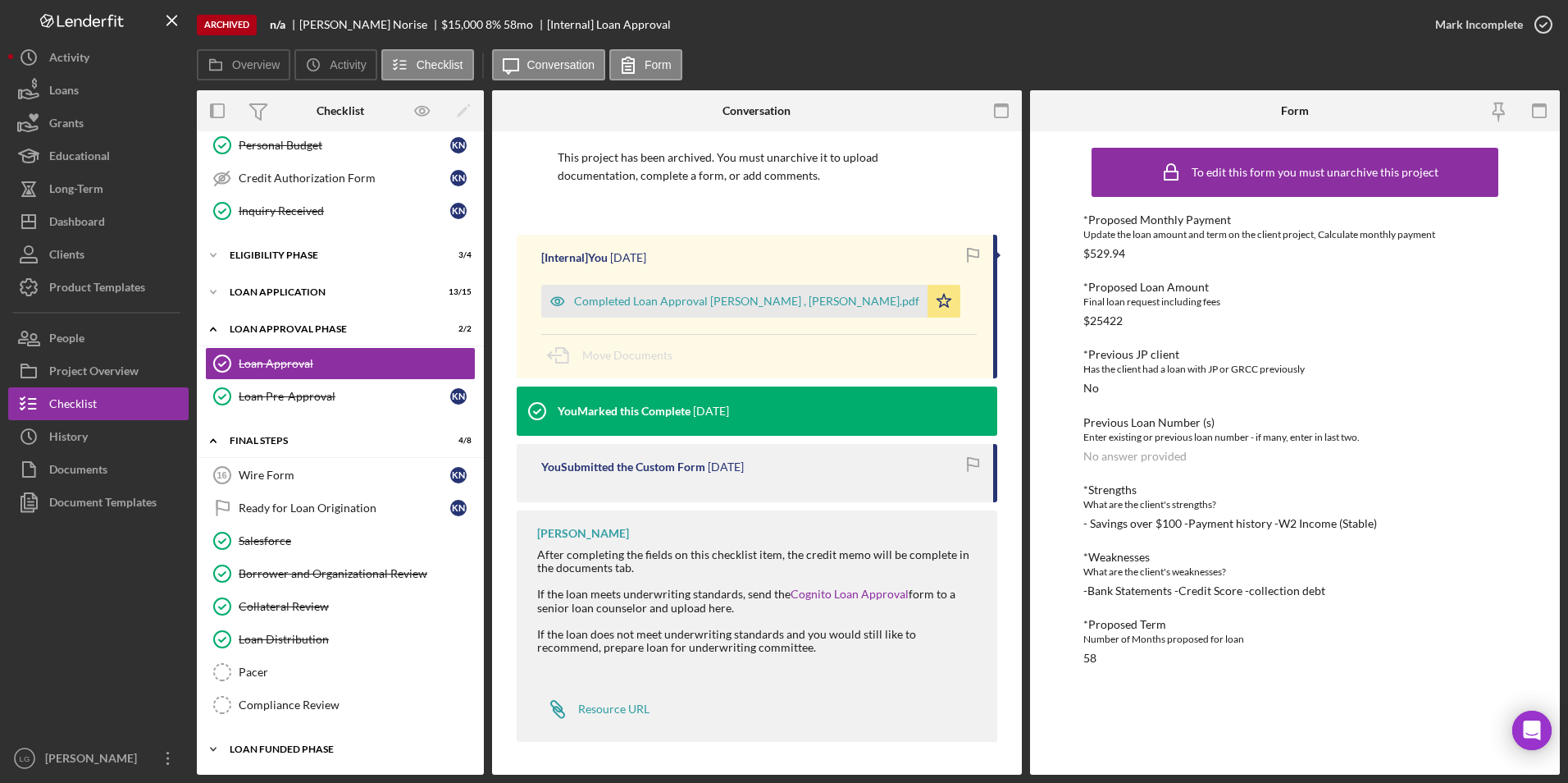
click at [237, 745] on div "Loan Funded Phase" at bounding box center [346, 748] width 234 height 9
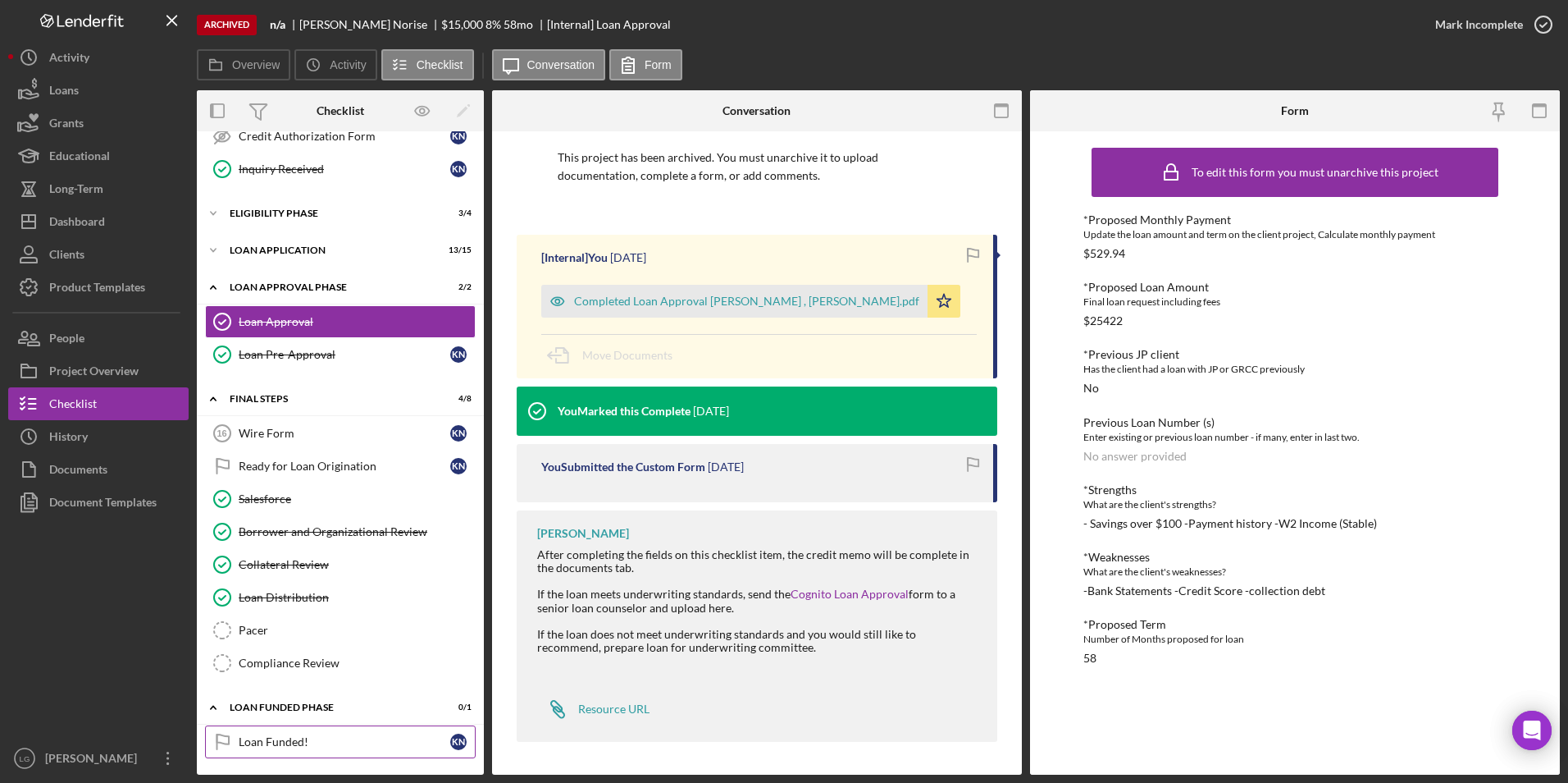
click at [283, 736] on div "Loan Funded!" at bounding box center [343, 742] width 211 height 13
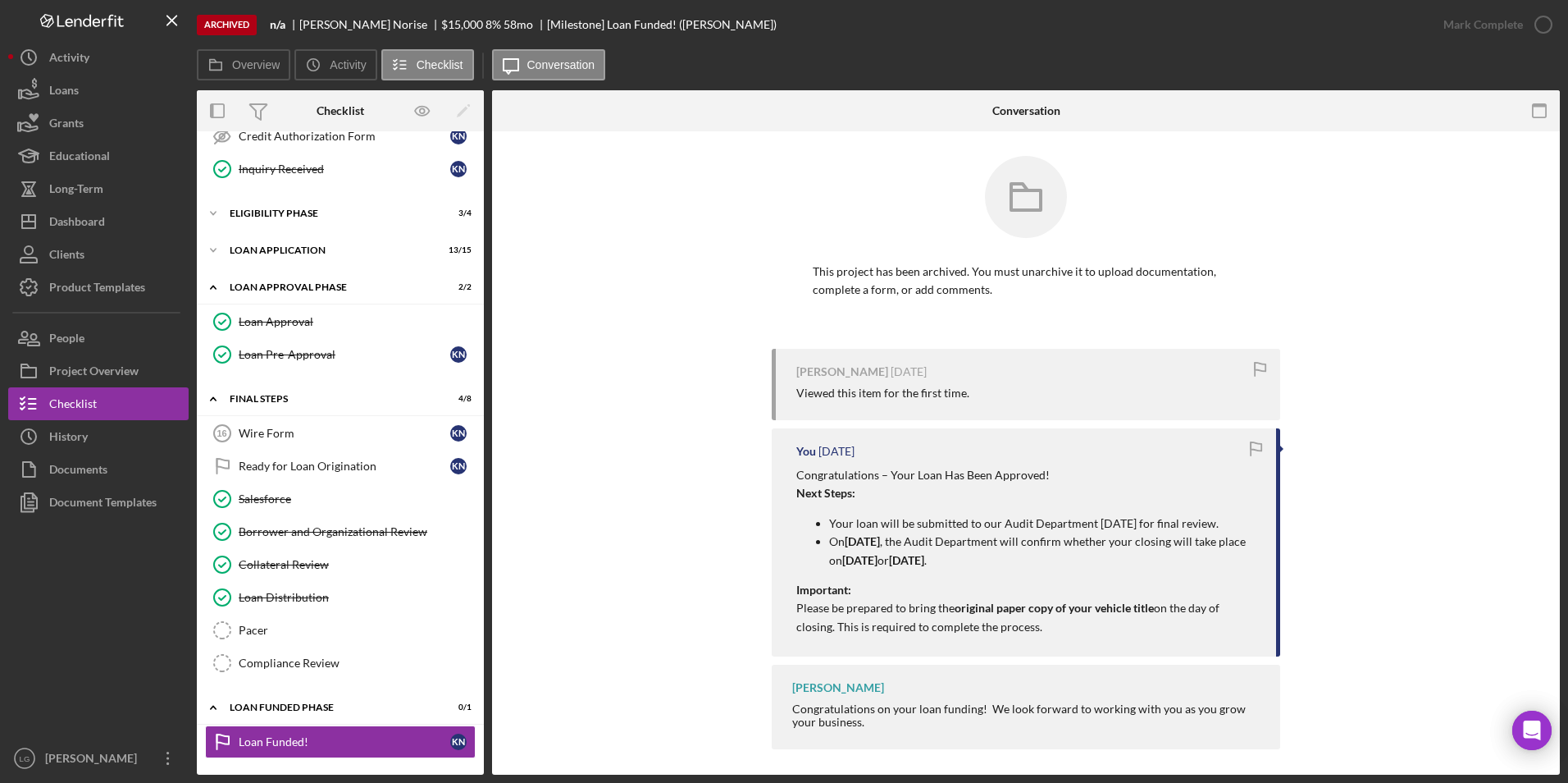
scroll to position [8, 0]
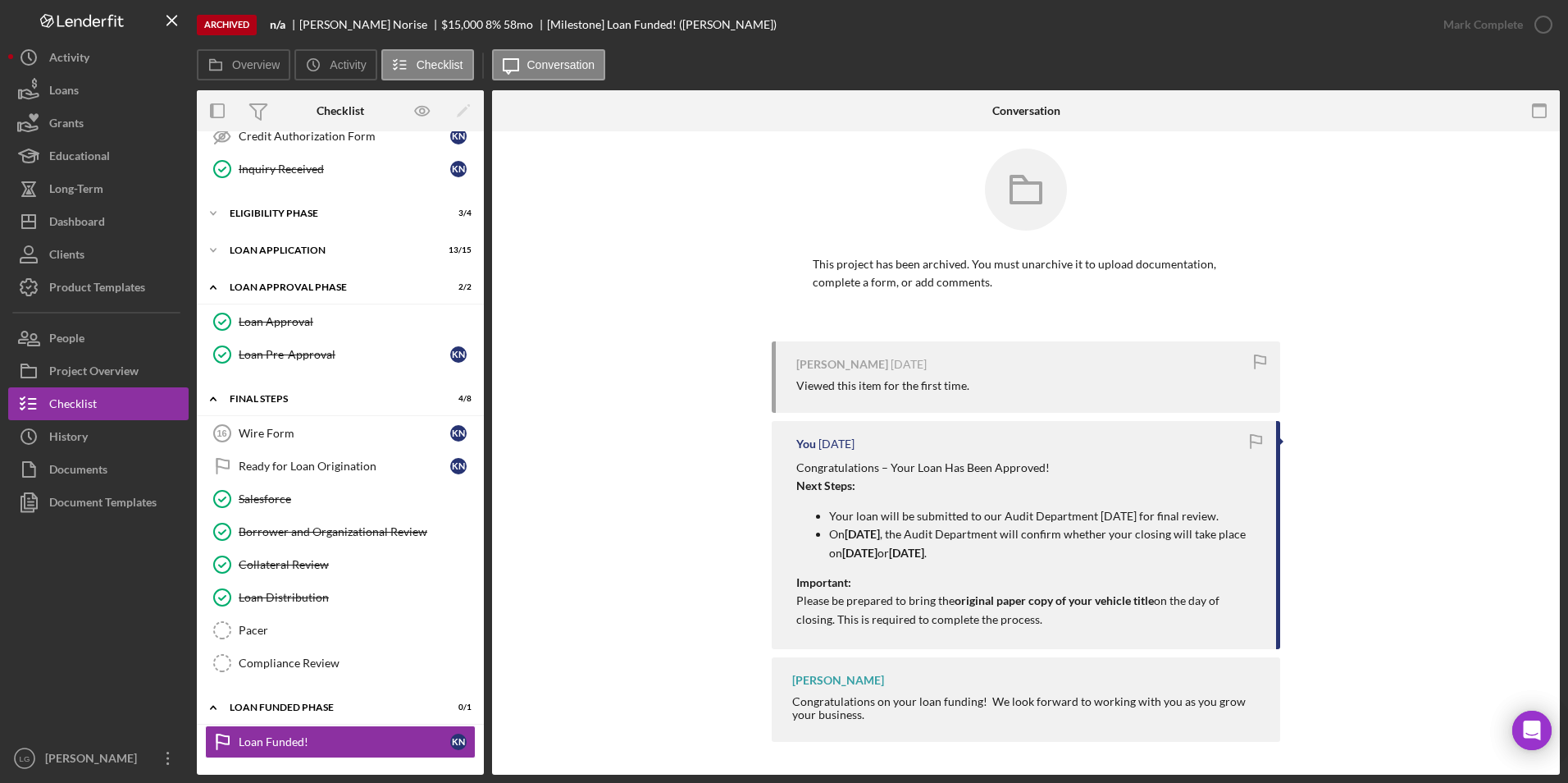
drag, startPoint x: 789, startPoint y: 468, endPoint x: 1048, endPoint y: 627, distance: 303.9
click at [1048, 627] on div "You [DATE] Congratulations – Your Loan Has Been Approved! Next Steps: Your loan…" at bounding box center [1026, 534] width 509 height 228
copy div "Congratulations – Your Loan Has Been Approved! Next Steps: Your loan will be su…"
drag, startPoint x: 94, startPoint y: 211, endPoint x: 100, endPoint y: 218, distance: 9.2
click at [95, 213] on div "Dashboard" at bounding box center [76, 223] width 55 height 37
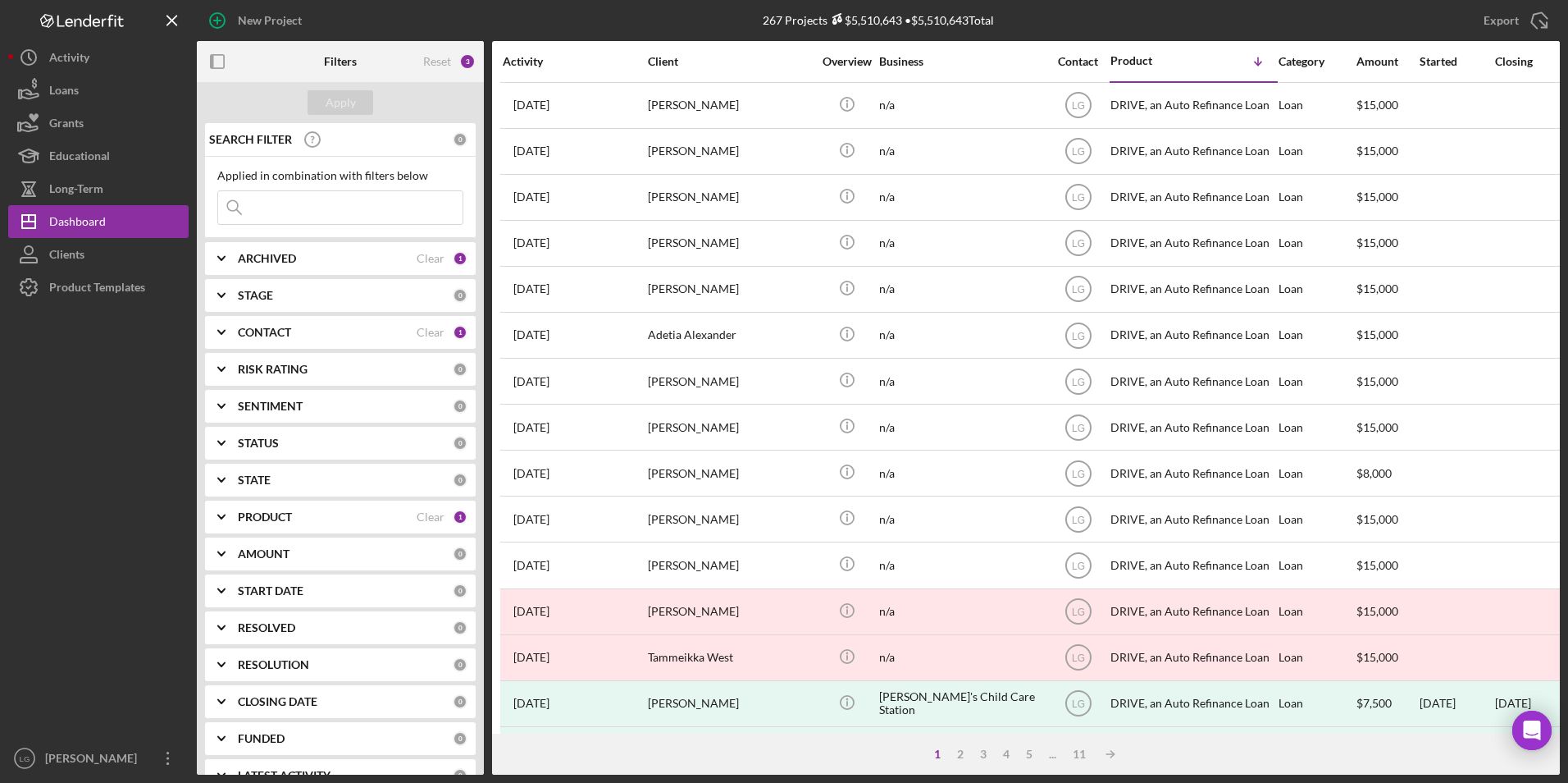
click at [304, 250] on div "ARCHIVED Clear 1" at bounding box center [352, 258] width 230 height 33
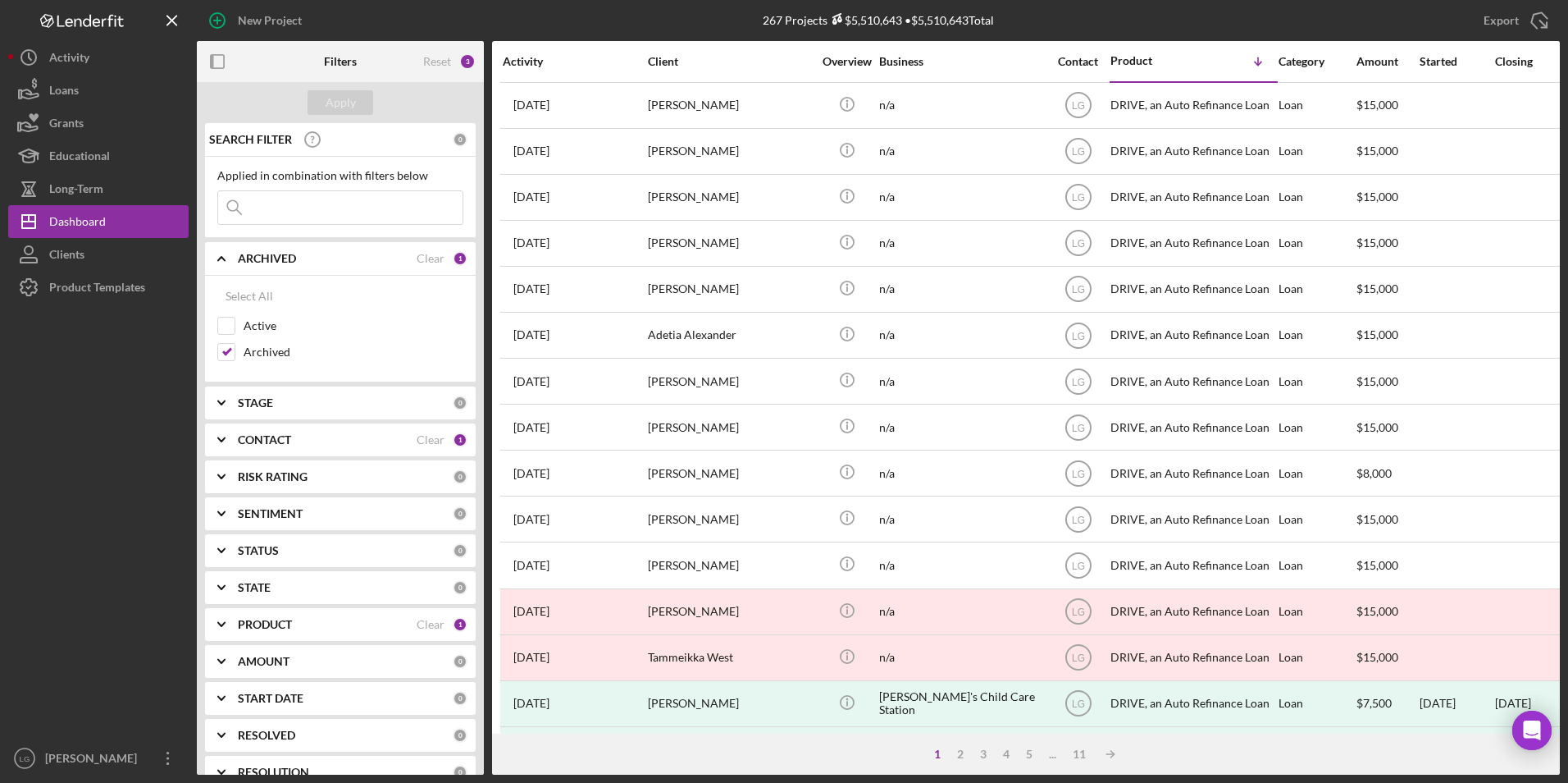
click at [216, 357] on div "Select All Active Archived" at bounding box center [340, 330] width 270 height 107
click at [229, 354] on input "Archived" at bounding box center [225, 351] width 16 height 16
checkbox input "false"
click at [222, 329] on input "Active" at bounding box center [225, 325] width 16 height 16
checkbox input "true"
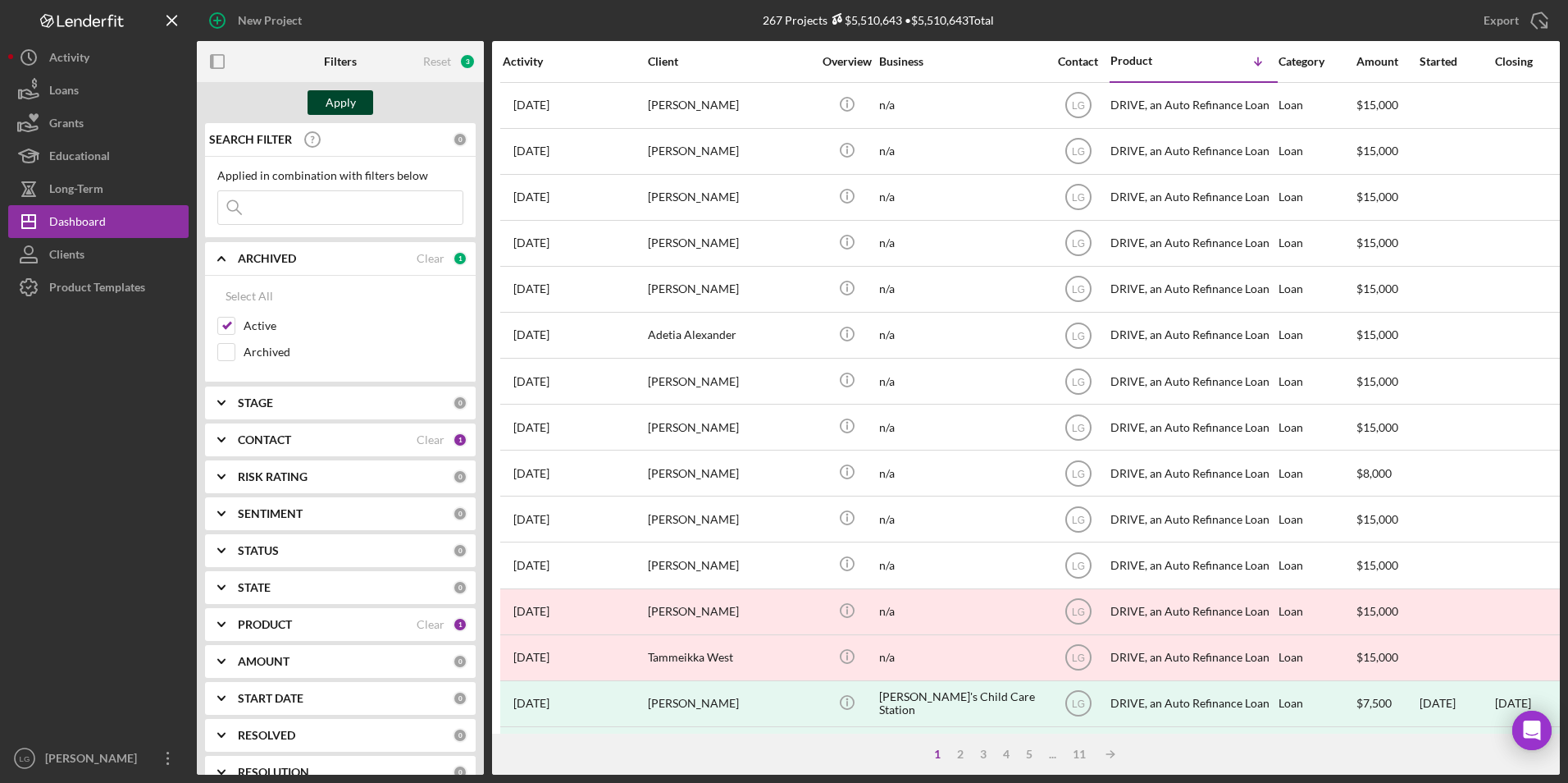
click at [353, 107] on div "Apply" at bounding box center [341, 102] width 30 height 24
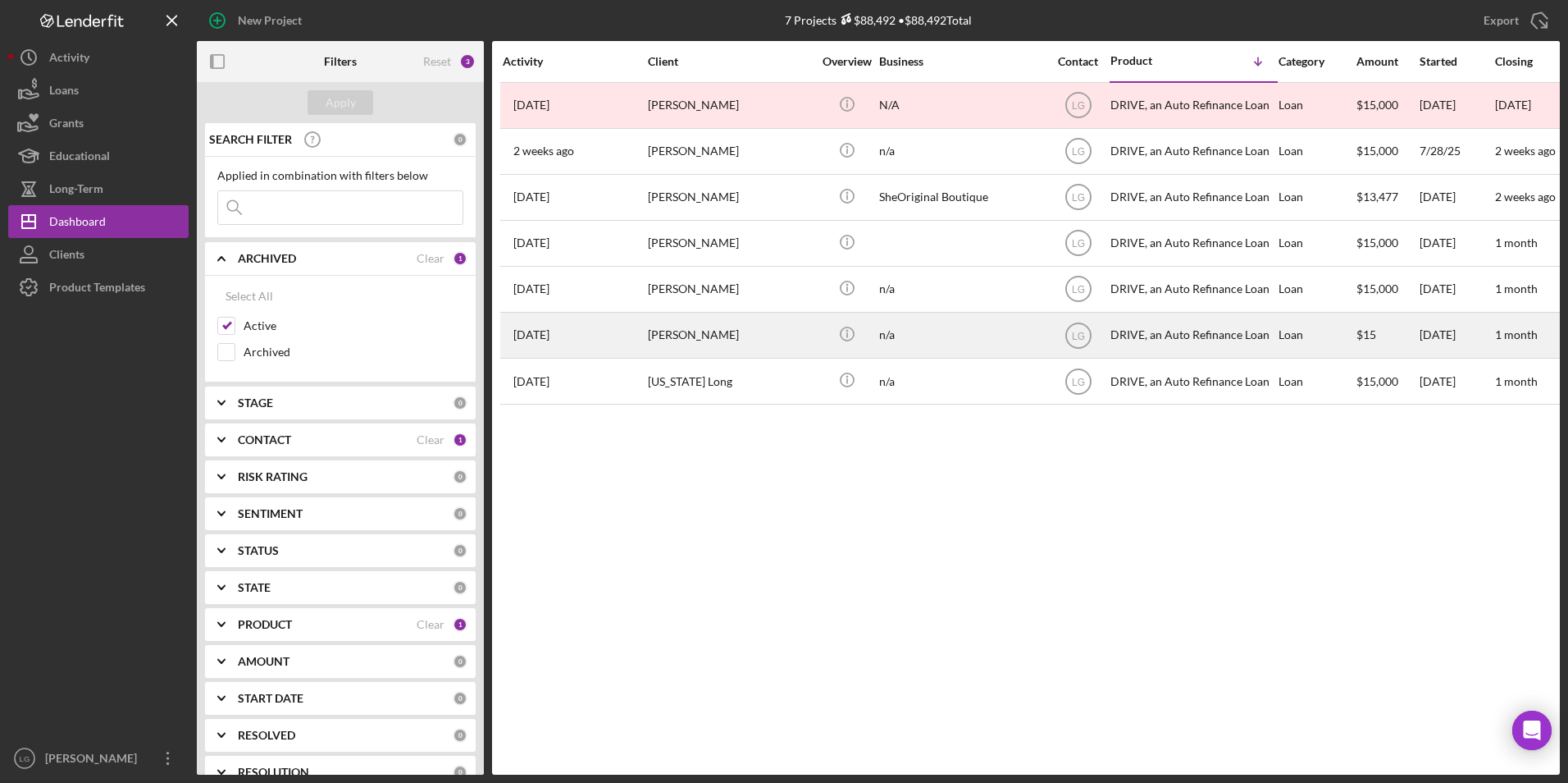
click at [693, 330] on div "[PERSON_NAME]" at bounding box center [729, 335] width 164 height 43
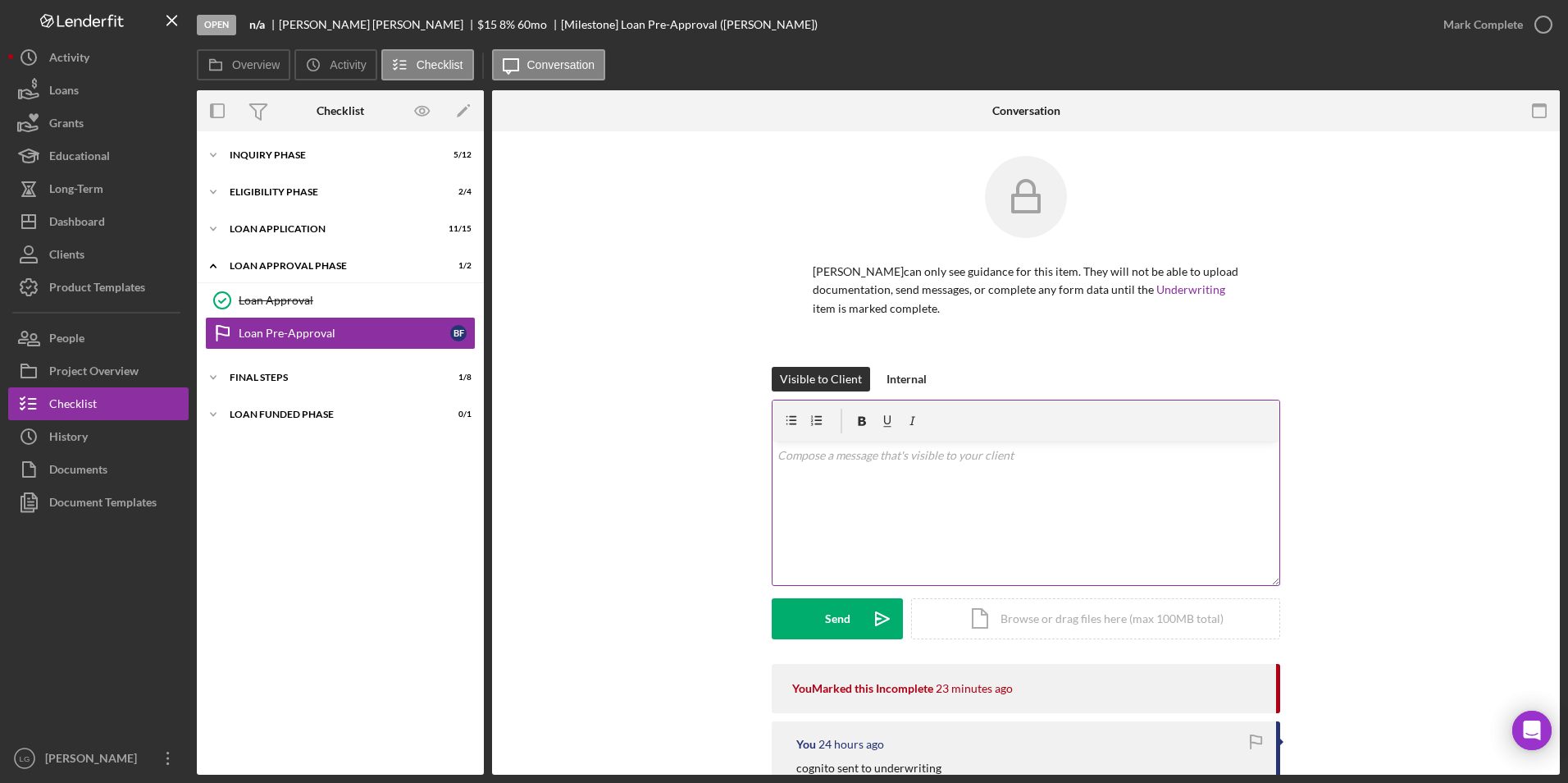
scroll to position [164, 0]
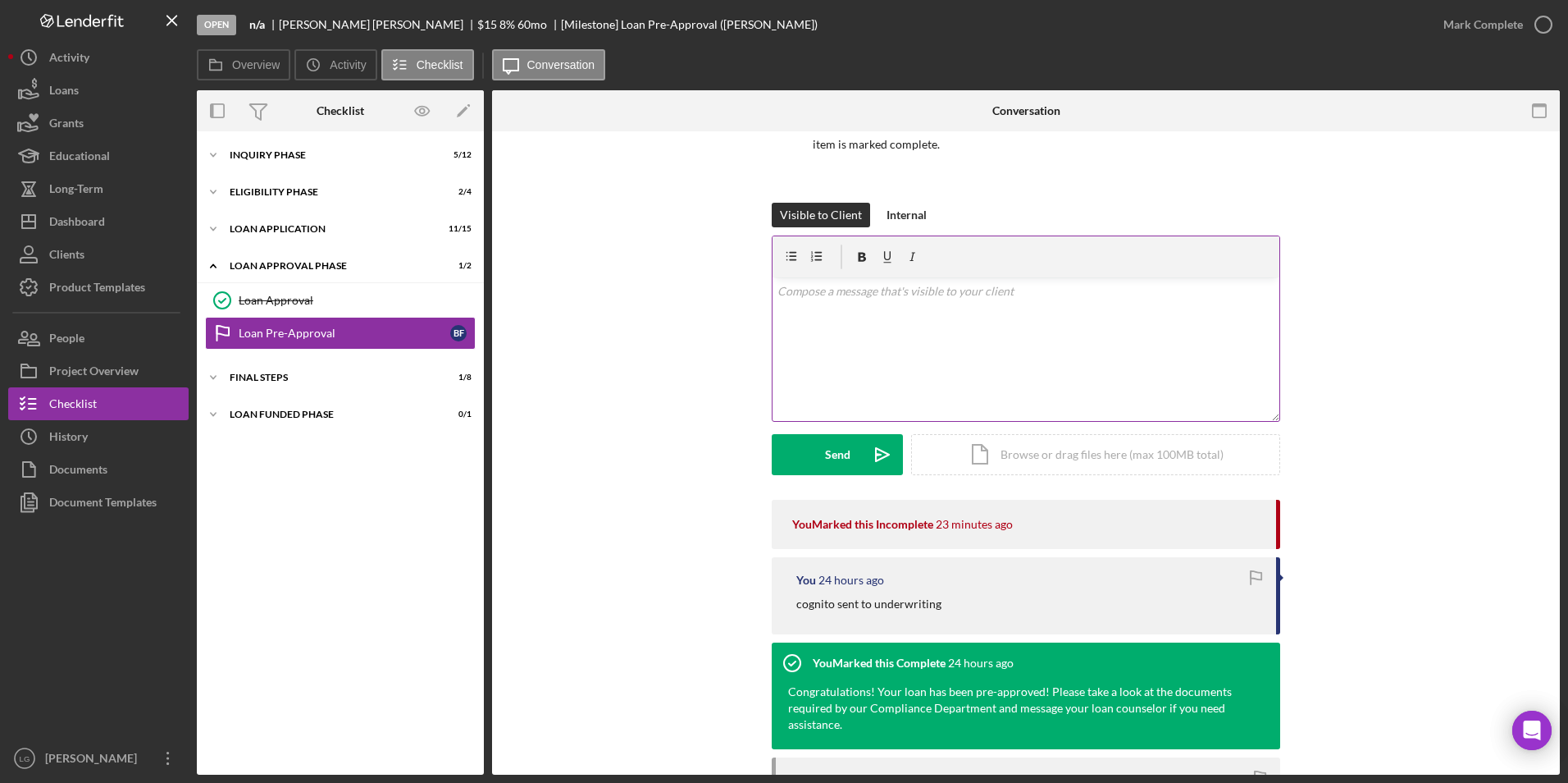
click at [804, 323] on div "v Color teal Color pink Remove color Add row above Add row below Add column bef…" at bounding box center [1026, 348] width 507 height 144
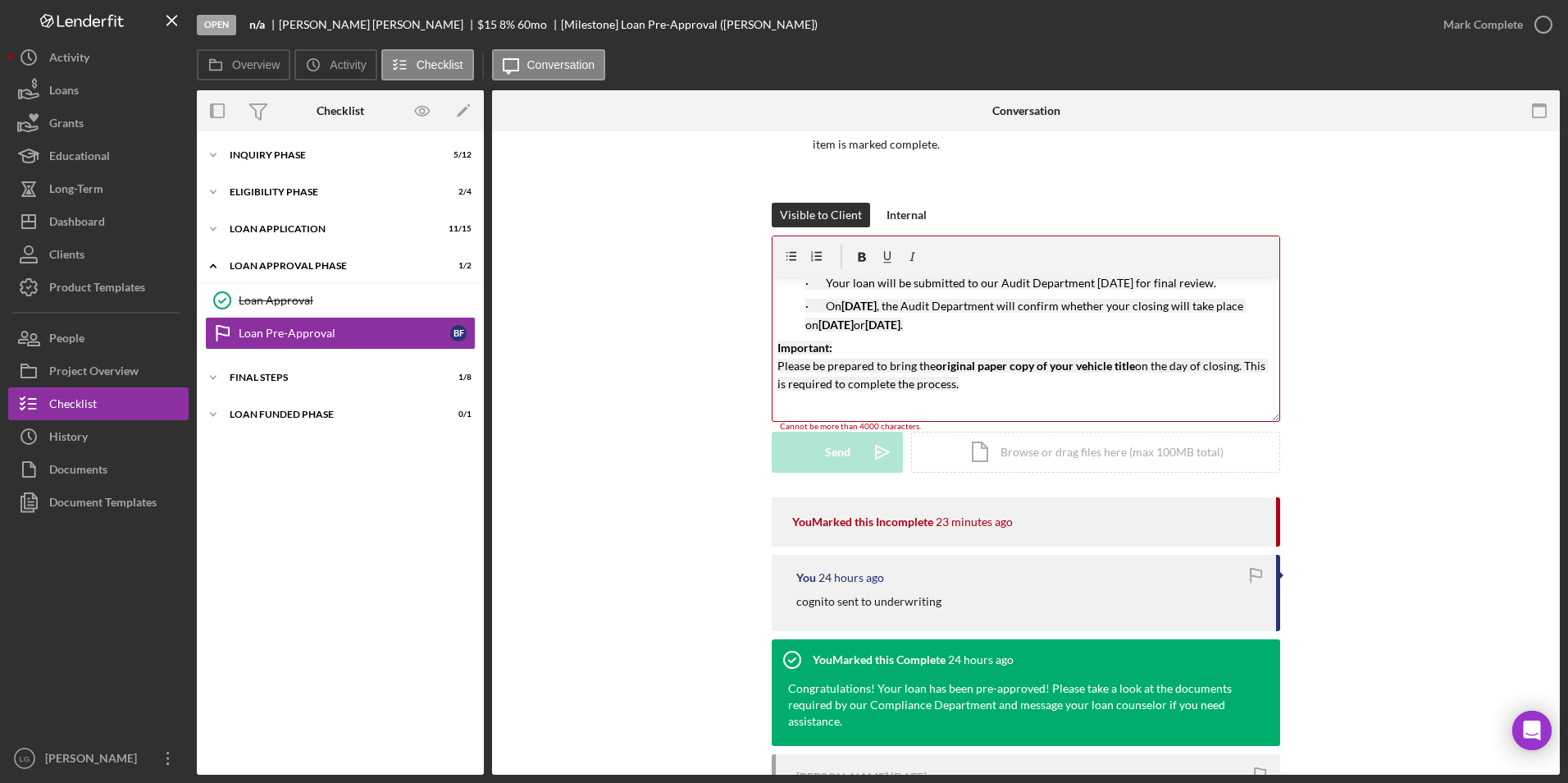
scroll to position [0, 0]
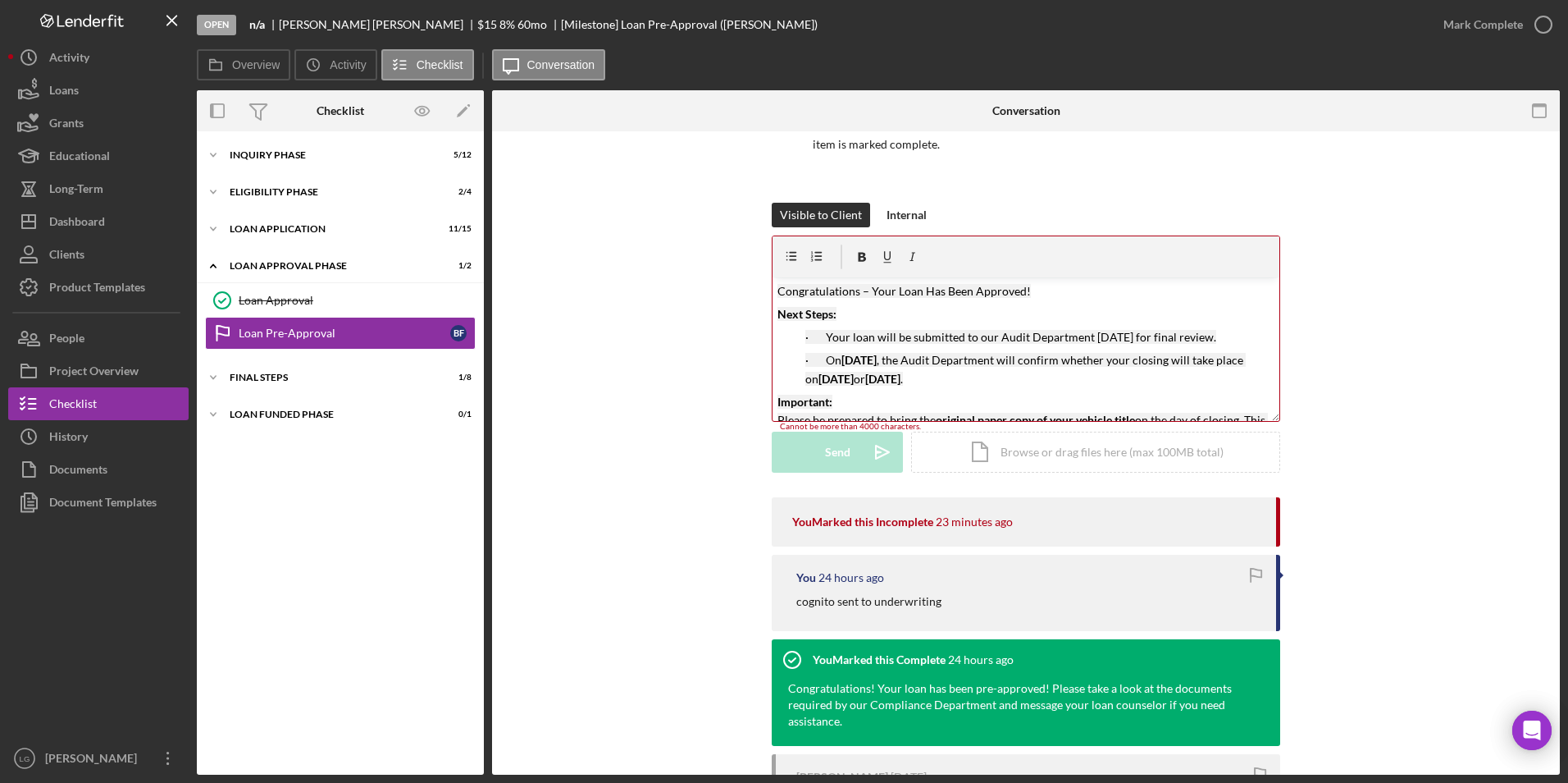
click at [1139, 338] on mark "Your loan will be submitted to our Audit Department [DATE] for final review." at bounding box center [1021, 336] width 390 height 14
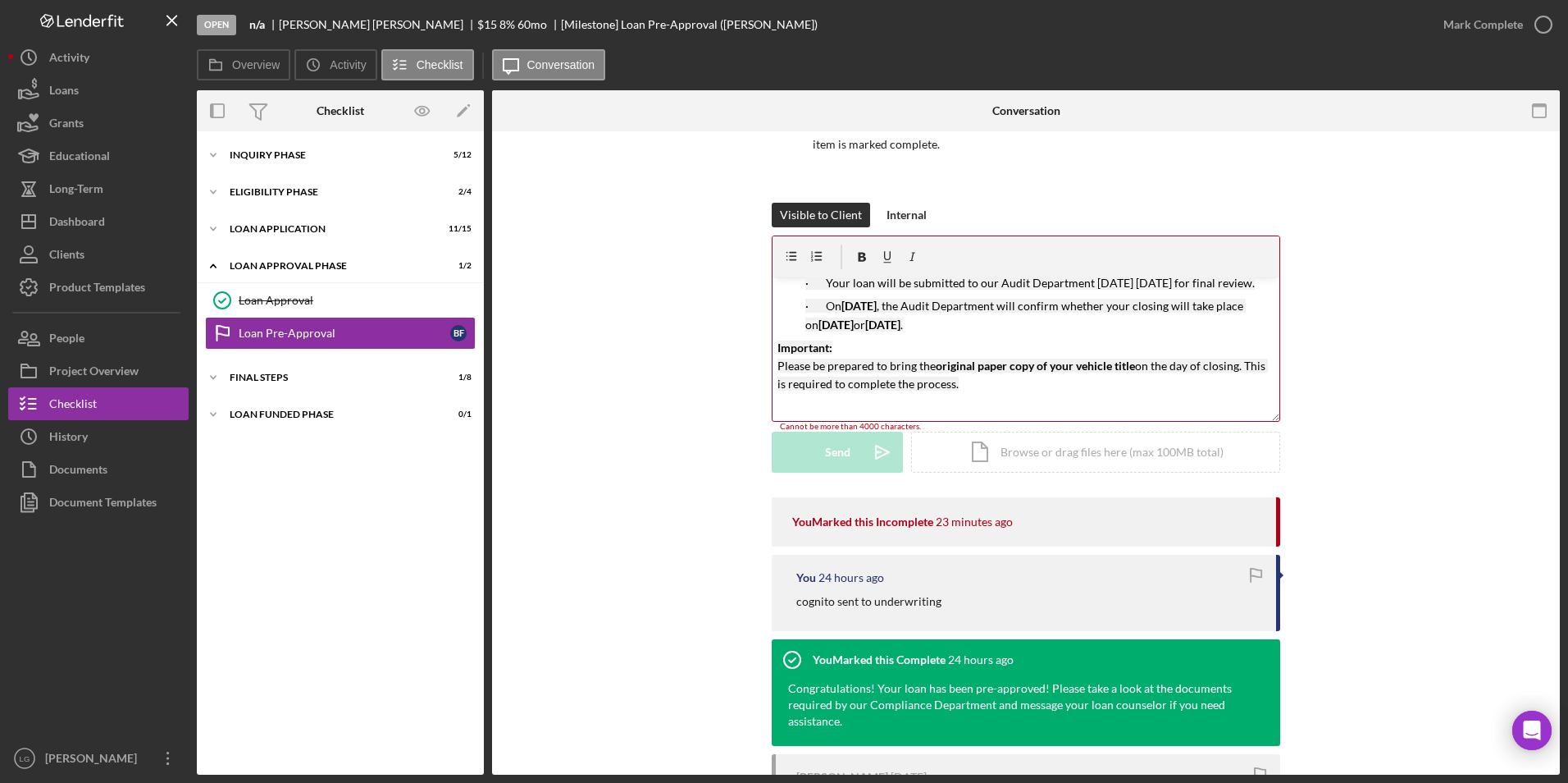
click at [1001, 408] on p at bounding box center [1026, 407] width 497 height 18
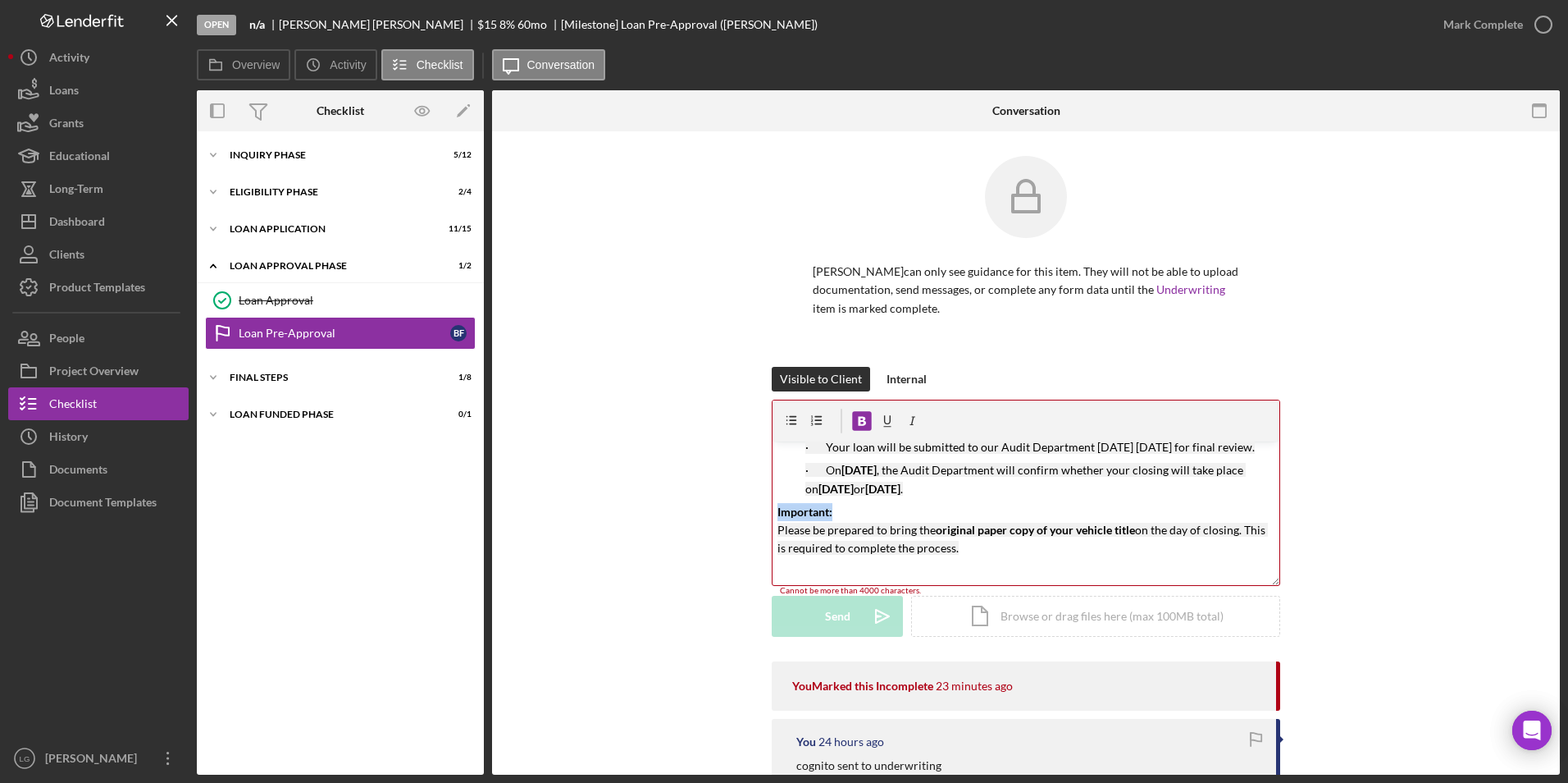
drag, startPoint x: 852, startPoint y: 508, endPoint x: 747, endPoint y: 516, distance: 105.3
click at [747, 516] on div "Visible to Client Internal v Color teal Color pink Remove color Add row above A…" at bounding box center [1025, 514] width 1018 height 295
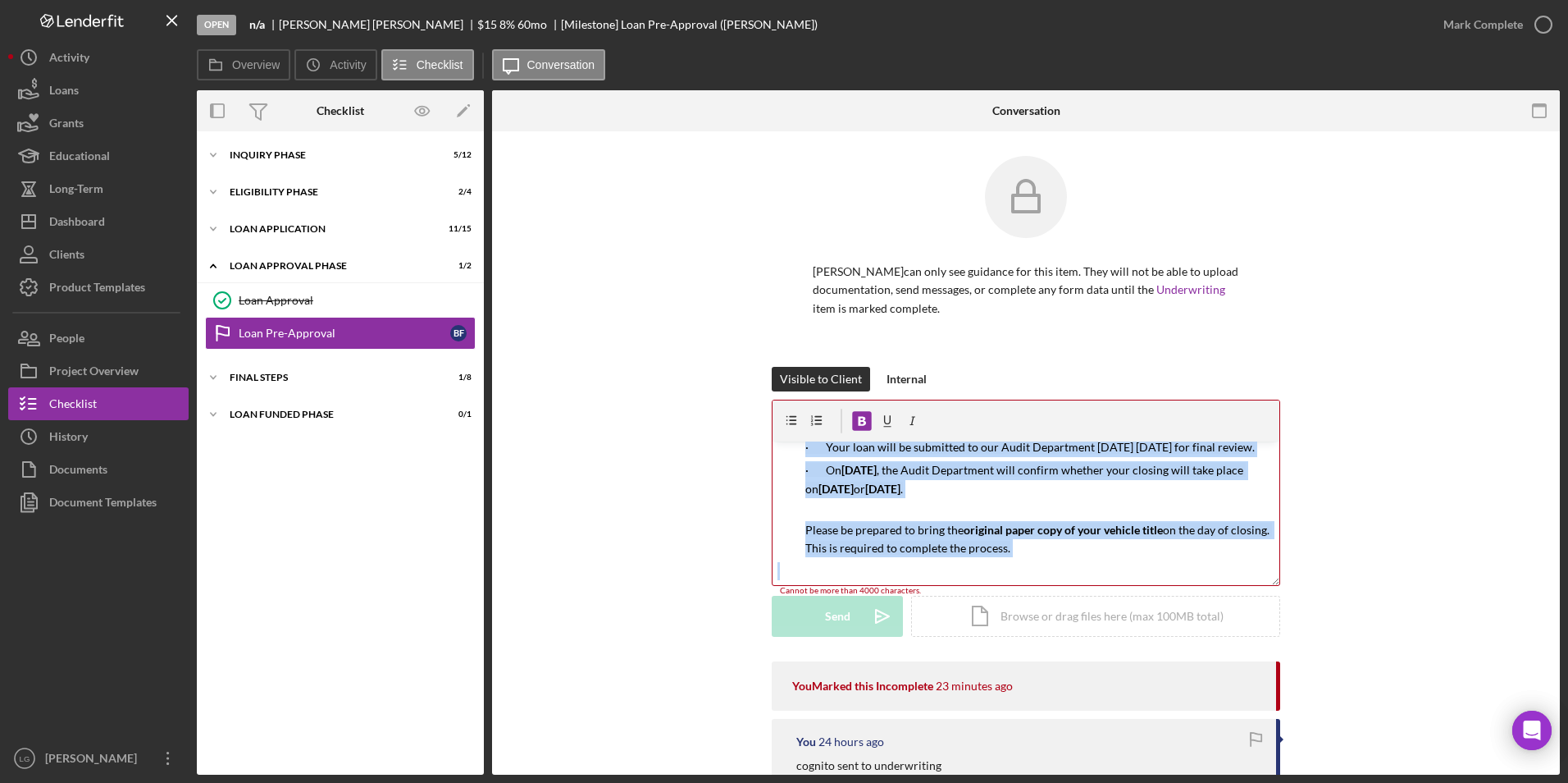
drag, startPoint x: 769, startPoint y: 458, endPoint x: 970, endPoint y: 536, distance: 215.6
click at [1004, 559] on div "v Color teal Color pink Remove color Add row above Add row below Add column bef…" at bounding box center [1026, 513] width 507 height 144
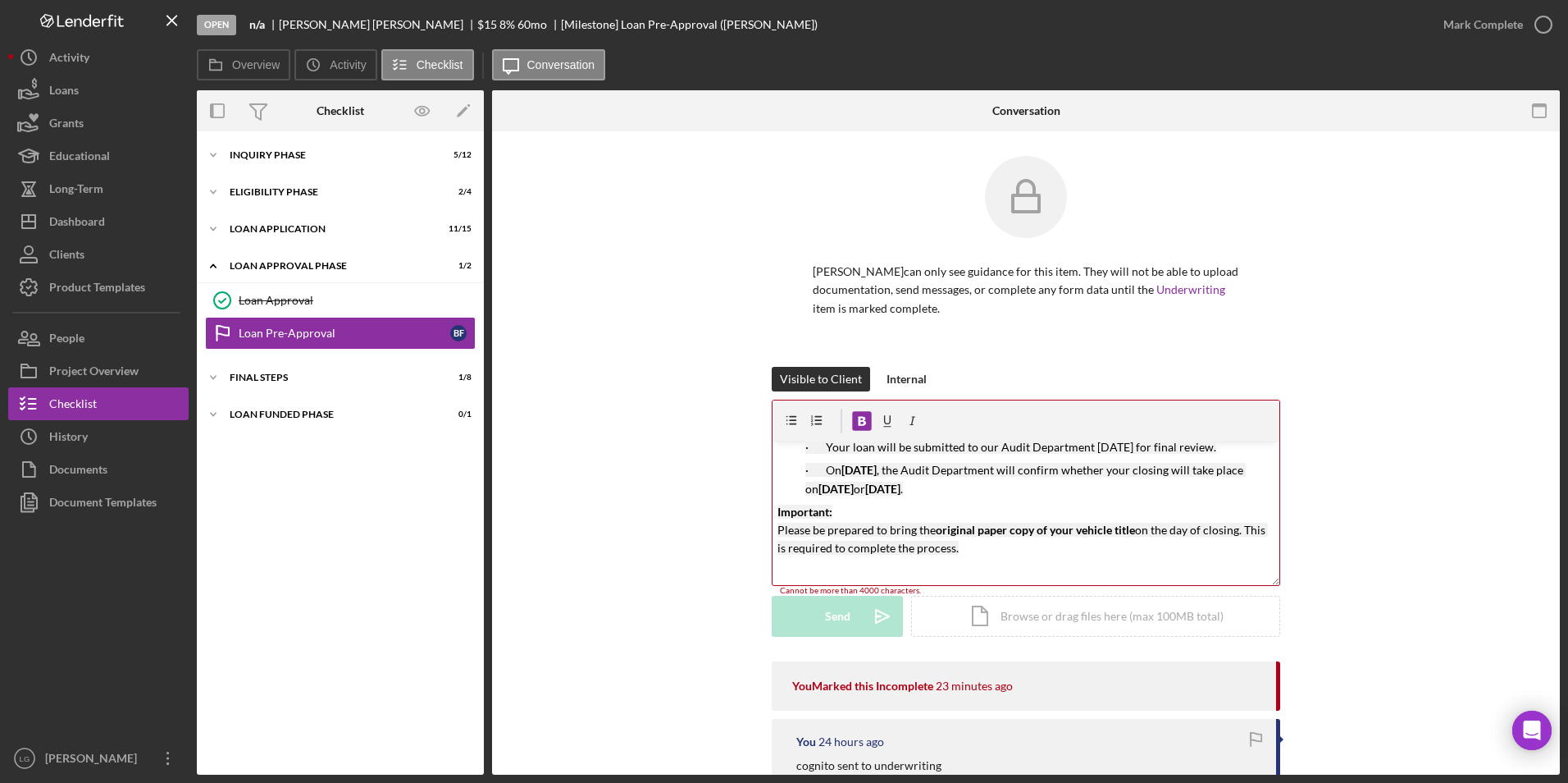
scroll to position [0, 0]
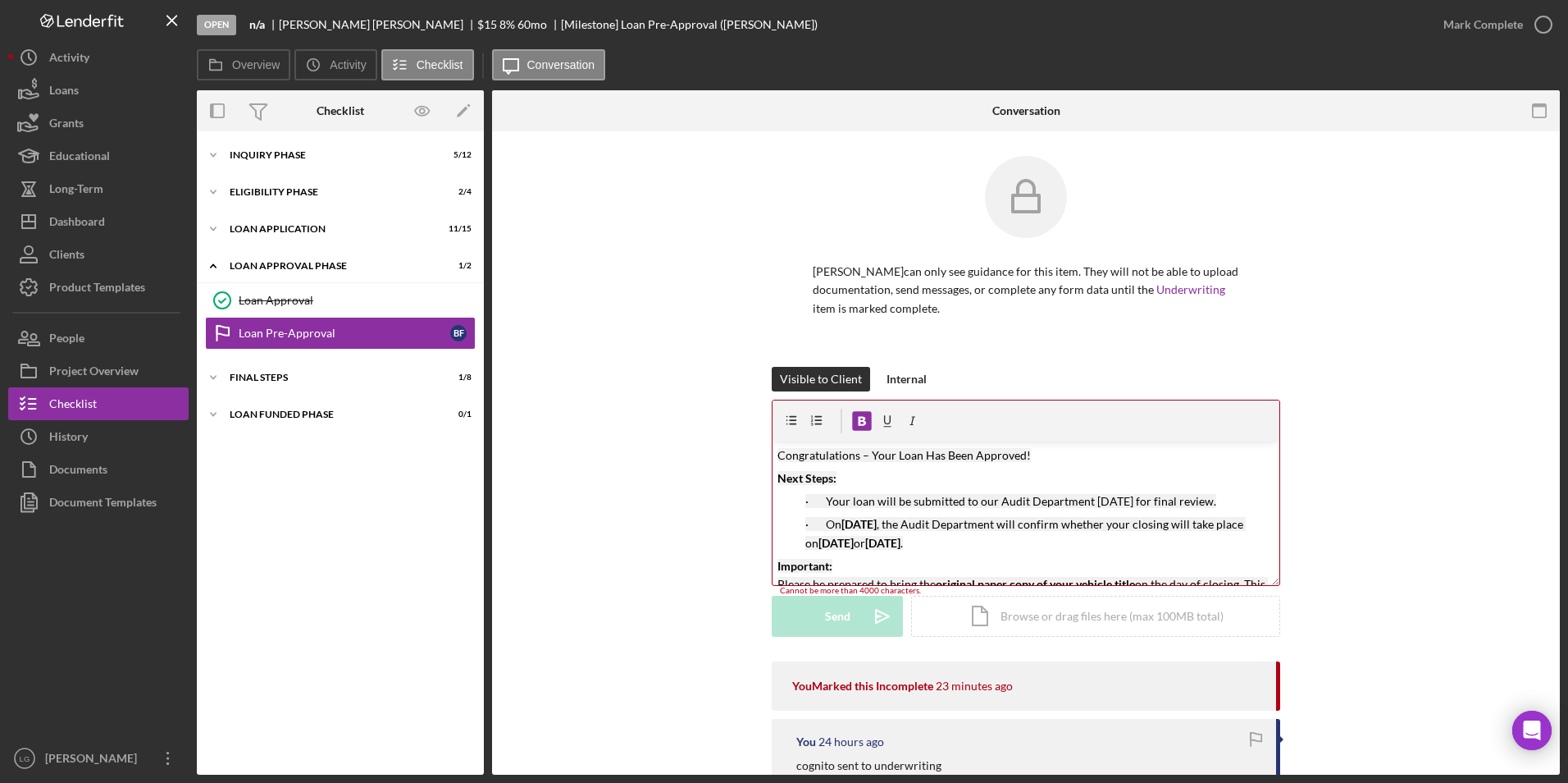
drag, startPoint x: 980, startPoint y: 549, endPoint x: 752, endPoint y: 400, distance: 272.4
click at [752, 400] on div "Visible to Client Internal v Color teal Color pink Remove color Add row above A…" at bounding box center [1025, 514] width 1018 height 295
copy div "Congratulations – Your Loan Has Been Approved! Next Steps: · Your loan will be …"
click at [305, 415] on div "Loan Funded Phase" at bounding box center [346, 414] width 234 height 9
click at [269, 379] on div "FINAL STEPS" at bounding box center [346, 377] width 234 height 9
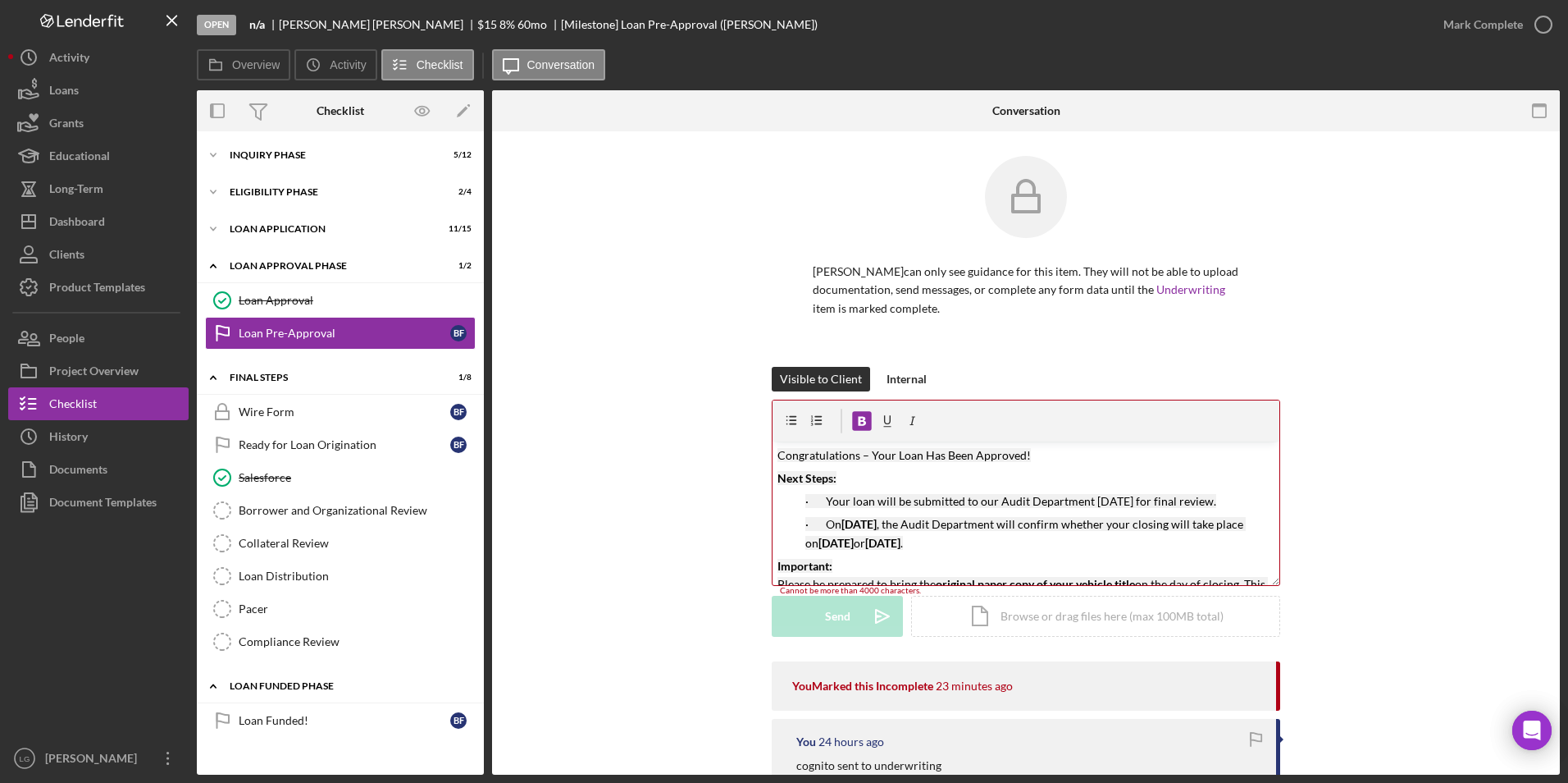
drag, startPoint x: 285, startPoint y: 712, endPoint x: 406, endPoint y: 692, distance: 122.6
click at [285, 712] on link "Loan Funded! Loan Funded! B F" at bounding box center [340, 720] width 270 height 33
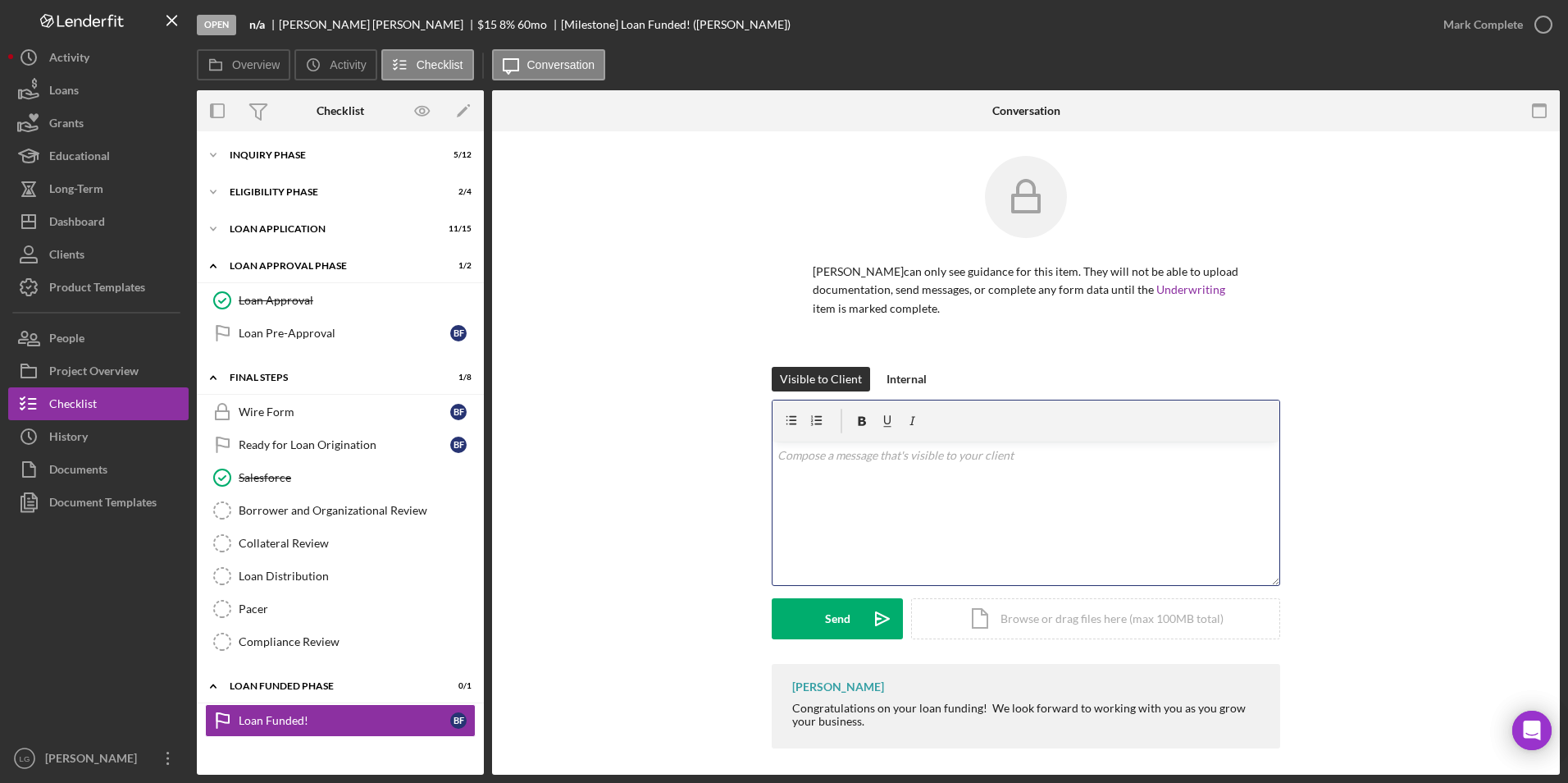
click at [805, 473] on div "v Color teal Color pink Remove color Add row above Add row below Add column bef…" at bounding box center [1026, 513] width 507 height 144
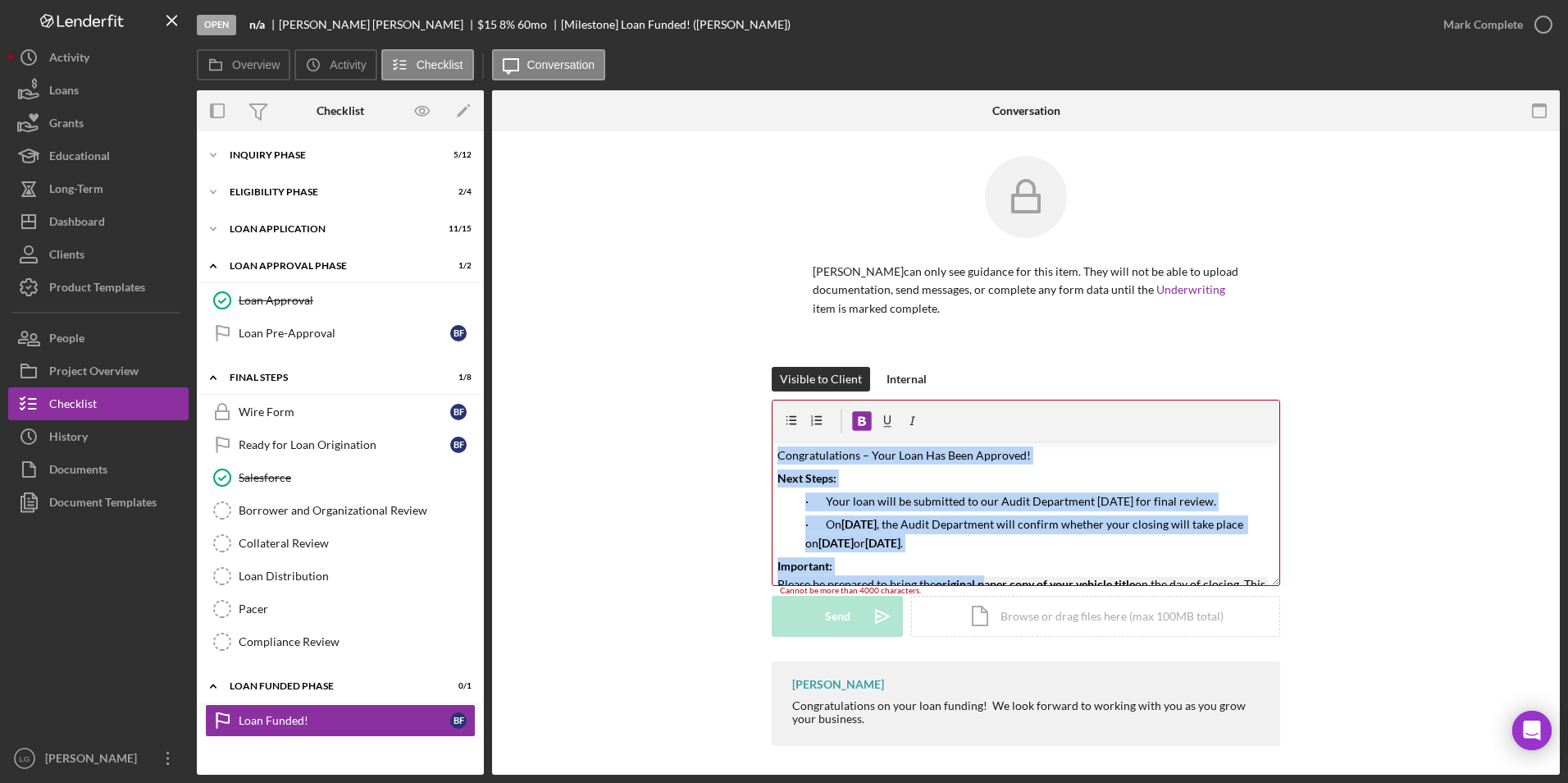
drag, startPoint x: 980, startPoint y: 563, endPoint x: 756, endPoint y: 416, distance: 267.9
click at [756, 416] on div "Visible to Client Internal v Color teal Color pink Remove color Add row above A…" at bounding box center [1025, 514] width 1018 height 295
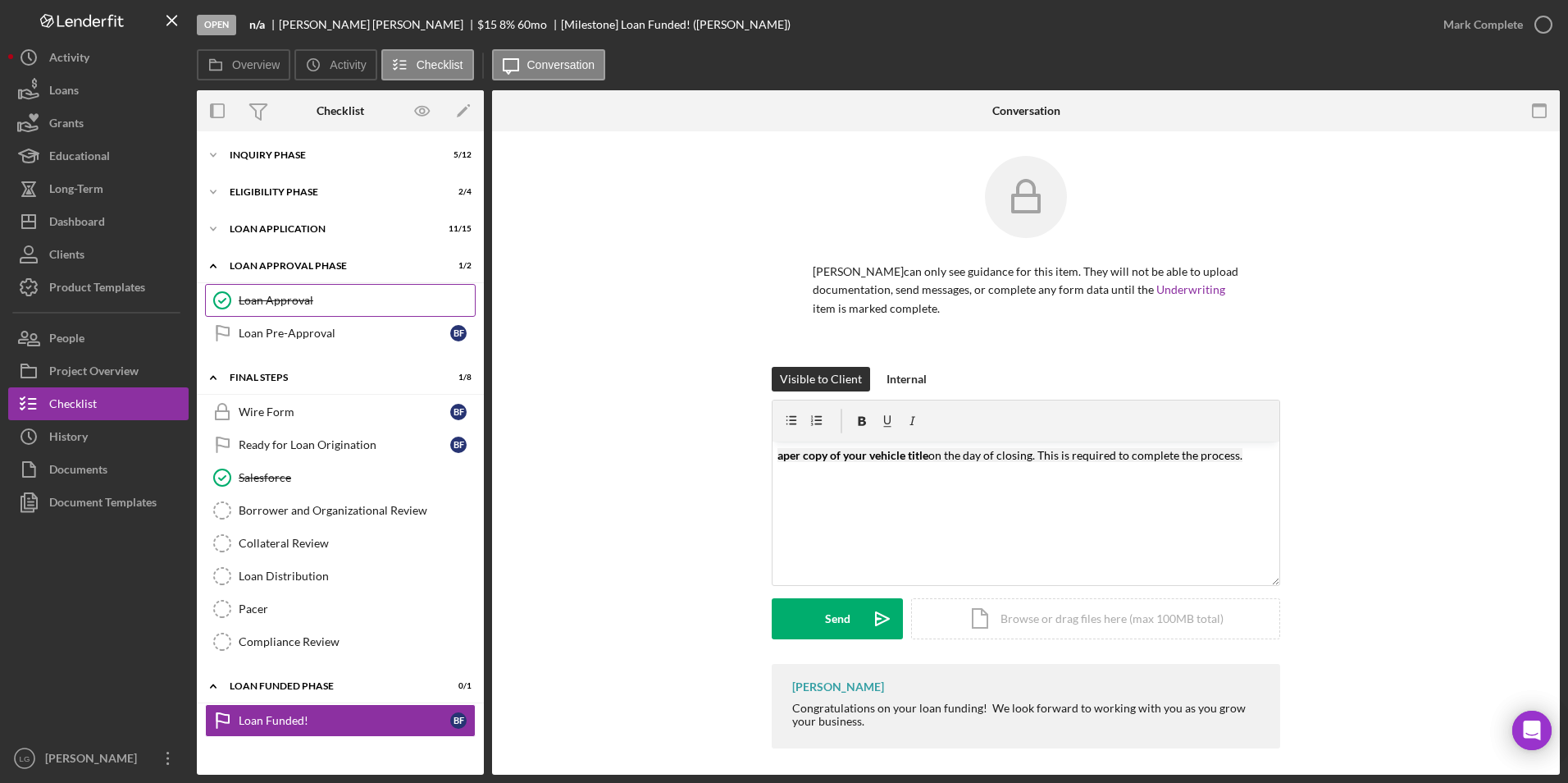
click at [317, 303] on div "Loan Approval" at bounding box center [357, 300] width 236 height 13
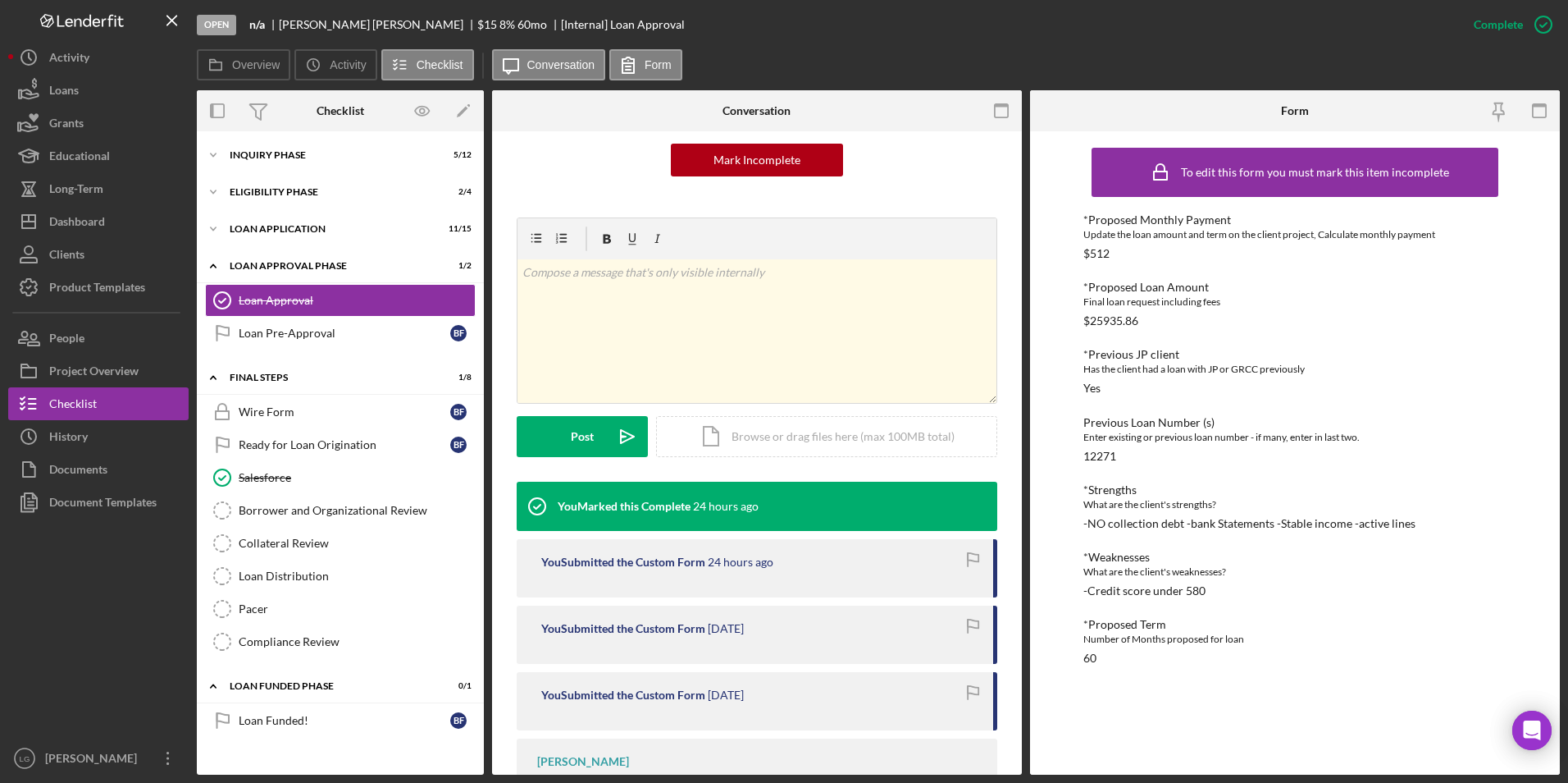
scroll to position [392, 0]
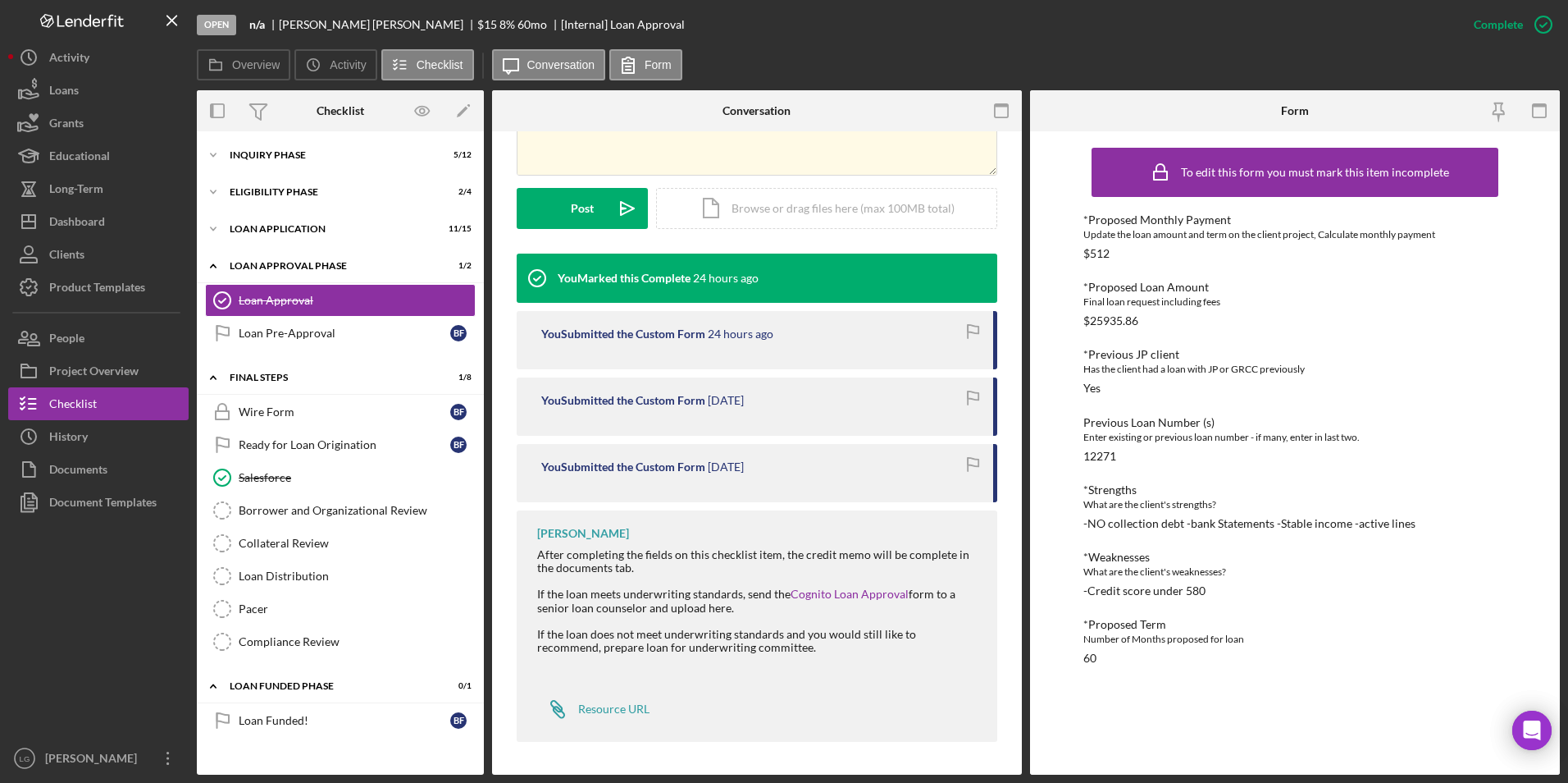
drag, startPoint x: 309, startPoint y: 337, endPoint x: 358, endPoint y: 360, distance: 54.1
click at [309, 336] on div "Loan Pre-Approval" at bounding box center [343, 333] width 211 height 13
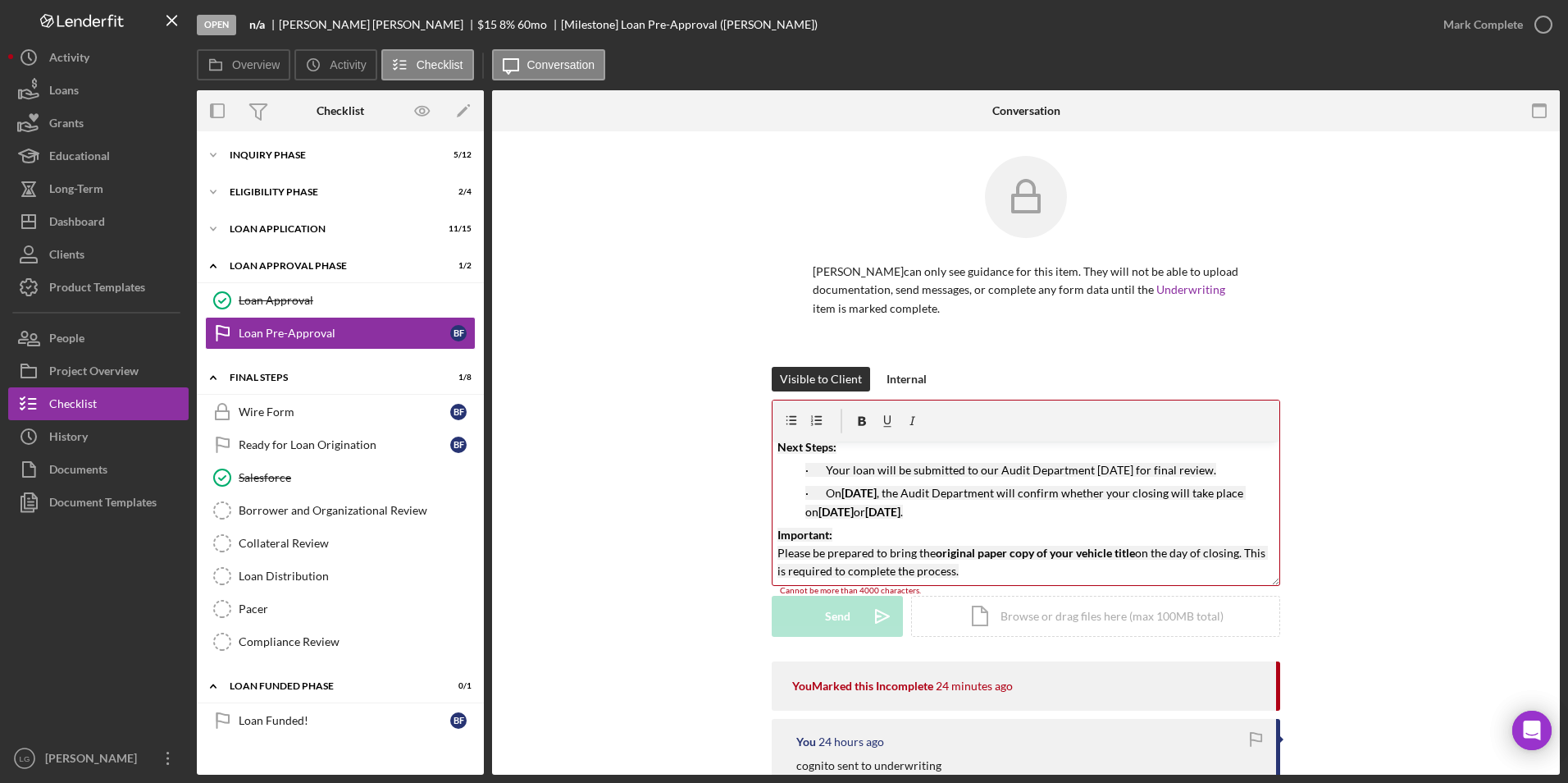
scroll to position [82, 0]
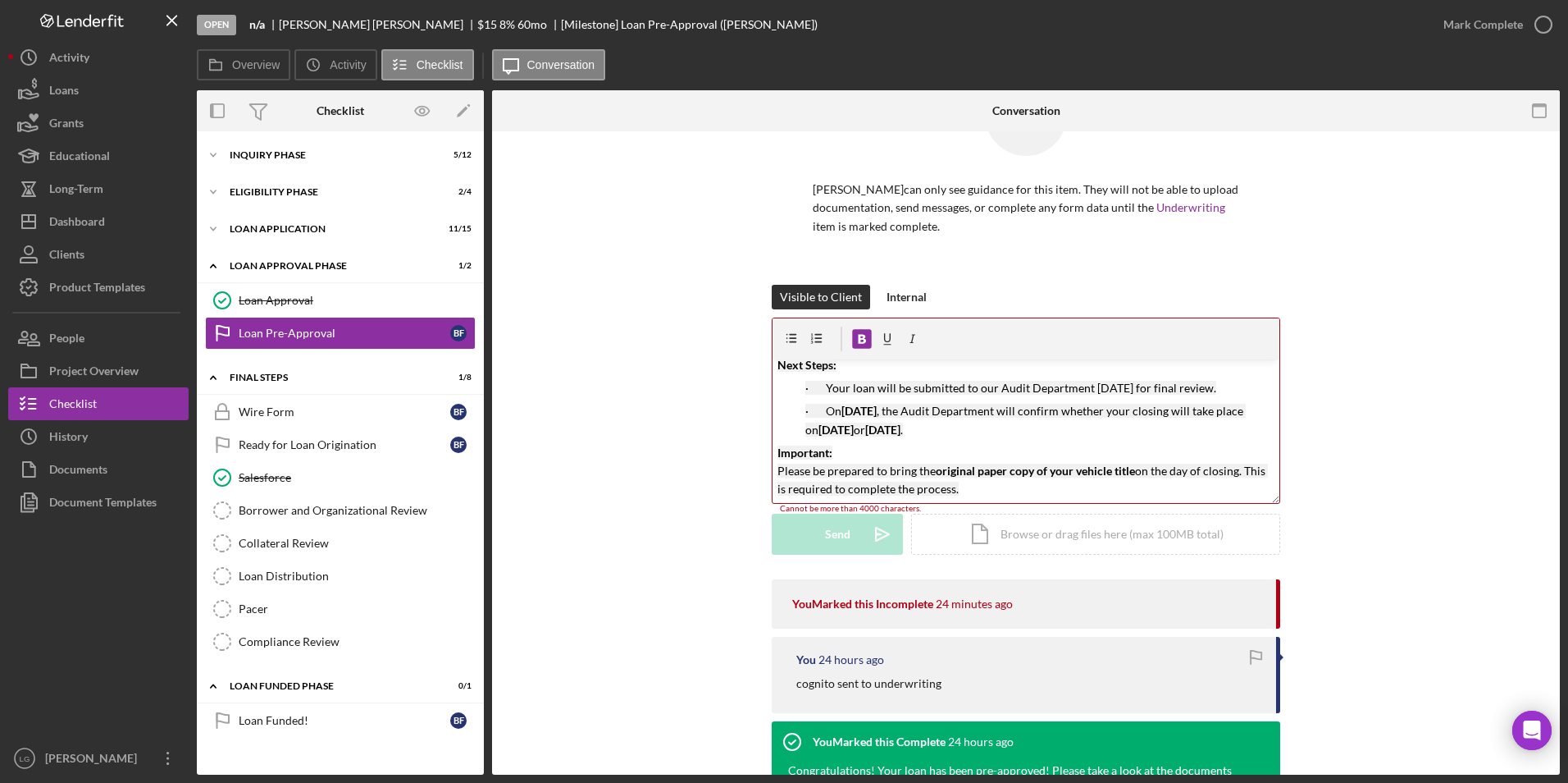
drag, startPoint x: 774, startPoint y: 447, endPoint x: 984, endPoint y: 499, distance: 216.3
click at [984, 499] on div "v Color teal Color pink Remove color Add row above Add row below Add column bef…" at bounding box center [1026, 431] width 507 height 144
copy p "Important: Please be prepared to bring the original paper copy of your vehicle …"
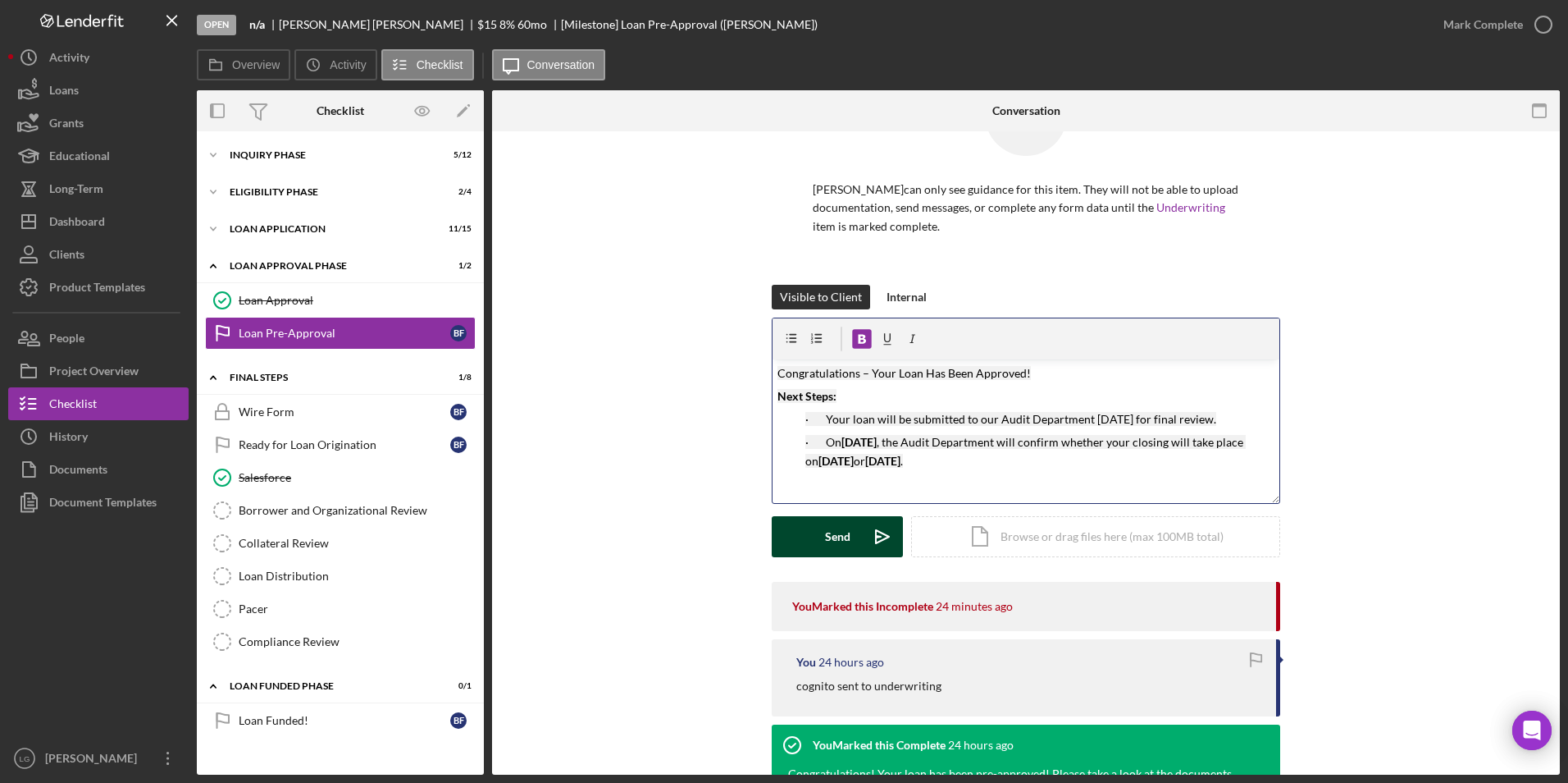
click at [850, 535] on button "Send Icon/icon-invite-send" at bounding box center [837, 537] width 131 height 41
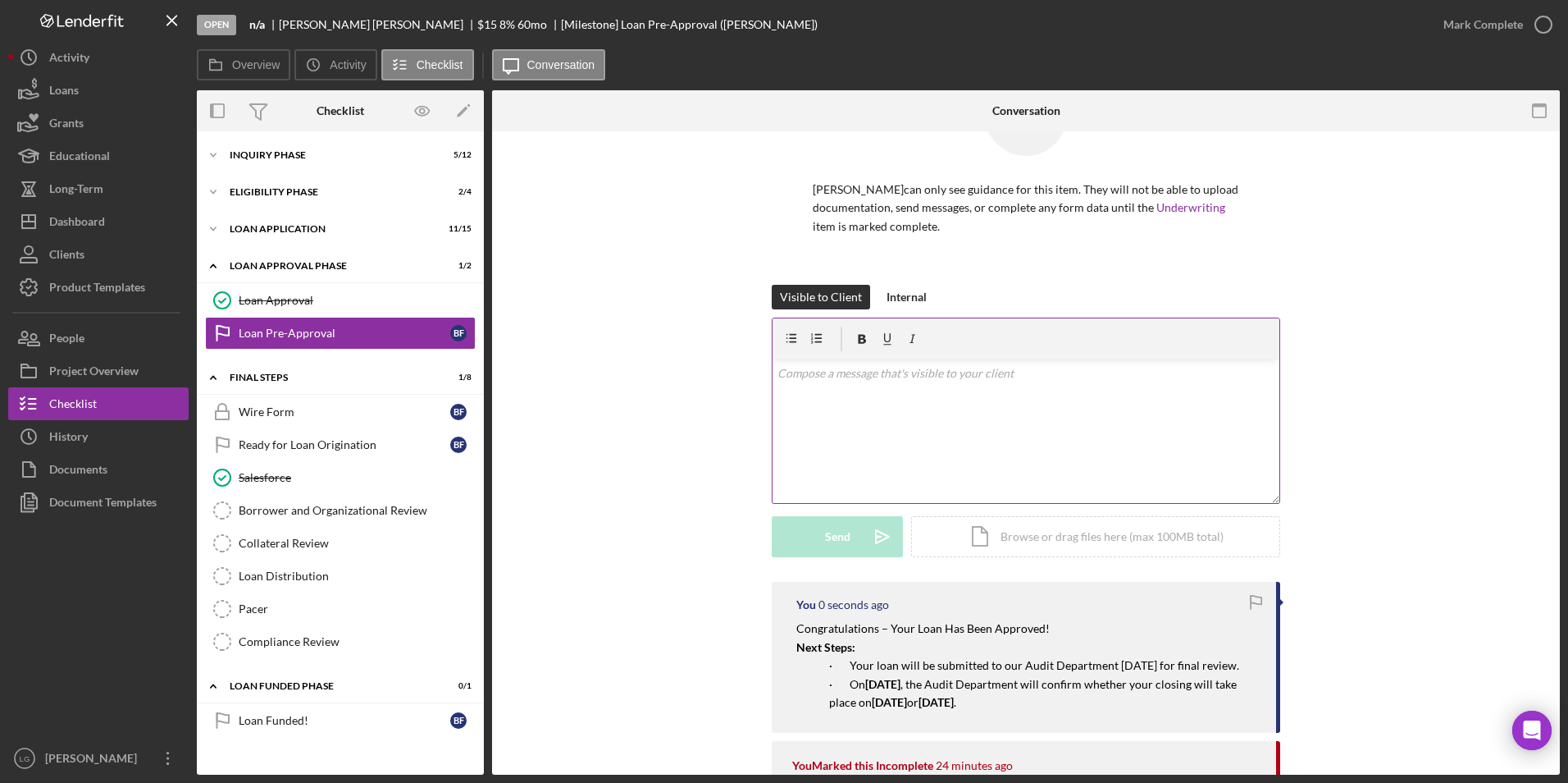
click at [828, 411] on div "v Color teal Color pink Remove color Add row above Add row below Add column bef…" at bounding box center [1026, 431] width 507 height 144
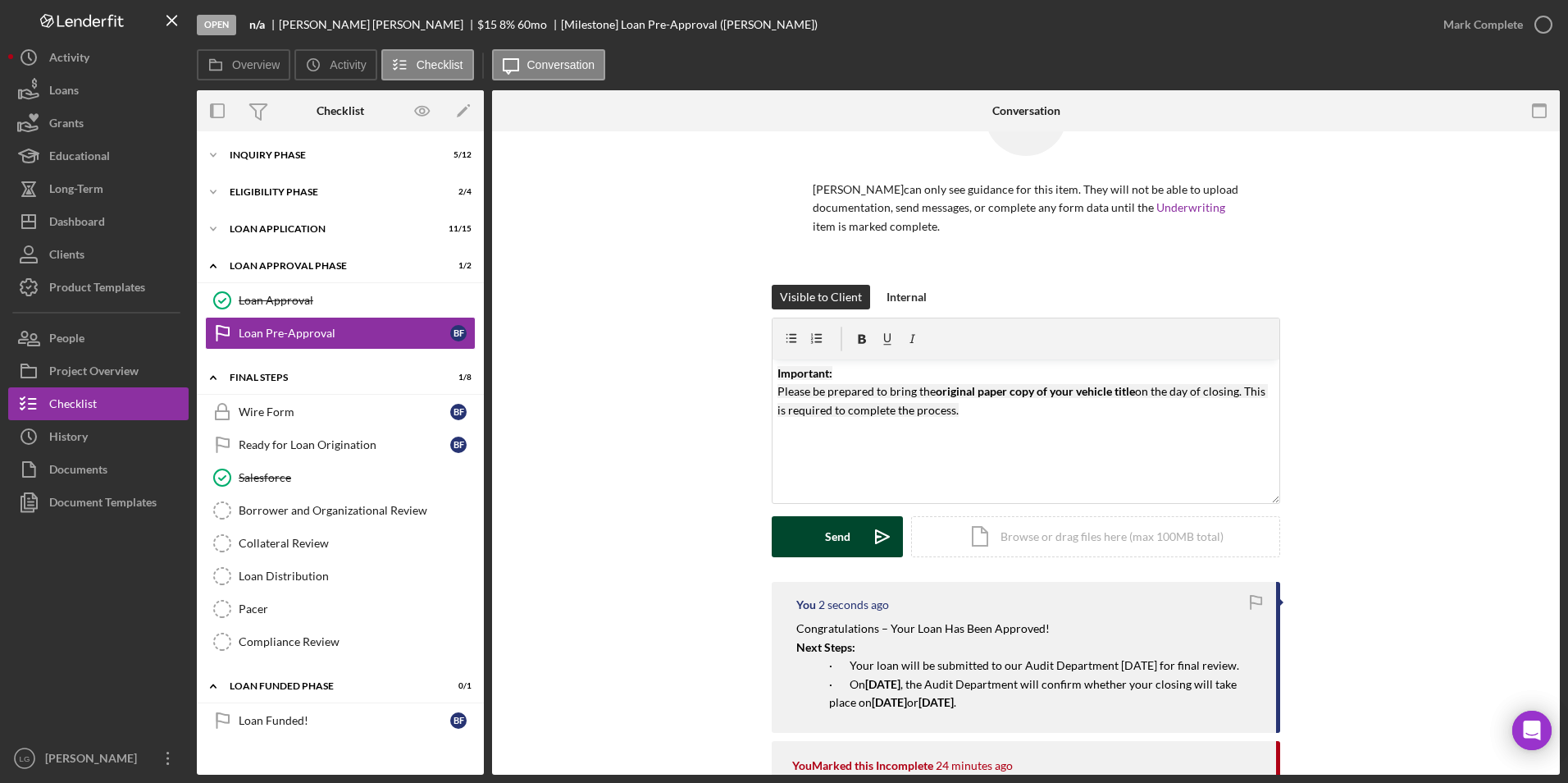
click at [815, 530] on button "Send Icon/icon-invite-send" at bounding box center [837, 537] width 131 height 41
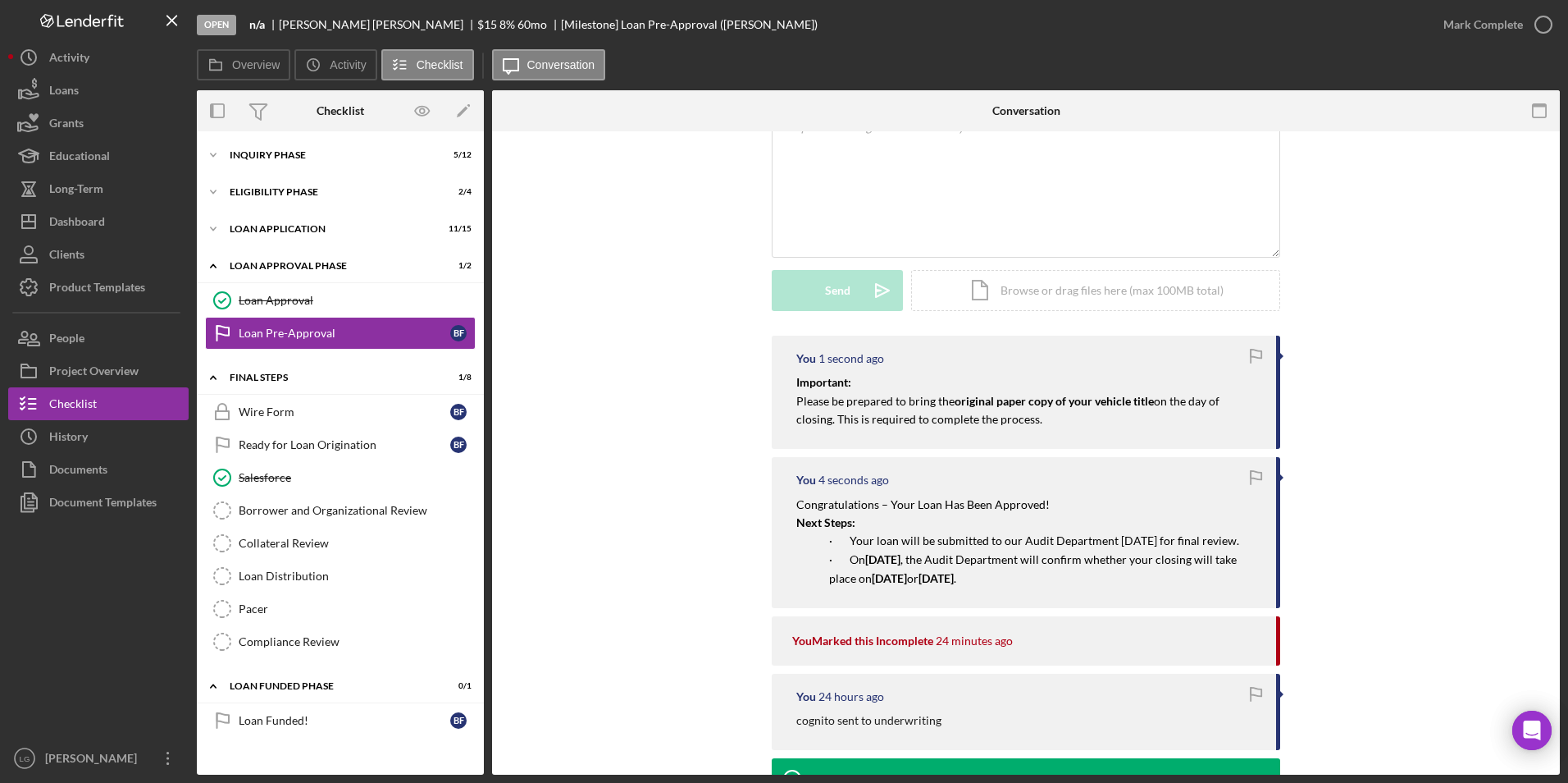
scroll to position [575, 0]
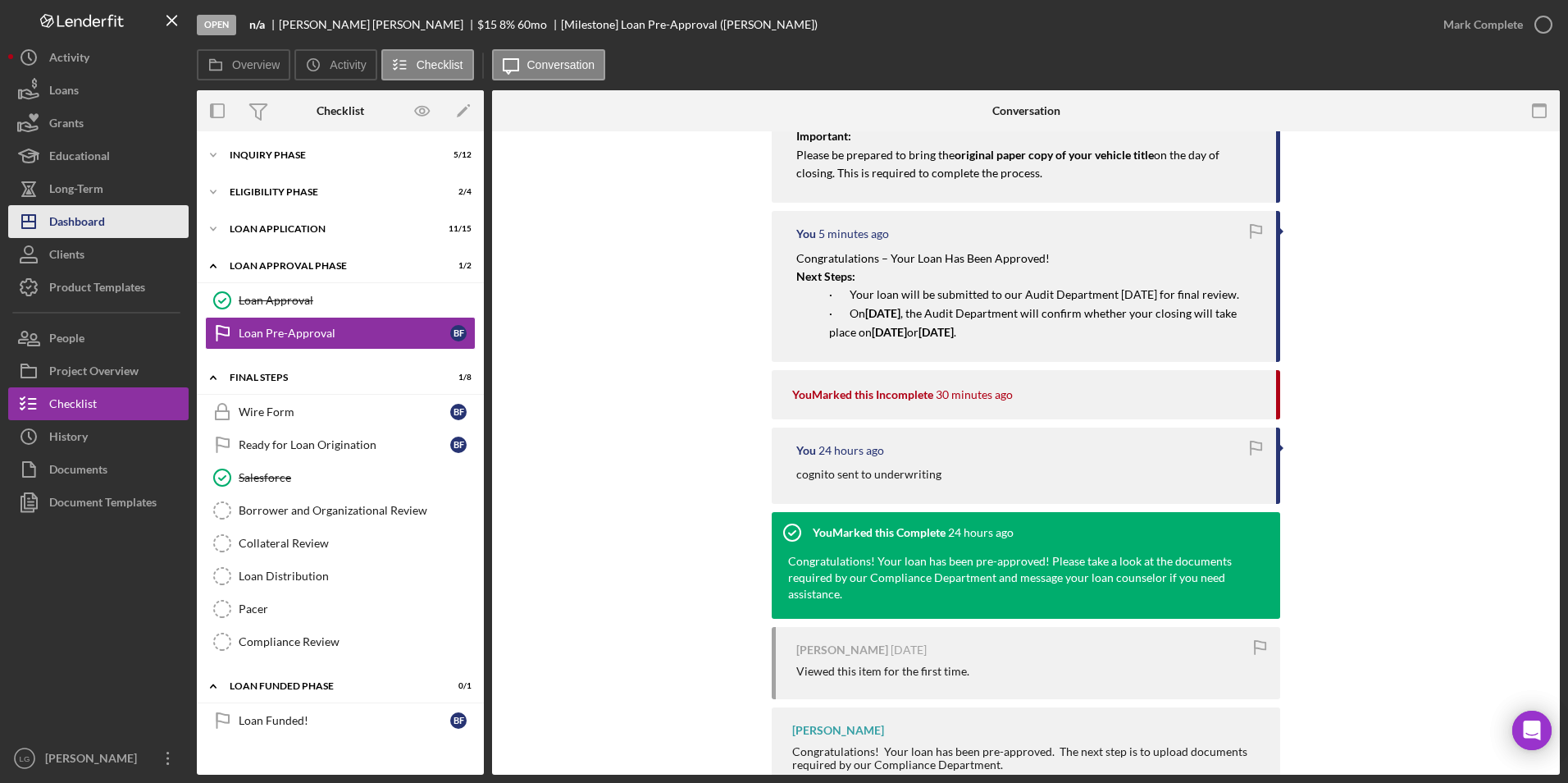
click at [70, 223] on div "Dashboard" at bounding box center [76, 223] width 55 height 37
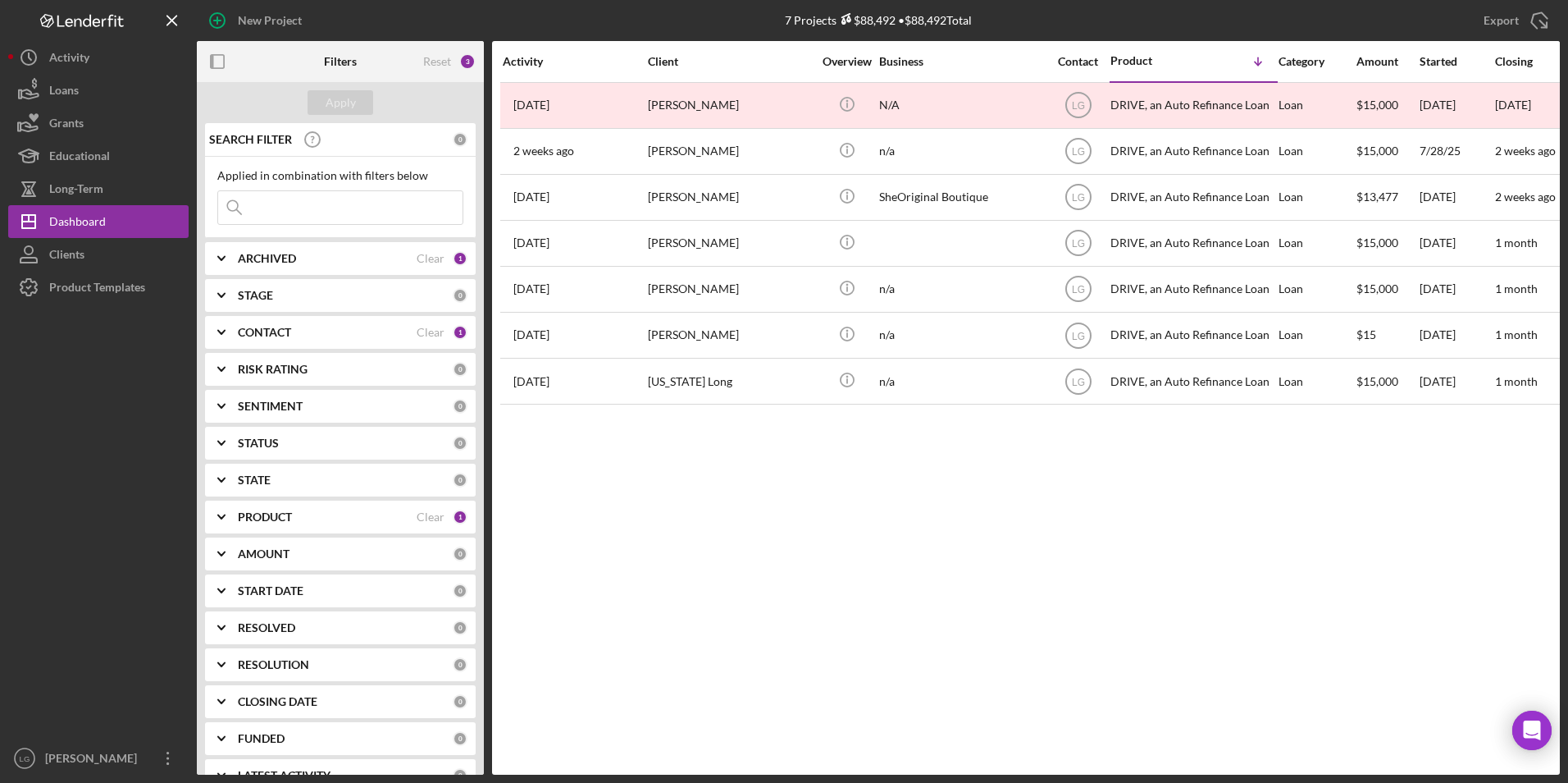
click at [337, 254] on div "ARCHIVED" at bounding box center [327, 258] width 178 height 13
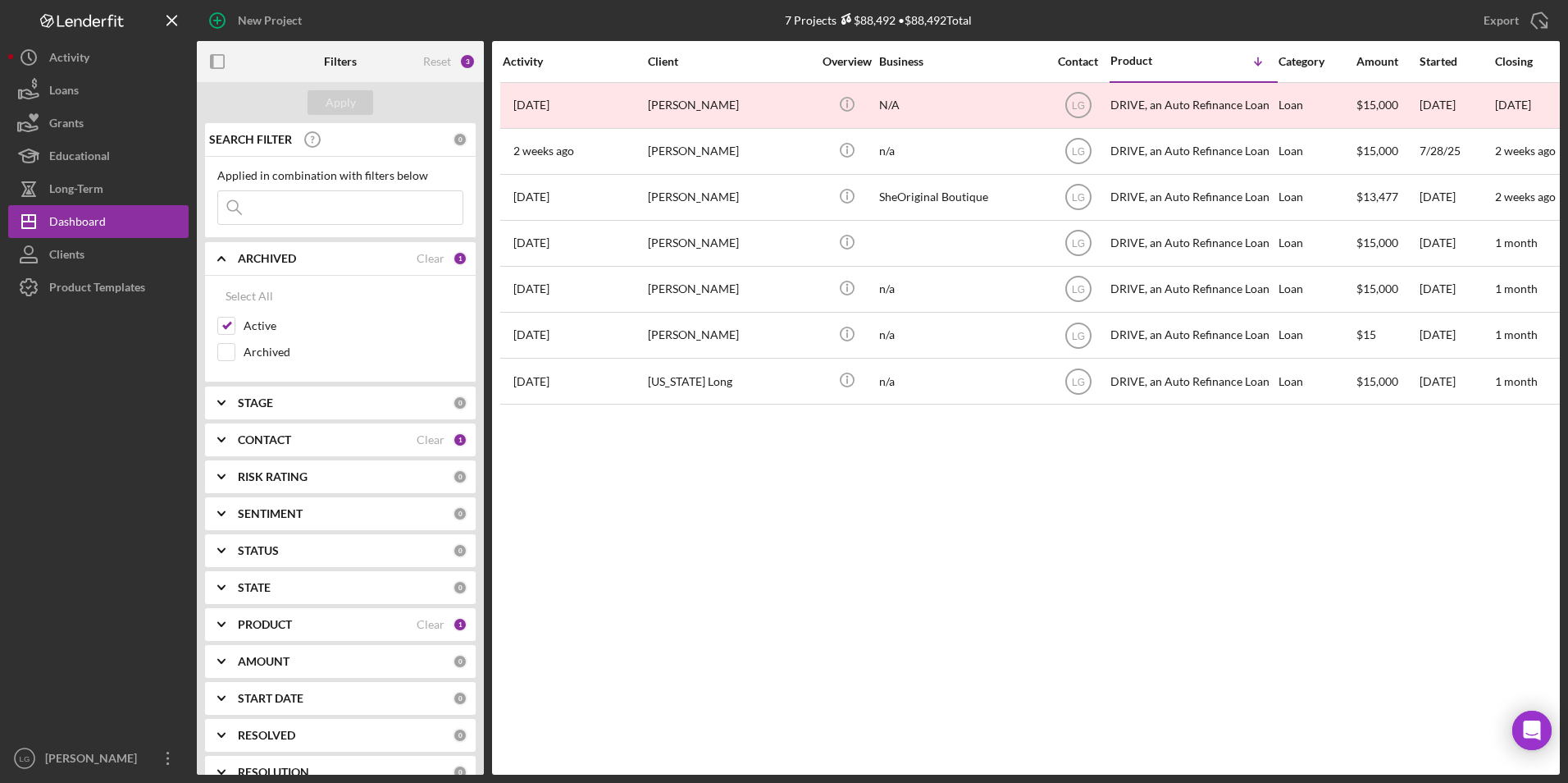
click at [337, 258] on div "ARCHIVED" at bounding box center [327, 258] width 178 height 13
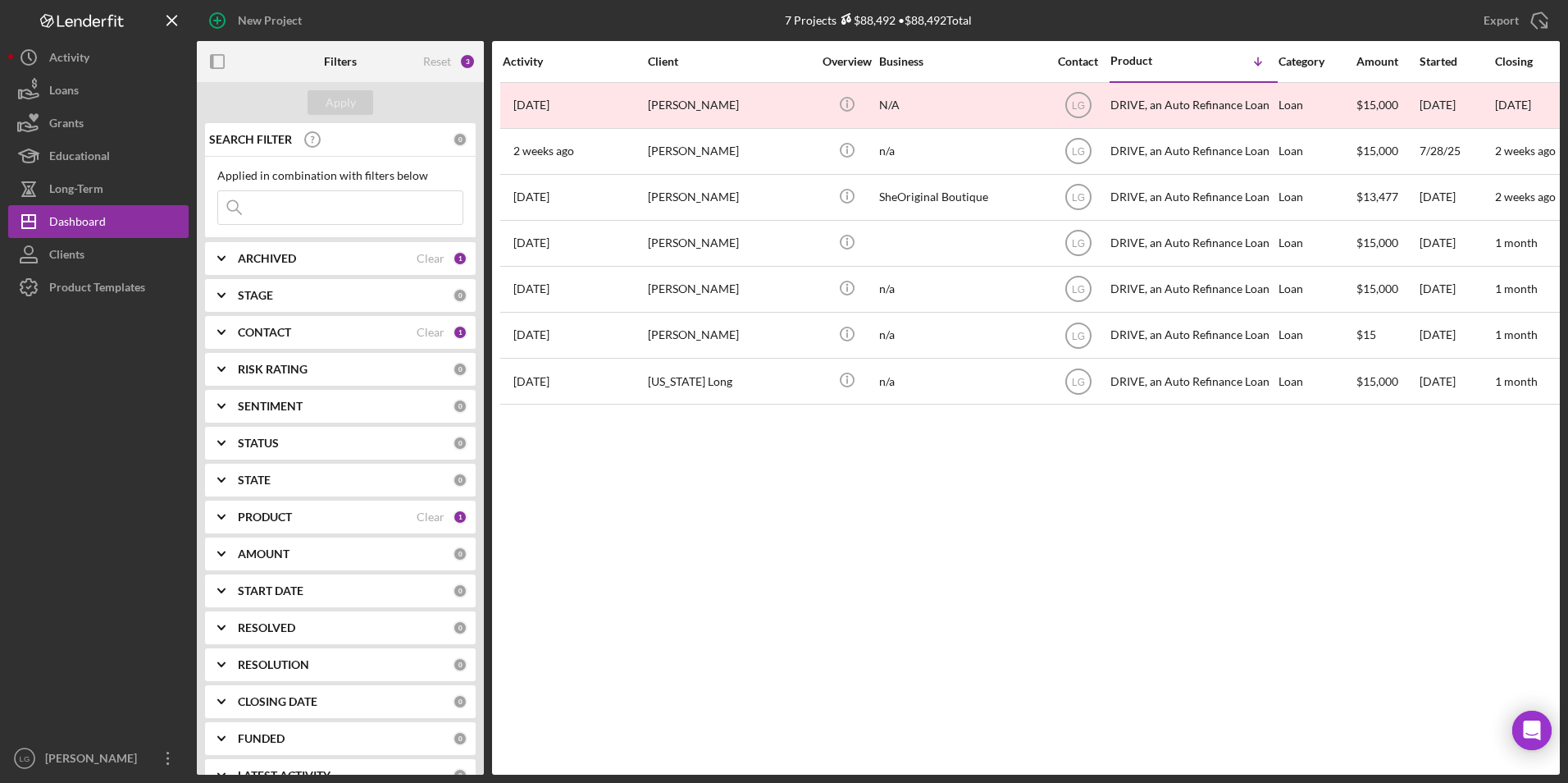
click at [302, 523] on div "PRODUCT" at bounding box center [327, 516] width 178 height 13
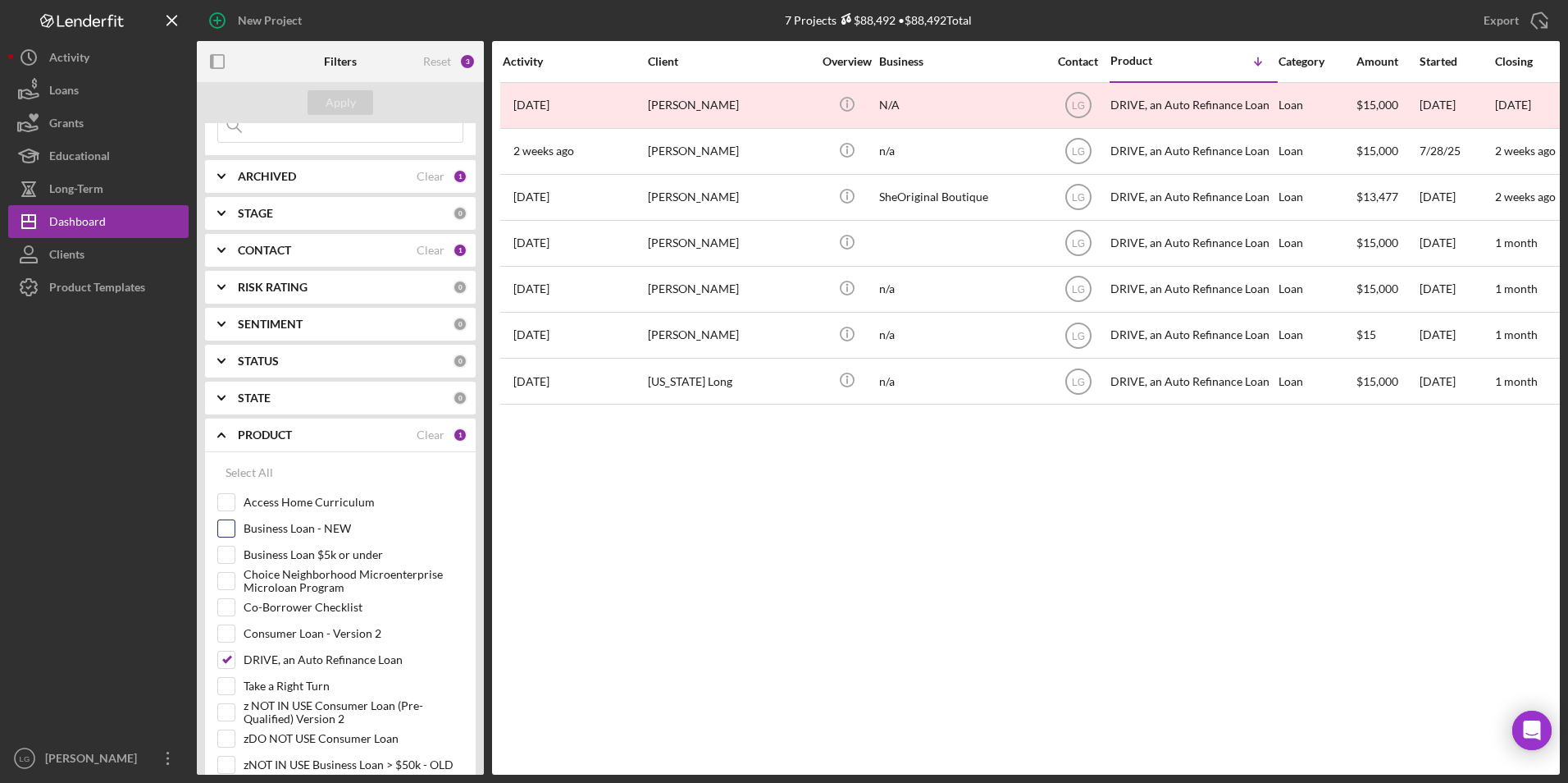
scroll to position [329, 0]
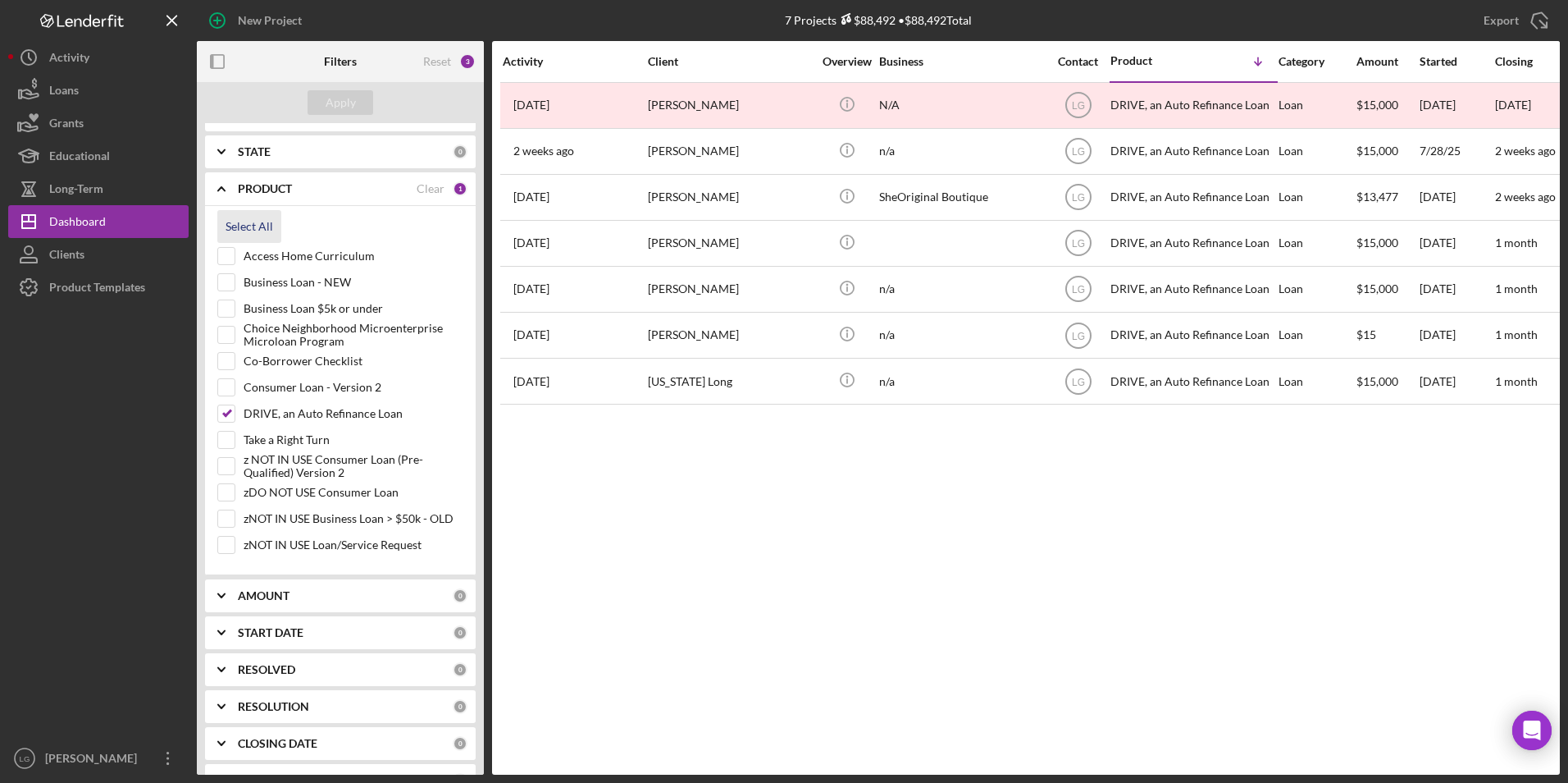
click at [236, 219] on div "Select All" at bounding box center [249, 226] width 48 height 33
checkbox input "true"
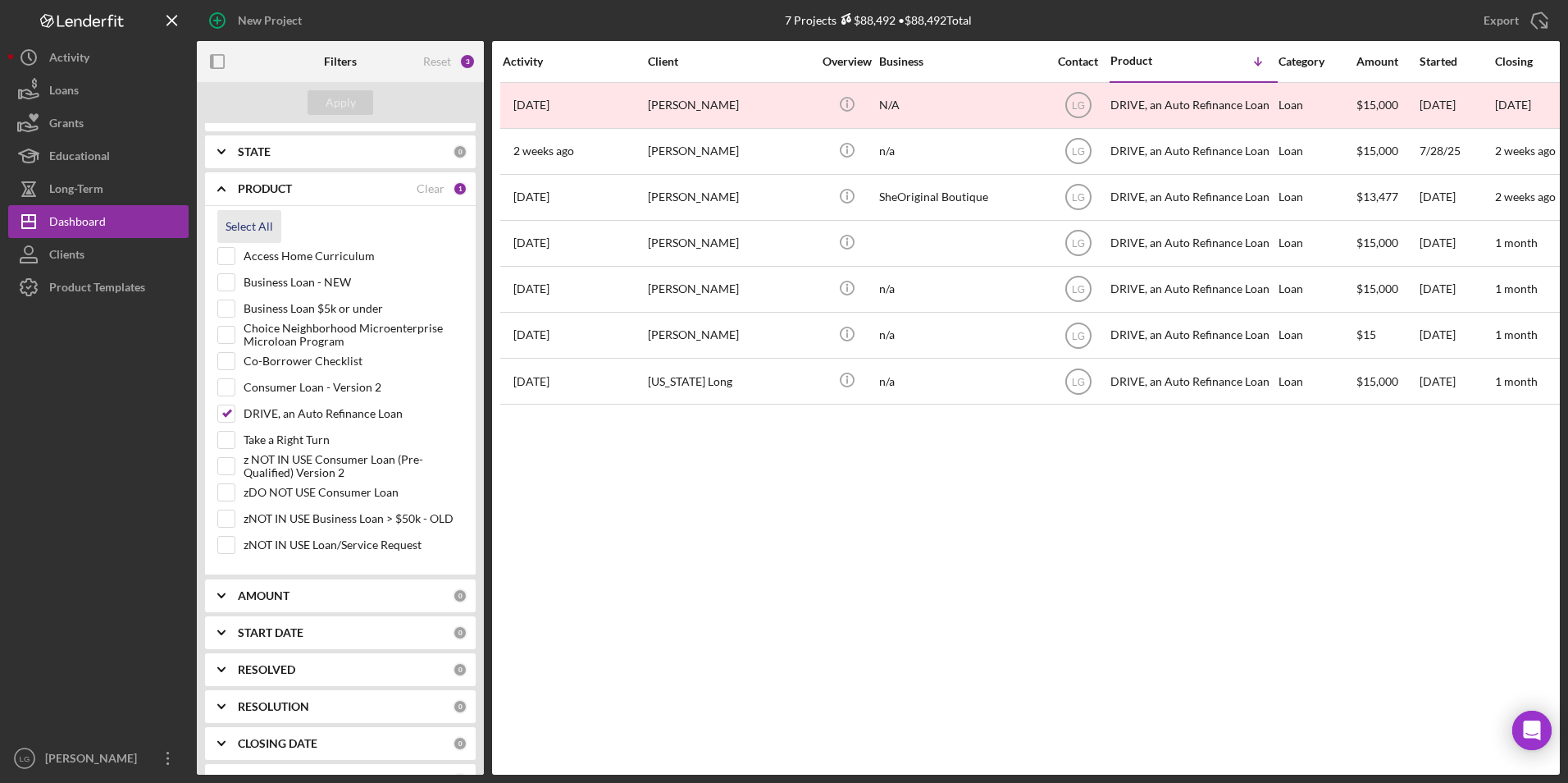
checkbox input "true"
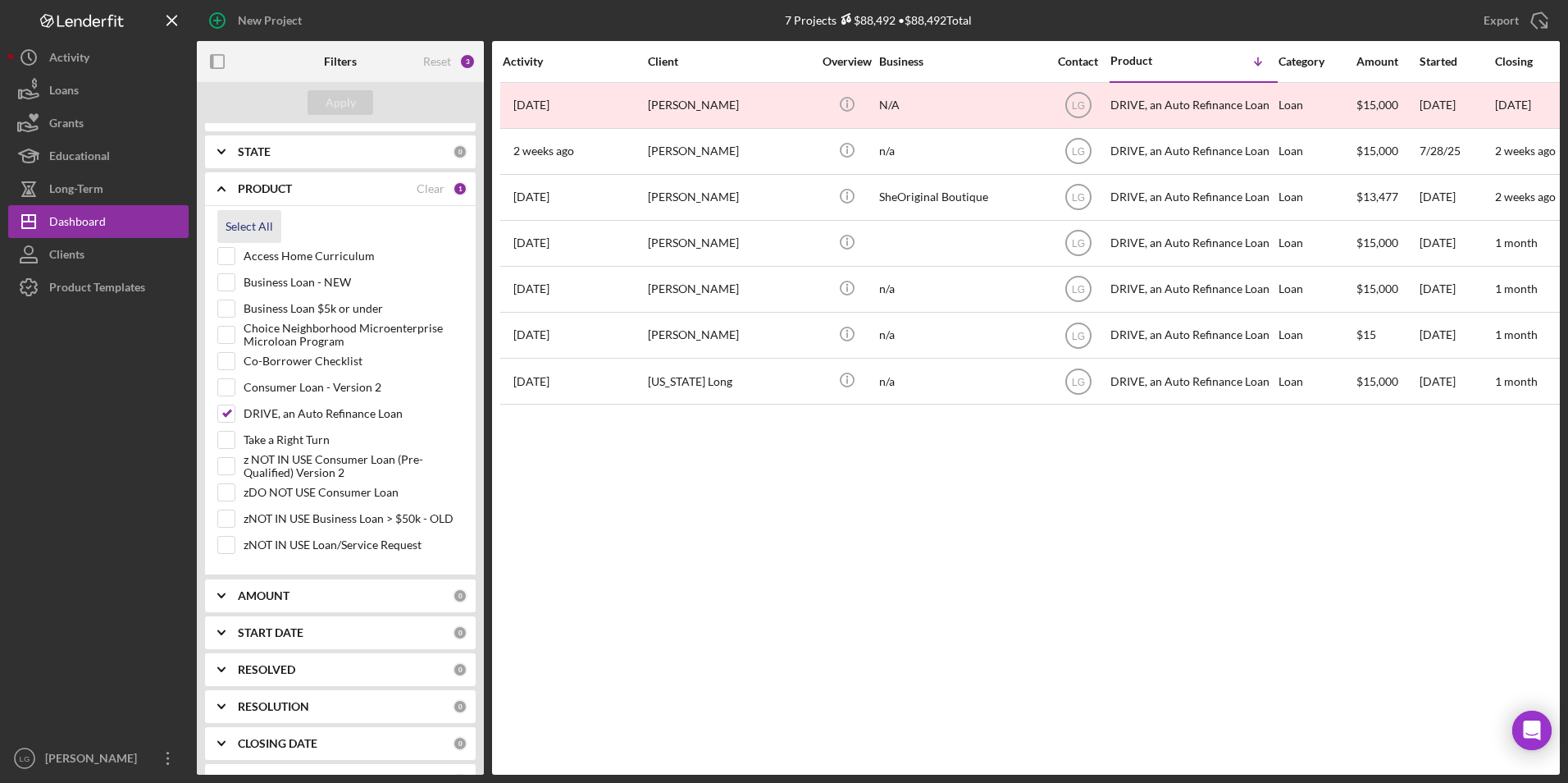
checkbox input "true"
click at [325, 97] on button "Apply" at bounding box center [341, 102] width 66 height 24
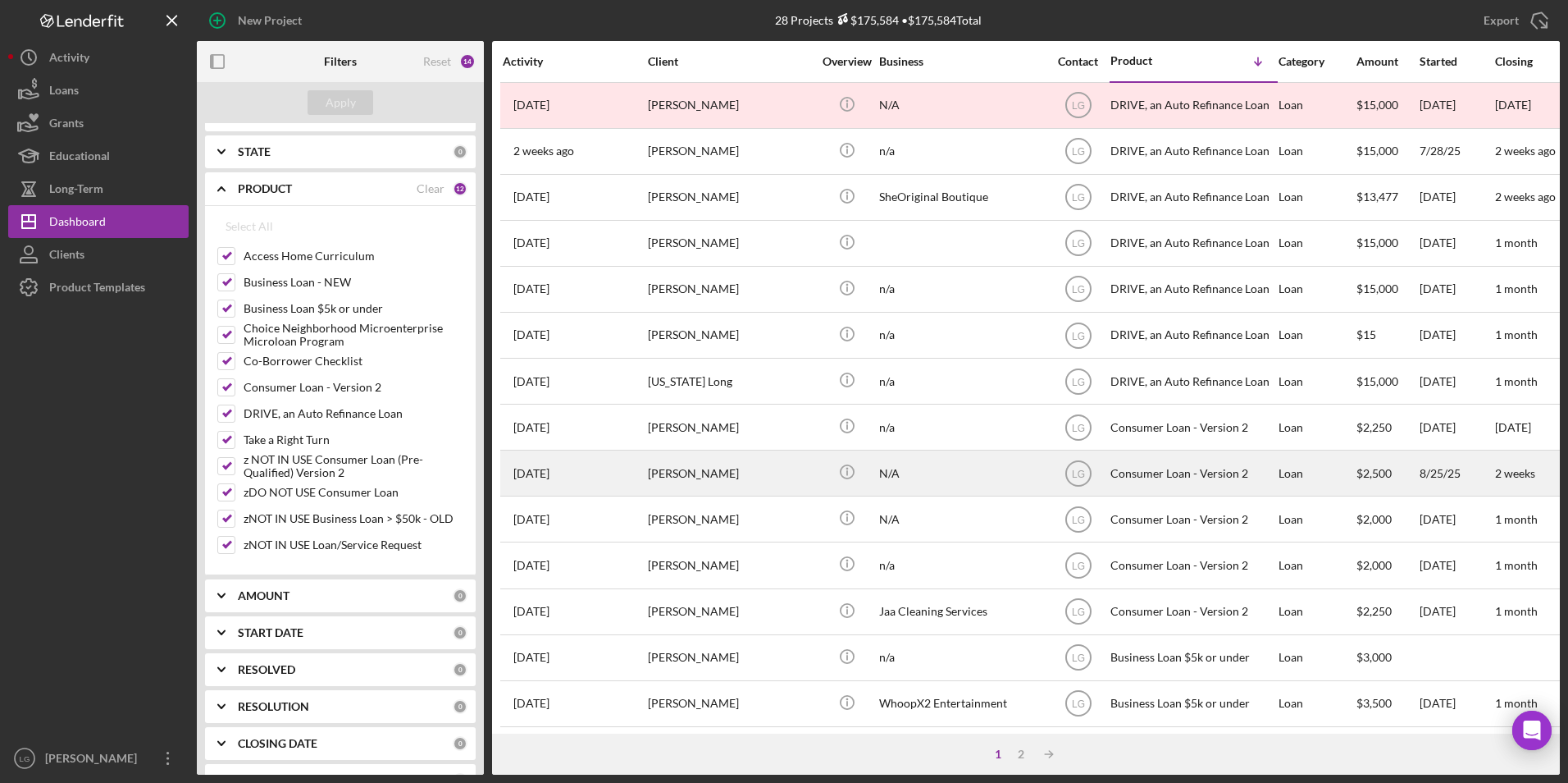
click at [700, 483] on div "[PERSON_NAME]" at bounding box center [729, 473] width 164 height 43
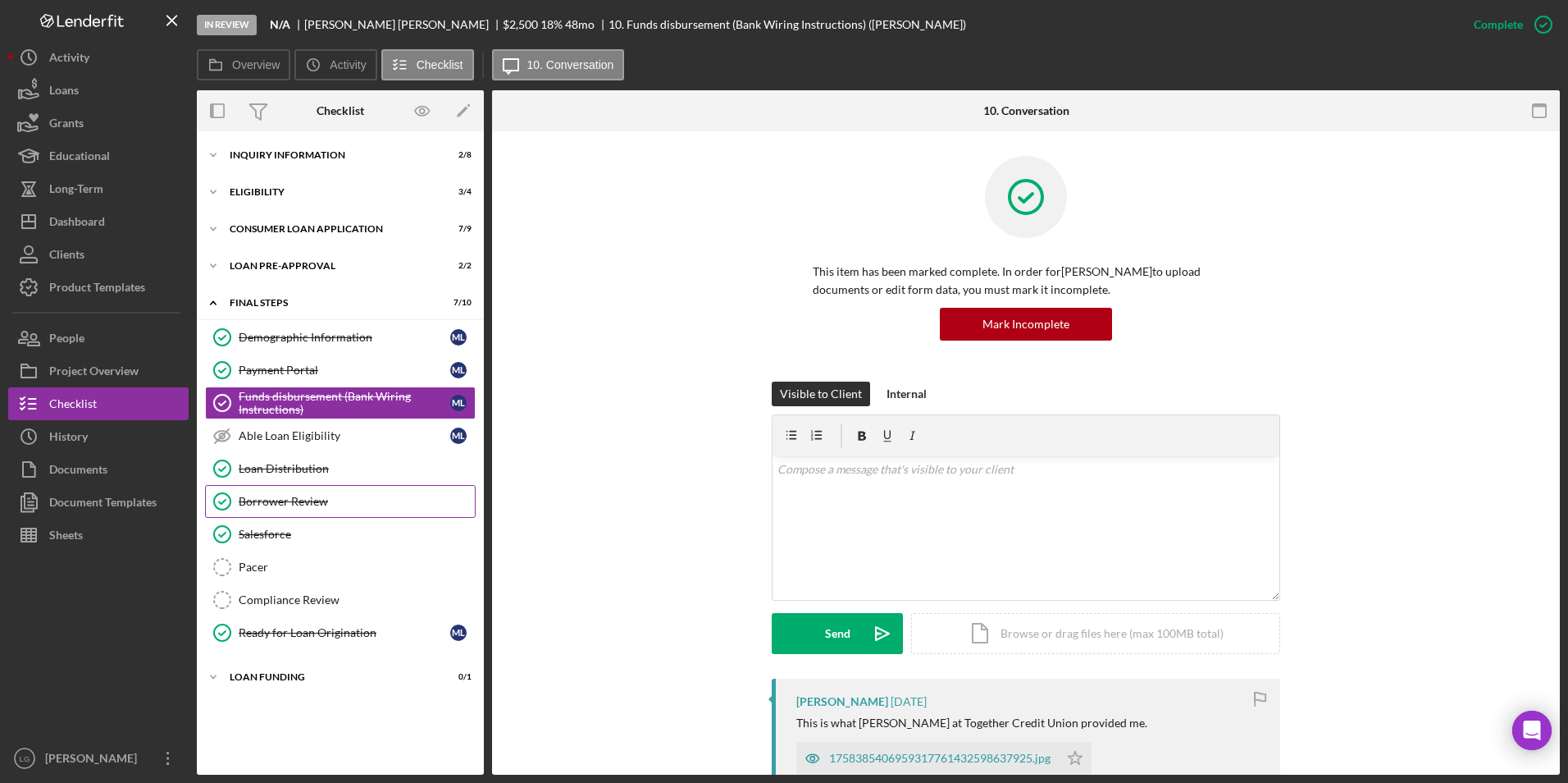
click at [280, 497] on div "Borrower Review" at bounding box center [357, 501] width 236 height 13
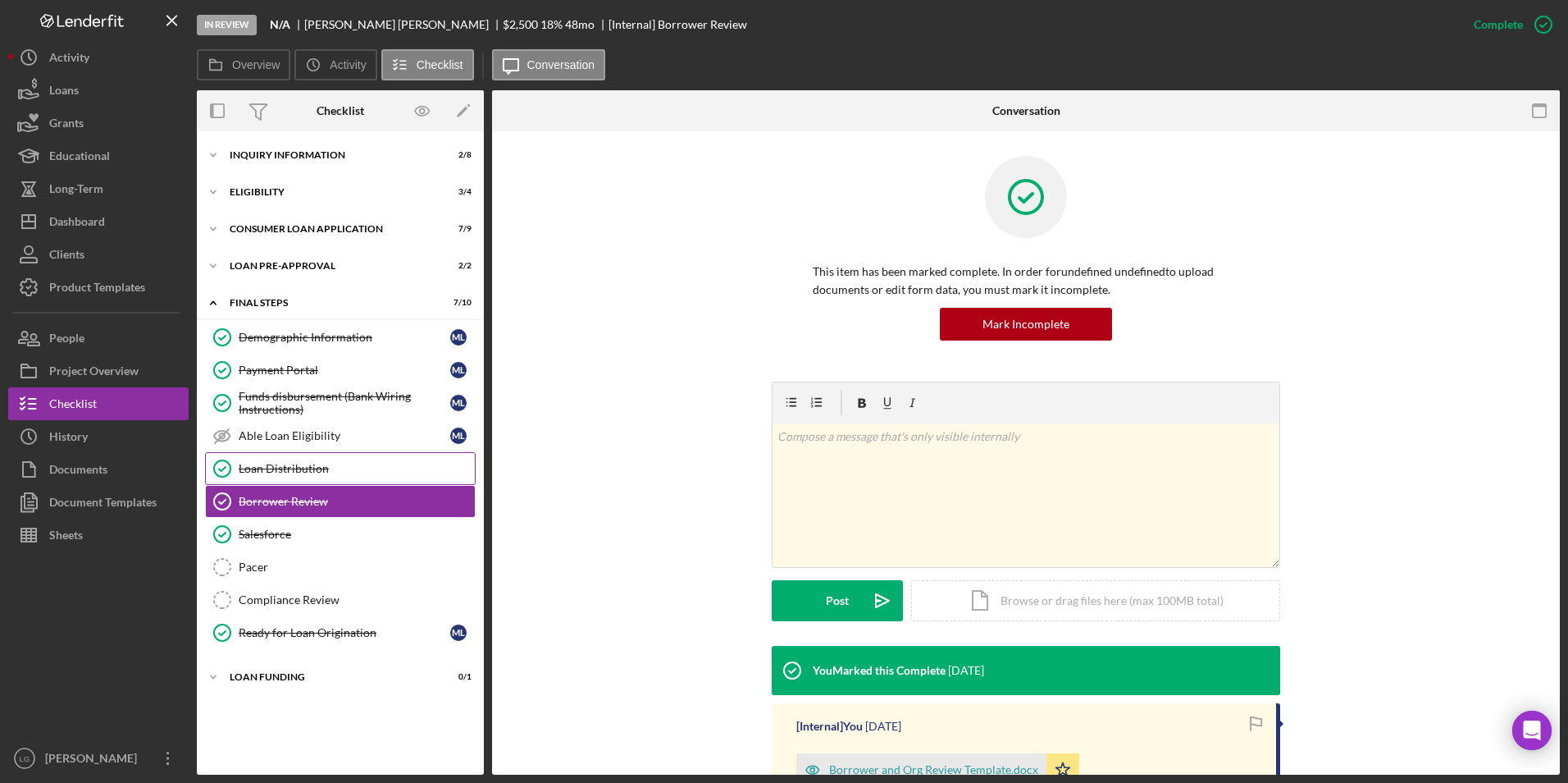
click at [289, 470] on div "Loan Distribution" at bounding box center [357, 468] width 236 height 13
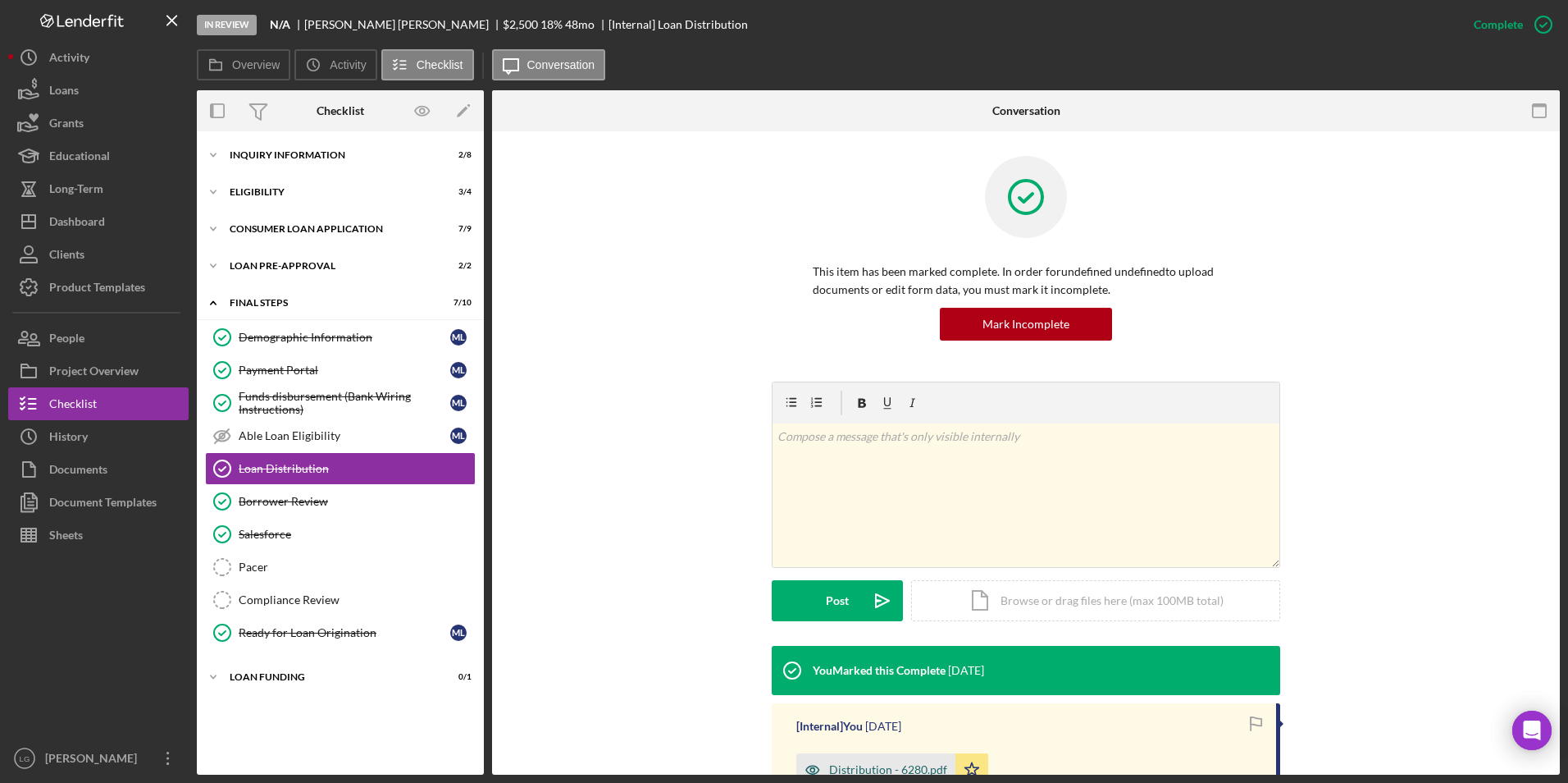
scroll to position [225, 0]
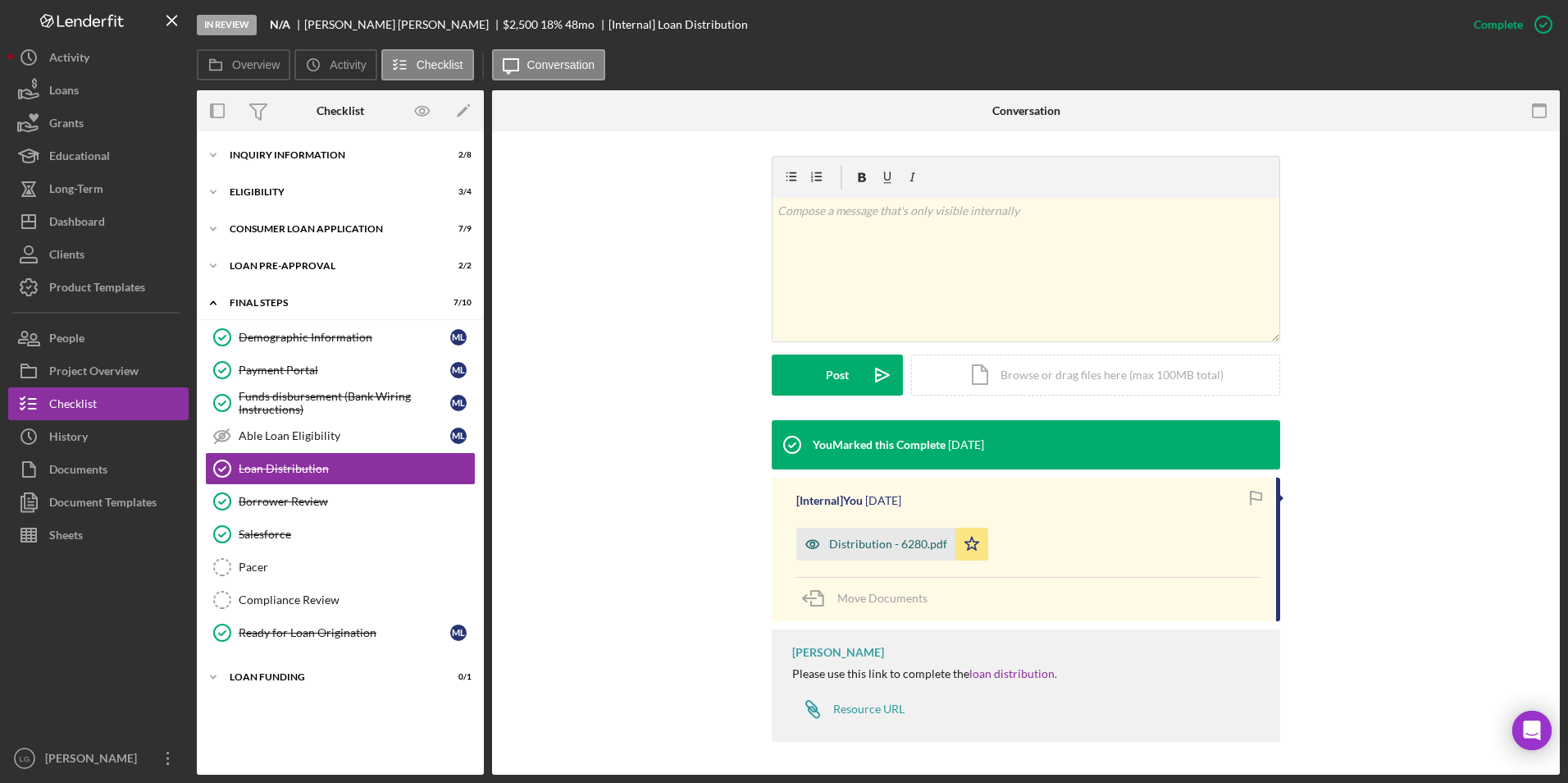
click at [845, 546] on div "Distribution - 6280.pdf" at bounding box center [888, 544] width 118 height 13
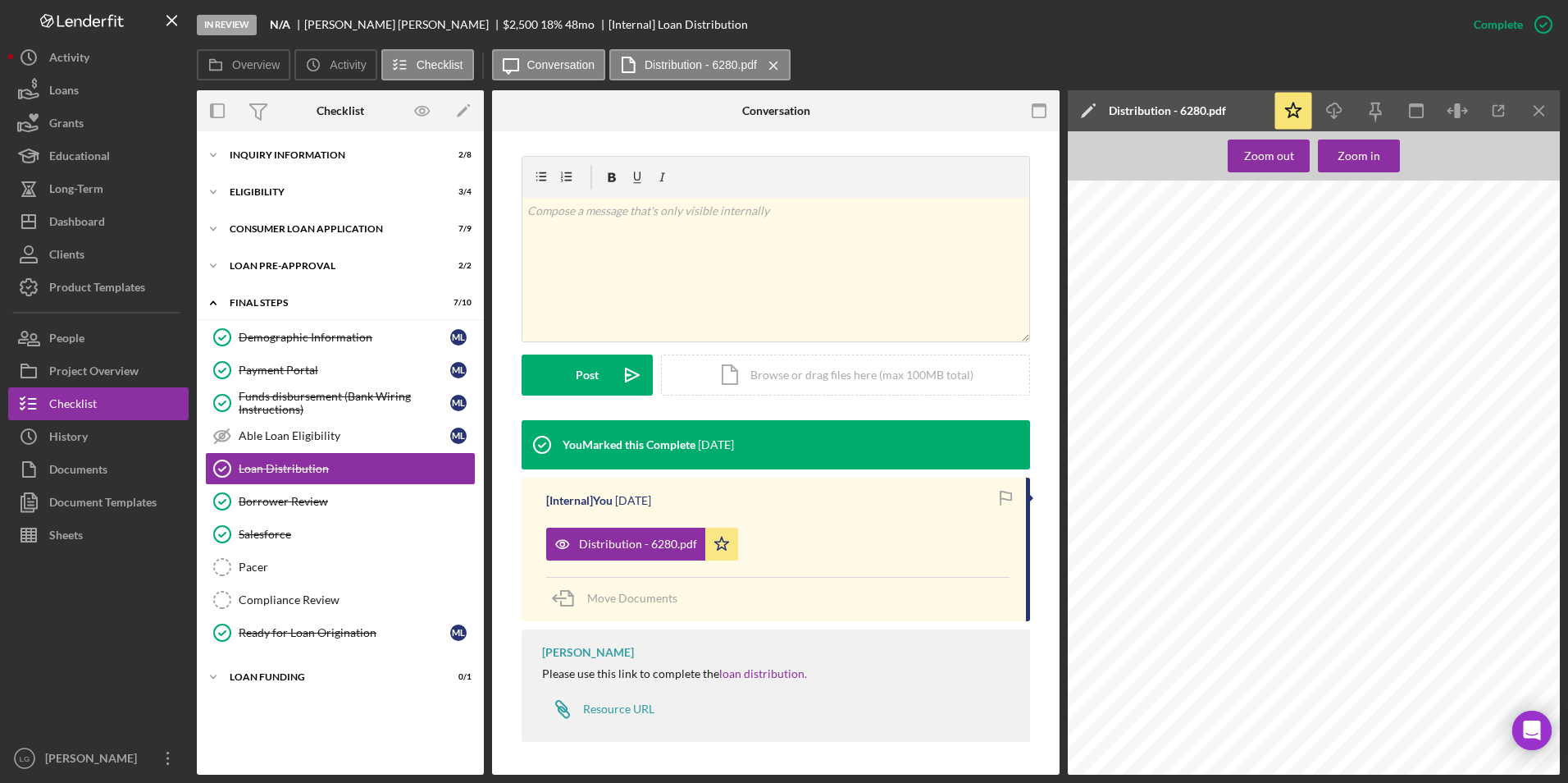
scroll to position [410, 0]
click at [111, 214] on button "Icon/Dashboard Dashboard" at bounding box center [99, 221] width 180 height 33
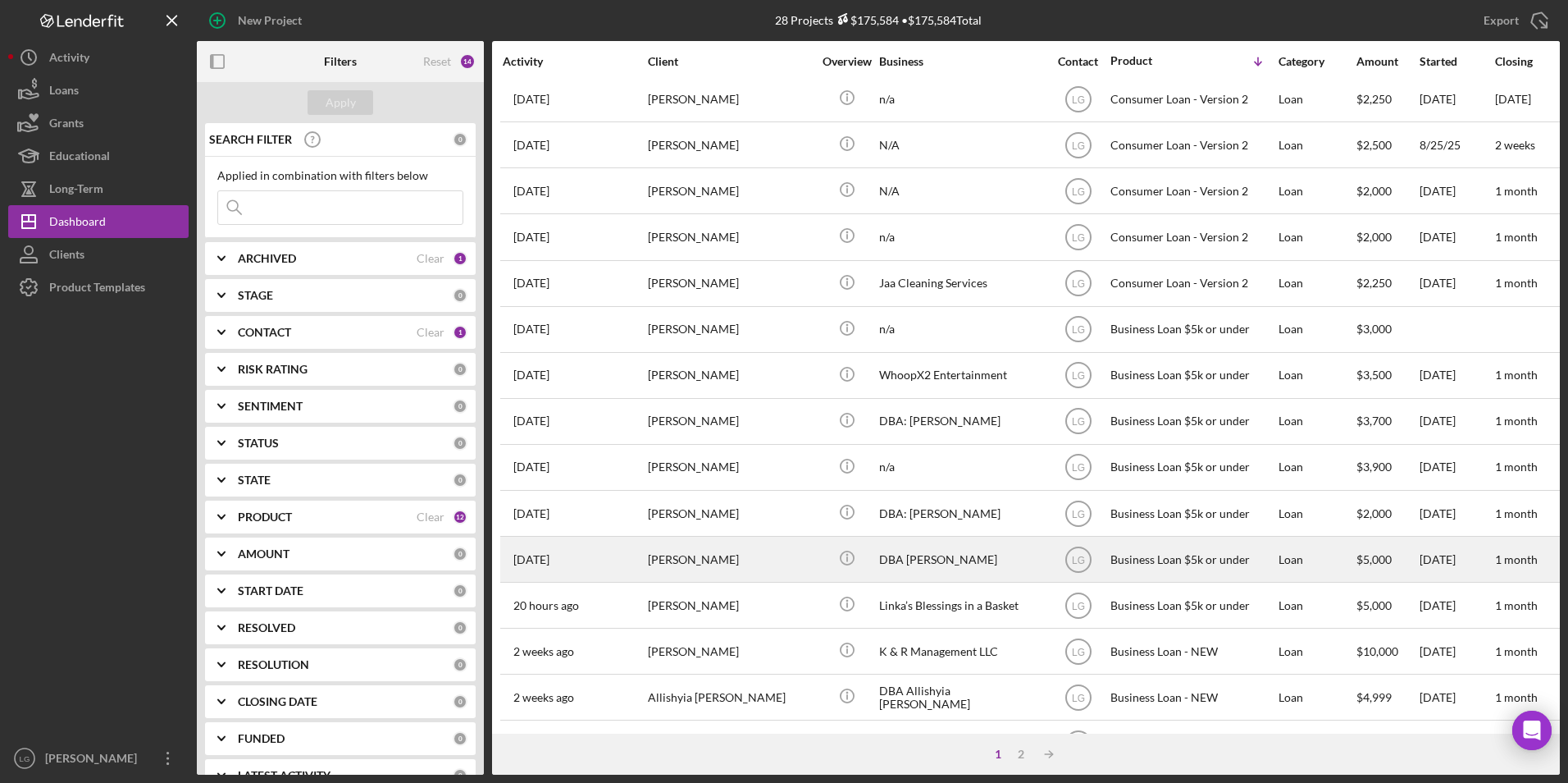
scroll to position [520, 0]
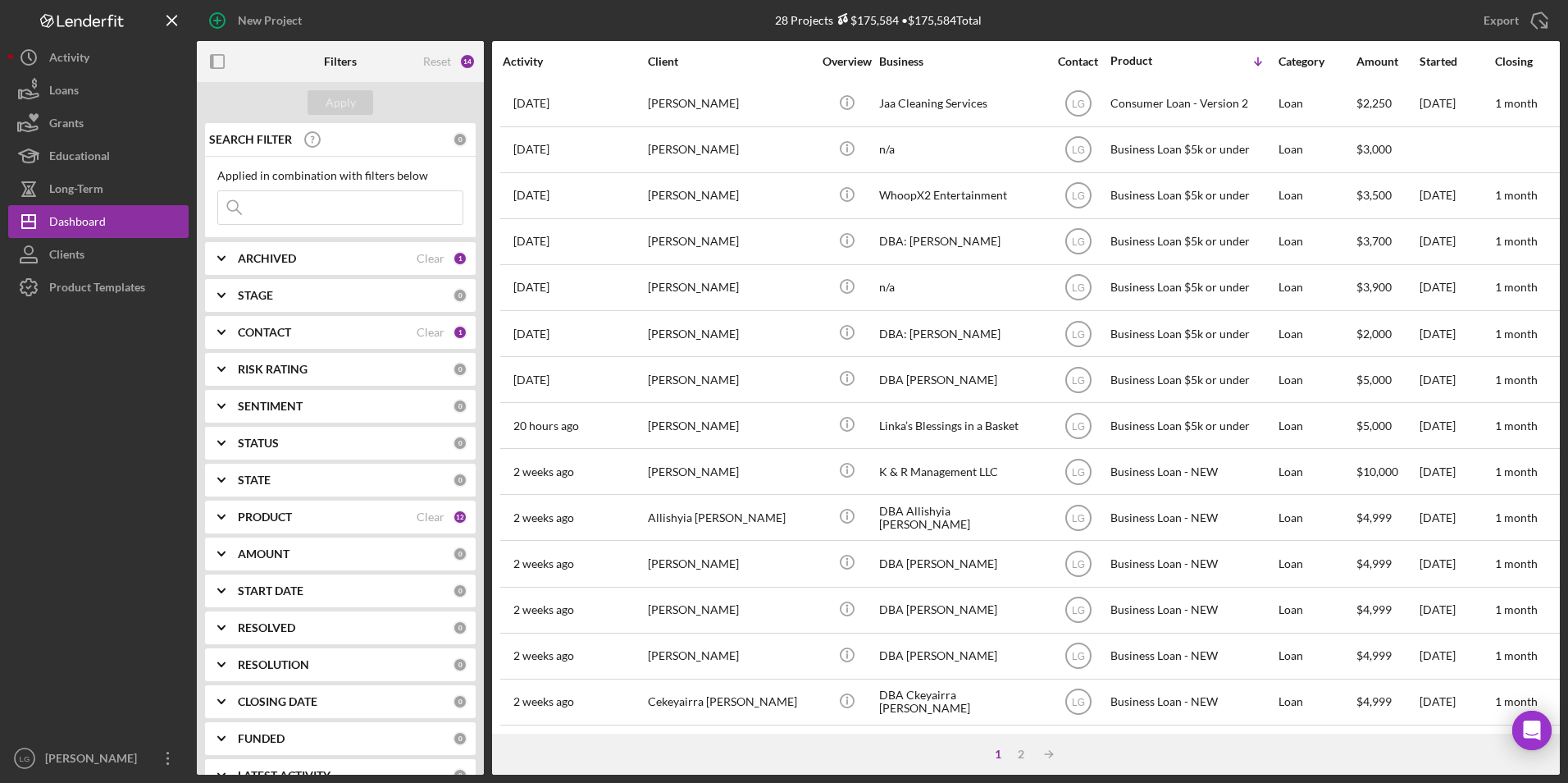
click at [276, 265] on b "ARCHIVED" at bounding box center [266, 258] width 58 height 13
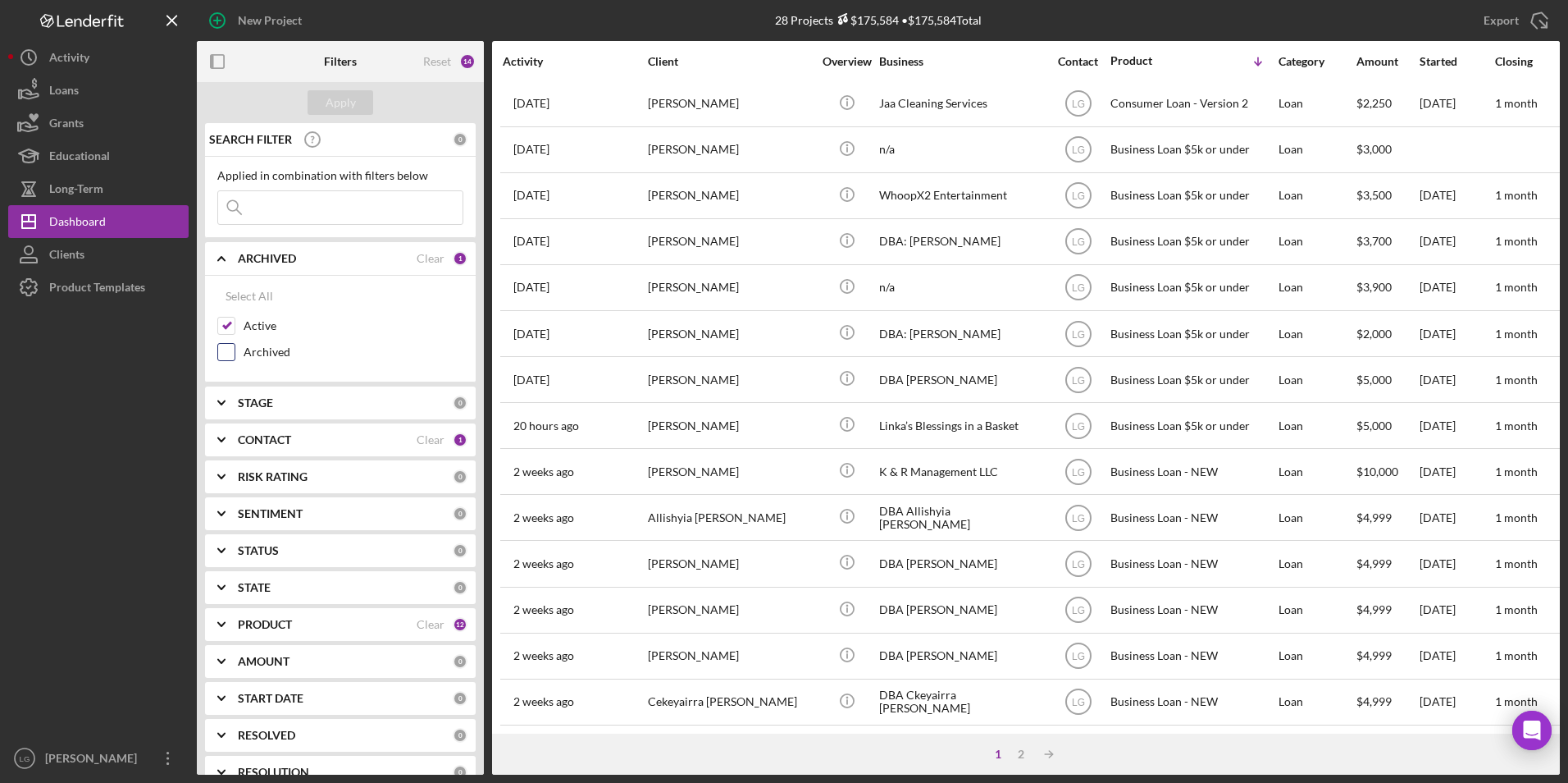
click at [230, 356] on input "Archived" at bounding box center [225, 351] width 16 height 16
checkbox input "true"
click at [226, 324] on input "Active" at bounding box center [225, 325] width 16 height 16
checkbox input "false"
click at [345, 88] on div "Apply" at bounding box center [341, 102] width 287 height 41
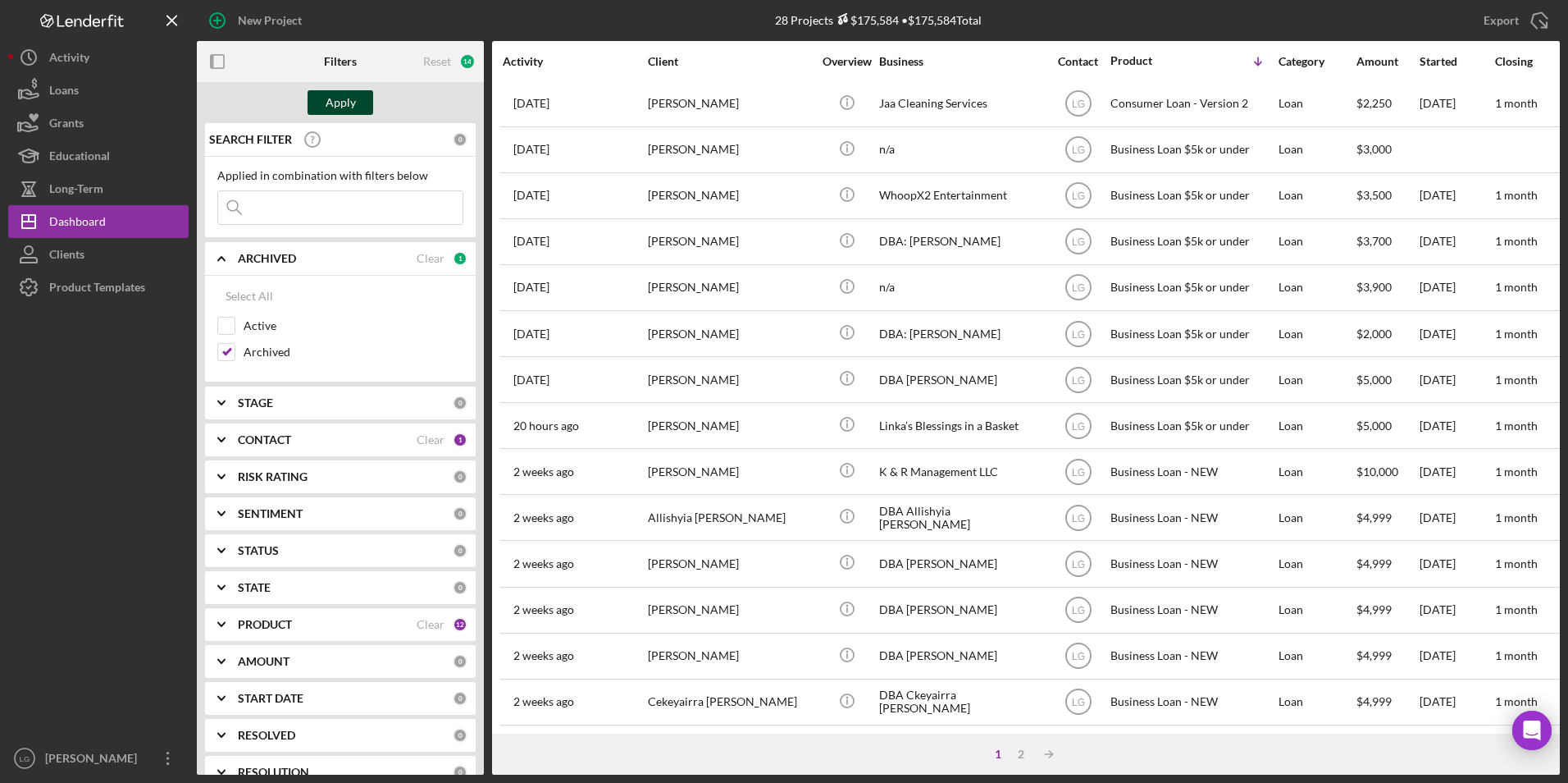
click at [345, 100] on div "Apply" at bounding box center [341, 102] width 30 height 24
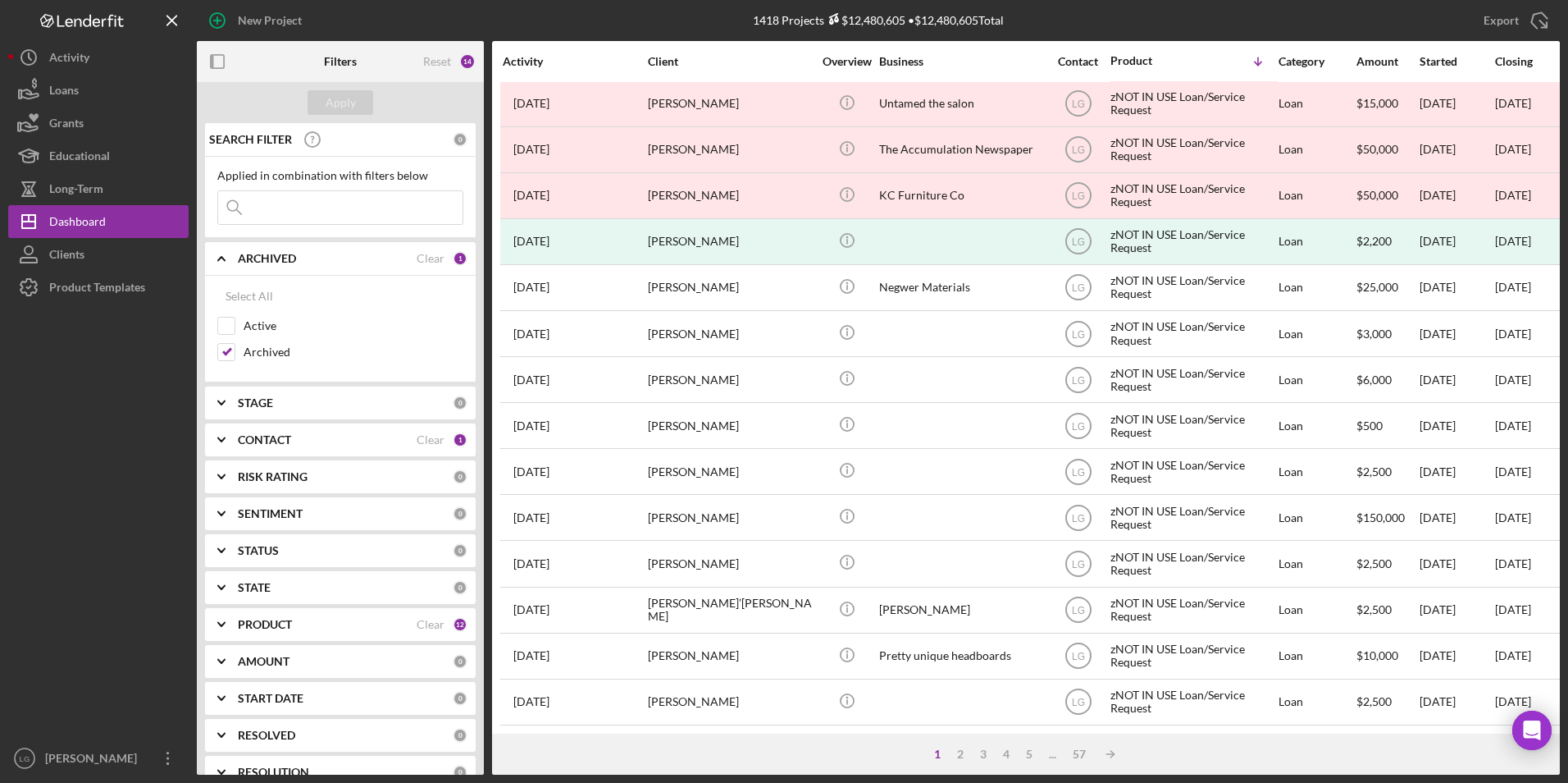
click at [314, 203] on input at bounding box center [340, 207] width 244 height 33
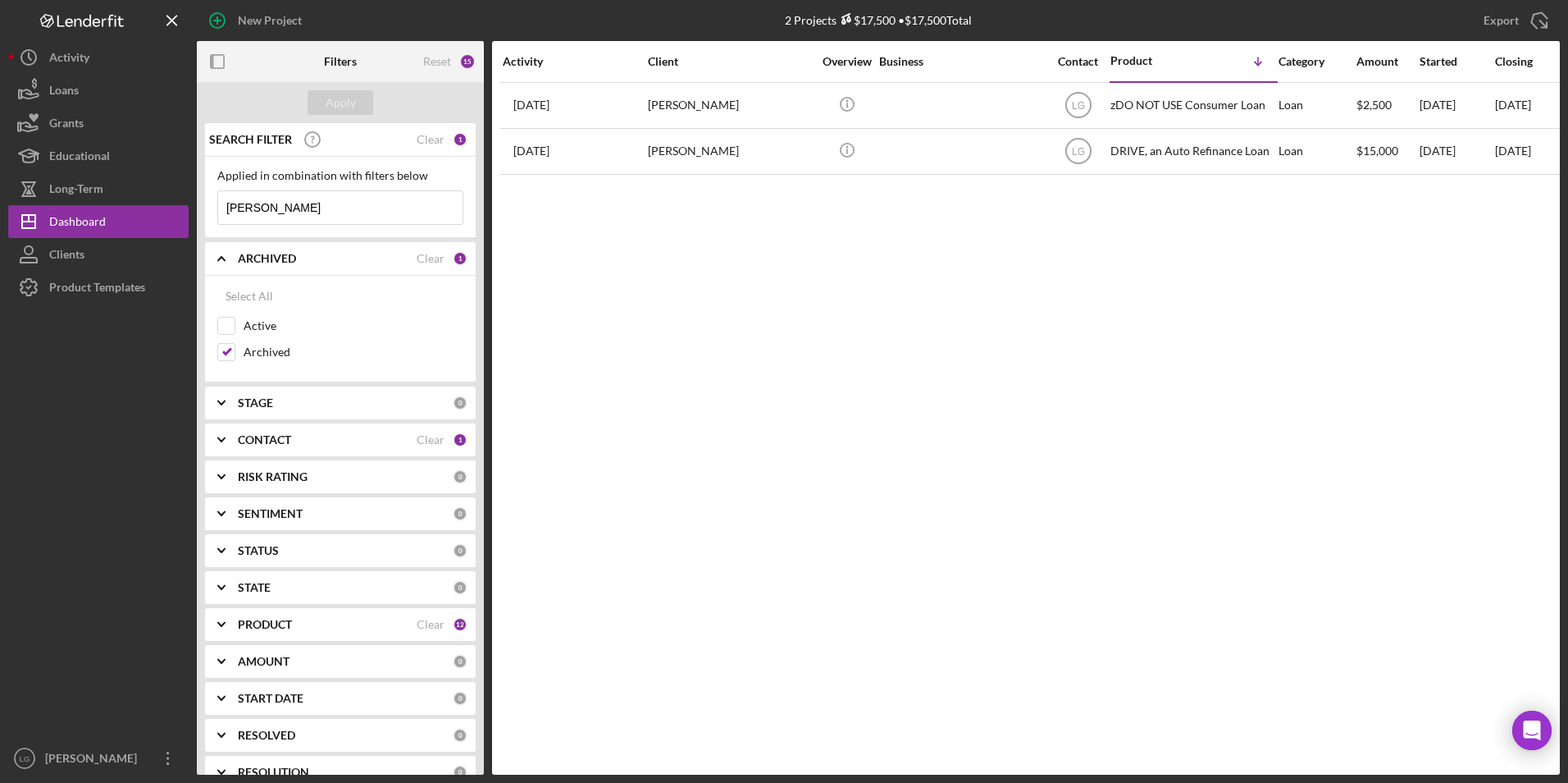
scroll to position [0, 0]
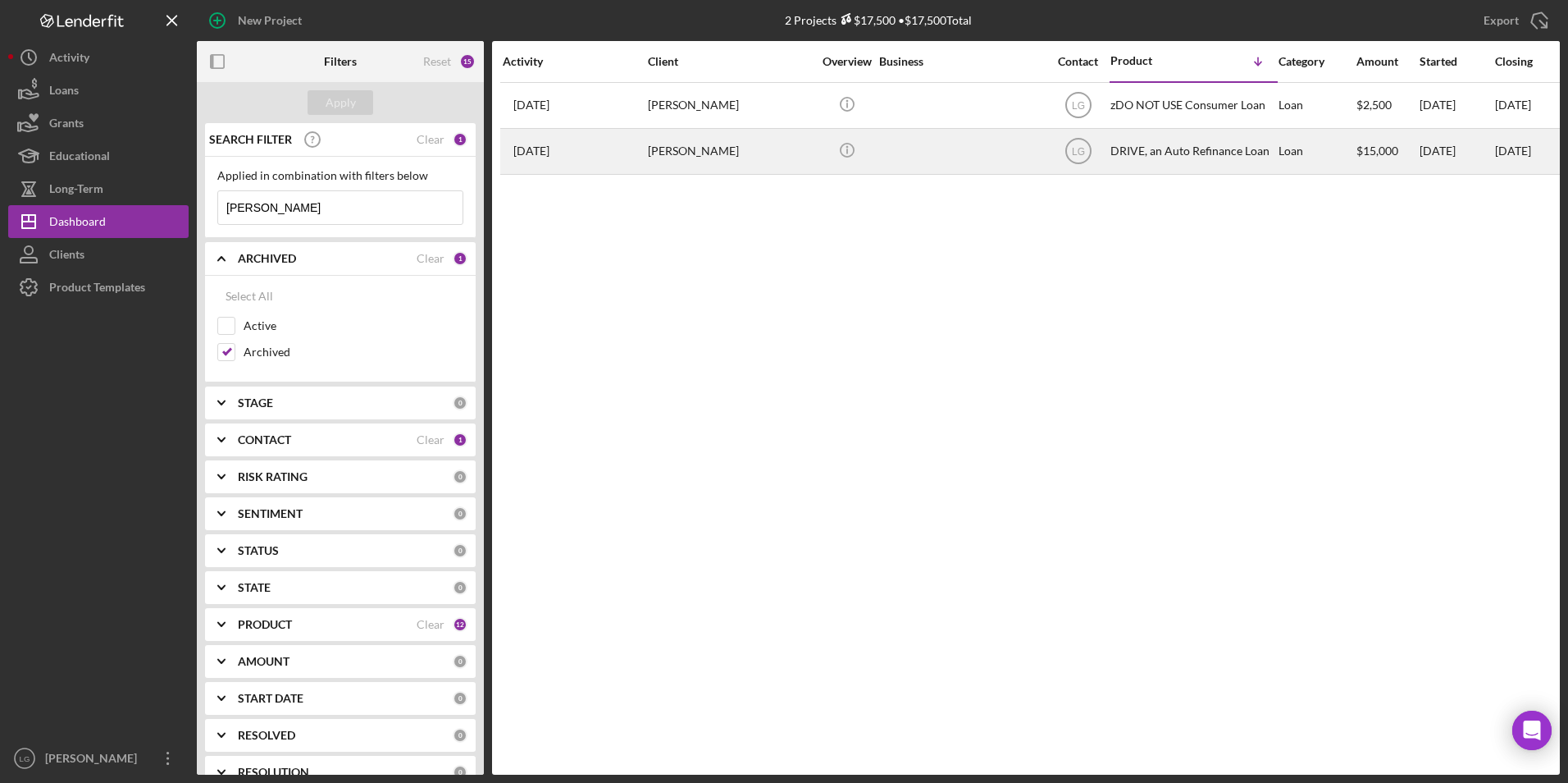
type input "[PERSON_NAME]"
click at [757, 146] on div "[PERSON_NAME]" at bounding box center [729, 151] width 164 height 43
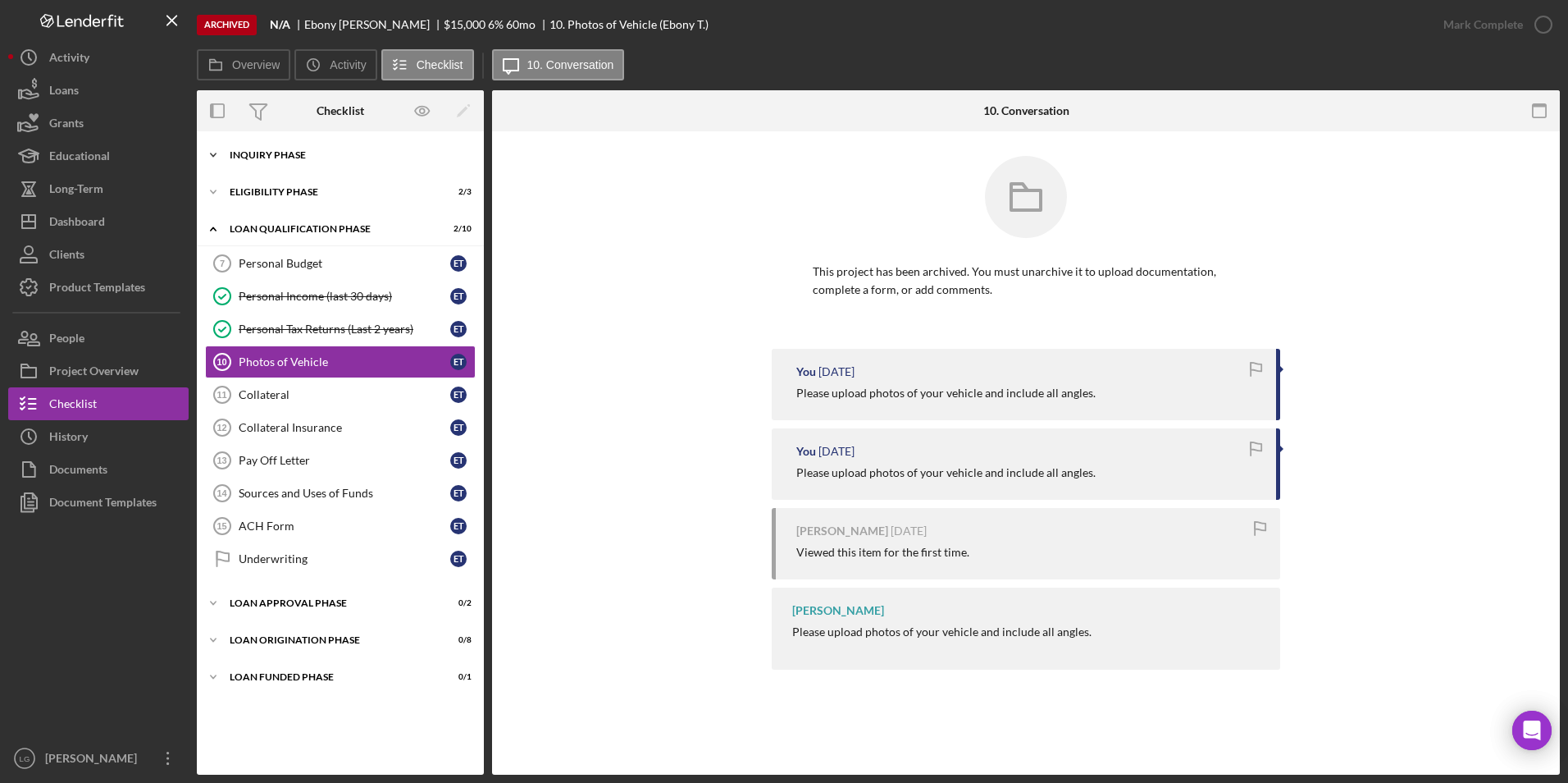
click at [306, 160] on div "Icon/Expander Inquiry Phase 7 / 7" at bounding box center [341, 155] width 287 height 33
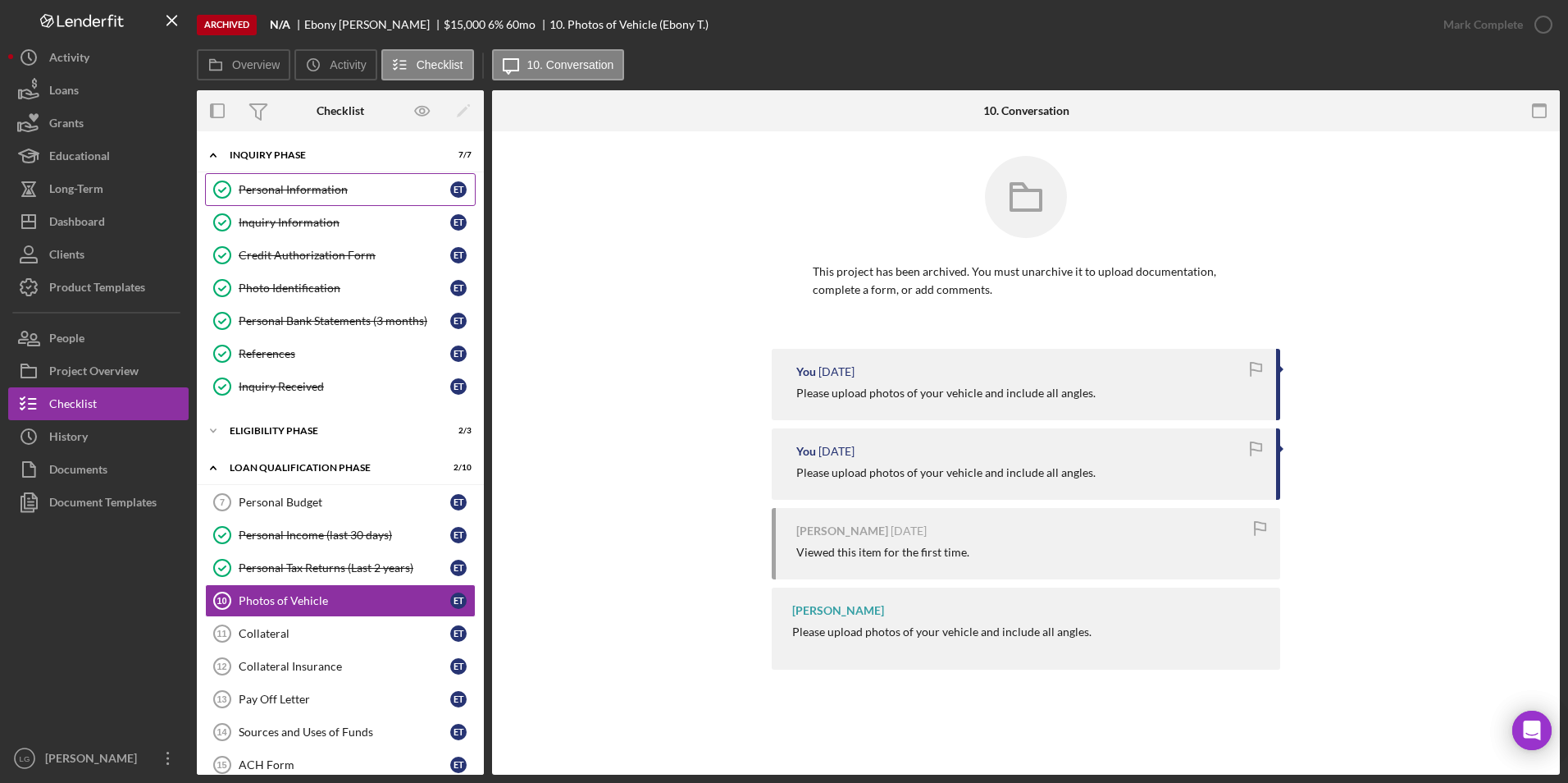
click at [299, 191] on div "Personal Information" at bounding box center [343, 190] width 211 height 13
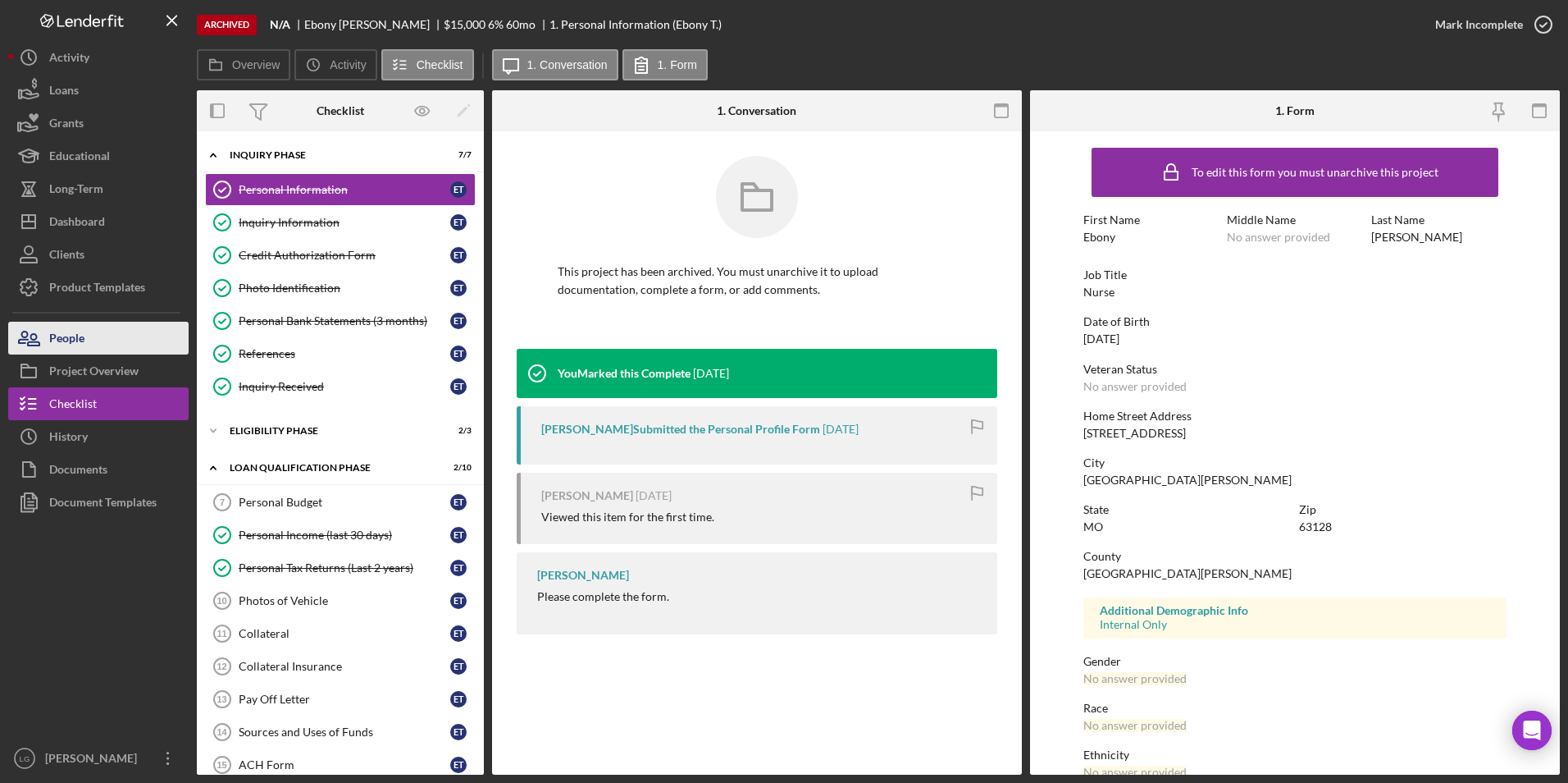
click at [72, 345] on div "People" at bounding box center [67, 340] width 36 height 37
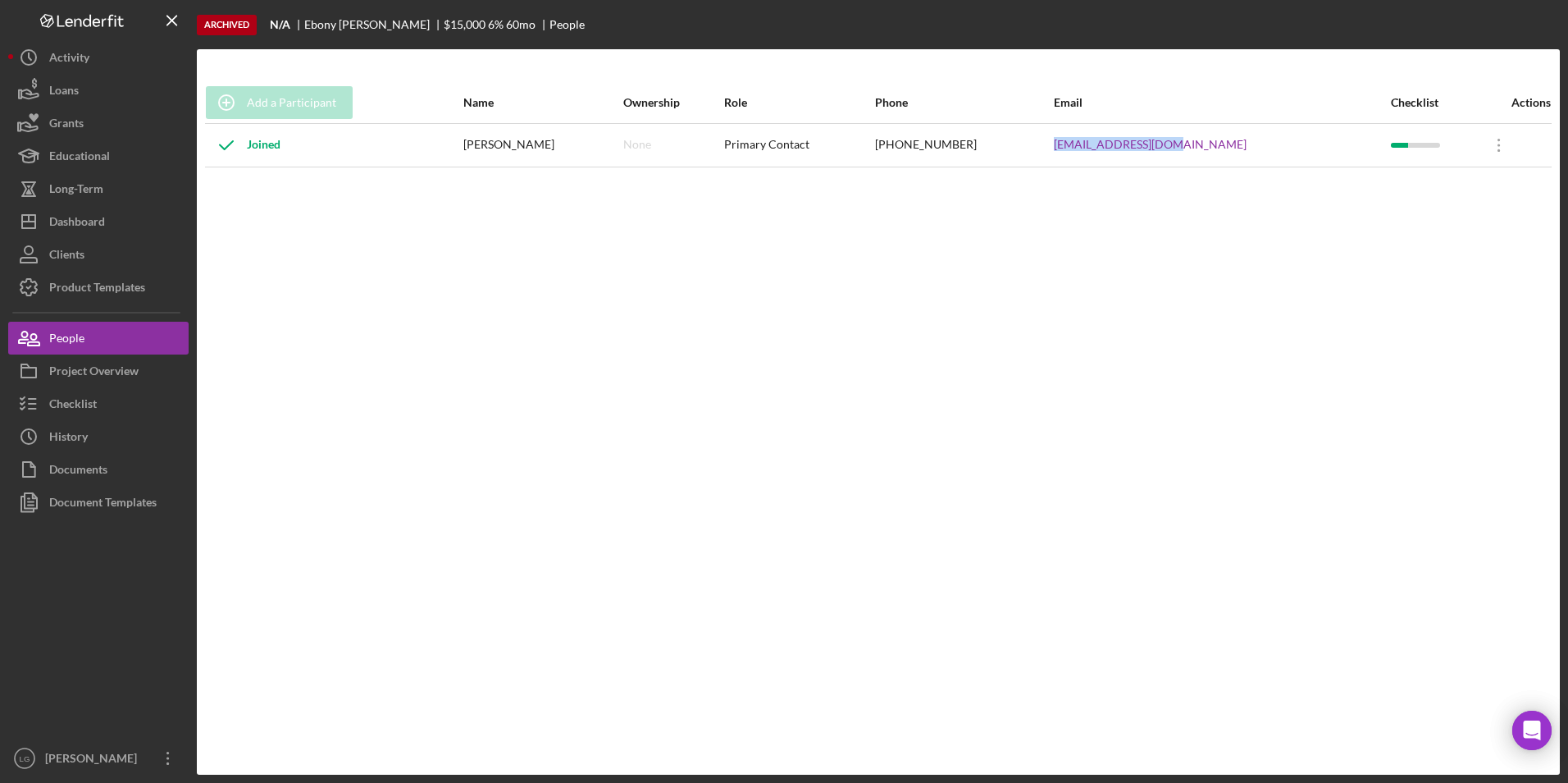
drag, startPoint x: 1235, startPoint y: 143, endPoint x: 1089, endPoint y: 148, distance: 146.1
click at [1089, 148] on tr "Joined [PERSON_NAME] None Primary Contact [PHONE_NUMBER] [EMAIL_ADDRESS][DOMAIN…" at bounding box center [877, 145] width 1347 height 43
drag, startPoint x: 1089, startPoint y: 148, endPoint x: 1134, endPoint y: 134, distance: 47.1
copy tr "[EMAIL_ADDRESS][DOMAIN_NAME]"
drag, startPoint x: 77, startPoint y: 394, endPoint x: 182, endPoint y: 363, distance: 109.5
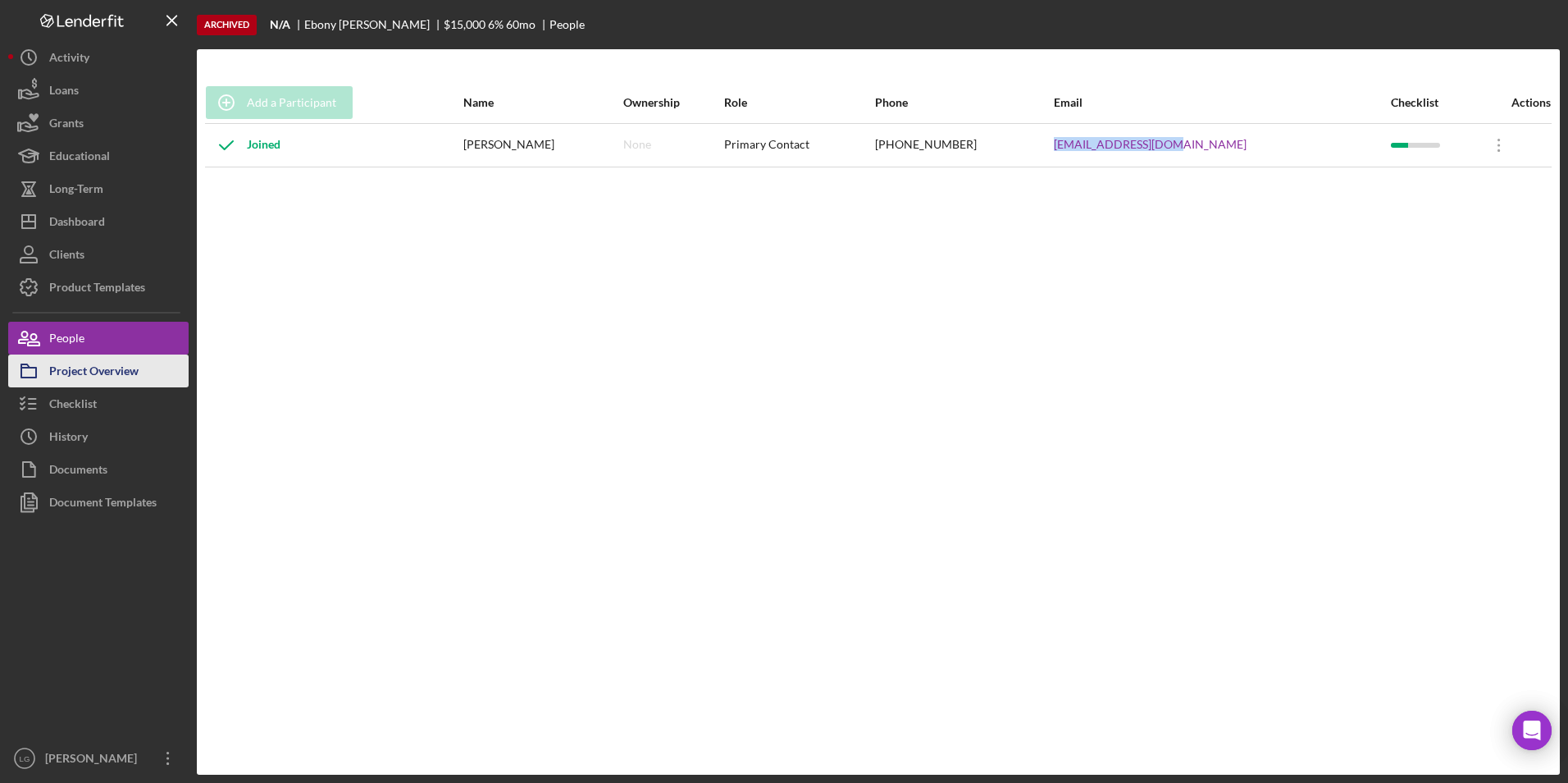
click at [77, 394] on div "Checklist" at bounding box center [72, 405] width 48 height 37
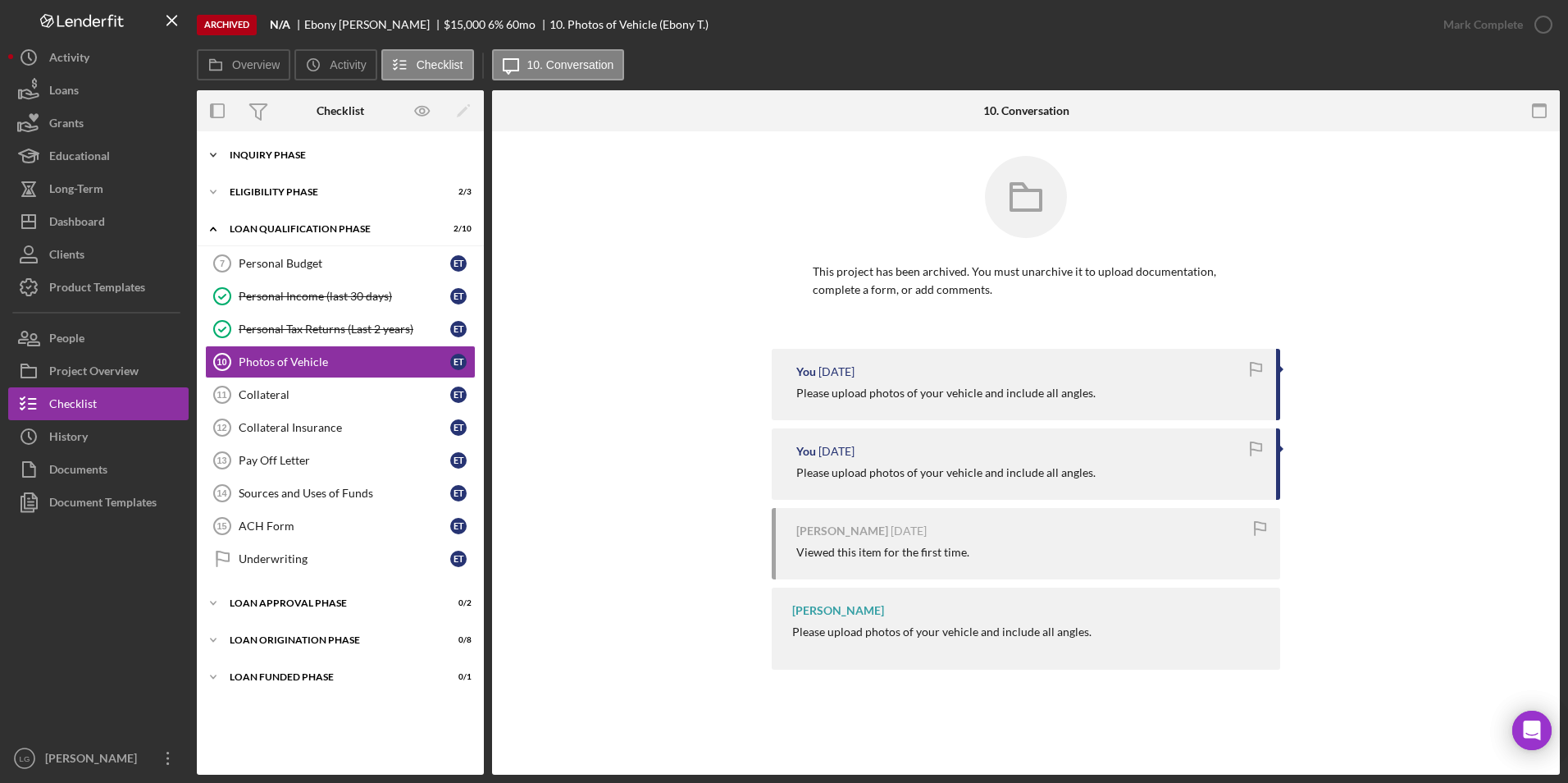
click at [302, 144] on div "Icon/Expander Inquiry Phase 7 / 7" at bounding box center [341, 155] width 287 height 33
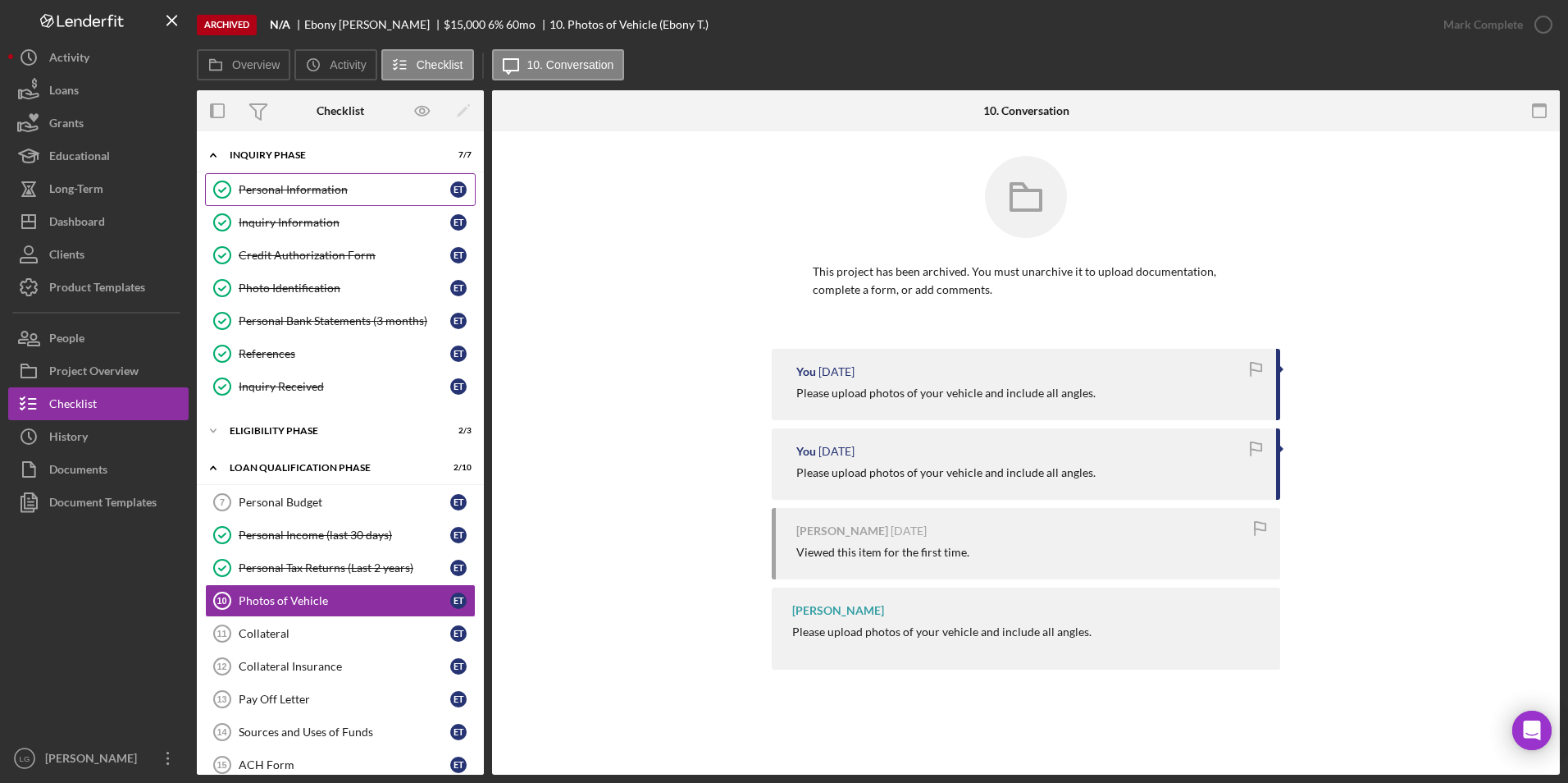
click at [279, 181] on link "Personal Information Personal Information E T" at bounding box center [340, 189] width 270 height 33
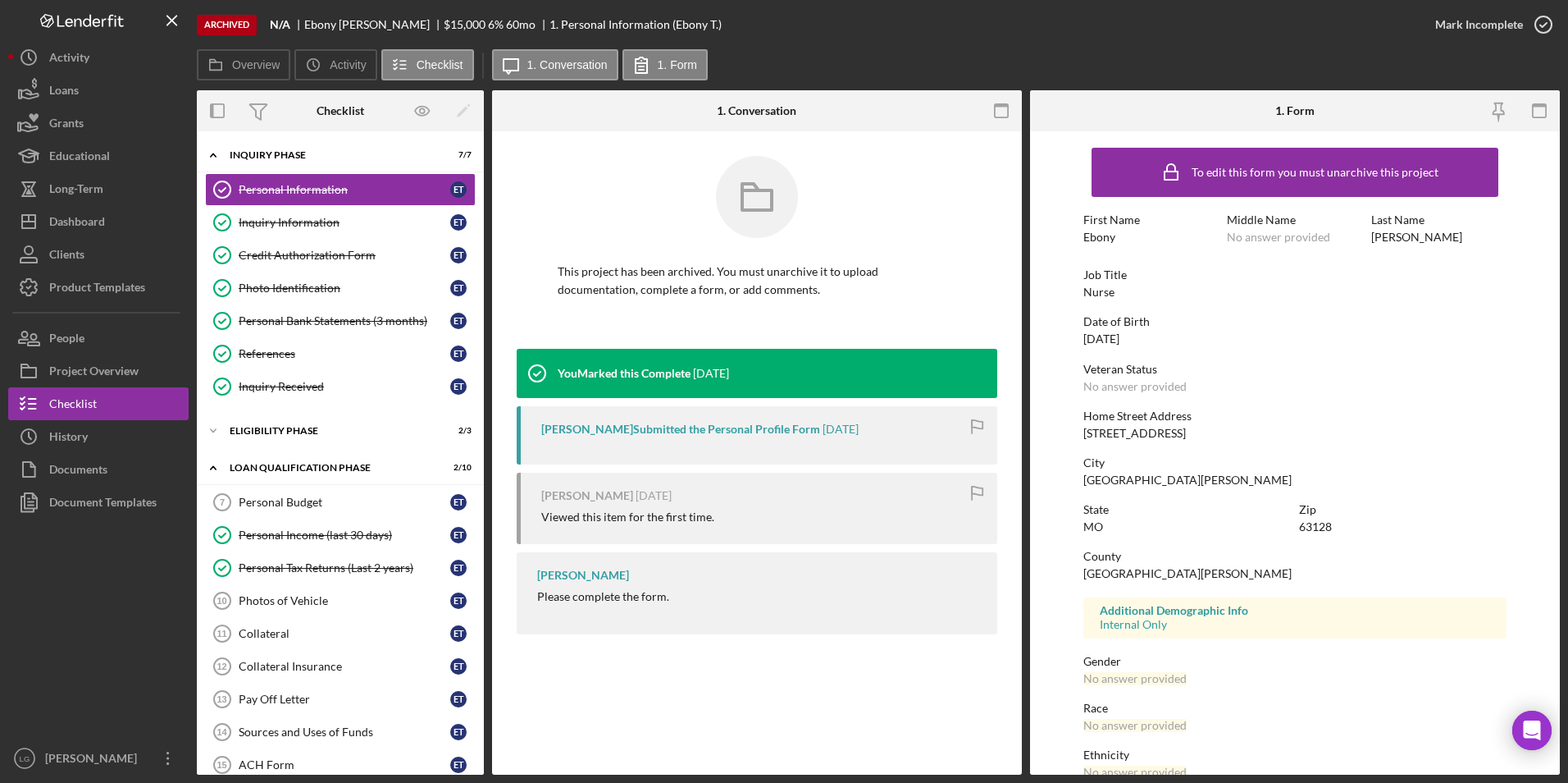
scroll to position [122, 0]
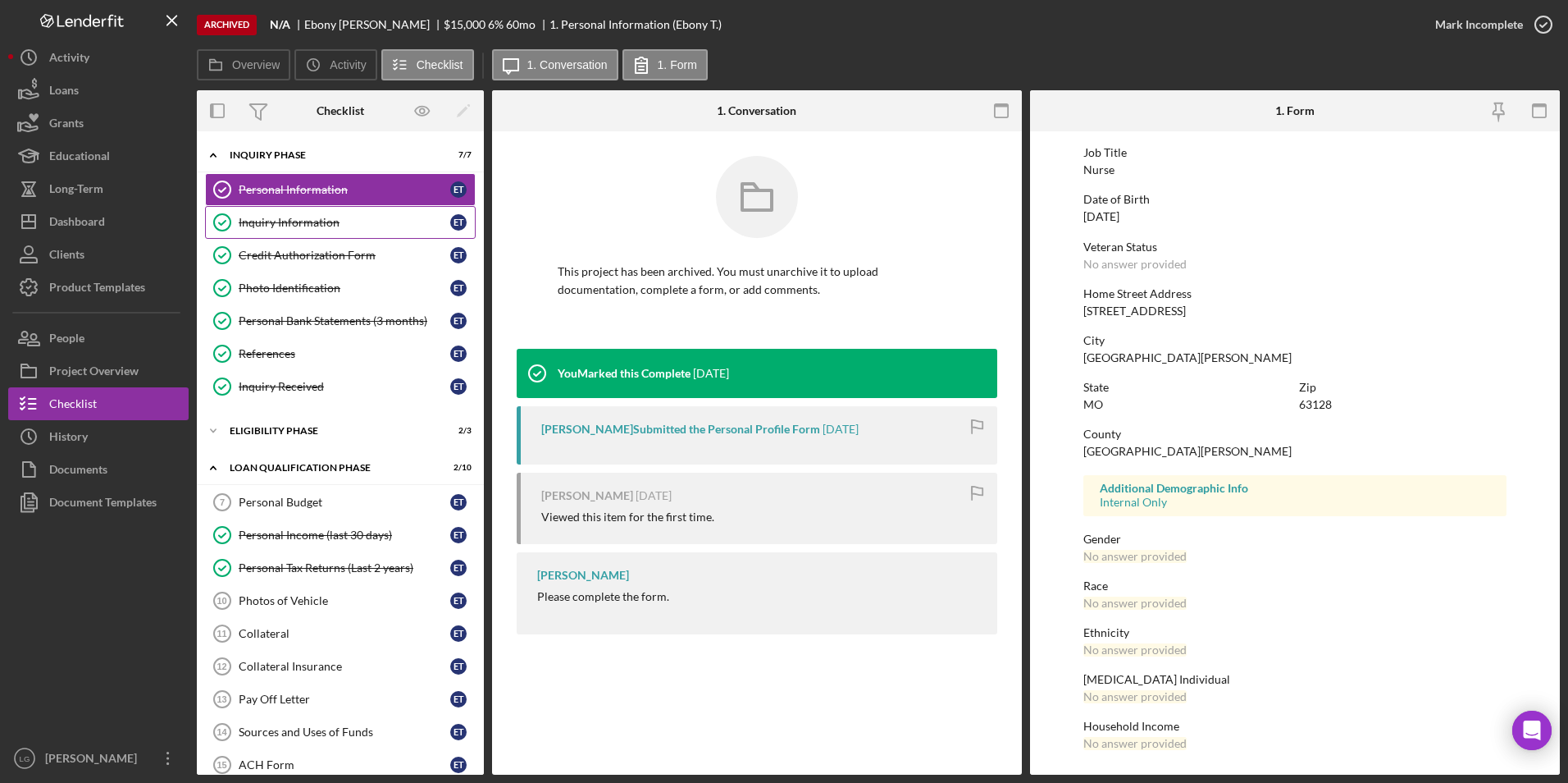
click at [271, 219] on div "Inquiry Information" at bounding box center [343, 223] width 211 height 13
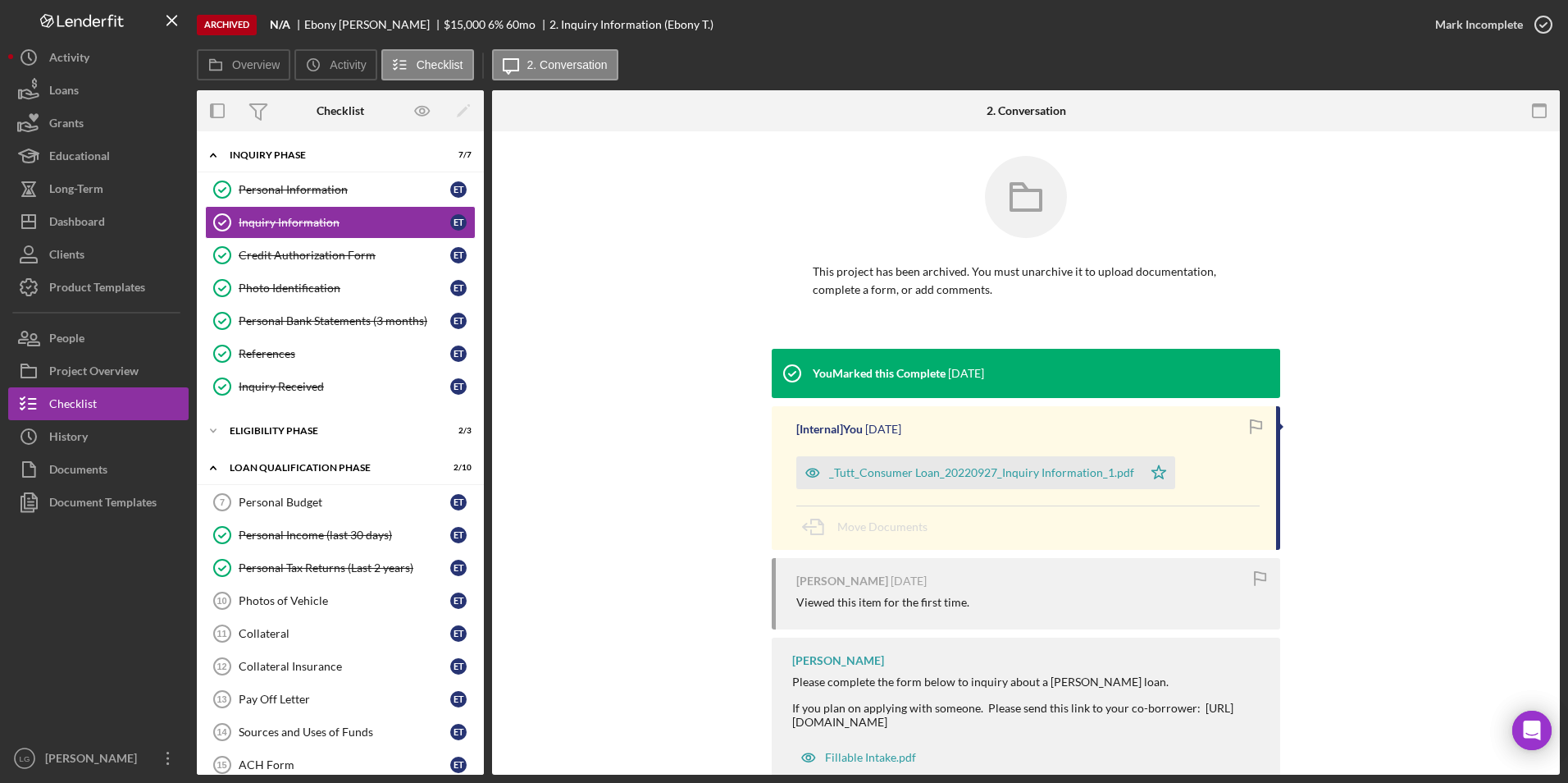
scroll to position [49, 0]
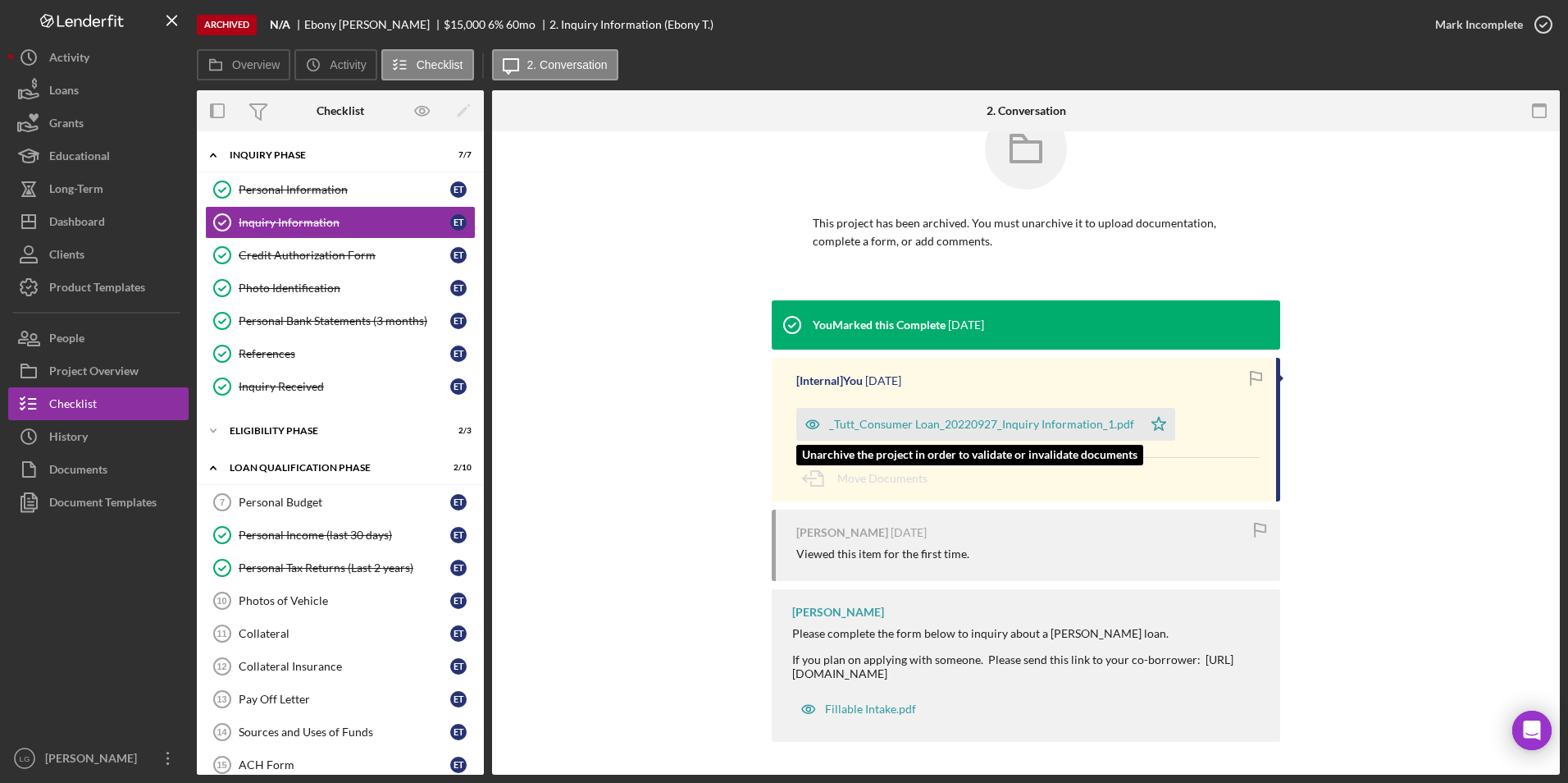
click at [931, 427] on div "_Tutt_Consumer Loan_20220927_Inquiry Information_1.pdf" at bounding box center [981, 424] width 305 height 13
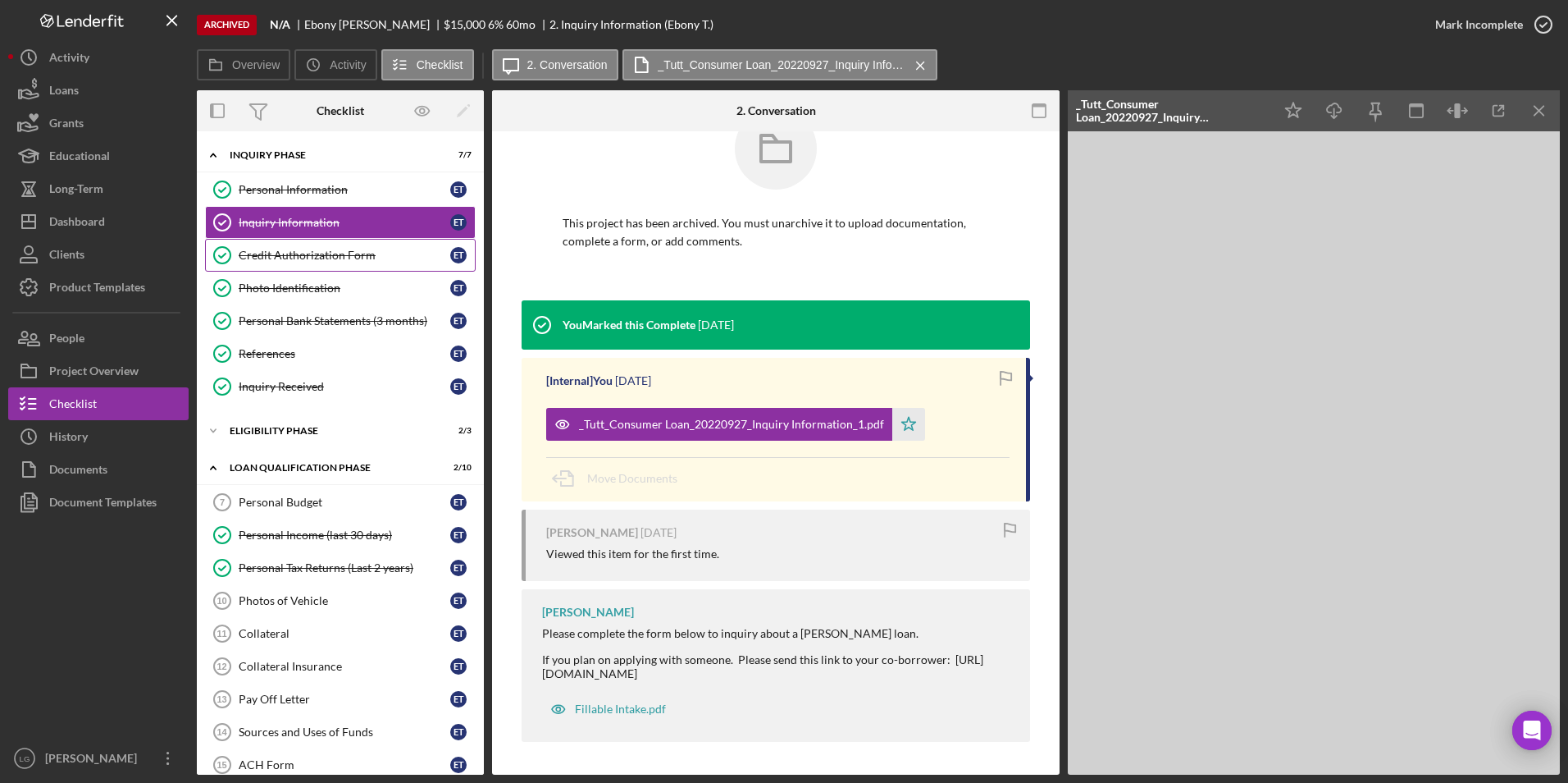
click at [276, 270] on link "Credit Authorization Form Credit Authorization Form E T" at bounding box center [340, 254] width 270 height 33
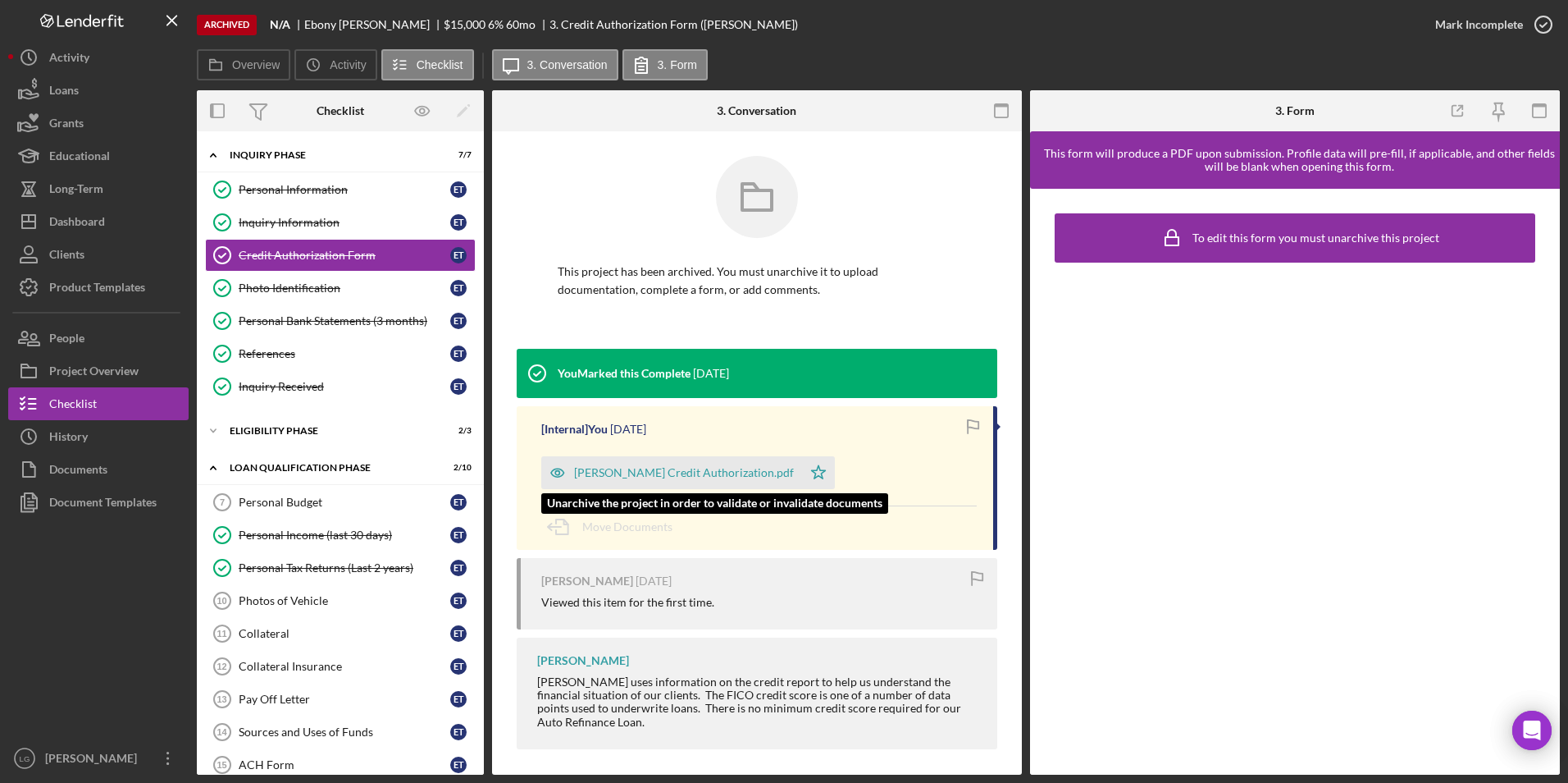
click at [635, 460] on div "[PERSON_NAME] Credit Authorization.pdf" at bounding box center [672, 472] width 261 height 33
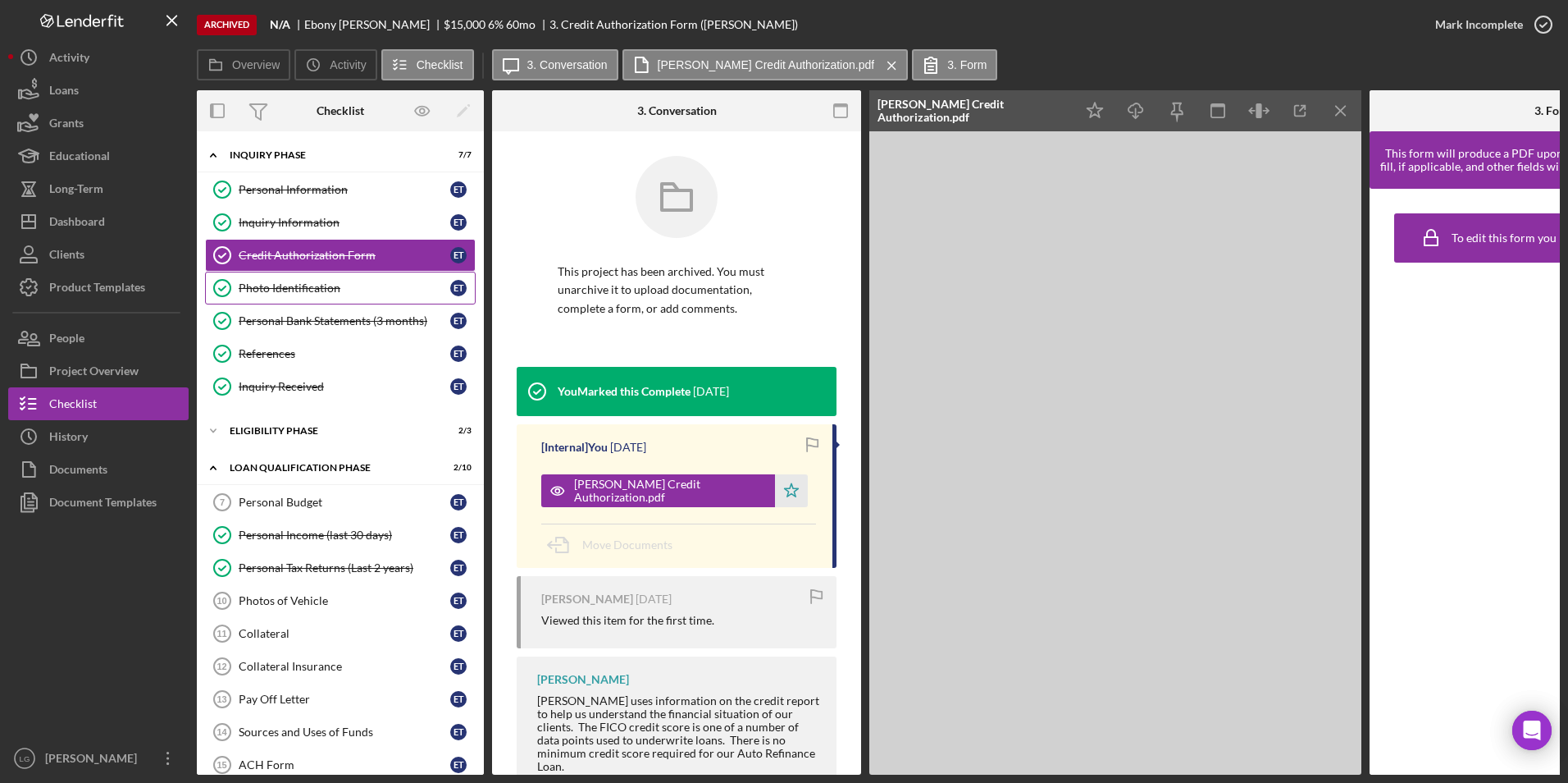
click at [282, 283] on div "Photo Identification" at bounding box center [343, 288] width 211 height 13
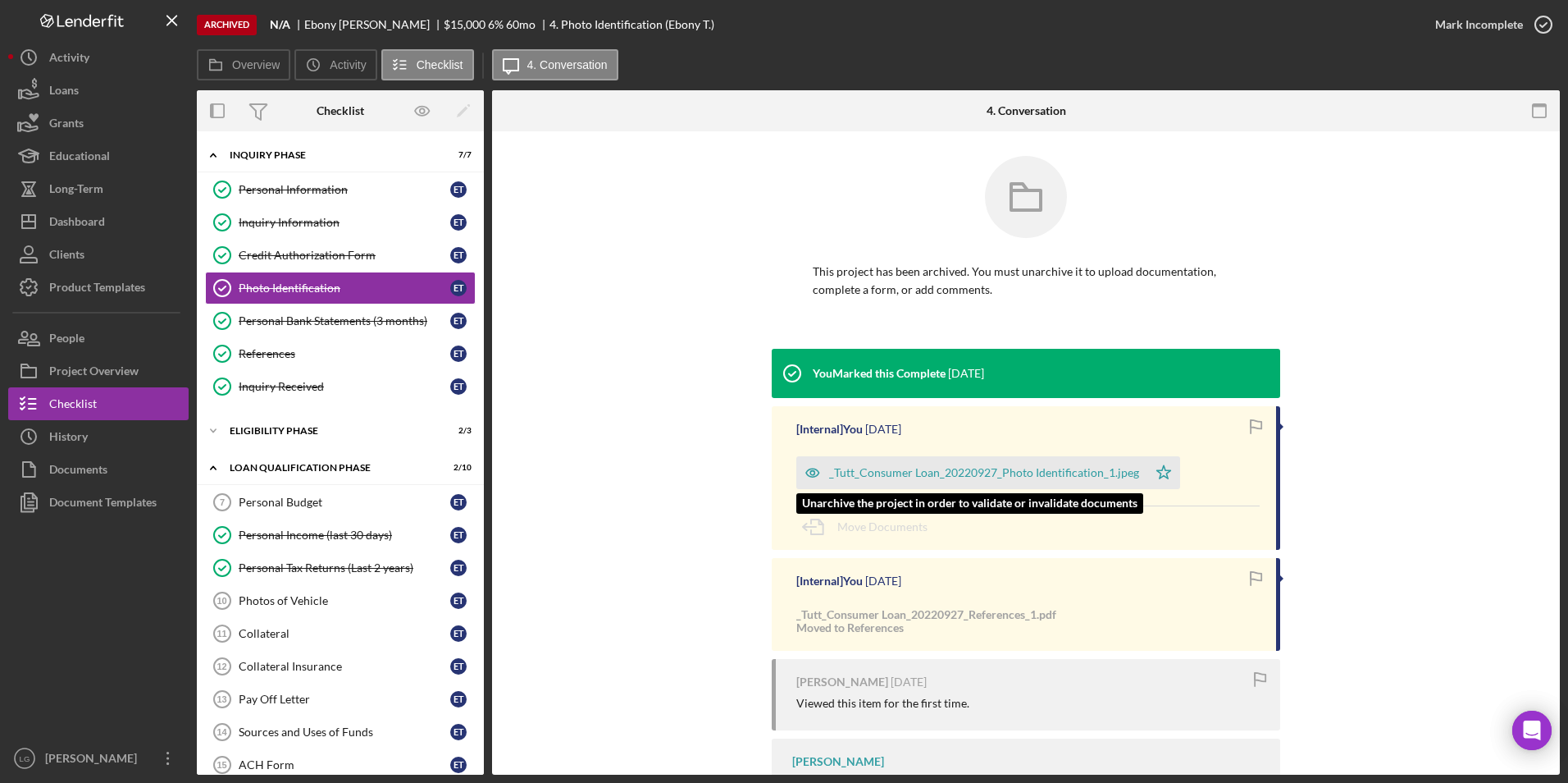
click at [872, 476] on div "_Tutt_Consumer Loan_20220927_Photo Identification_1.jpeg" at bounding box center [983, 472] width 310 height 13
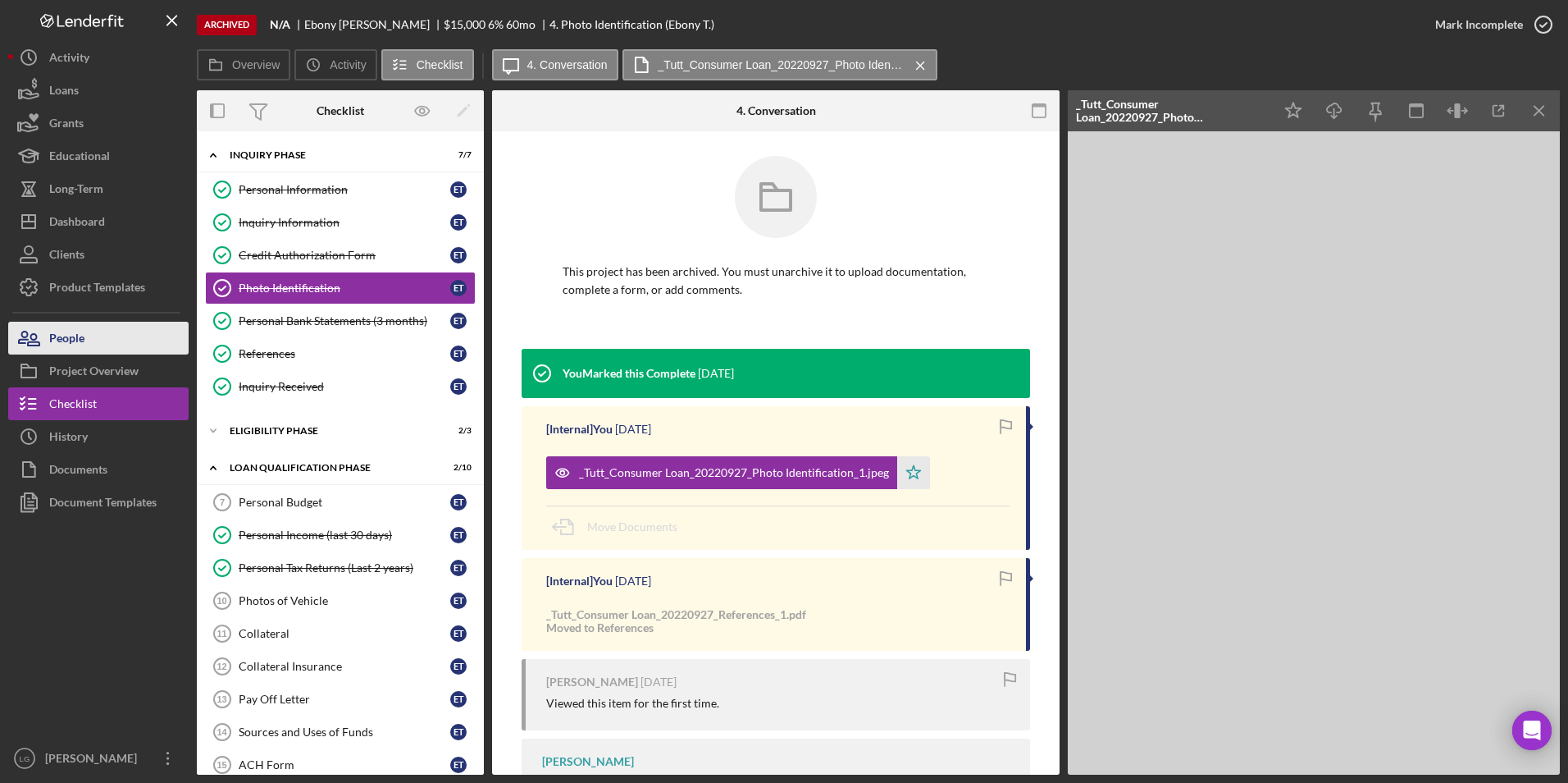
click at [100, 334] on button "People" at bounding box center [99, 338] width 180 height 33
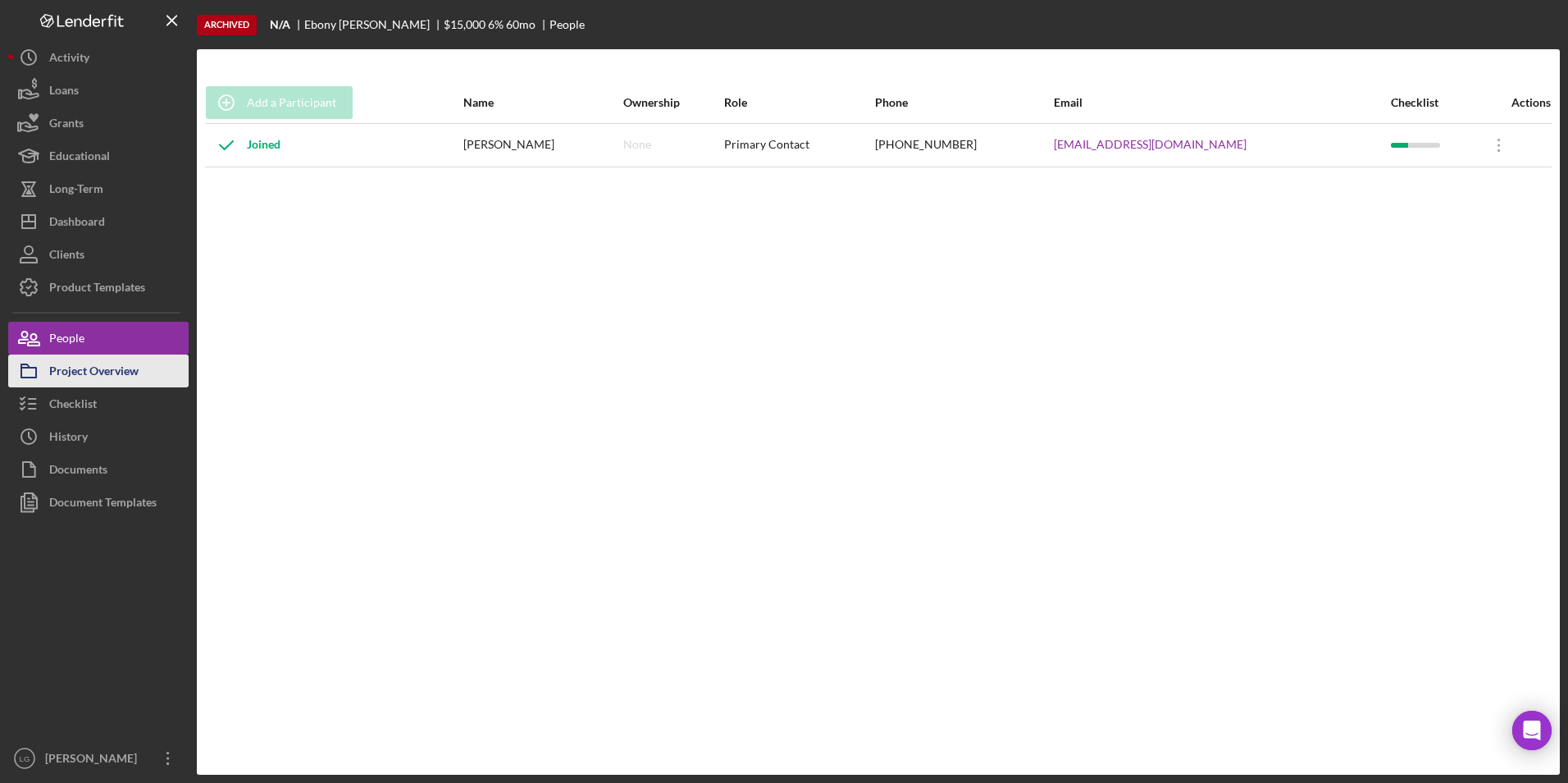
click at [107, 376] on div "Project Overview" at bounding box center [93, 372] width 89 height 37
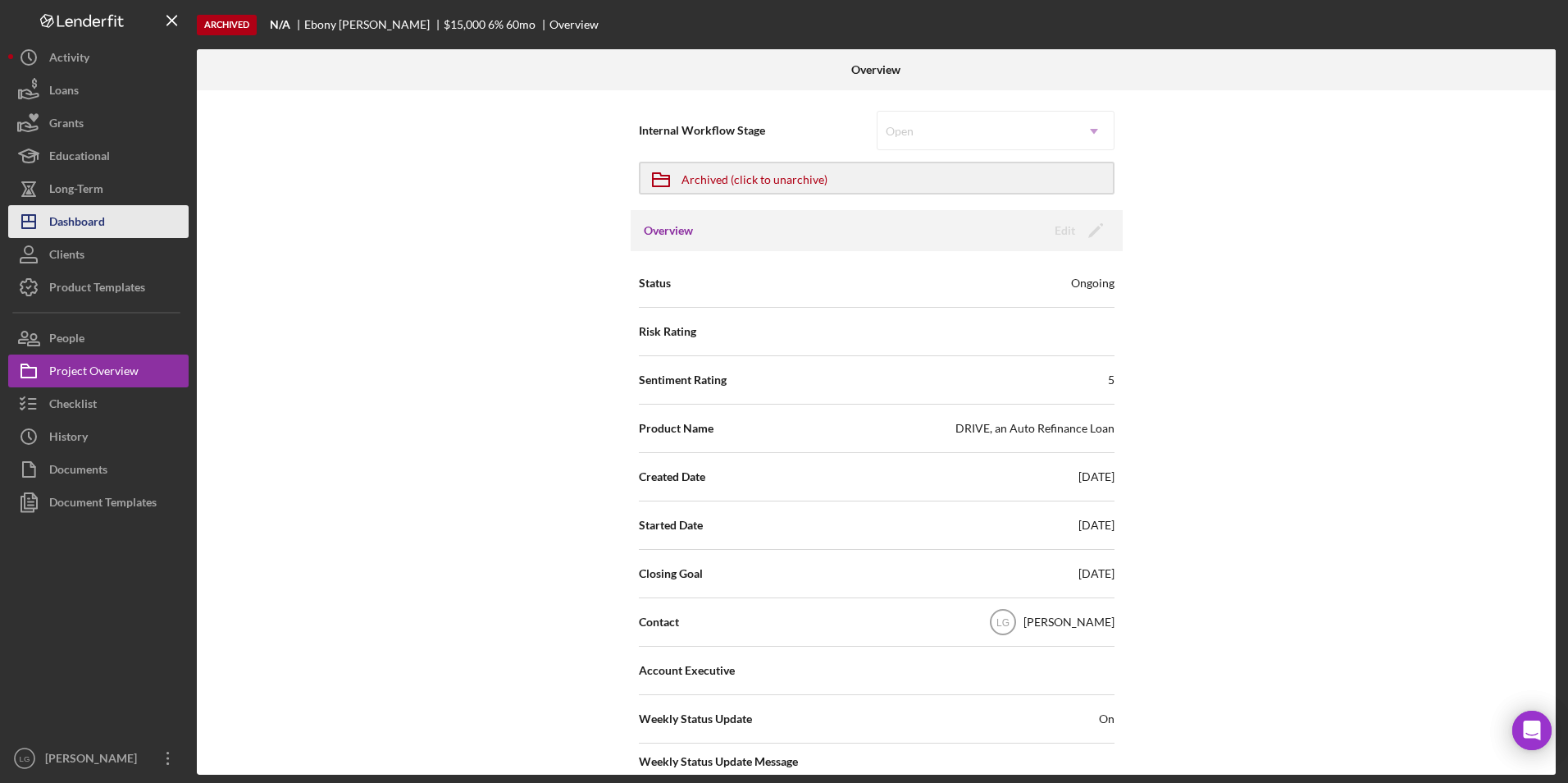
click at [77, 231] on div "Dashboard" at bounding box center [76, 223] width 55 height 37
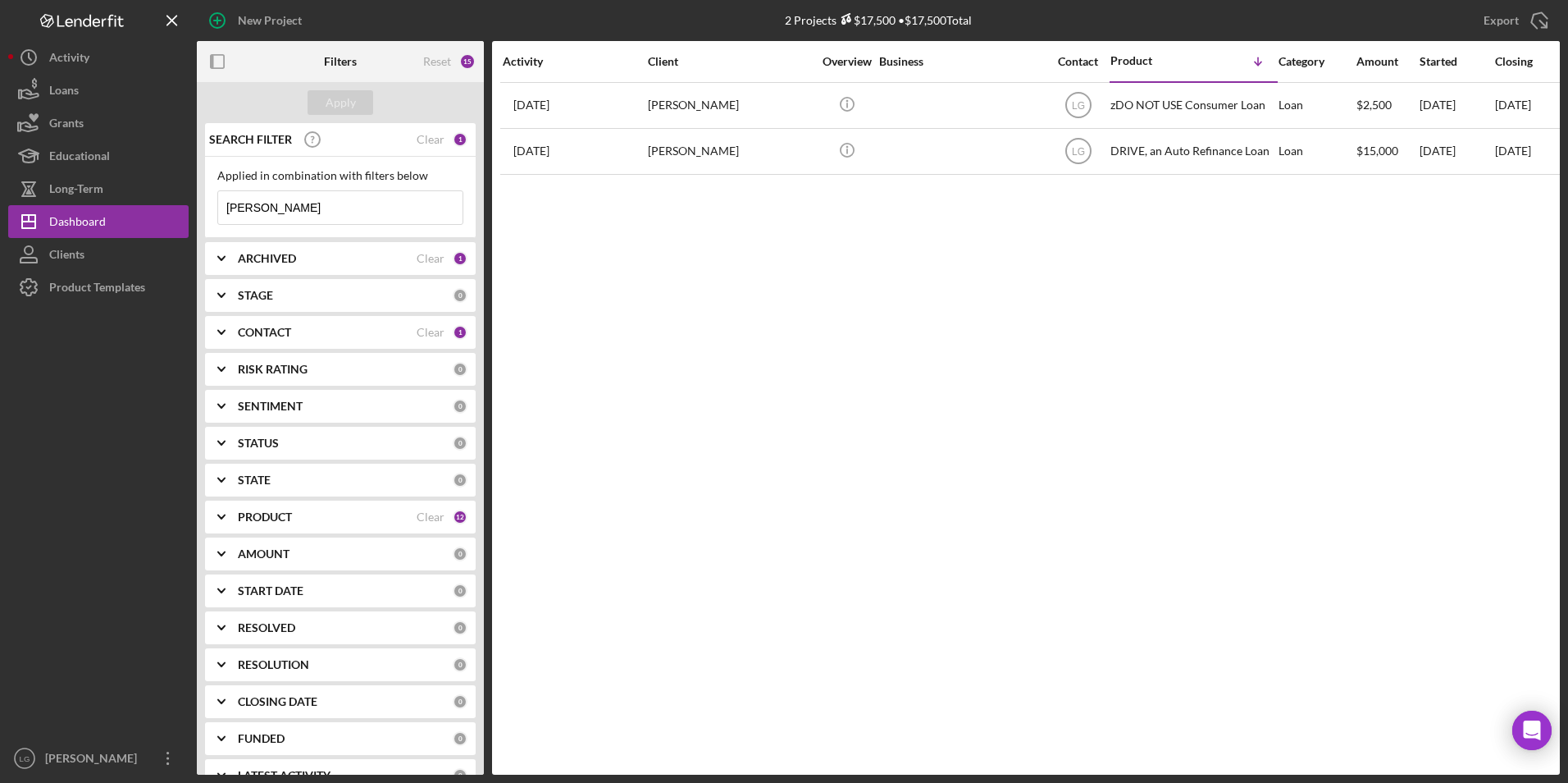
drag, startPoint x: 264, startPoint y: 217, endPoint x: 238, endPoint y: 212, distance: 26.5
click at [228, 212] on input "[PERSON_NAME]" at bounding box center [340, 207] width 244 height 33
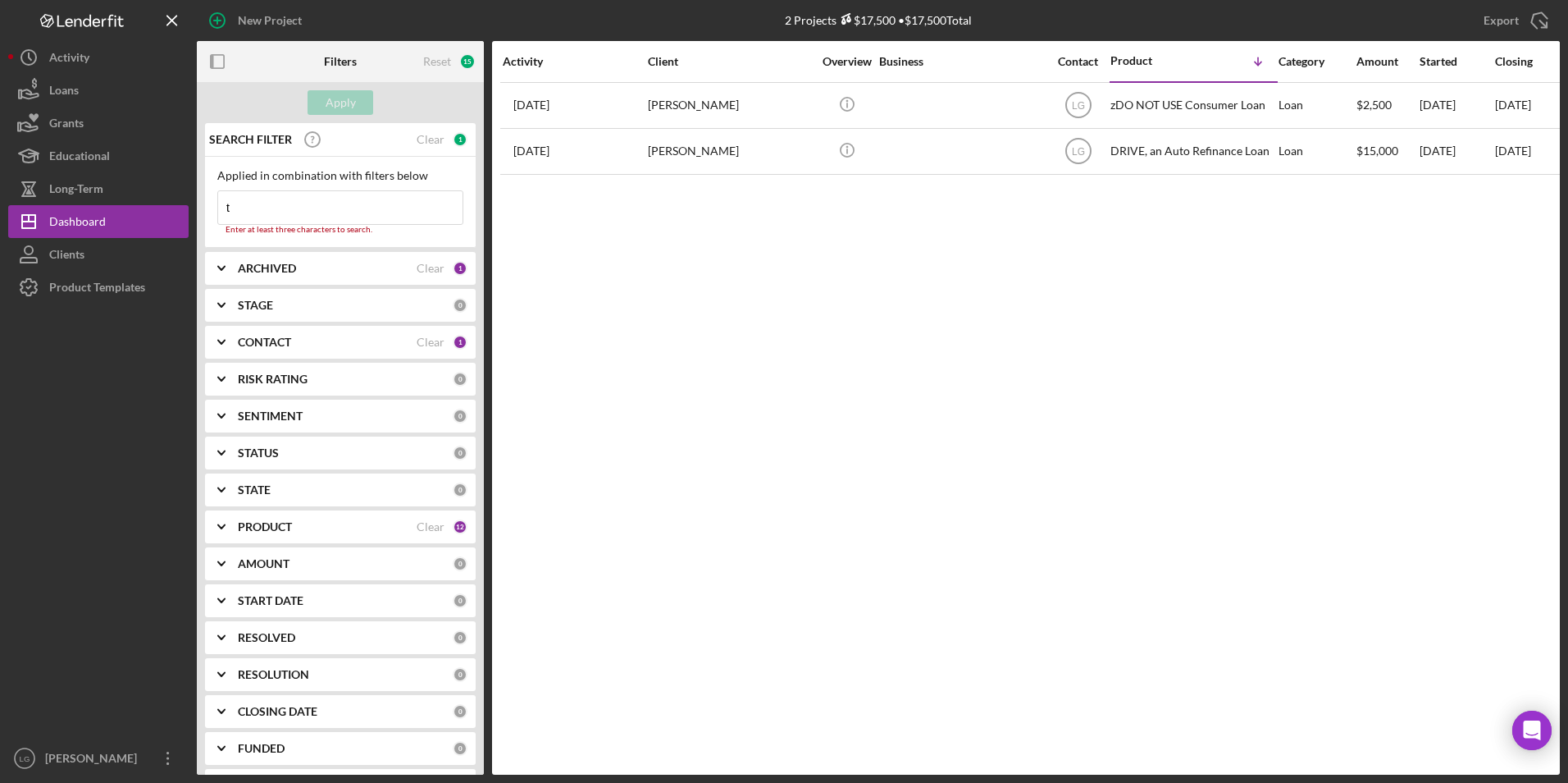
type input "t"
click at [695, 354] on div "Activity Client Overview Business Contact Product Icon/Table Sort Arrow Categor…" at bounding box center [1026, 407] width 1068 height 733
click at [283, 274] on b "ARCHIVED" at bounding box center [266, 269] width 58 height 13
click at [218, 367] on input "Archived" at bounding box center [225, 361] width 16 height 16
checkbox input "false"
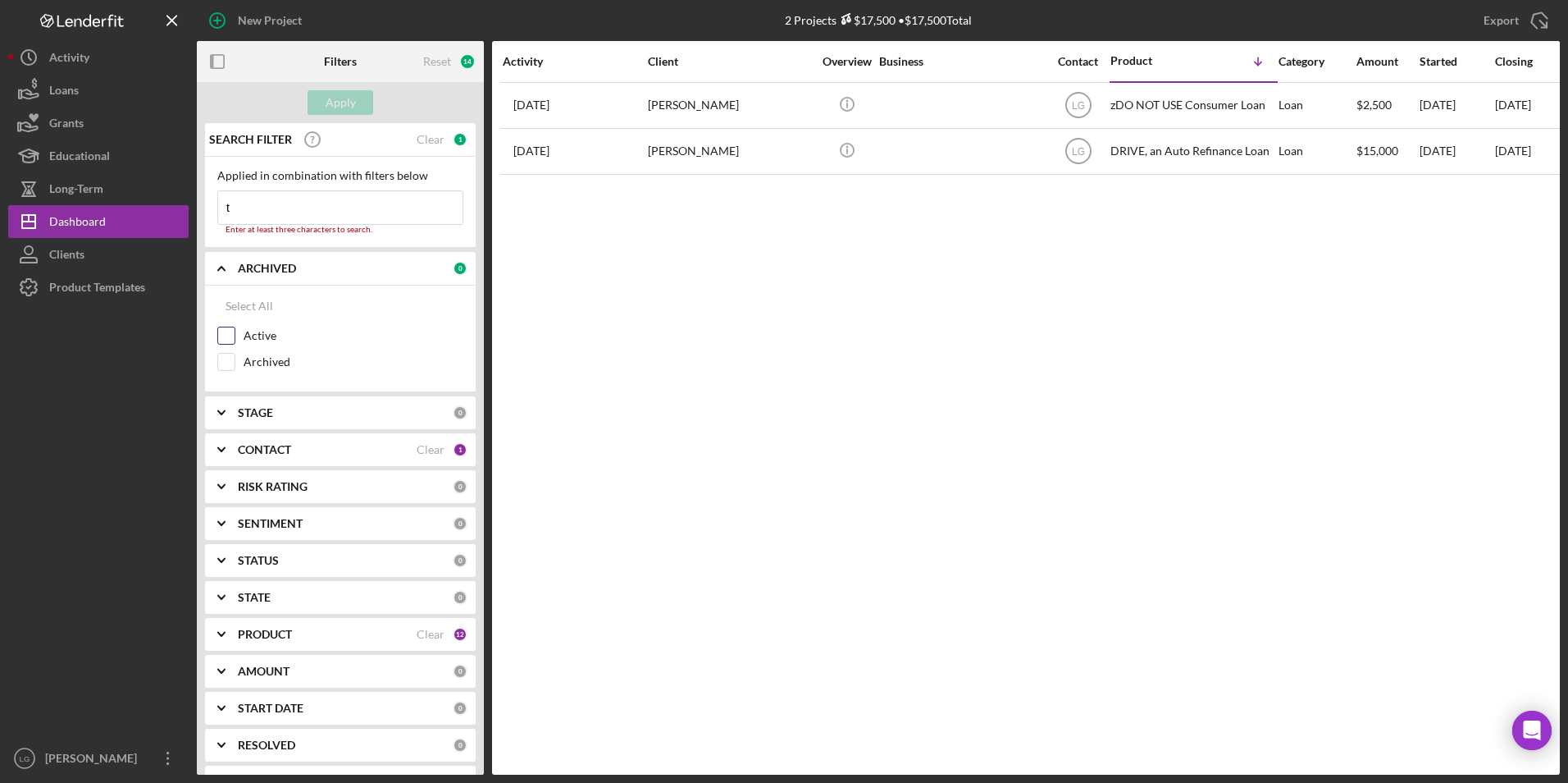
click at [228, 333] on input "Active" at bounding box center [225, 335] width 16 height 16
checkbox input "true"
click at [240, 207] on input "t" at bounding box center [340, 207] width 244 height 33
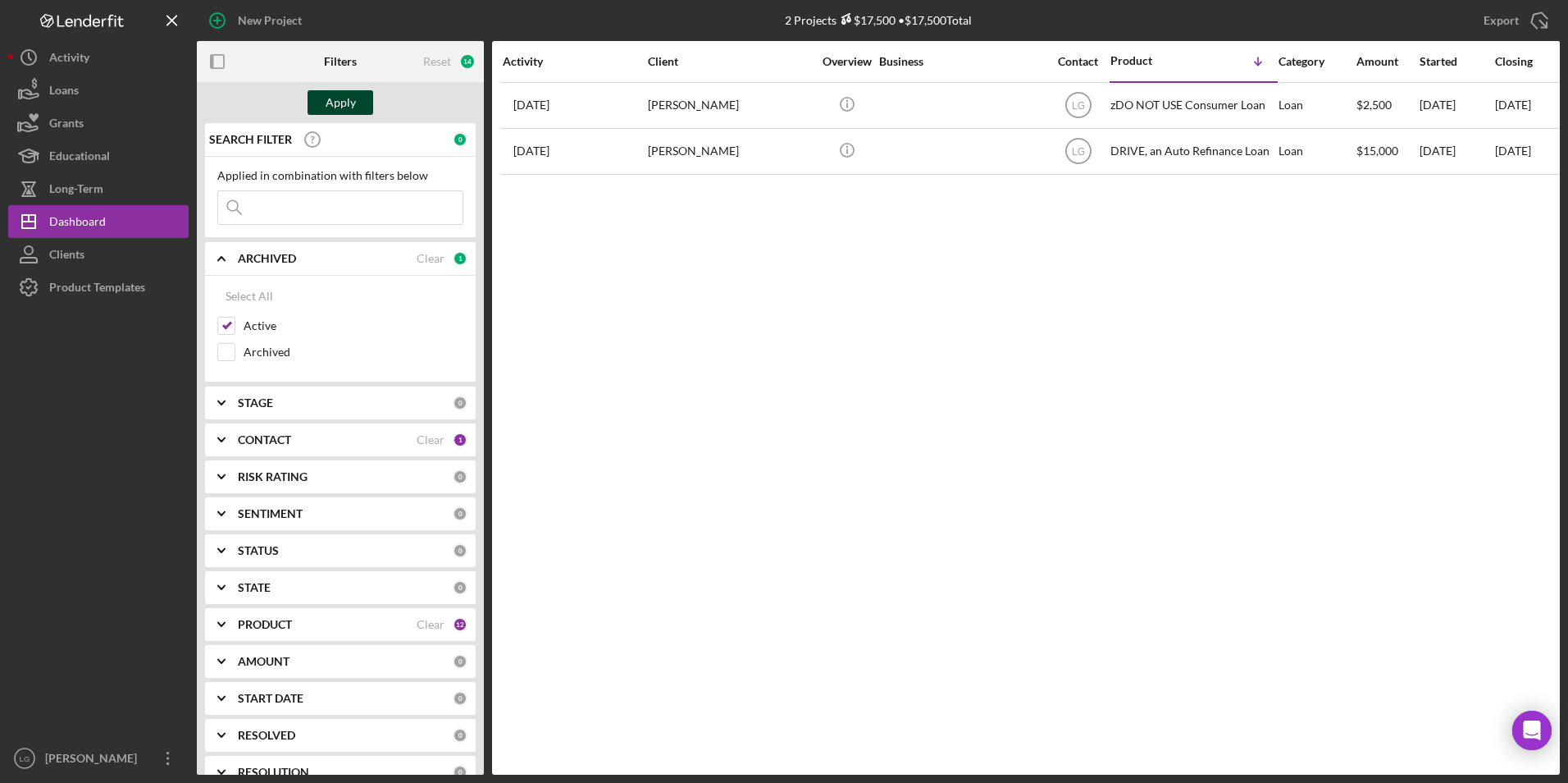
click at [347, 105] on div "Apply" at bounding box center [341, 102] width 30 height 24
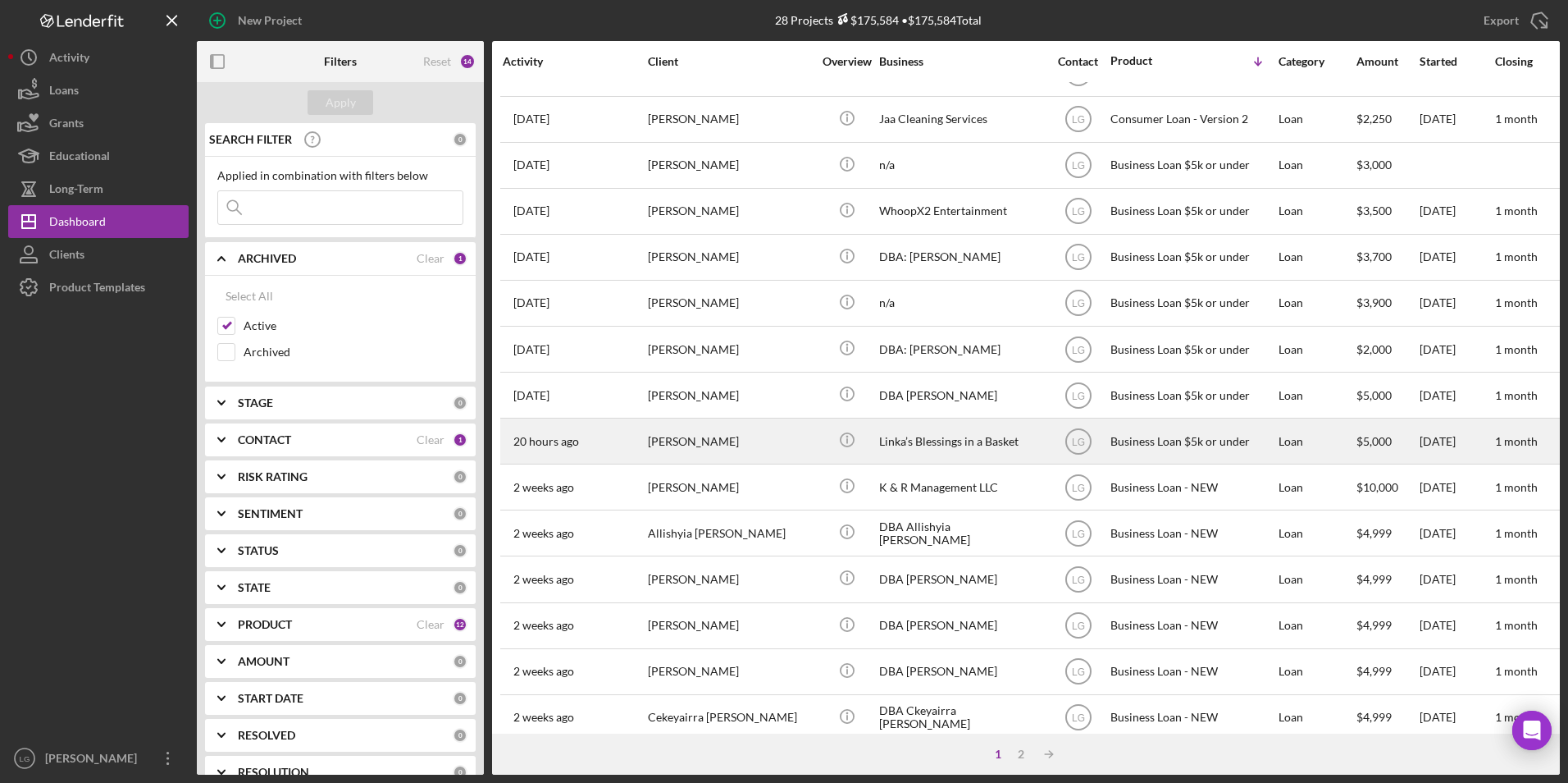
scroll to position [520, 0]
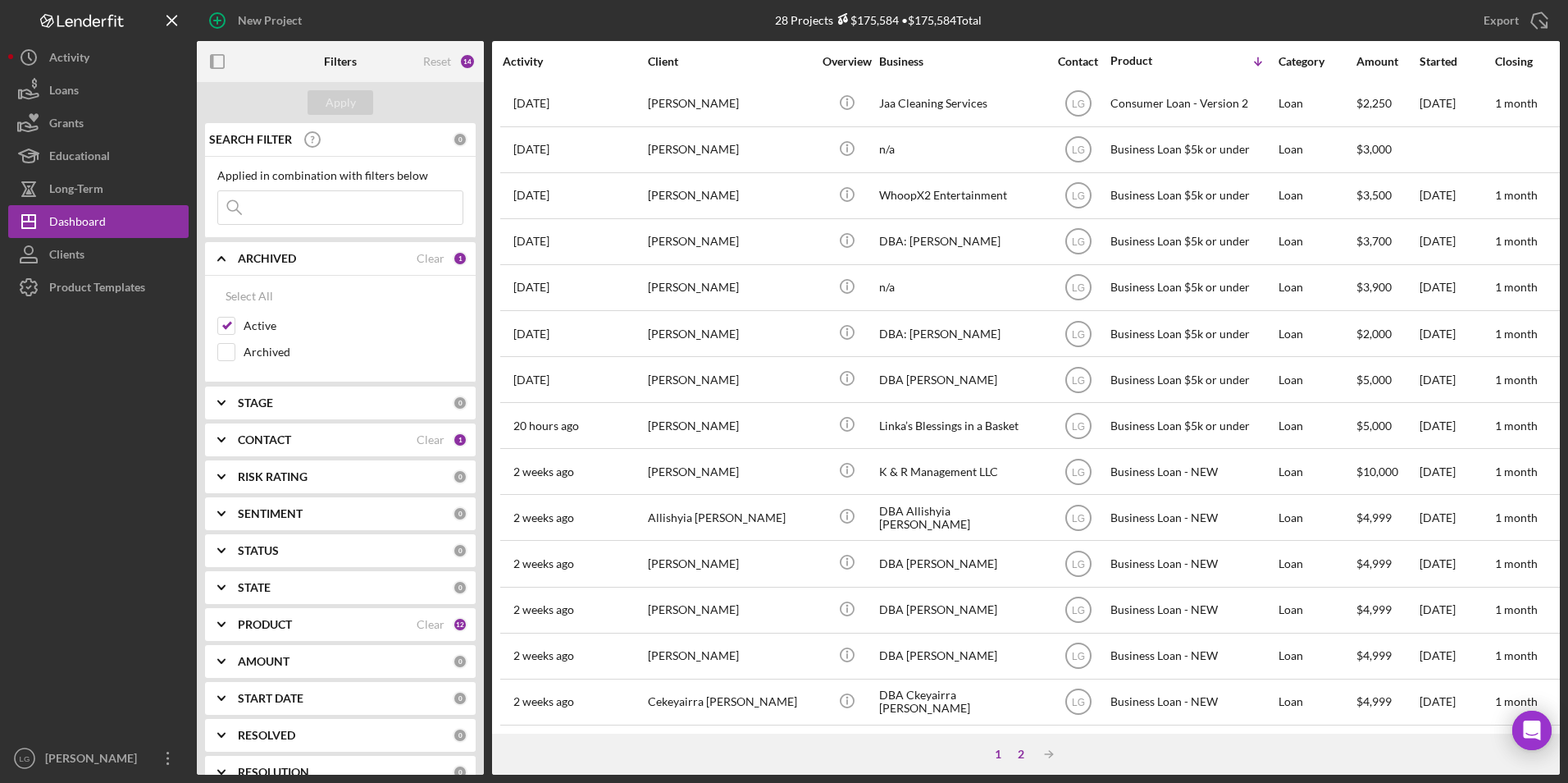
click at [1029, 755] on div "2" at bounding box center [1021, 754] width 23 height 13
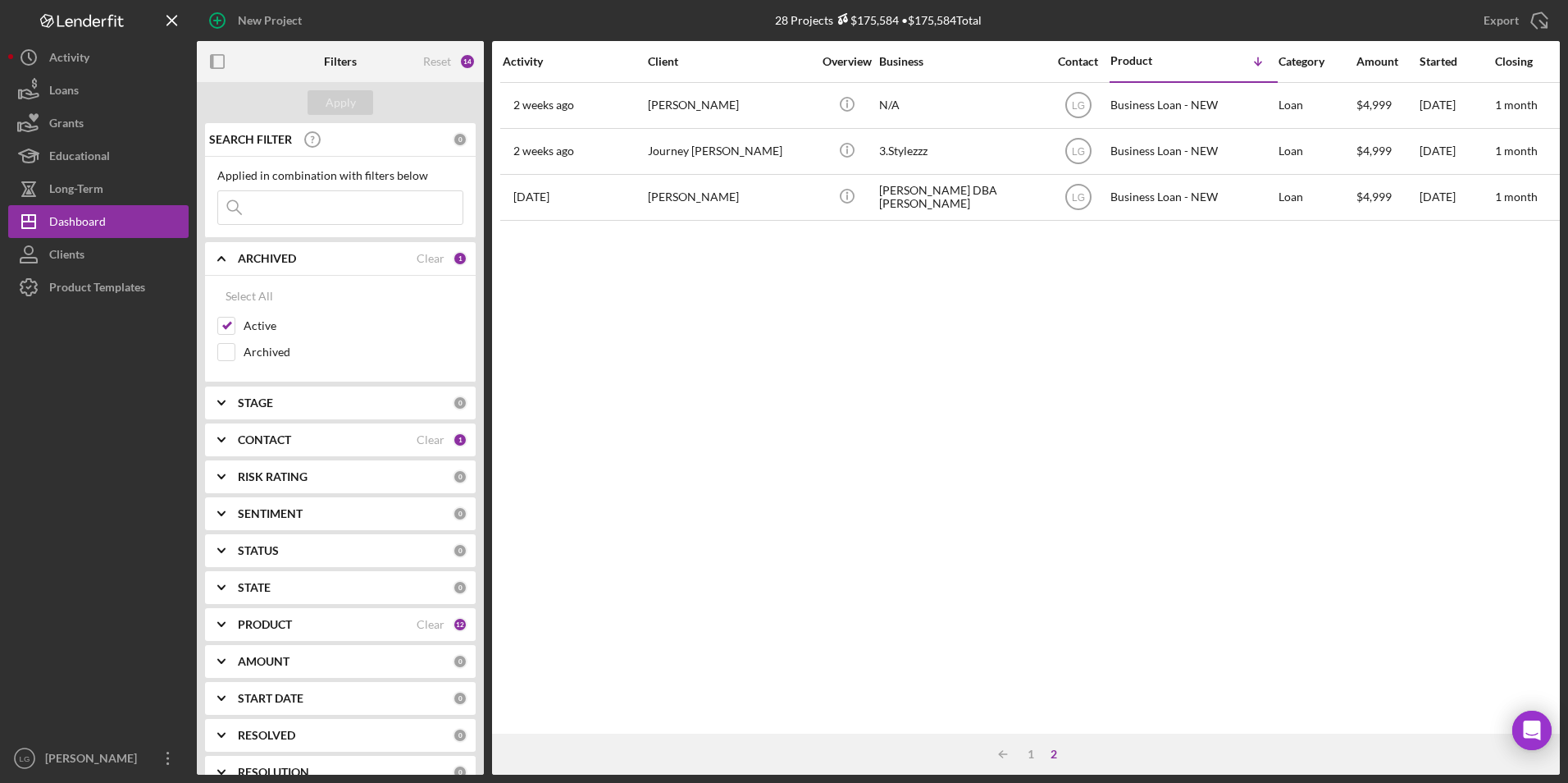
scroll to position [0, 0]
click at [1030, 754] on div "1" at bounding box center [1030, 754] width 23 height 13
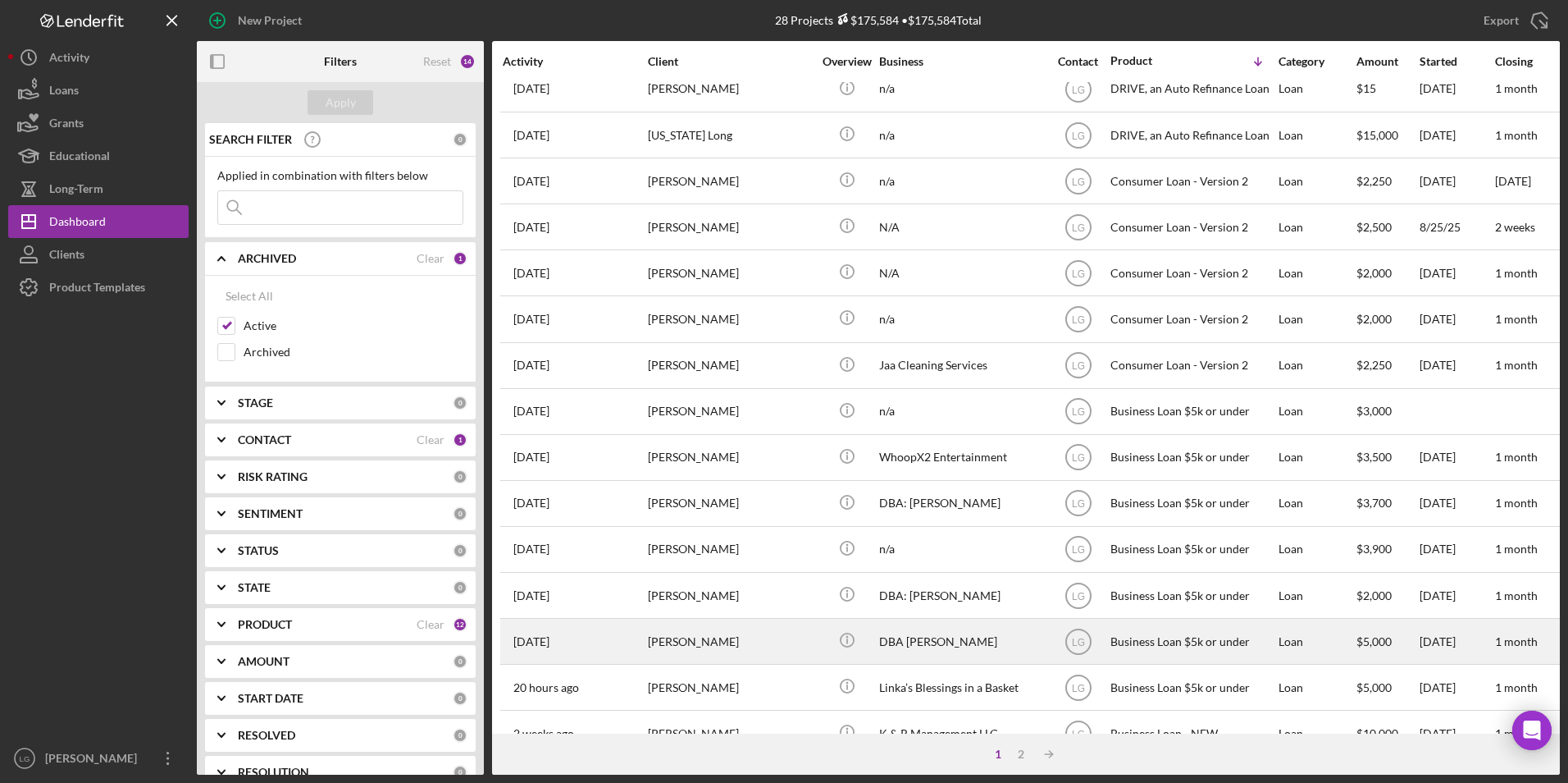
scroll to position [492, 0]
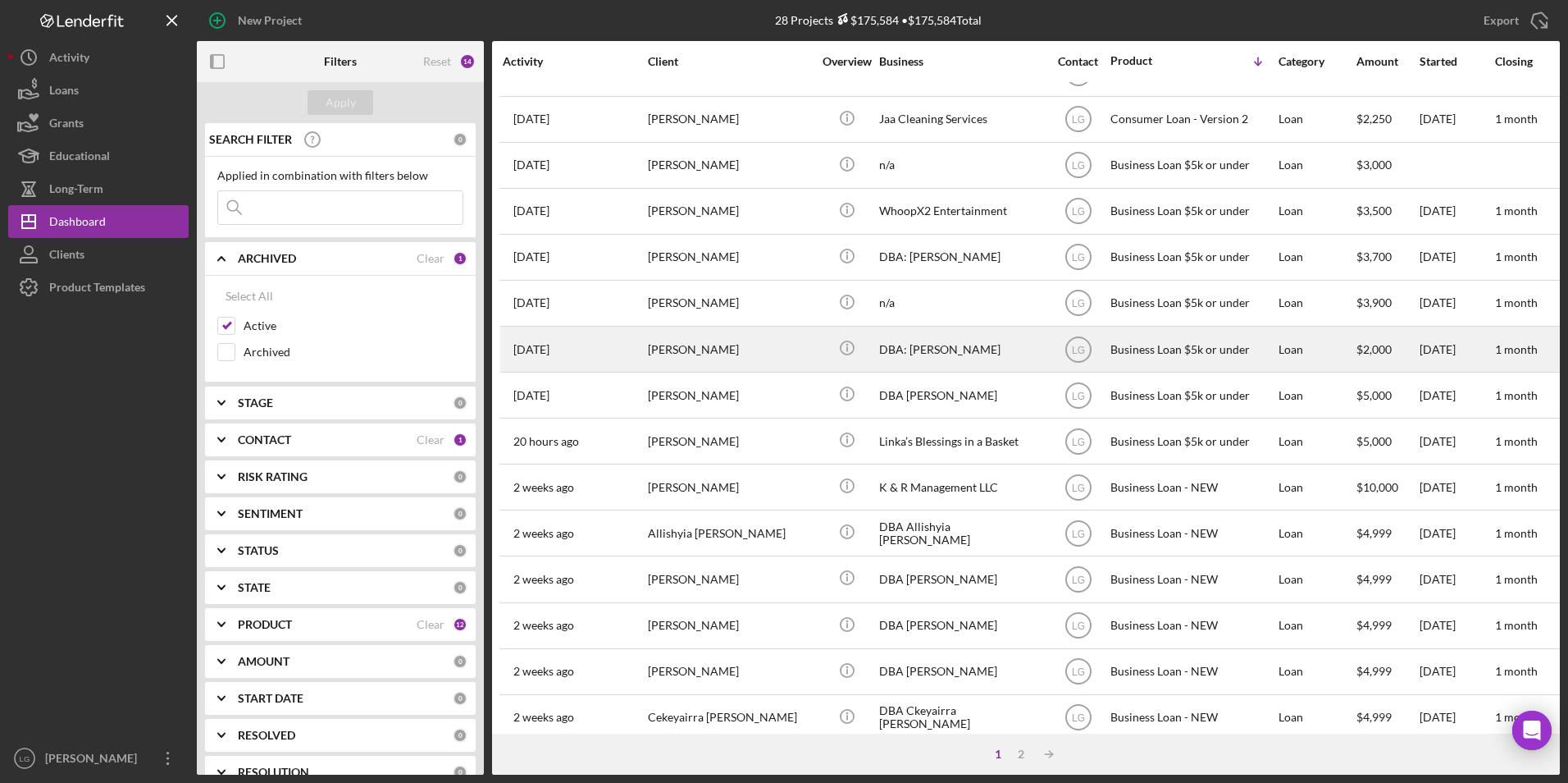
click at [677, 367] on div "[PERSON_NAME]" at bounding box center [729, 349] width 164 height 43
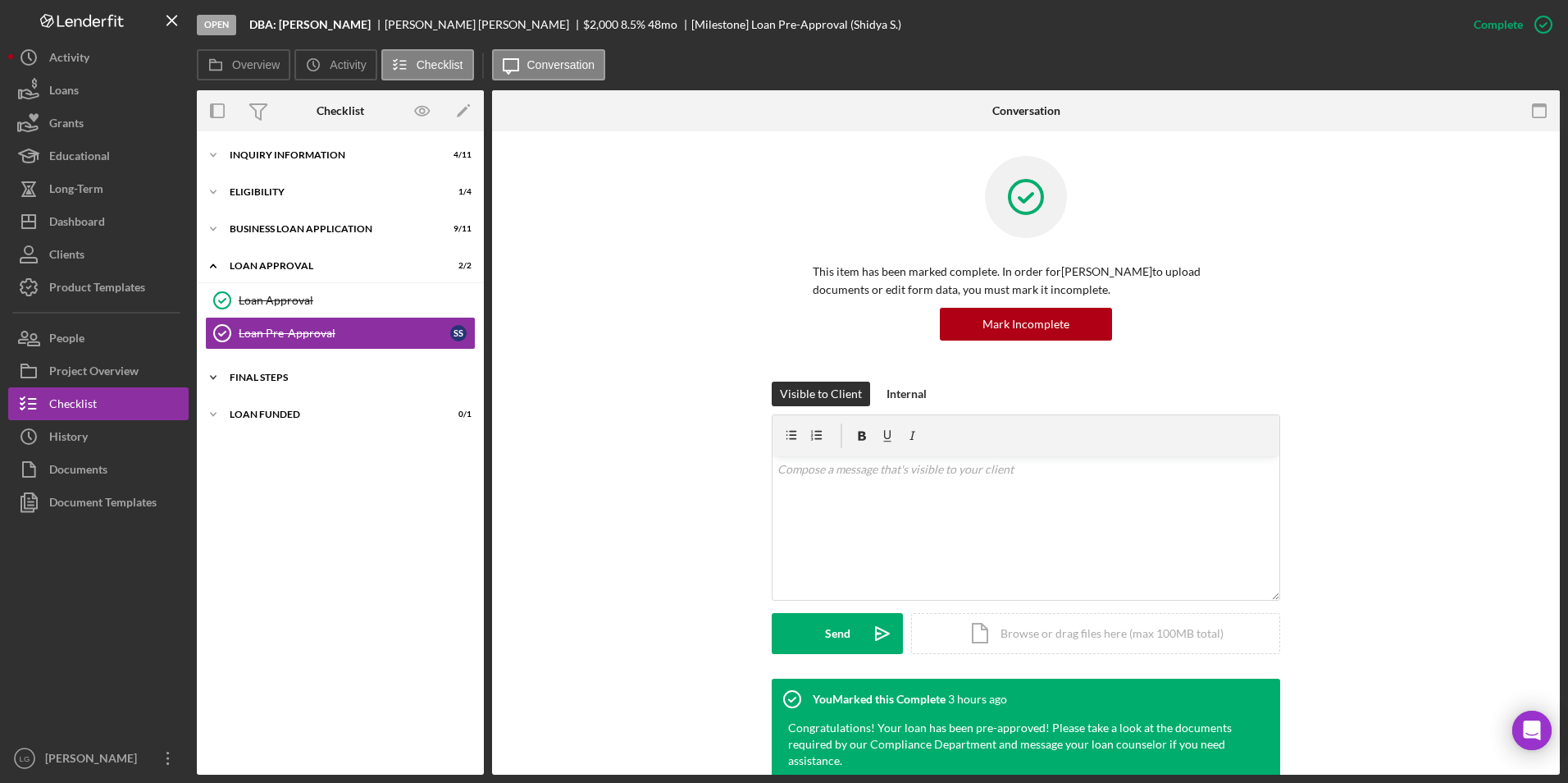
click at [270, 386] on div "Icon/Expander Final Steps 3 / 13" at bounding box center [341, 376] width 287 height 33
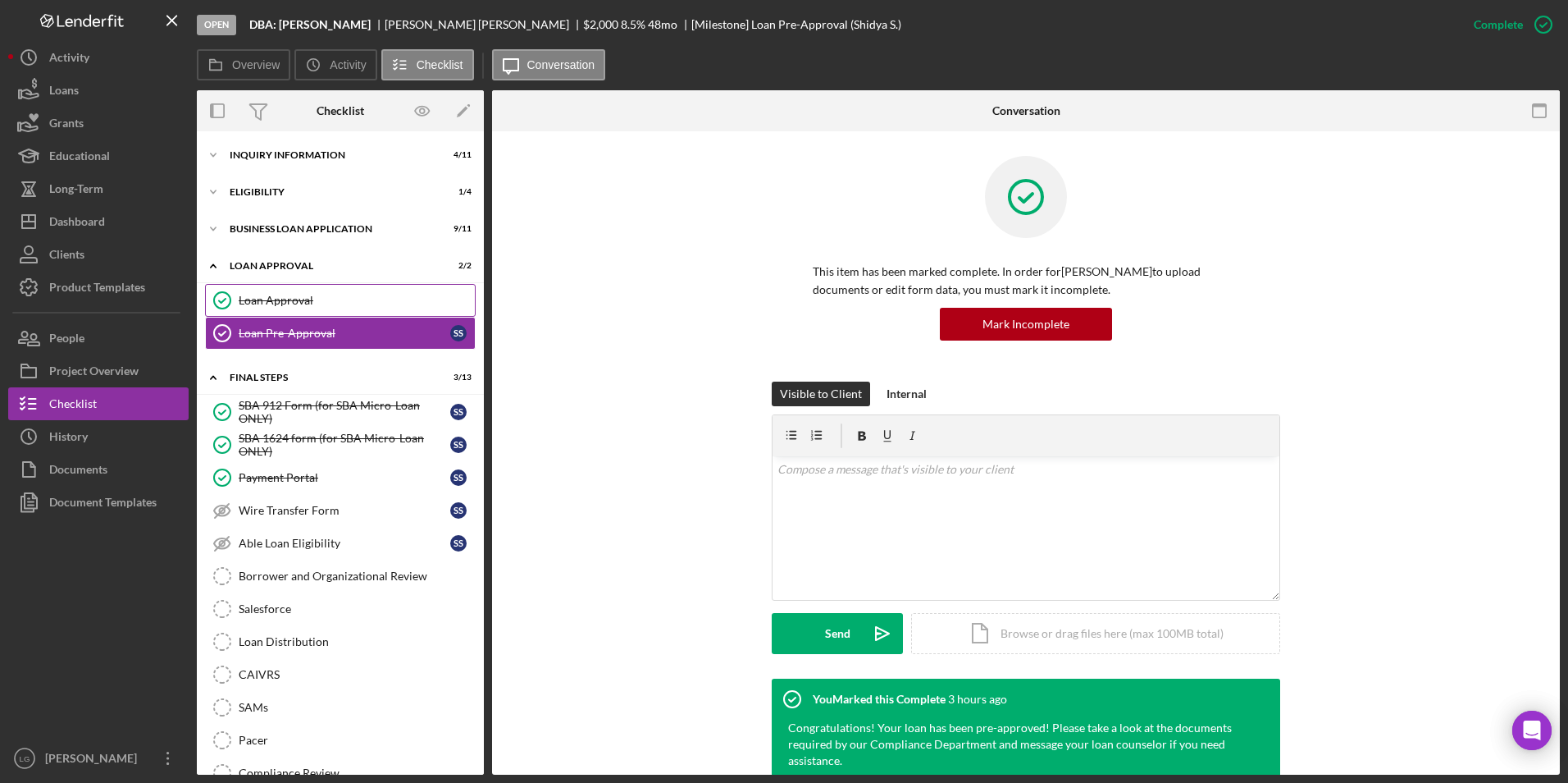
click at [294, 301] on div "Loan Approval" at bounding box center [357, 300] width 236 height 13
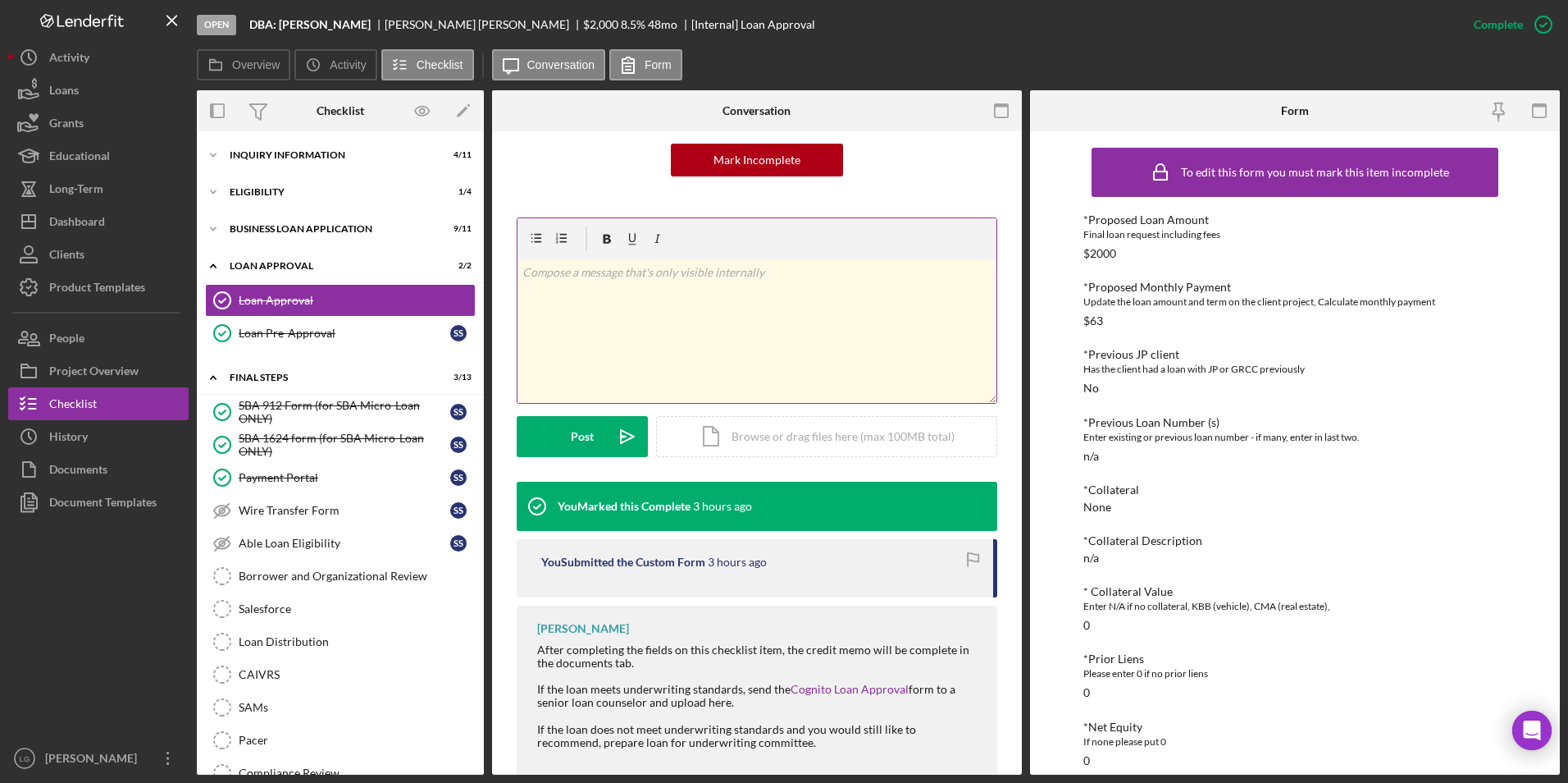
scroll to position [259, 0]
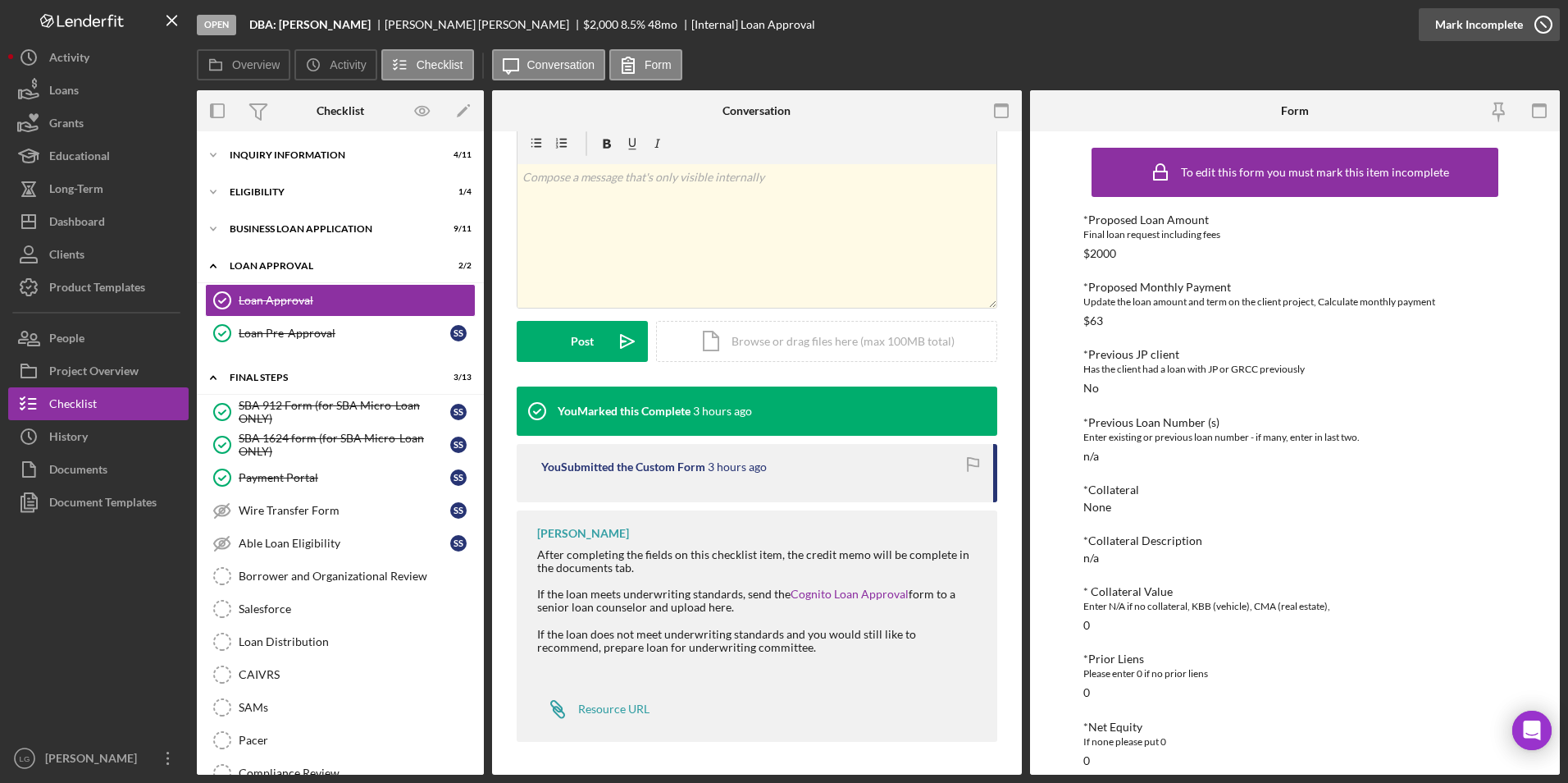
click at [1470, 33] on div "Mark Incomplete" at bounding box center [1478, 24] width 87 height 33
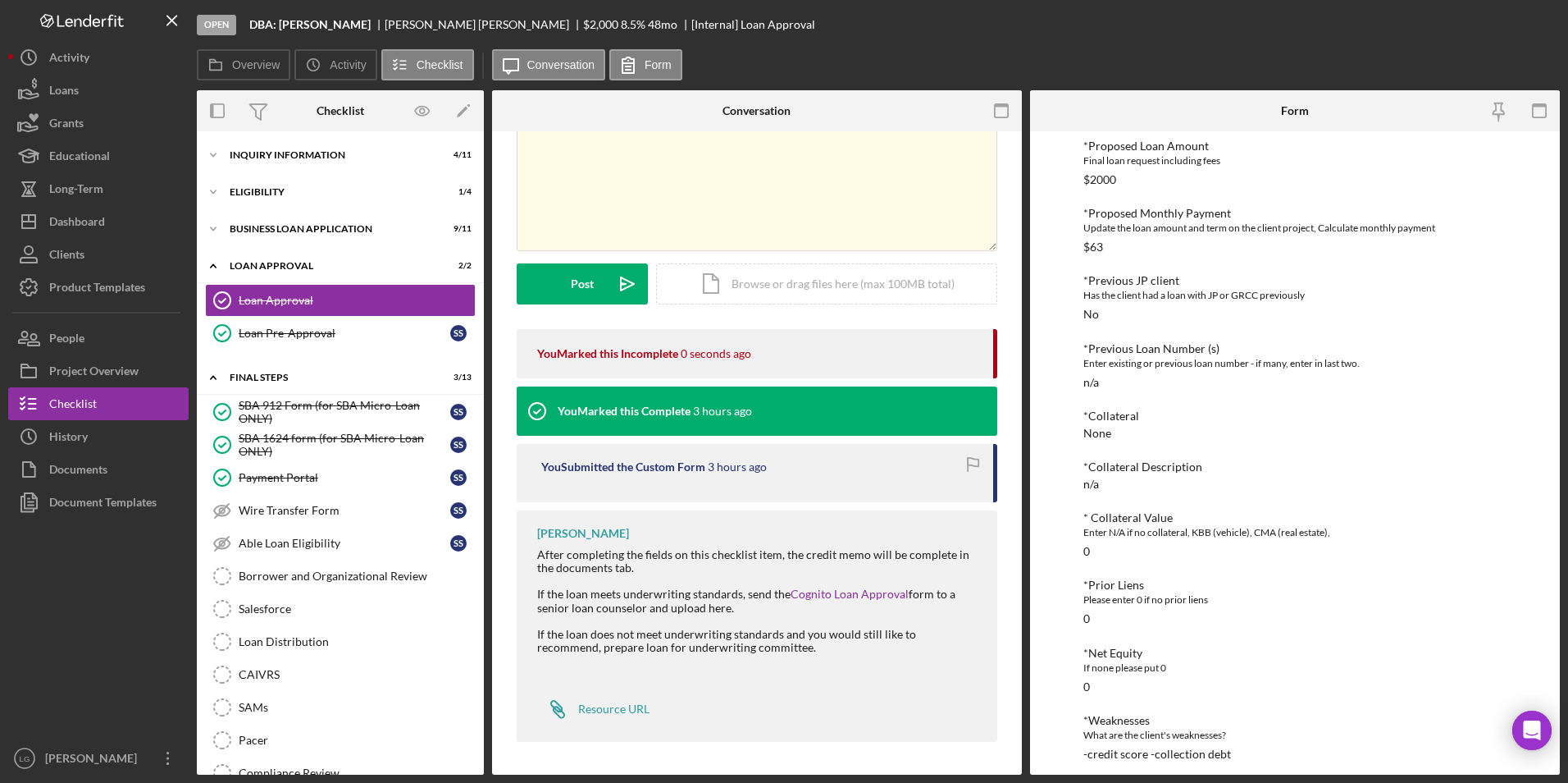
scroll to position [34, 0]
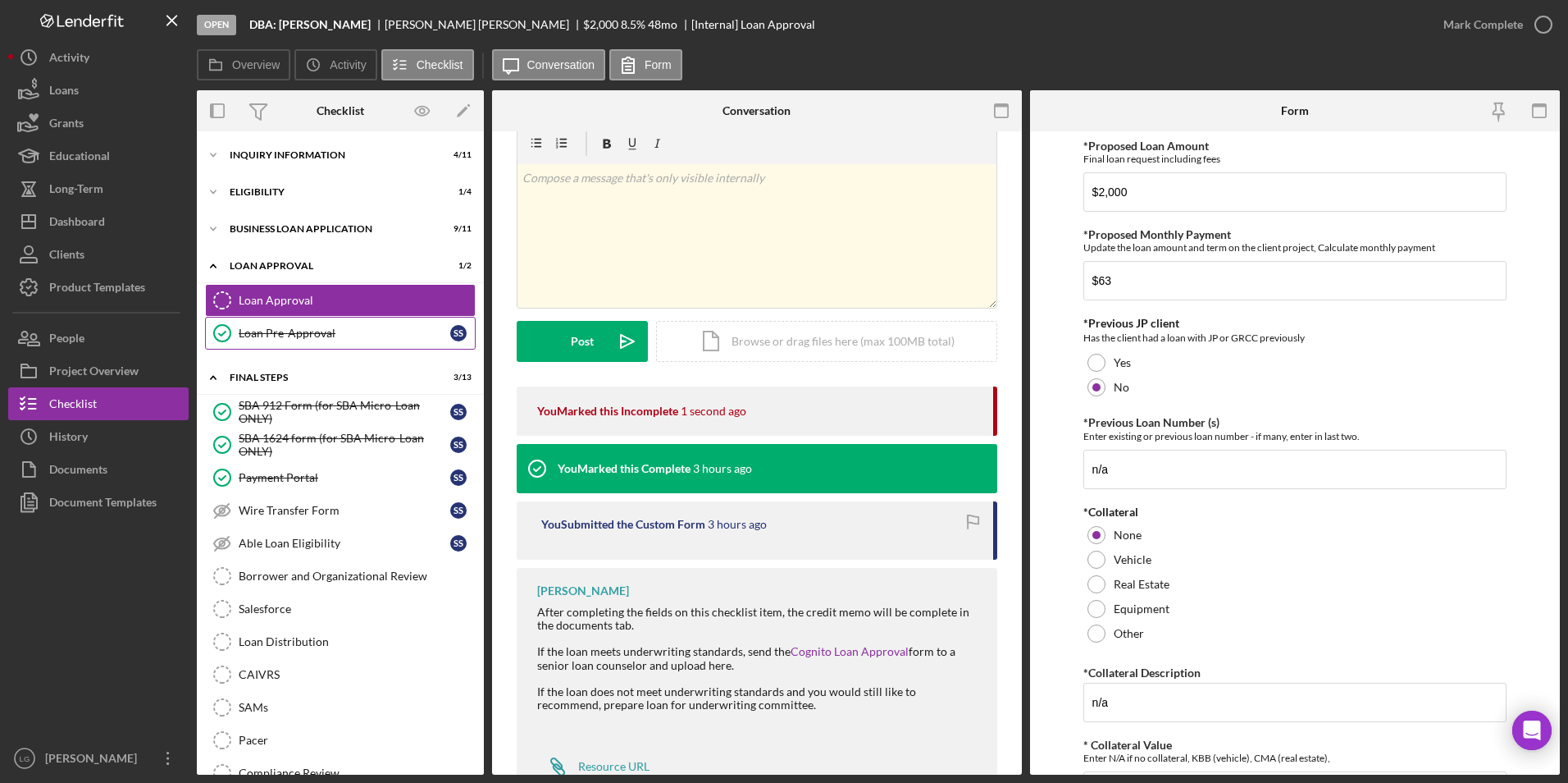
click at [337, 336] on div "Loan Pre-Approval" at bounding box center [343, 333] width 211 height 13
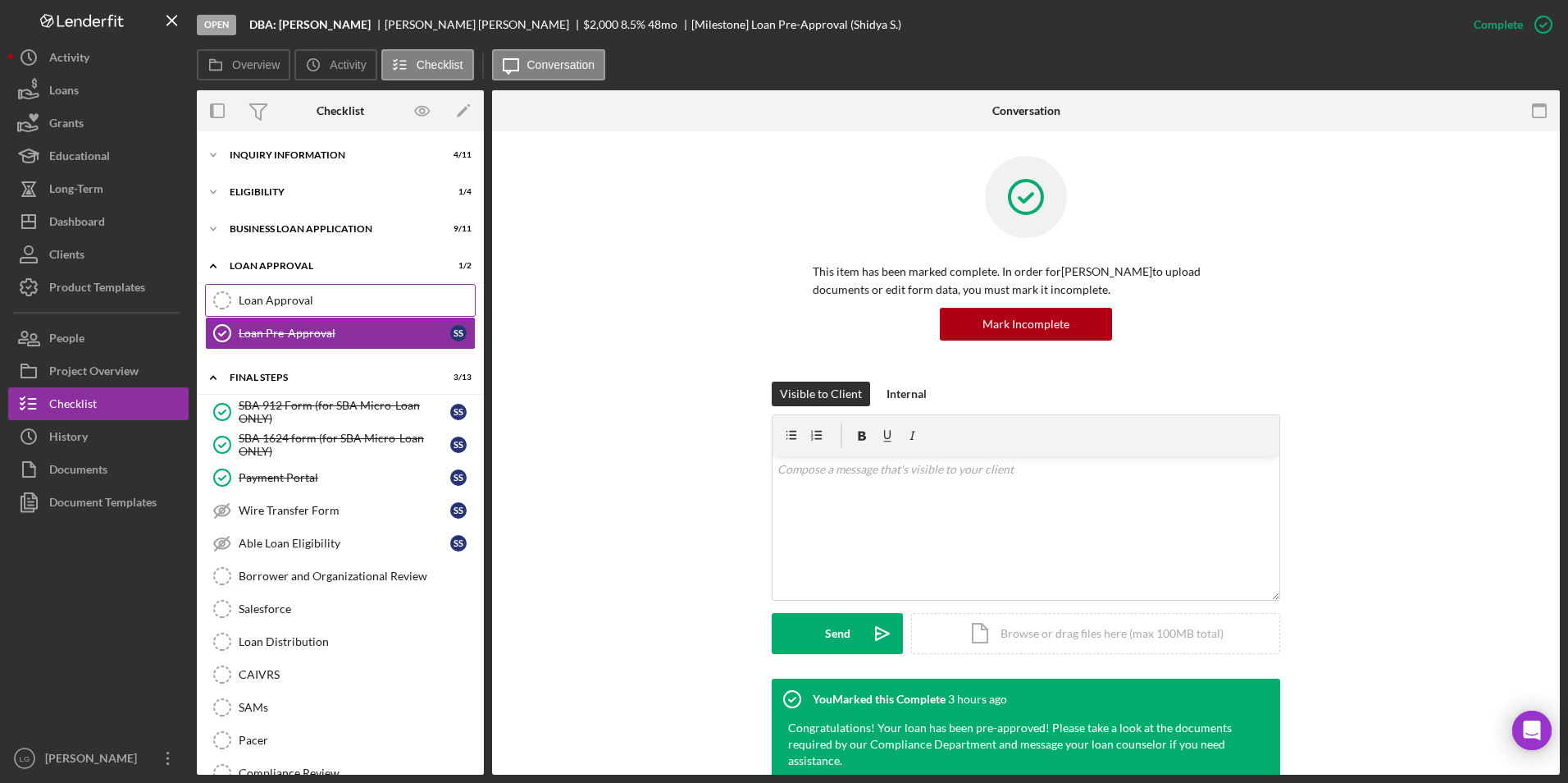
click at [406, 304] on div "Loan Approval" at bounding box center [357, 300] width 236 height 13
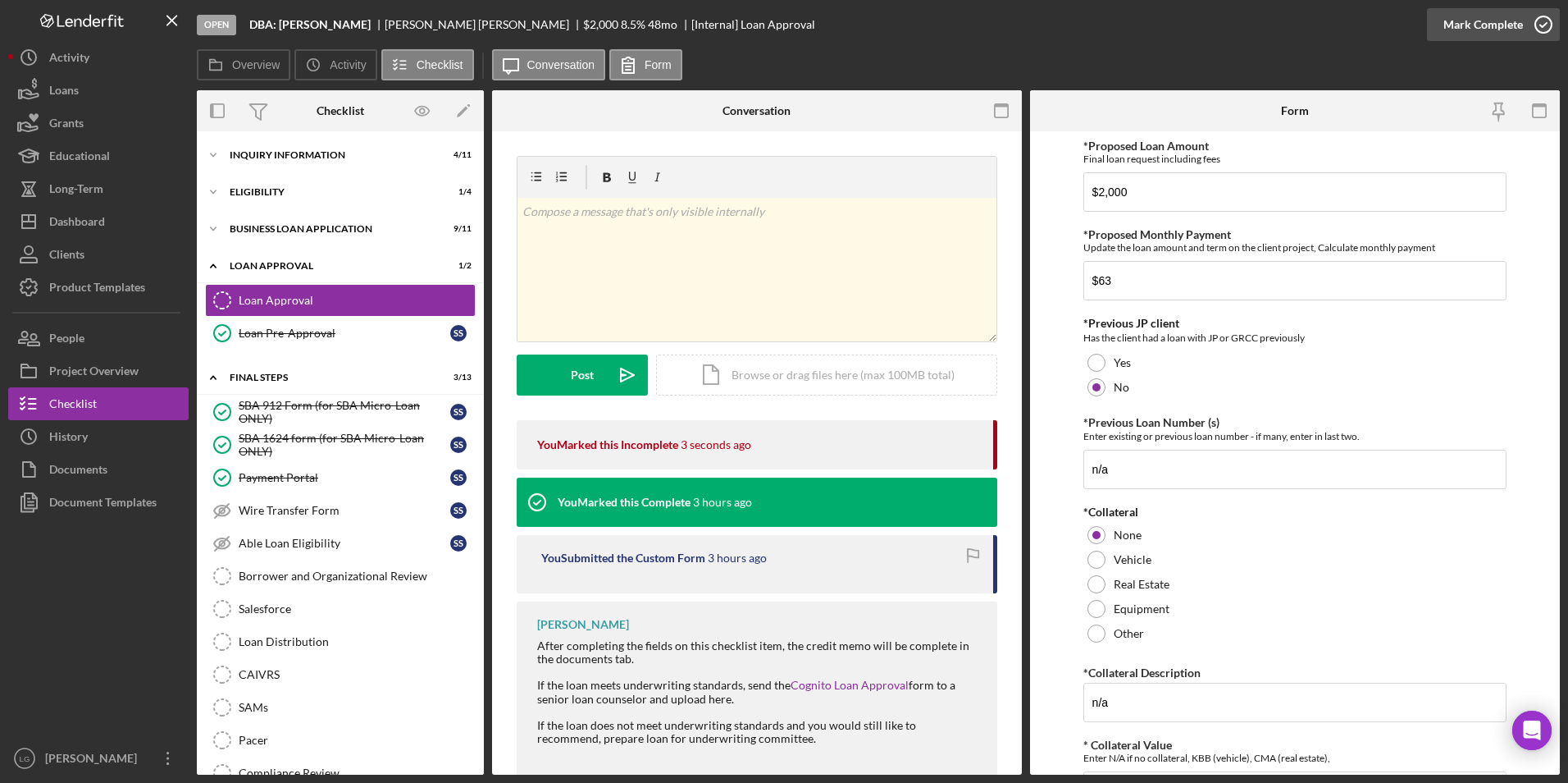
click at [1438, 38] on button "Mark Complete" at bounding box center [1493, 24] width 133 height 33
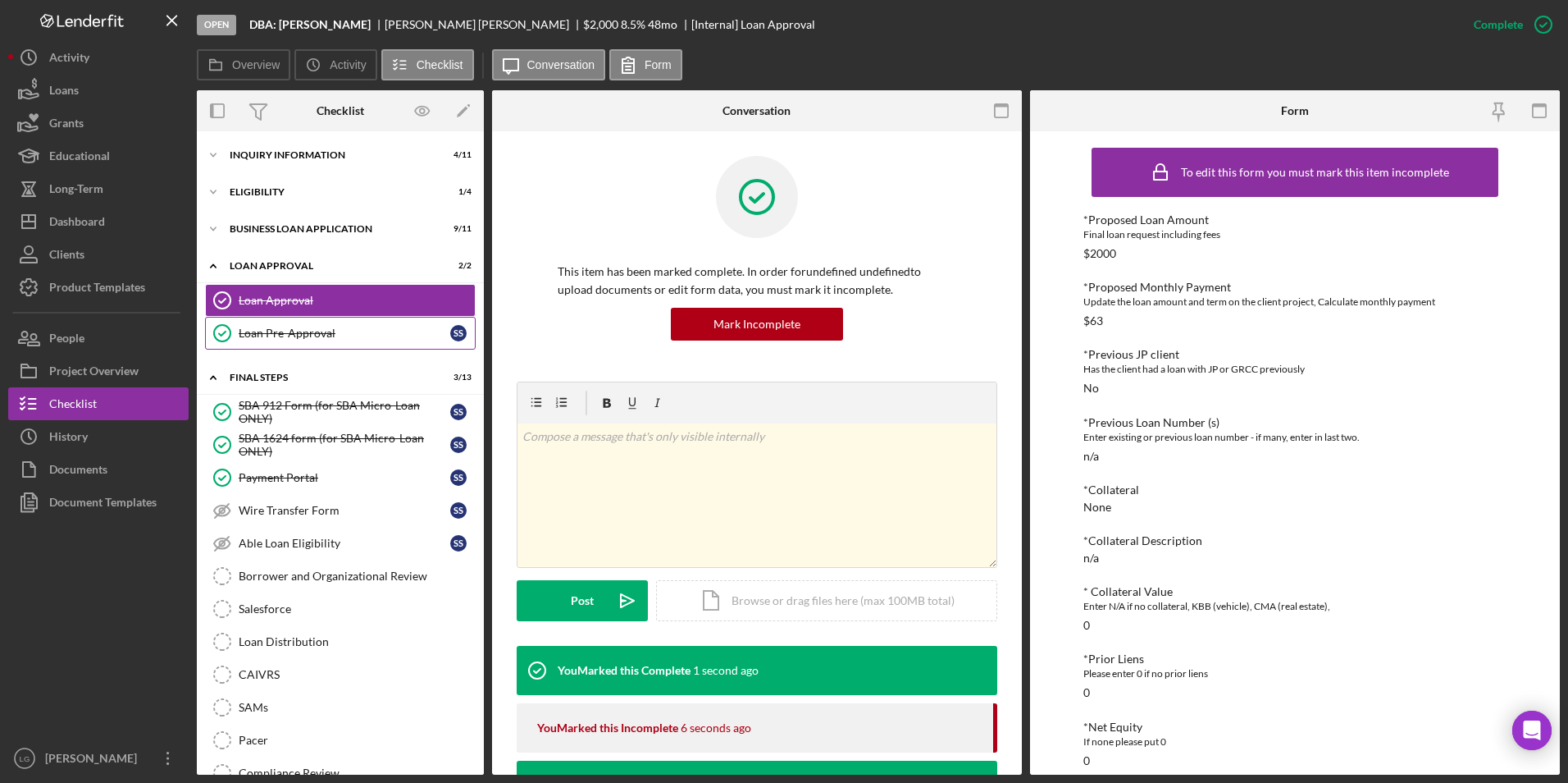
click at [266, 334] on div "Loan Pre-Approval" at bounding box center [343, 333] width 211 height 13
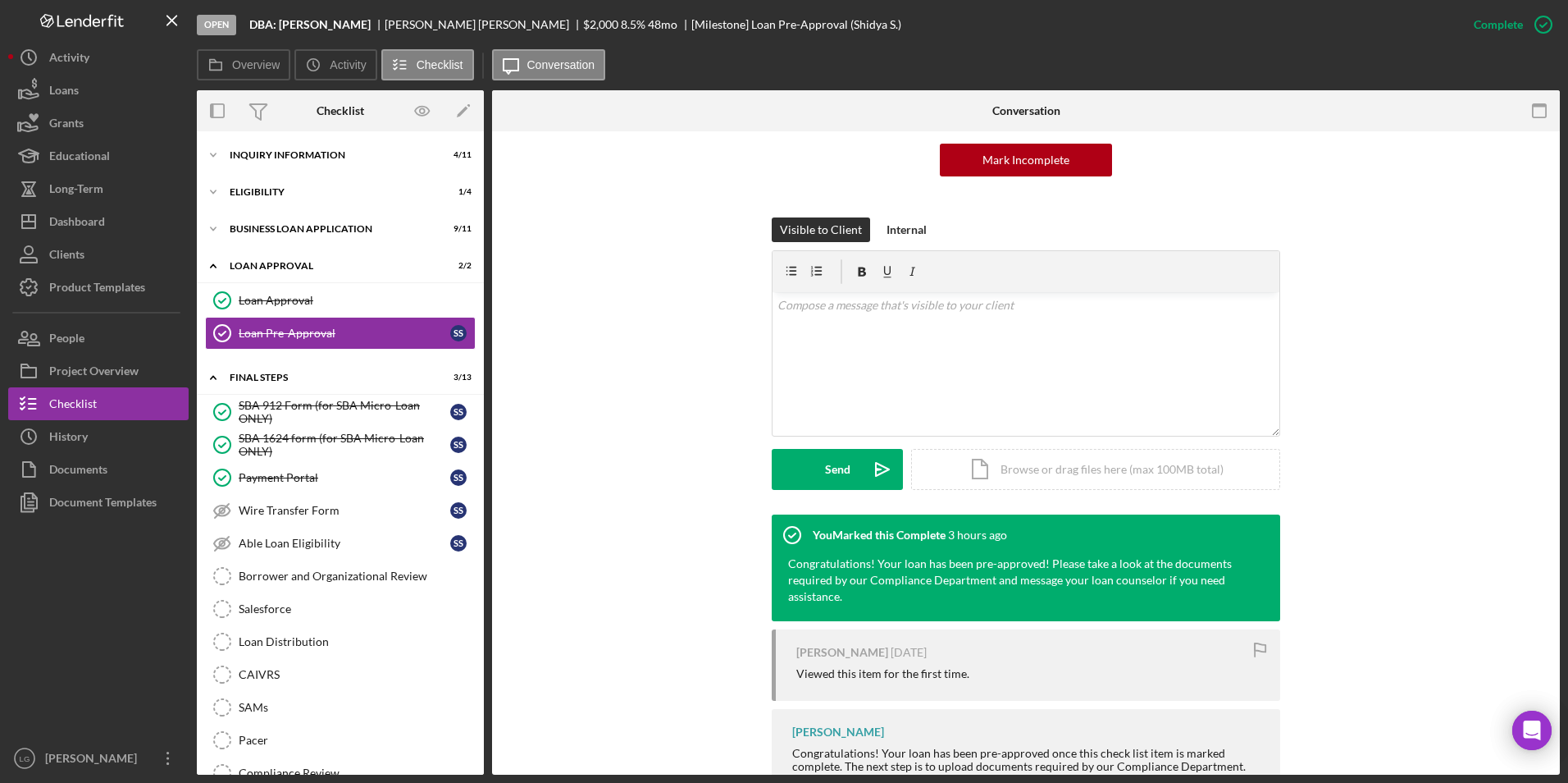
scroll to position [216, 0]
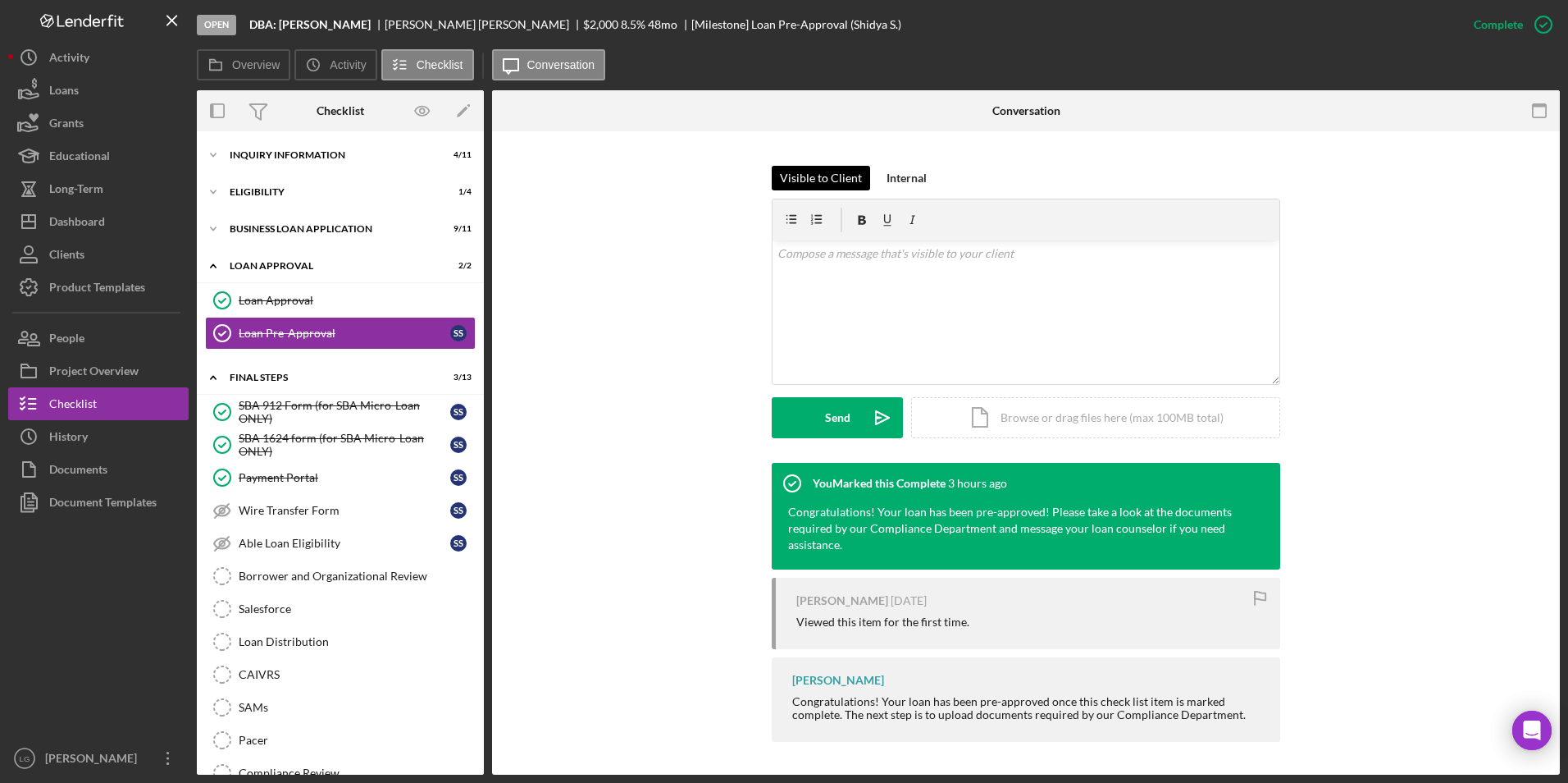
click at [815, 177] on div "Visible to Client" at bounding box center [820, 177] width 82 height 24
click at [1513, 23] on div "Mark Incomplete" at bounding box center [1478, 24] width 87 height 33
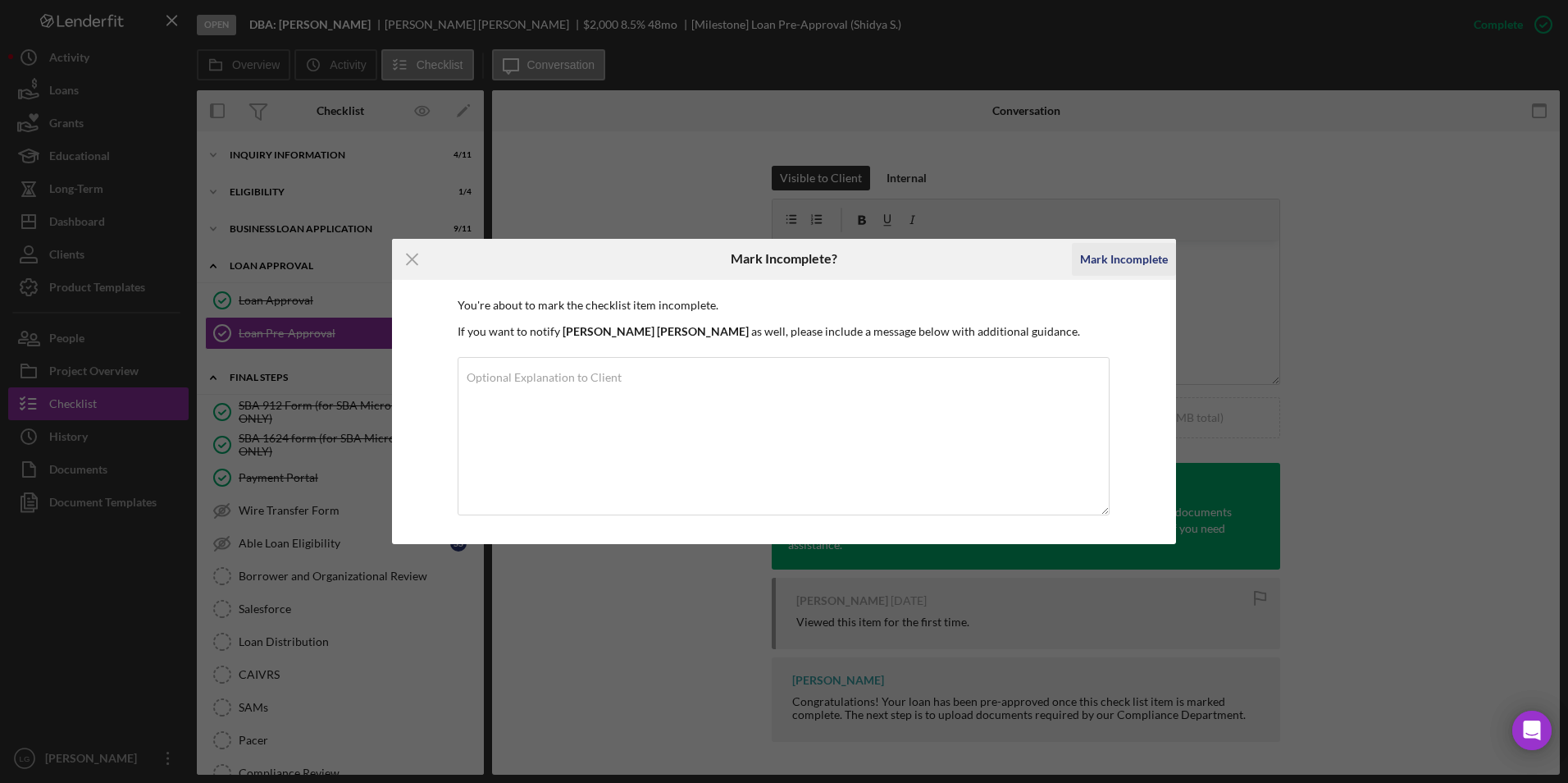
click at [1120, 257] on div "Mark Incomplete" at bounding box center [1123, 259] width 87 height 33
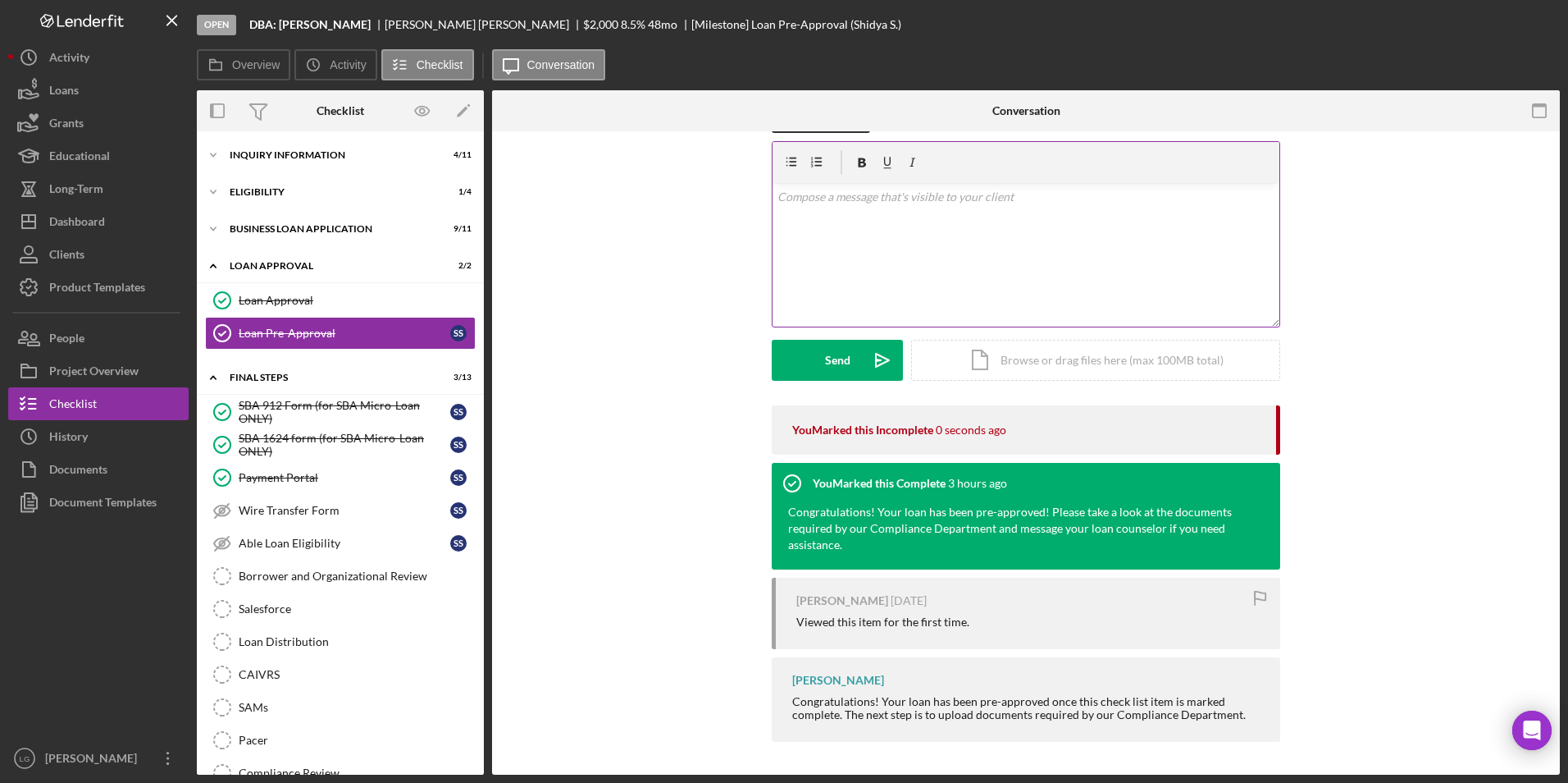
scroll to position [0, 0]
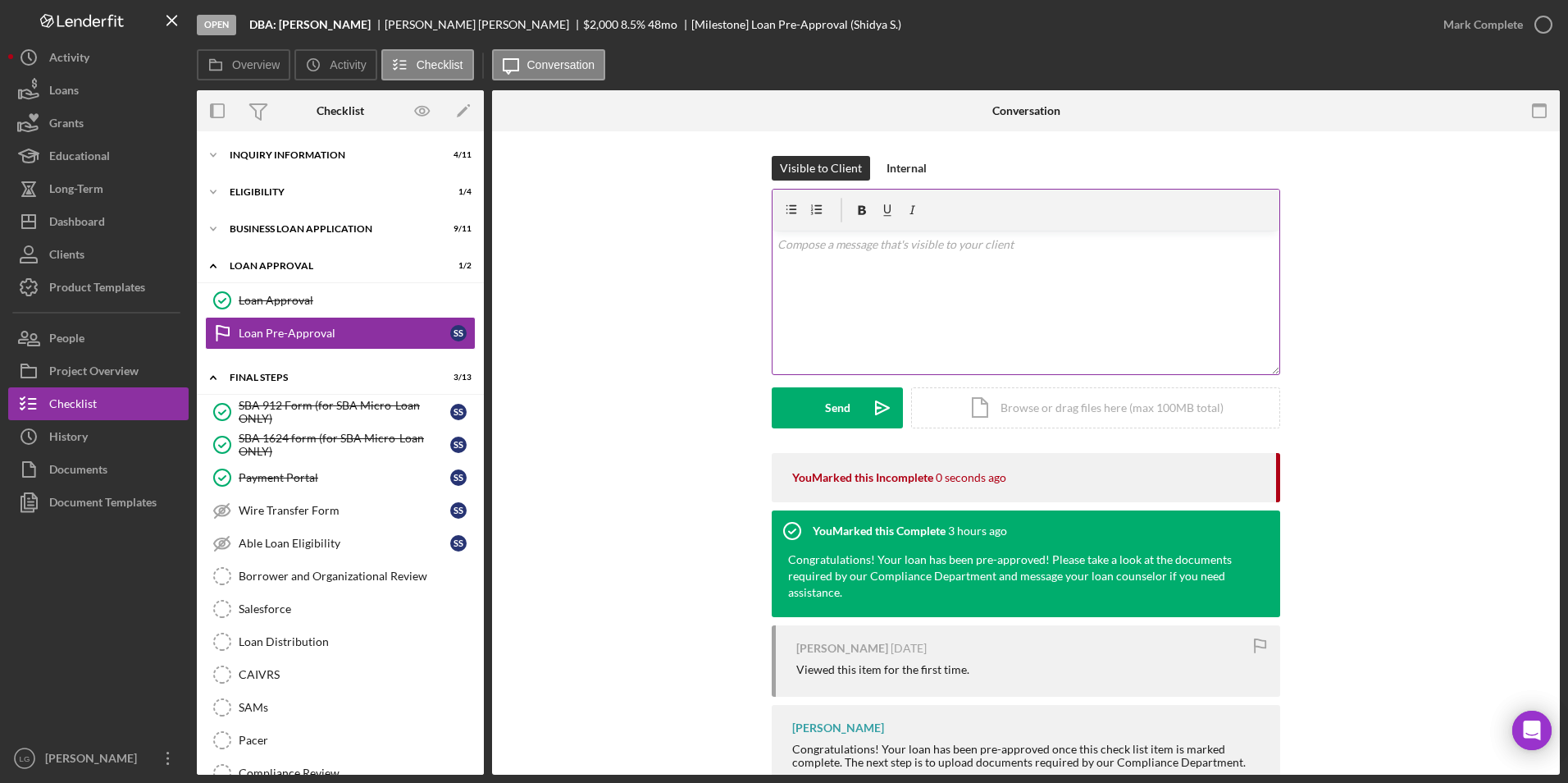
click at [842, 243] on p at bounding box center [1026, 244] width 497 height 18
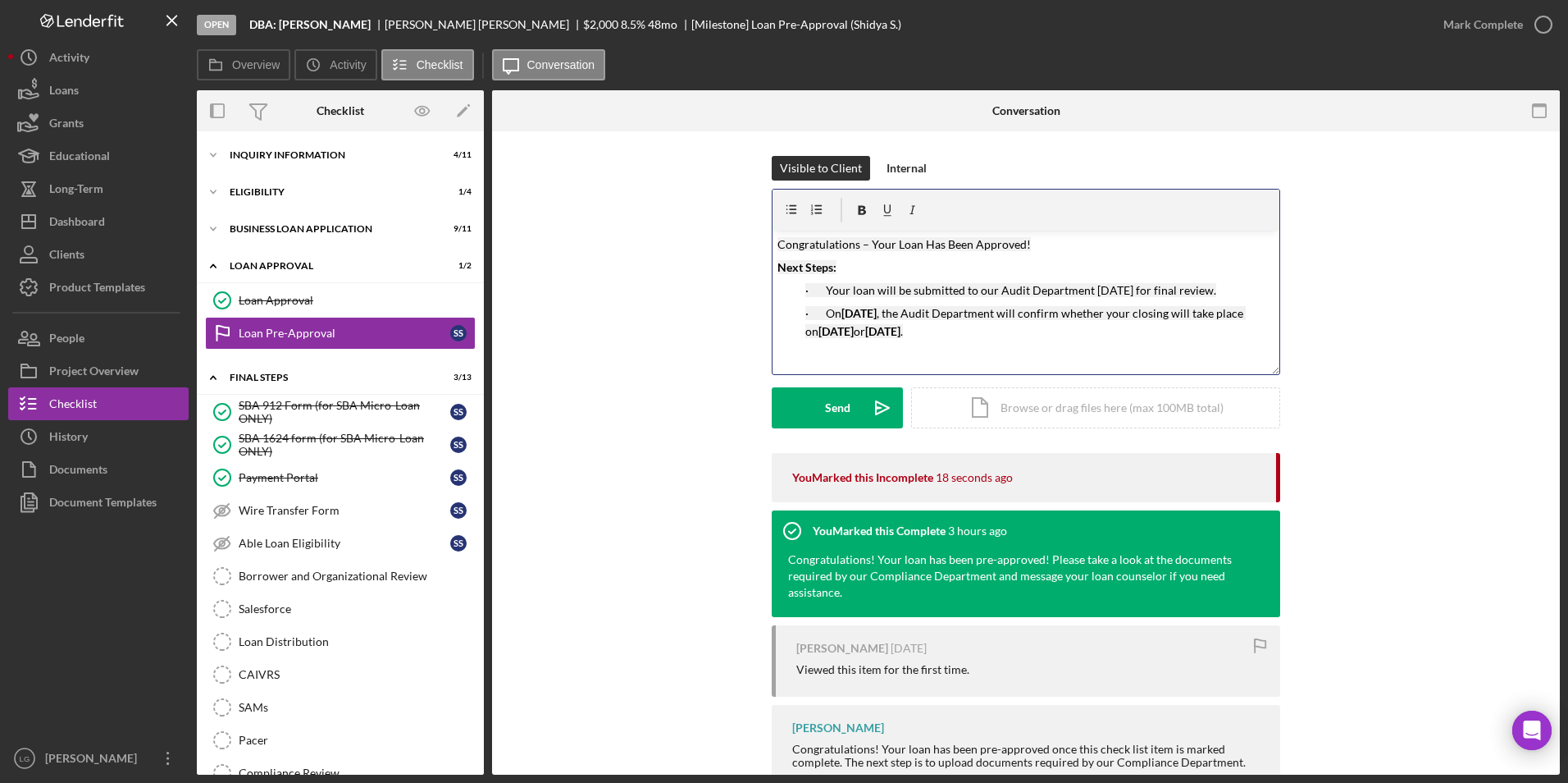
click at [1137, 285] on mark "Your loan will be submitted to our Audit Department [DATE] for final review." at bounding box center [1021, 289] width 390 height 14
click at [911, 341] on p "· [DATE] , the Audit Department will confirm whether your closing will take pla…" at bounding box center [1040, 322] width 469 height 37
drag, startPoint x: 950, startPoint y: 364, endPoint x: 998, endPoint y: 342, distance: 52.8
click at [998, 341] on p "· [DATE] , the Audit Department will confirm whether your closing will take pla…" at bounding box center [1040, 322] width 469 height 37
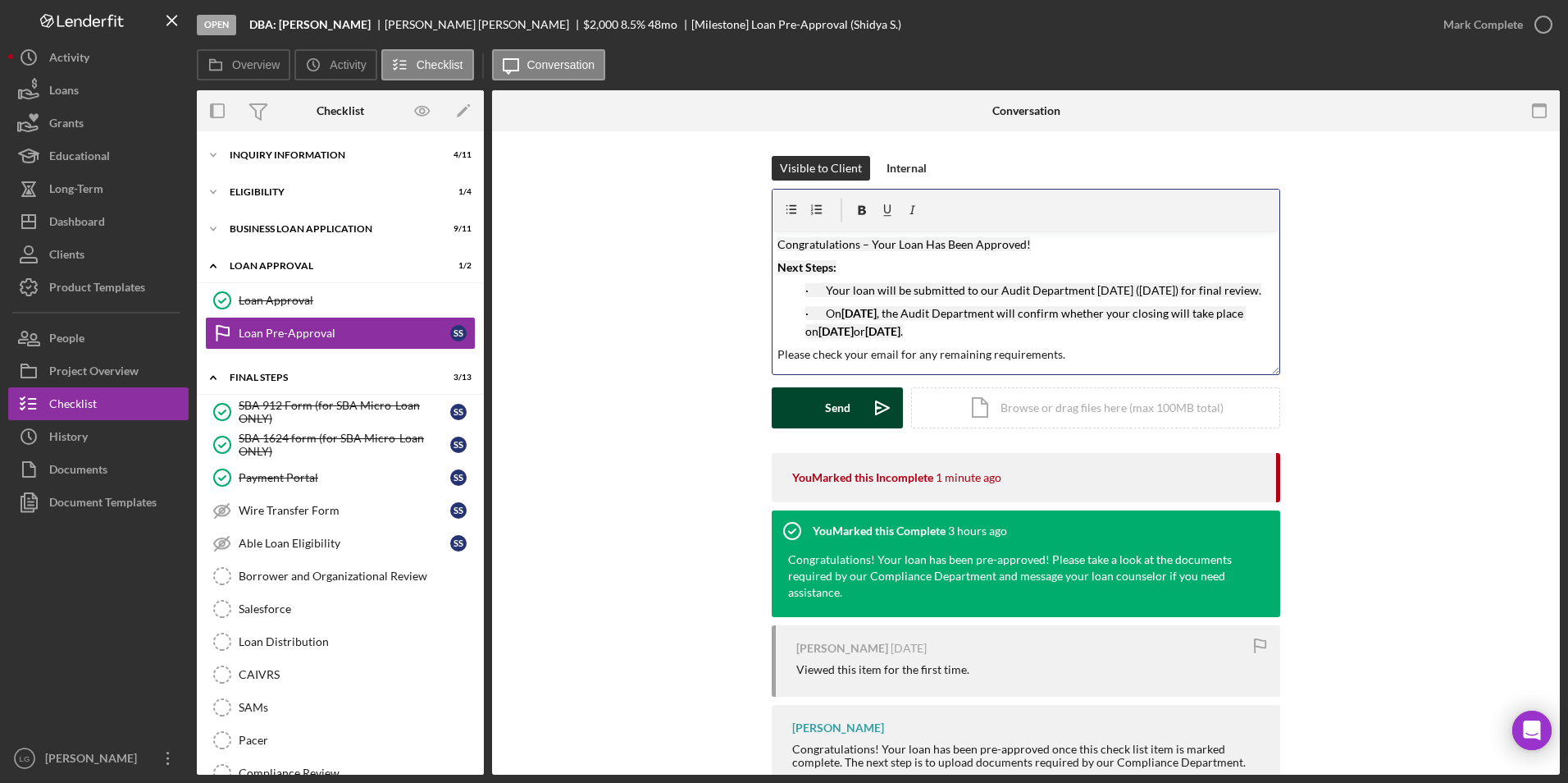
click at [819, 407] on button "Send Icon/icon-invite-send" at bounding box center [837, 407] width 131 height 41
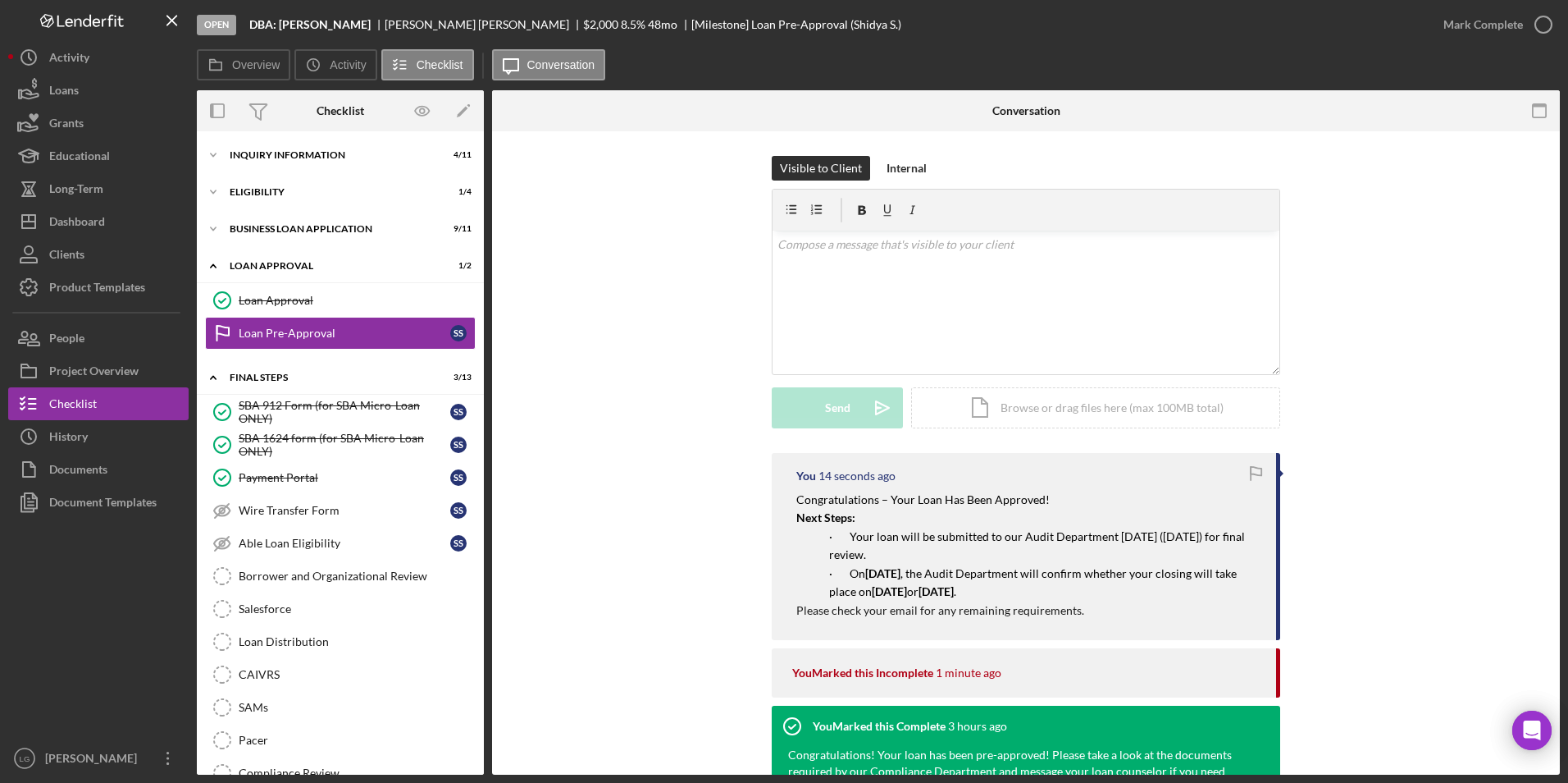
drag, startPoint x: 793, startPoint y: 499, endPoint x: 1120, endPoint y: 621, distance: 349.0
click at [1120, 621] on div "You 14 seconds ago Congratulations – Your Loan Has Been Approved! Next Steps: ·…" at bounding box center [1026, 545] width 509 height 187
copy div "Congratulations – Your Loan Has Been Approved! Next Steps: · Your loan will be …"
click at [112, 229] on button "Icon/Dashboard Dashboard" at bounding box center [99, 221] width 180 height 33
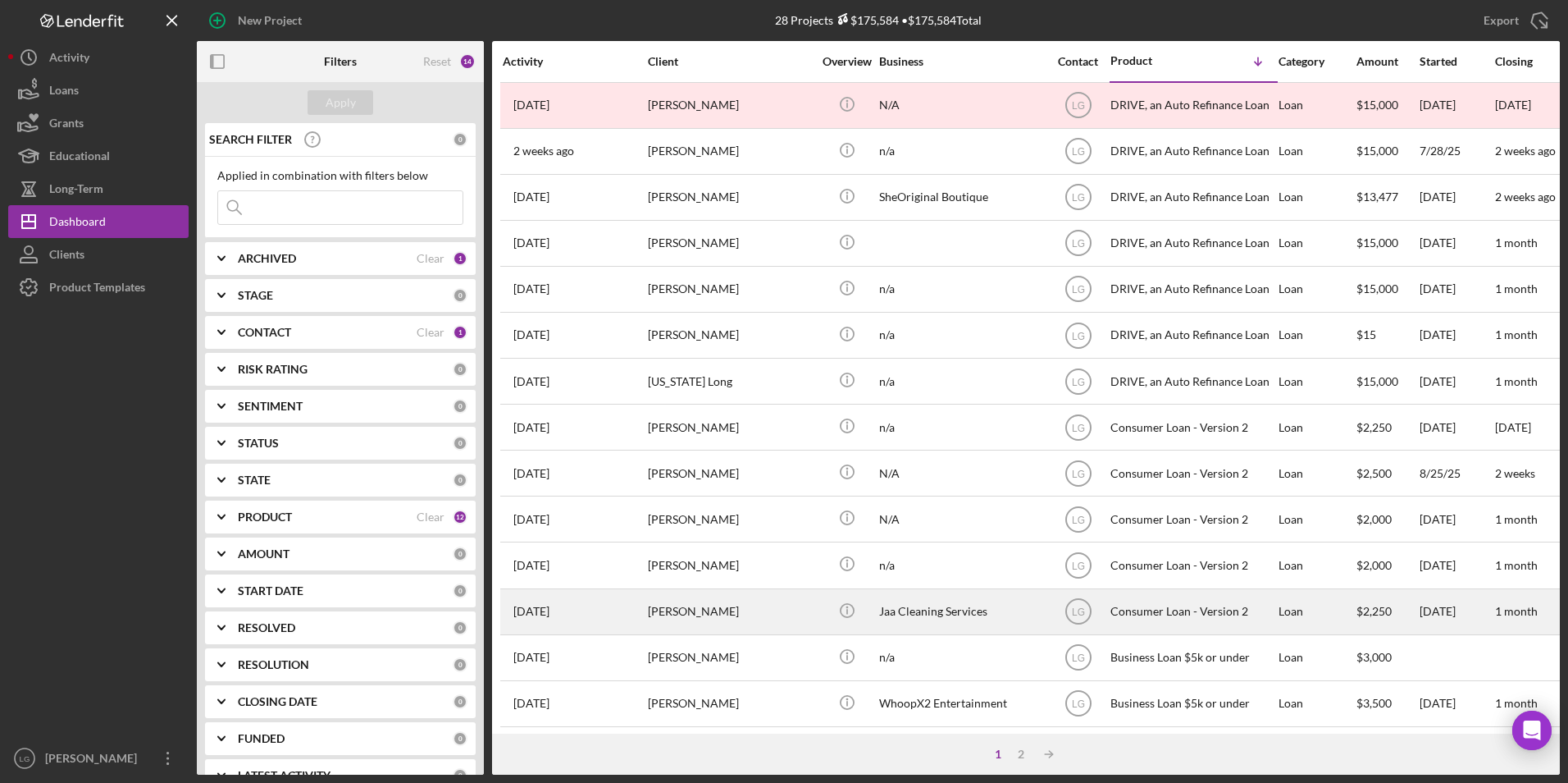
click at [699, 624] on div "[PERSON_NAME]" at bounding box center [729, 611] width 164 height 43
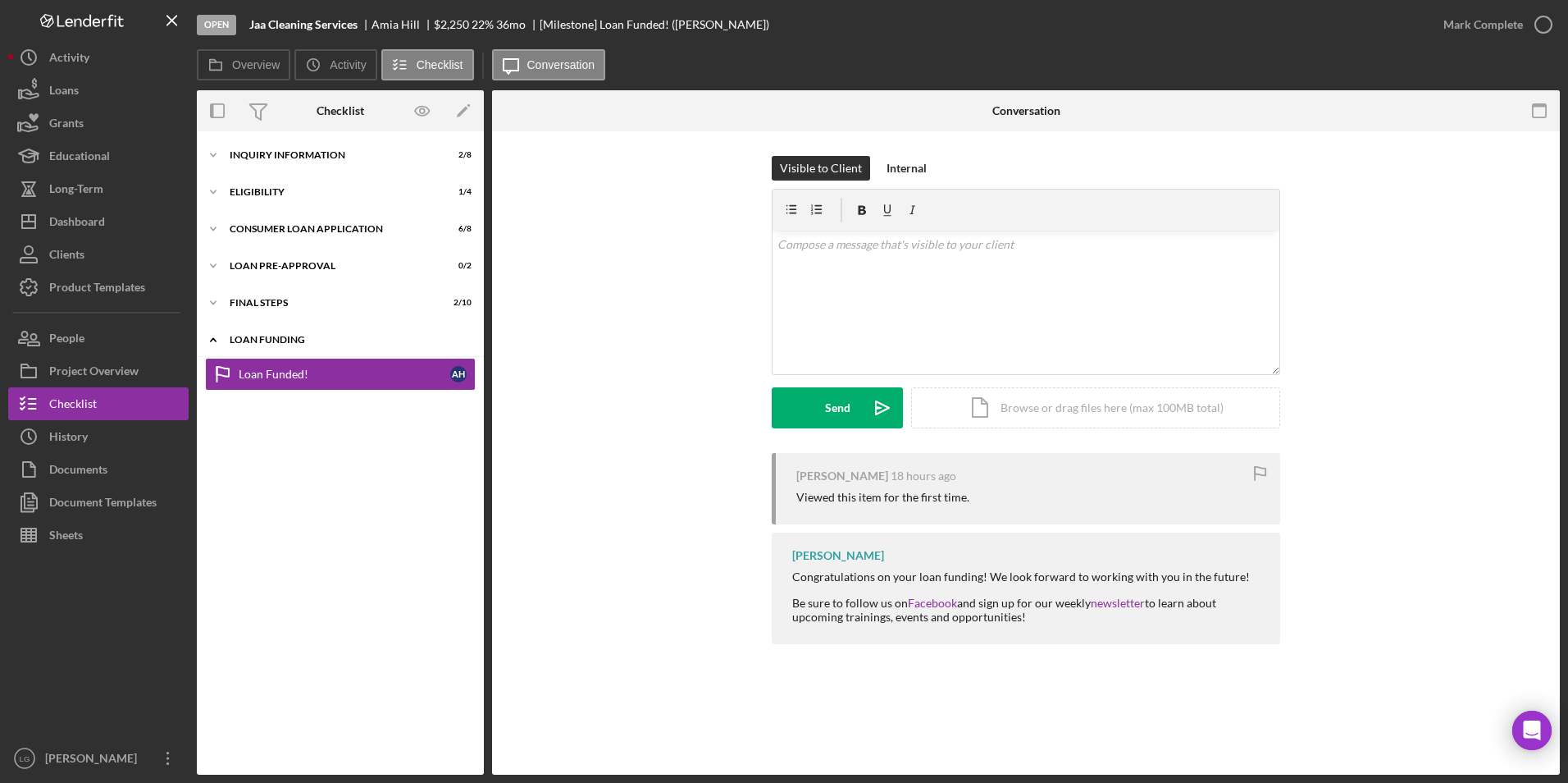
click at [240, 334] on div "Icon/Expander Loan Funding 0 / 1" at bounding box center [341, 340] width 287 height 34
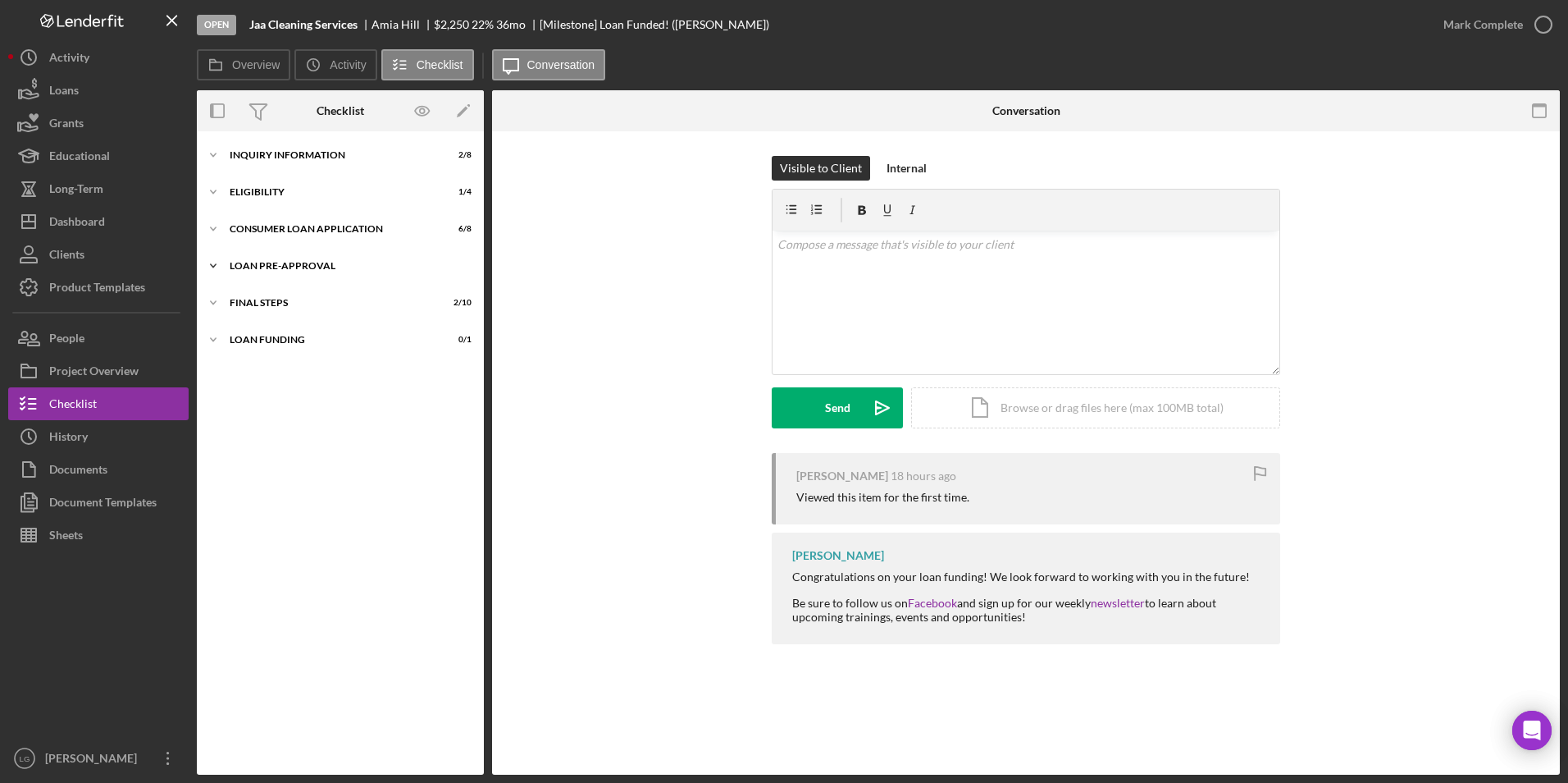
click at [255, 269] on div "Loan Pre-Approval" at bounding box center [346, 266] width 234 height 9
click at [259, 304] on div "Loan Approval" at bounding box center [357, 300] width 236 height 13
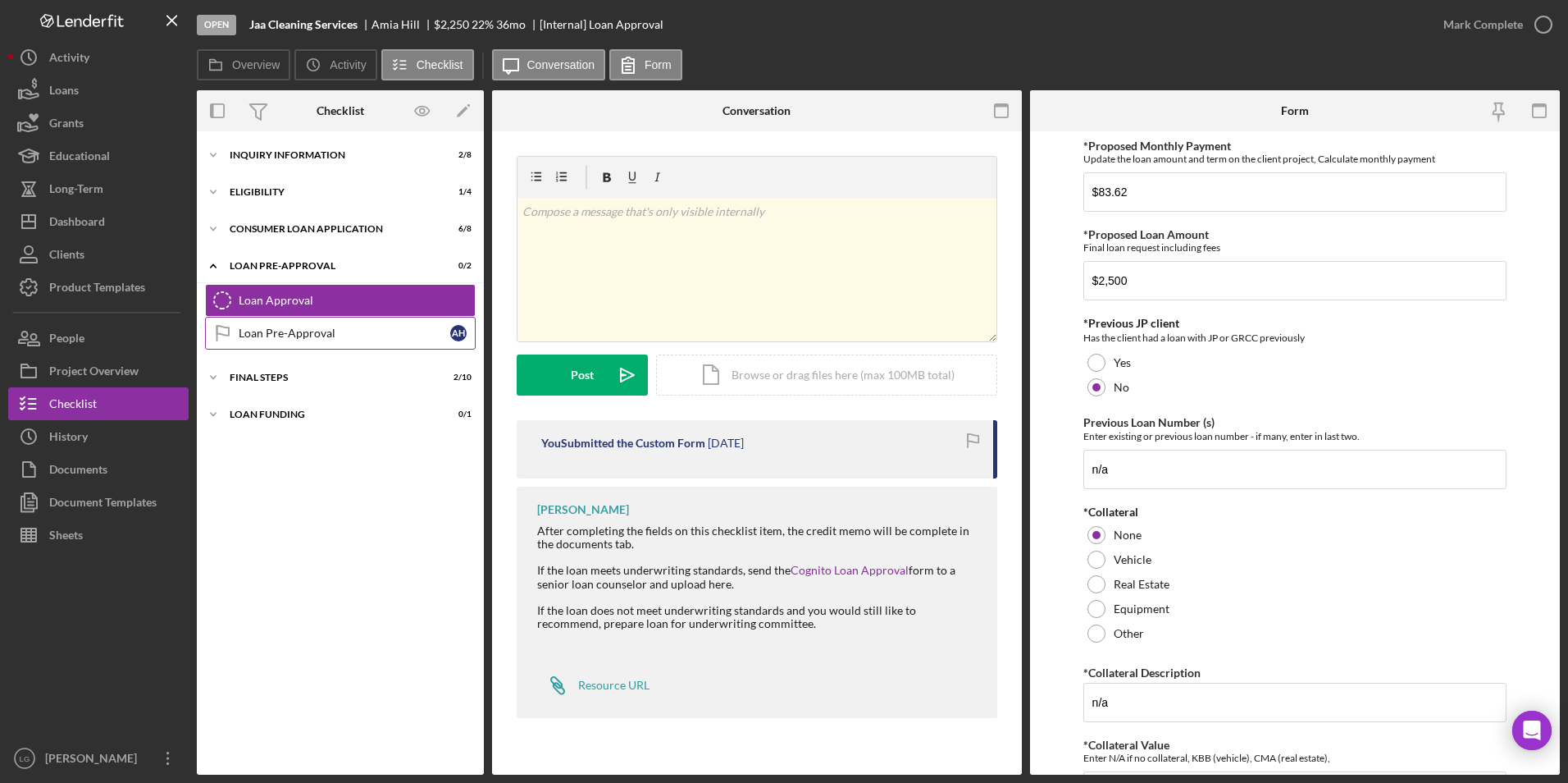
click at [306, 327] on div "Loan Pre-Approval" at bounding box center [343, 333] width 211 height 13
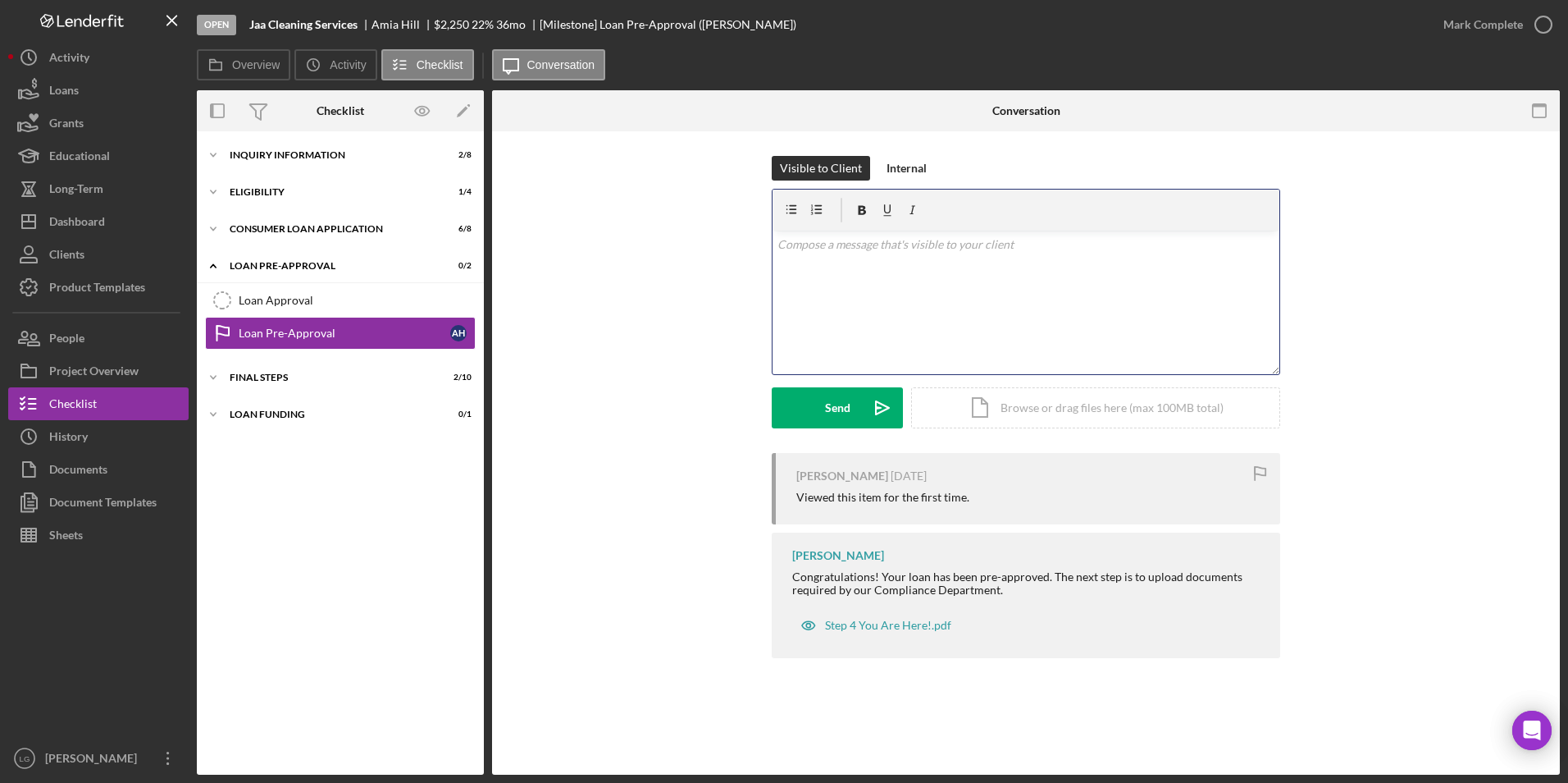
scroll to position [9, 0]
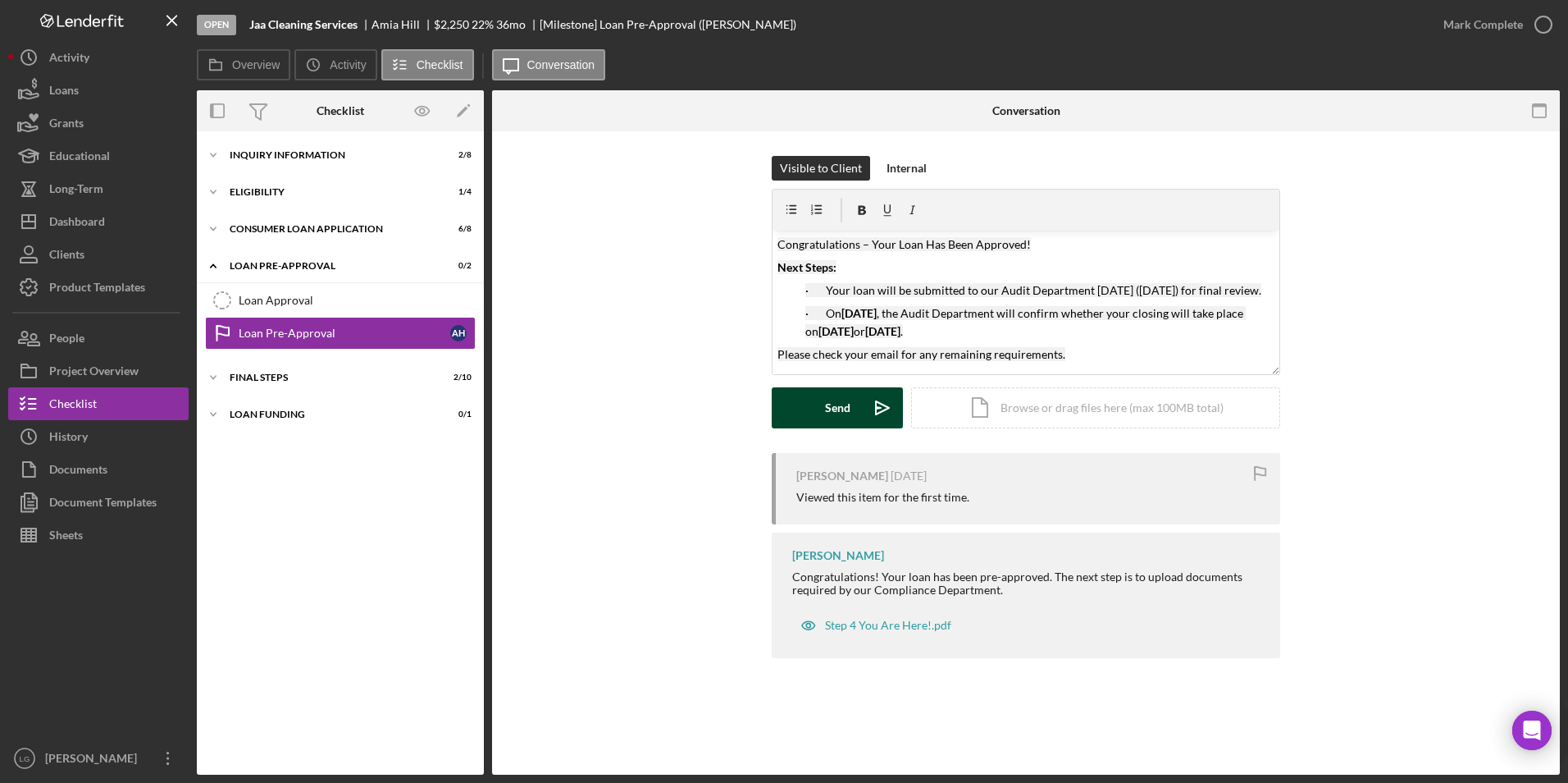
click at [847, 416] on div "Send" at bounding box center [837, 407] width 25 height 41
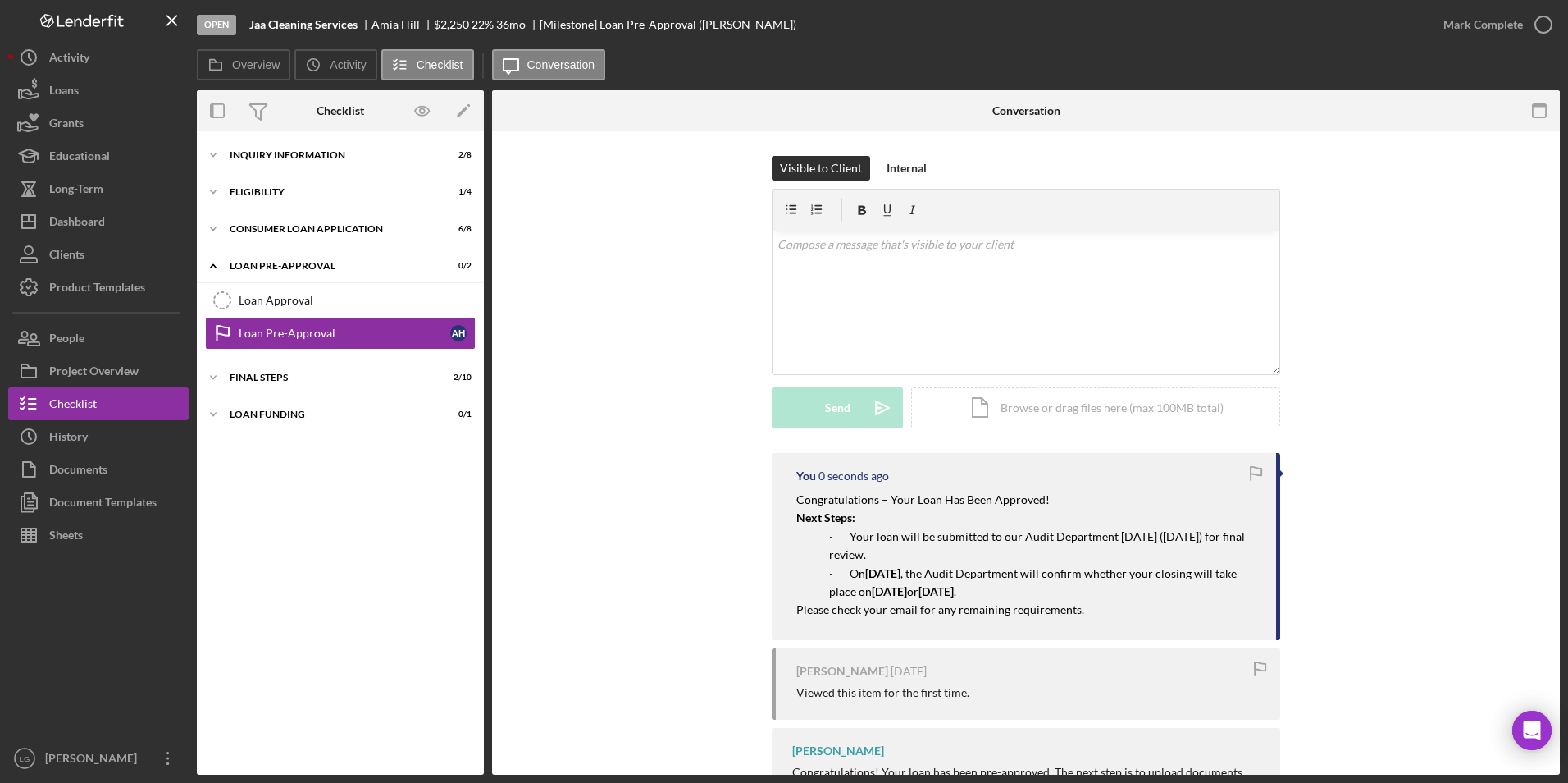
scroll to position [0, 0]
click at [263, 421] on div "Icon/Expander Loan Funding 0 / 1" at bounding box center [341, 414] width 287 height 33
click at [263, 379] on div "FINAL STEPS" at bounding box center [346, 377] width 234 height 9
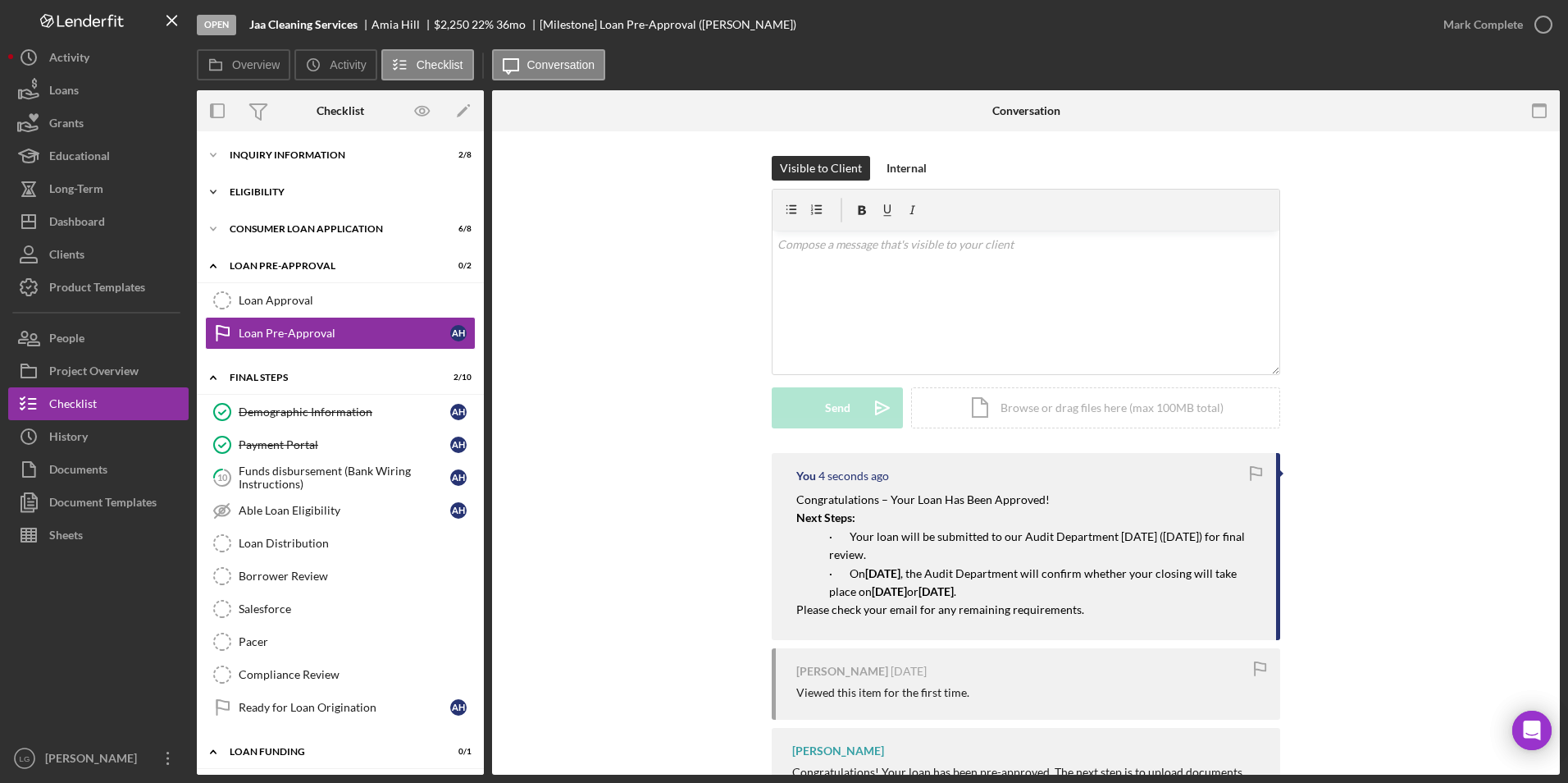
click at [247, 190] on div "Eligibility" at bounding box center [346, 192] width 234 height 9
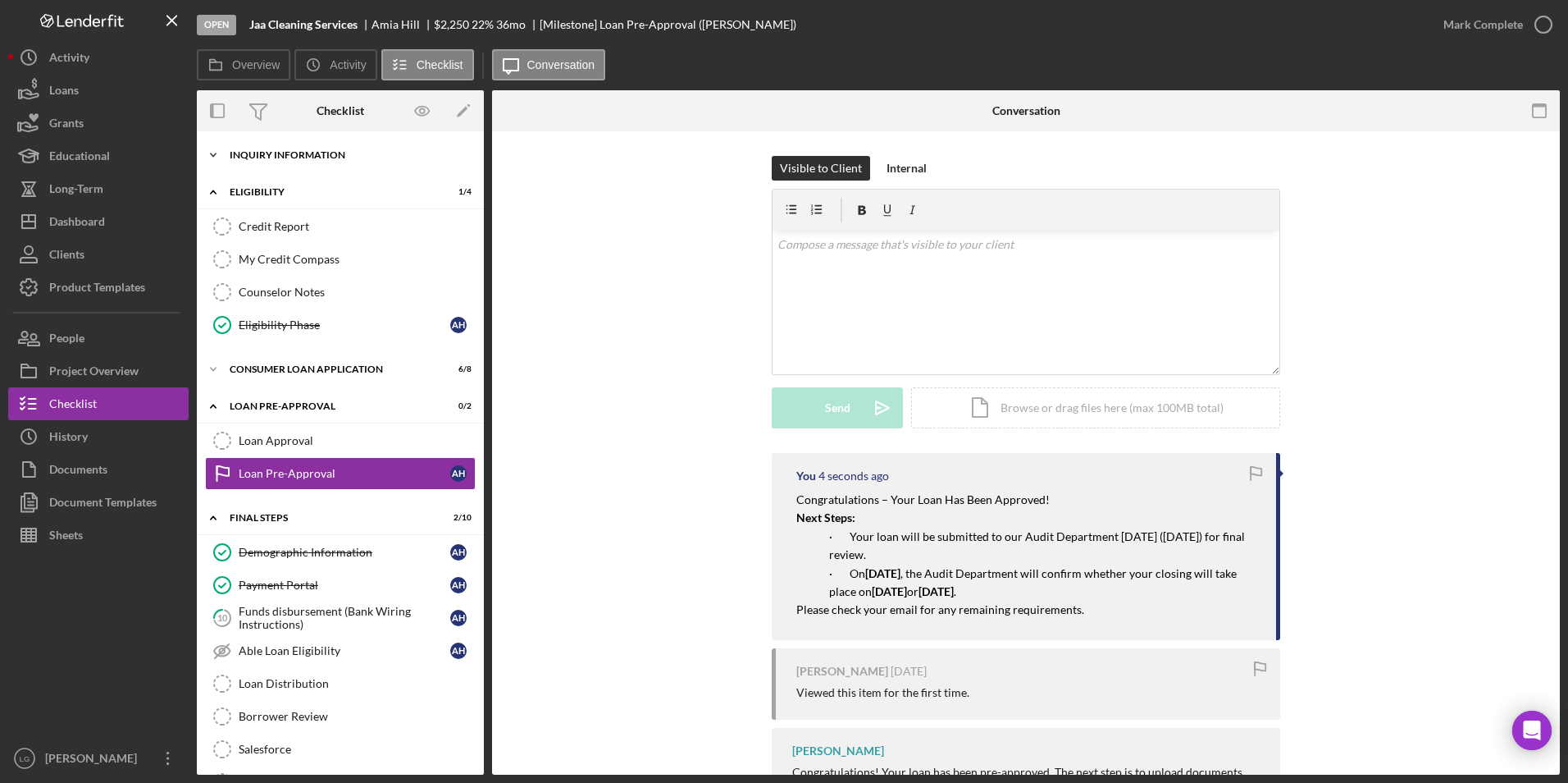
click at [256, 154] on div "Inquiry Information" at bounding box center [346, 155] width 234 height 9
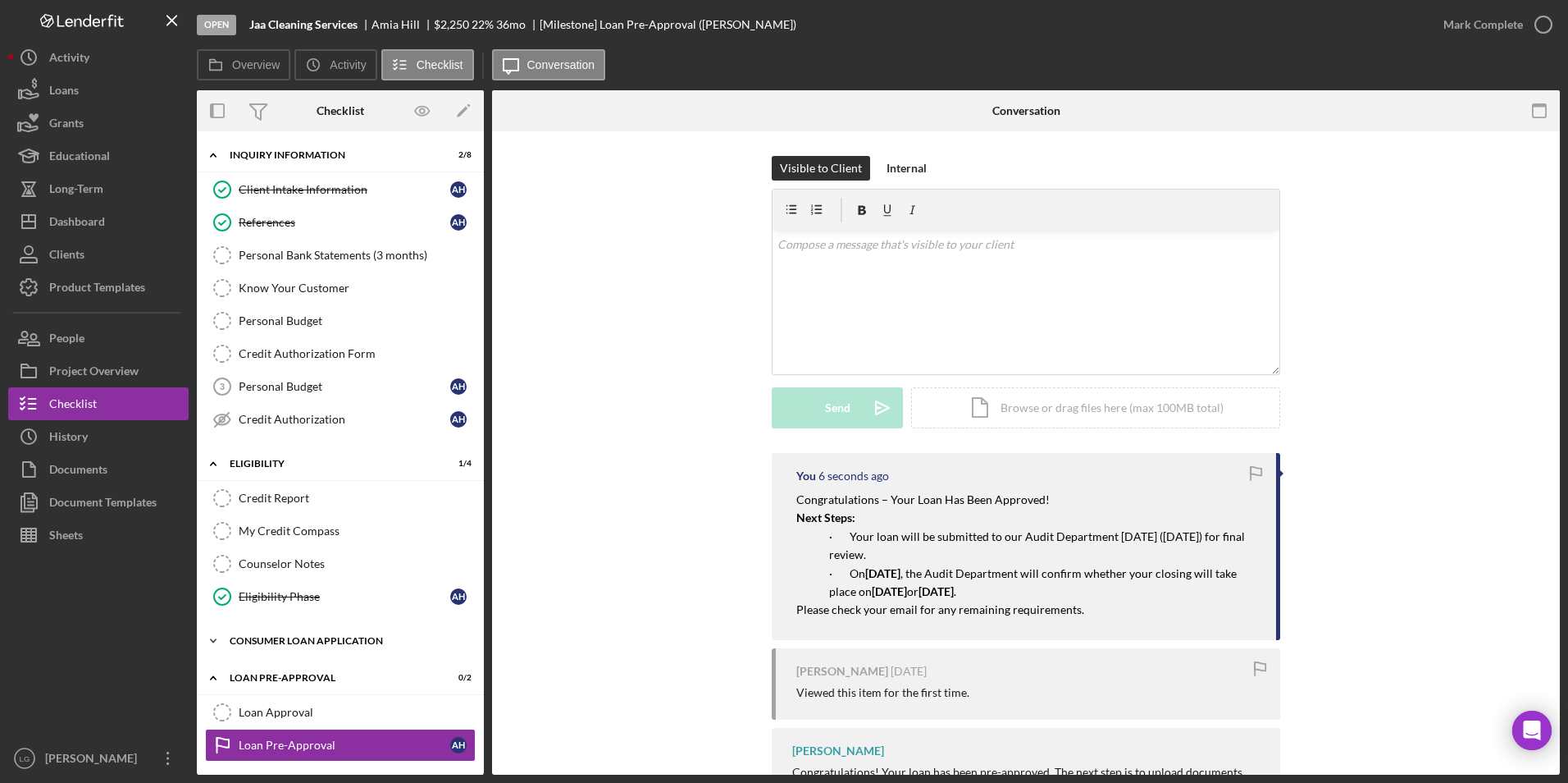
click at [243, 634] on div "Icon/Expander Consumer Loan Application 6 / 8" at bounding box center [341, 640] width 287 height 33
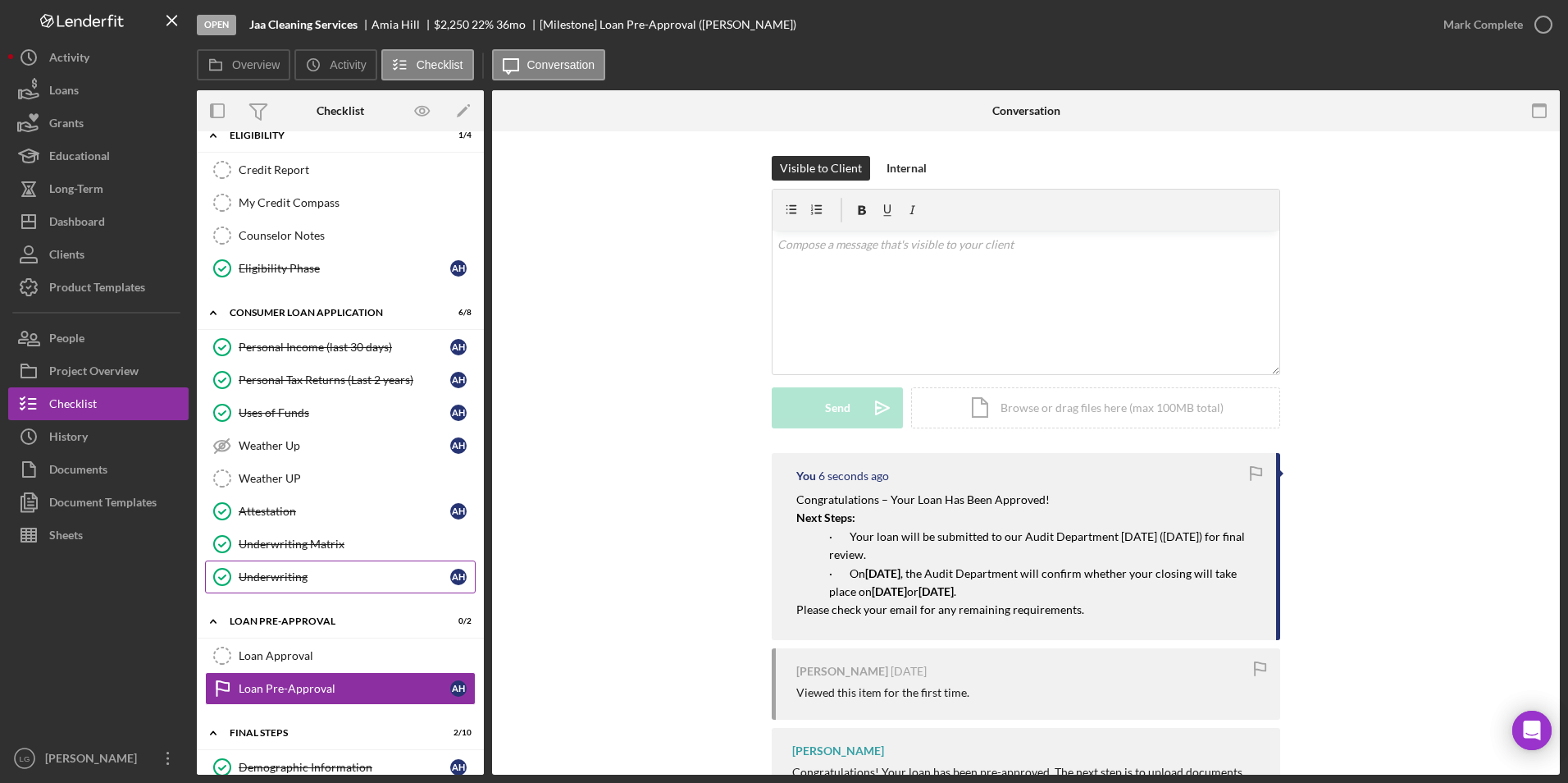
scroll to position [575, 0]
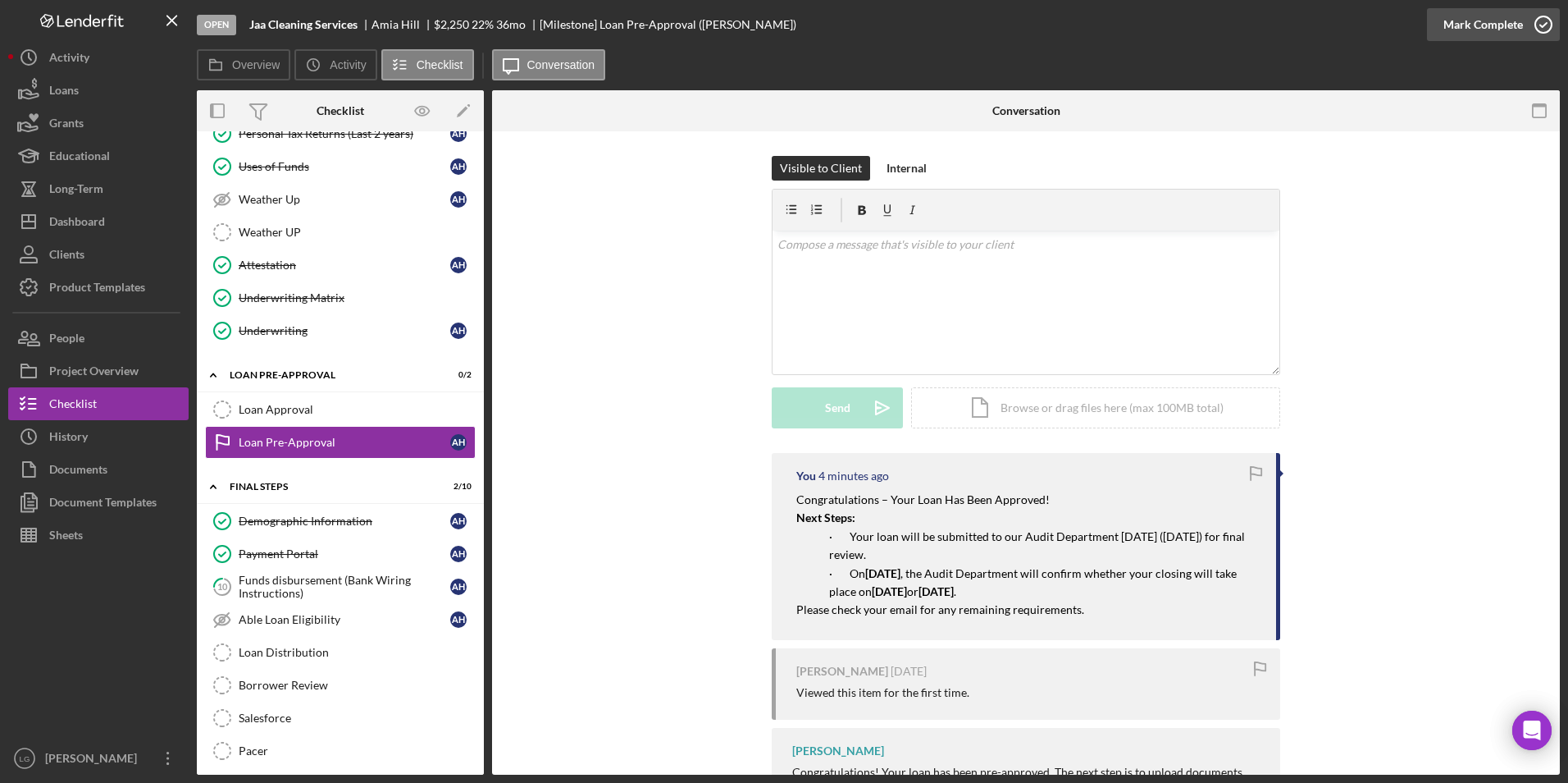
click at [1470, 23] on div "Mark Complete" at bounding box center [1483, 24] width 80 height 33
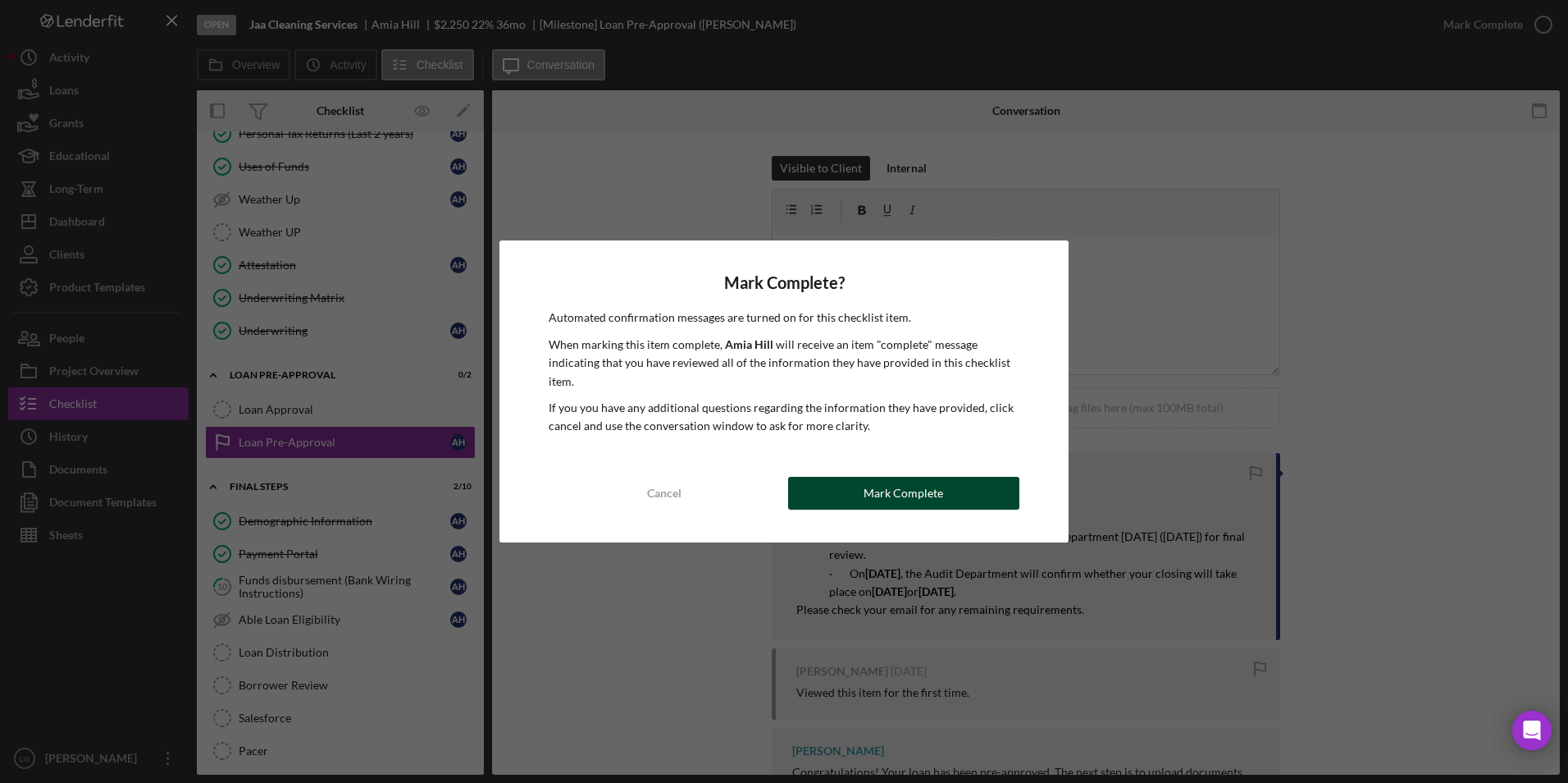
click at [879, 487] on div "Mark Complete" at bounding box center [903, 493] width 80 height 33
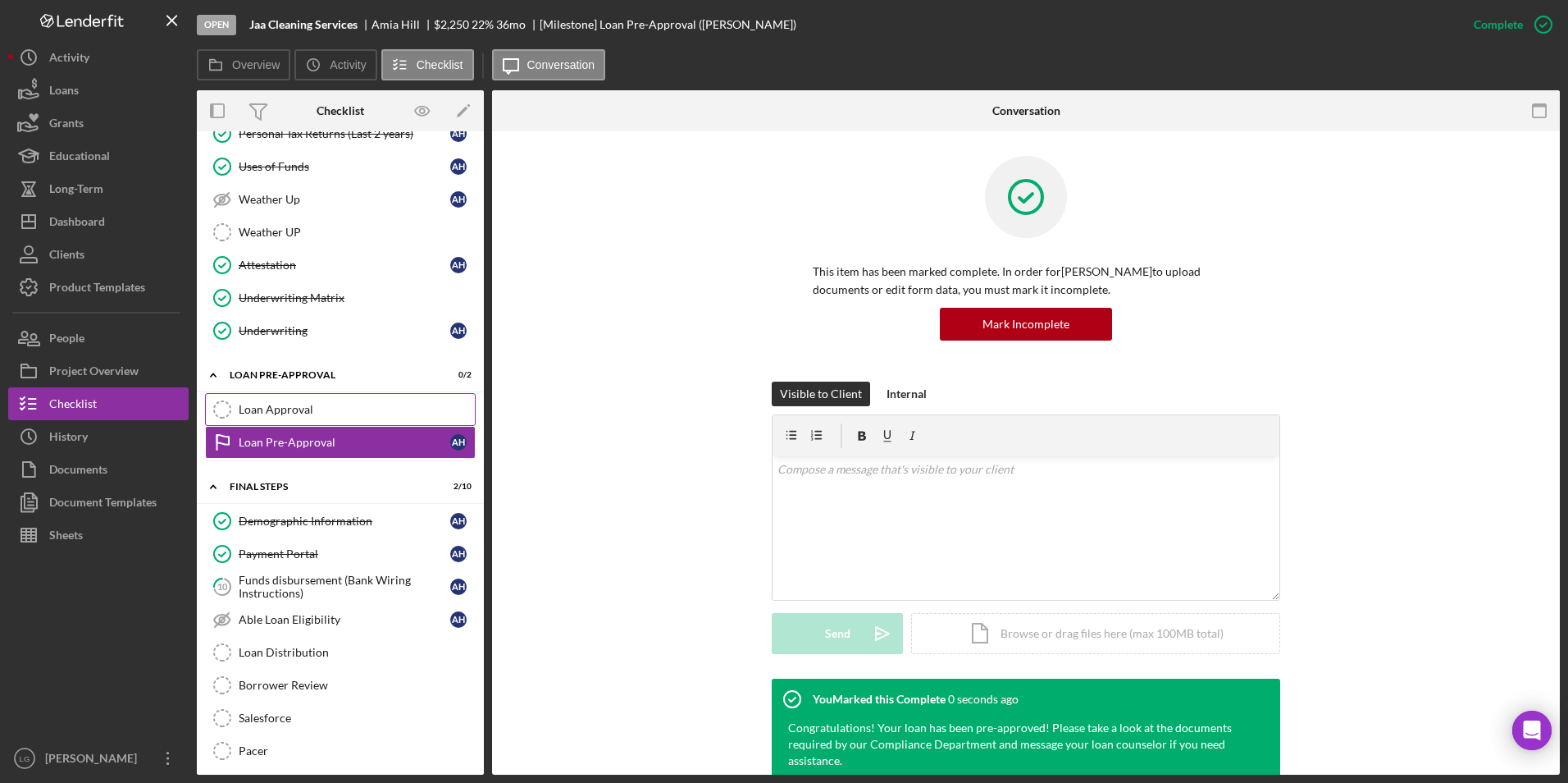
click at [329, 407] on div "Loan Approval" at bounding box center [357, 409] width 236 height 13
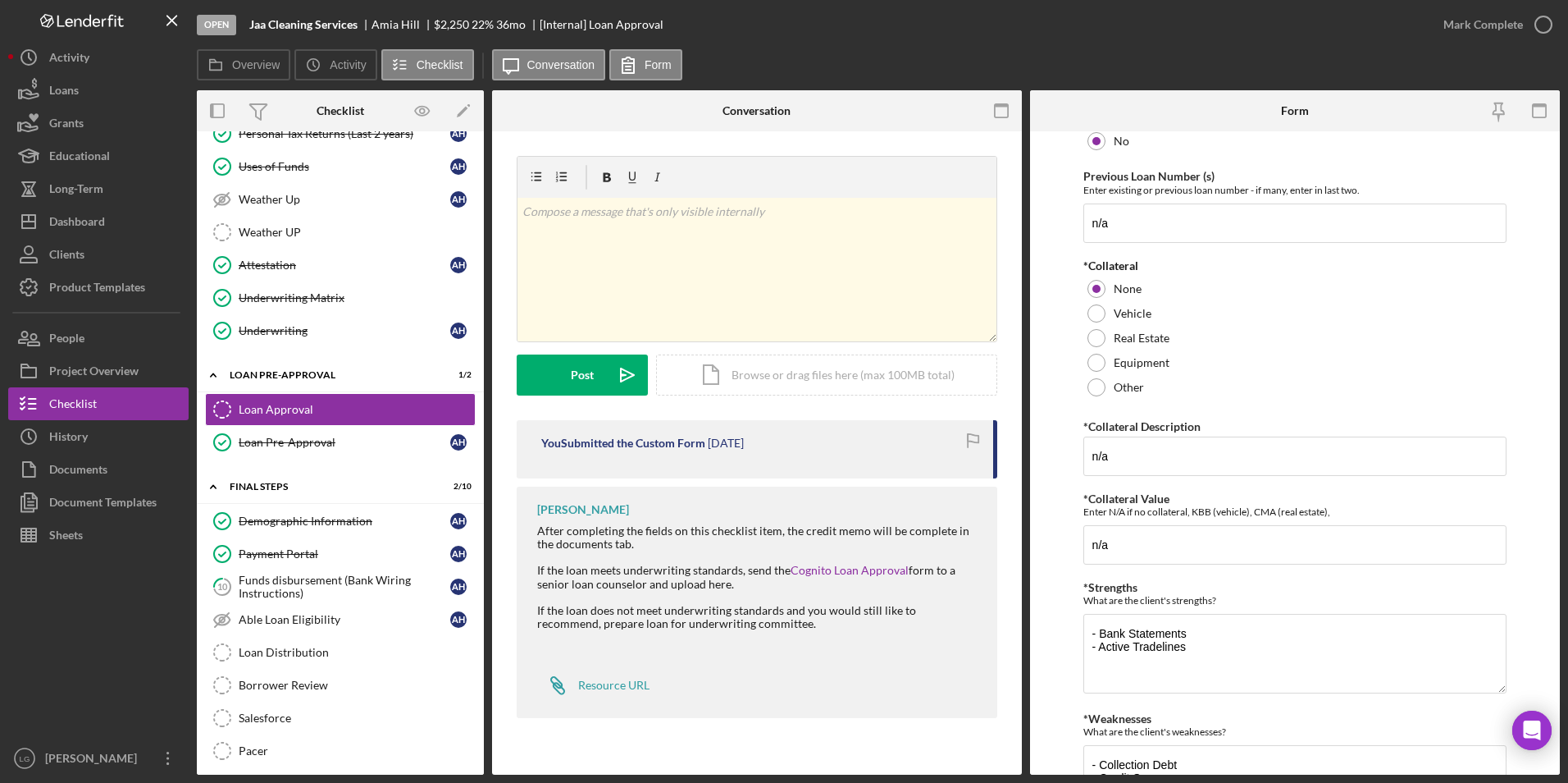
scroll to position [446, 0]
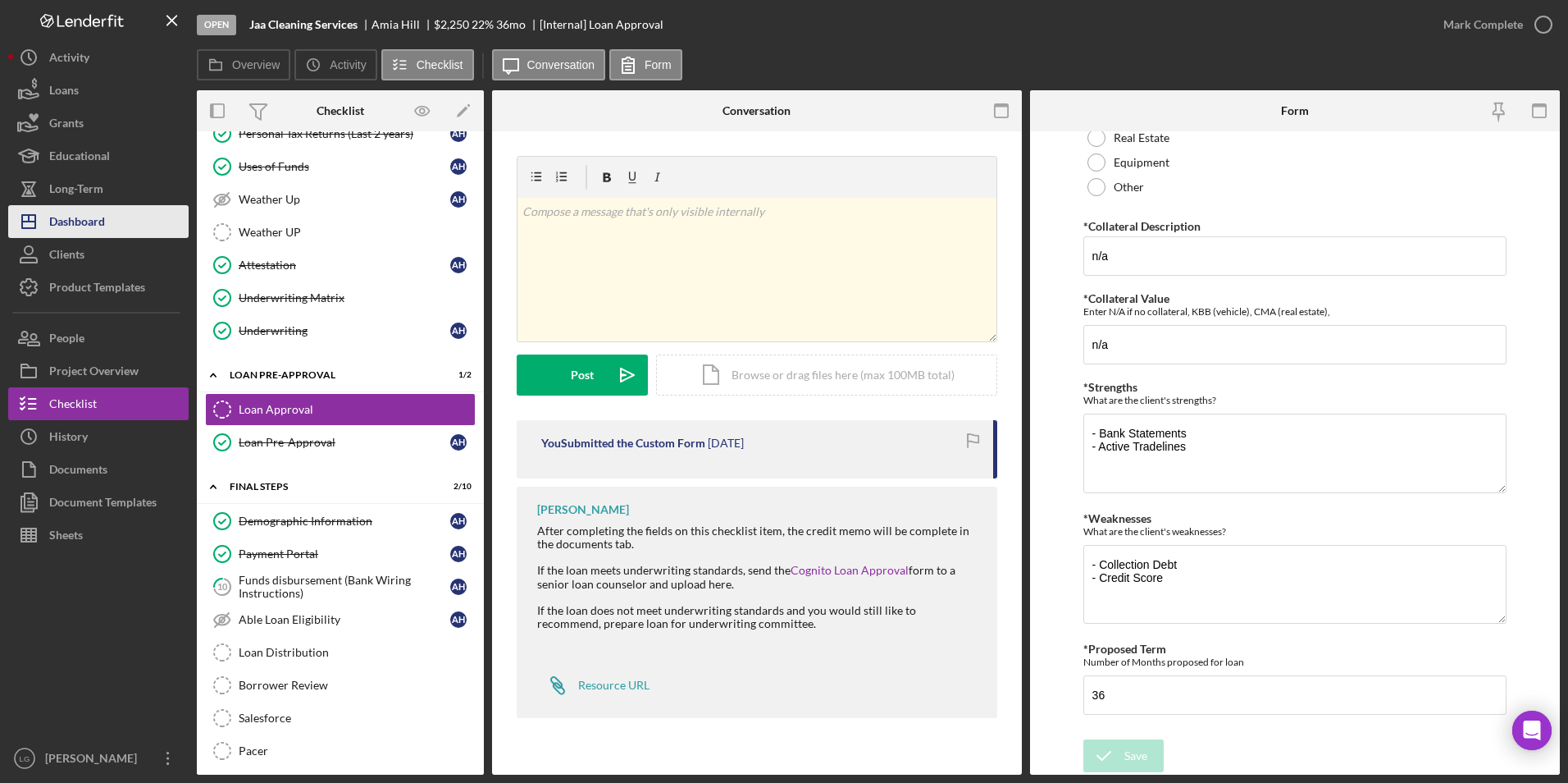
click at [47, 209] on icon "Icon/Dashboard" at bounding box center [29, 222] width 41 height 41
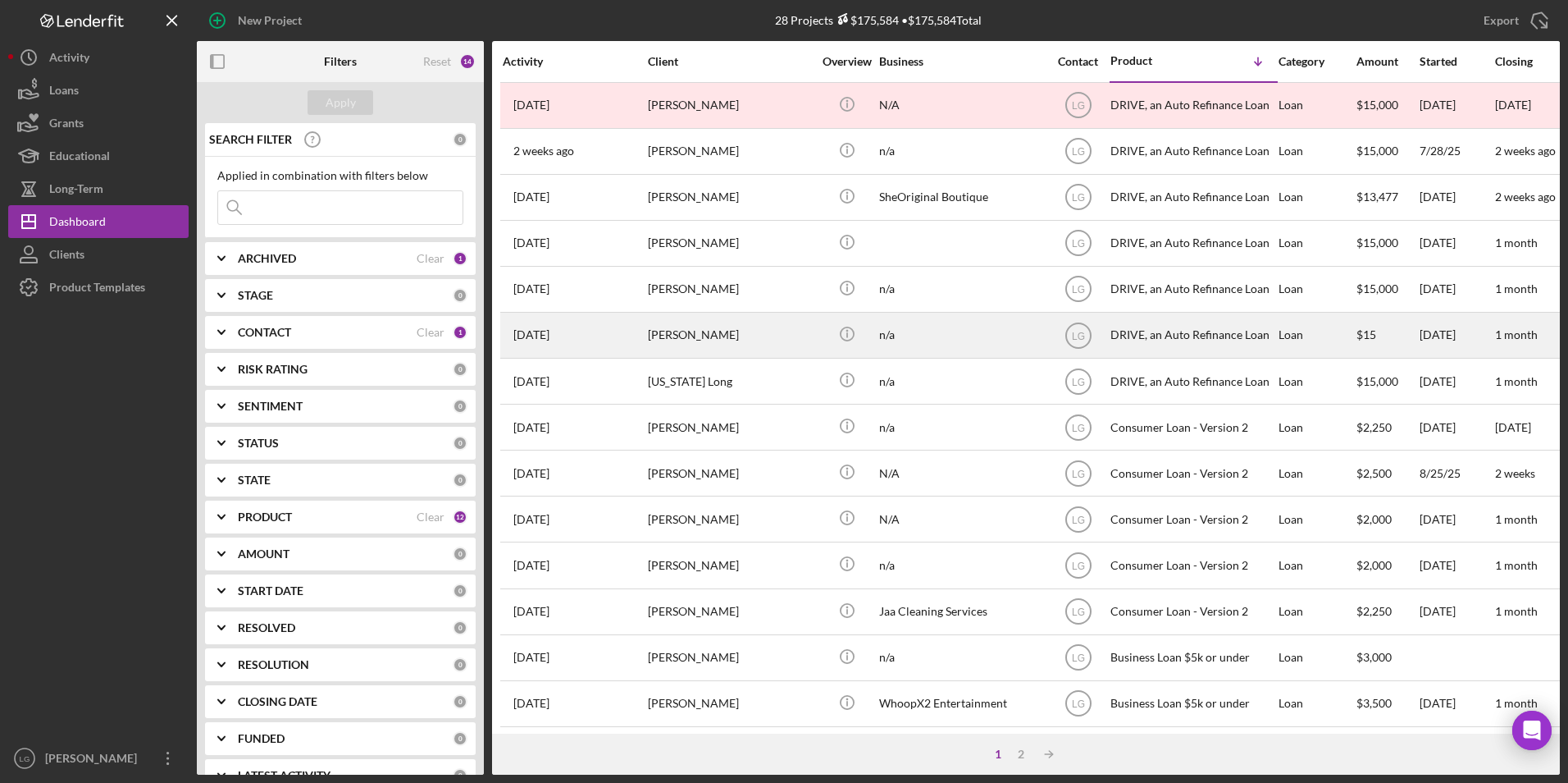
click at [678, 330] on div "[PERSON_NAME]" at bounding box center [729, 335] width 164 height 43
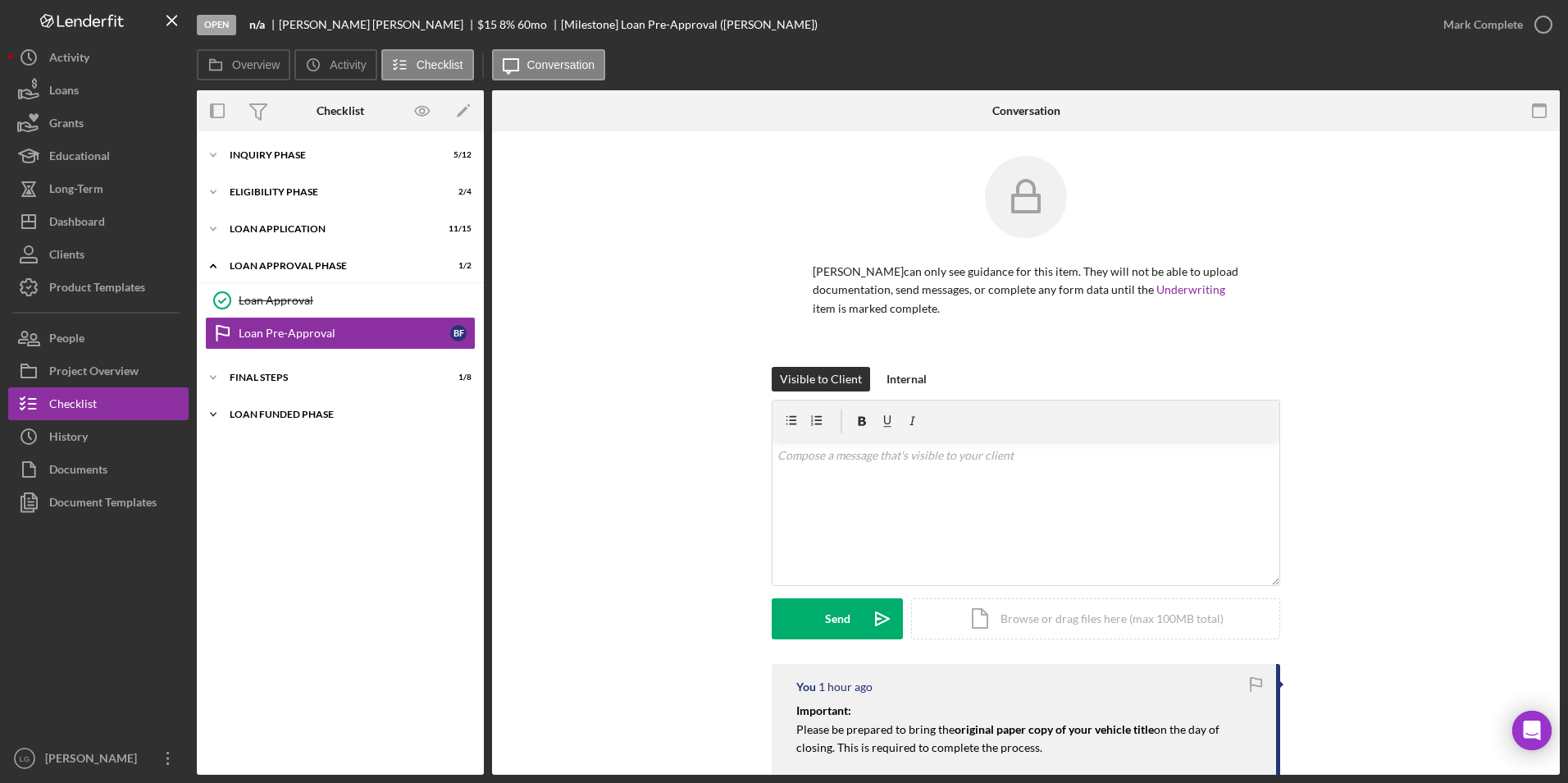
click at [264, 417] on div "Loan Funded Phase" at bounding box center [346, 414] width 234 height 9
click at [267, 381] on div "FINAL STEPS" at bounding box center [346, 377] width 234 height 9
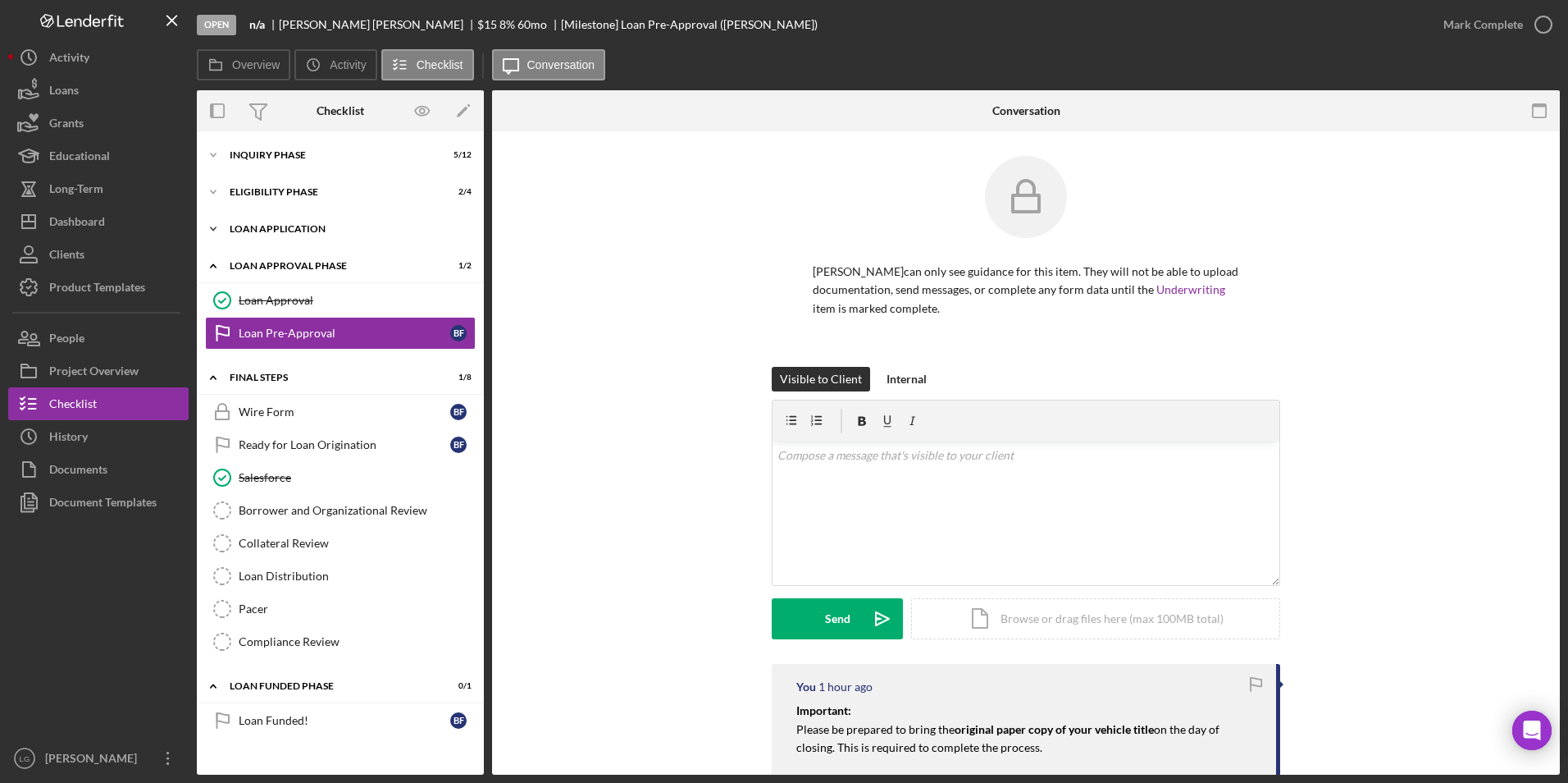
click at [273, 227] on div "Loan Application" at bounding box center [346, 229] width 234 height 9
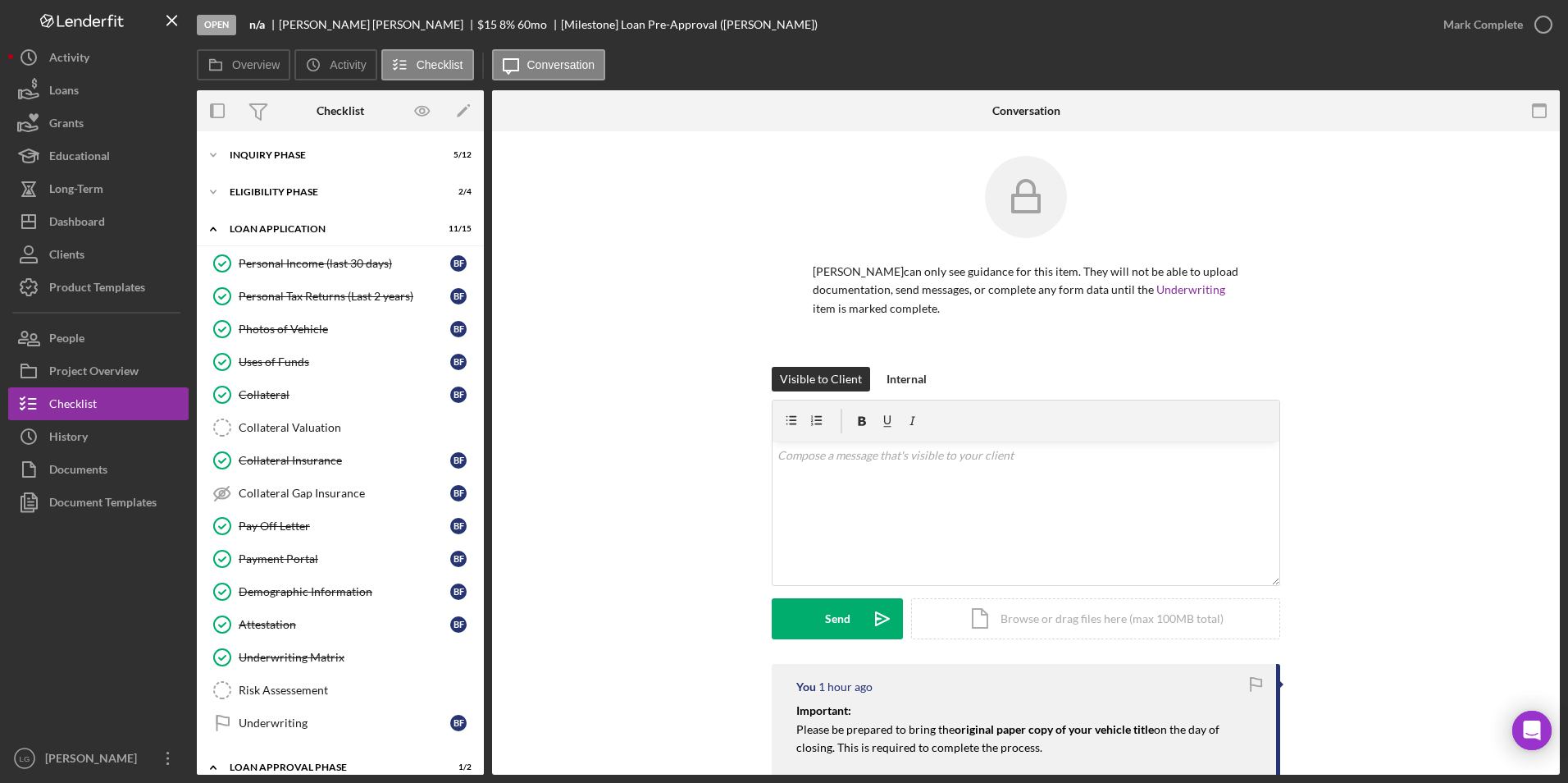
drag, startPoint x: 273, startPoint y: 189, endPoint x: 276, endPoint y: 175, distance: 14.3
click at [275, 182] on div "Icon/Expander Eligibility Phase 2 / 4" at bounding box center [341, 192] width 287 height 33
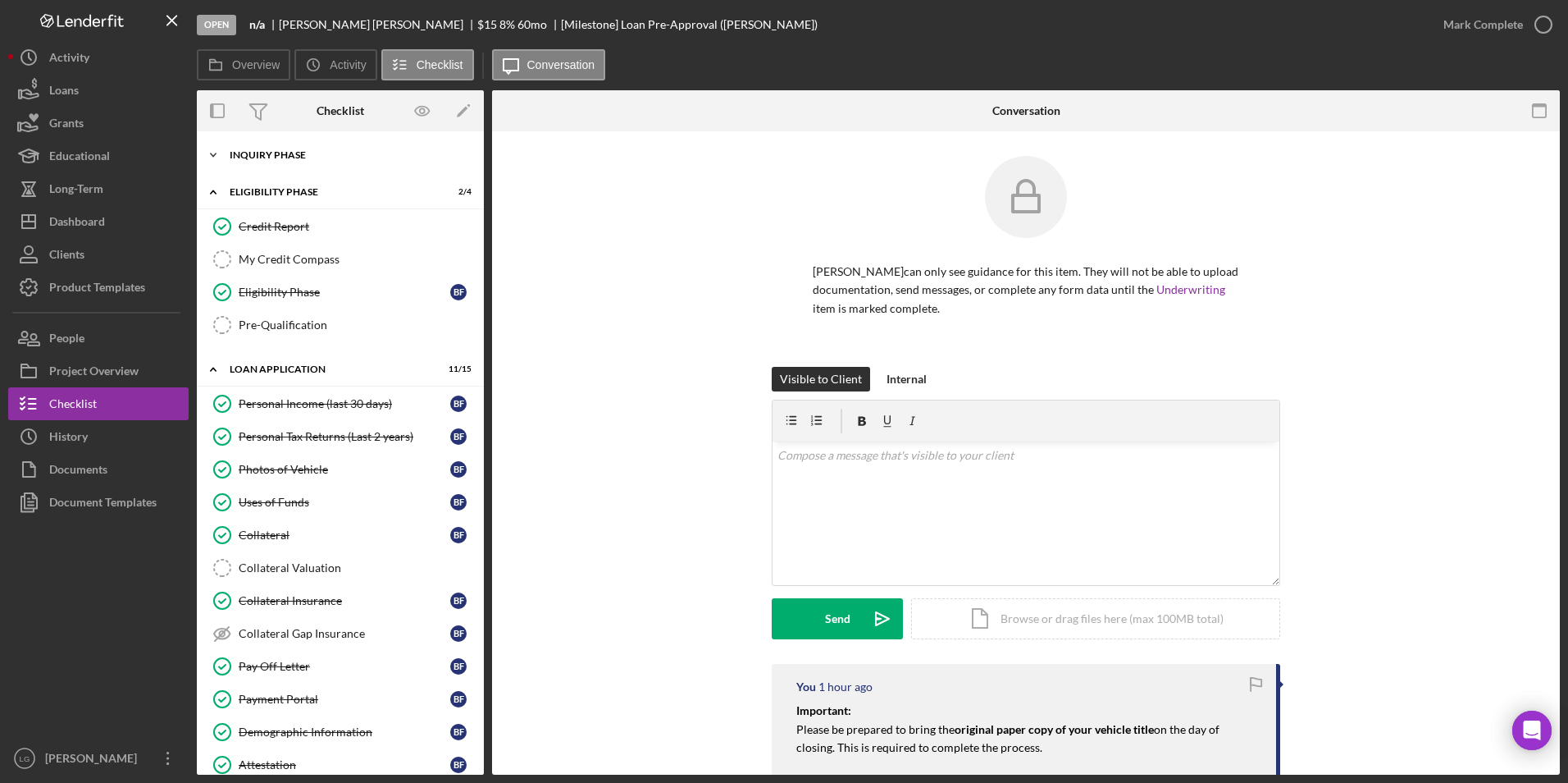
click at [276, 160] on div "Icon/Expander Inquiry Phase 5 / 12" at bounding box center [341, 155] width 287 height 33
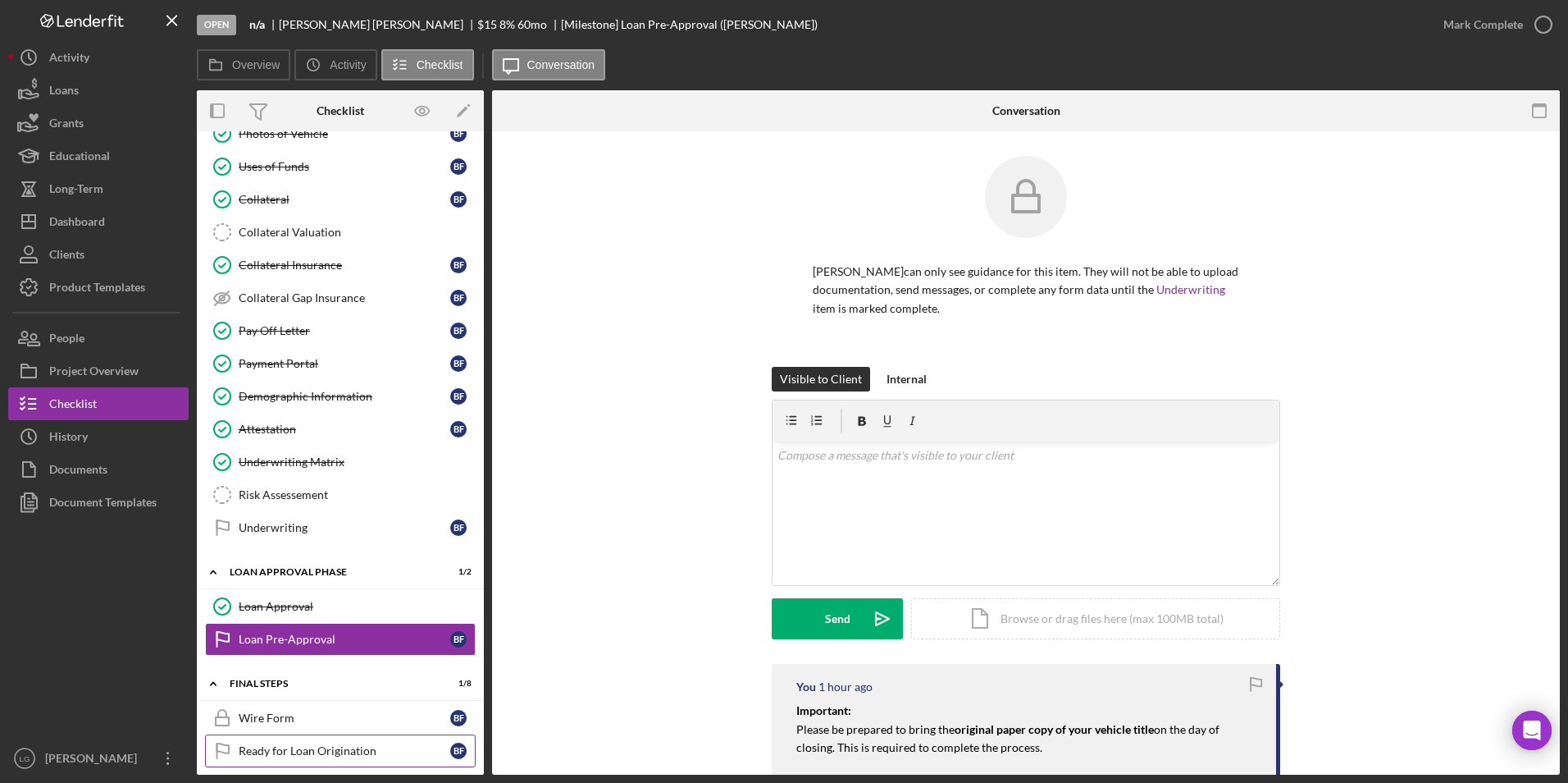
scroll to position [1023, 0]
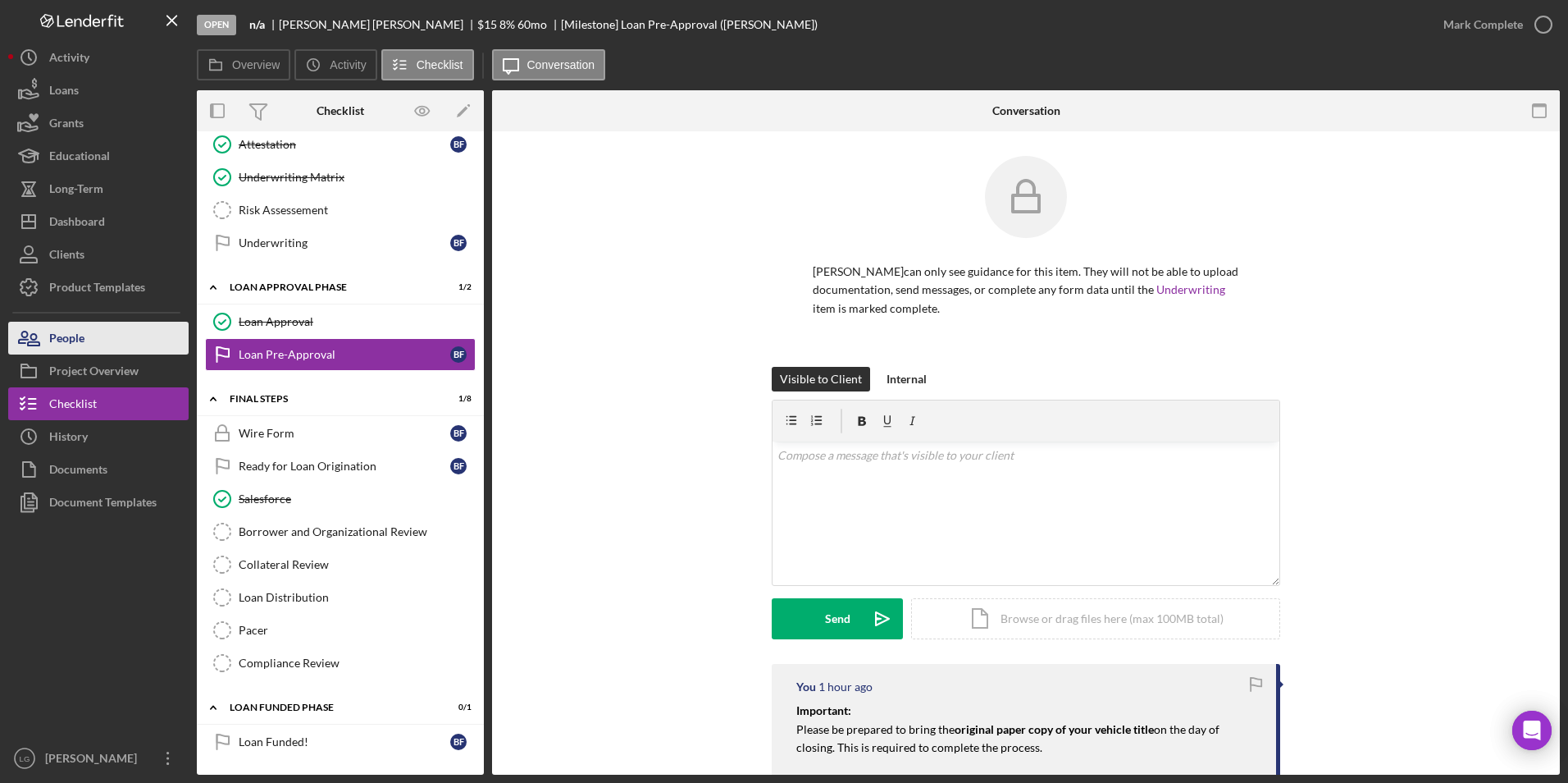
drag, startPoint x: 100, startPoint y: 338, endPoint x: 136, endPoint y: 325, distance: 38.3
click at [100, 338] on button "People" at bounding box center [99, 338] width 180 height 33
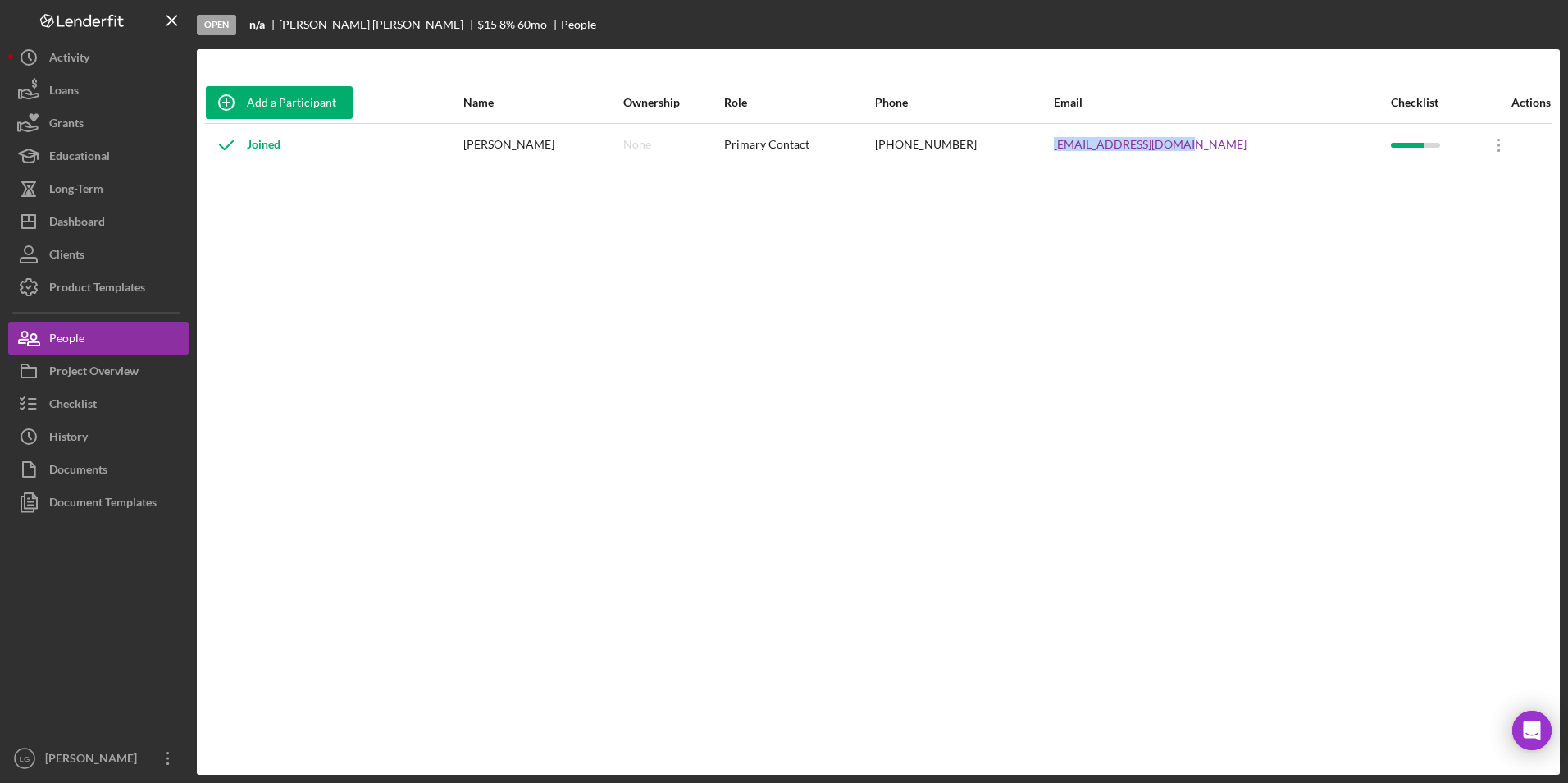
drag, startPoint x: 1248, startPoint y: 151, endPoint x: 1070, endPoint y: 166, distance: 178.6
click at [1070, 166] on table "Add a Participant Name Ownership Role Phone Email Checklist Actions Joined [PER…" at bounding box center [877, 124] width 1347 height 85
click at [133, 408] on button "Checklist" at bounding box center [99, 403] width 180 height 33
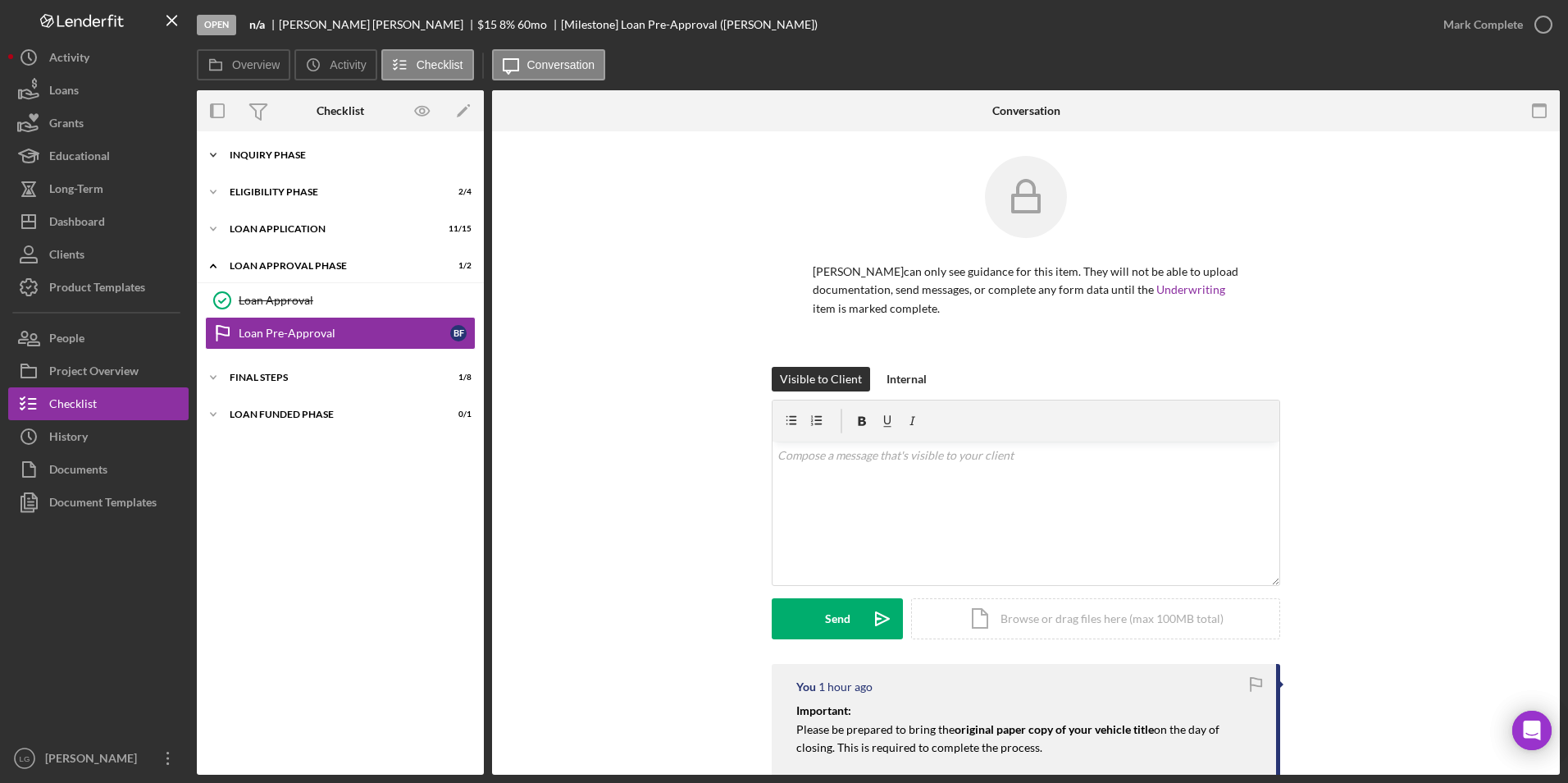
click at [296, 164] on div "Icon/Expander Inquiry Phase 5 / 12" at bounding box center [341, 155] width 287 height 33
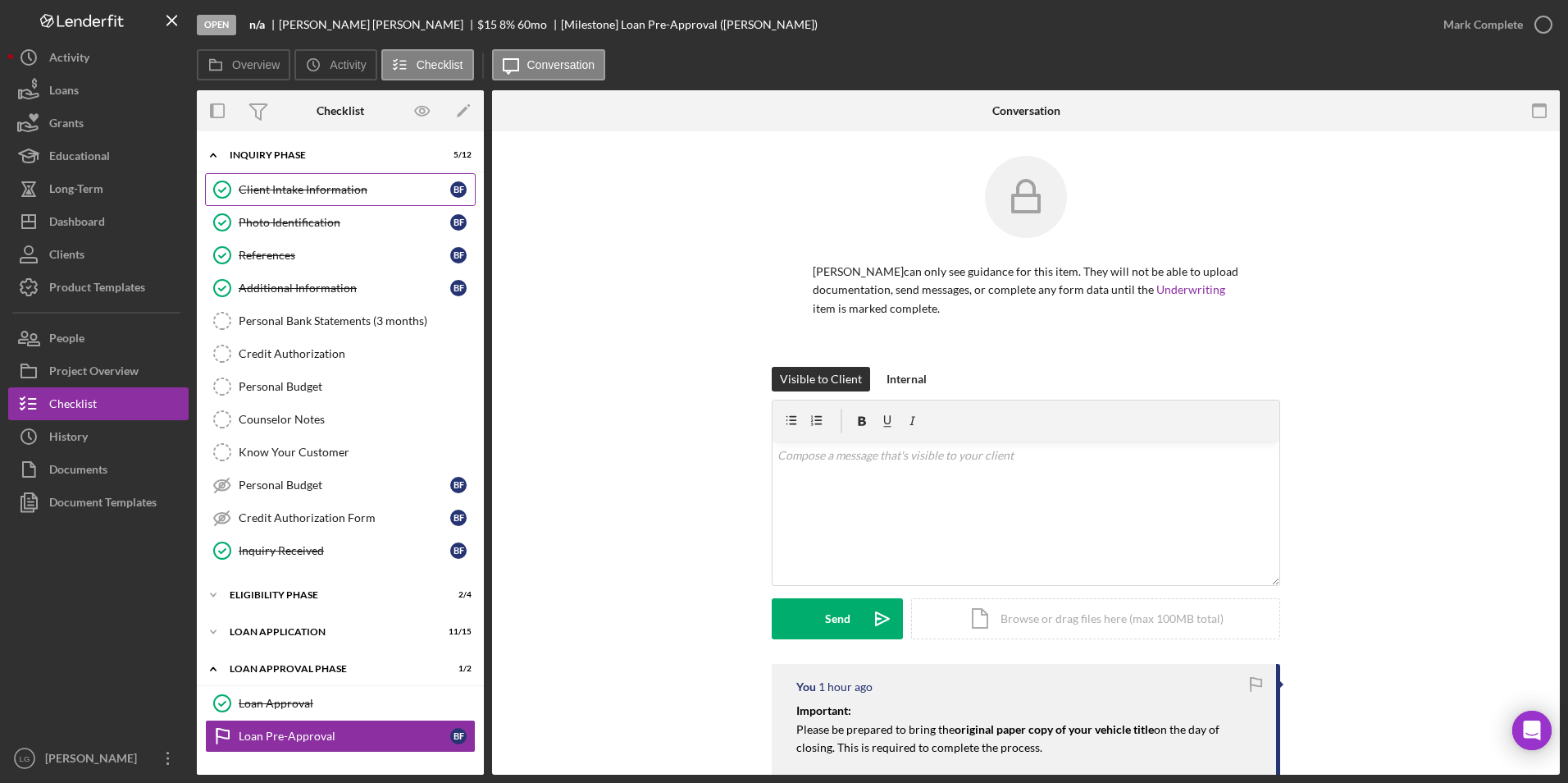
click at [266, 184] on div "Client Intake Information" at bounding box center [343, 190] width 211 height 13
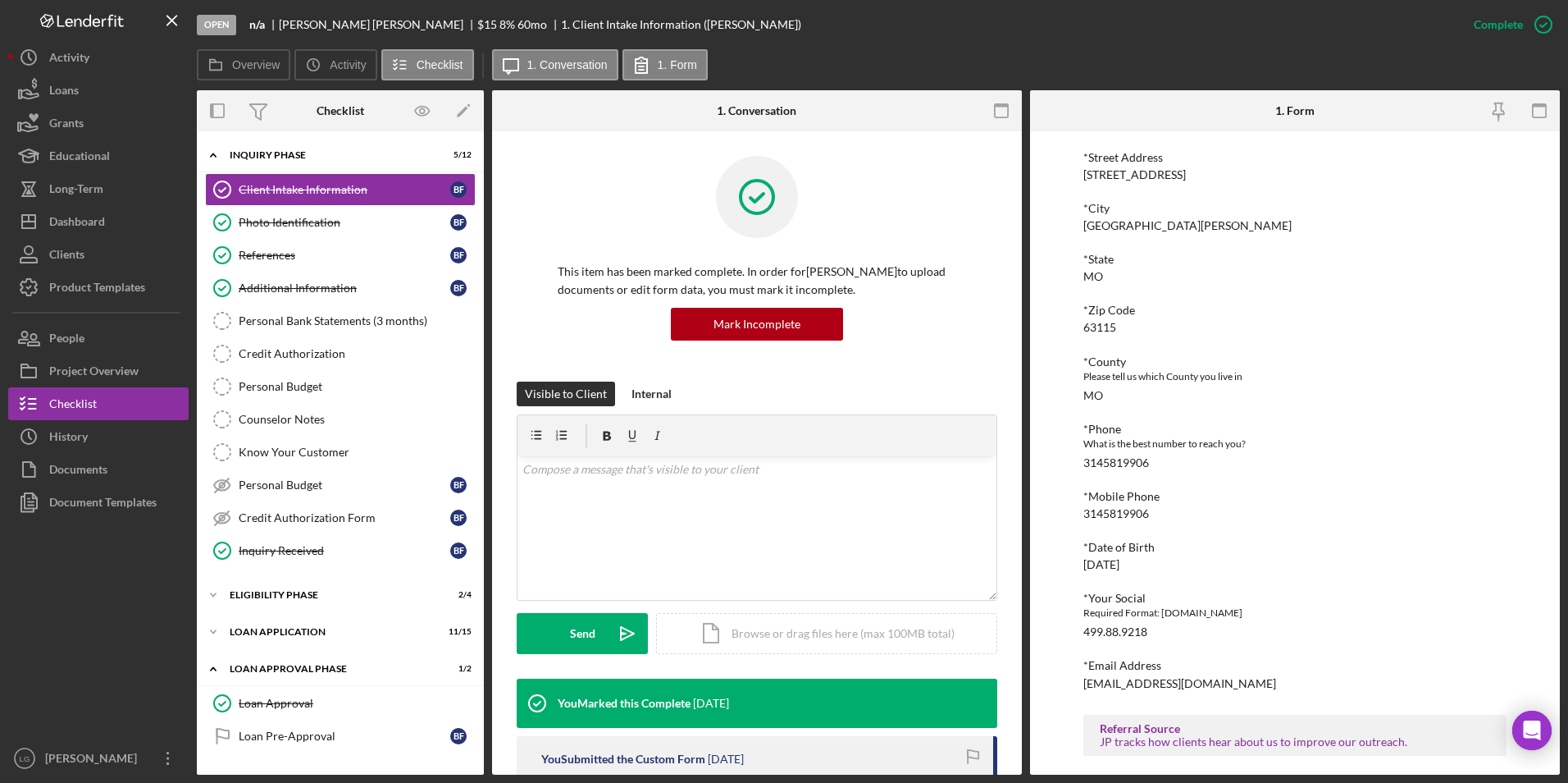
scroll to position [452, 0]
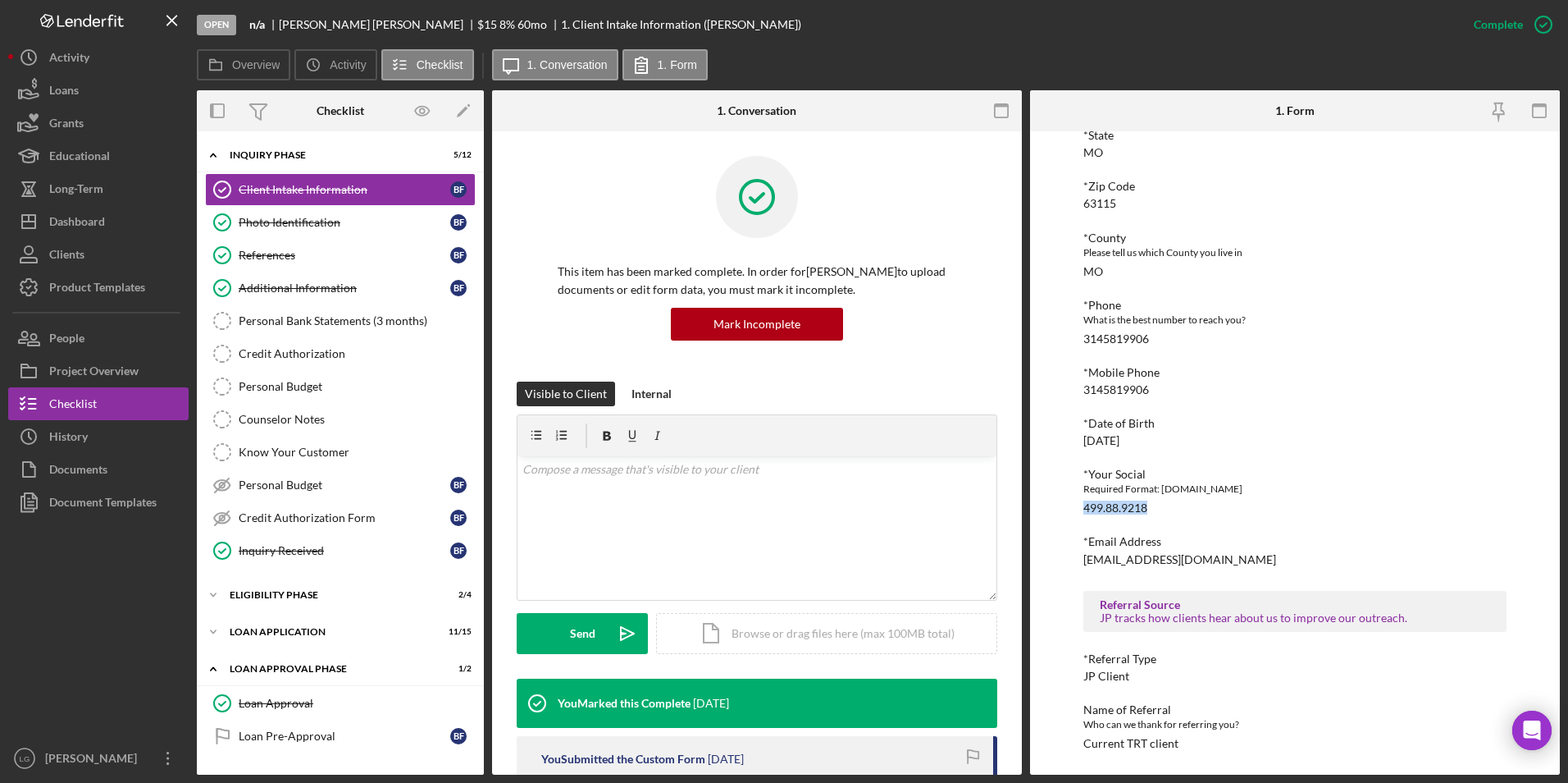
drag, startPoint x: 1153, startPoint y: 510, endPoint x: 1057, endPoint y: 509, distance: 96.0
click at [1057, 509] on div "To edit this form you must mark this item incomplete [PERSON_NAME] Customer Int…" at bounding box center [1294, 453] width 529 height 643
drag, startPoint x: 1057, startPoint y: 509, endPoint x: 1104, endPoint y: 509, distance: 47.0
drag, startPoint x: 1150, startPoint y: 443, endPoint x: 1070, endPoint y: 438, distance: 80.2
click at [1070, 438] on div "To edit this form you must mark this item incomplete [PERSON_NAME] Customer Int…" at bounding box center [1294, 453] width 529 height 643
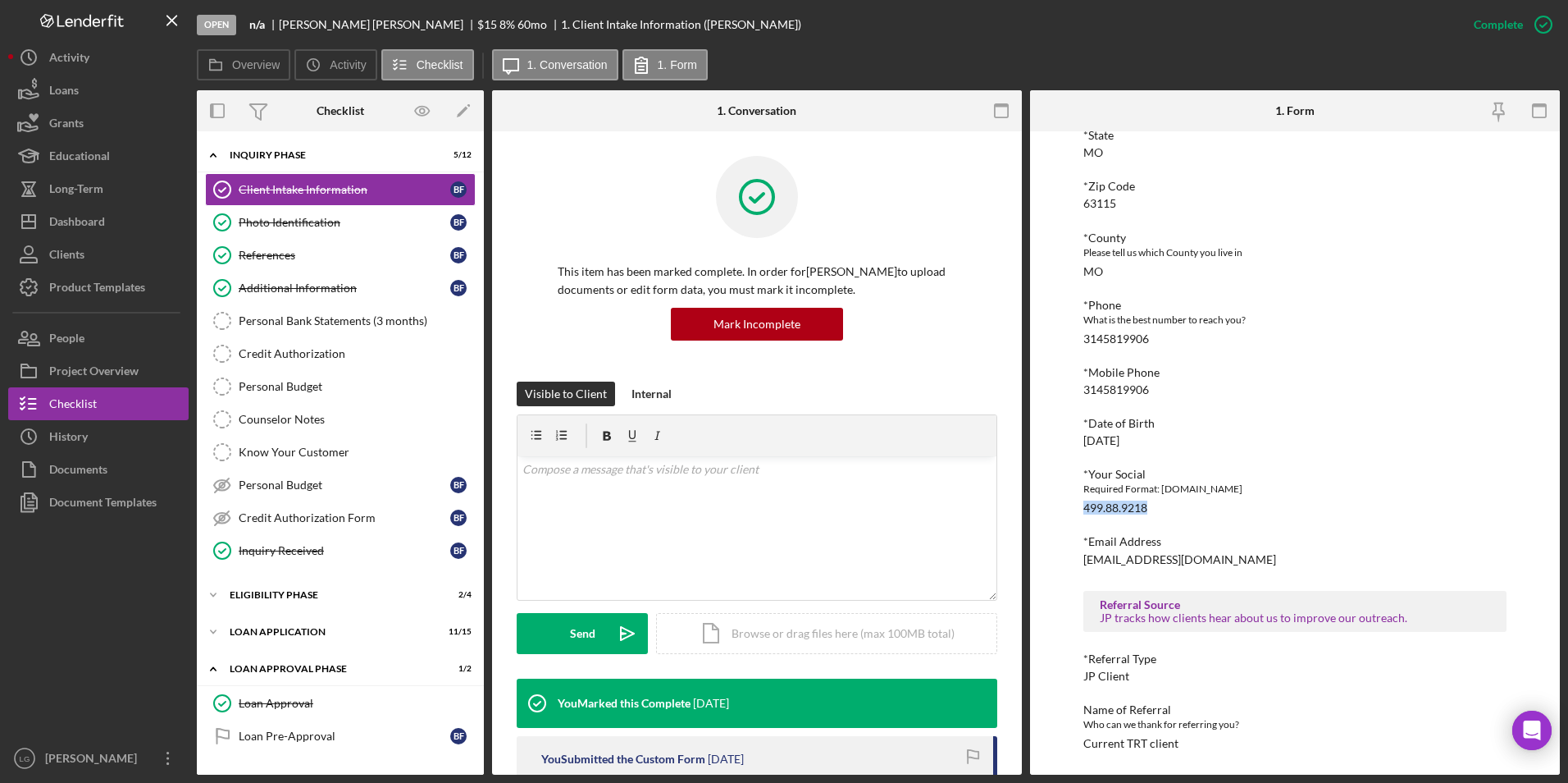
drag, startPoint x: 1070, startPoint y: 438, endPoint x: 1112, endPoint y: 440, distance: 42.0
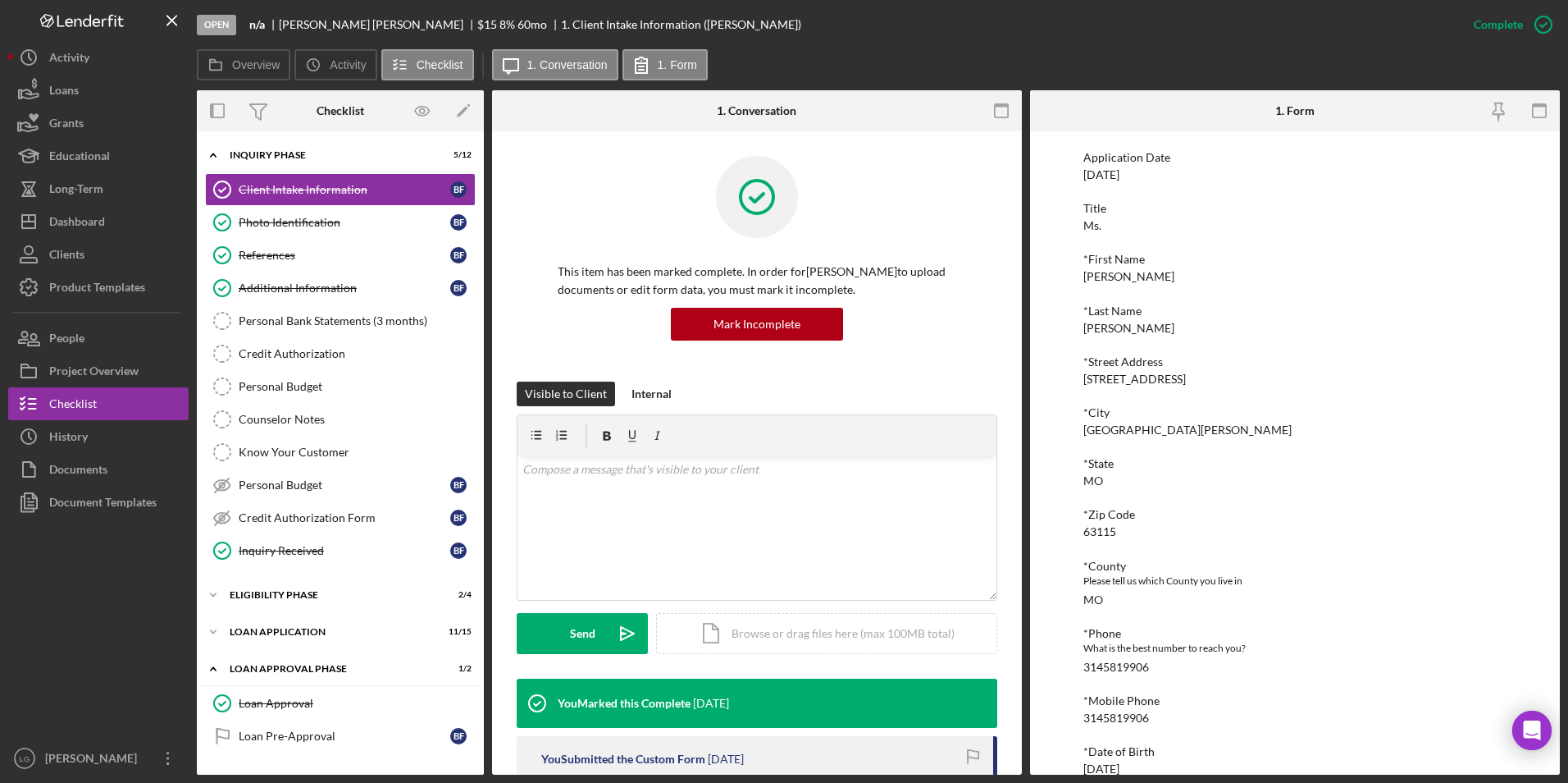
scroll to position [0, 0]
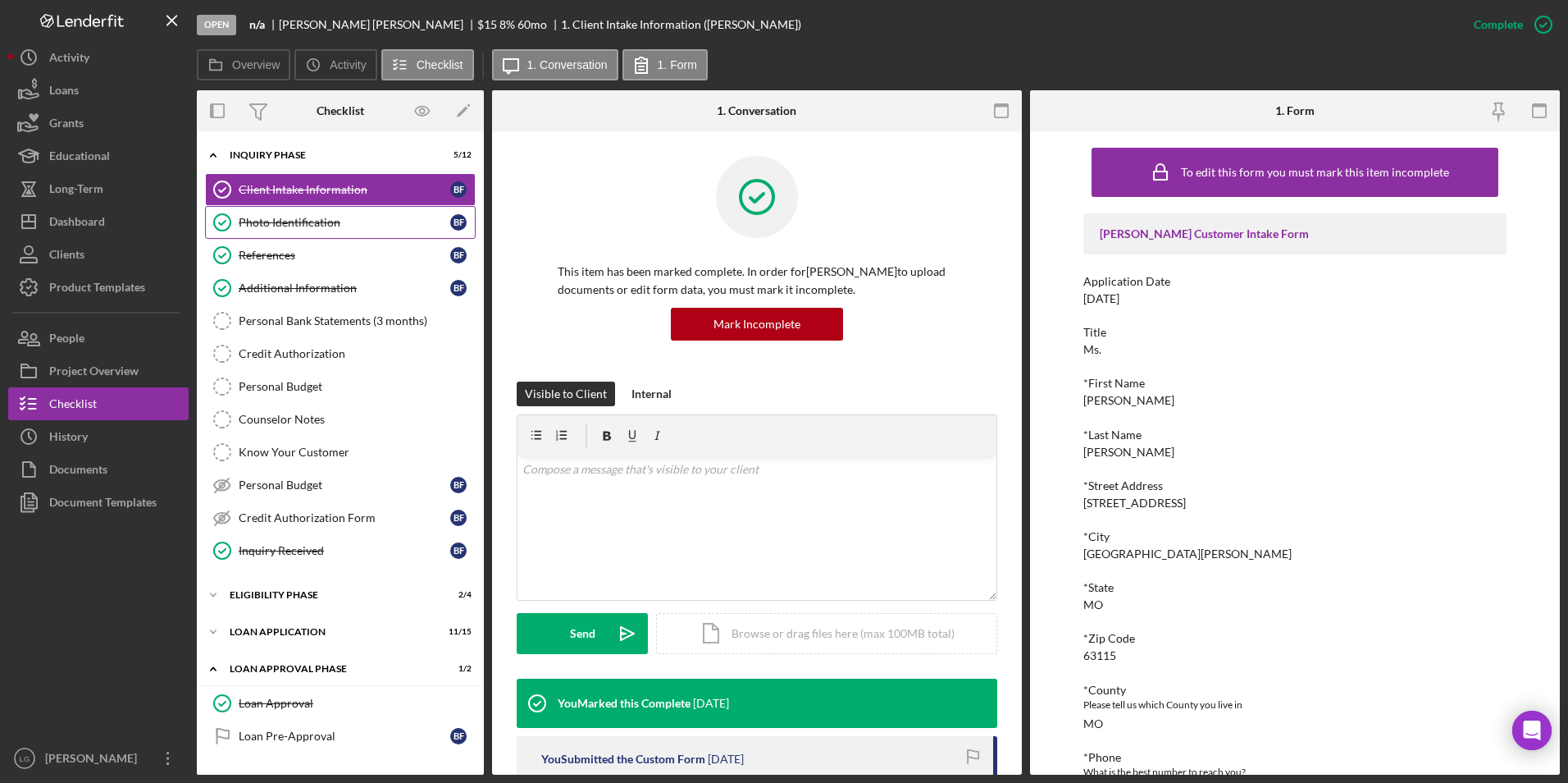
drag, startPoint x: 223, startPoint y: 230, endPoint x: 245, endPoint y: 235, distance: 22.6
click at [223, 230] on circle at bounding box center [221, 222] width 16 height 16
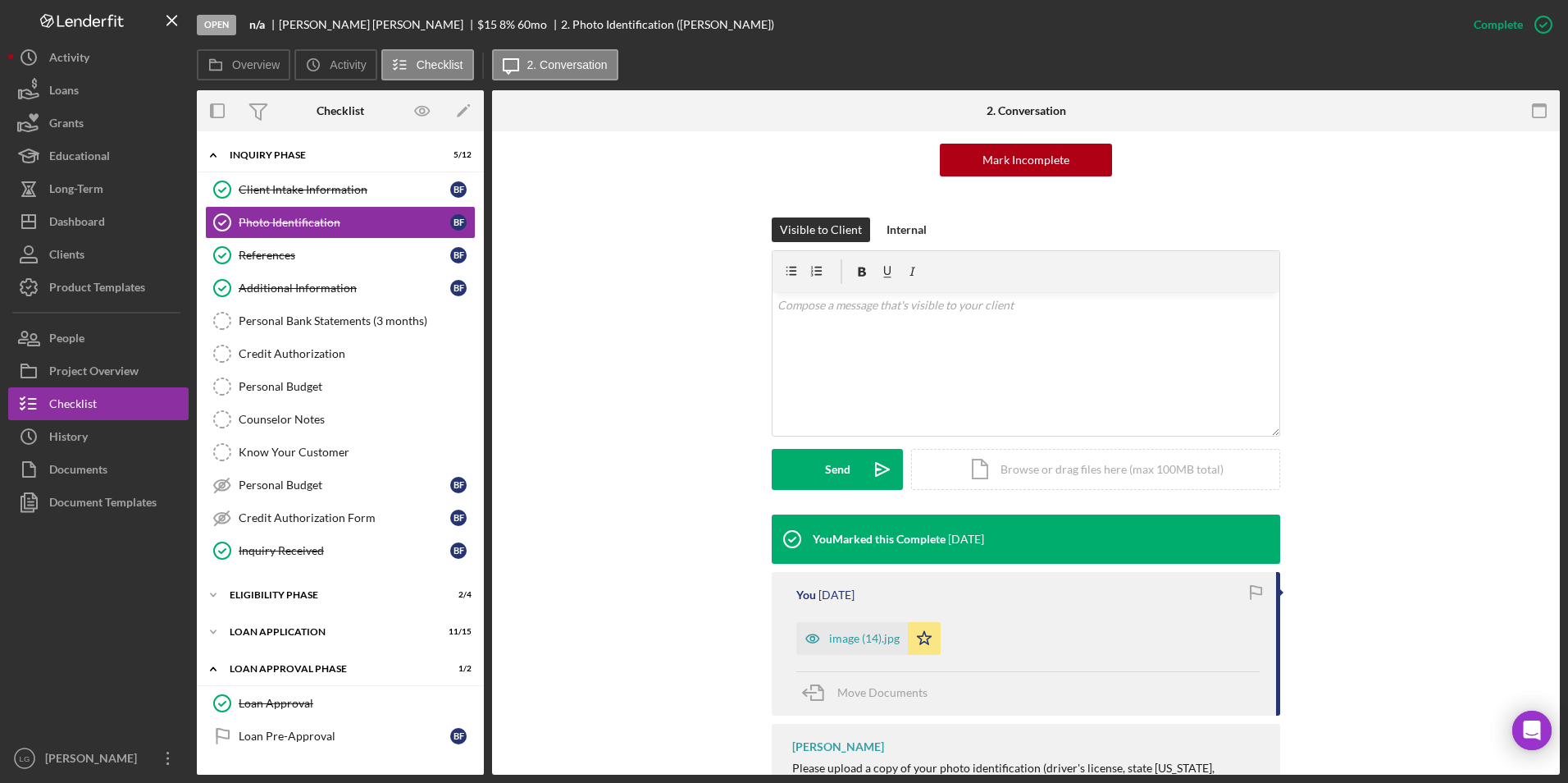
scroll to position [228, 0]
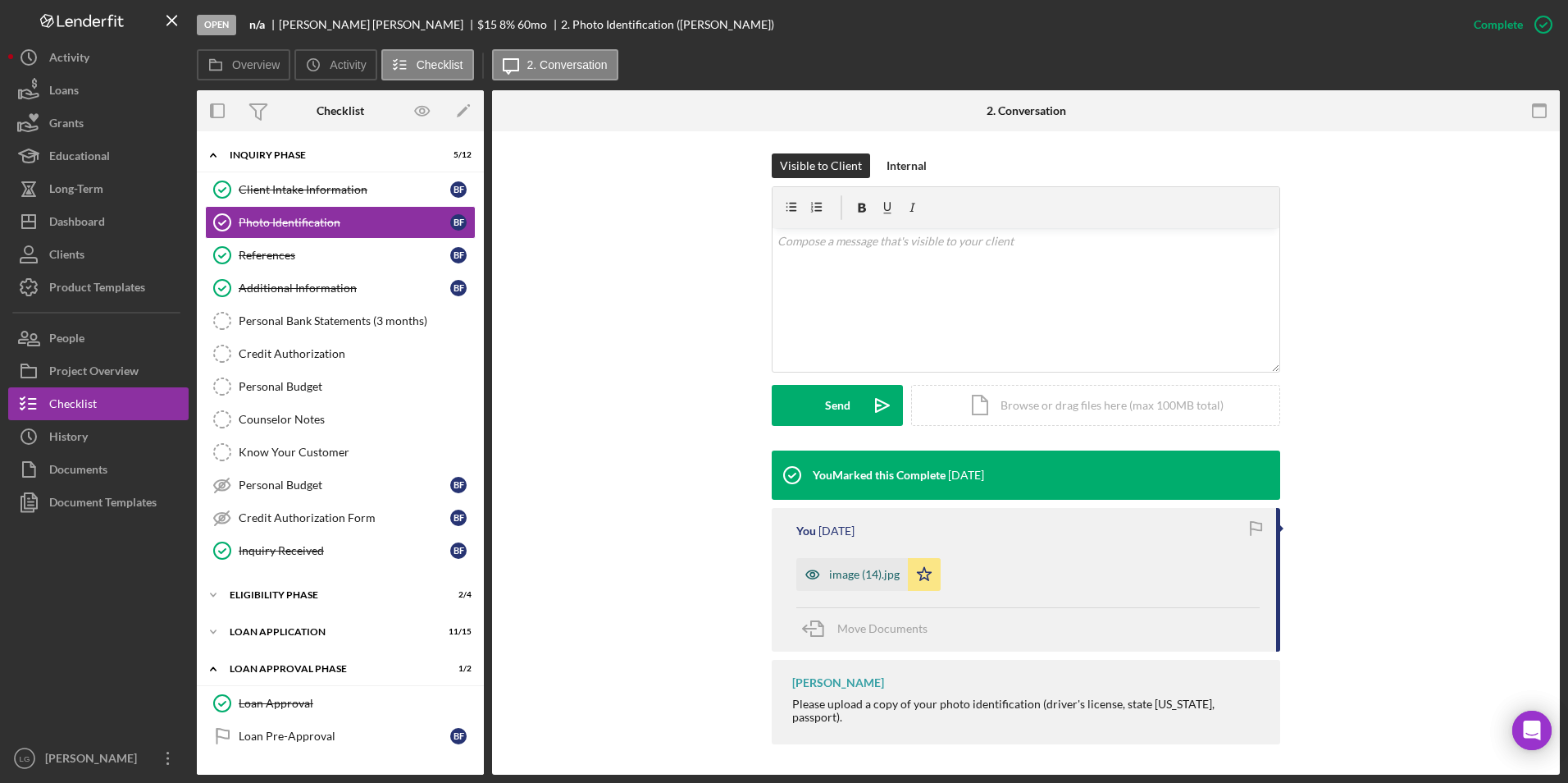
click at [830, 579] on div "image (14).jpg" at bounding box center [863, 575] width 70 height 13
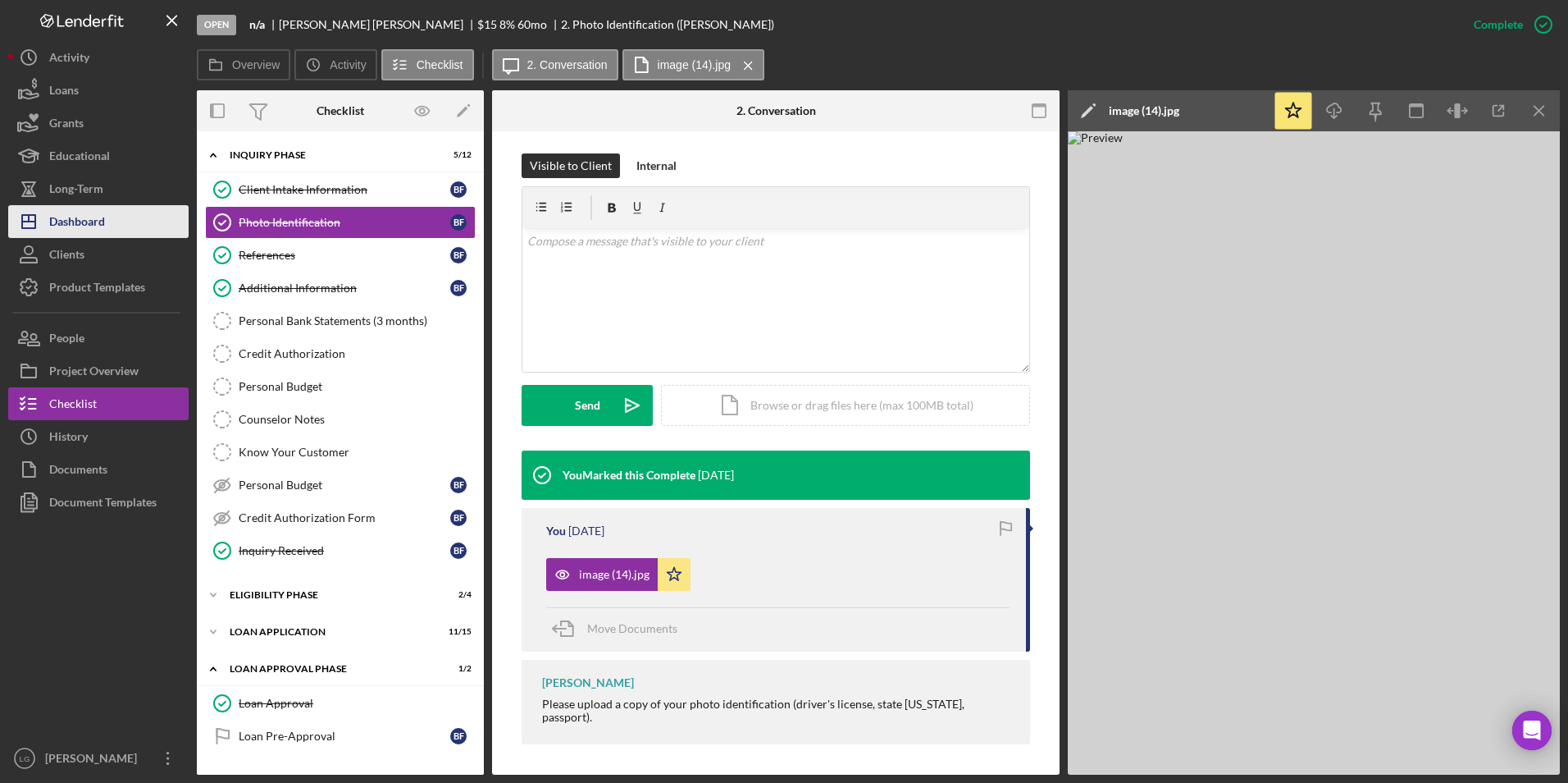
click at [120, 208] on button "Icon/Dashboard Dashboard" at bounding box center [99, 221] width 180 height 33
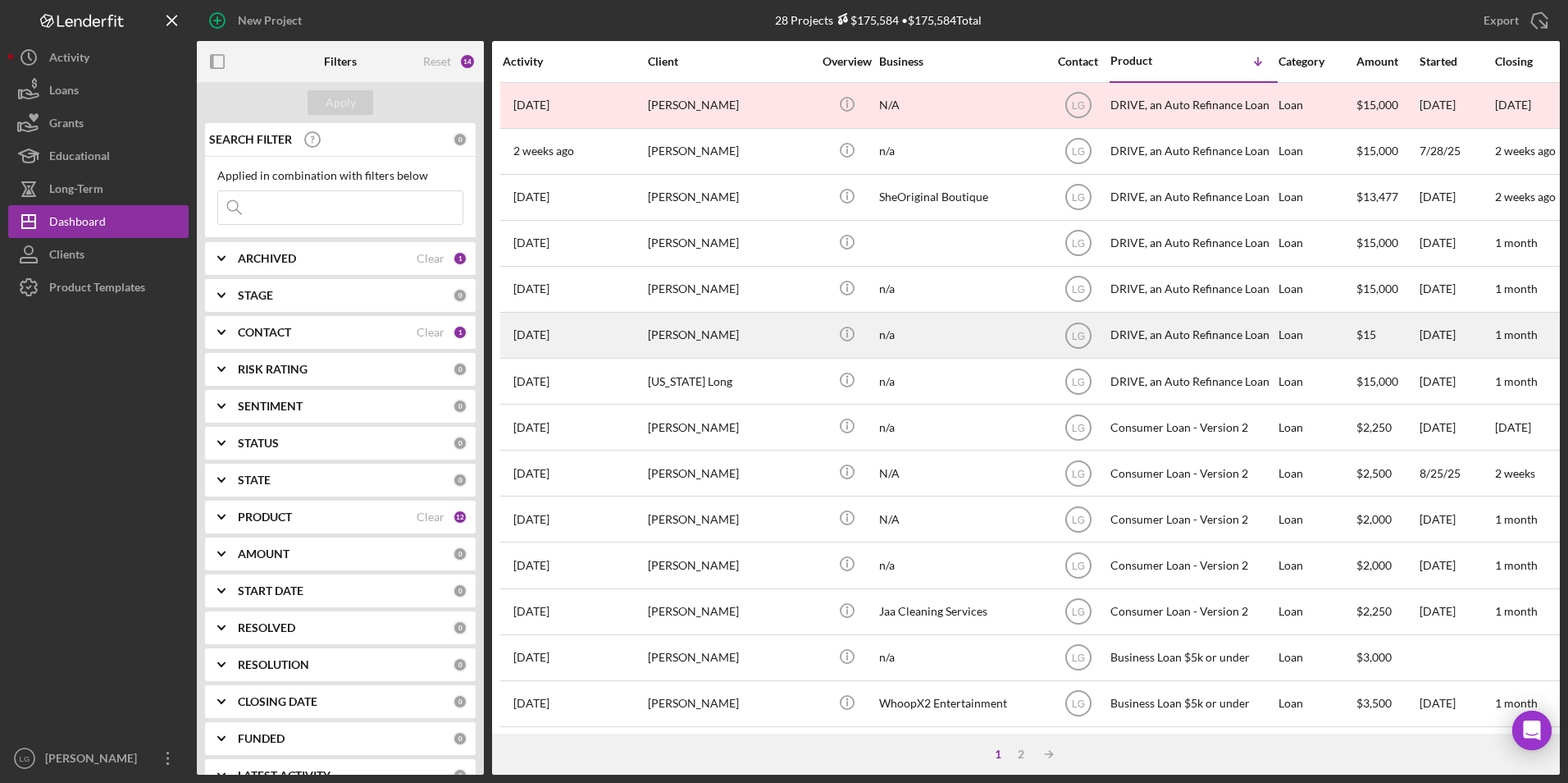
click at [731, 330] on div "[PERSON_NAME]" at bounding box center [729, 335] width 164 height 43
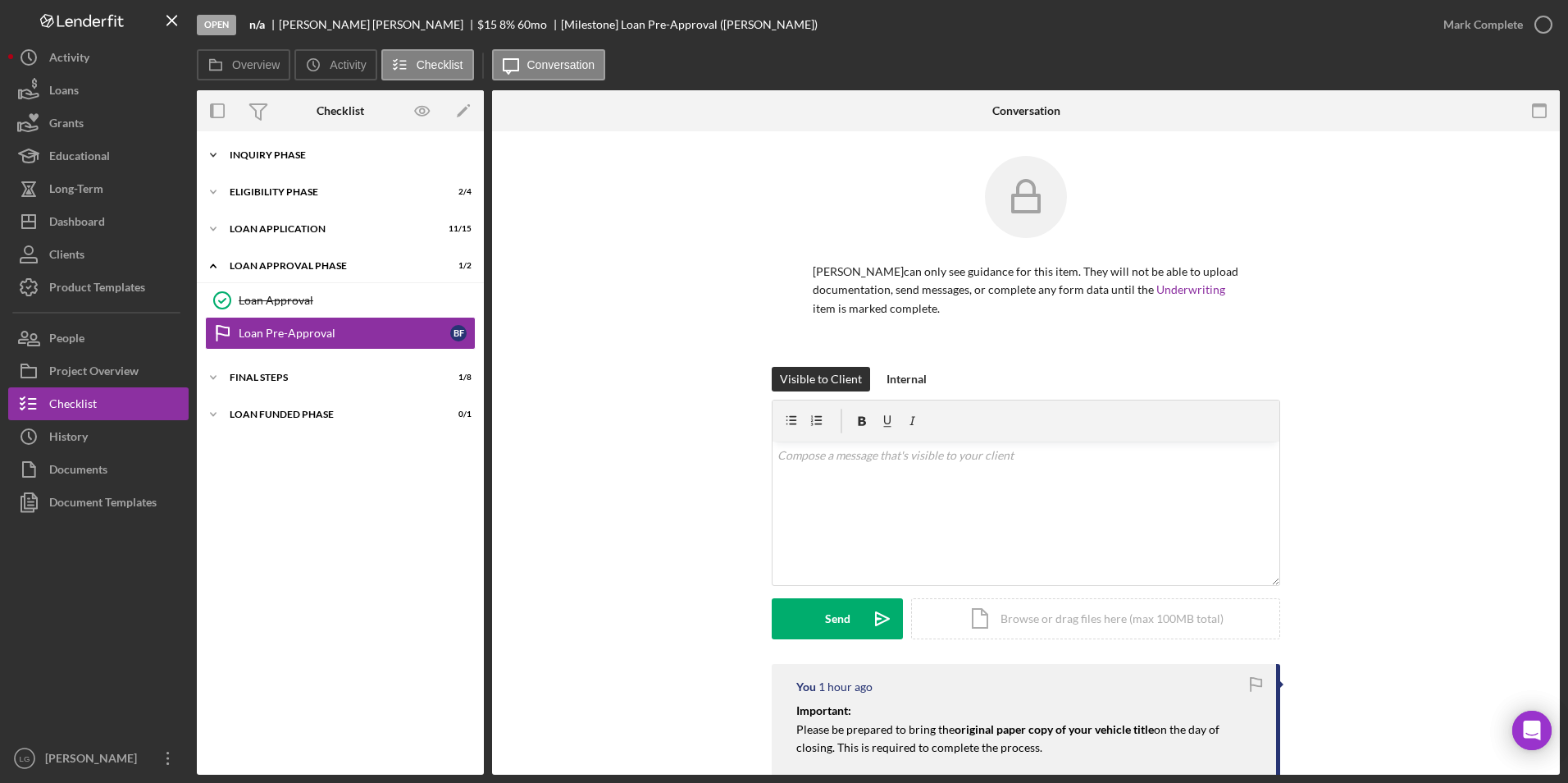
click at [284, 146] on div "Icon/Expander Inquiry Phase 5 / 12" at bounding box center [341, 155] width 287 height 33
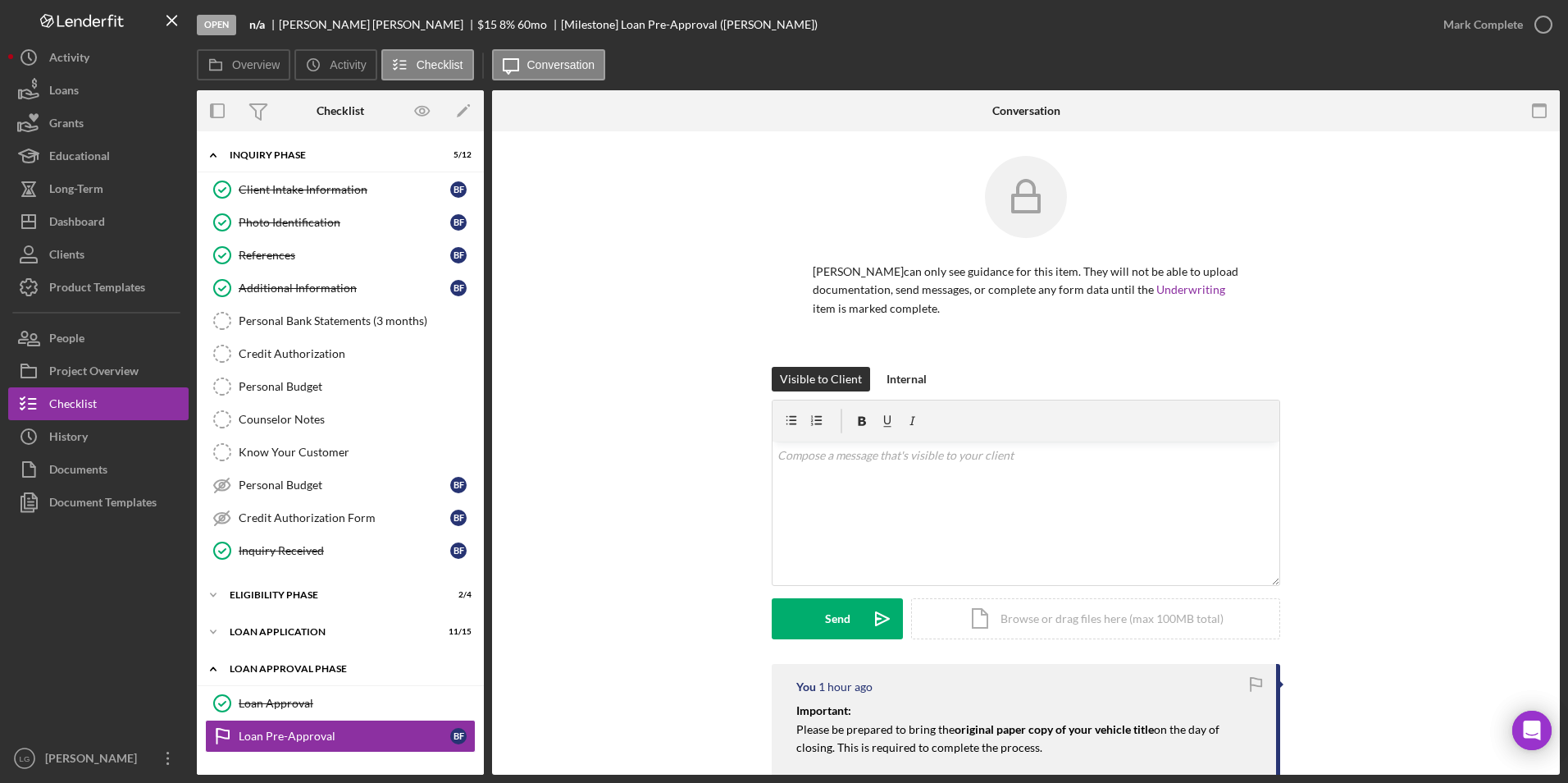
scroll to position [69, 0]
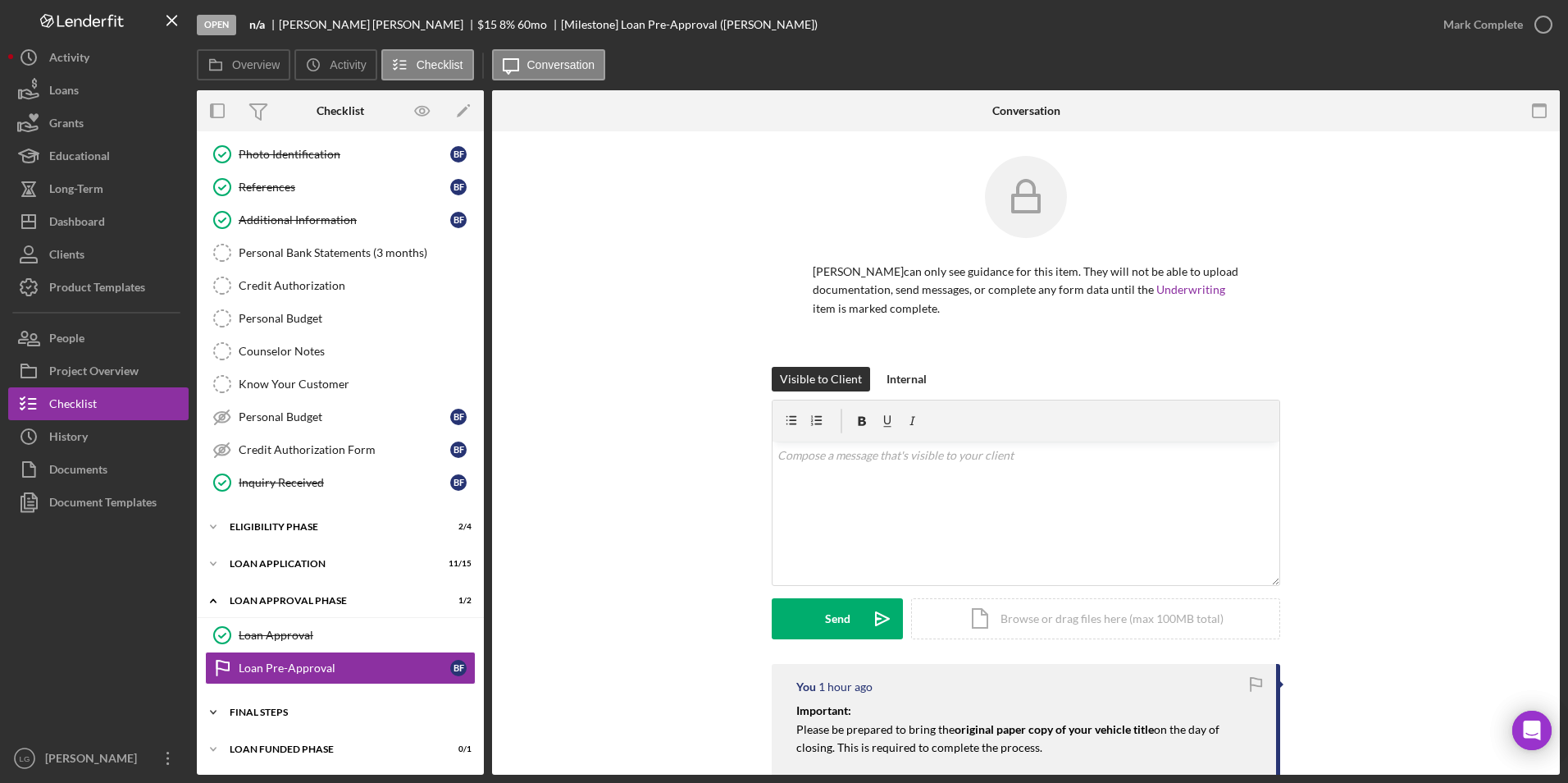
click at [259, 715] on div "FINAL STEPS" at bounding box center [346, 712] width 234 height 9
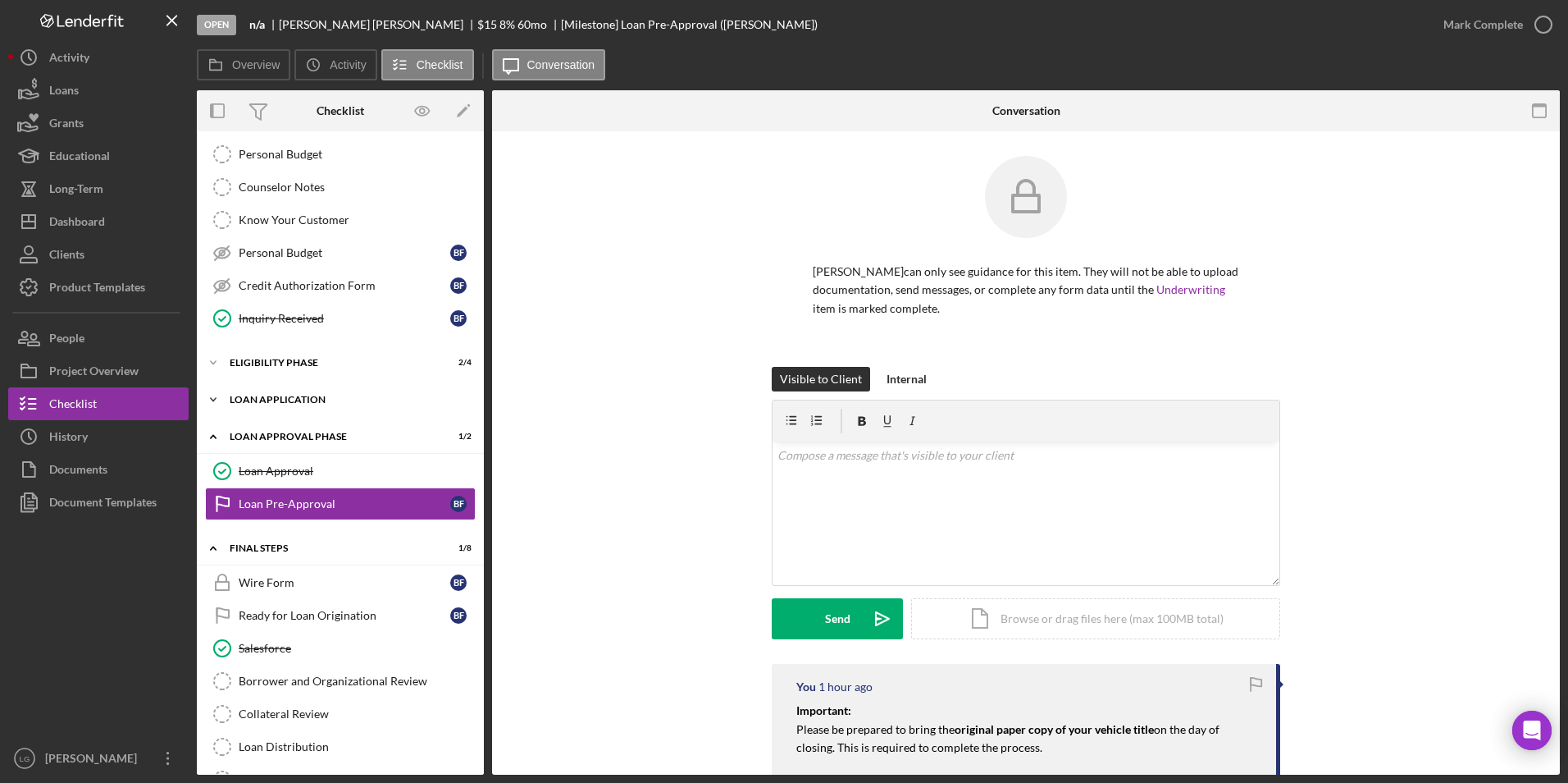
scroll to position [0, 0]
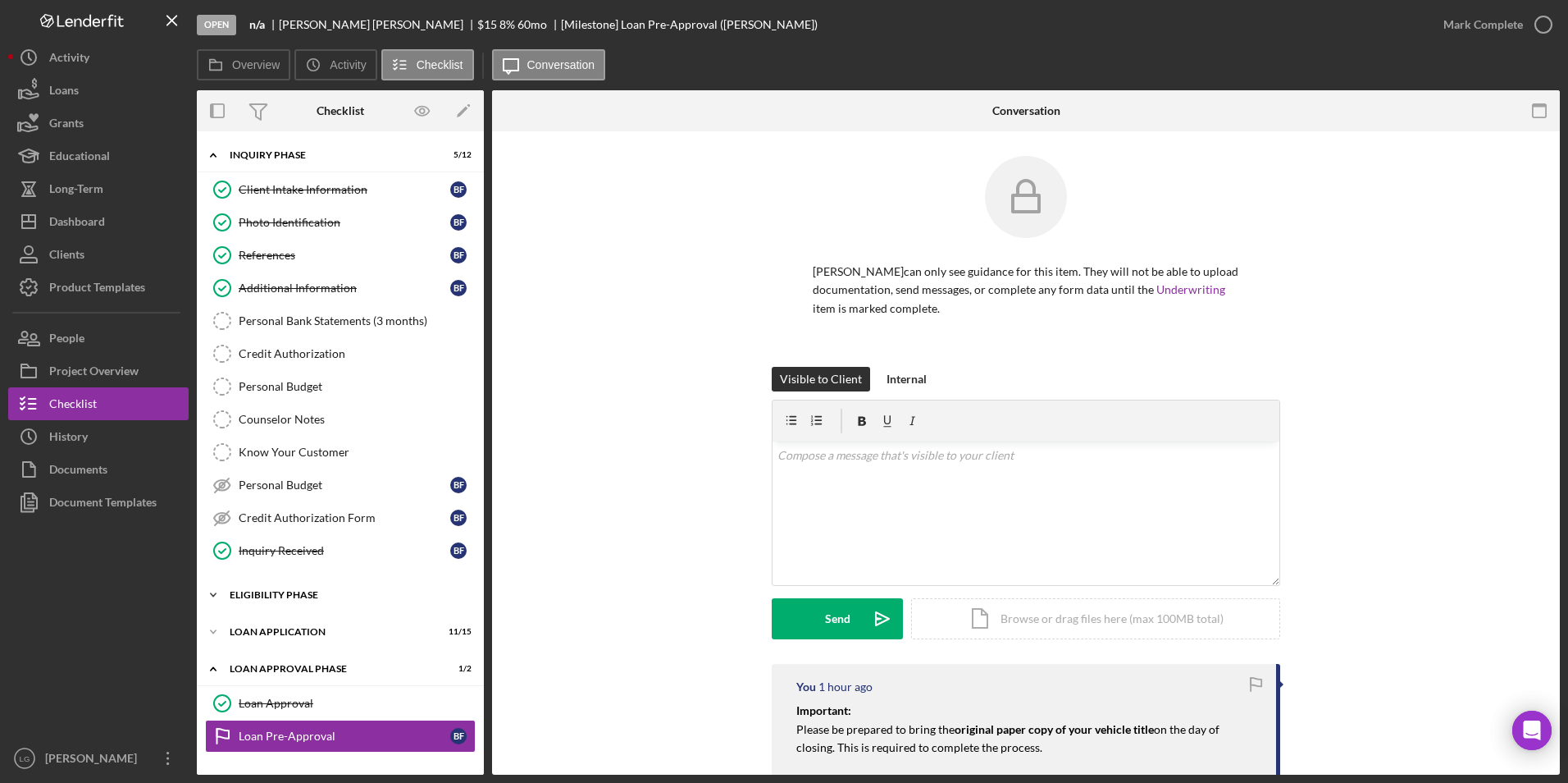
click at [267, 594] on div "Eligibility Phase" at bounding box center [346, 594] width 234 height 9
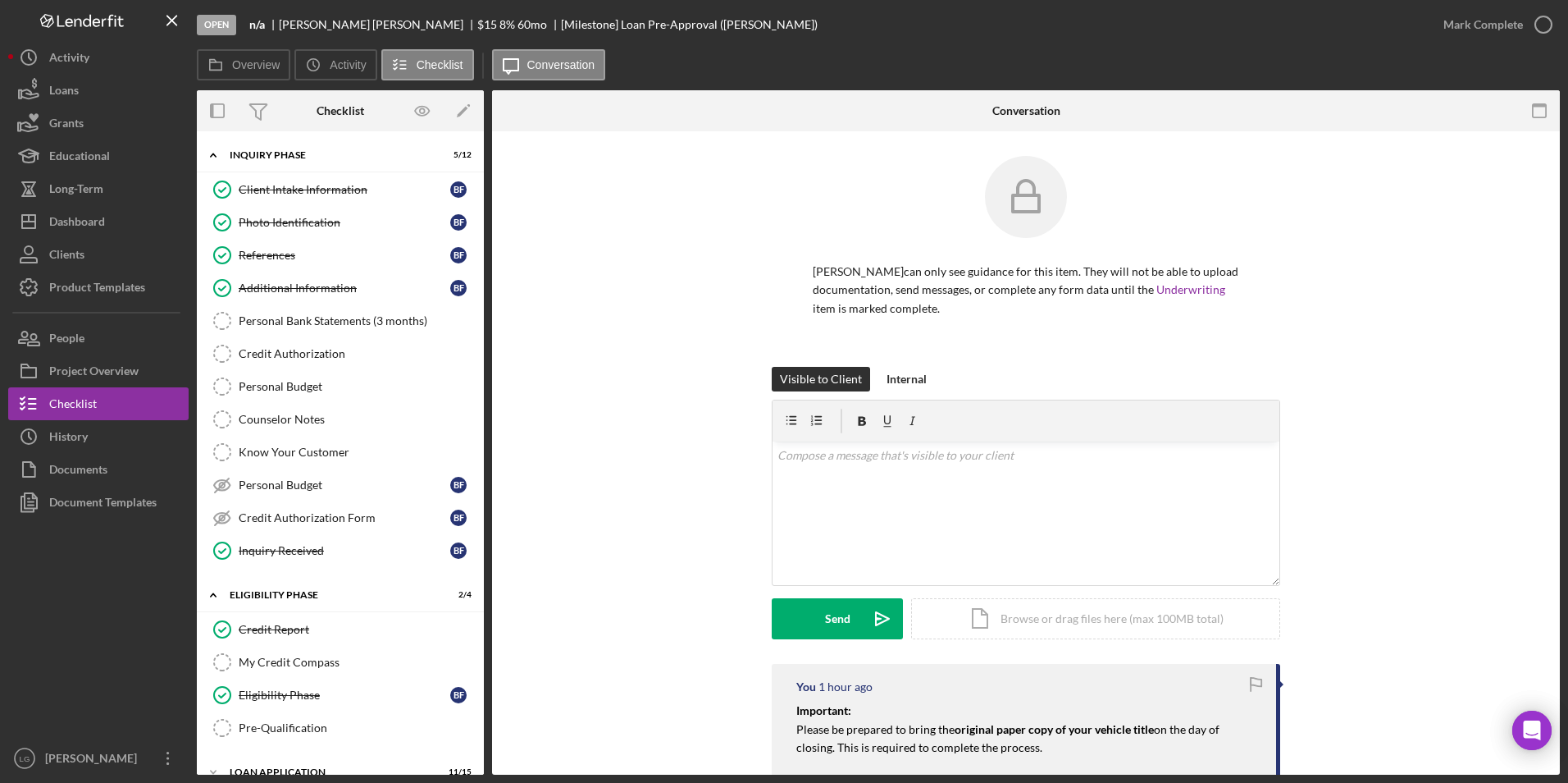
scroll to position [164, 0]
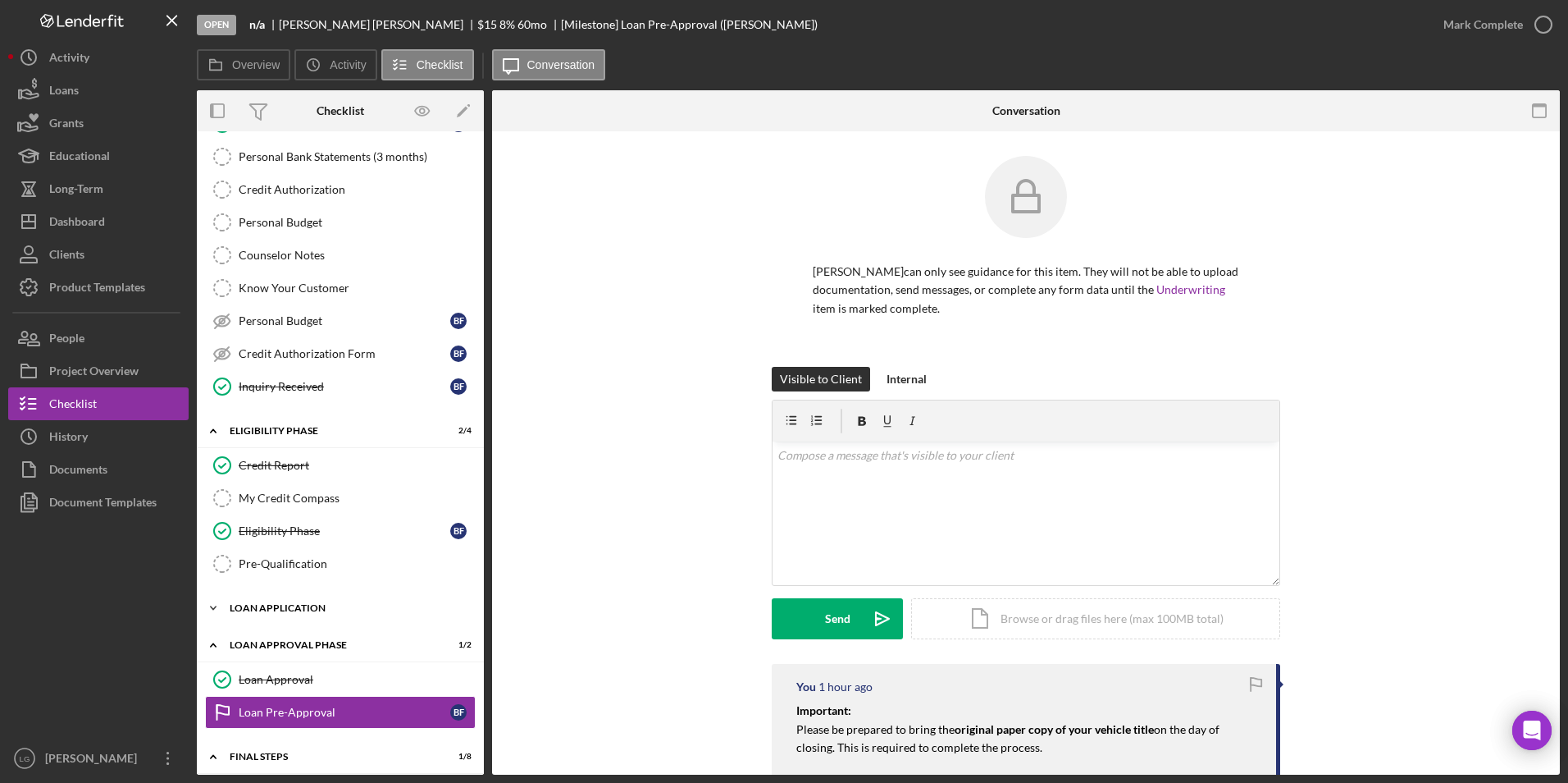
click at [282, 607] on div "Loan Application" at bounding box center [346, 607] width 234 height 9
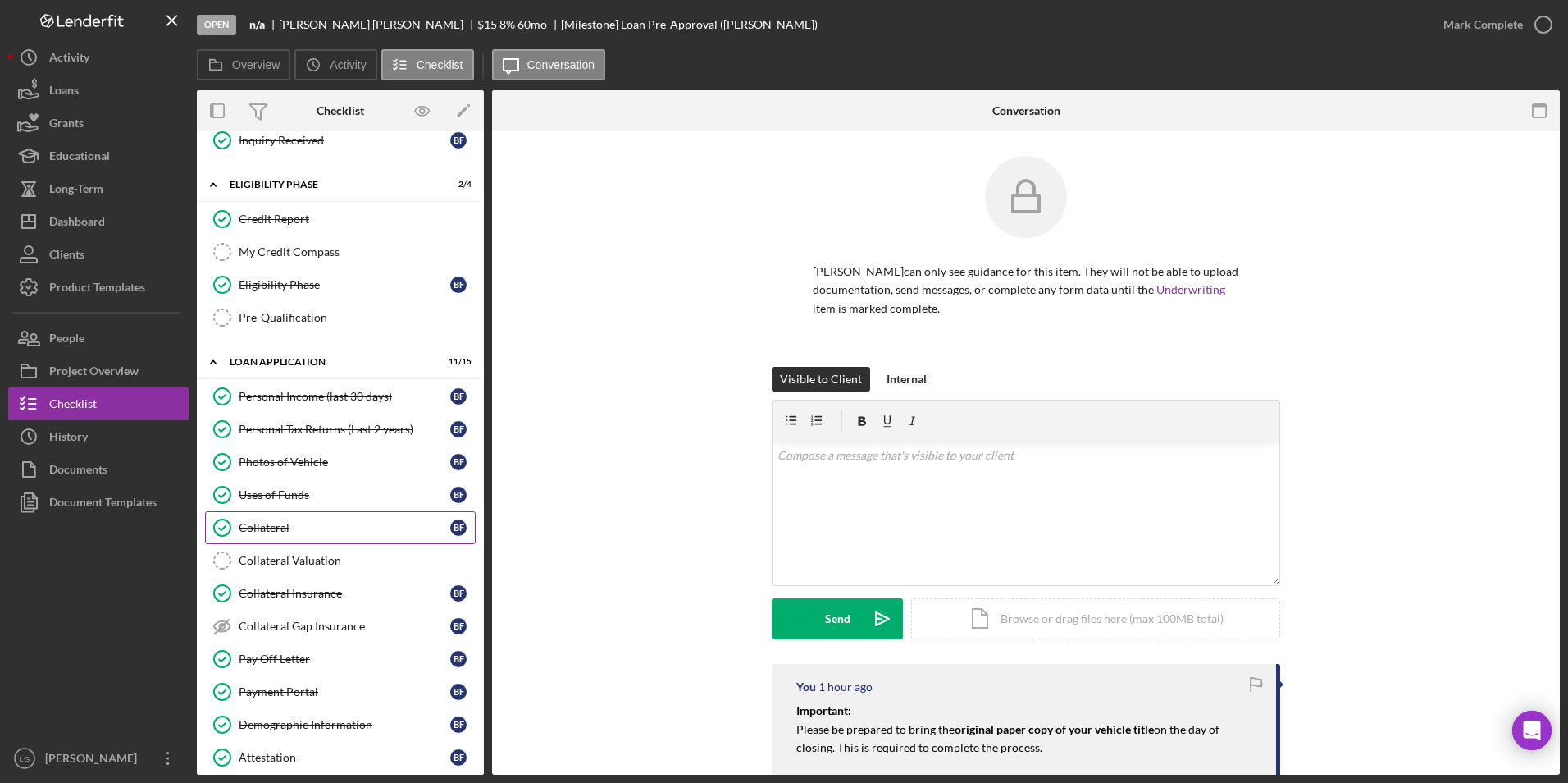
scroll to position [492, 0]
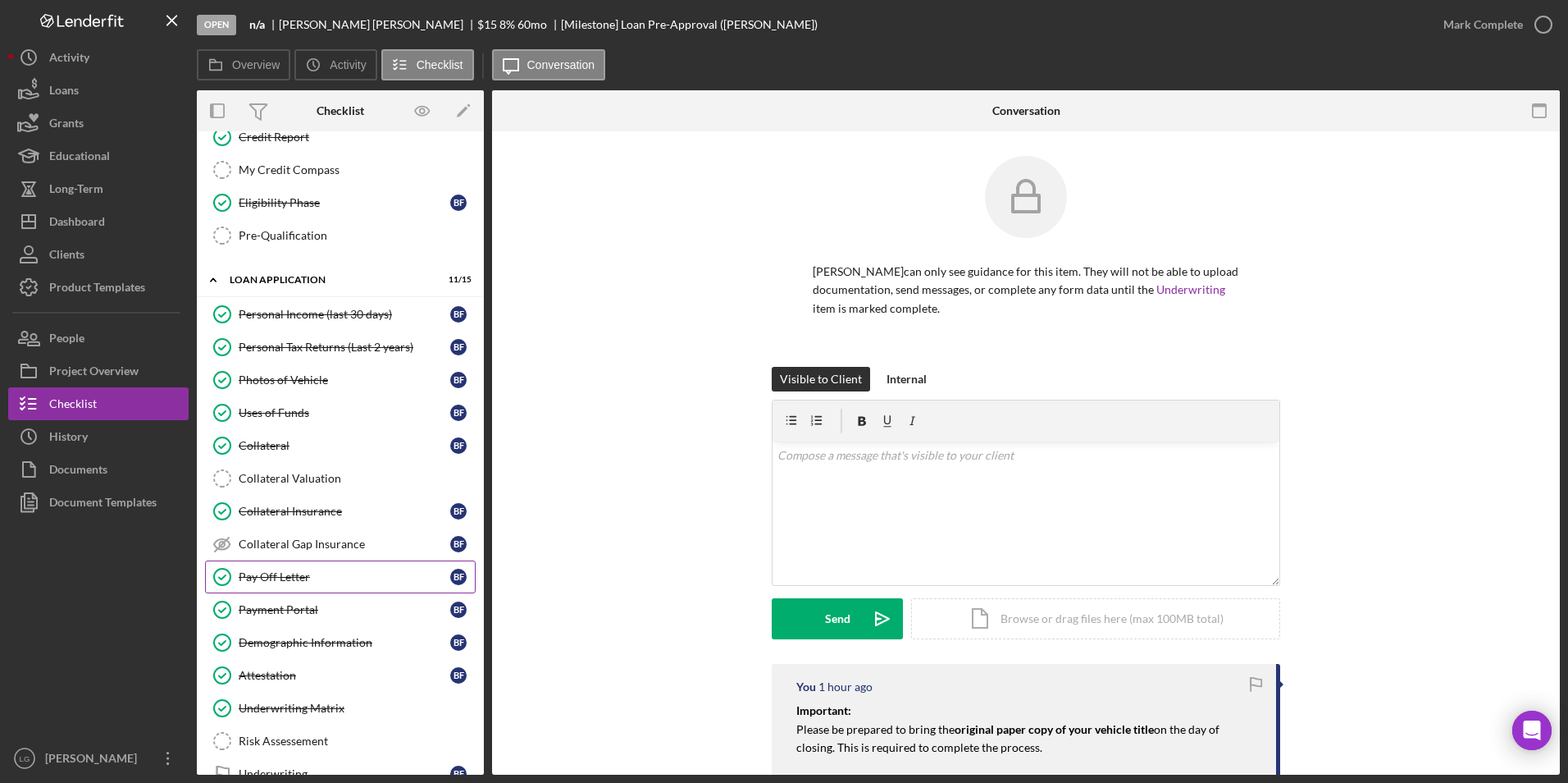
click at [291, 586] on link "Pay Off Letter Pay Off Letter B F" at bounding box center [340, 576] width 270 height 33
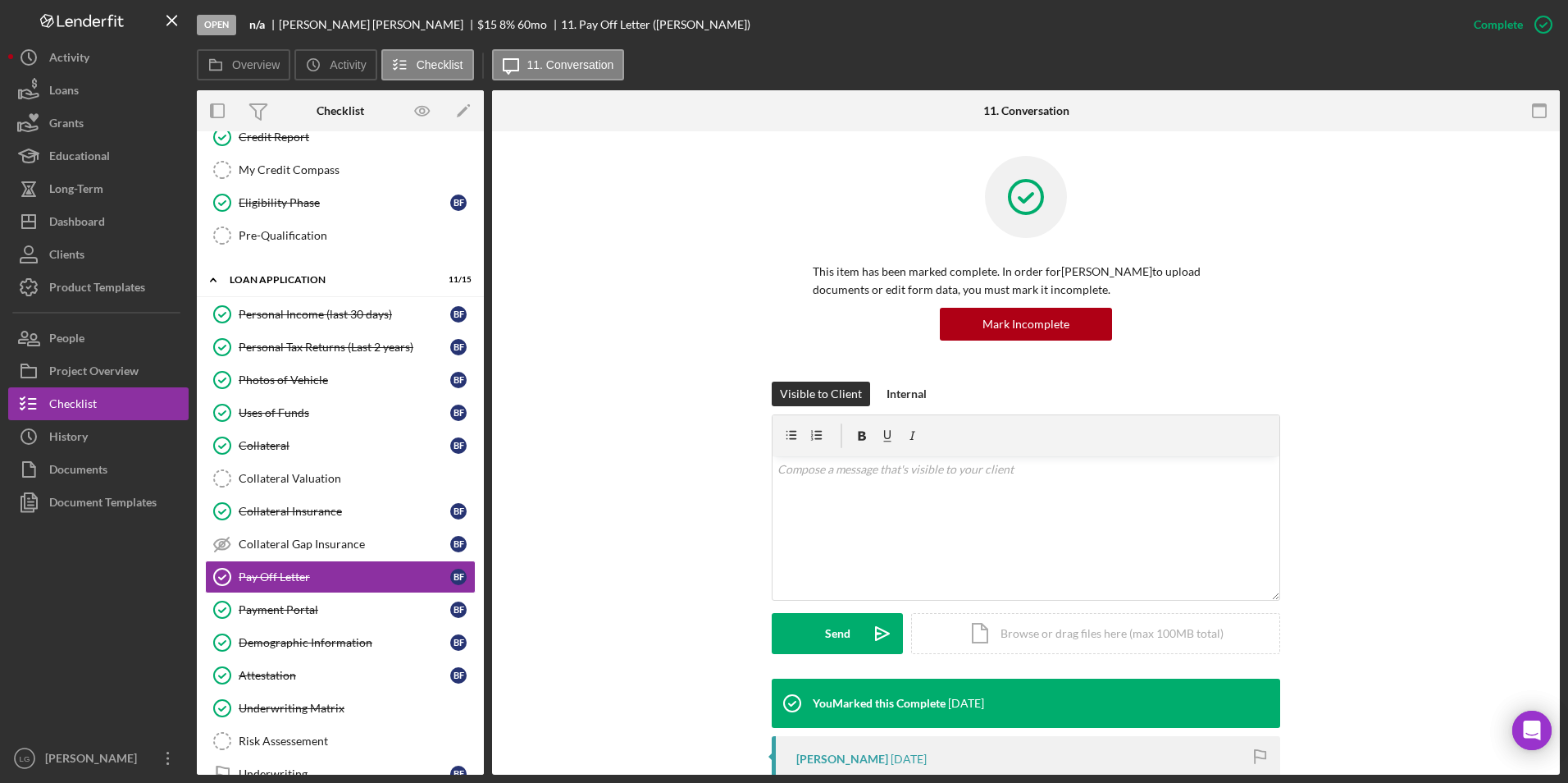
scroll to position [164, 0]
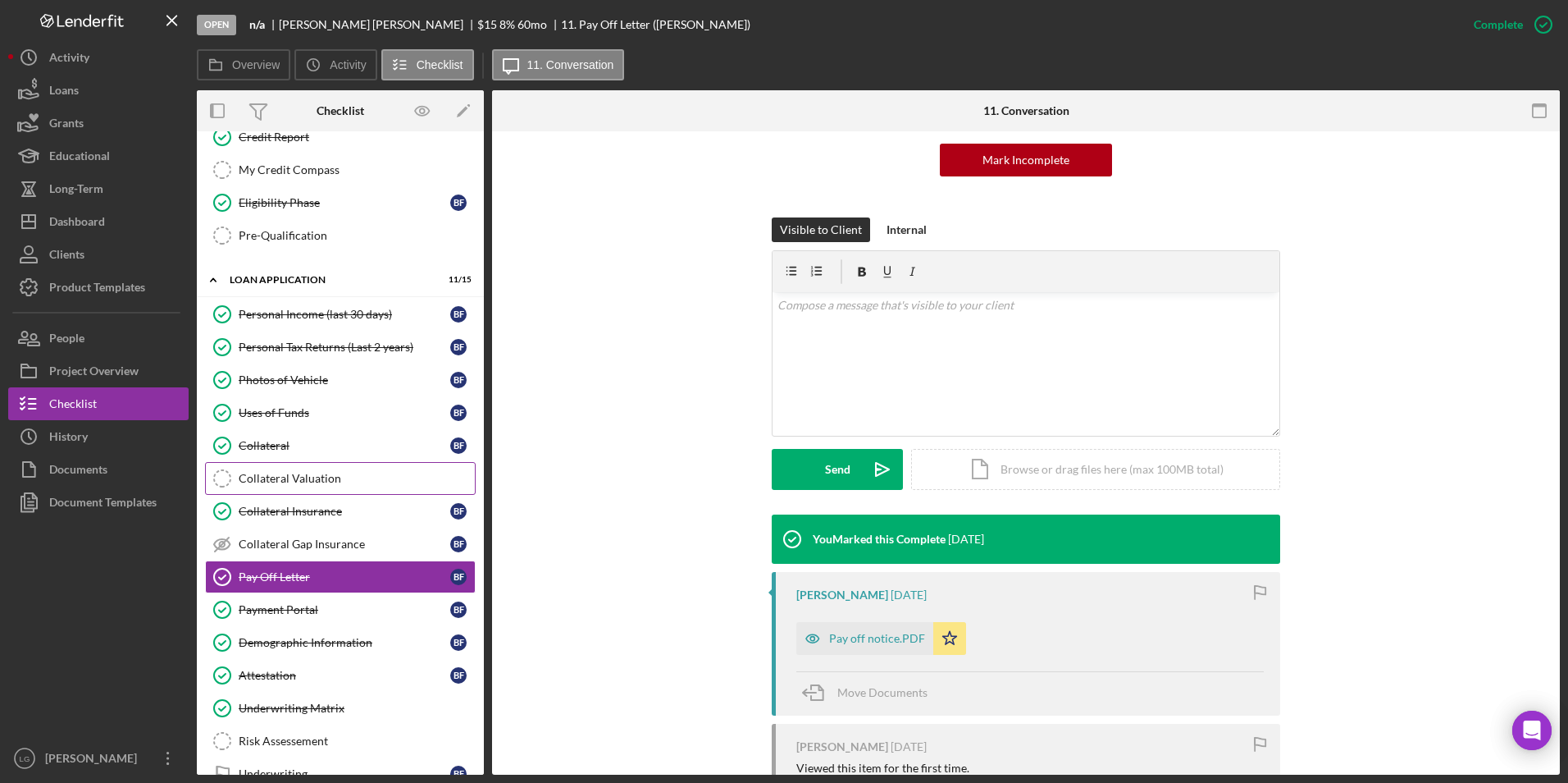
click at [317, 479] on div "Collateral Valuation" at bounding box center [357, 478] width 236 height 13
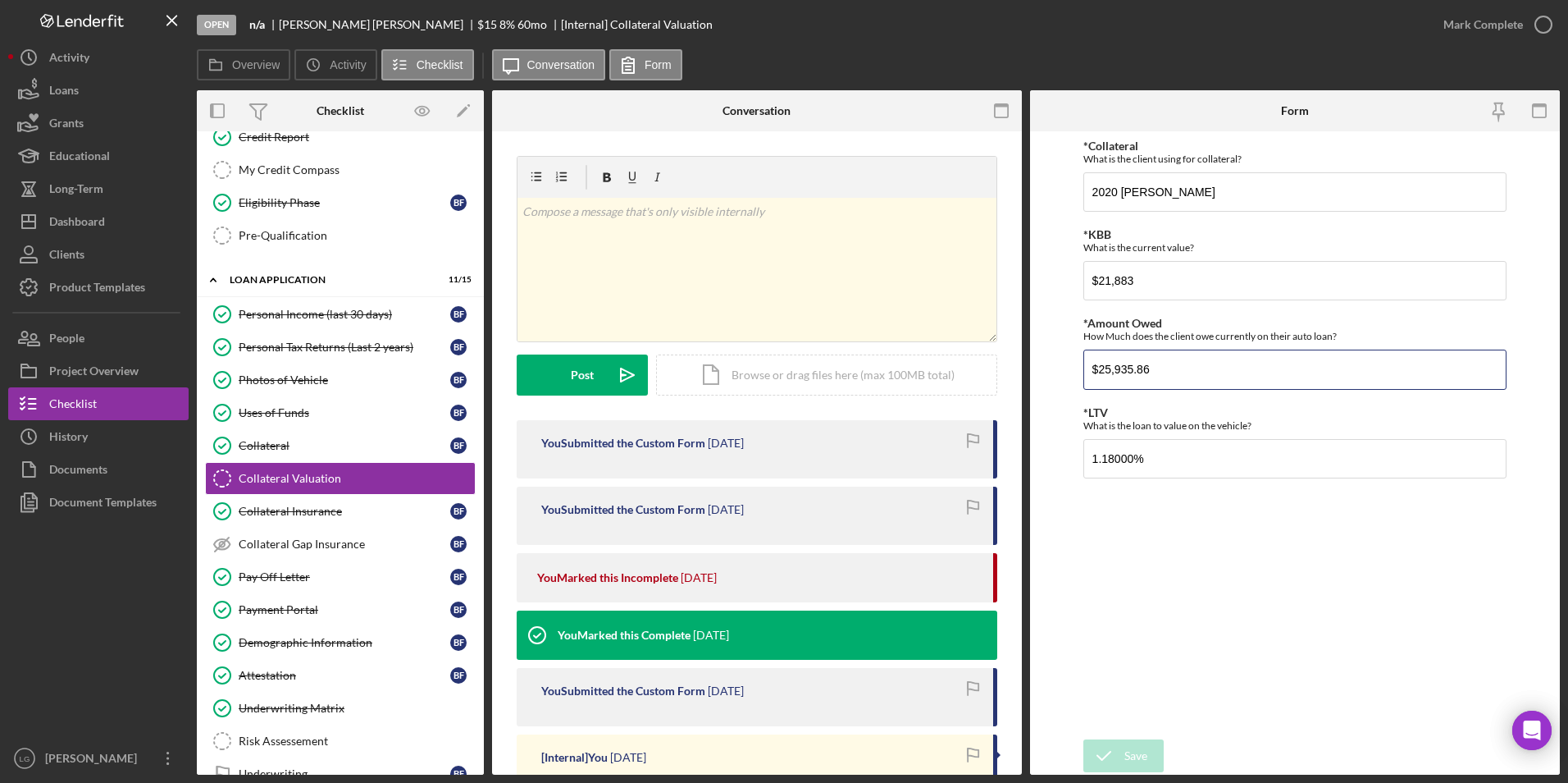
drag, startPoint x: 1167, startPoint y: 368, endPoint x: 1061, endPoint y: 364, distance: 106.1
click at [1061, 364] on form "*Collateral What is the client using for collateral? 2020 [PERSON_NAME] *KBB Wh…" at bounding box center [1294, 453] width 529 height 643
click at [299, 153] on link "My Credit Compass My Credit Compass" at bounding box center [340, 169] width 270 height 33
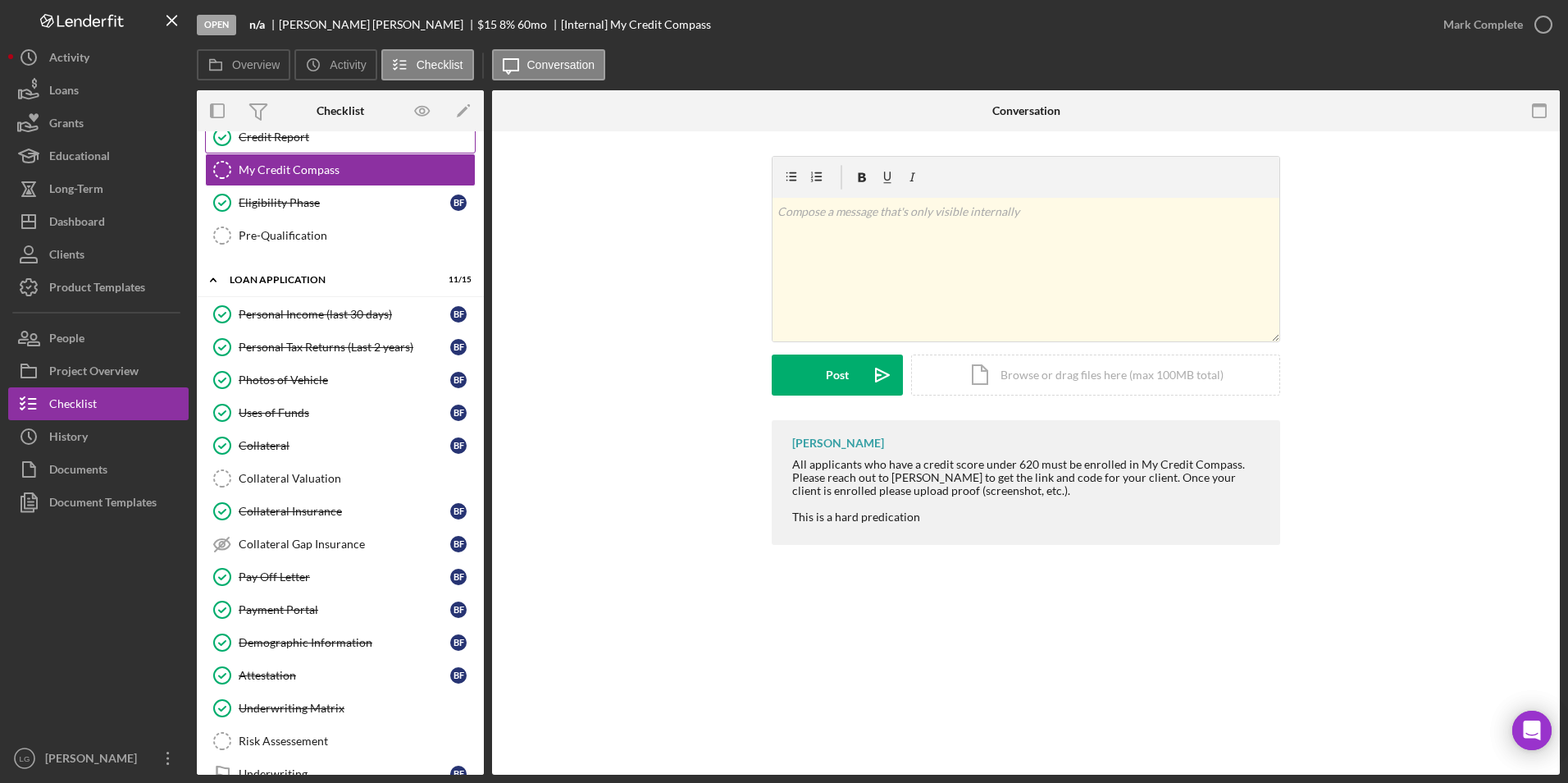
click at [299, 136] on div "Credit Report" at bounding box center [357, 137] width 236 height 13
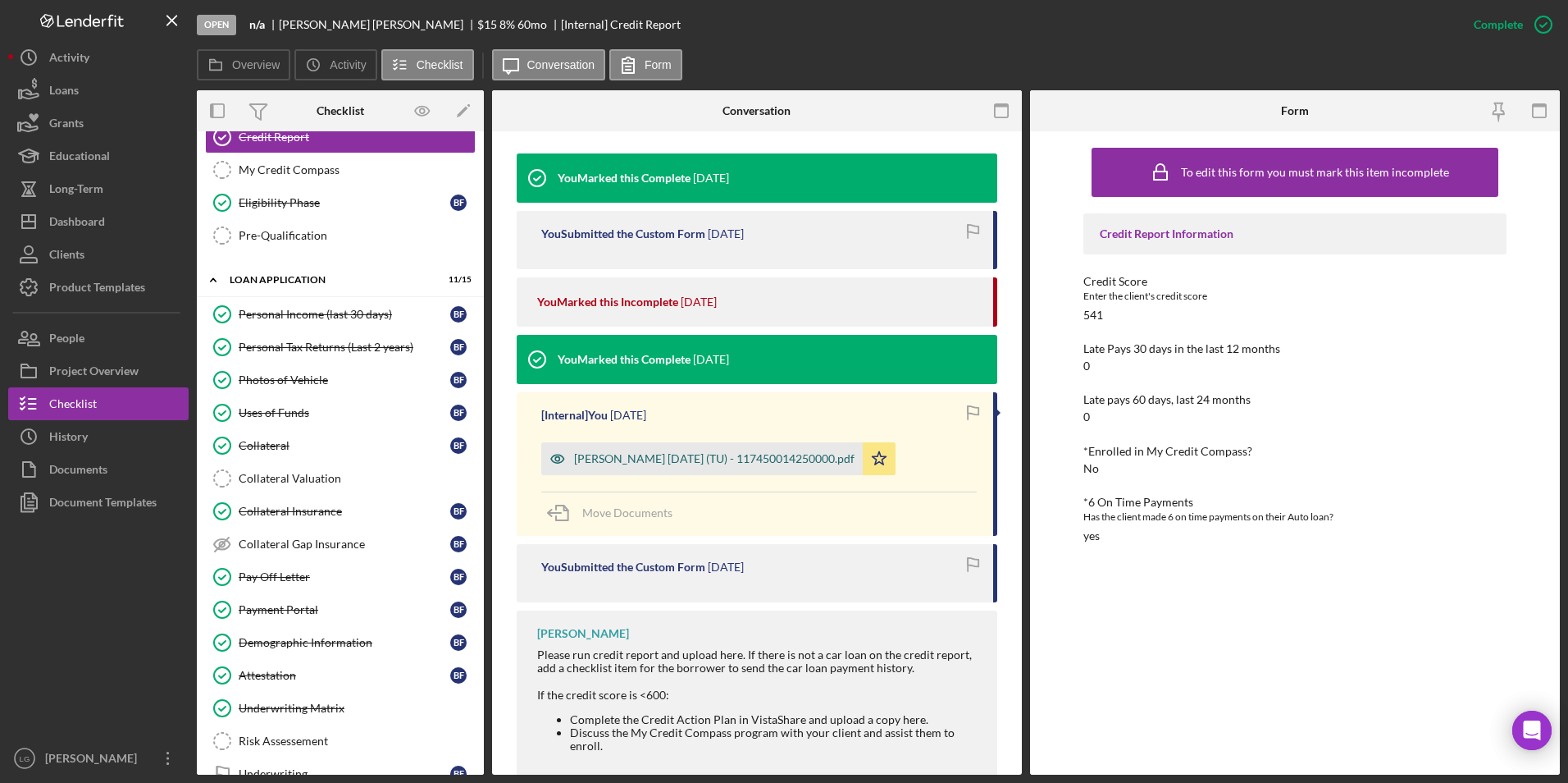
click at [757, 459] on div "[PERSON_NAME] [DATE] (TU) - 117450014250000.pdf" at bounding box center [714, 458] width 281 height 13
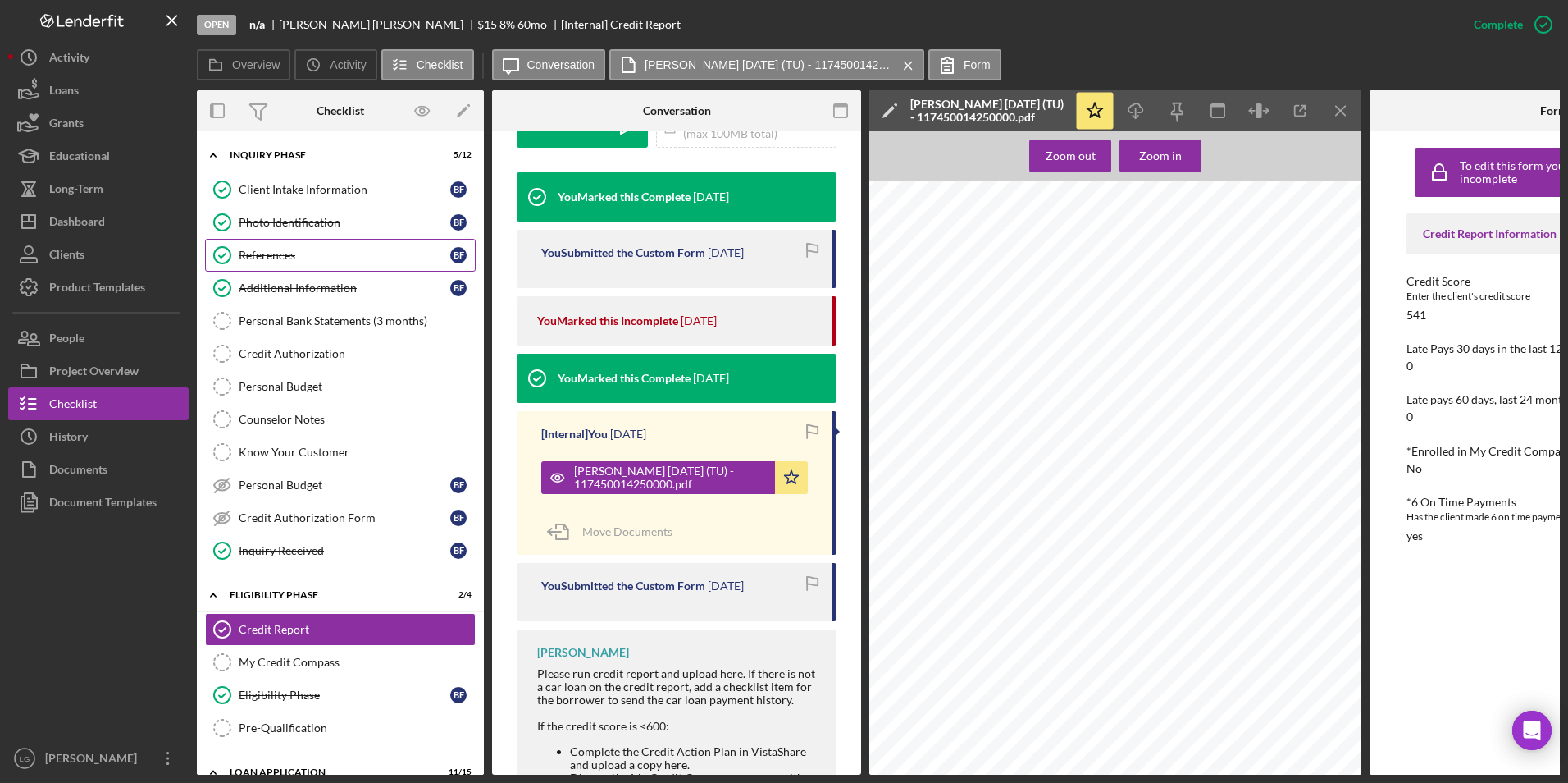
drag, startPoint x: 292, startPoint y: 254, endPoint x: 379, endPoint y: 259, distance: 87.1
click at [292, 254] on div "References" at bounding box center [343, 255] width 211 height 13
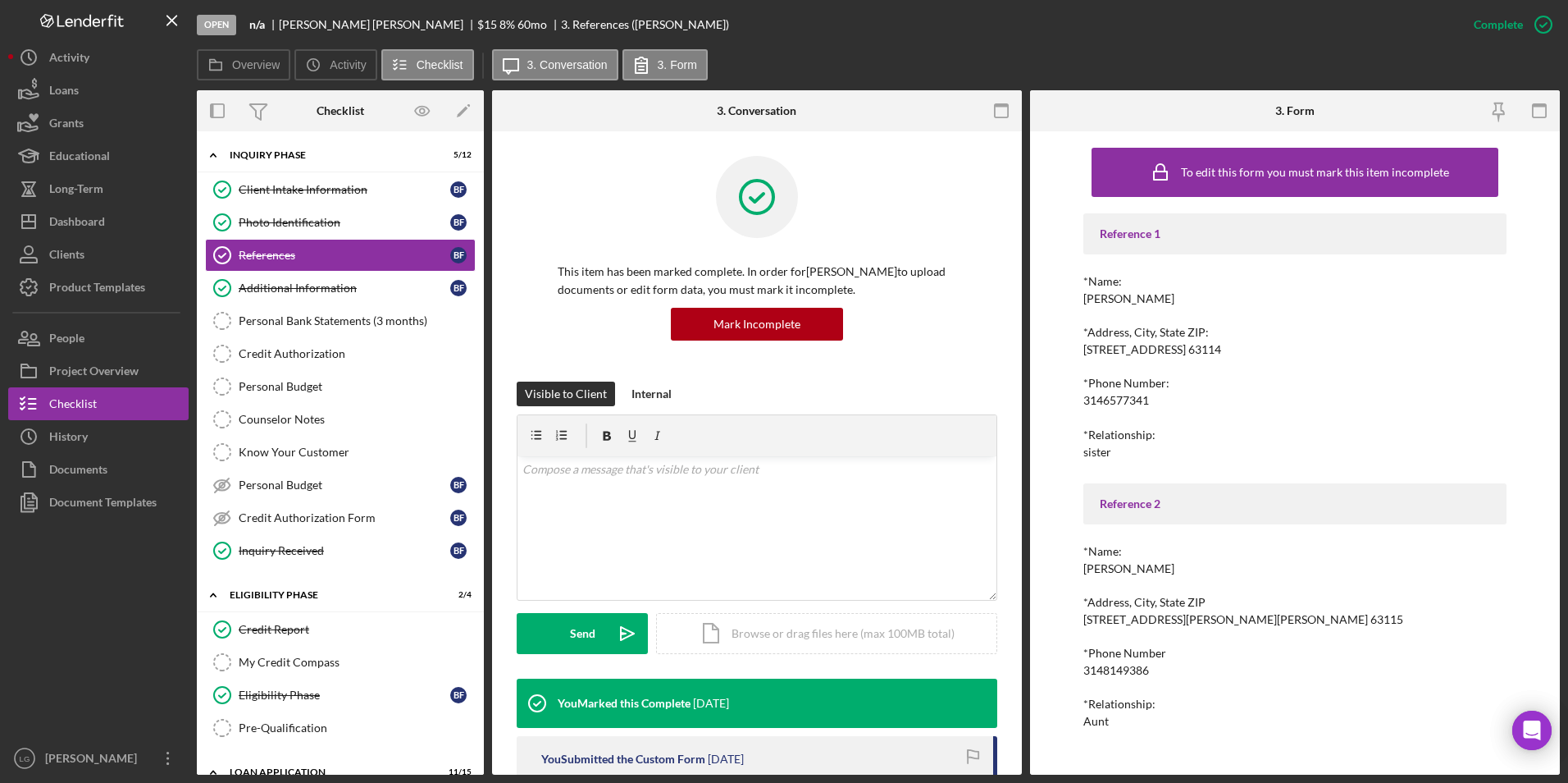
drag, startPoint x: 1165, startPoint y: 290, endPoint x: 1058, endPoint y: 304, distance: 107.9
click at [1058, 304] on div "To edit this form you must mark this item incomplete Reference 1 *Name: [PERSON…" at bounding box center [1294, 453] width 529 height 643
drag, startPoint x: 1058, startPoint y: 304, endPoint x: 1094, endPoint y: 302, distance: 36.1
drag, startPoint x: 1167, startPoint y: 389, endPoint x: 1058, endPoint y: 393, distance: 109.1
click at [1058, 393] on div "To edit this form you must mark this item incomplete Reference 1 *Name: [PERSON…" at bounding box center [1294, 453] width 529 height 643
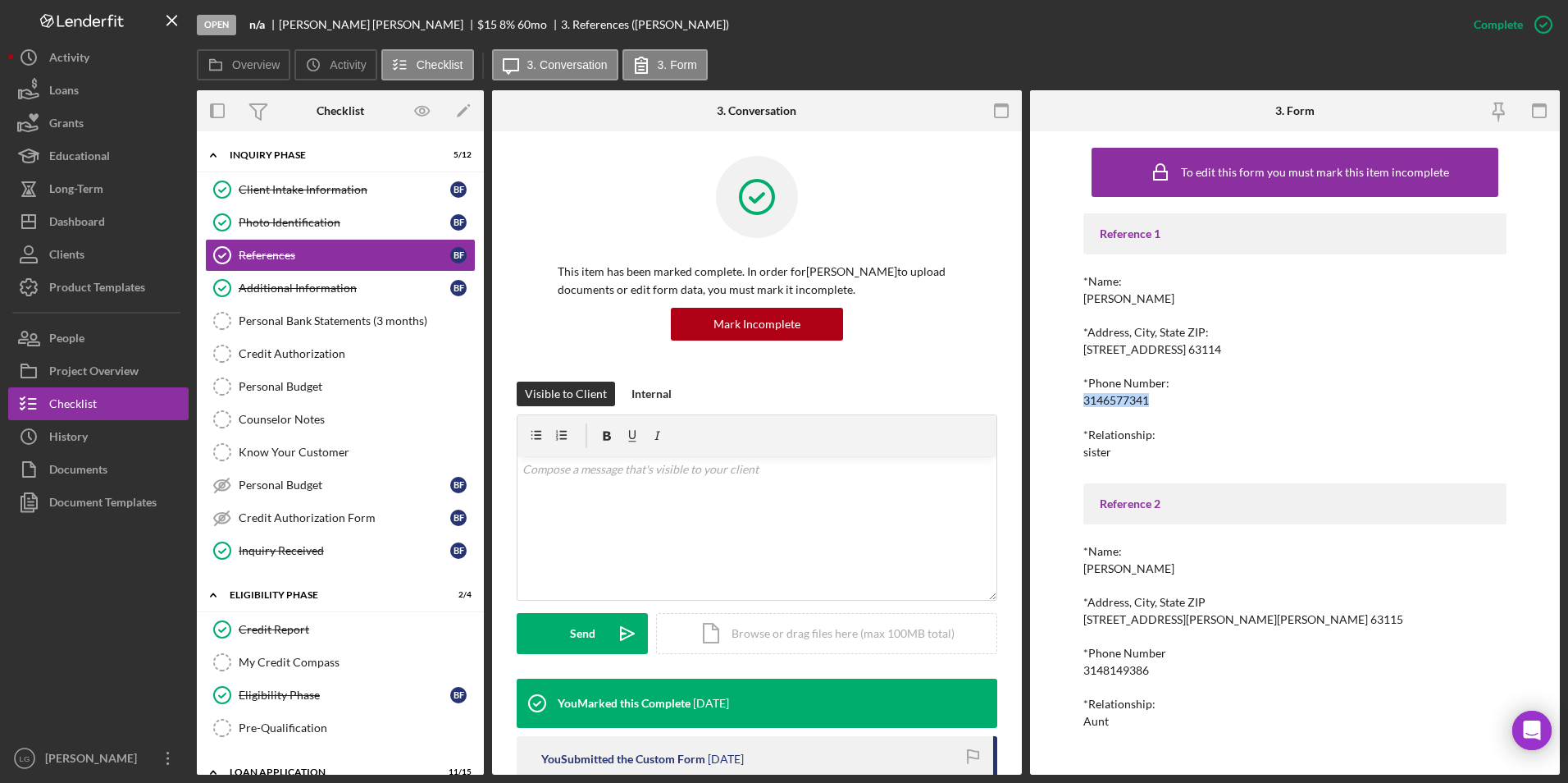
drag, startPoint x: 1058, startPoint y: 393, endPoint x: 1118, endPoint y: 400, distance: 60.4
drag, startPoint x: 1166, startPoint y: 562, endPoint x: 1075, endPoint y: 569, distance: 91.3
click at [1075, 569] on div "To edit this form you must mark this item incomplete Reference 1 *Name: [PERSON…" at bounding box center [1294, 453] width 529 height 643
drag, startPoint x: 1075, startPoint y: 569, endPoint x: 1114, endPoint y: 565, distance: 39.2
drag, startPoint x: 1114, startPoint y: 565, endPoint x: 1164, endPoint y: 370, distance: 201.3
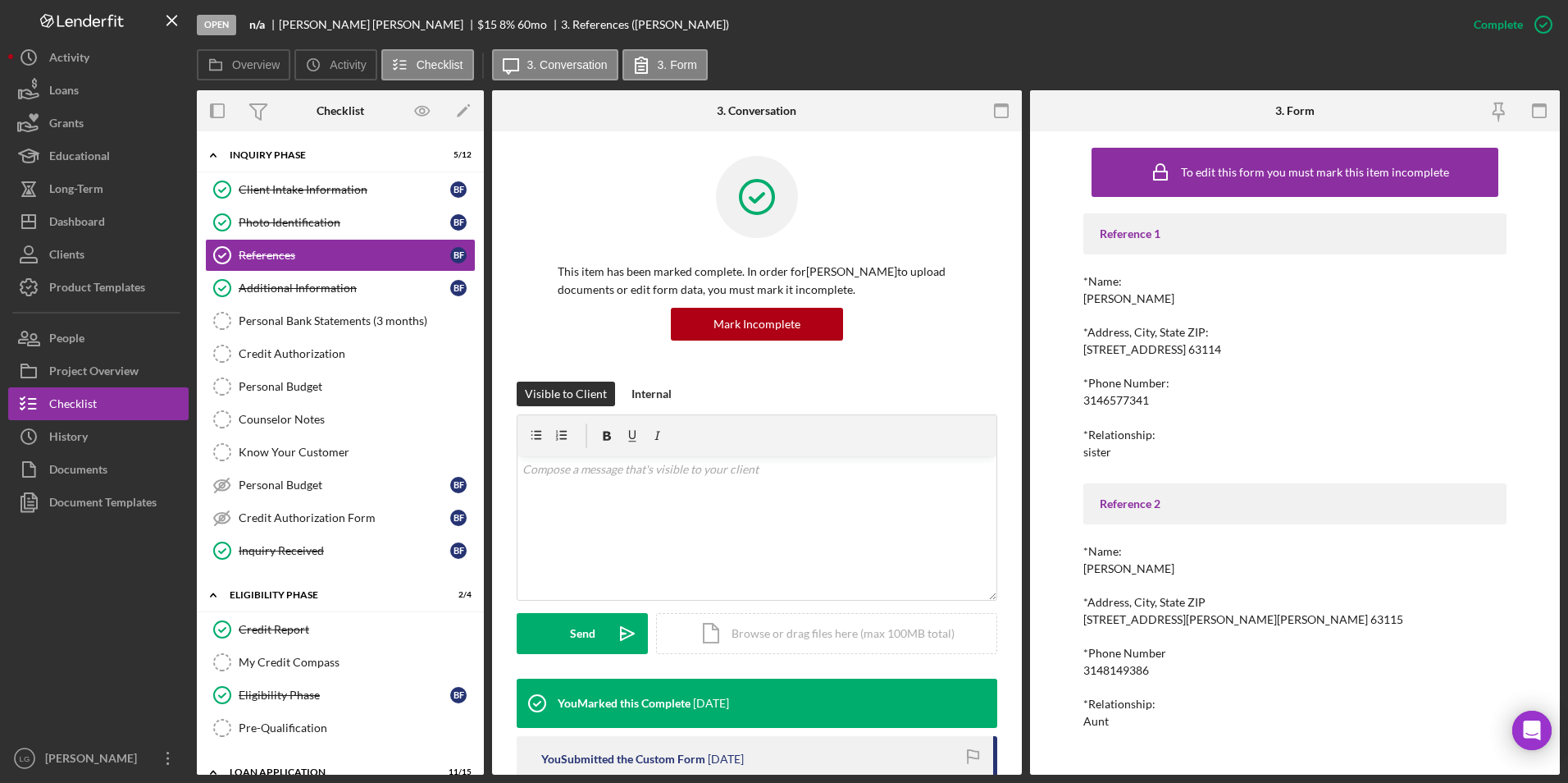
click at [1151, 343] on div "[STREET_ADDRESS] 63114" at bounding box center [1151, 349] width 138 height 13
drag, startPoint x: 1165, startPoint y: 562, endPoint x: 1060, endPoint y: 574, distance: 105.7
click at [1060, 574] on div "To edit this form you must mark this item incomplete Reference 1 *Name: [PERSON…" at bounding box center [1294, 453] width 529 height 643
drag, startPoint x: 1060, startPoint y: 574, endPoint x: 1092, endPoint y: 564, distance: 33.5
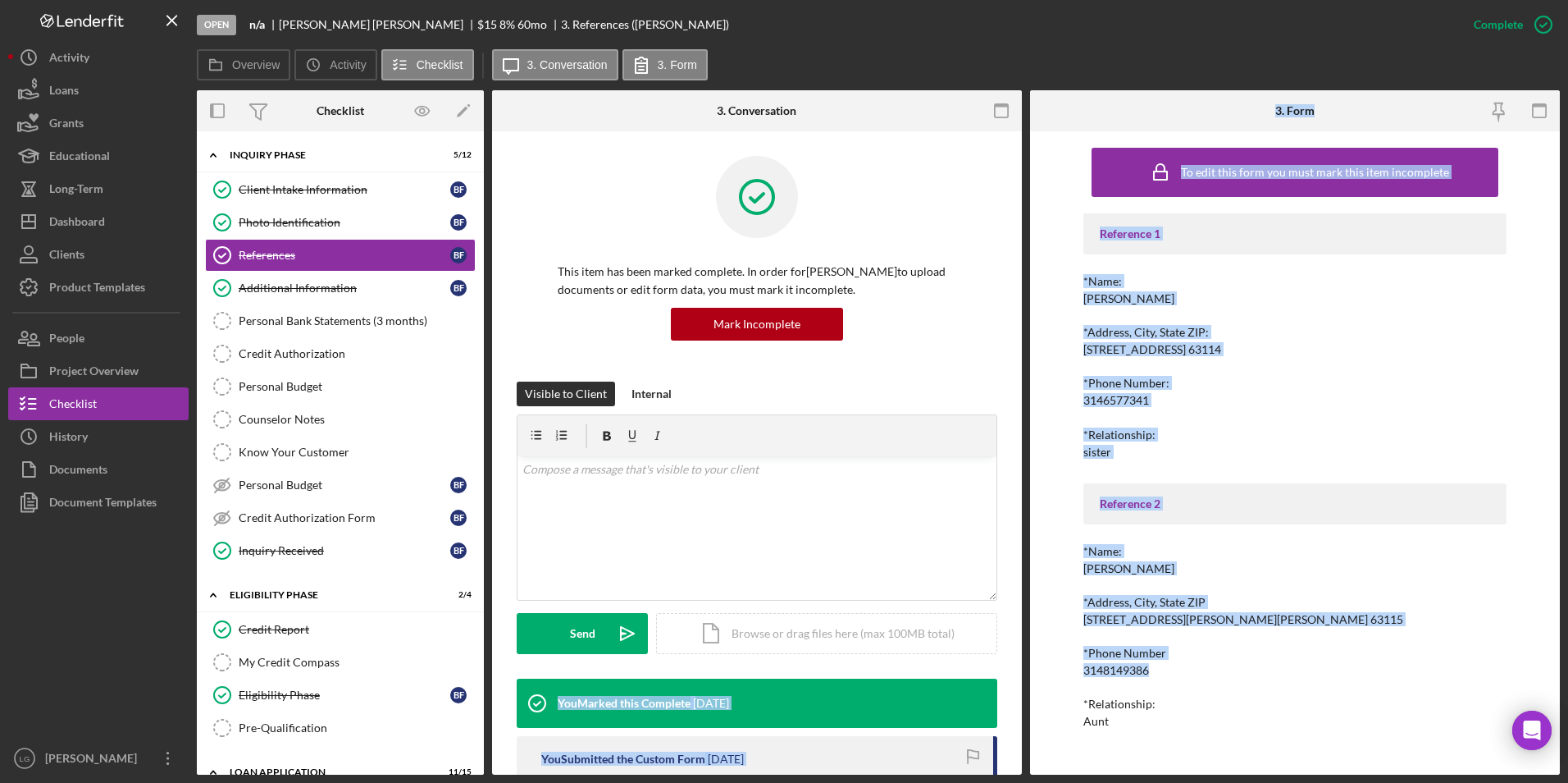
drag, startPoint x: 1119, startPoint y: 665, endPoint x: 995, endPoint y: 676, distance: 124.5
click at [995, 676] on div "Overview Internal Workflow Stage Open Icon/Dropdown Arrow Archive (can unarchiv…" at bounding box center [878, 432] width 1362 height 684
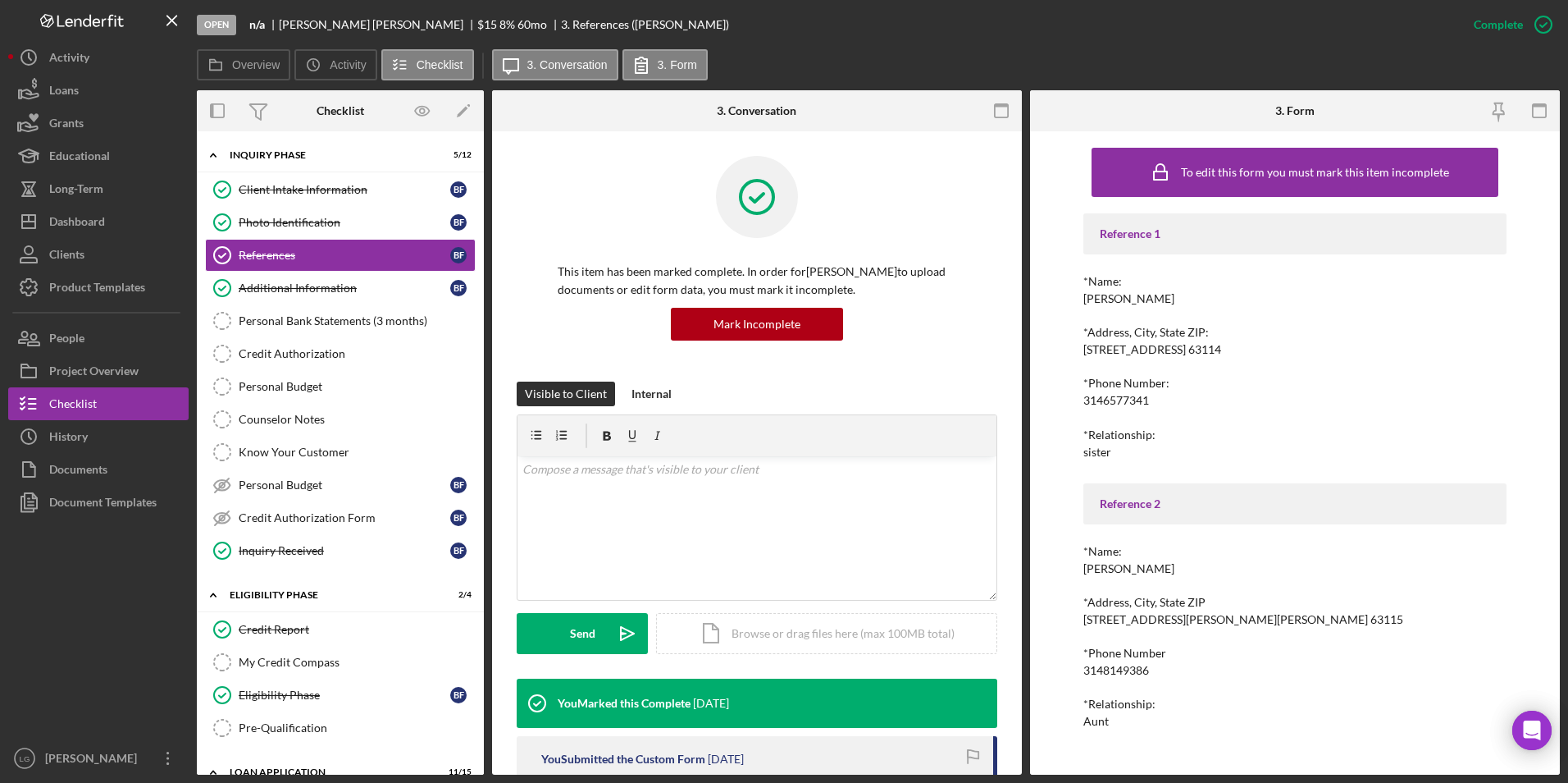
drag, startPoint x: 995, startPoint y: 676, endPoint x: 1173, endPoint y: 679, distance: 178.0
click at [1169, 679] on div "Reference 1 *Name: [PERSON_NAME] *Address, City, State ZIP: [STREET_ADDRESS]. 6…" at bounding box center [1295, 470] width 424 height 515
drag, startPoint x: 1161, startPoint y: 672, endPoint x: 1077, endPoint y: 674, distance: 84.0
click at [1077, 674] on div "To edit this form you must mark this item incomplete Reference 1 *Name: [PERSON…" at bounding box center [1294, 453] width 529 height 643
drag, startPoint x: 1077, startPoint y: 674, endPoint x: 1111, endPoint y: 668, distance: 34.5
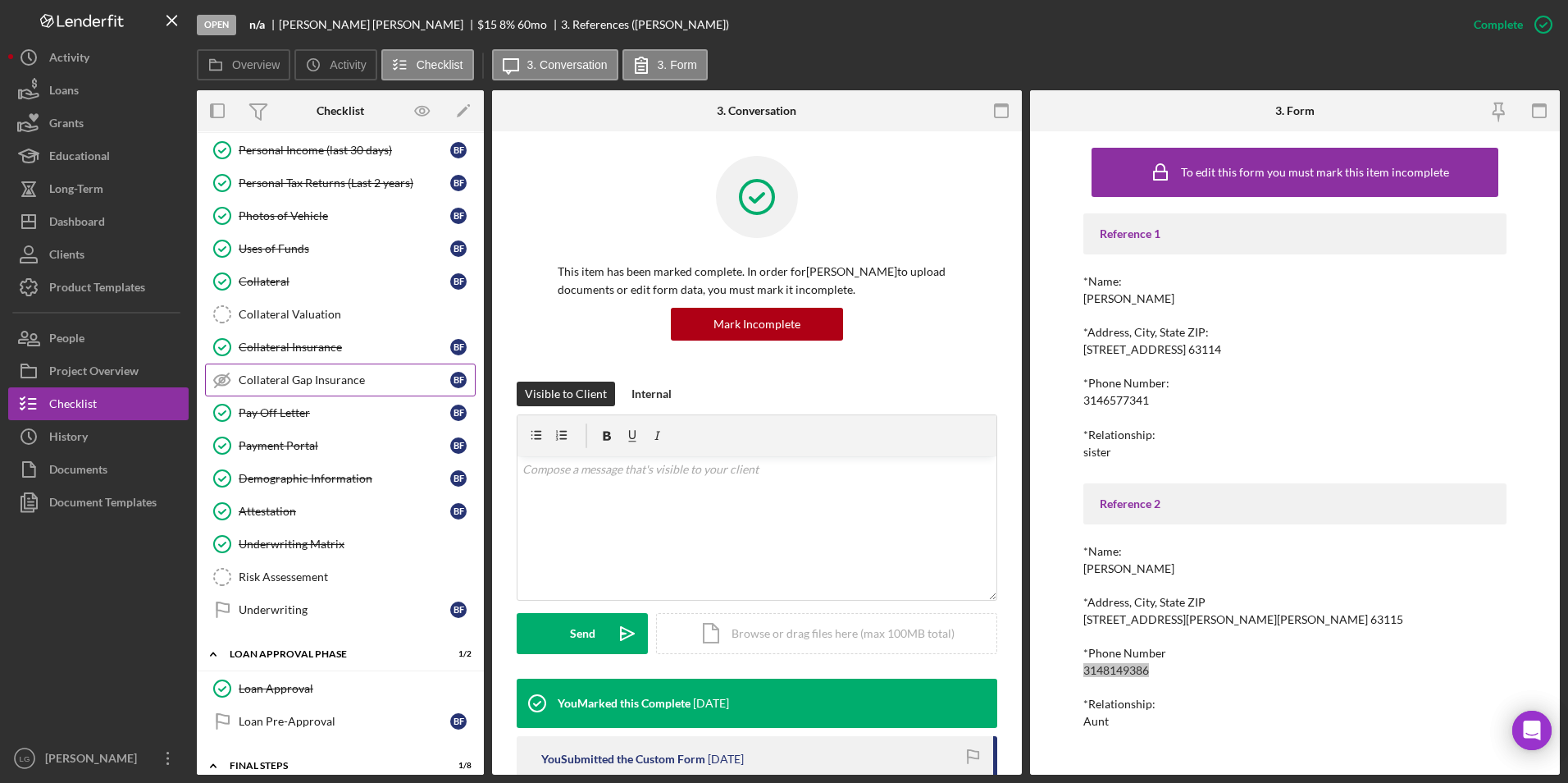
scroll to position [902, 0]
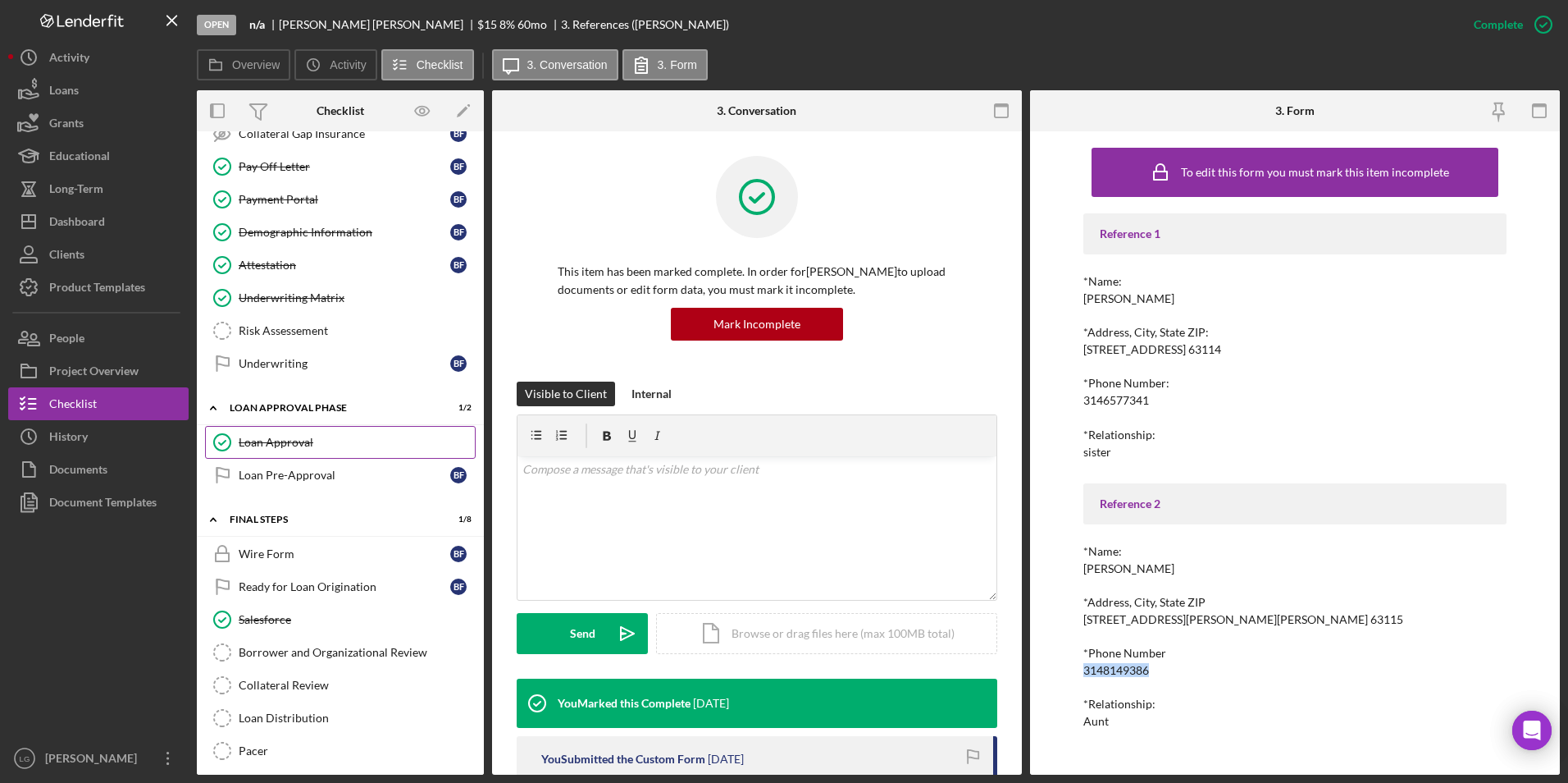
click at [297, 454] on link "Loan Approval Loan Approval" at bounding box center [340, 441] width 270 height 33
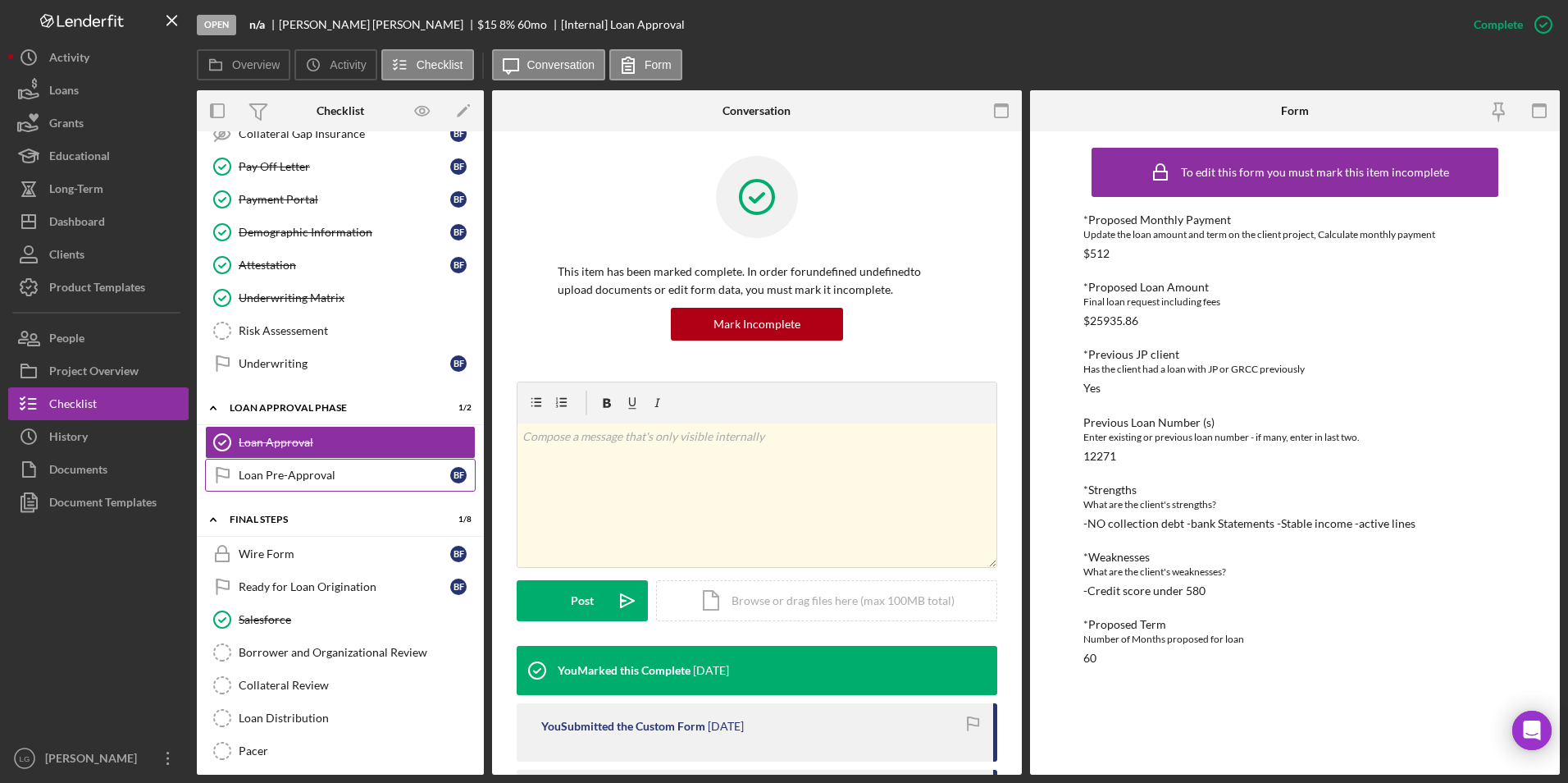
click at [296, 473] on div "Loan Pre-Approval" at bounding box center [343, 475] width 211 height 13
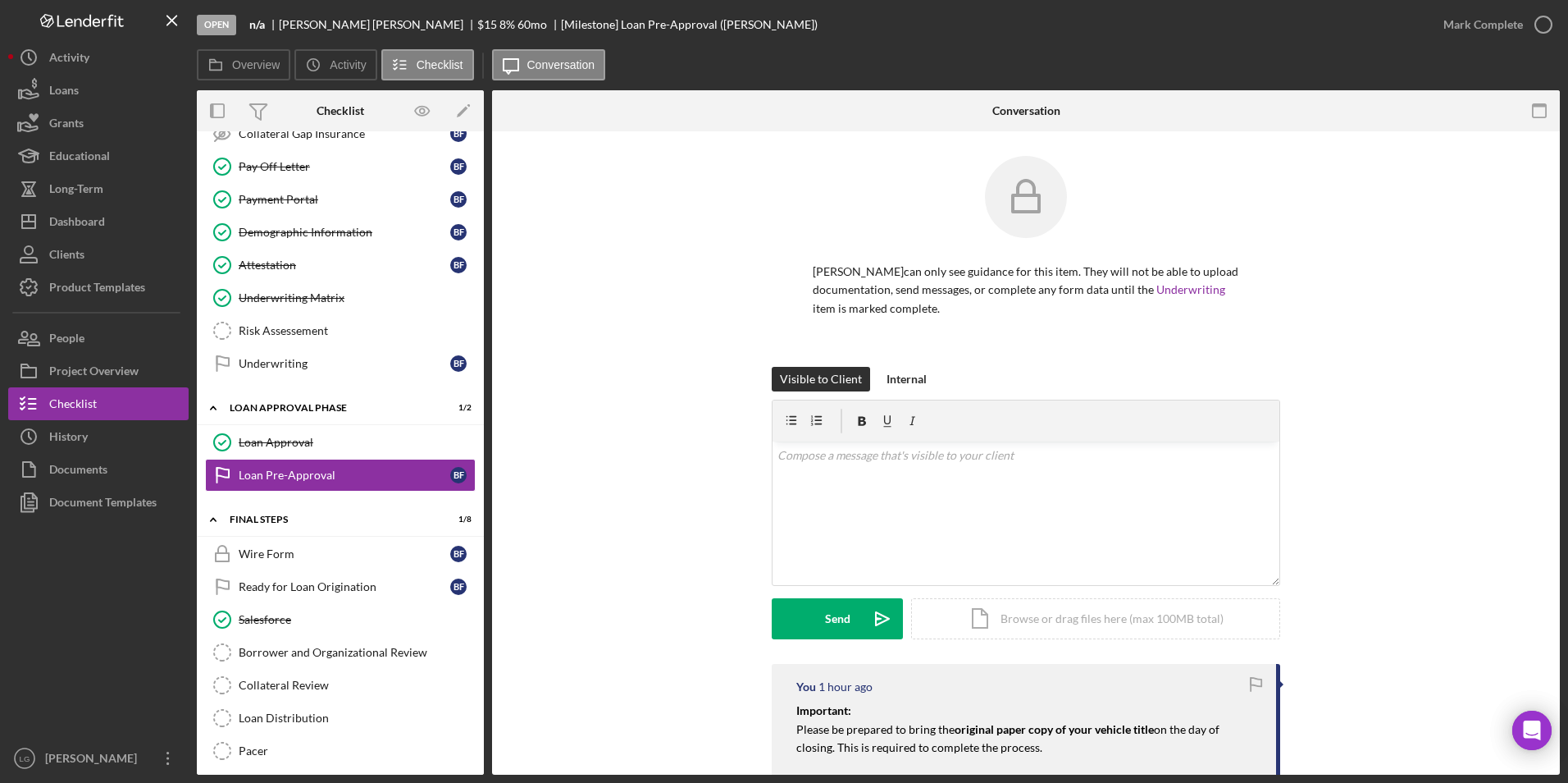
scroll to position [246, 0]
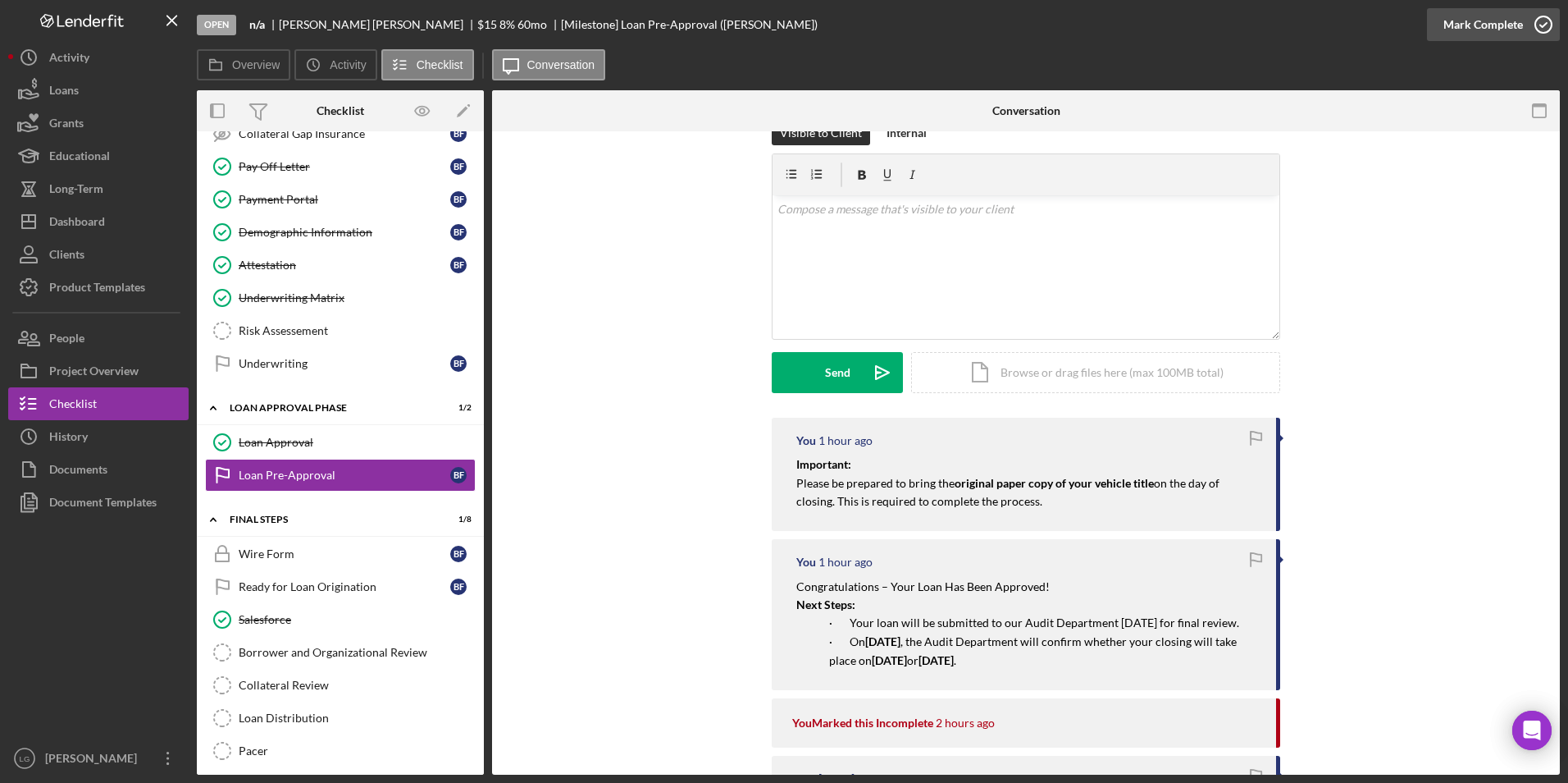
click at [1471, 23] on div "Mark Complete" at bounding box center [1483, 24] width 80 height 33
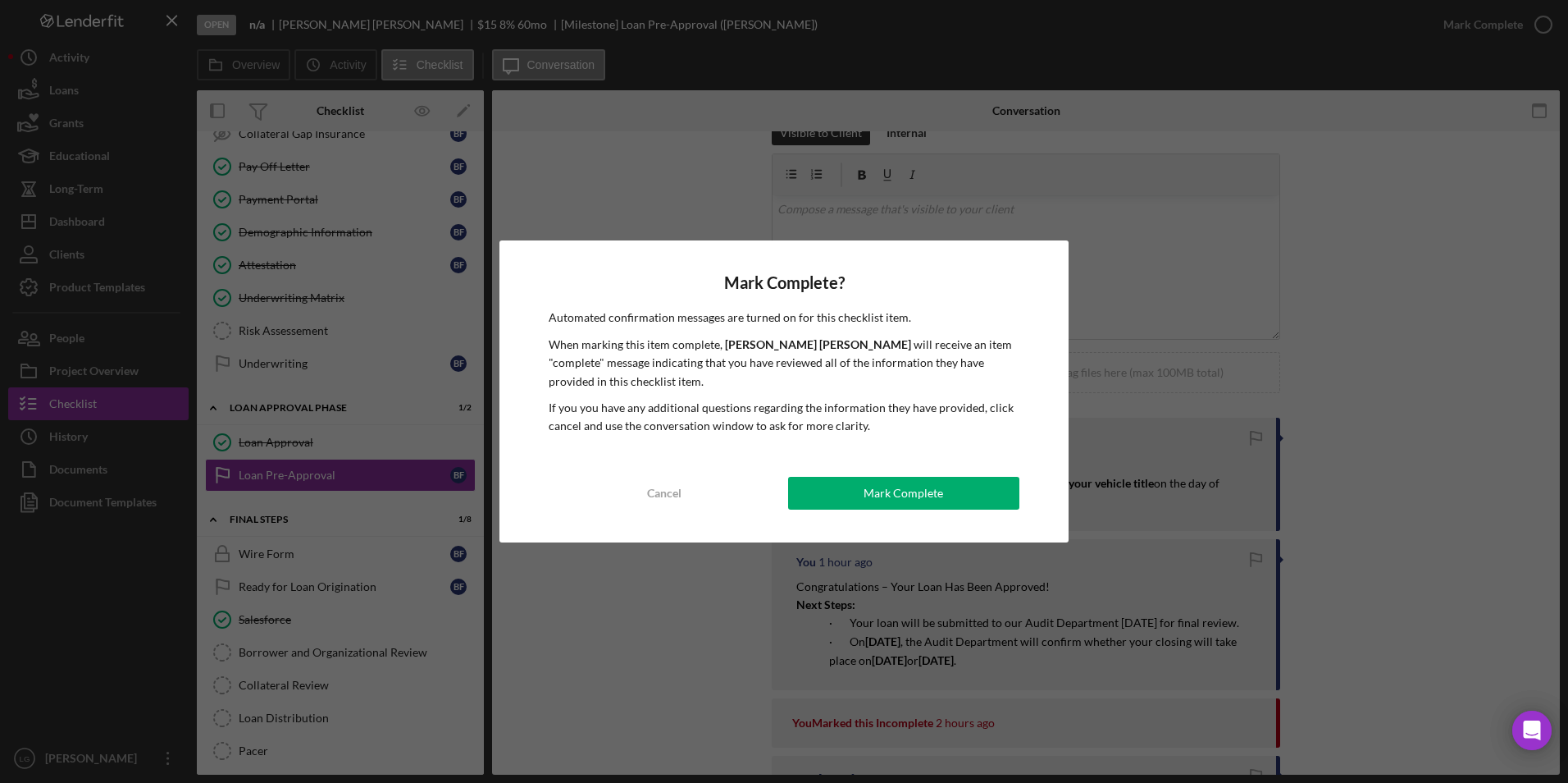
click at [891, 504] on div "Mark Complete" at bounding box center [903, 493] width 80 height 33
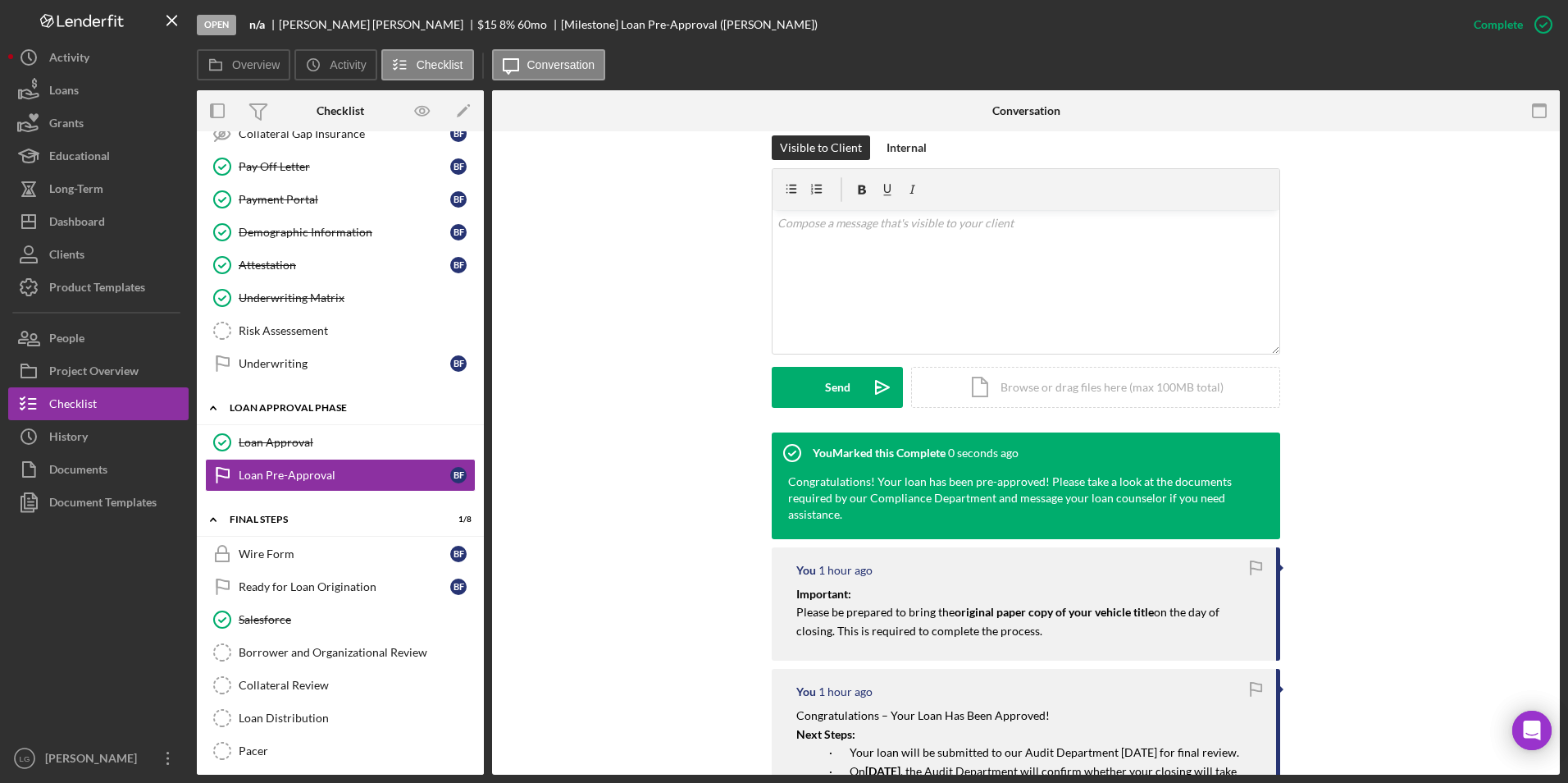
scroll to position [261, 0]
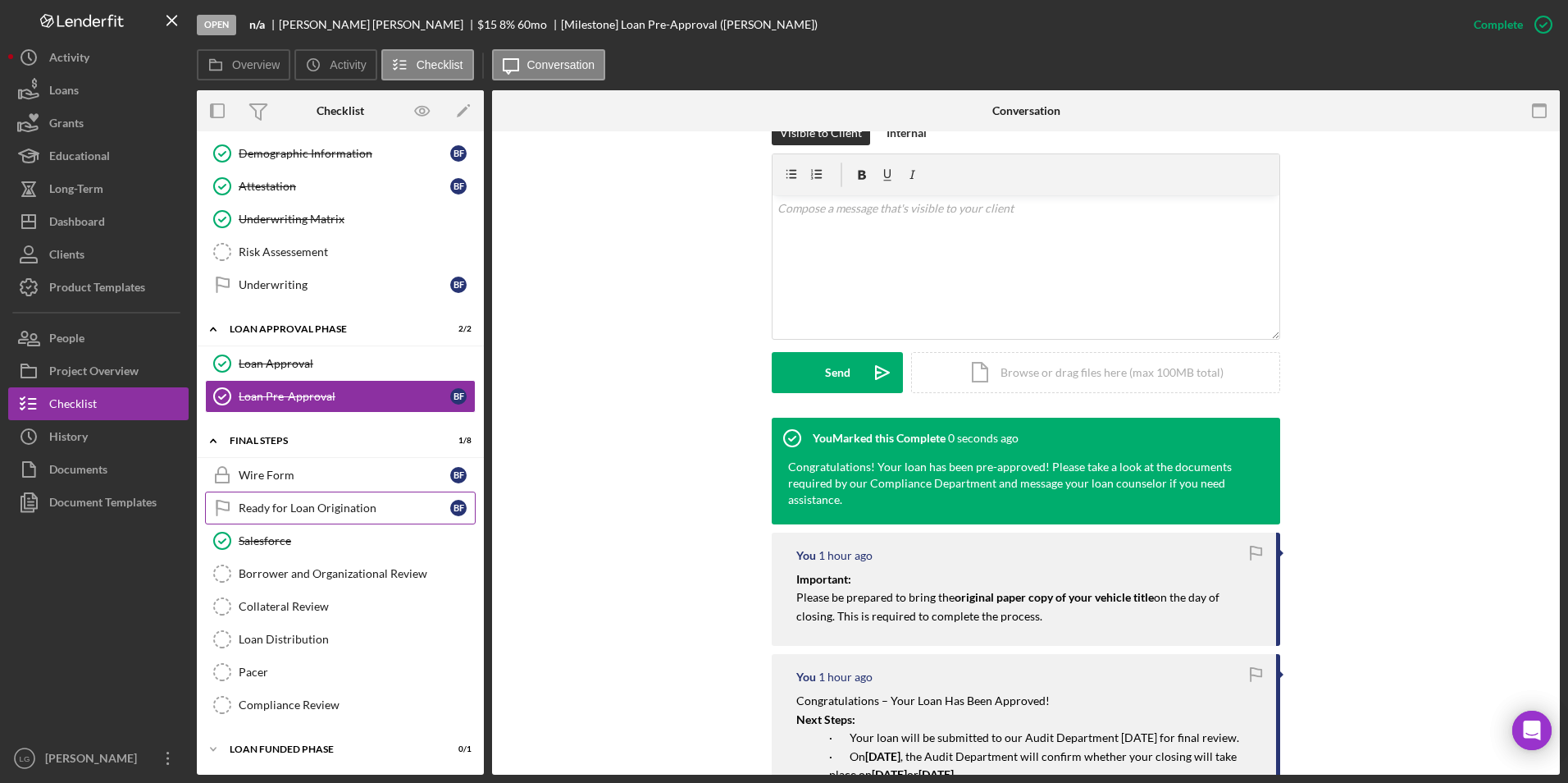
click at [298, 512] on div "Ready for Loan Origination" at bounding box center [343, 508] width 211 height 13
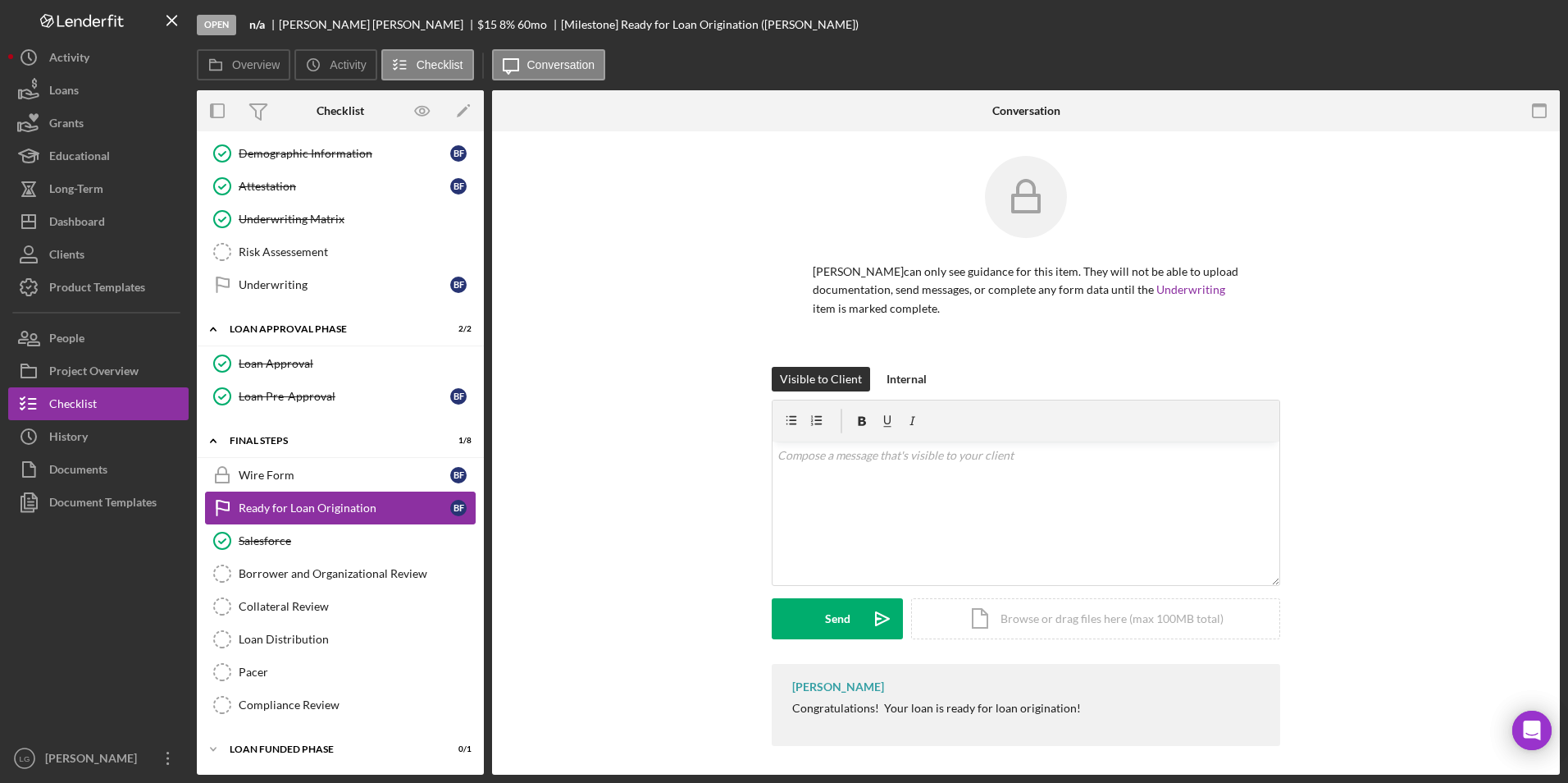
scroll to position [981, 0]
click at [1476, 34] on div "Mark Complete" at bounding box center [1483, 24] width 80 height 33
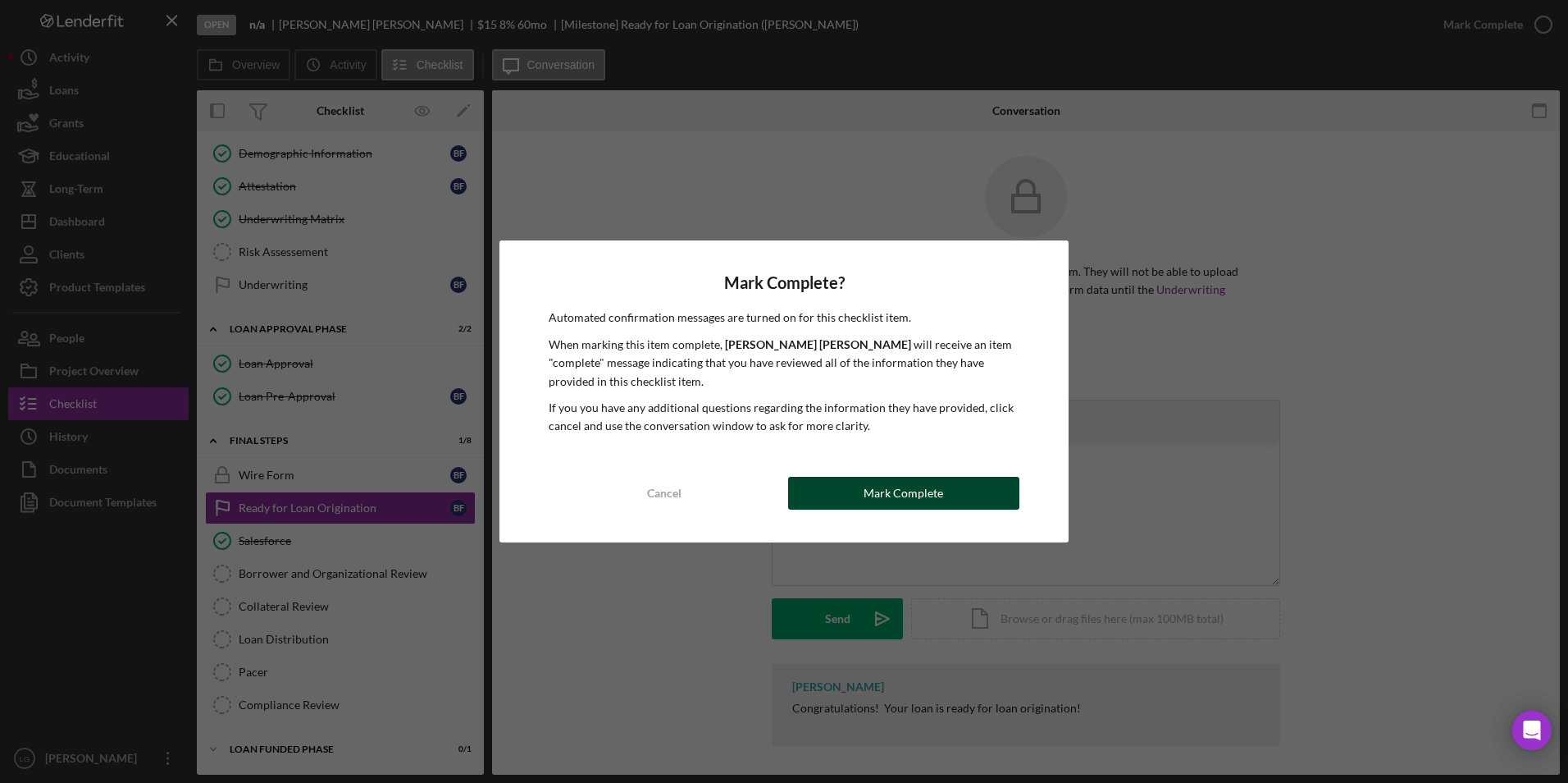
click at [951, 499] on button "Mark Complete" at bounding box center [904, 493] width 231 height 33
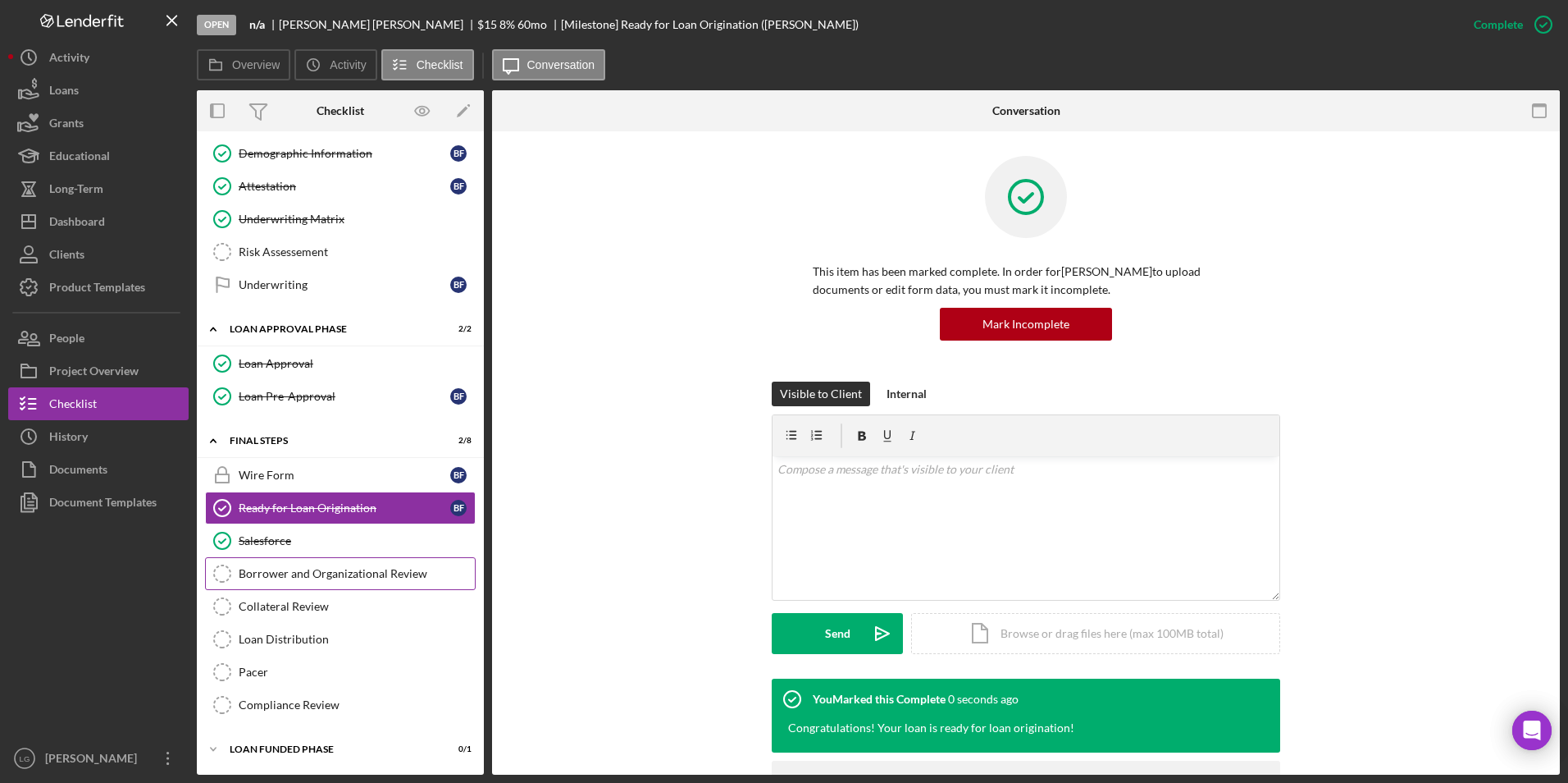
click at [327, 577] on div "Borrower and Organizational Review" at bounding box center [357, 574] width 236 height 13
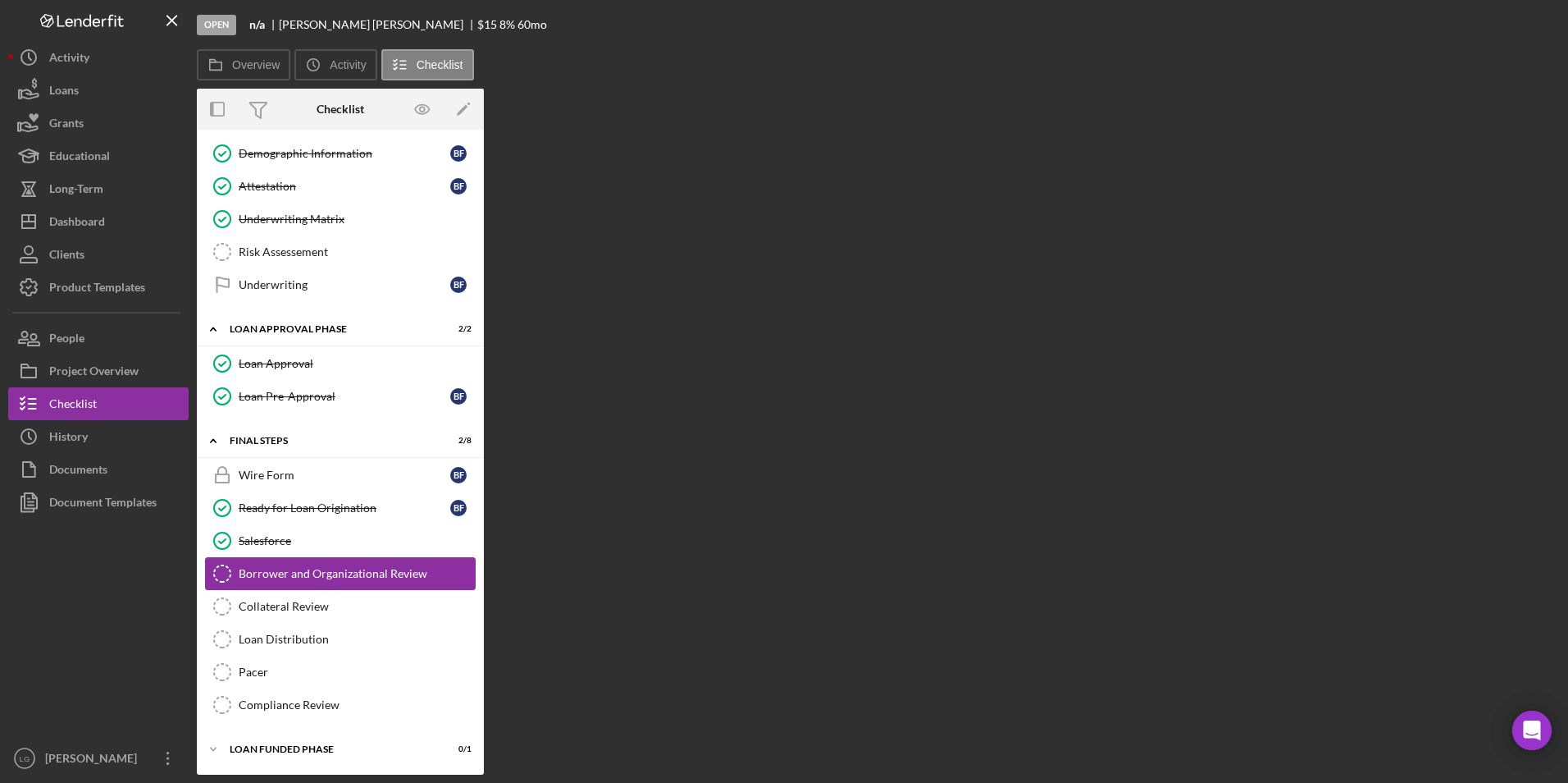
scroll to position [981, 0]
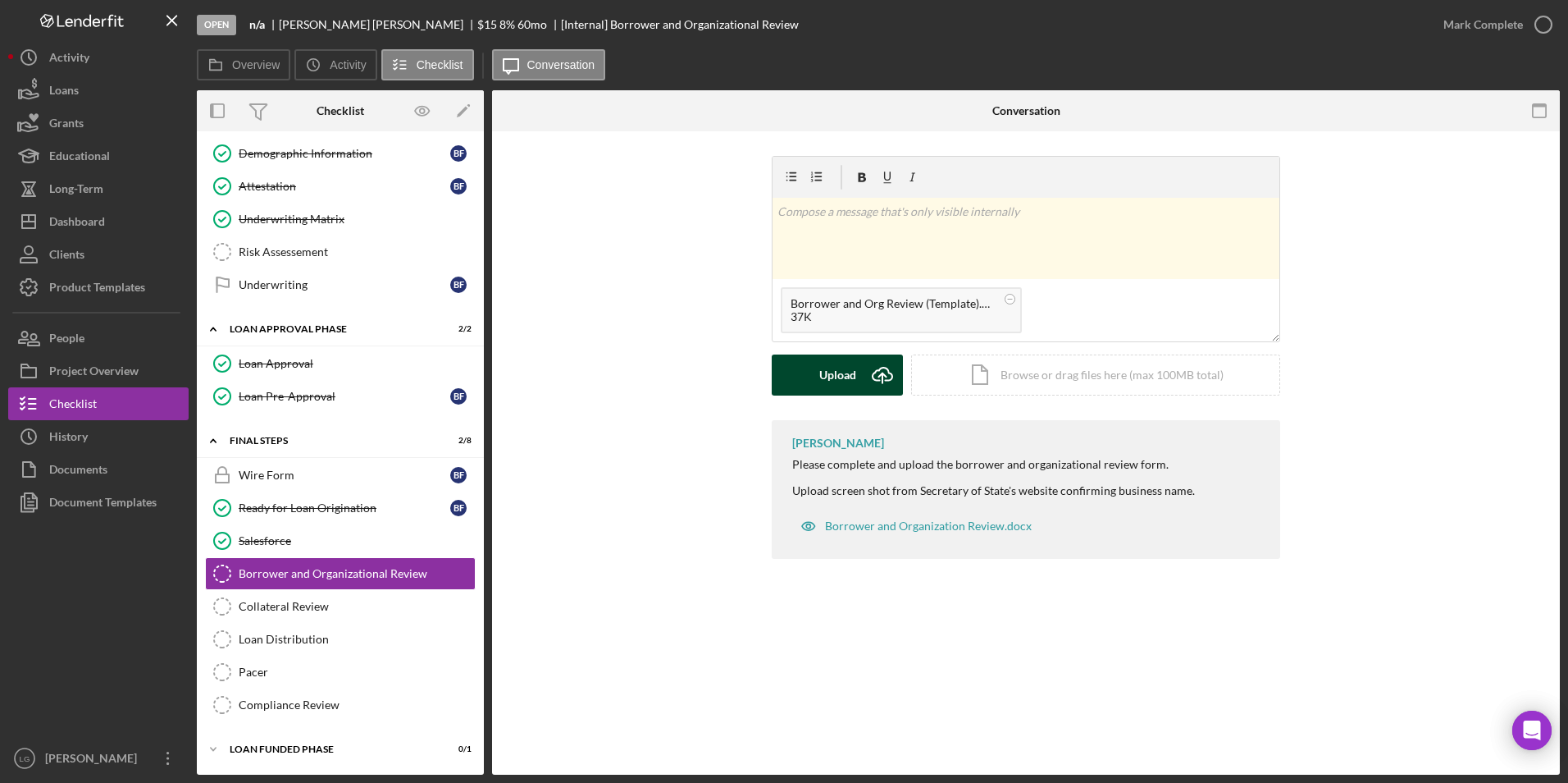
click at [820, 376] on div "Upload" at bounding box center [837, 375] width 37 height 41
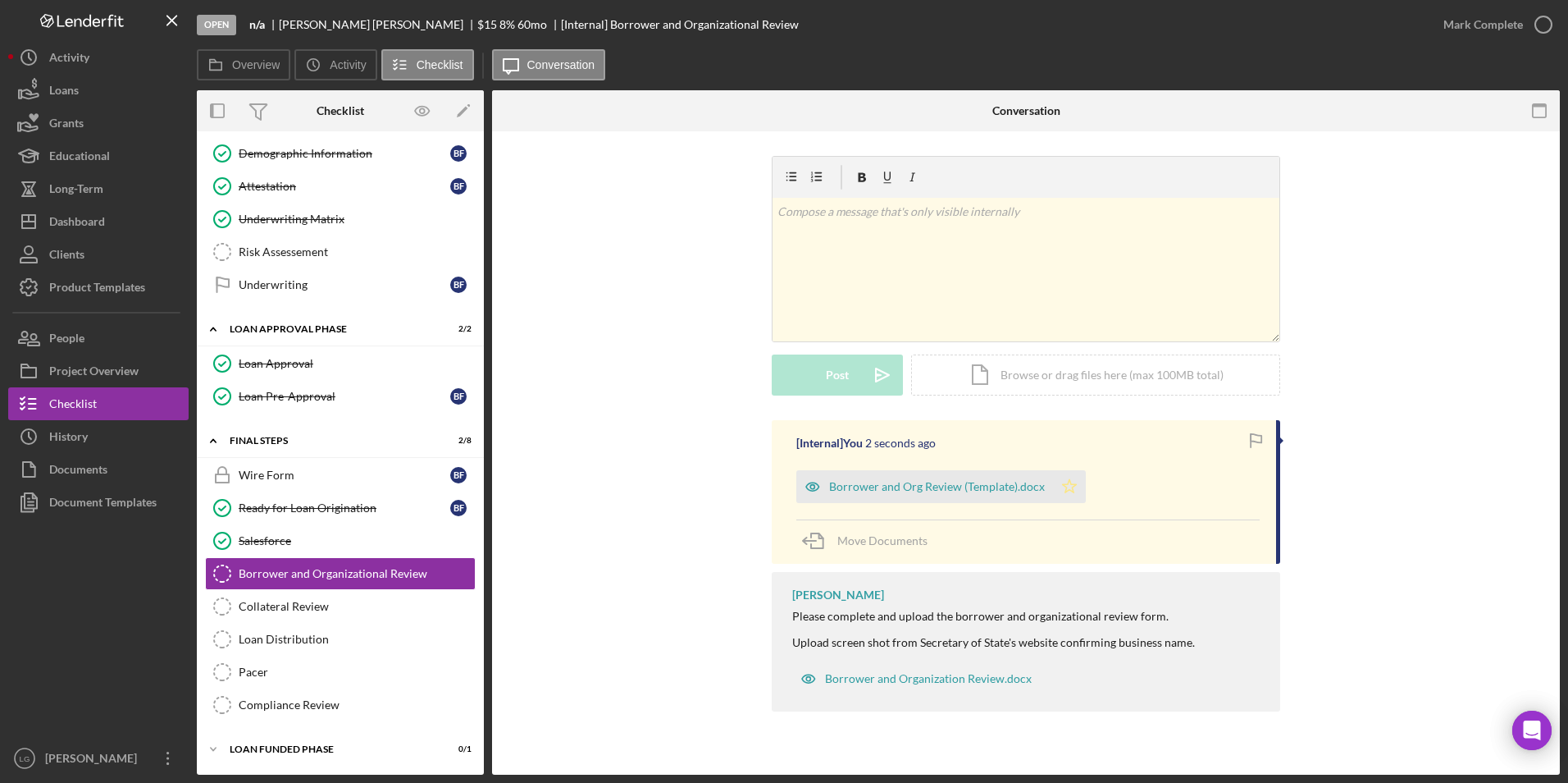
click at [1069, 490] on polygon "button" at bounding box center [1069, 485] width 14 height 13
drag, startPoint x: 319, startPoint y: 602, endPoint x: 325, endPoint y: 583, distance: 19.9
click at [319, 602] on div "Collateral Review" at bounding box center [357, 606] width 236 height 13
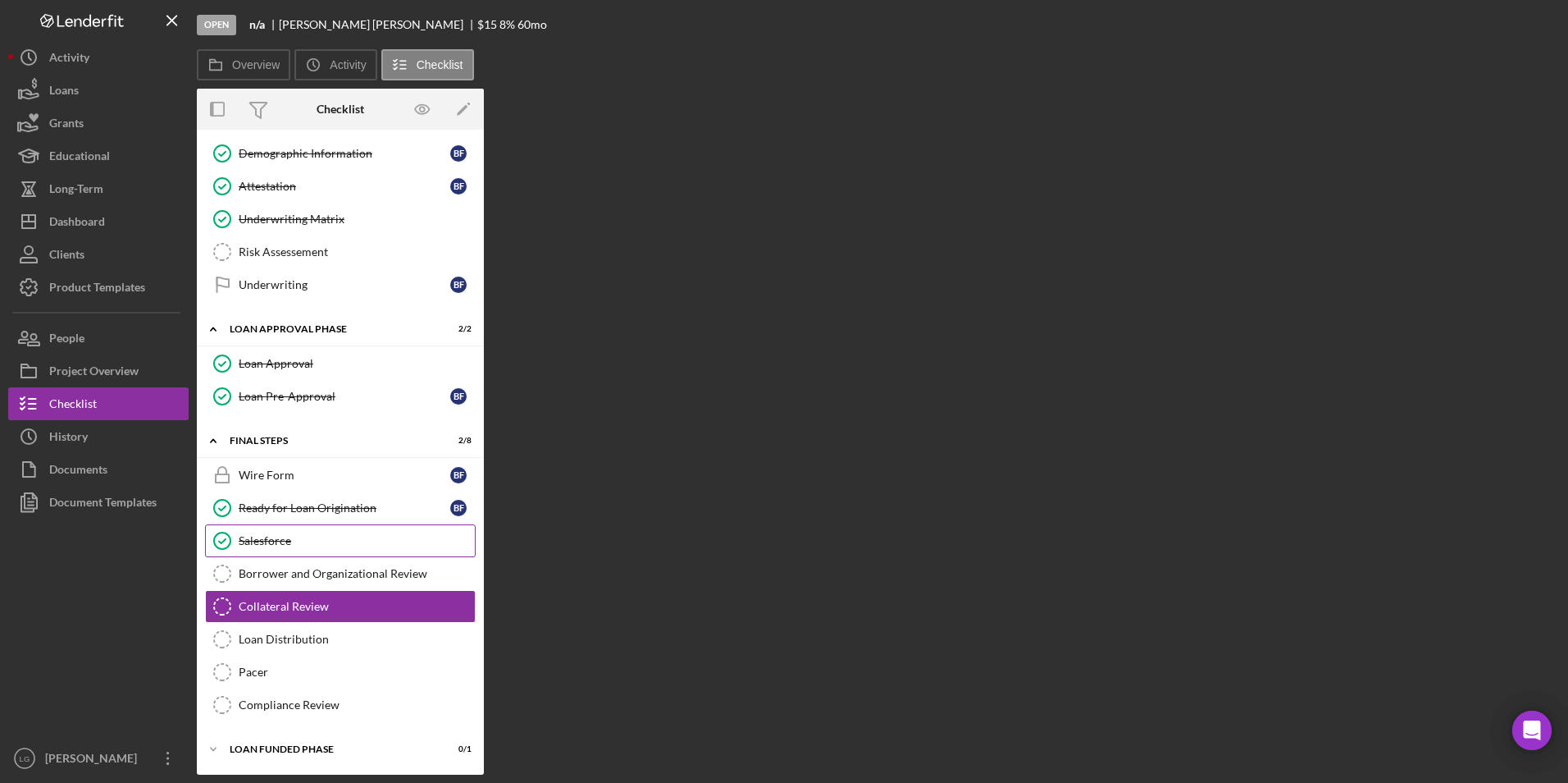
scroll to position [981, 0]
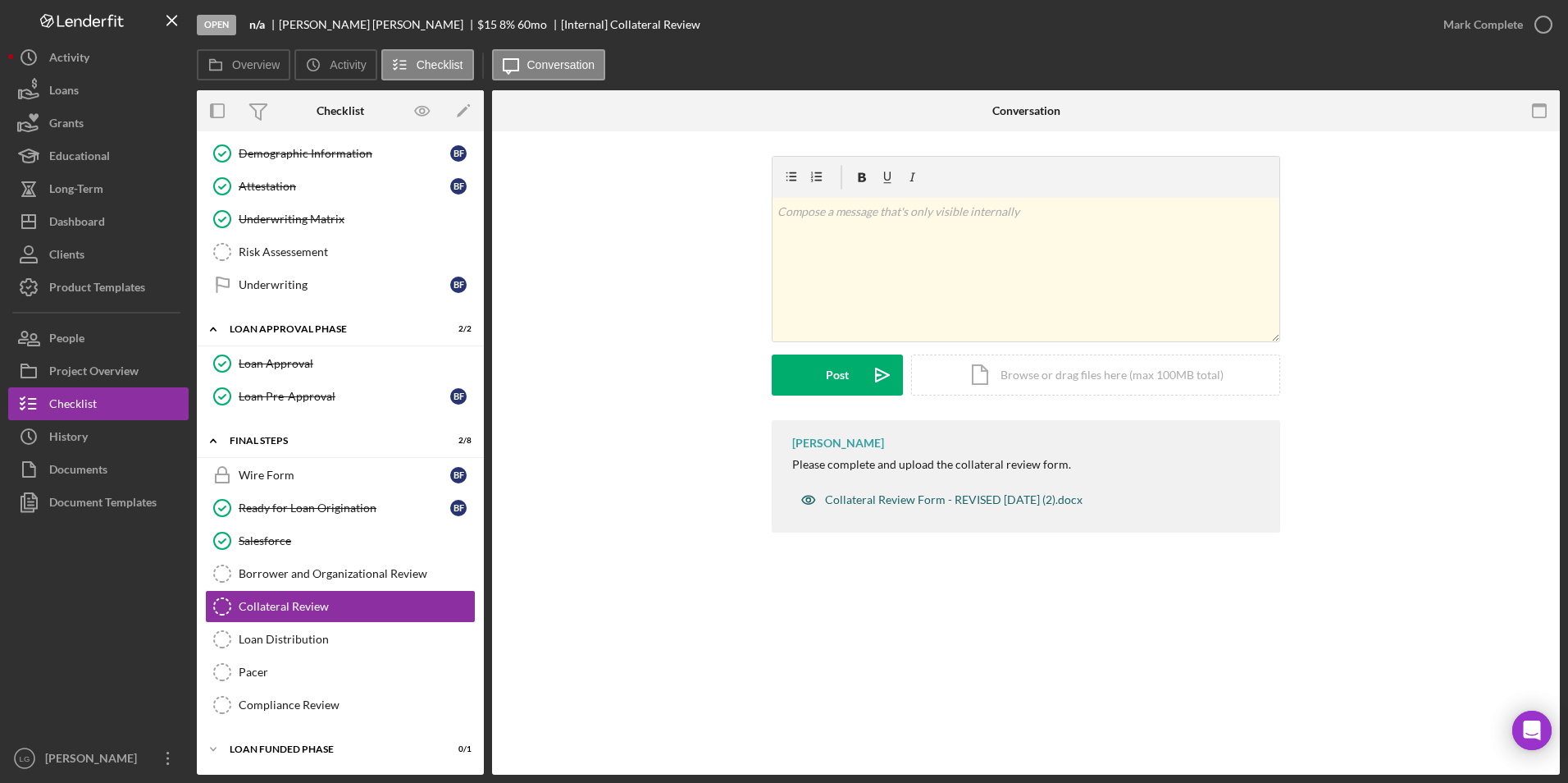
click at [1012, 497] on div "Collateral Review Form - REVISED [DATE] (2).docx" at bounding box center [953, 499] width 257 height 13
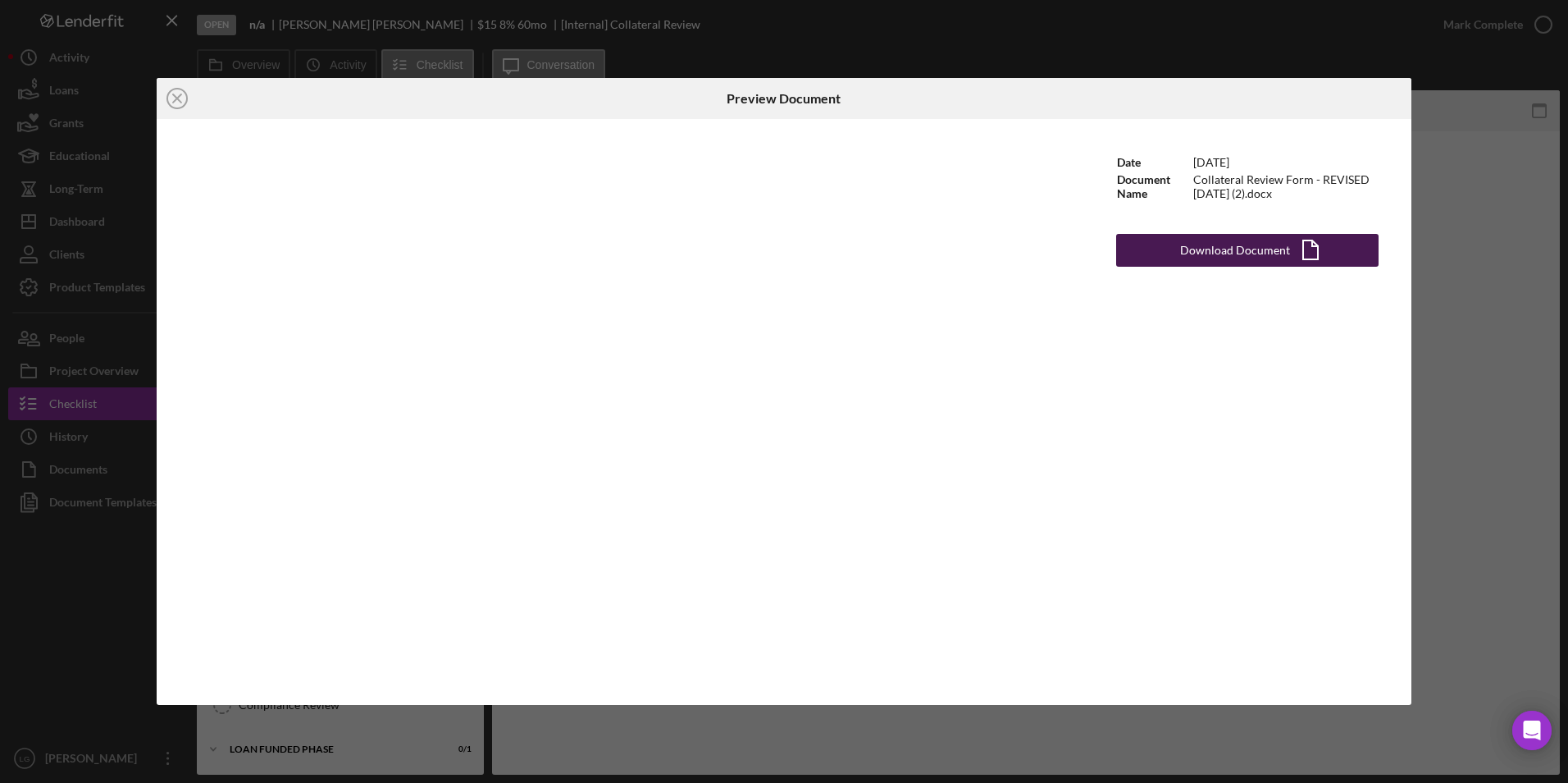
click at [1292, 247] on icon "Icon/Document" at bounding box center [1310, 251] width 41 height 41
click at [1114, 54] on div "Icon/Close Preview Document Date [DATE] Document Name Collateral Review Form - …" at bounding box center [784, 392] width 1568 height 783
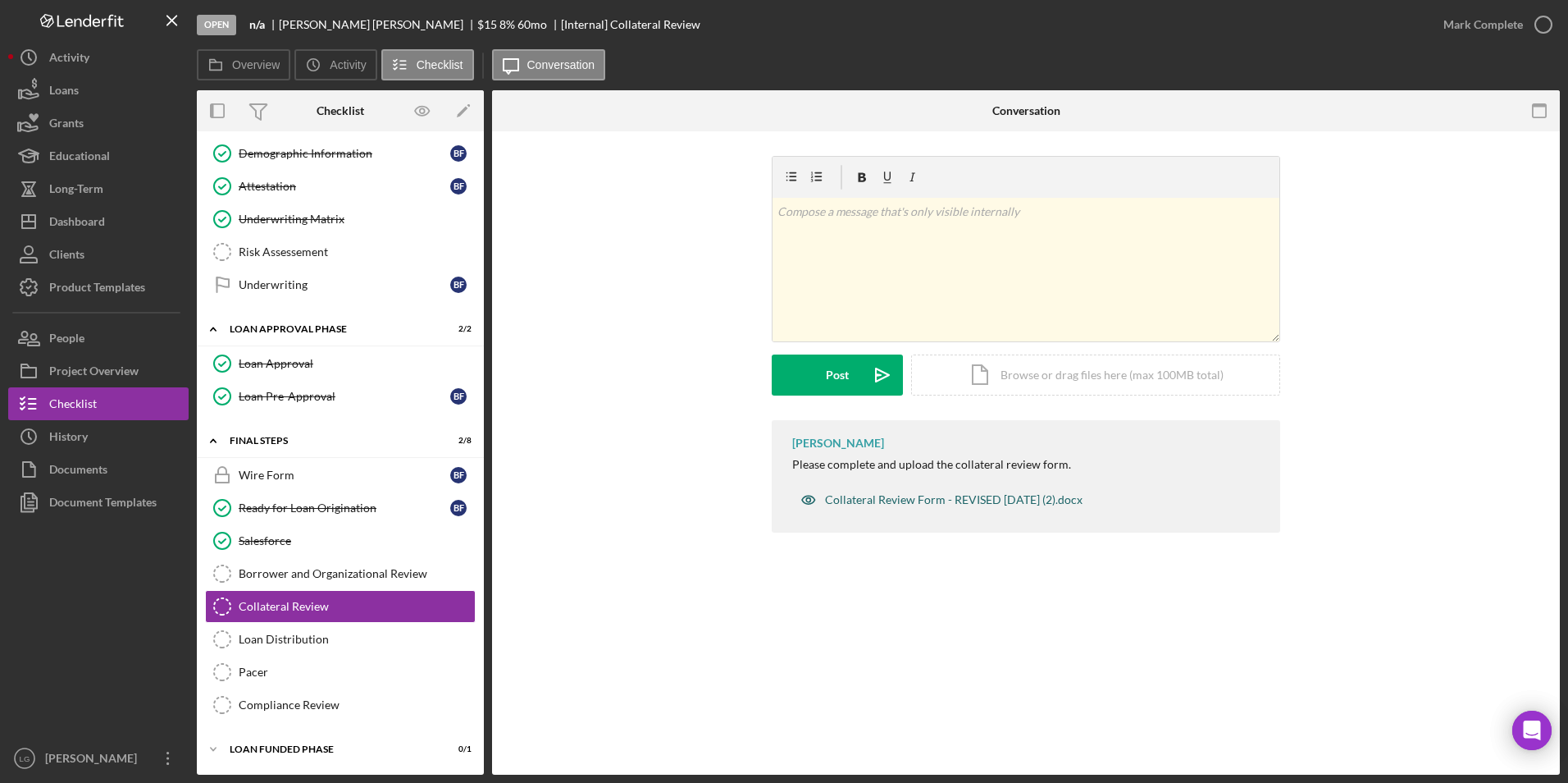
click at [972, 500] on div "Collateral Review Form - REVISED [DATE] (2).docx" at bounding box center [953, 499] width 257 height 13
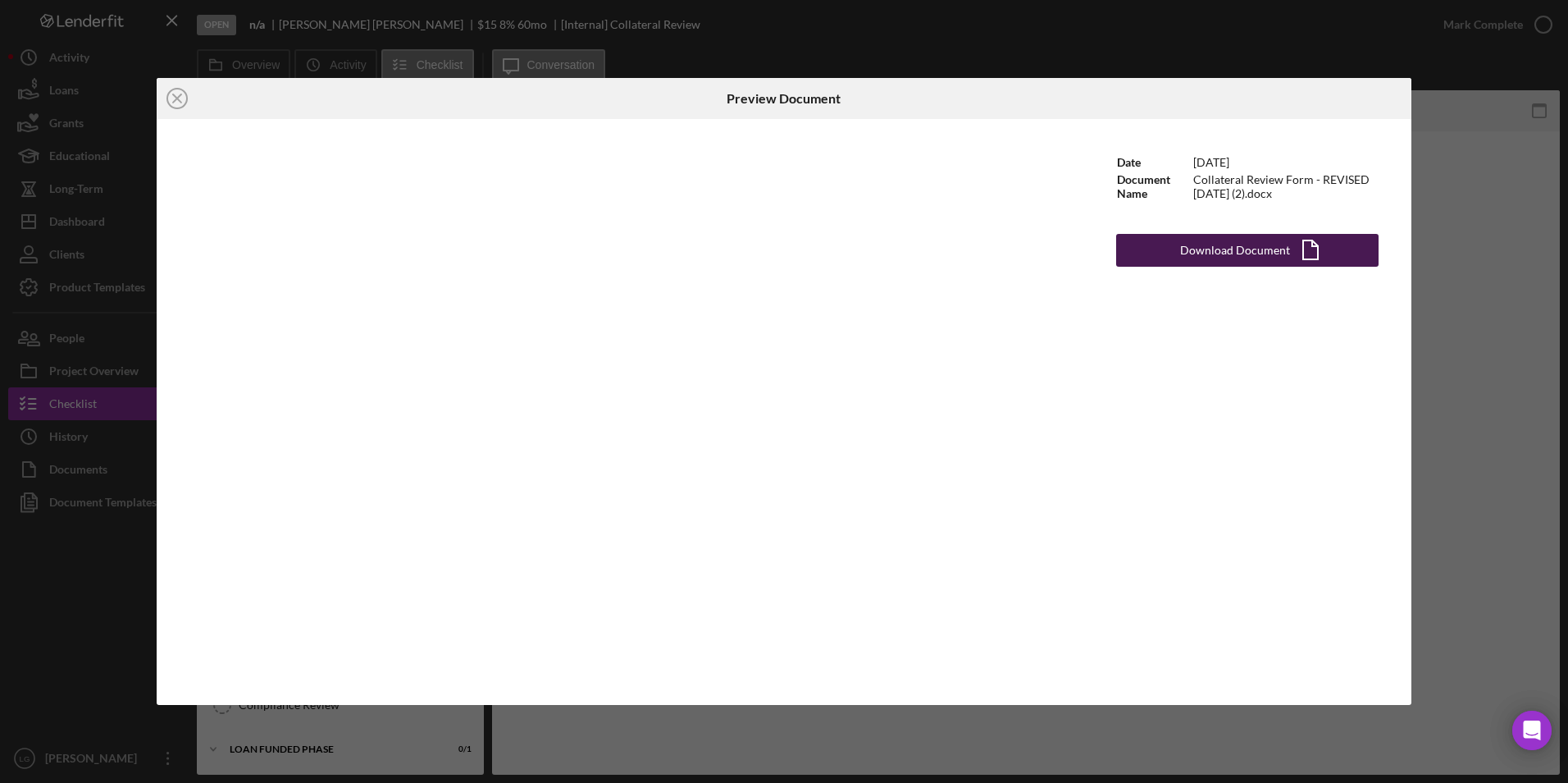
click at [1250, 255] on div "Download Document" at bounding box center [1234, 250] width 110 height 33
click at [1485, 506] on div "Icon/Close Preview Document Date [DATE] Document Name Collateral Review Form - …" at bounding box center [784, 392] width 1568 height 783
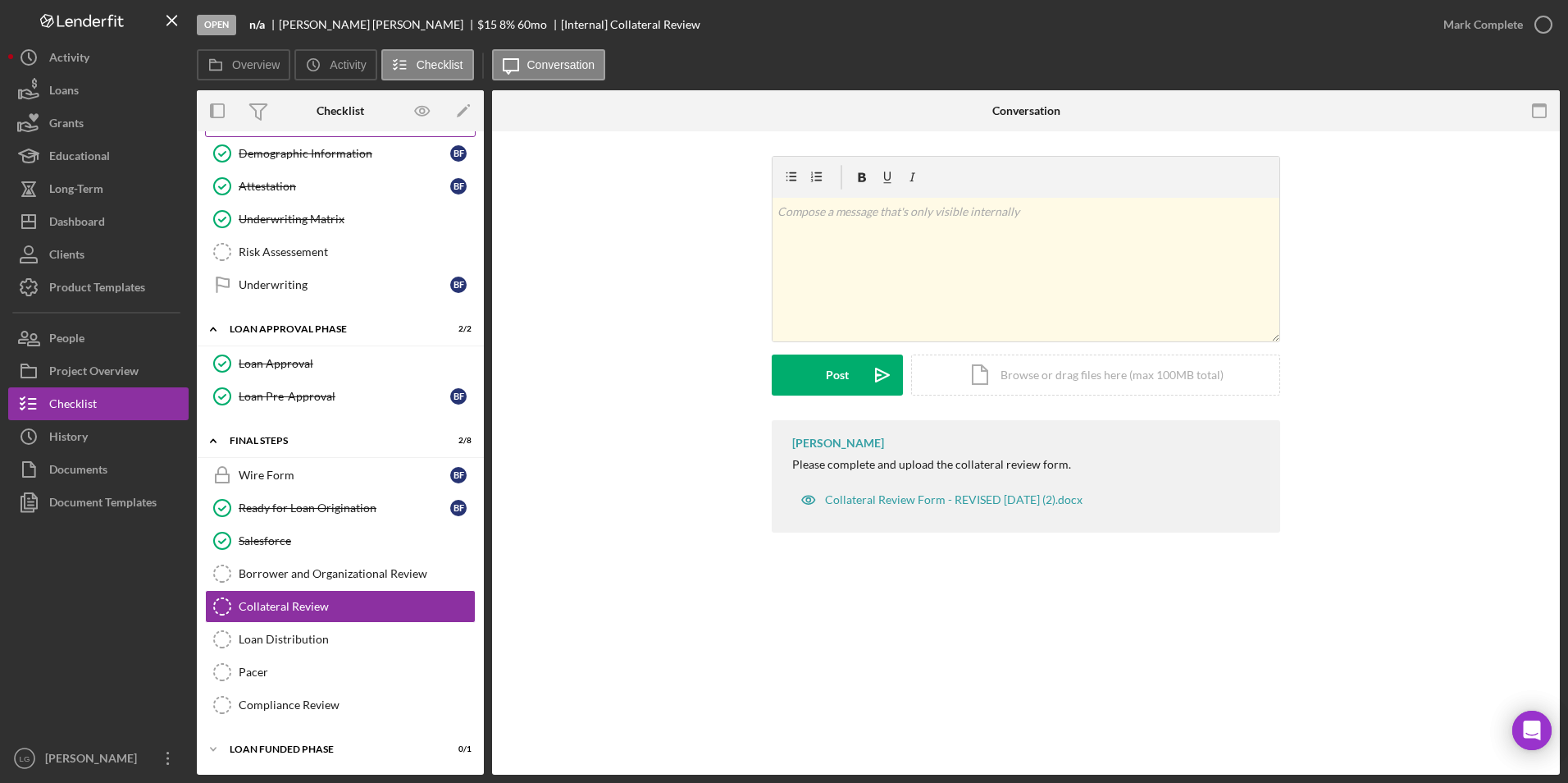
scroll to position [735, 0]
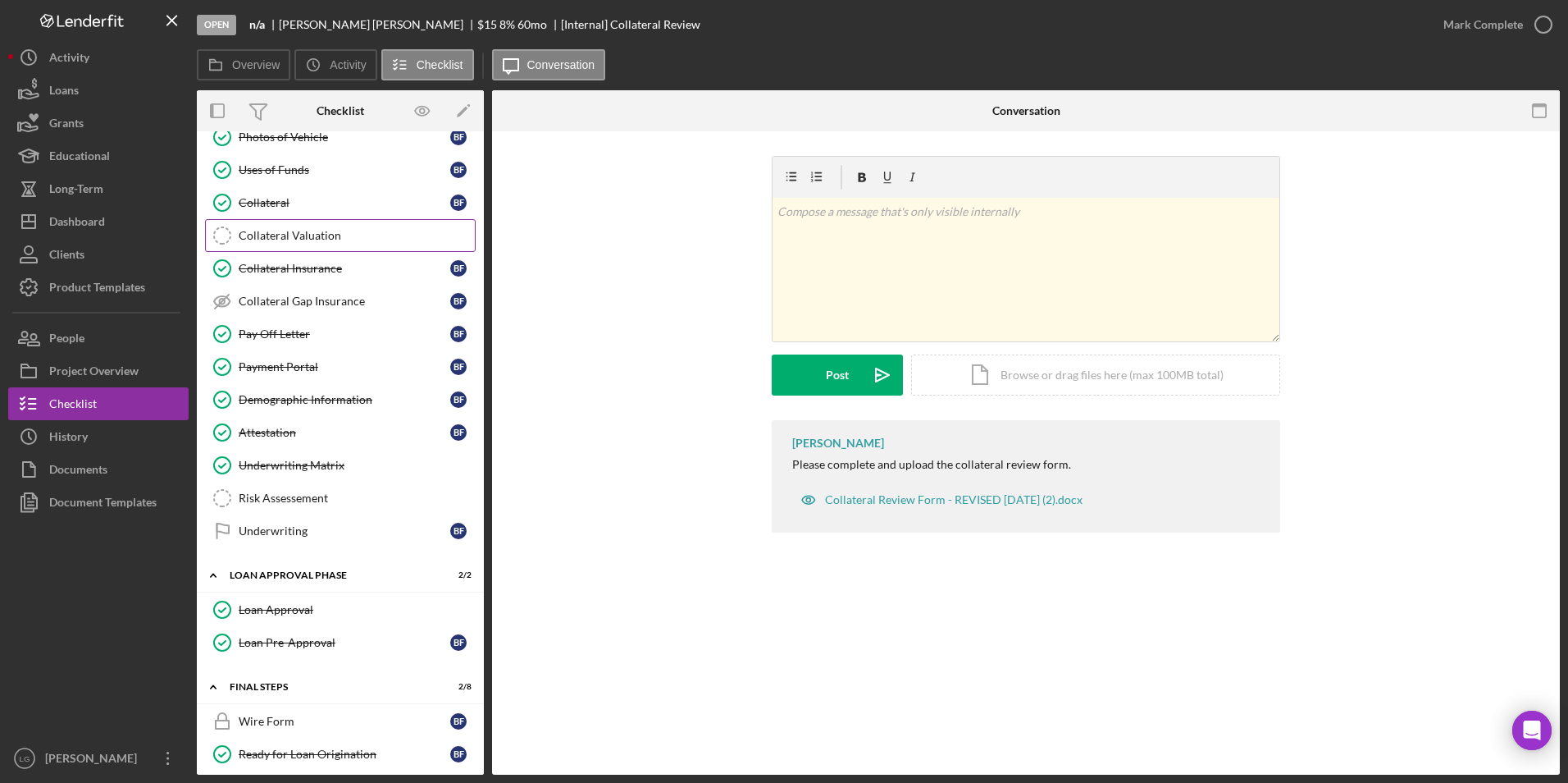
click at [283, 233] on div "Collateral Valuation" at bounding box center [357, 236] width 236 height 13
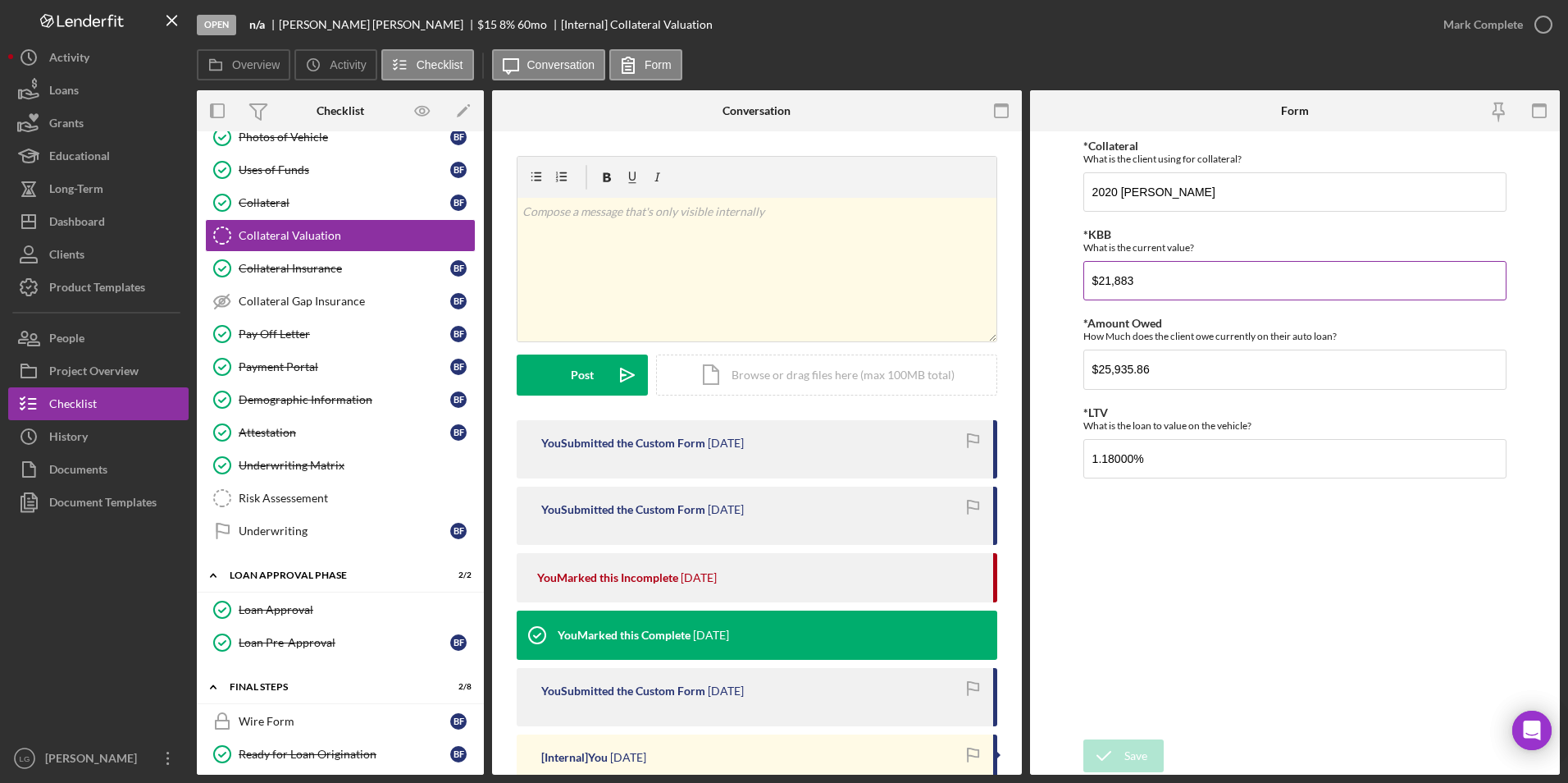
drag, startPoint x: 1144, startPoint y: 273, endPoint x: 1098, endPoint y: 279, distance: 46.4
click at [1098, 279] on input "$21,883" at bounding box center [1295, 281] width 424 height 39
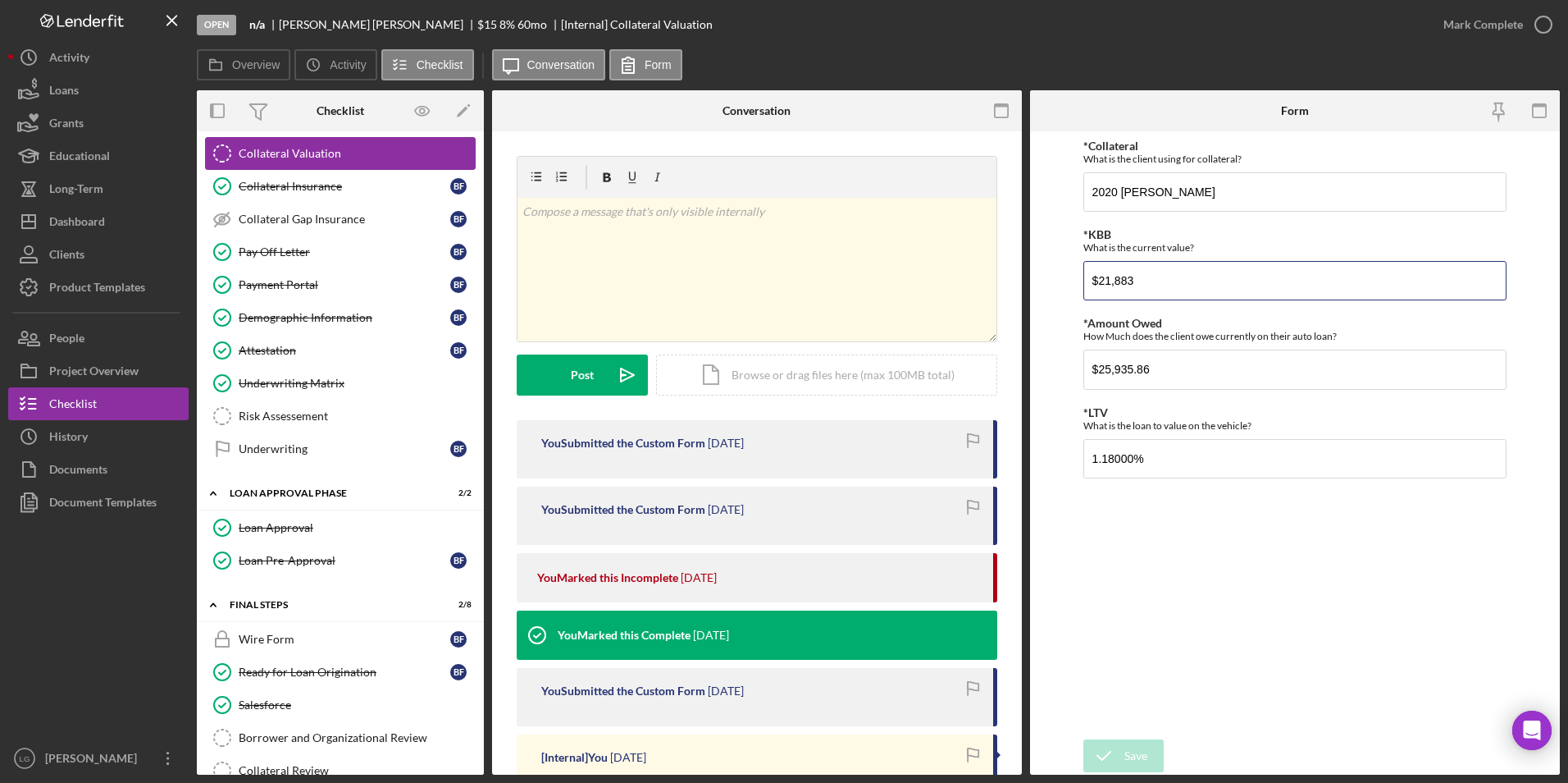
scroll to position [735, 0]
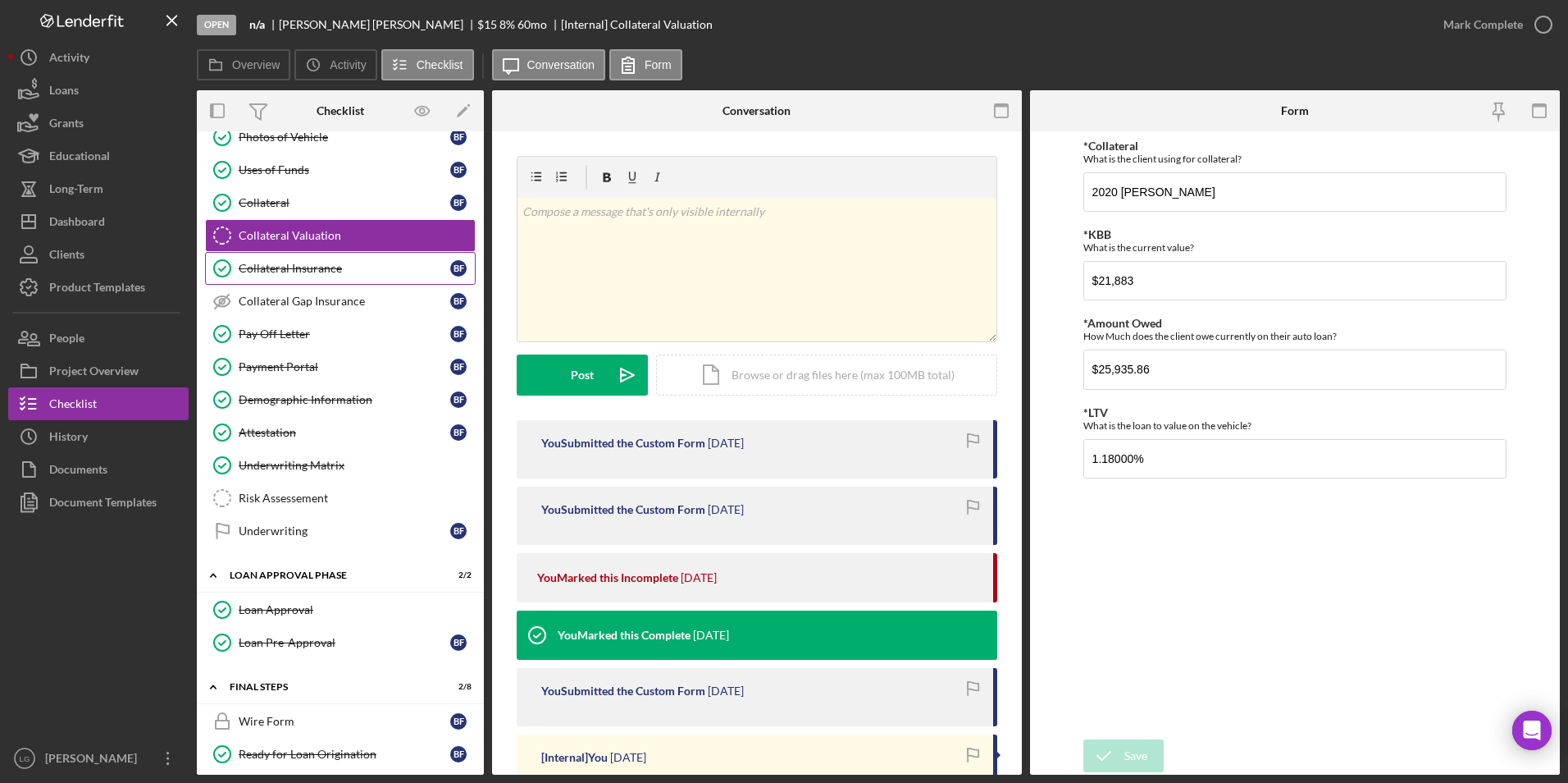
click at [285, 269] on div "Collateral Insurance" at bounding box center [343, 269] width 211 height 13
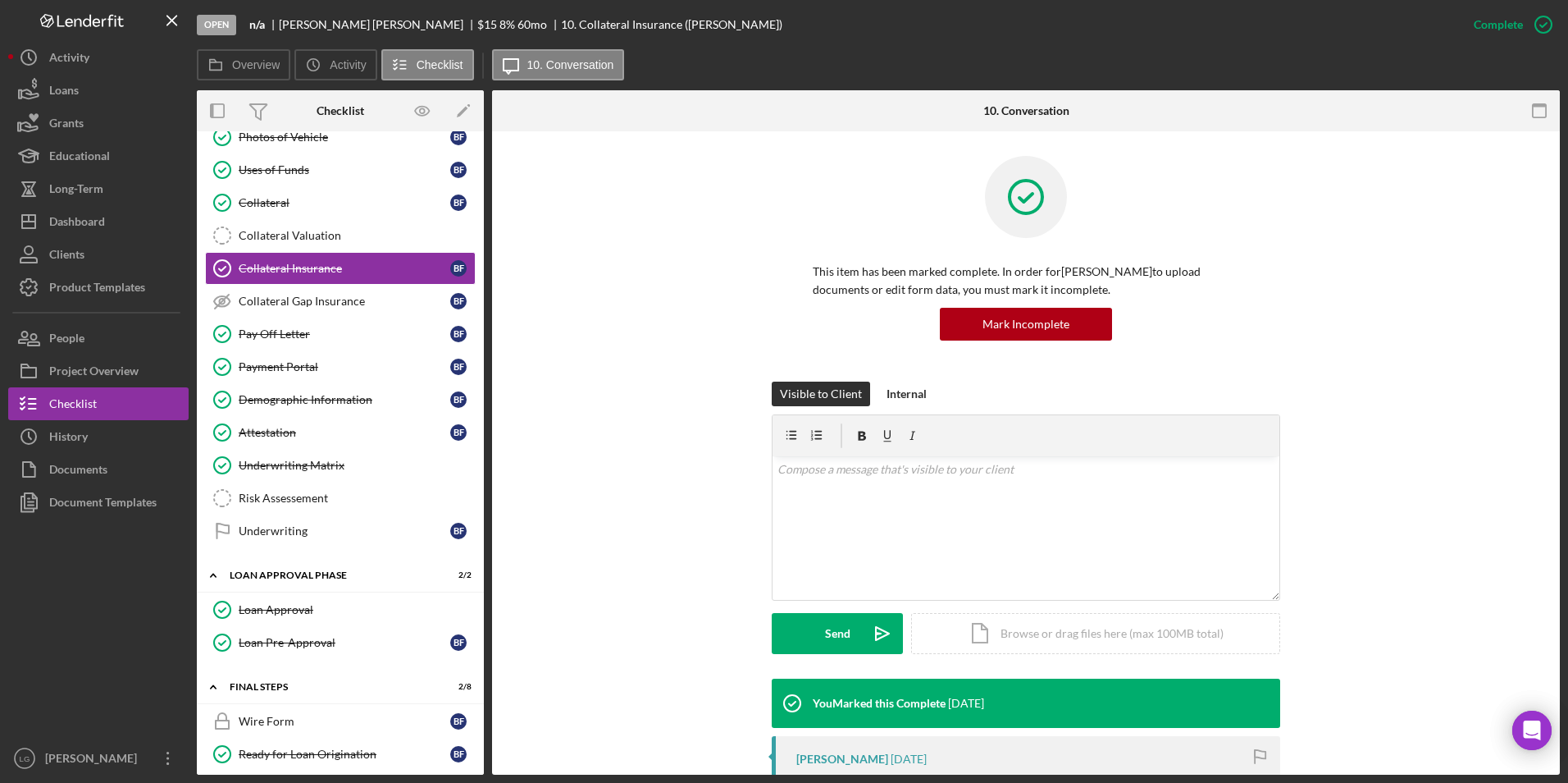
scroll to position [164, 0]
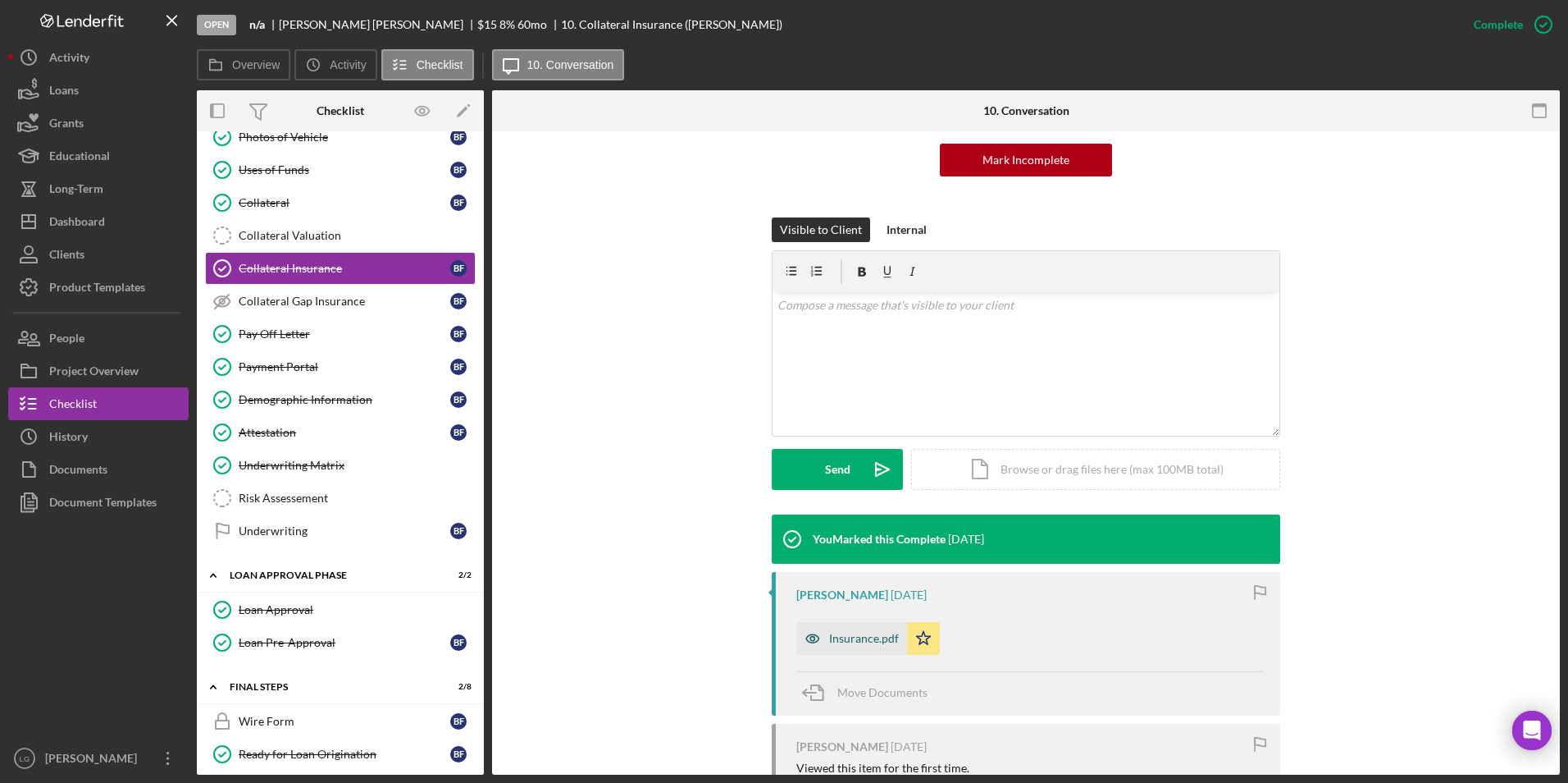
click at [851, 635] on div "Insurance.pdf" at bounding box center [863, 638] width 69 height 13
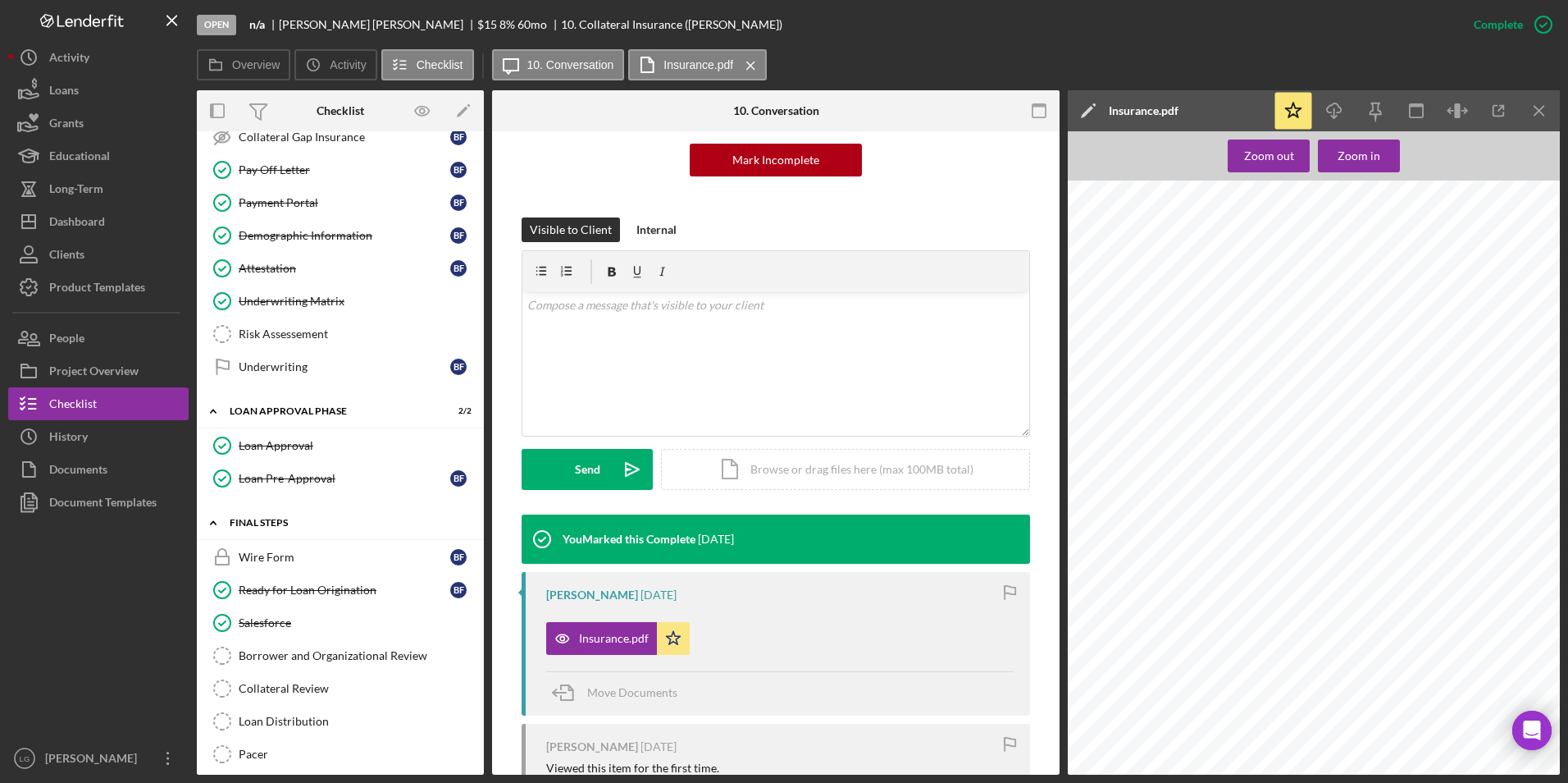
scroll to position [981, 0]
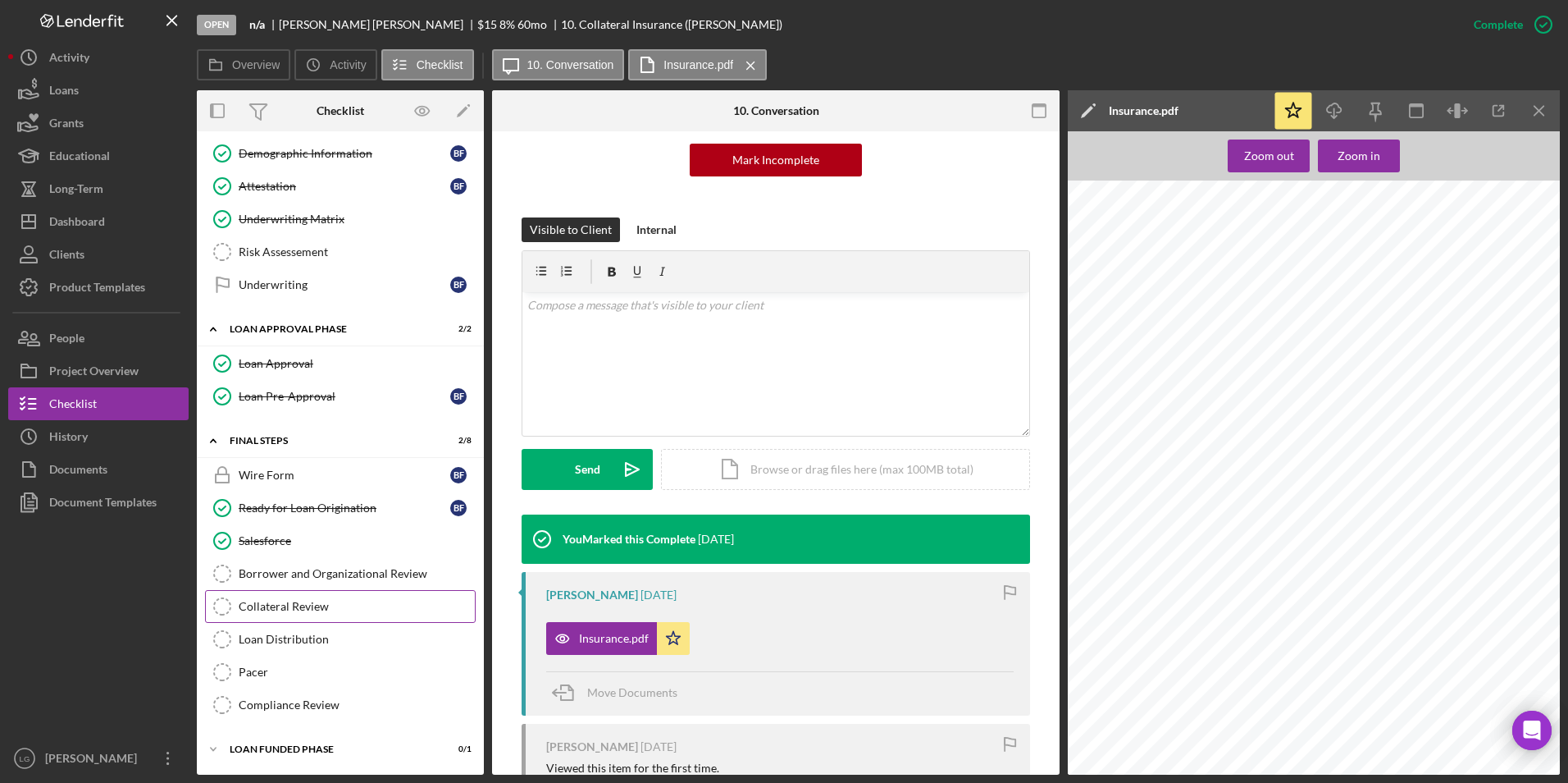
click at [304, 604] on div "Collateral Review" at bounding box center [357, 606] width 236 height 13
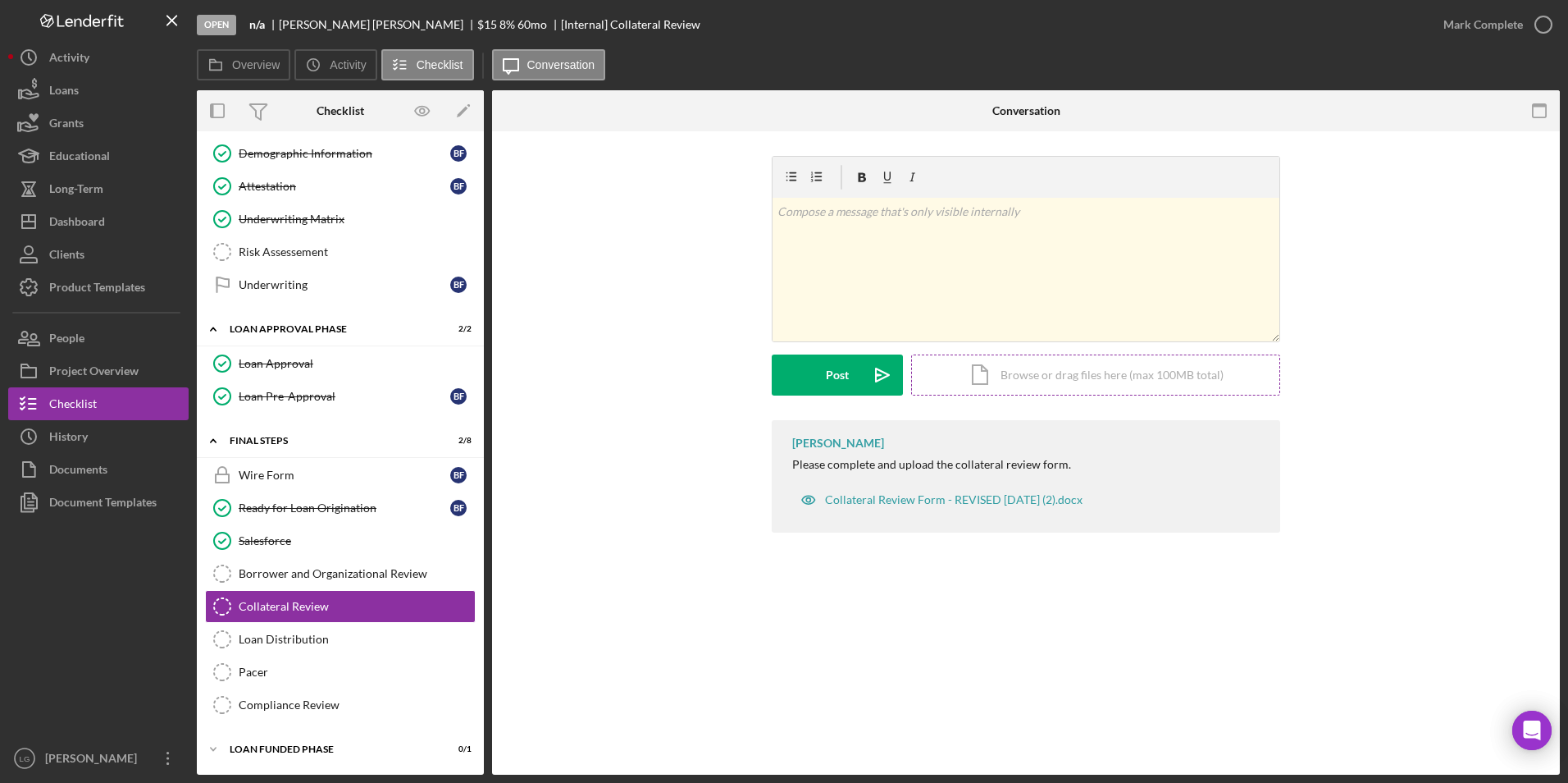
click at [1010, 375] on div "Icon/Document Browse or drag files here (max 100MB total) Tap to choose files o…" at bounding box center [1095, 375] width 369 height 41
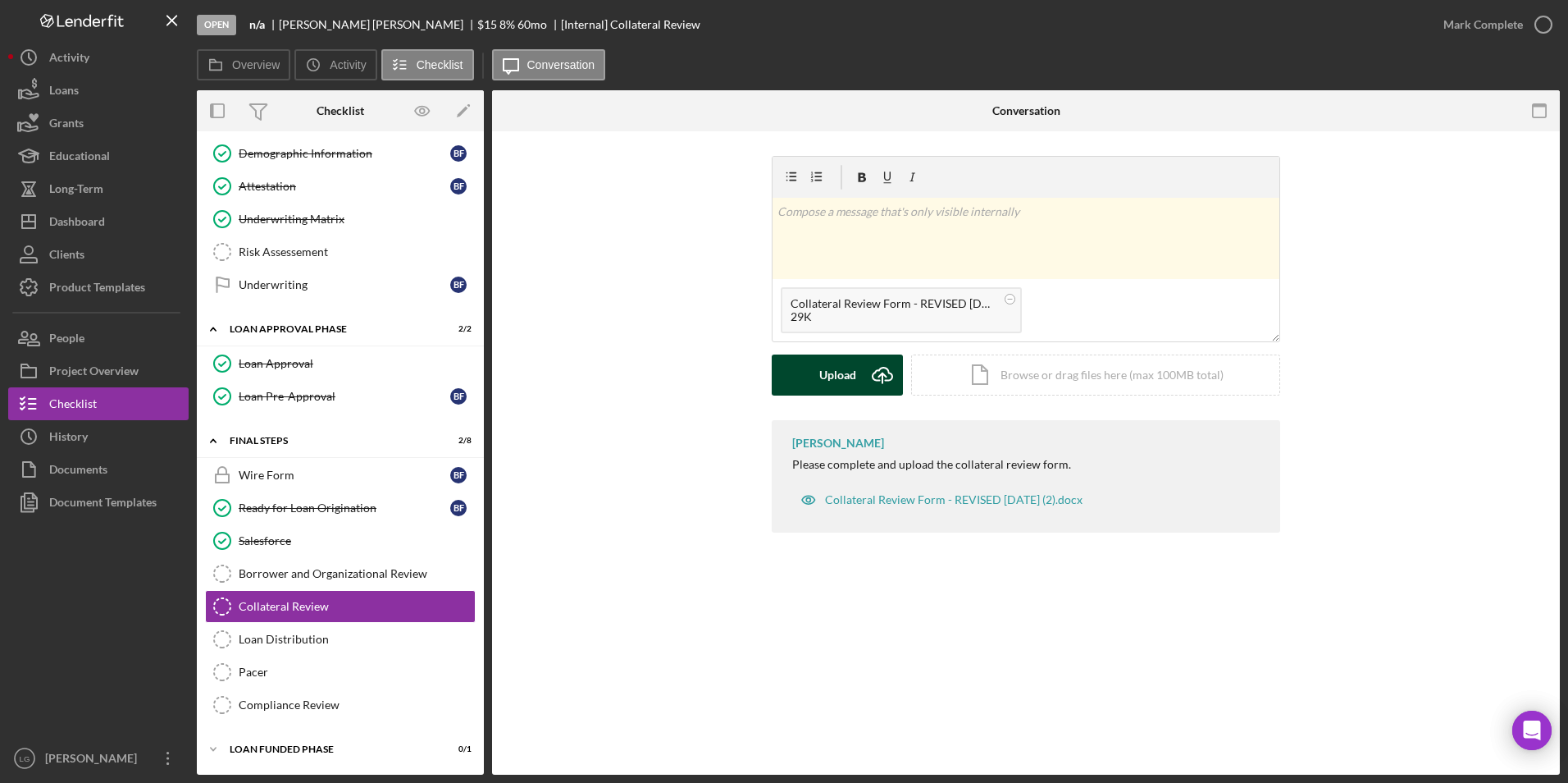
click at [827, 378] on div "Upload" at bounding box center [837, 375] width 37 height 41
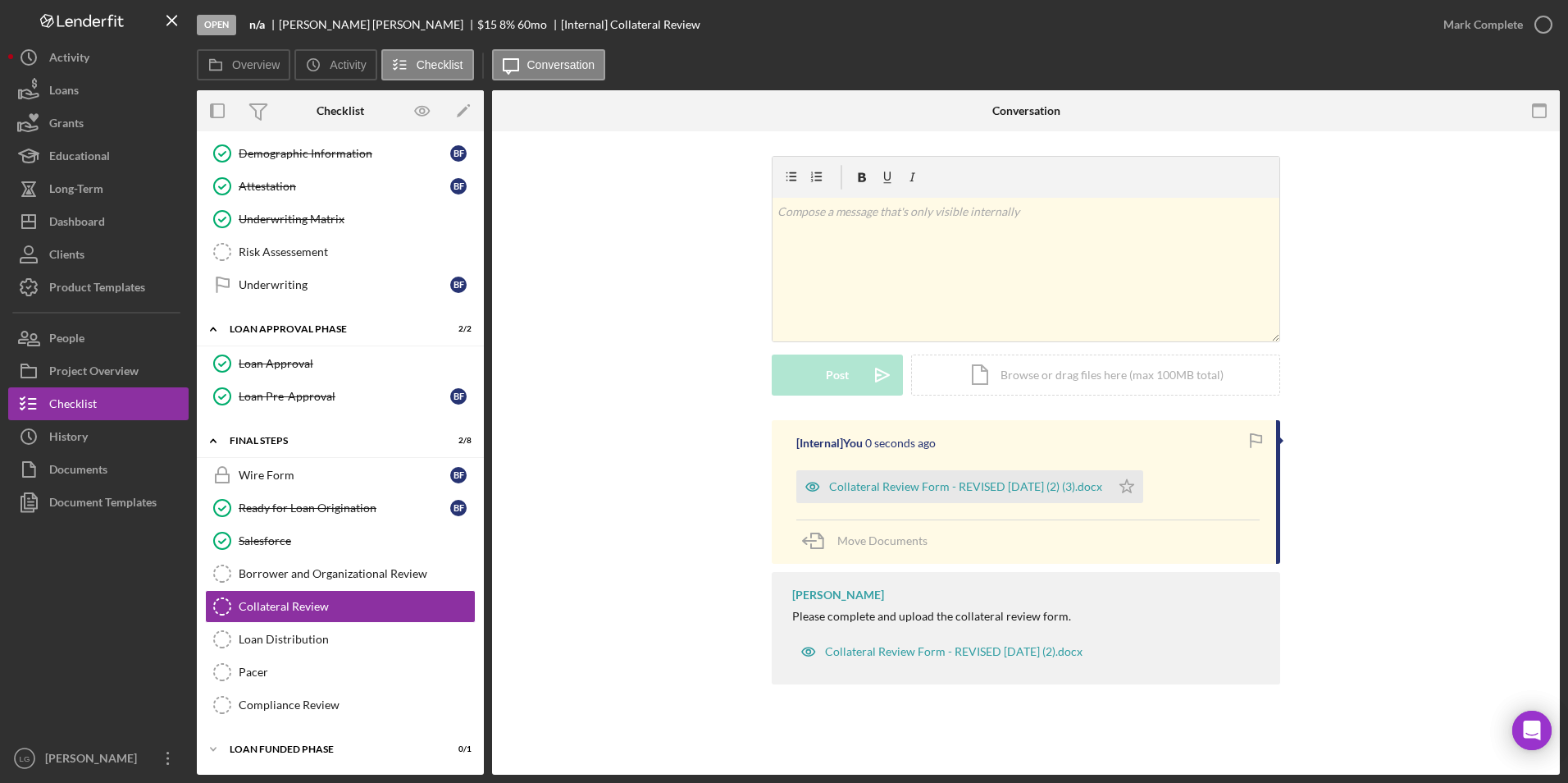
click at [918, 467] on div "Collateral Review Form - REVISED [DATE] (2) (3).docx Icon/Star" at bounding box center [973, 483] width 355 height 41
click at [918, 482] on div "Collateral Review Form - REVISED [DATE] (2) (3).docx" at bounding box center [965, 486] width 273 height 13
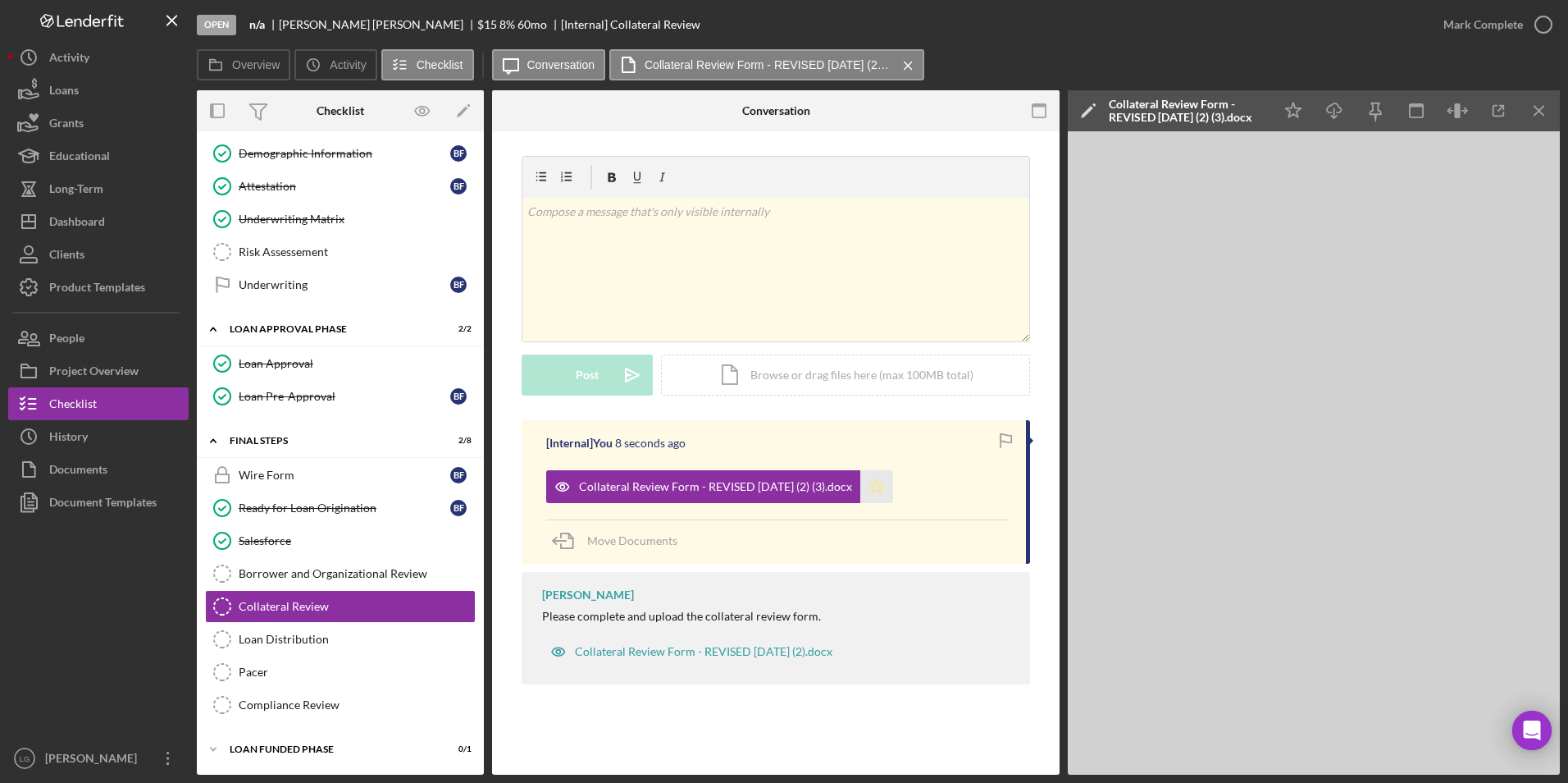
click at [884, 484] on icon "Icon/Star" at bounding box center [876, 486] width 33 height 33
click at [1471, 31] on div "Mark Complete" at bounding box center [1483, 24] width 80 height 33
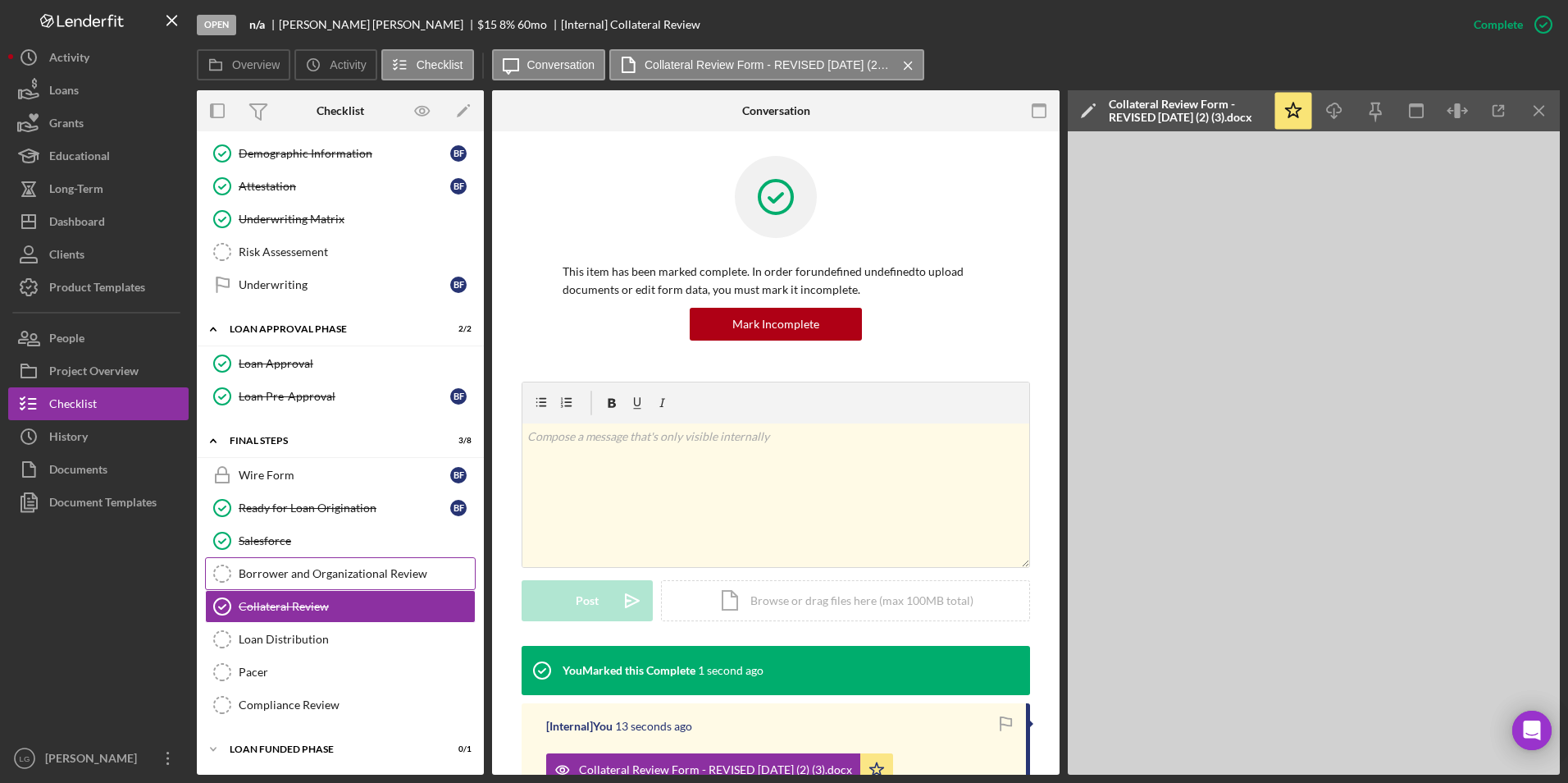
click at [309, 567] on div "Borrower and Organizational Review" at bounding box center [357, 574] width 236 height 13
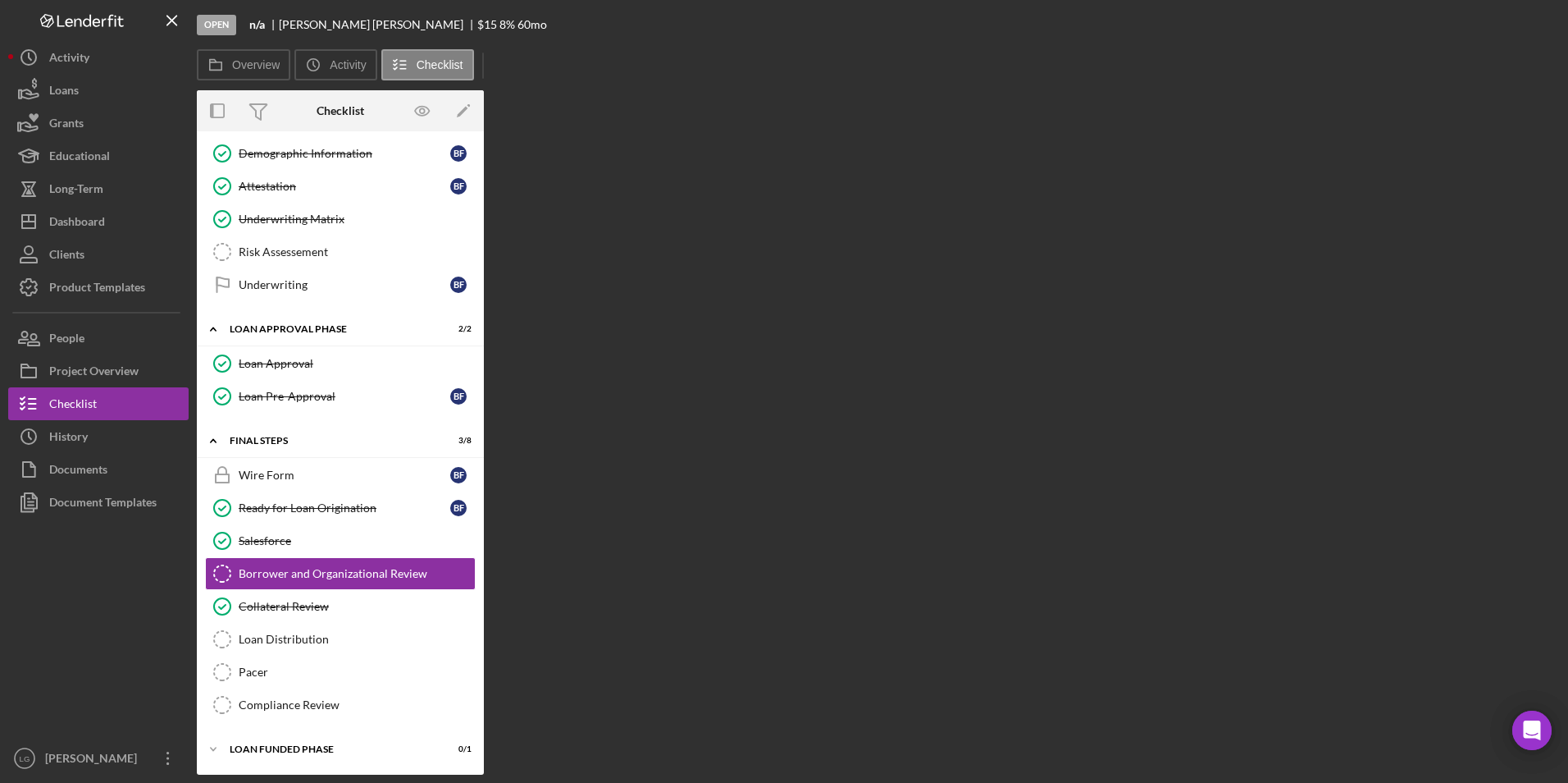
scroll to position [981, 0]
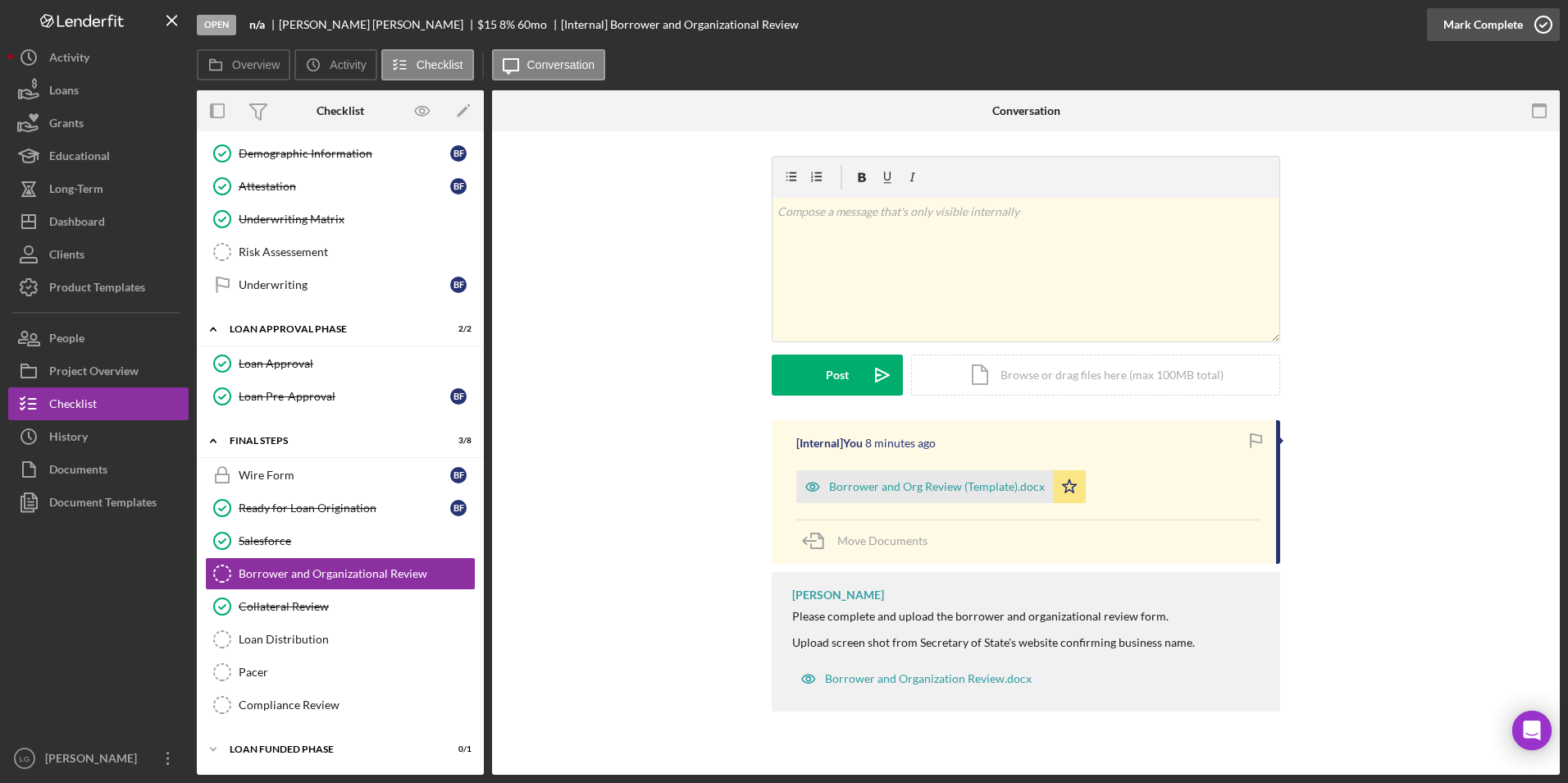
click at [1483, 28] on div "Mark Complete" at bounding box center [1483, 24] width 80 height 33
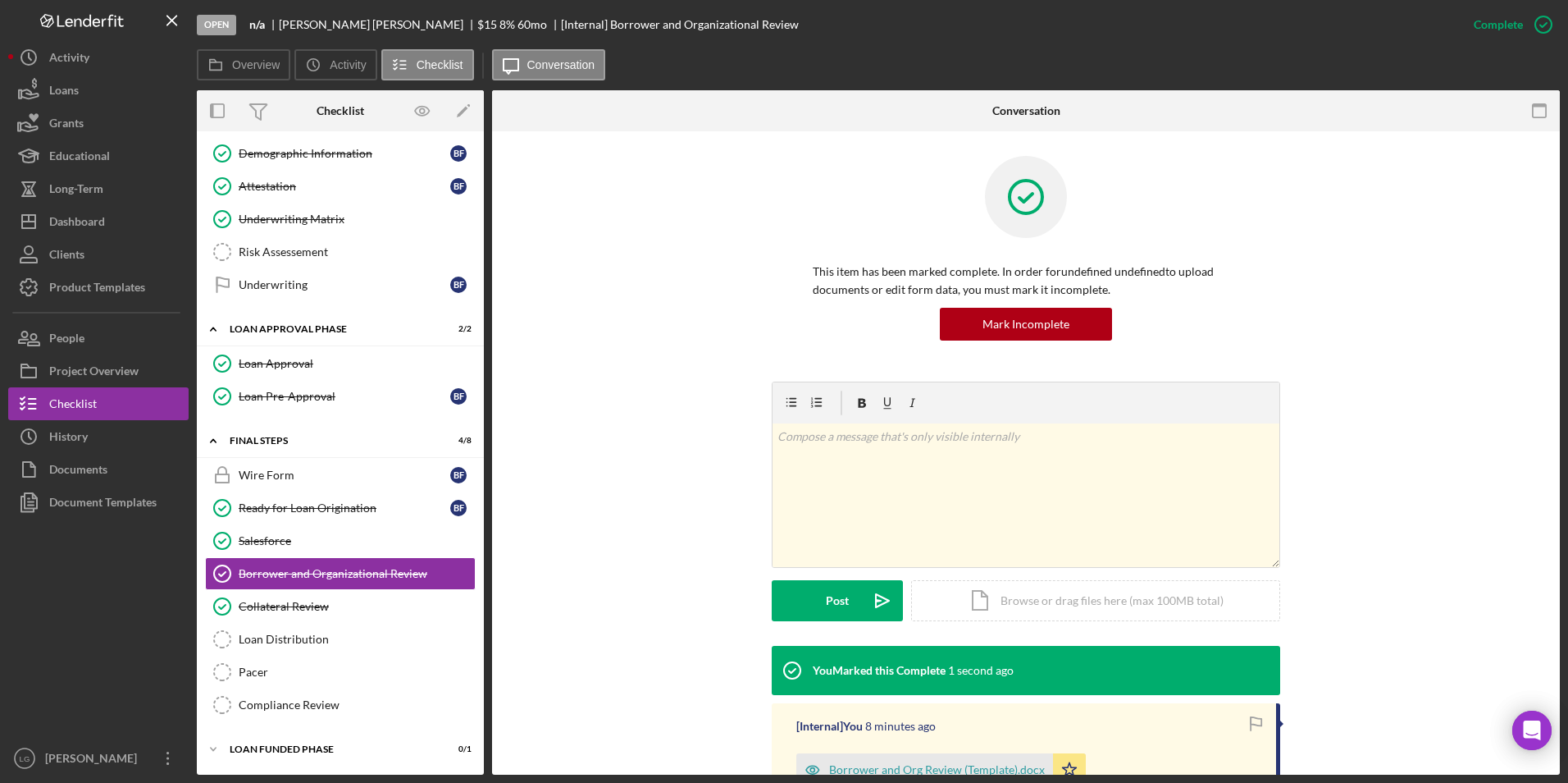
scroll to position [735, 0]
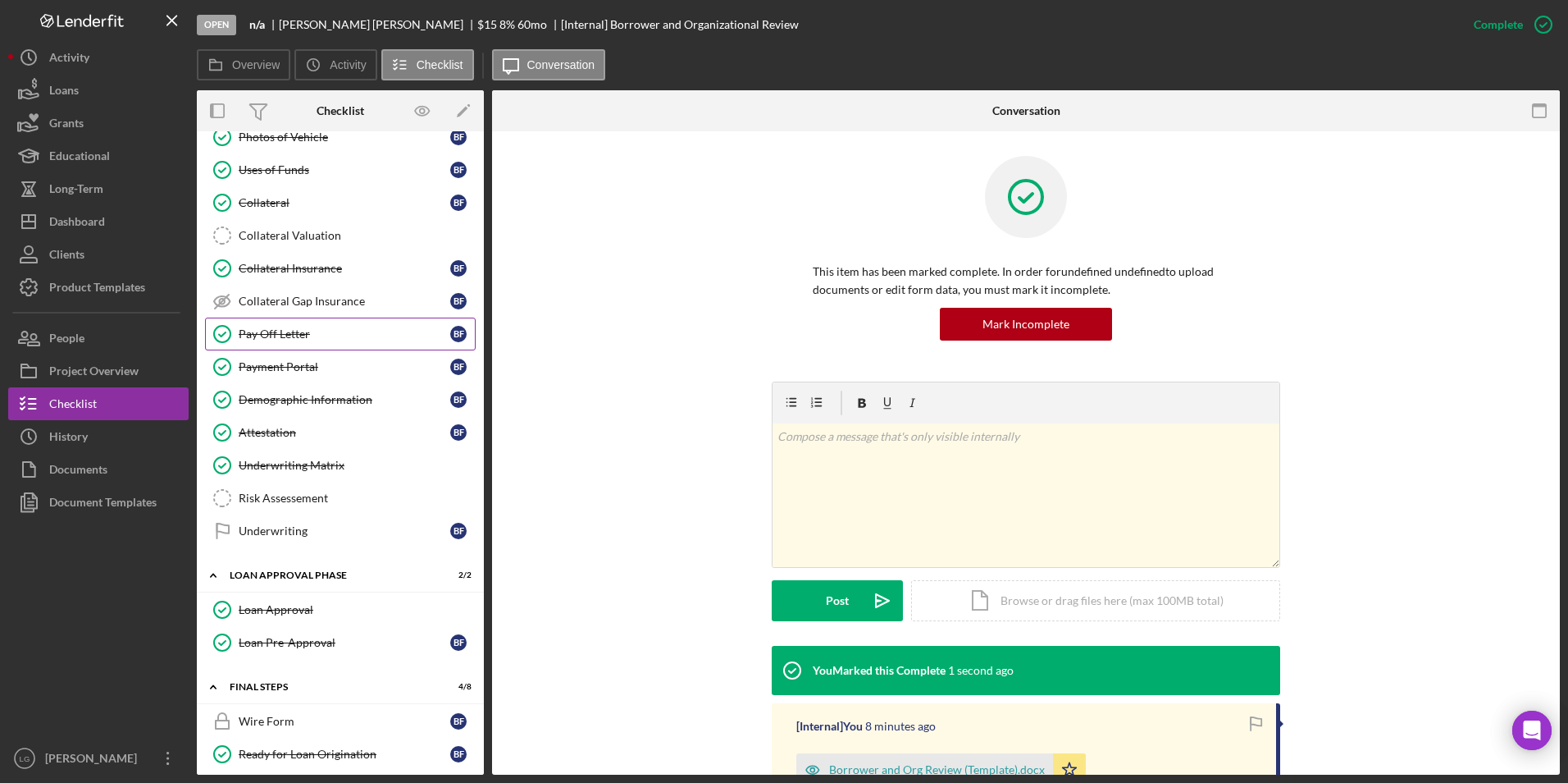
click at [279, 343] on link "Pay Off Letter Pay Off Letter B F" at bounding box center [340, 333] width 270 height 33
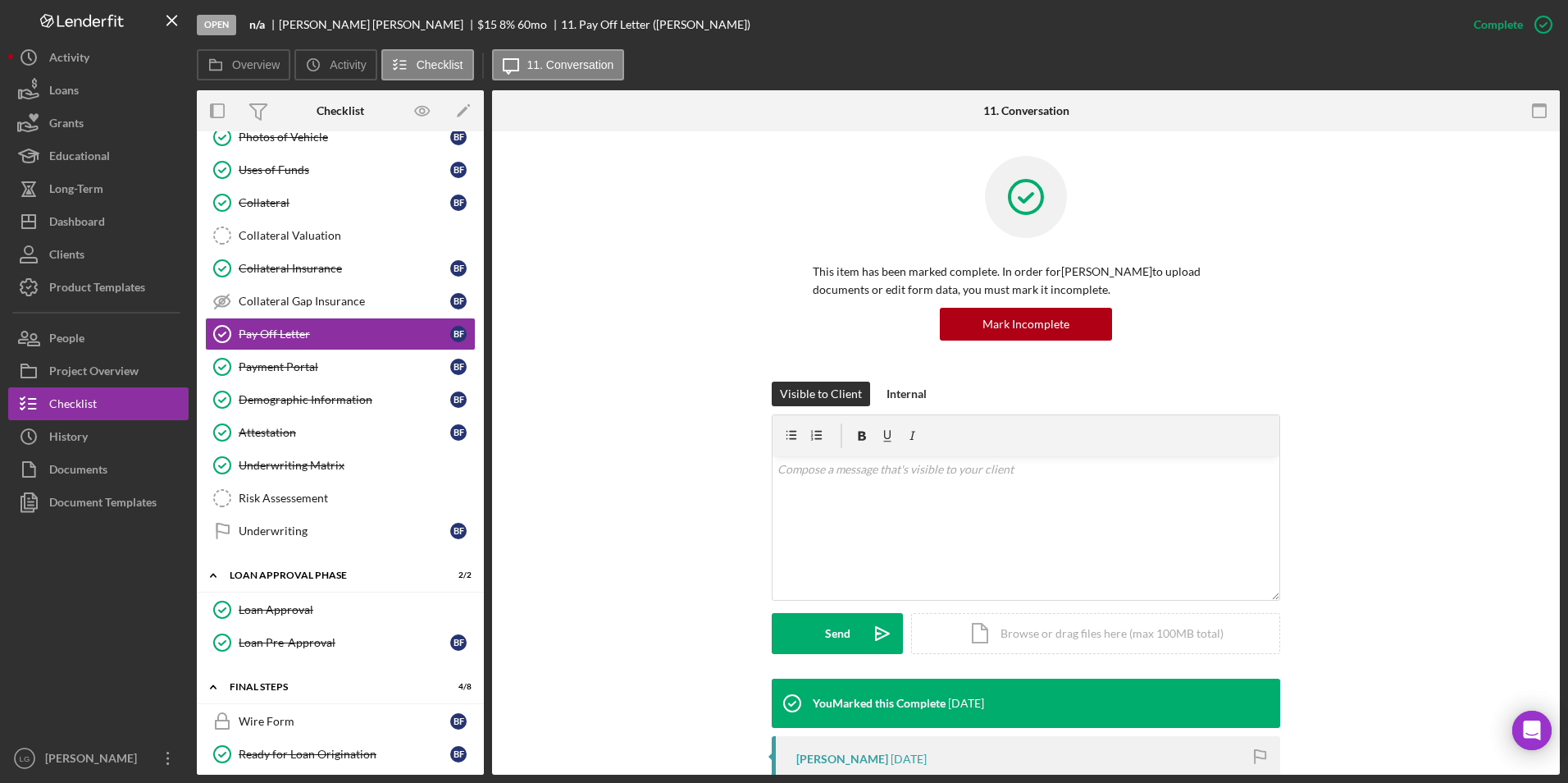
scroll to position [164, 0]
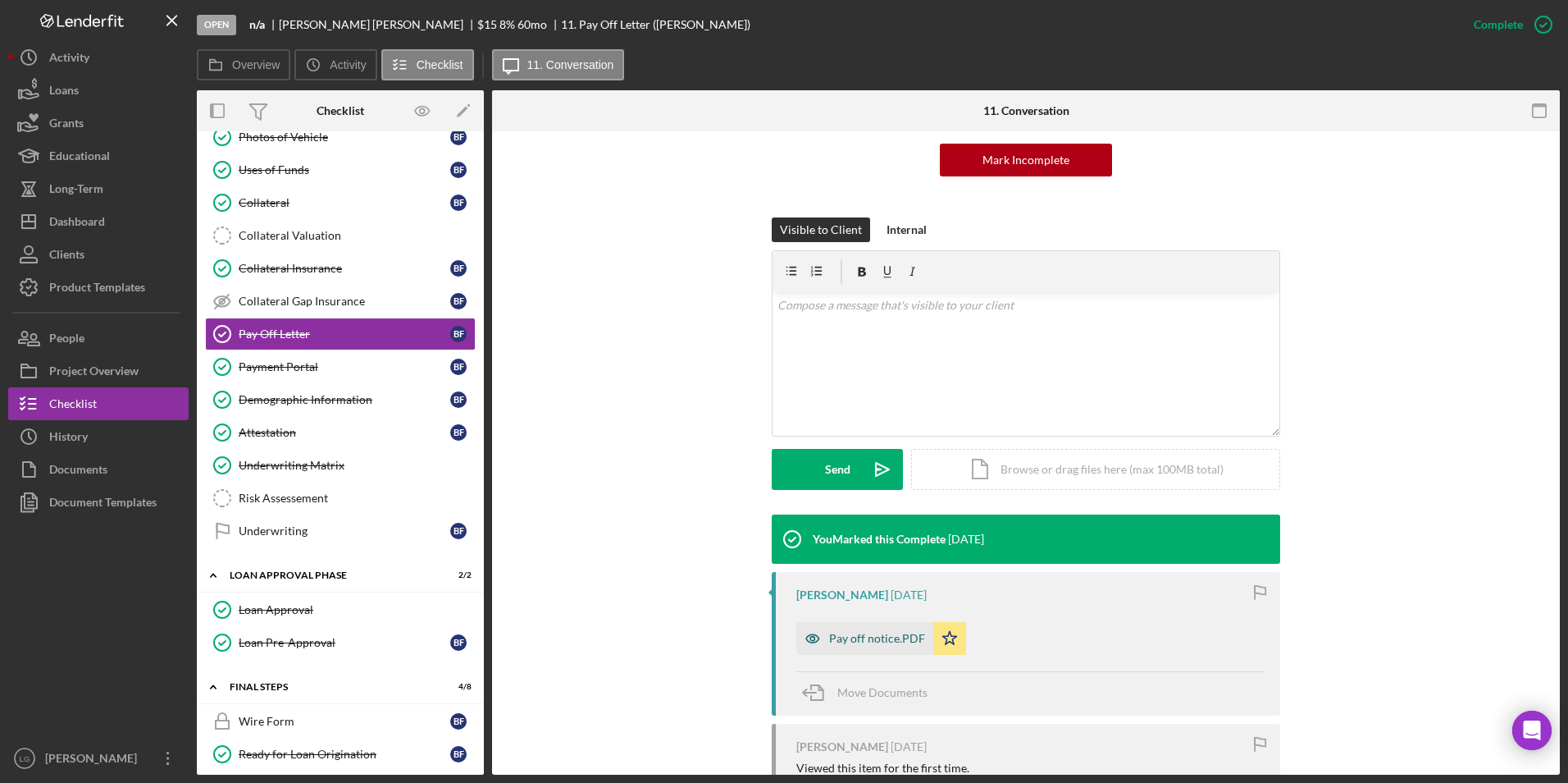
click at [853, 636] on div "Pay off notice.PDF" at bounding box center [876, 638] width 96 height 13
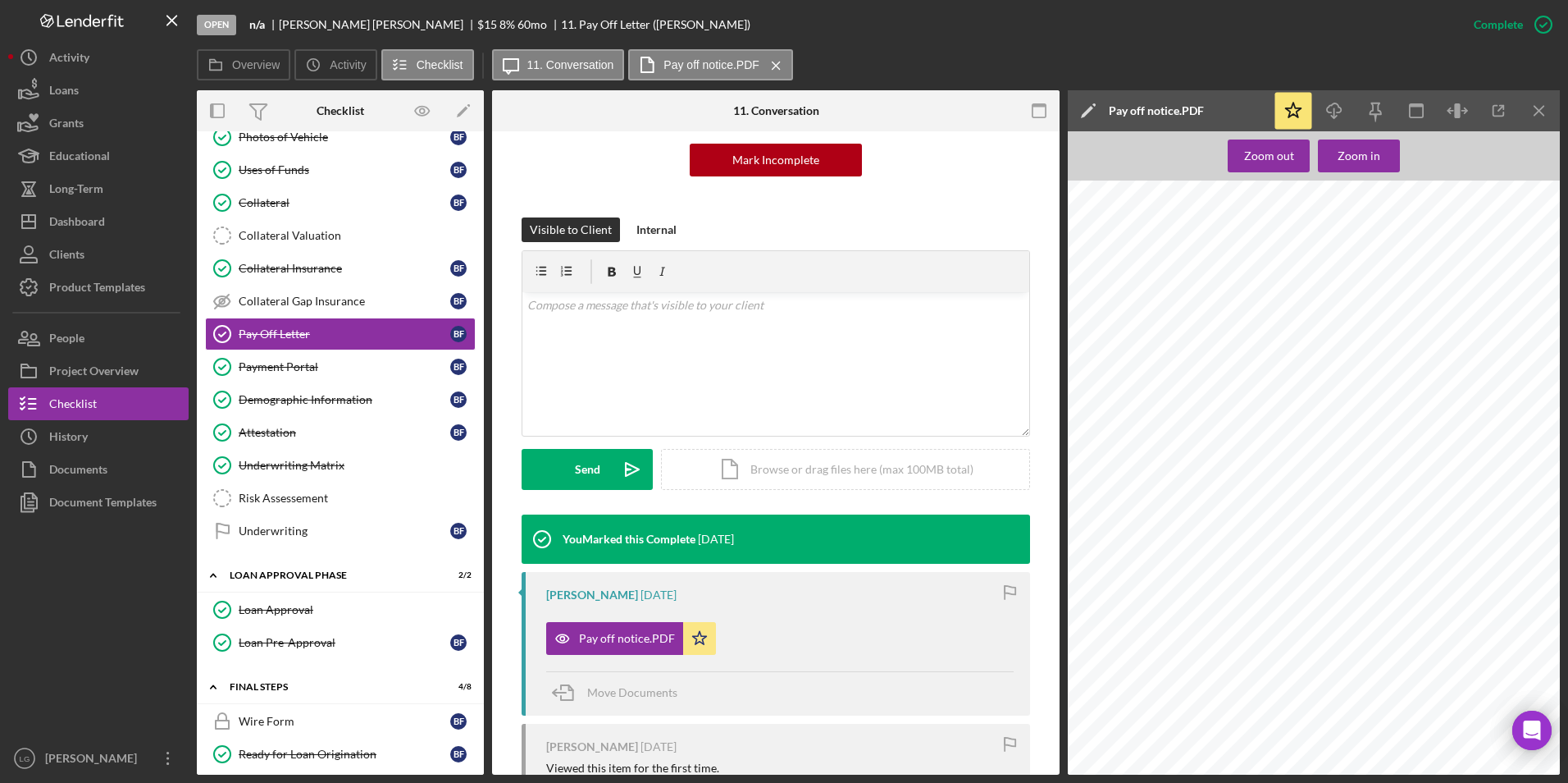
scroll to position [0, 0]
drag, startPoint x: 346, startPoint y: 233, endPoint x: 489, endPoint y: 255, distance: 144.7
click at [346, 233] on div "Collateral Valuation" at bounding box center [357, 236] width 236 height 13
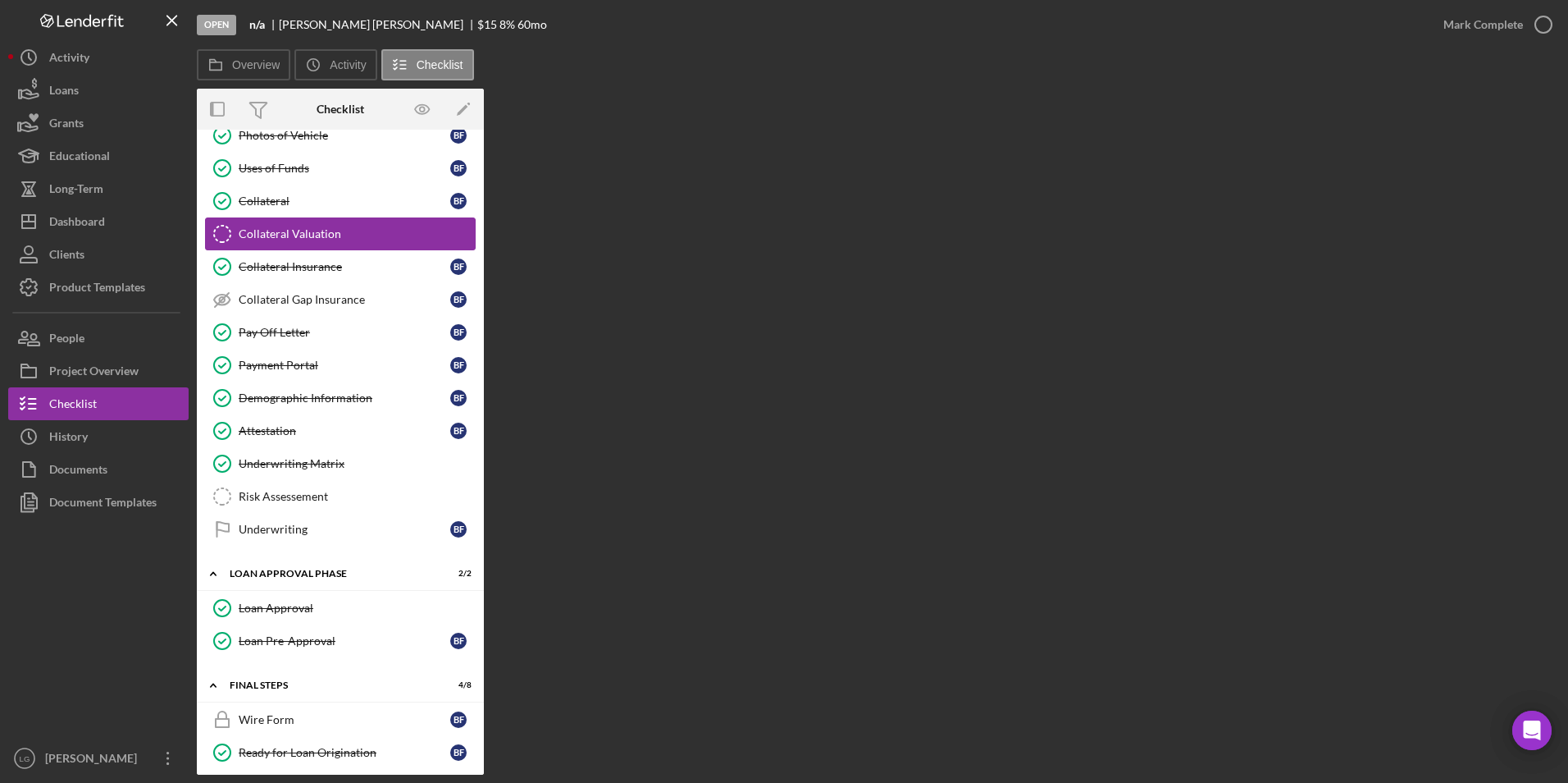
click at [380, 234] on div "Collateral Valuation" at bounding box center [357, 234] width 236 height 13
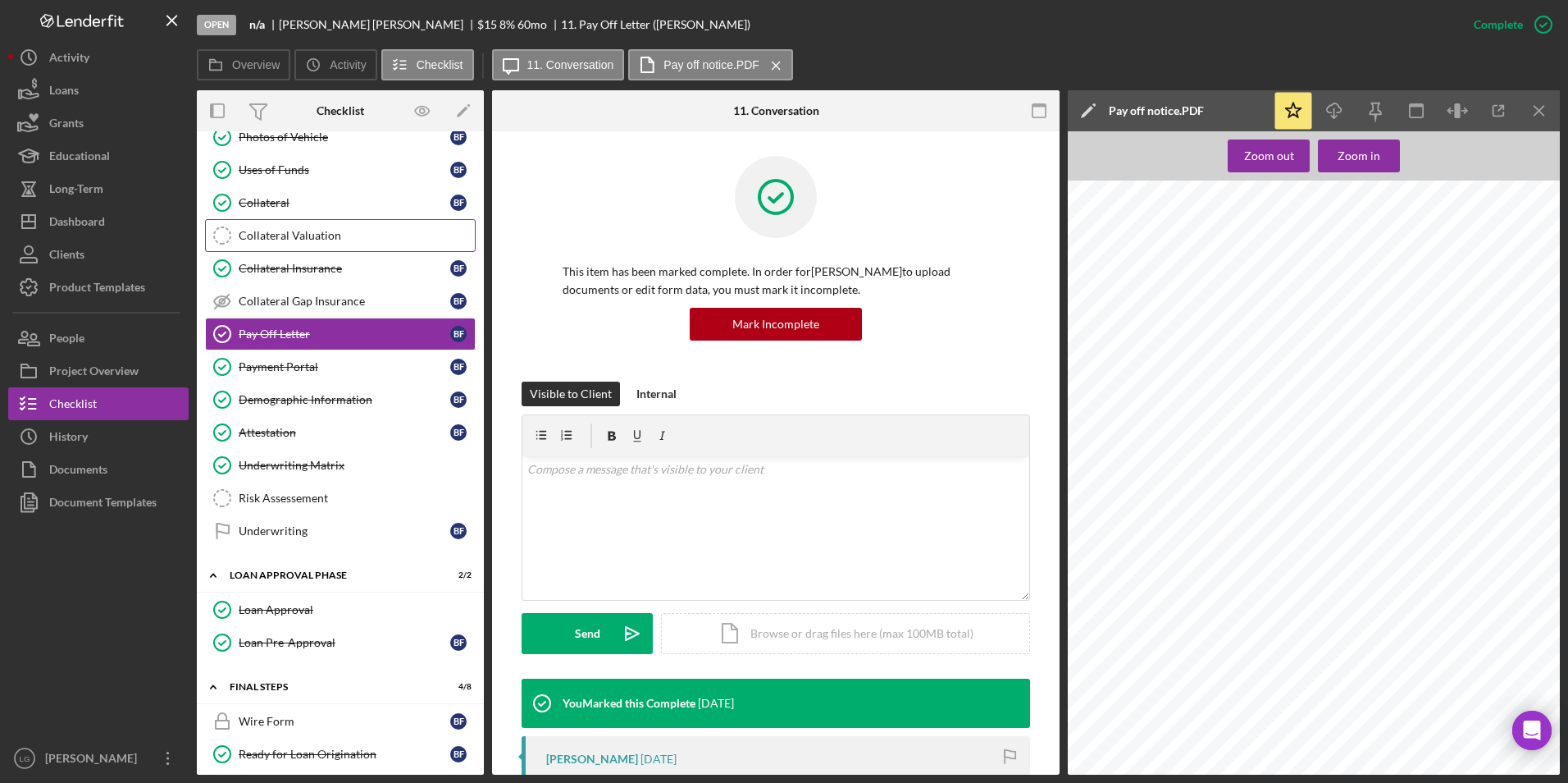
click at [311, 242] on div "Collateral Valuation" at bounding box center [357, 236] width 236 height 13
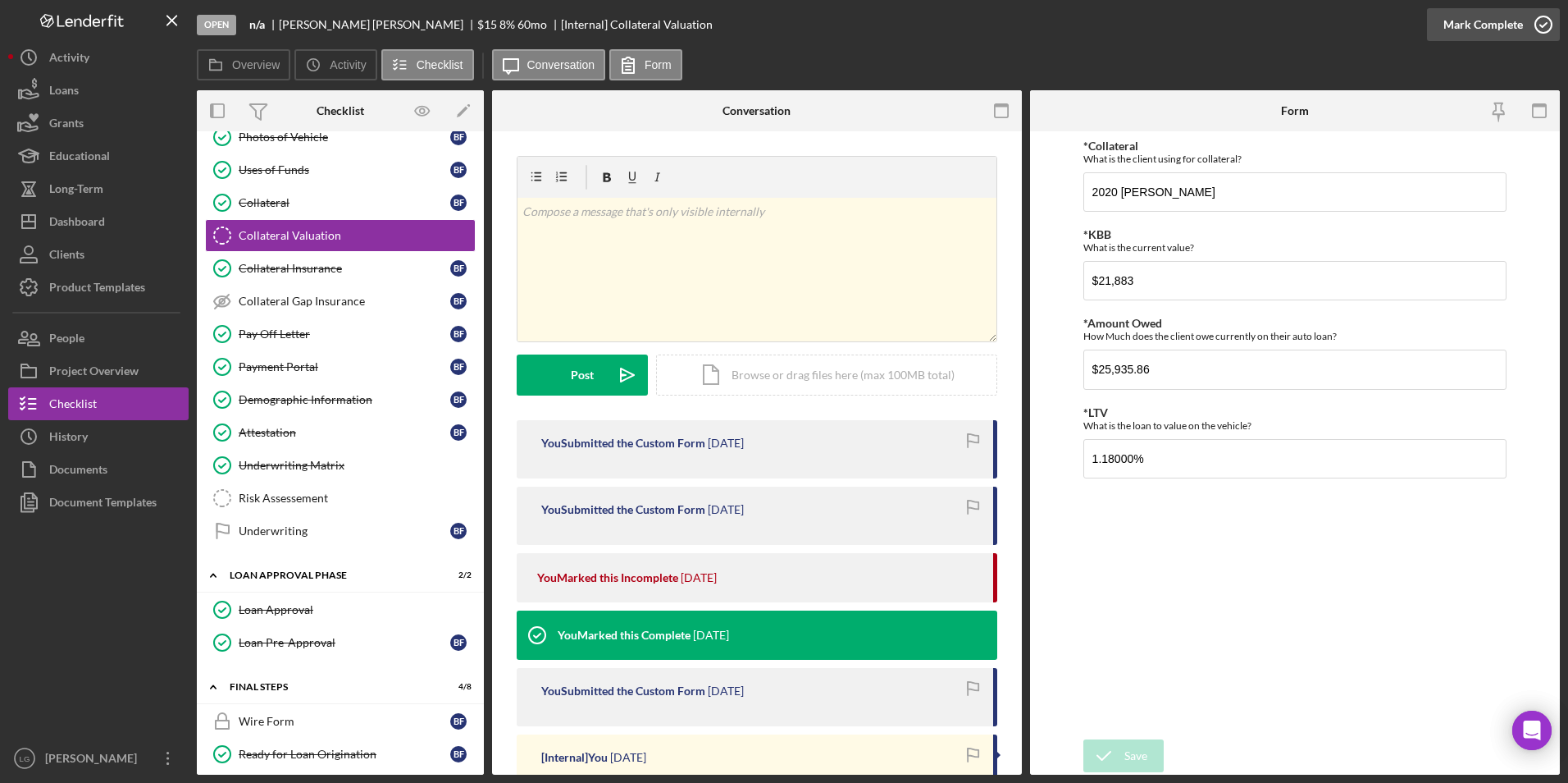
click at [1444, 20] on div "Mark Complete" at bounding box center [1483, 24] width 80 height 33
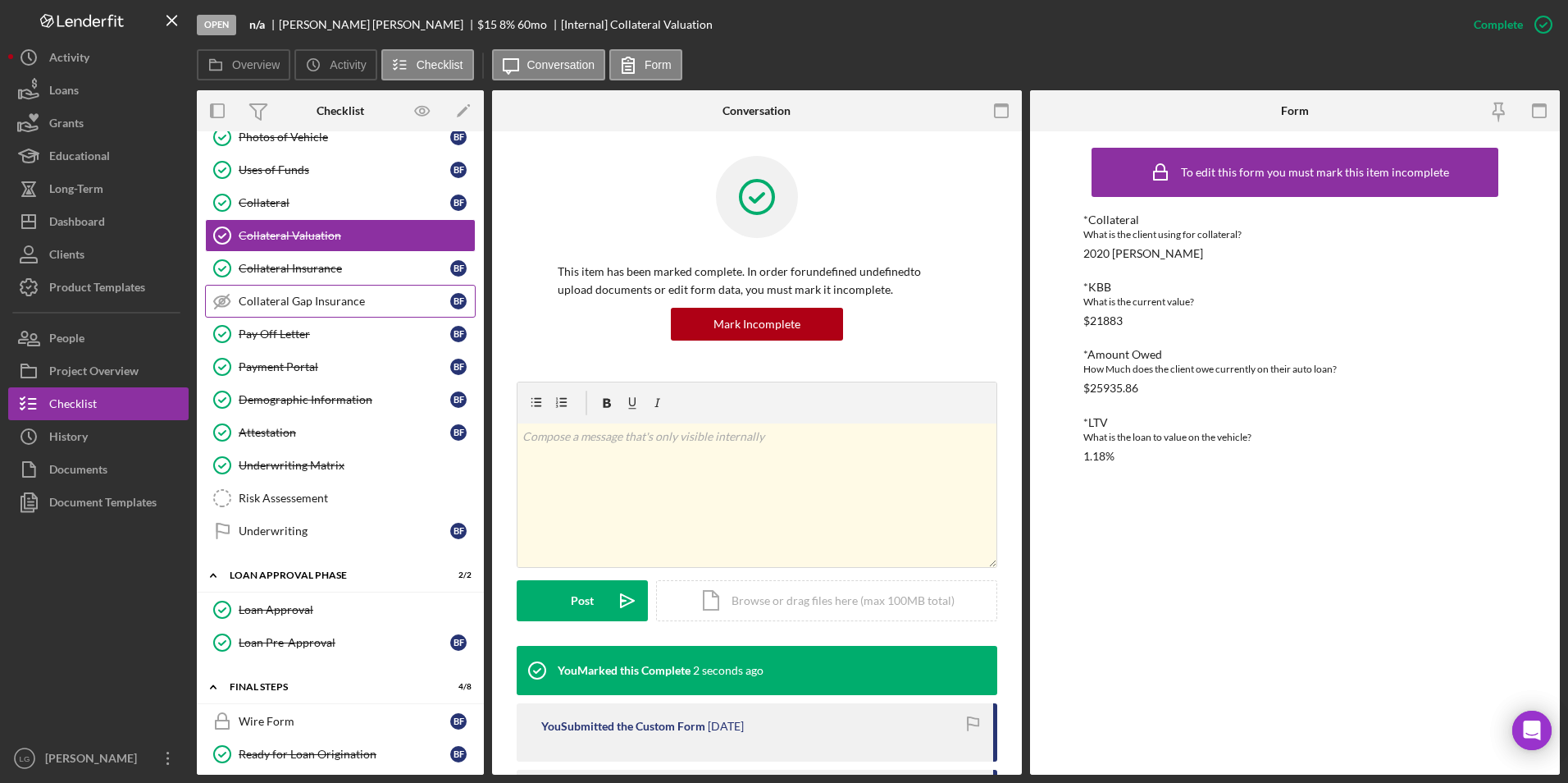
click at [311, 300] on div "Collateral Gap Insurance" at bounding box center [343, 301] width 211 height 13
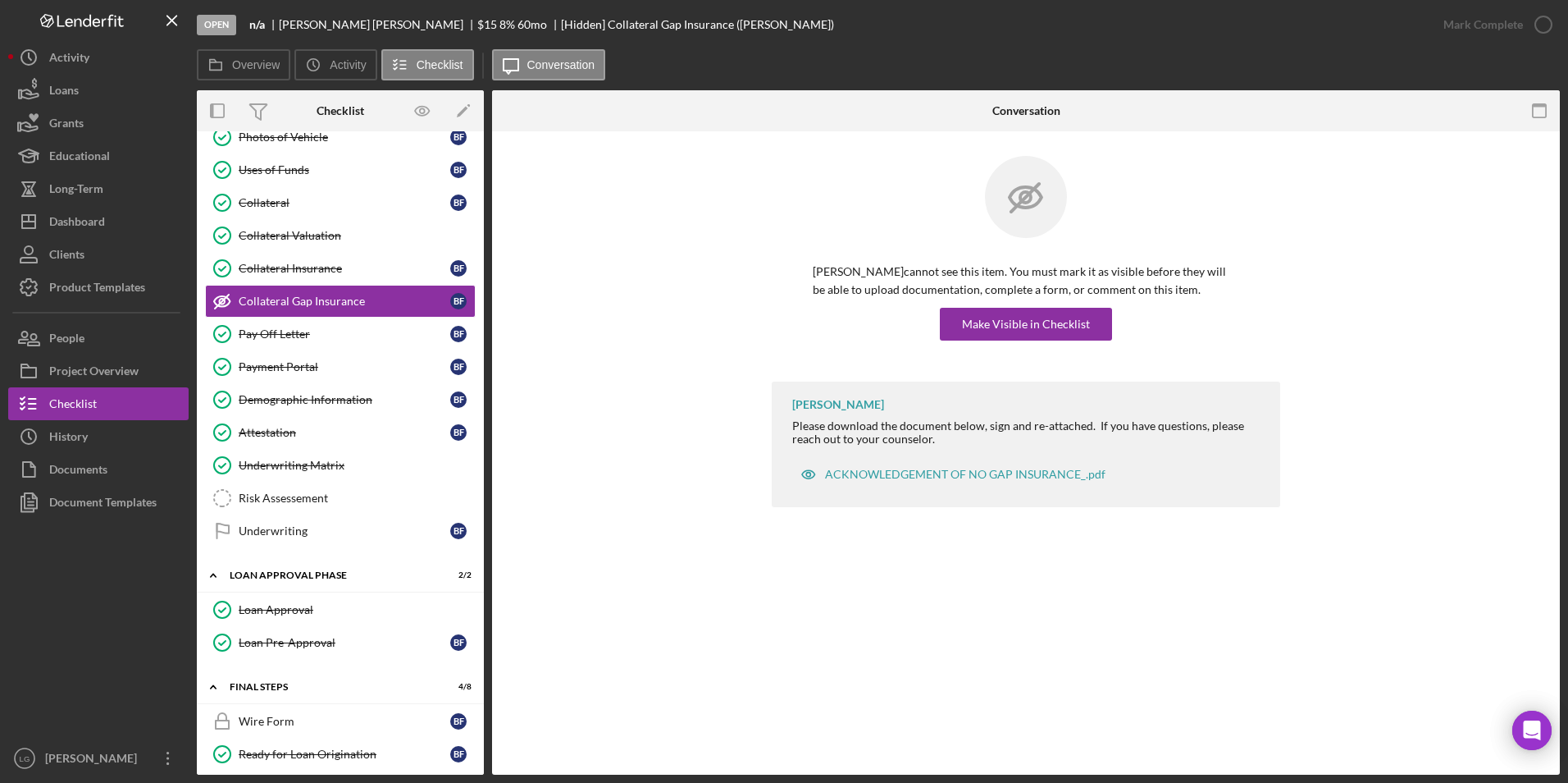
click at [1020, 341] on div "[PERSON_NAME] cannot see this item. You must mark it as visible before they wil…" at bounding box center [1026, 269] width 509 height 225
click at [1024, 324] on div "Make Visible in Checklist" at bounding box center [1026, 324] width 128 height 33
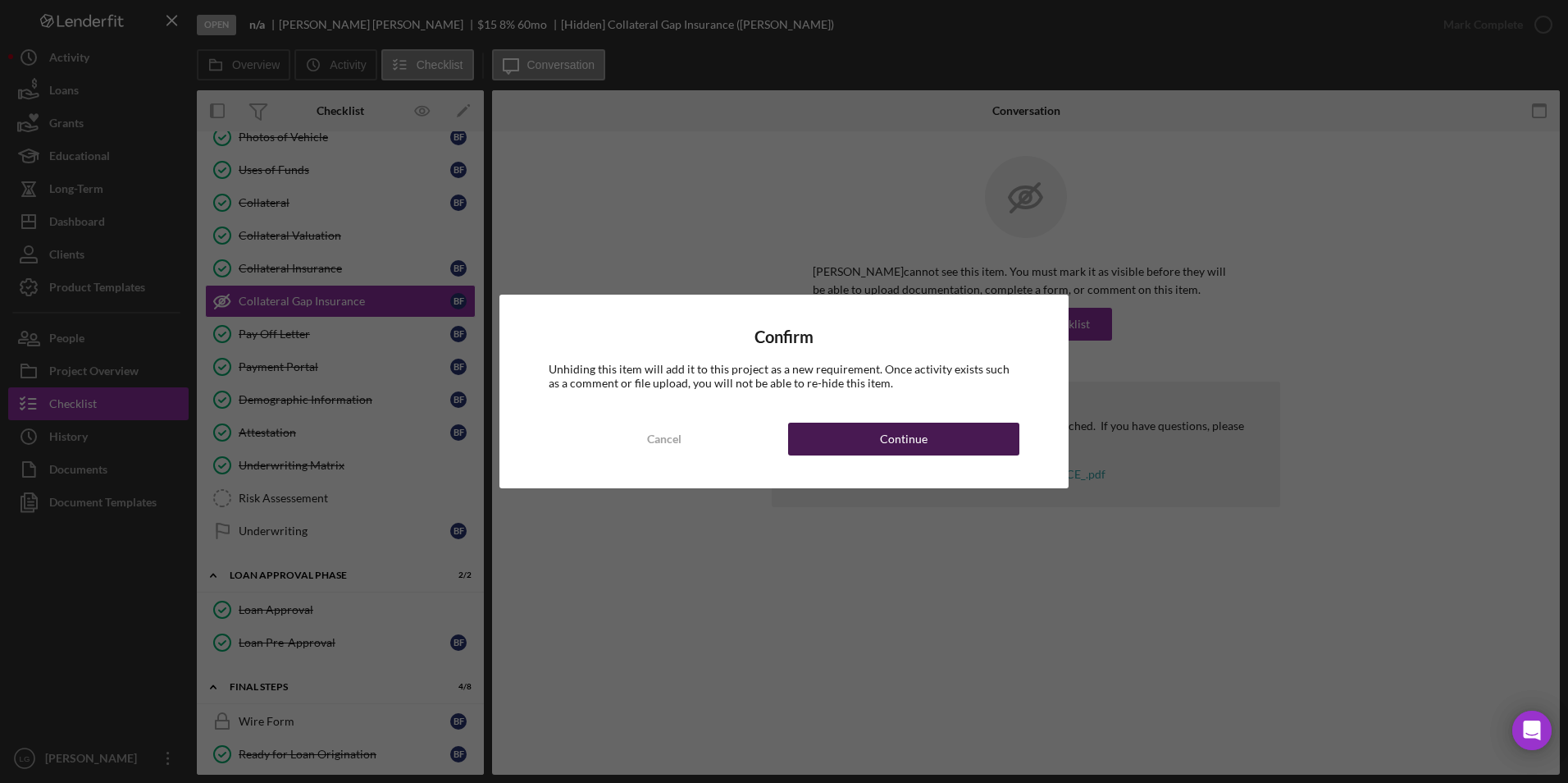
click at [887, 442] on div "Continue" at bounding box center [904, 438] width 48 height 33
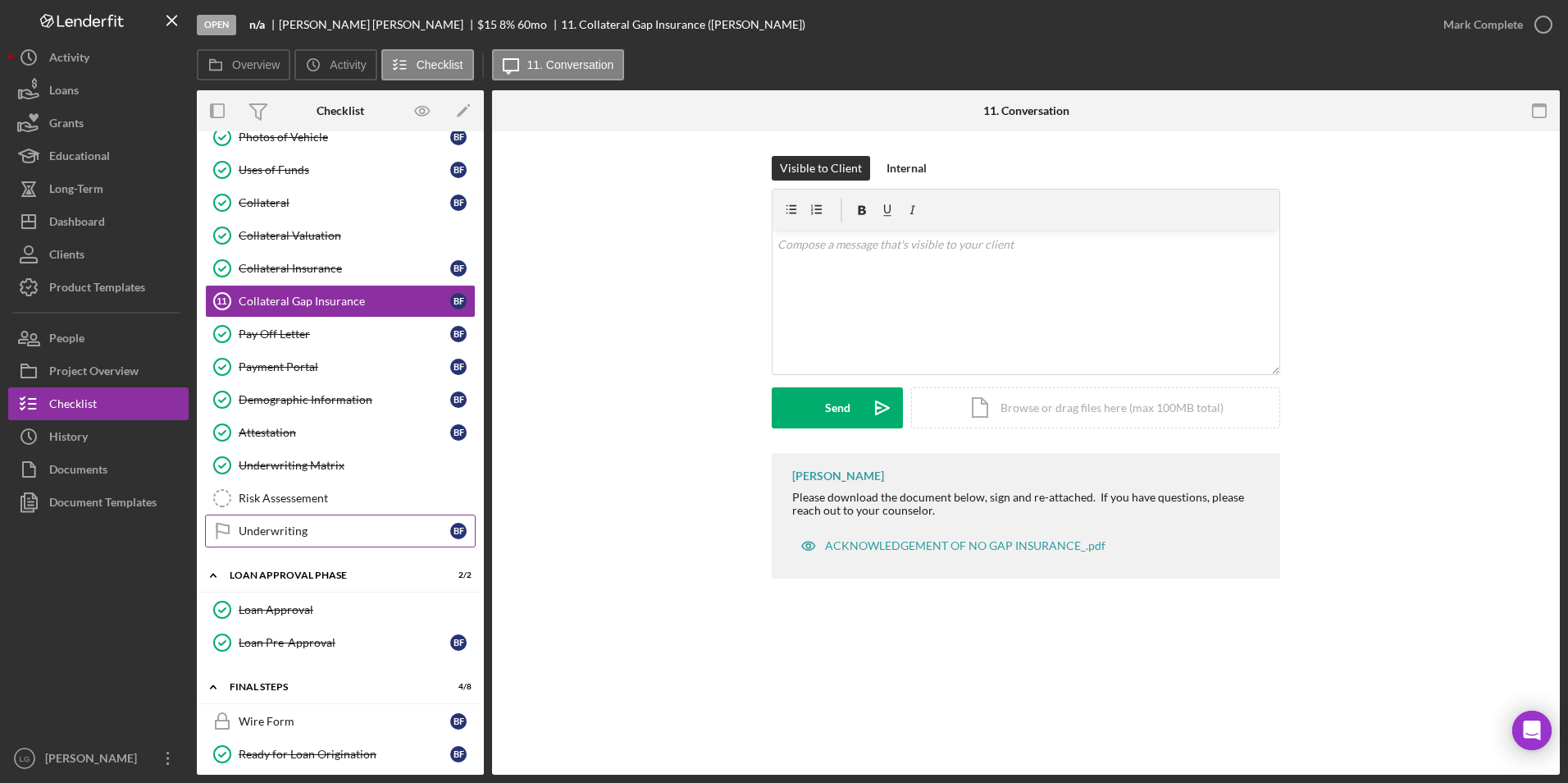
scroll to position [817, 0]
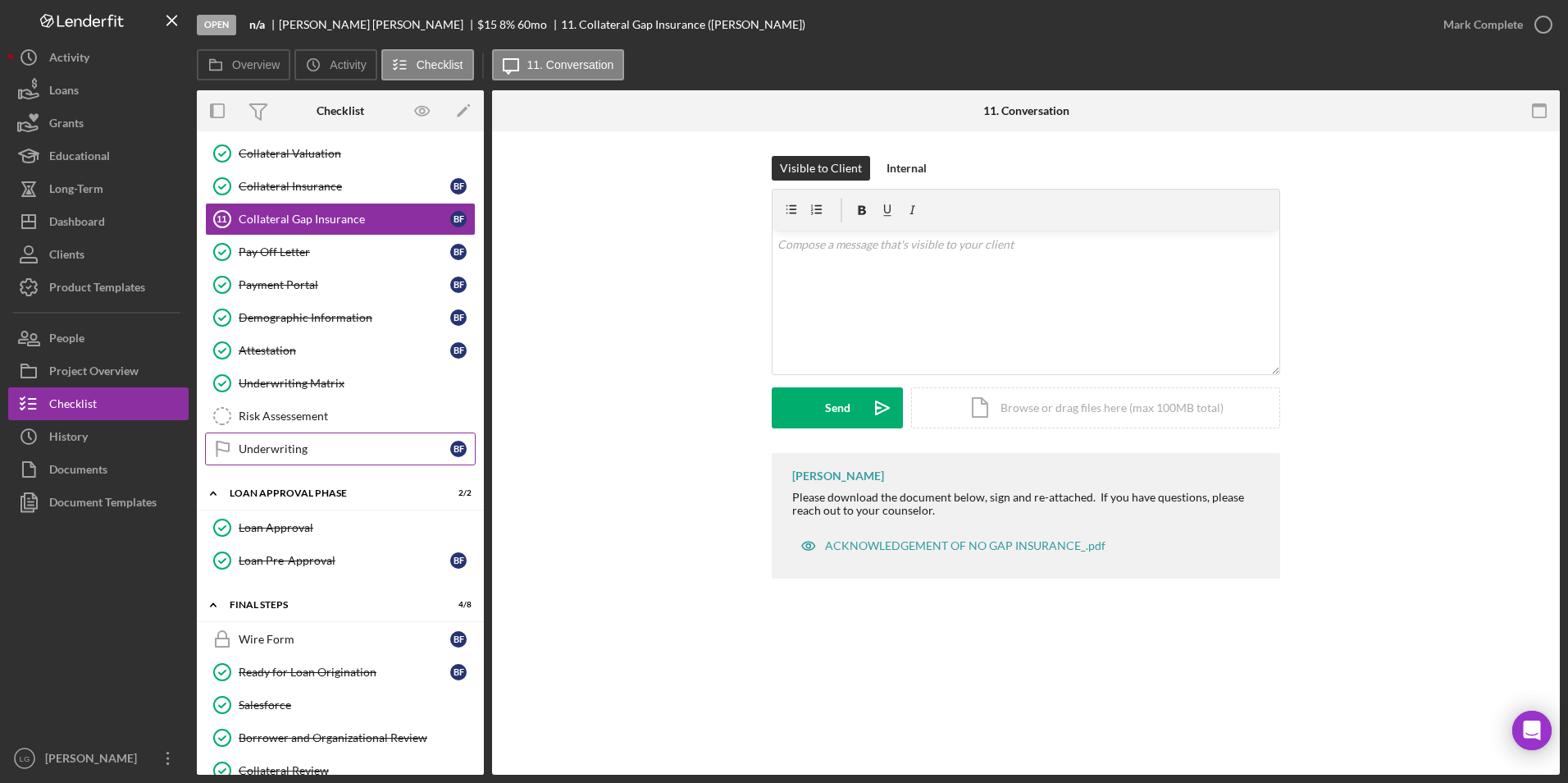
click at [294, 438] on link "Underwriting Underwriting B F" at bounding box center [340, 448] width 270 height 33
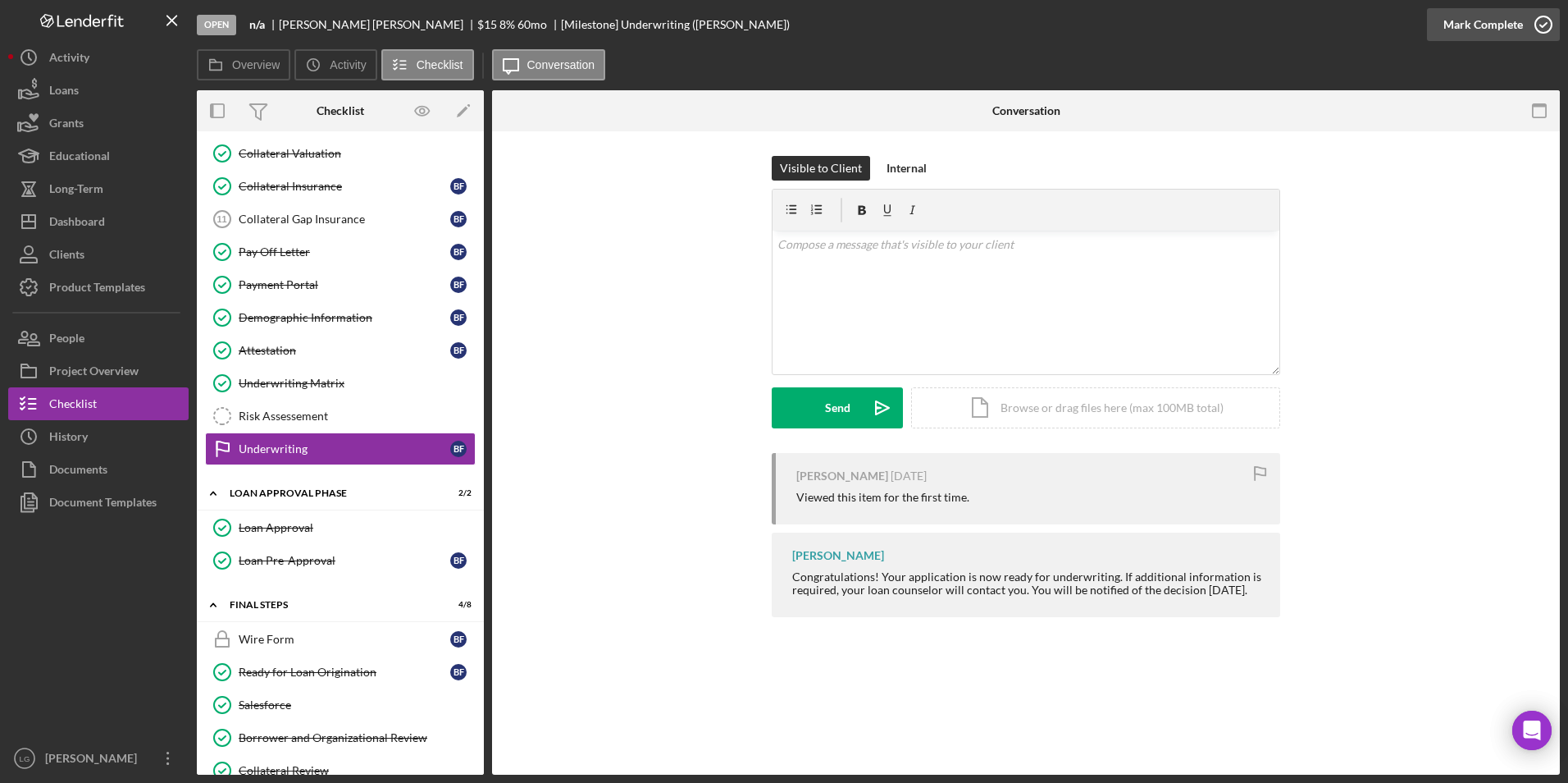
click at [1484, 23] on div "Mark Complete" at bounding box center [1483, 24] width 80 height 33
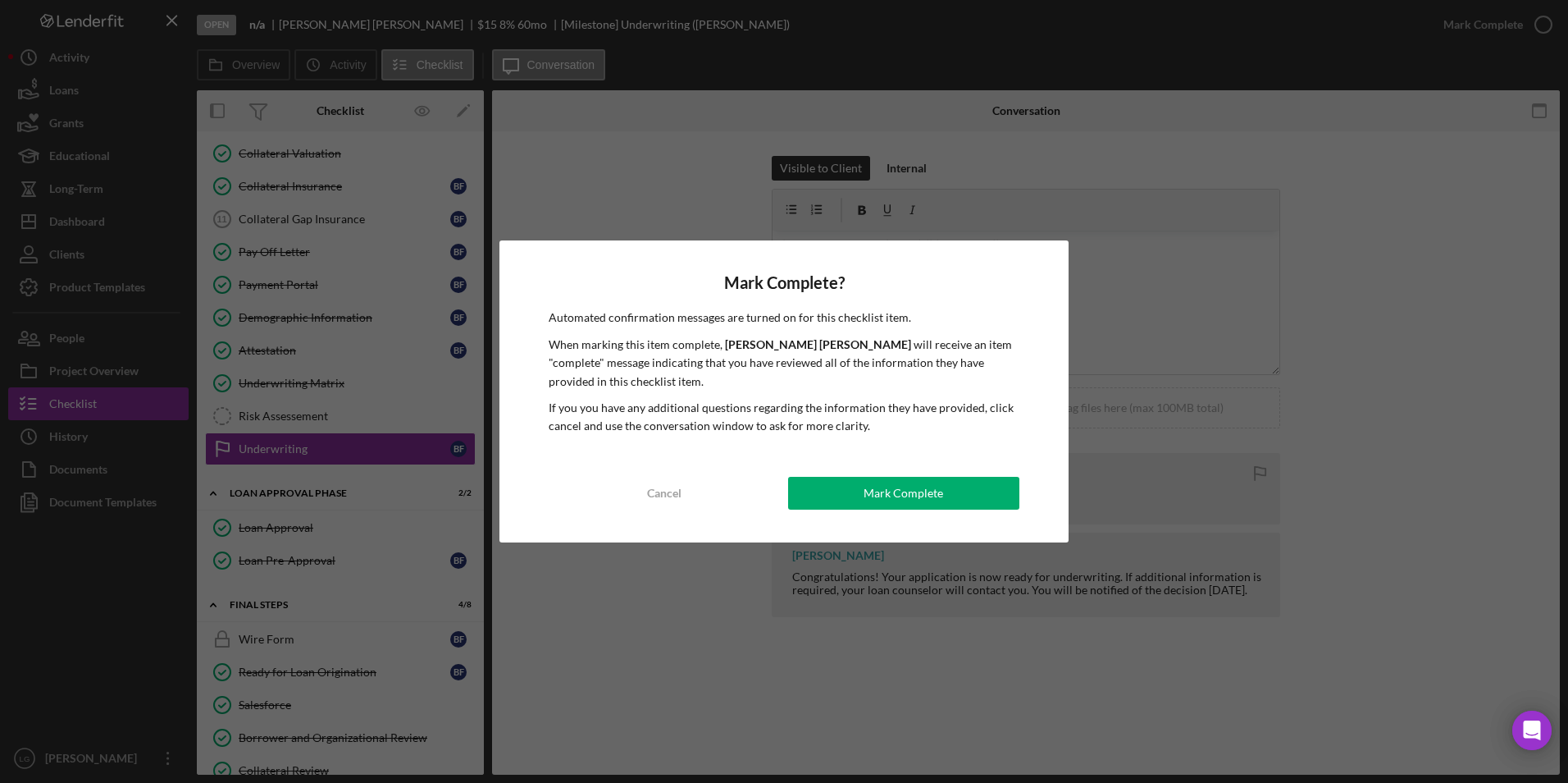
click at [913, 510] on div "Mark Complete? Automated confirmation messages are turned on for this checklist…" at bounding box center [784, 391] width 569 height 301
click at [907, 492] on div "Mark Complete" at bounding box center [903, 493] width 80 height 33
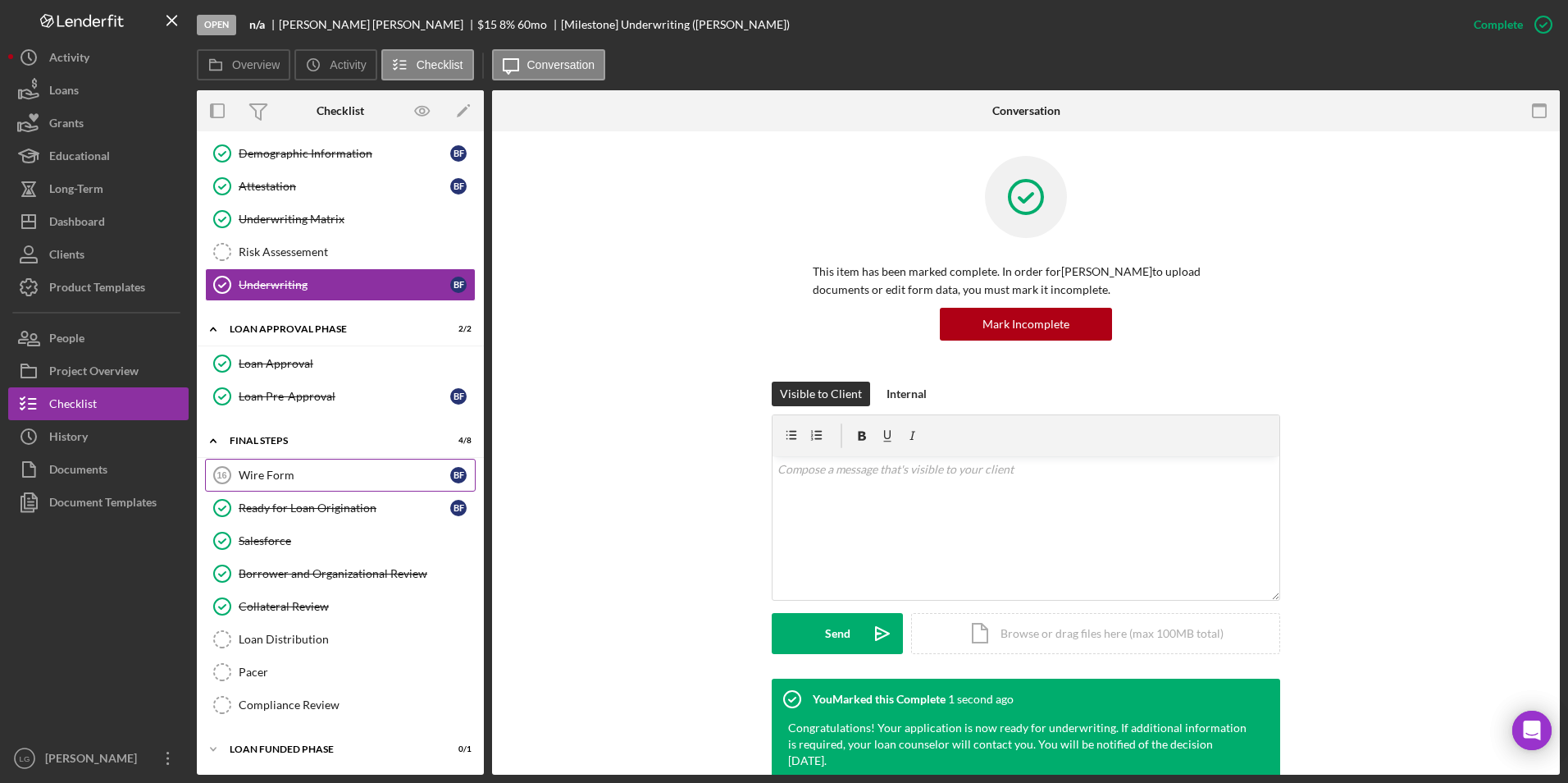
click at [322, 479] on div "Wire Form" at bounding box center [343, 475] width 211 height 13
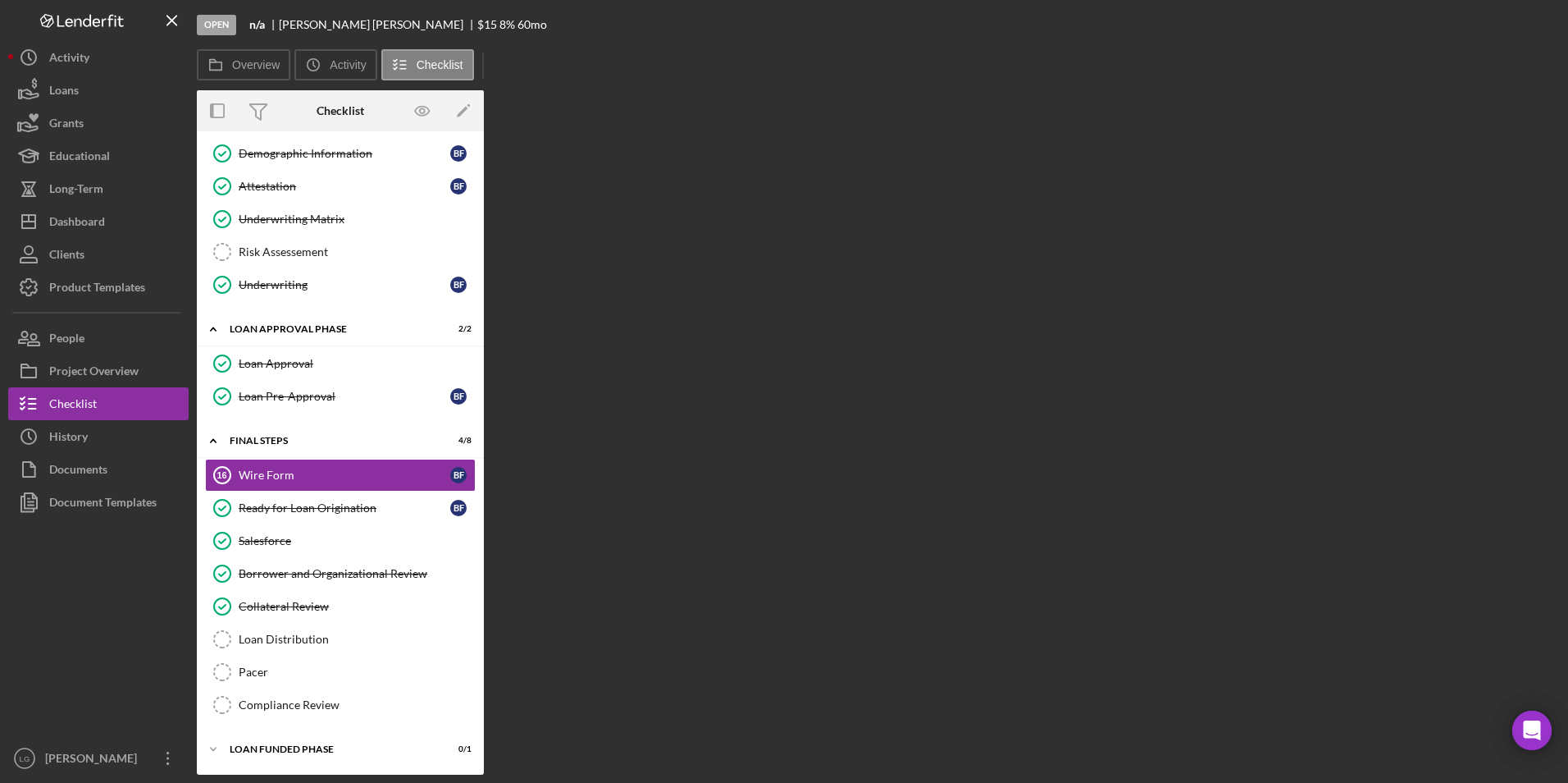
scroll to position [981, 0]
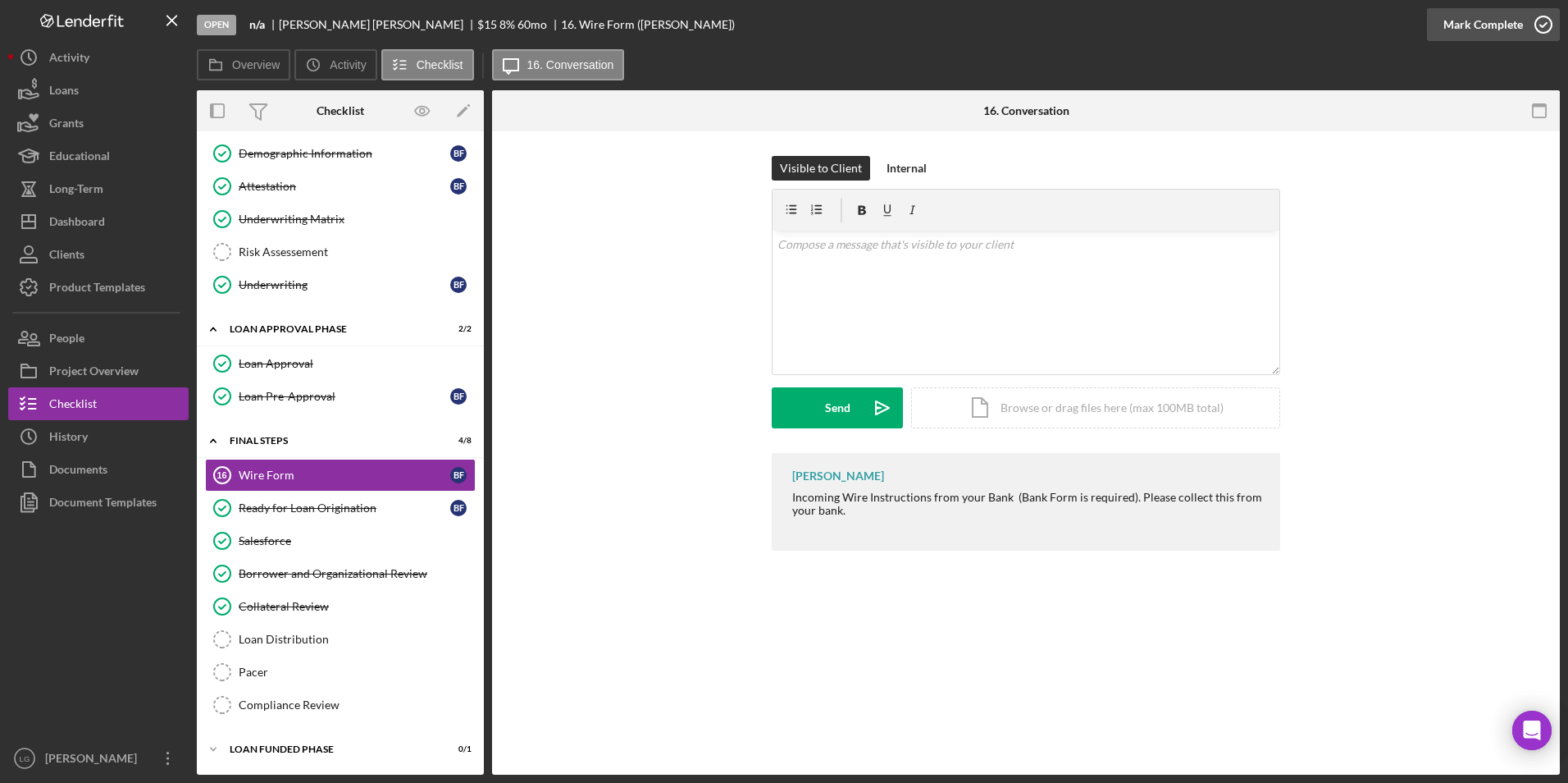
click at [1453, 22] on div "Mark Complete" at bounding box center [1483, 24] width 80 height 33
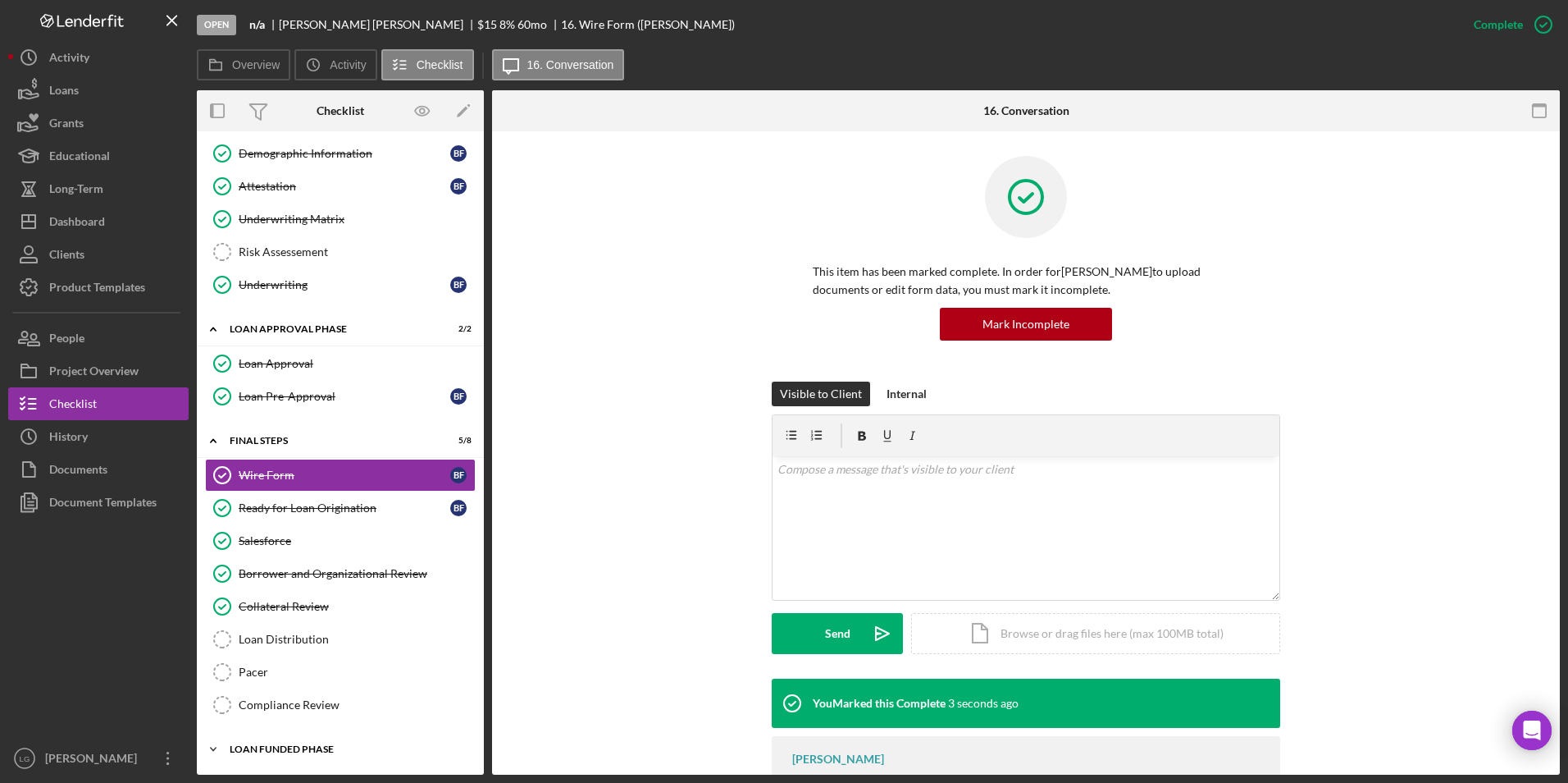
click at [285, 745] on div "Loan Funded Phase" at bounding box center [346, 748] width 234 height 9
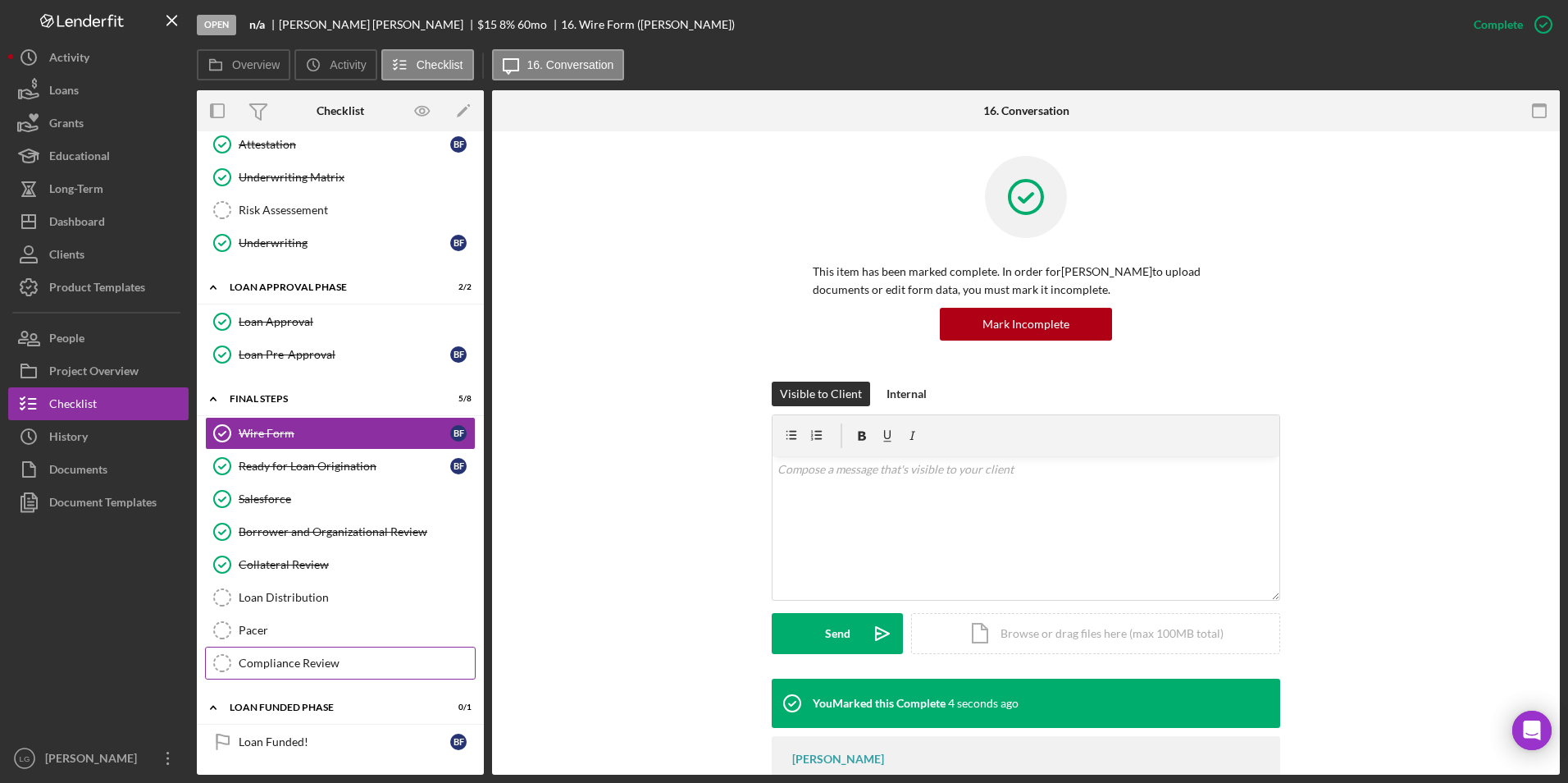
click at [326, 667] on div "Compliance Review" at bounding box center [357, 663] width 236 height 13
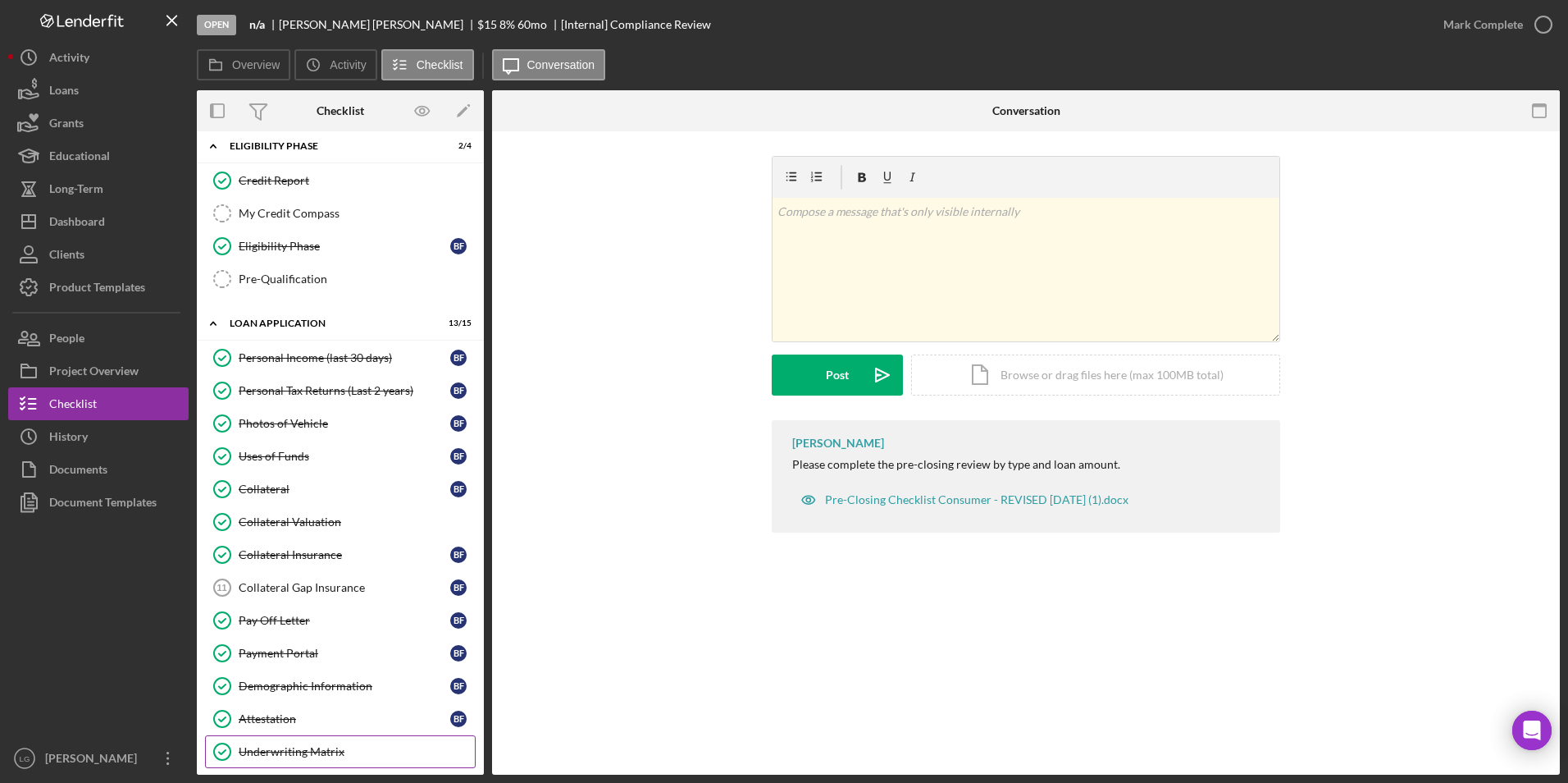
scroll to position [203, 0]
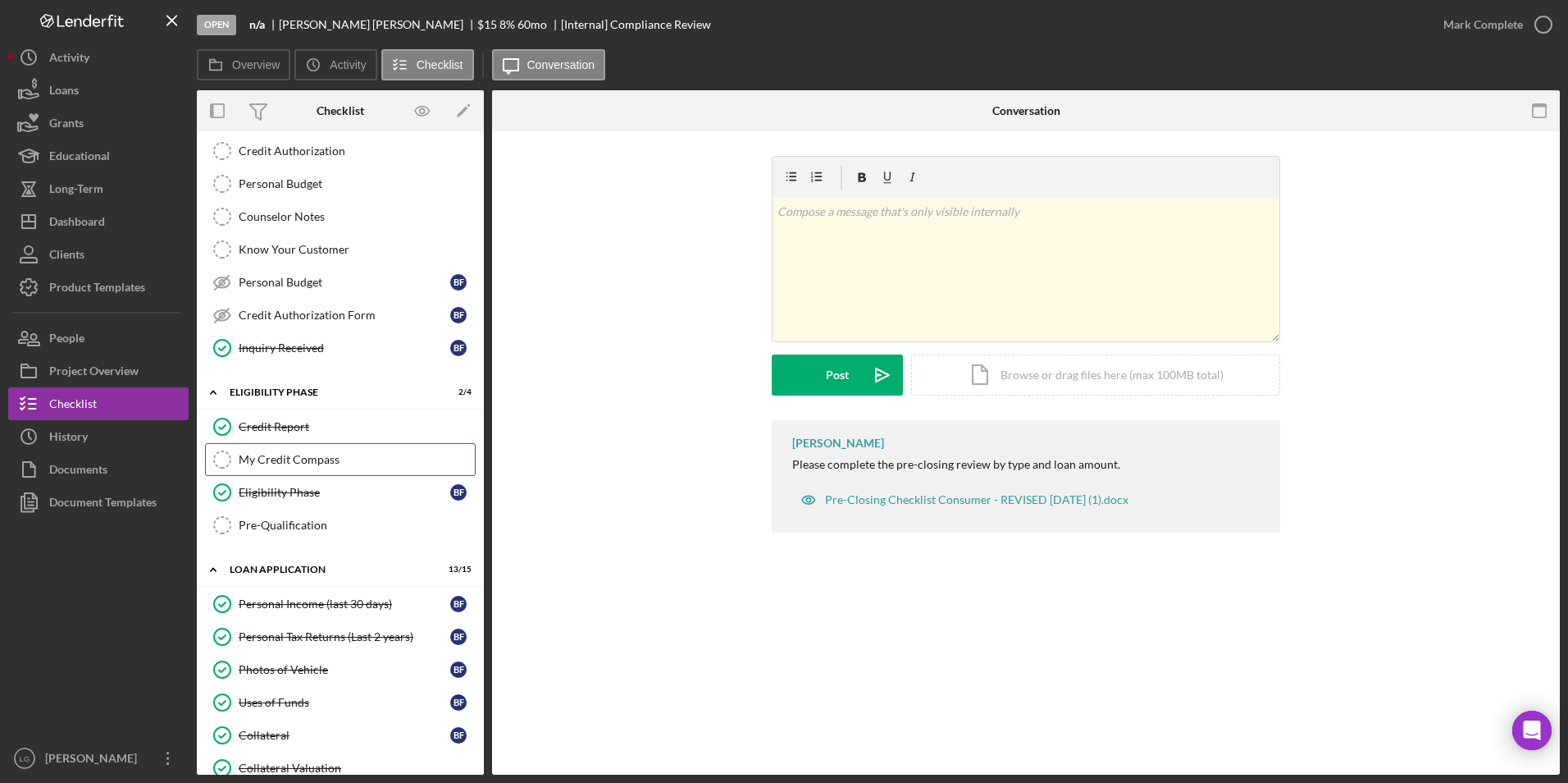
click at [271, 459] on div "My Credit Compass" at bounding box center [357, 459] width 236 height 13
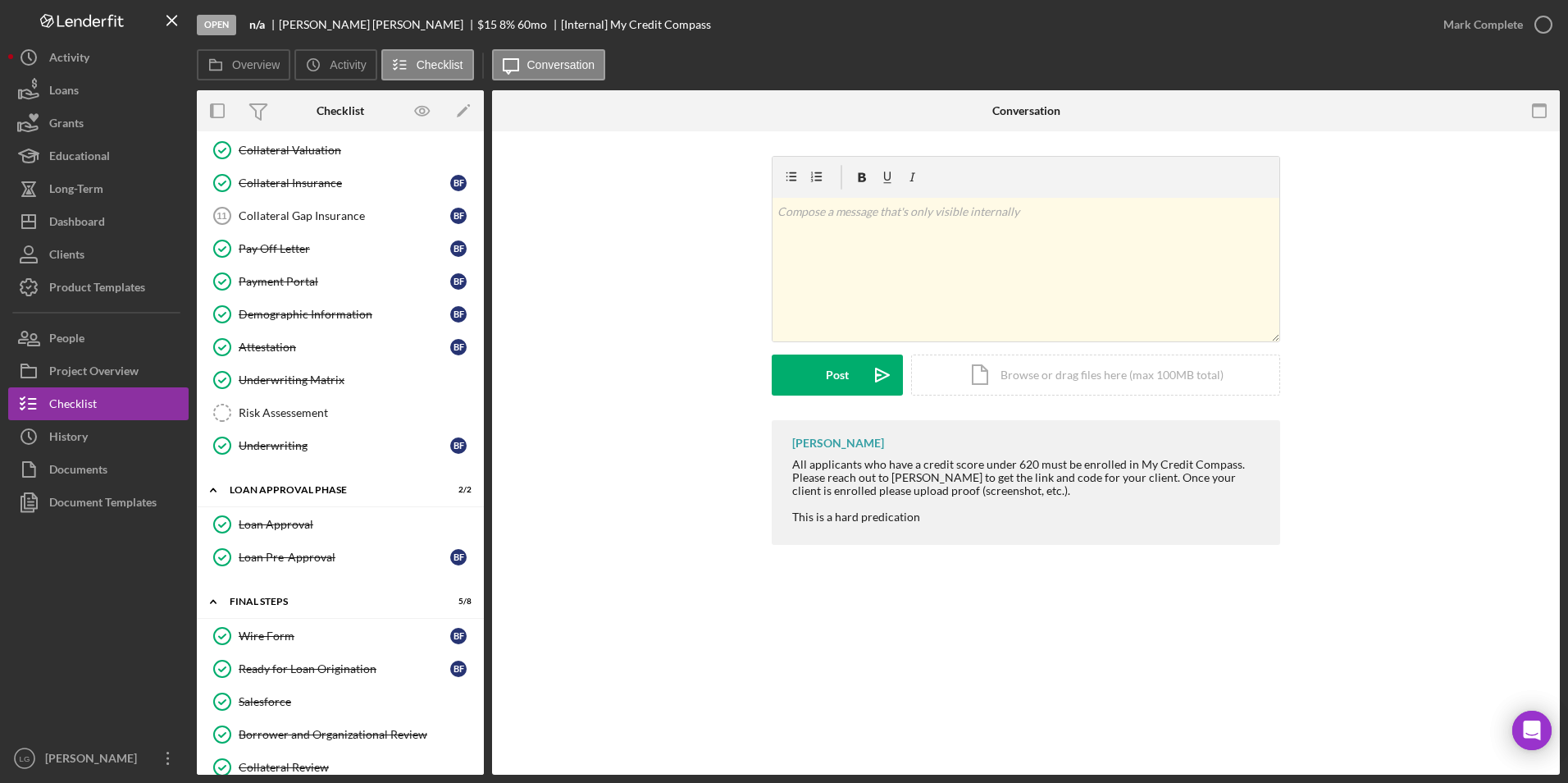
scroll to position [1023, 0]
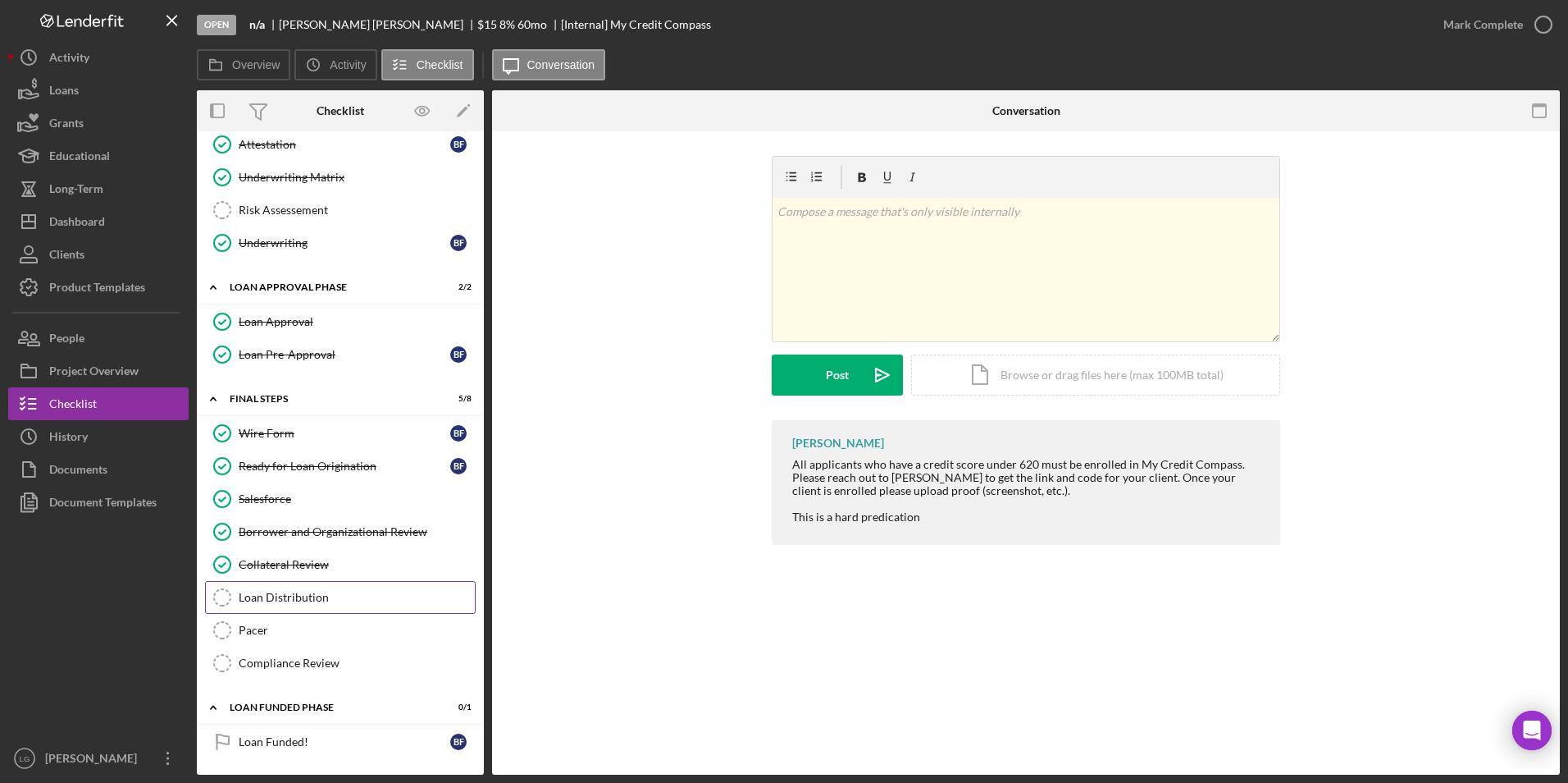
click at [312, 591] on div "Loan Distribution" at bounding box center [357, 597] width 236 height 13
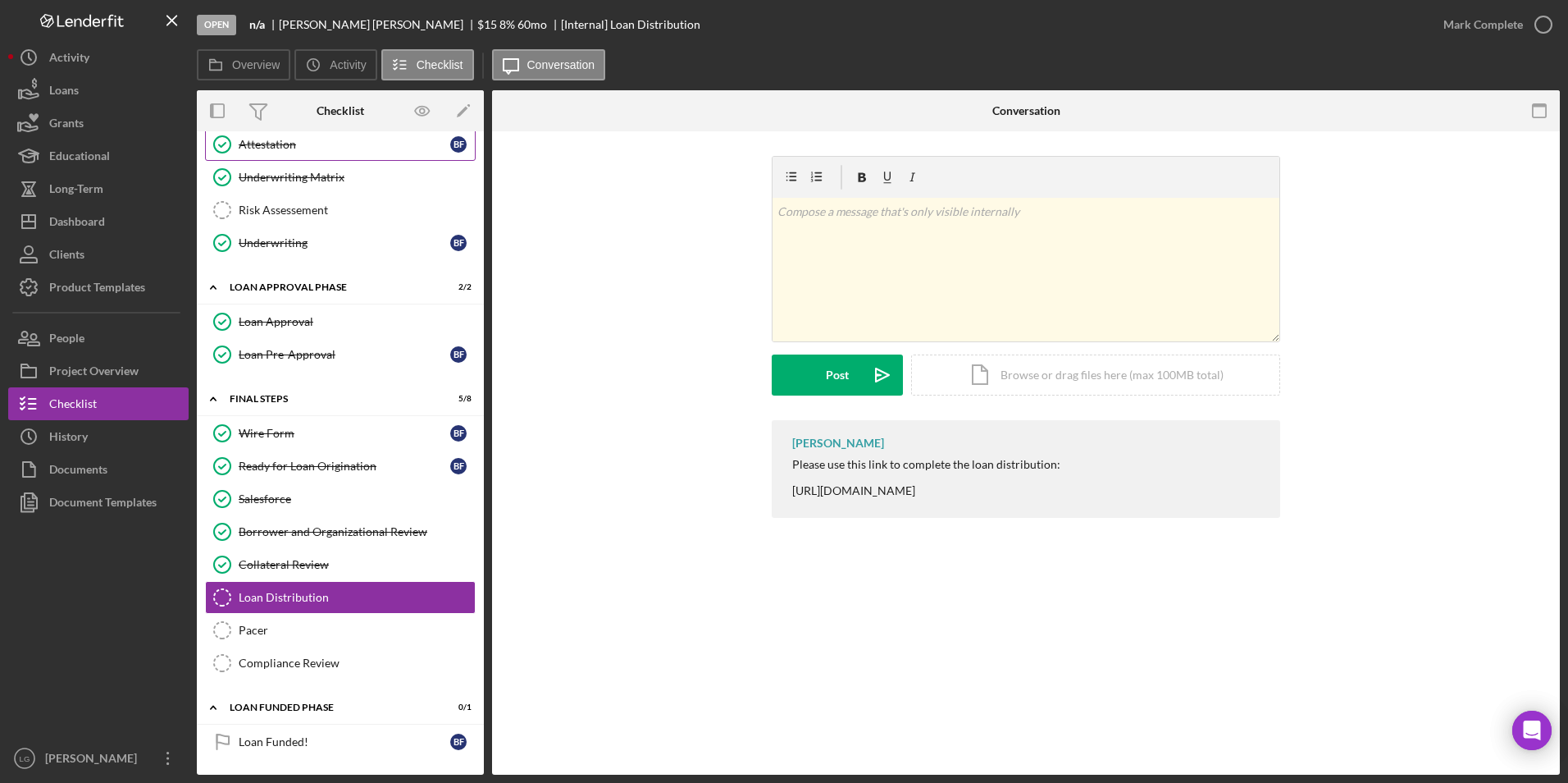
scroll to position [776, 0]
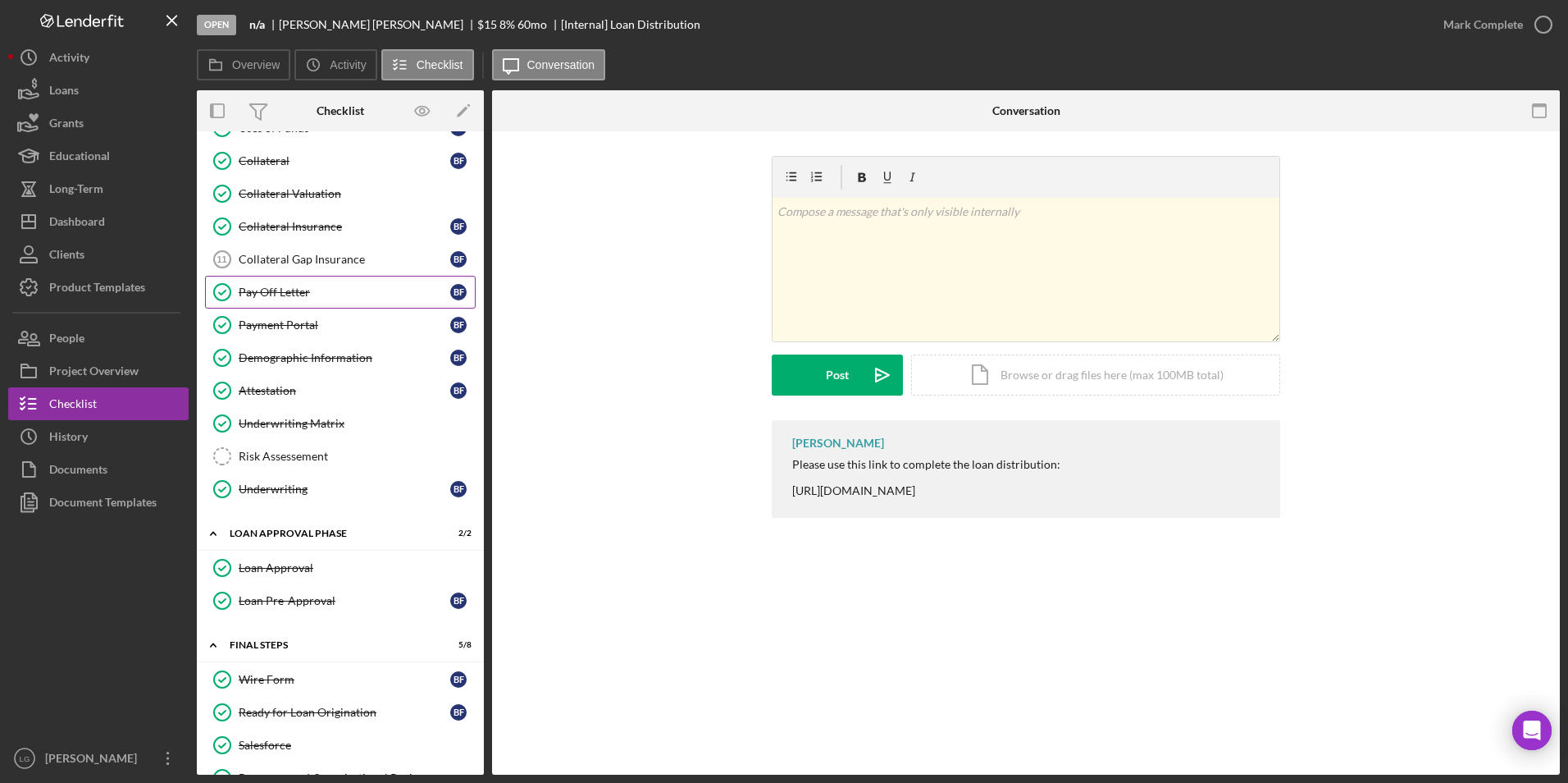
click at [286, 298] on div "Pay Off Letter" at bounding box center [343, 292] width 211 height 13
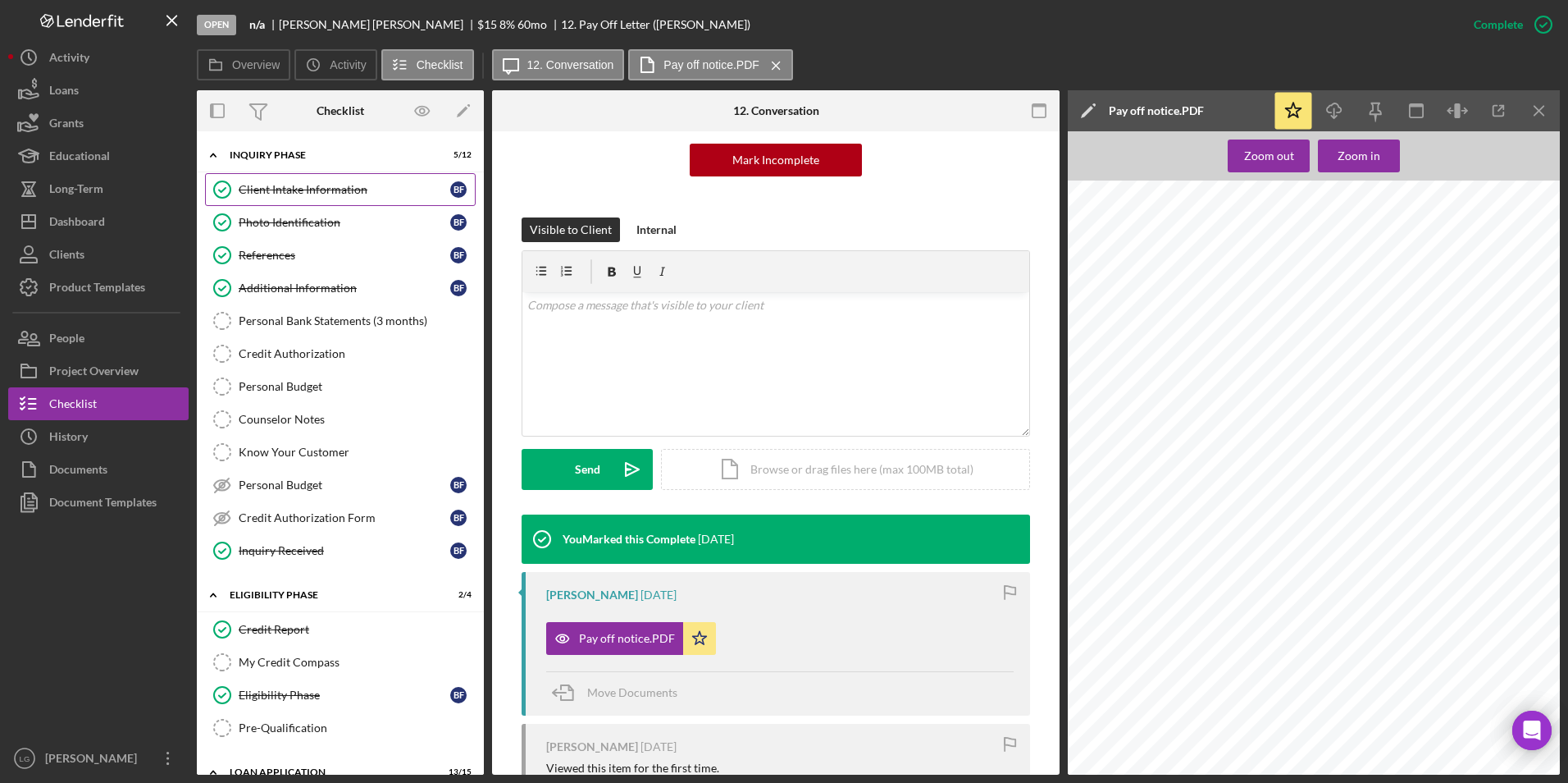
click at [345, 183] on div "Client Intake Information" at bounding box center [343, 190] width 211 height 13
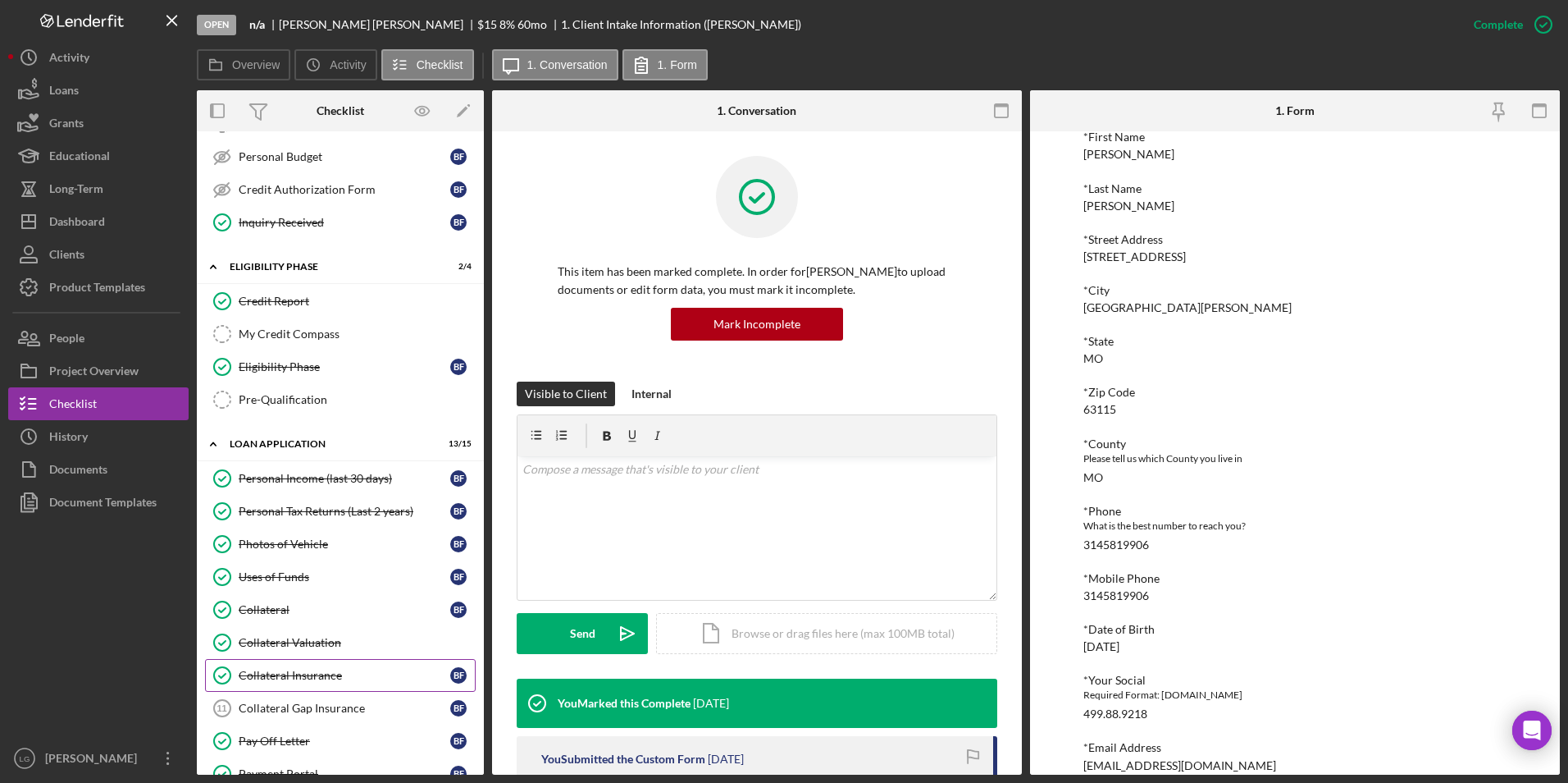
scroll to position [492, 0]
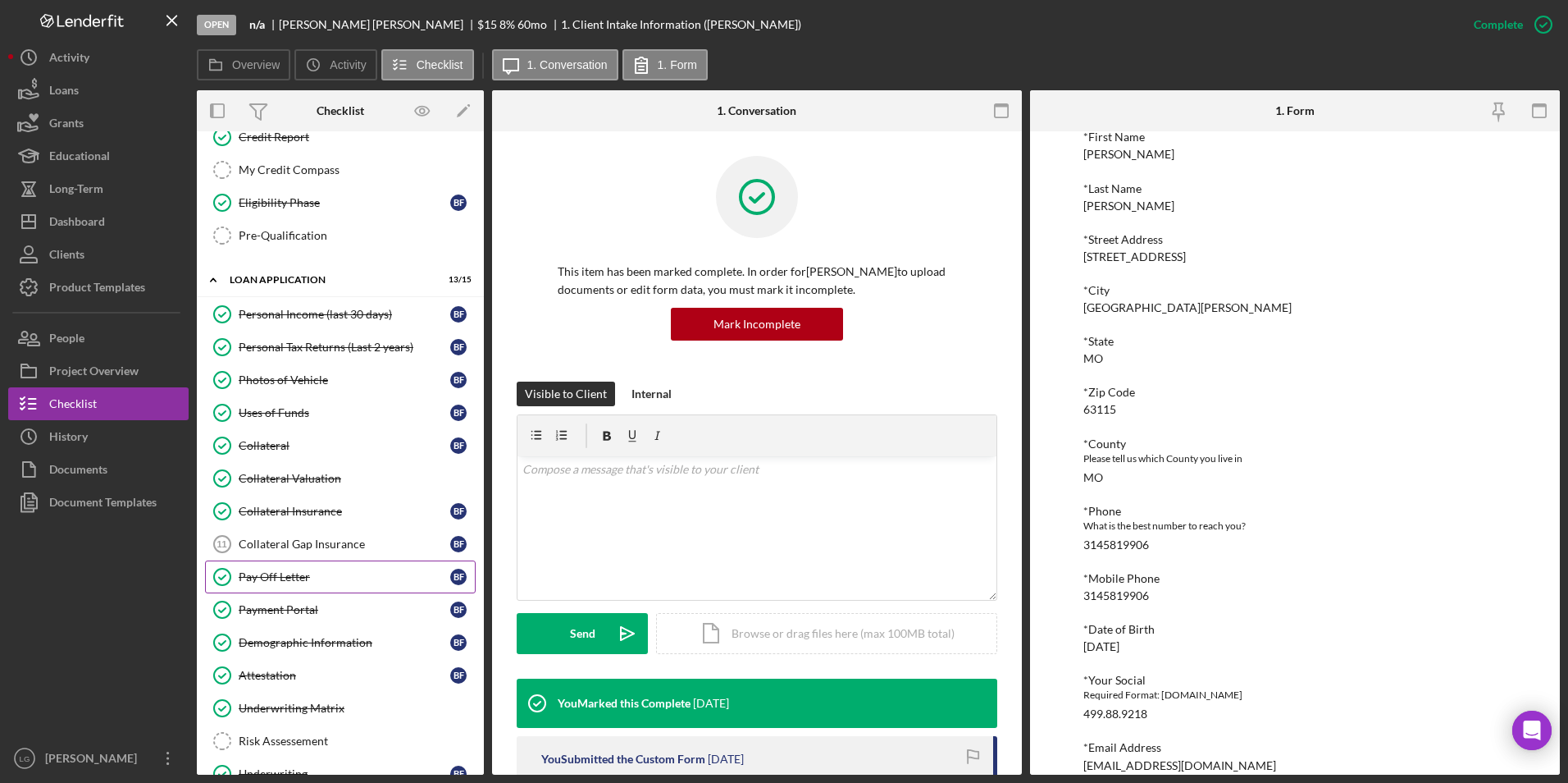
click at [286, 581] on div "Pay Off Letter" at bounding box center [343, 576] width 211 height 13
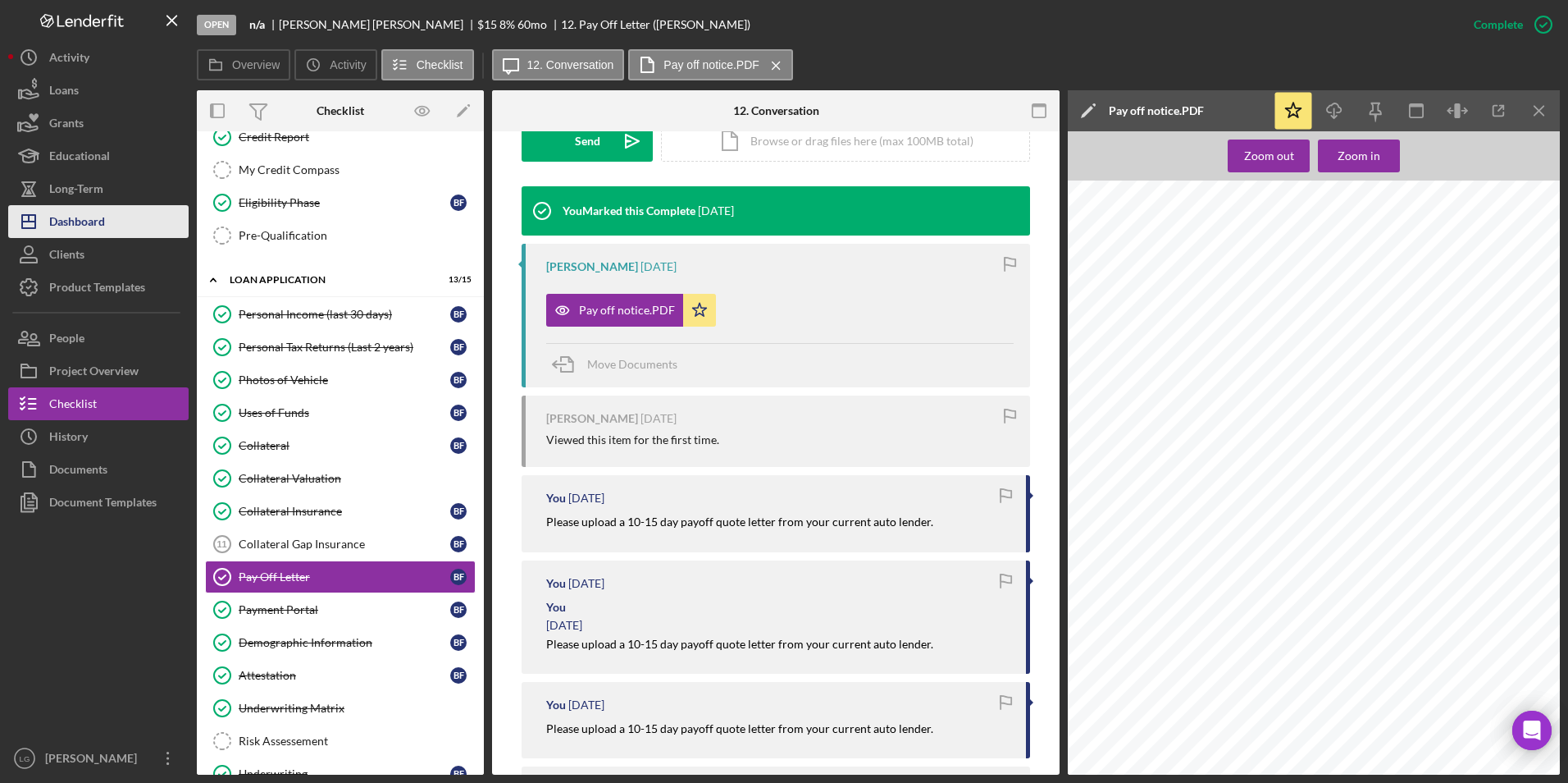
click at [101, 224] on div "Dashboard" at bounding box center [76, 223] width 55 height 37
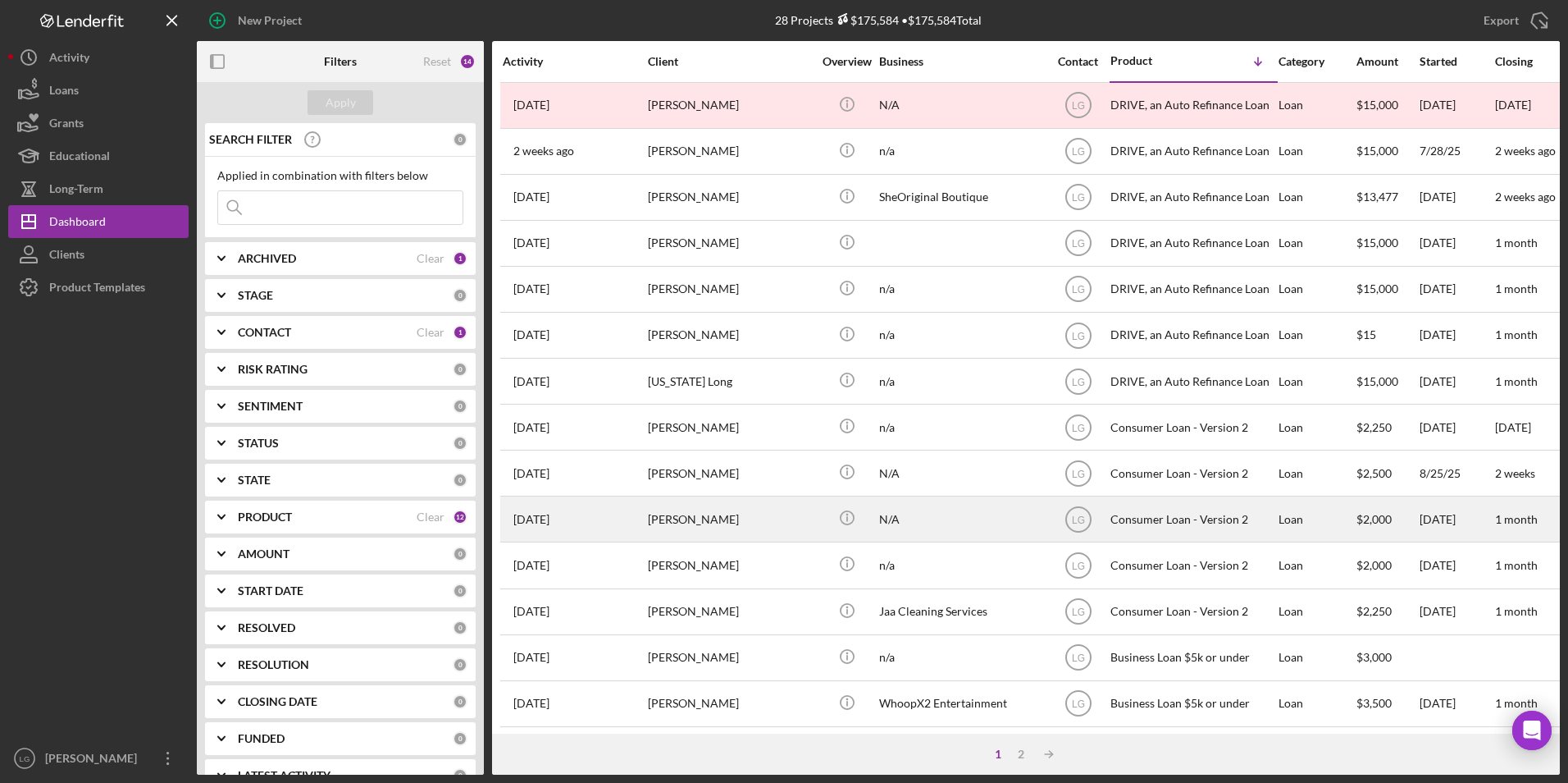
click at [729, 527] on div "[PERSON_NAME]" at bounding box center [729, 518] width 164 height 43
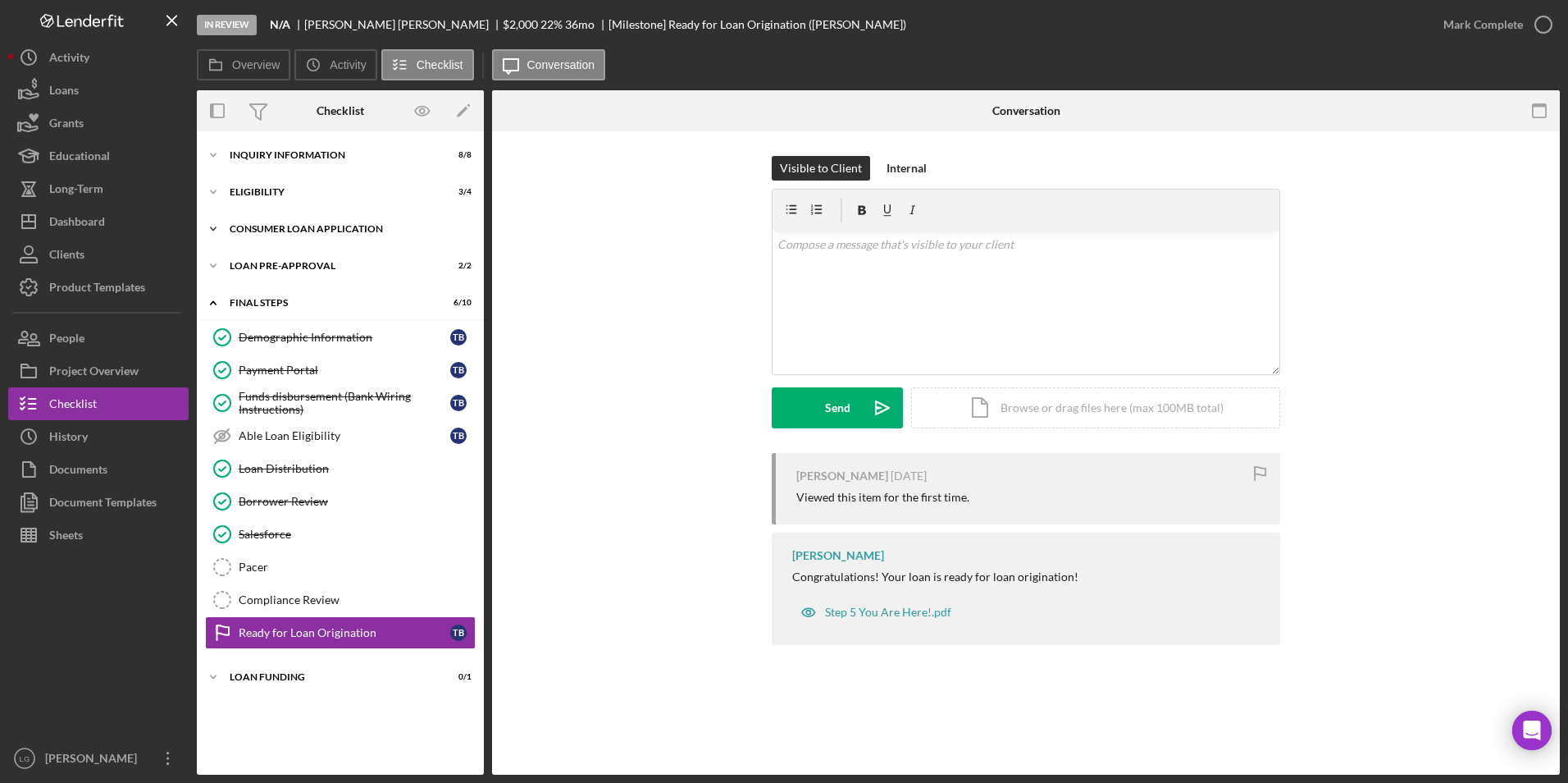
click at [319, 230] on div "Consumer Loan Application" at bounding box center [346, 229] width 234 height 9
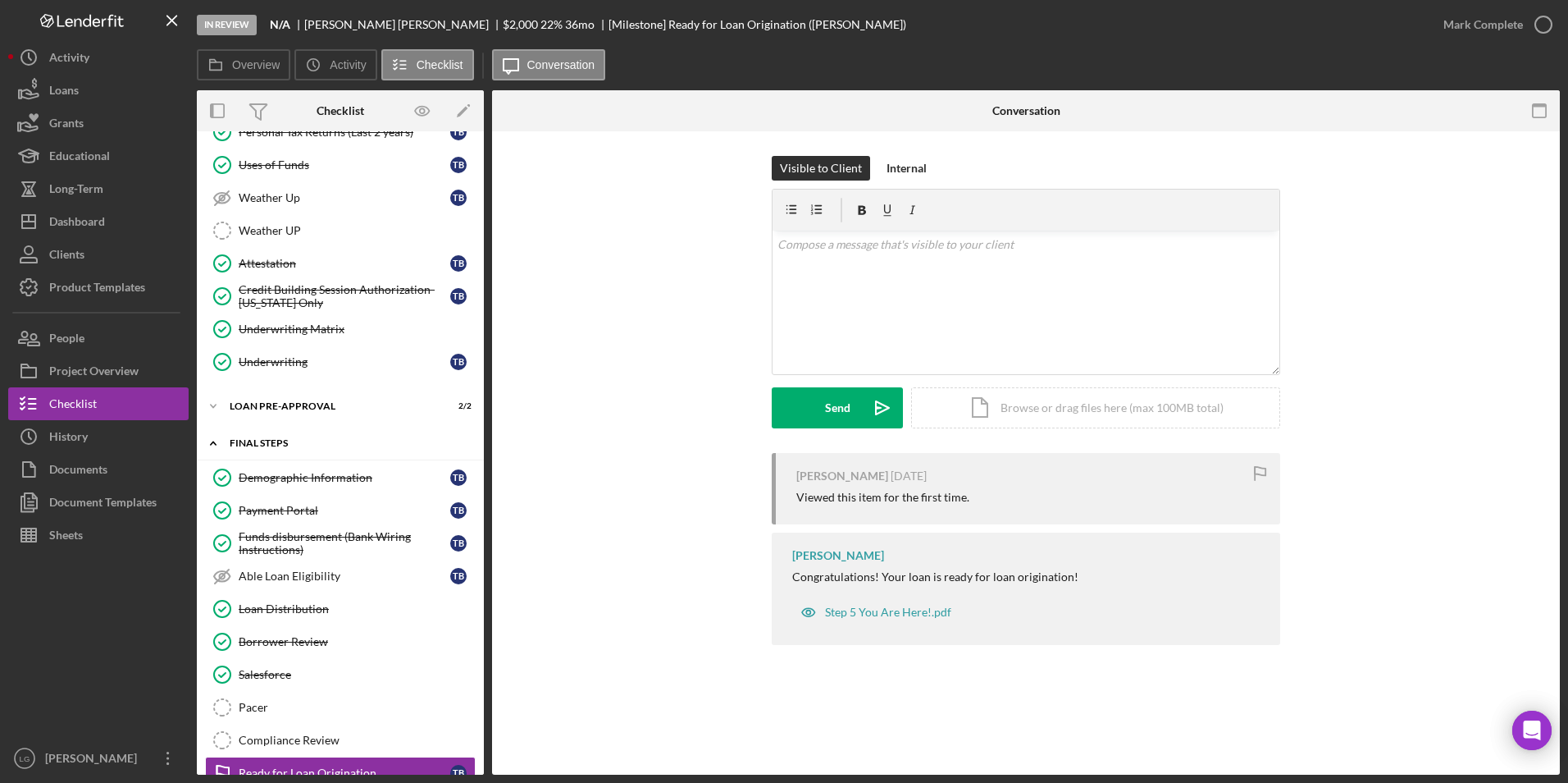
scroll to position [232, 0]
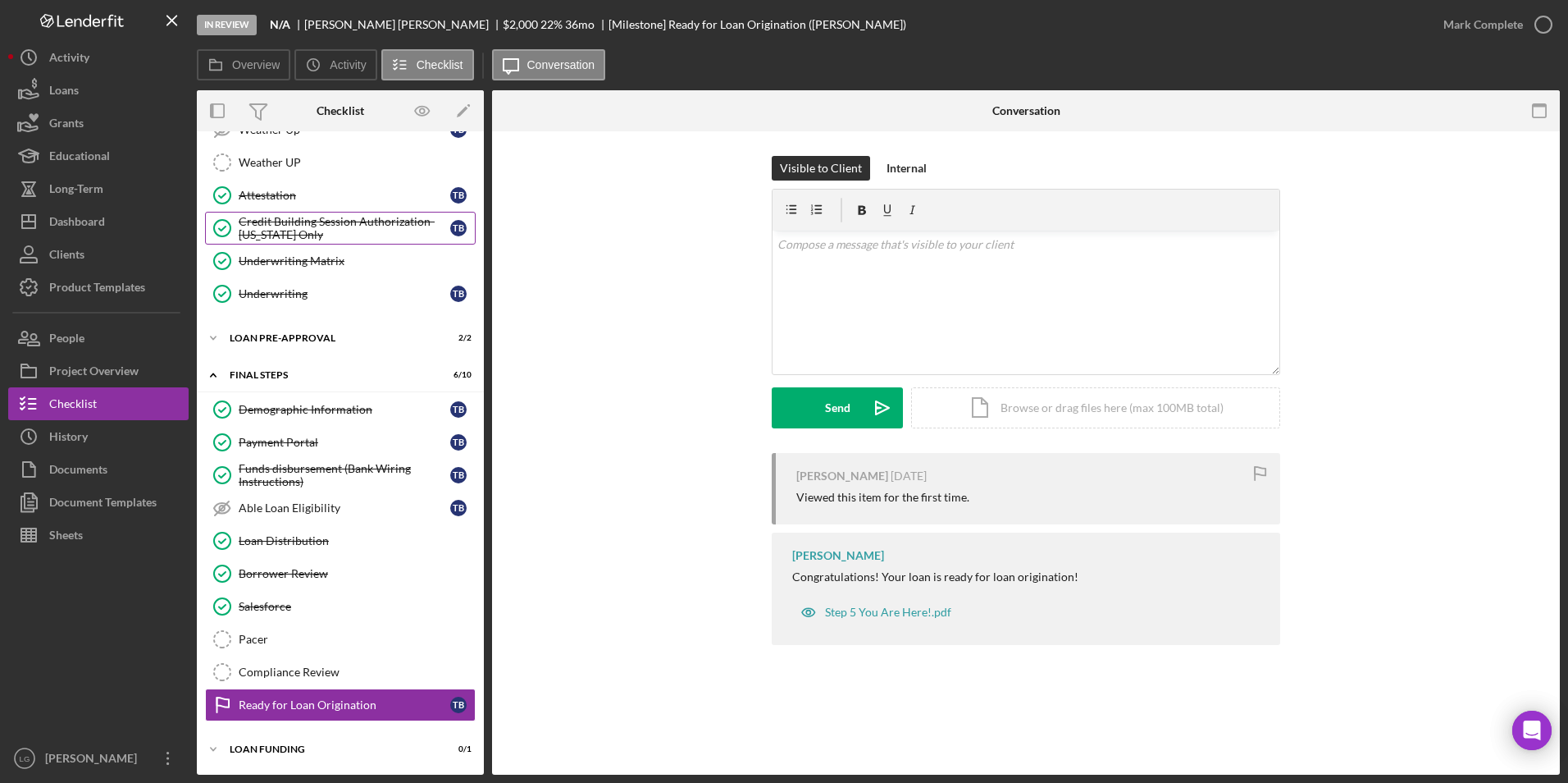
click at [283, 223] on div "Credit Building Session Authorization- [US_STATE] Only" at bounding box center [343, 228] width 211 height 26
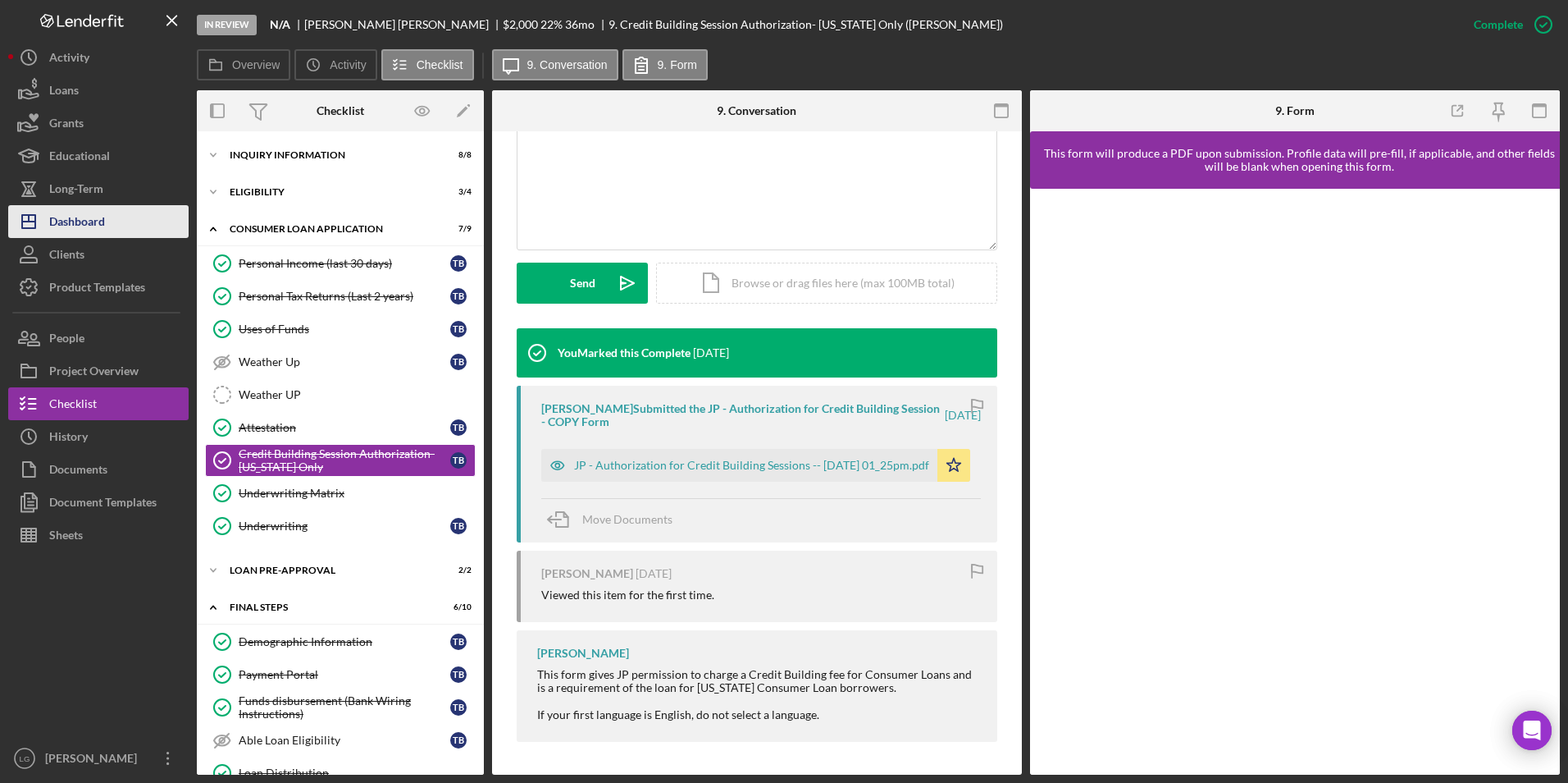
click at [117, 224] on button "Icon/Dashboard Dashboard" at bounding box center [99, 221] width 180 height 33
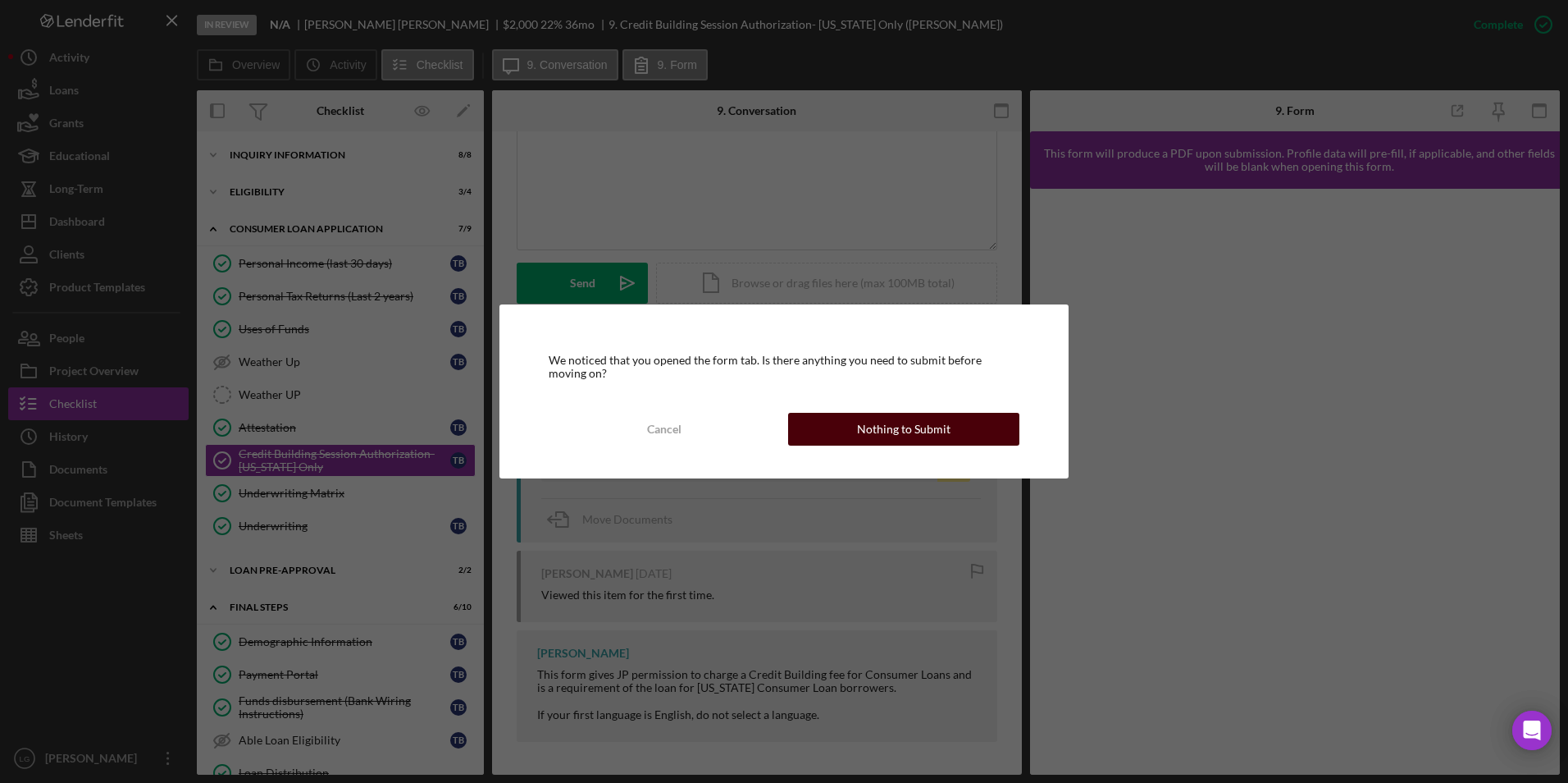
click at [824, 425] on button "Nothing to Submit" at bounding box center [904, 428] width 231 height 33
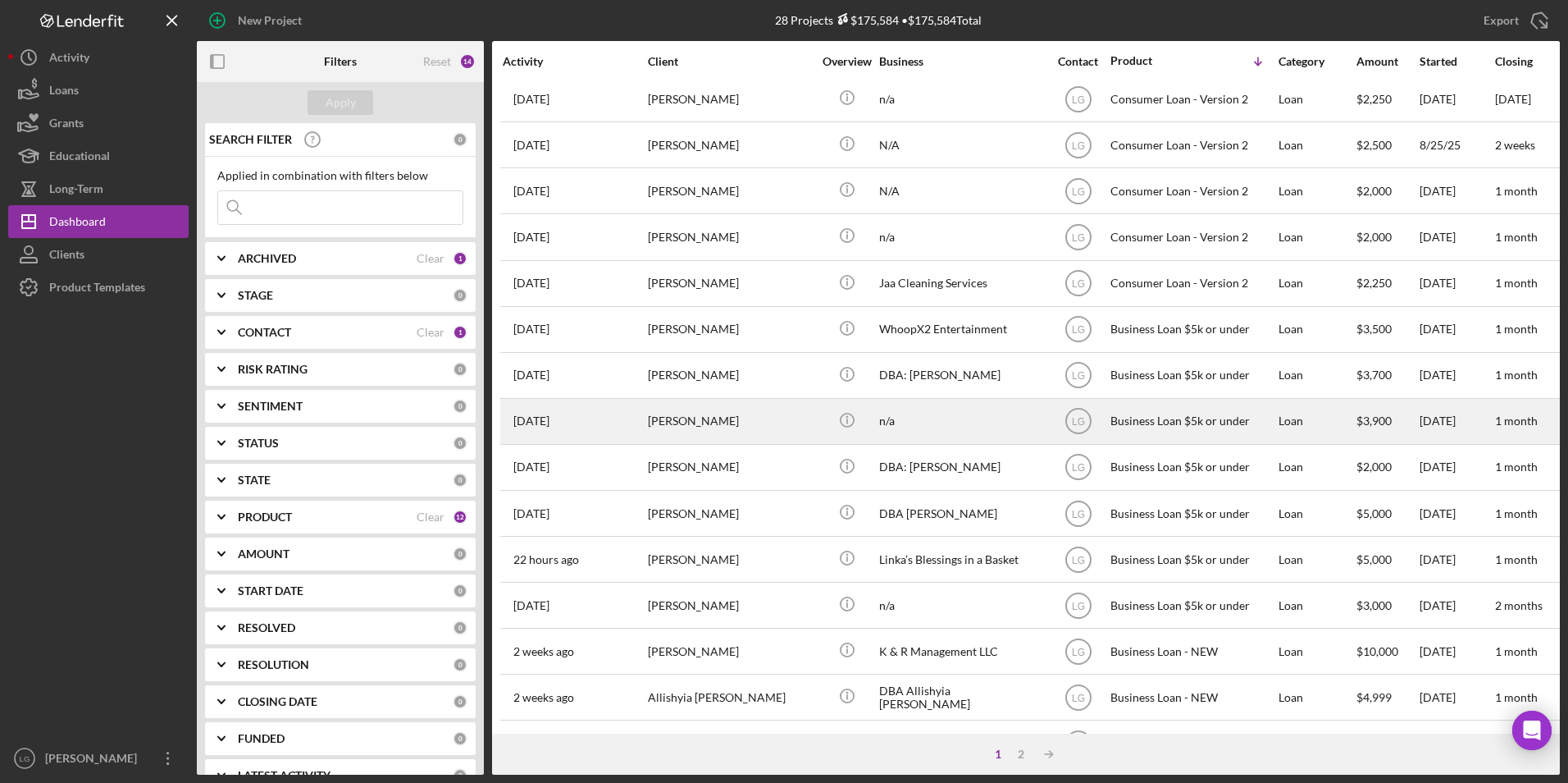
scroll to position [164, 0]
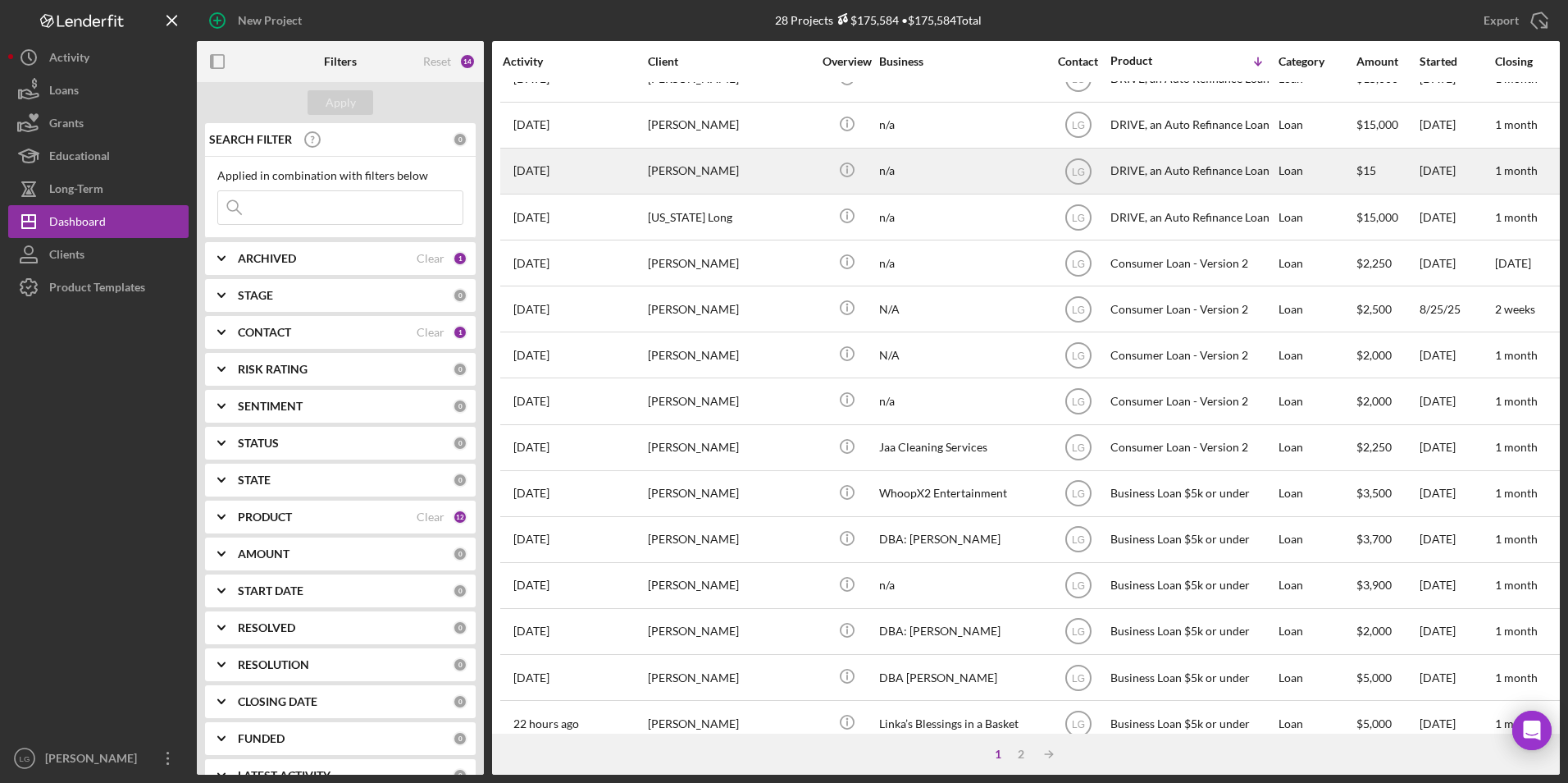
click at [723, 172] on div "[PERSON_NAME]" at bounding box center [729, 171] width 164 height 43
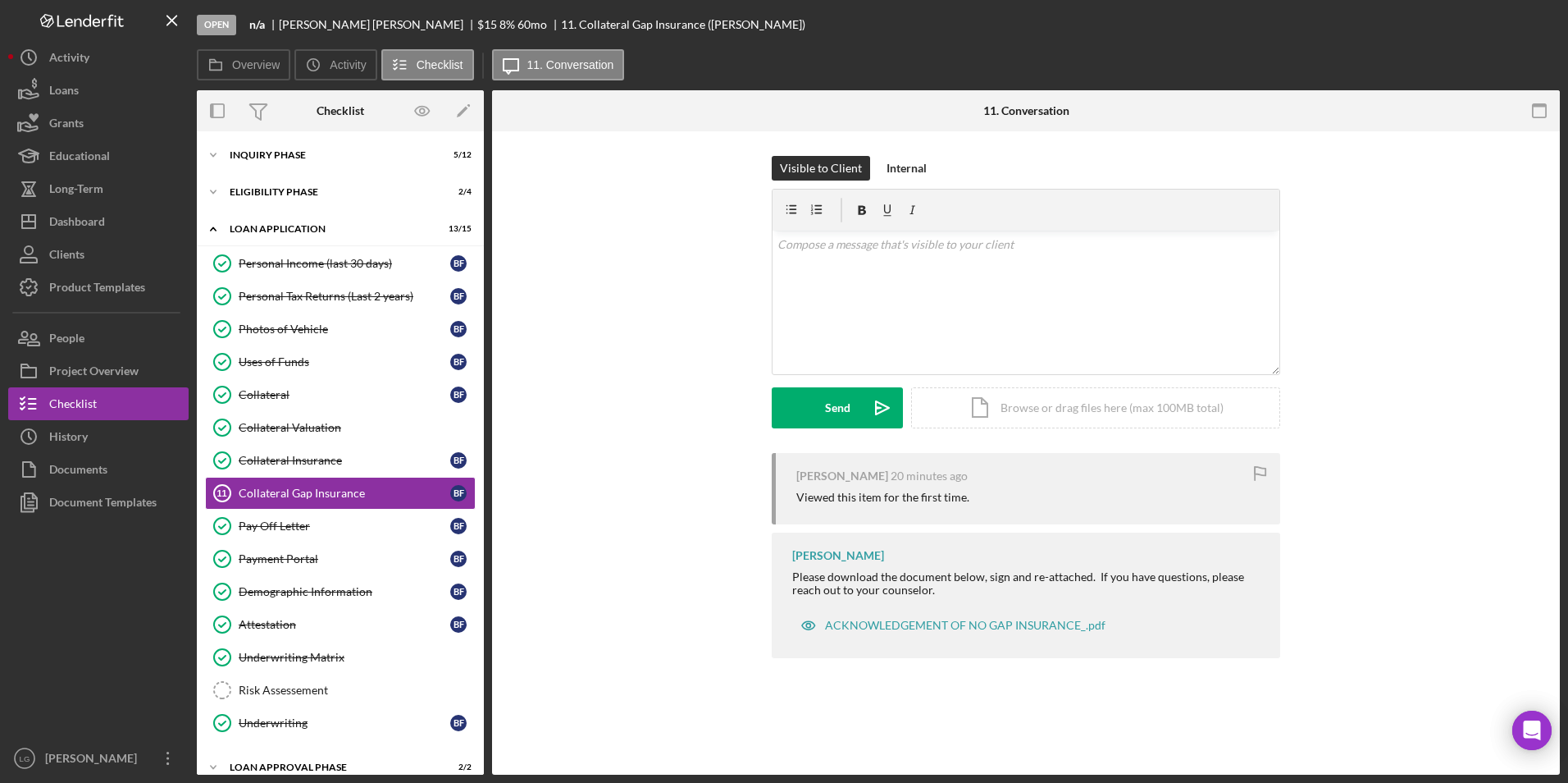
scroll to position [39, 0]
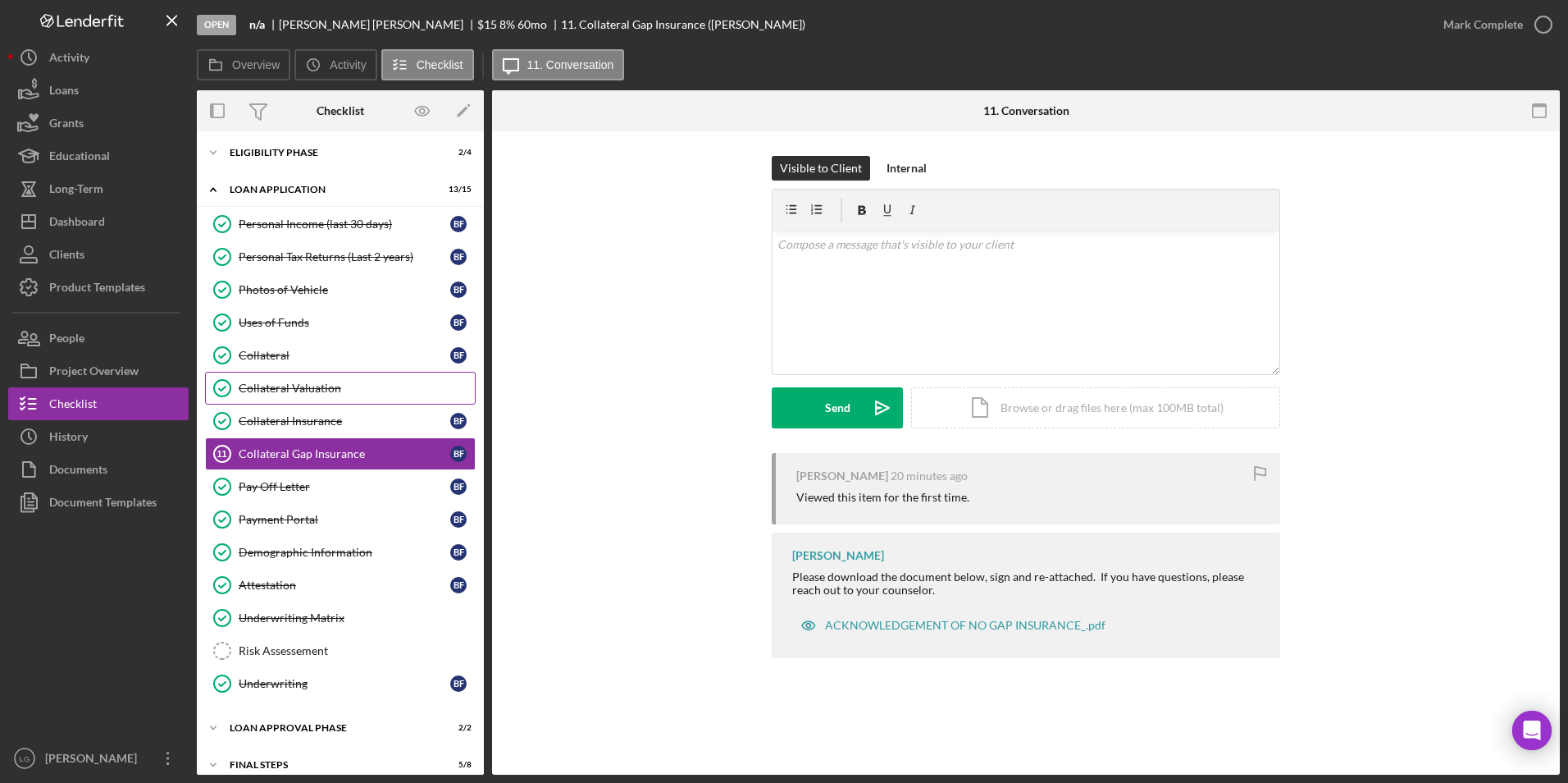
click at [309, 381] on div "Collateral Valuation" at bounding box center [357, 388] width 236 height 13
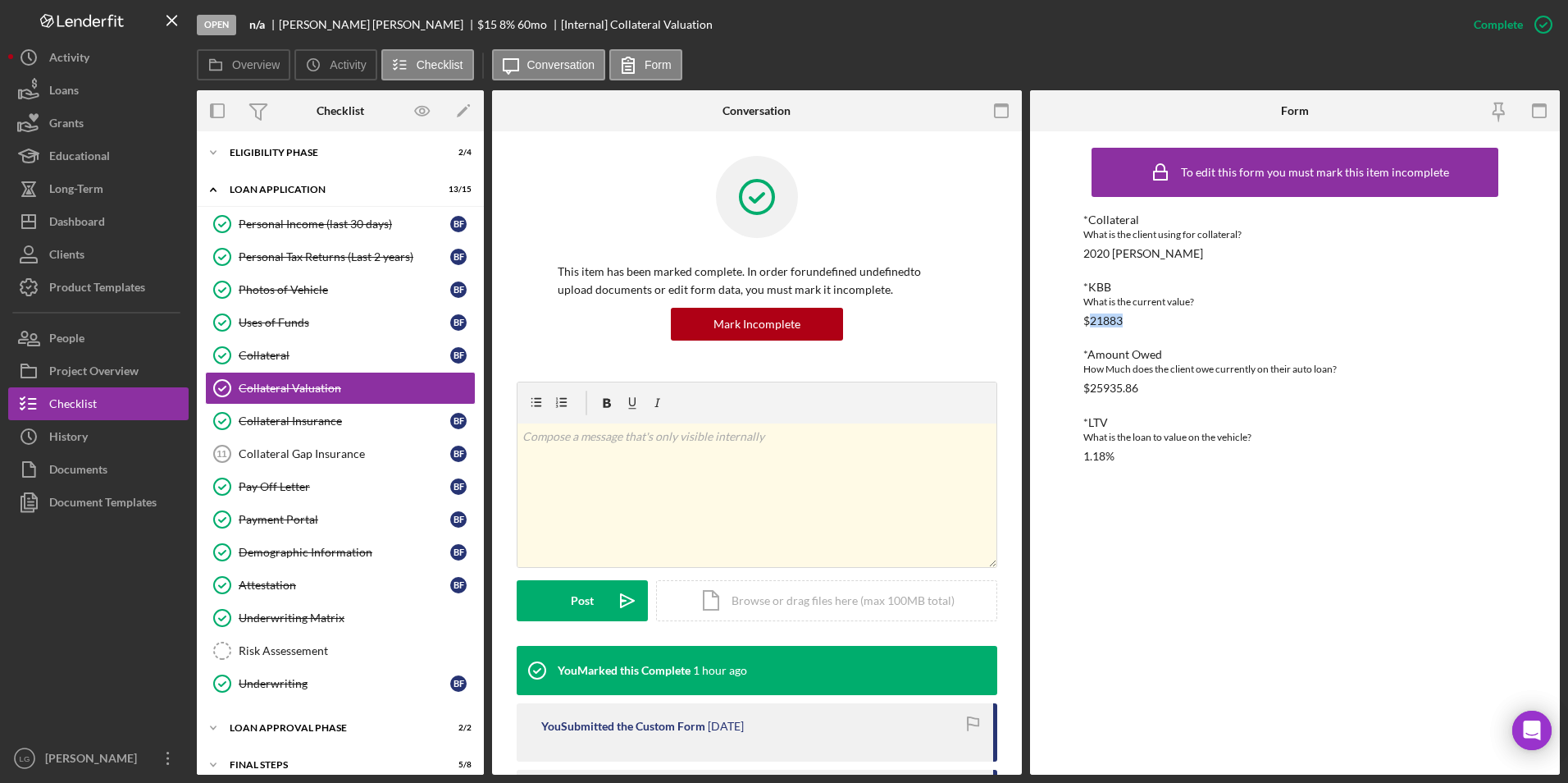
drag, startPoint x: 1149, startPoint y: 323, endPoint x: 1092, endPoint y: 325, distance: 57.0
click at [1092, 325] on div "*KBB What is the current value? $21883" at bounding box center [1295, 304] width 424 height 47
drag, startPoint x: 1092, startPoint y: 325, endPoint x: 1111, endPoint y: 319, distance: 19.9
click at [145, 337] on button "People" at bounding box center [99, 338] width 180 height 33
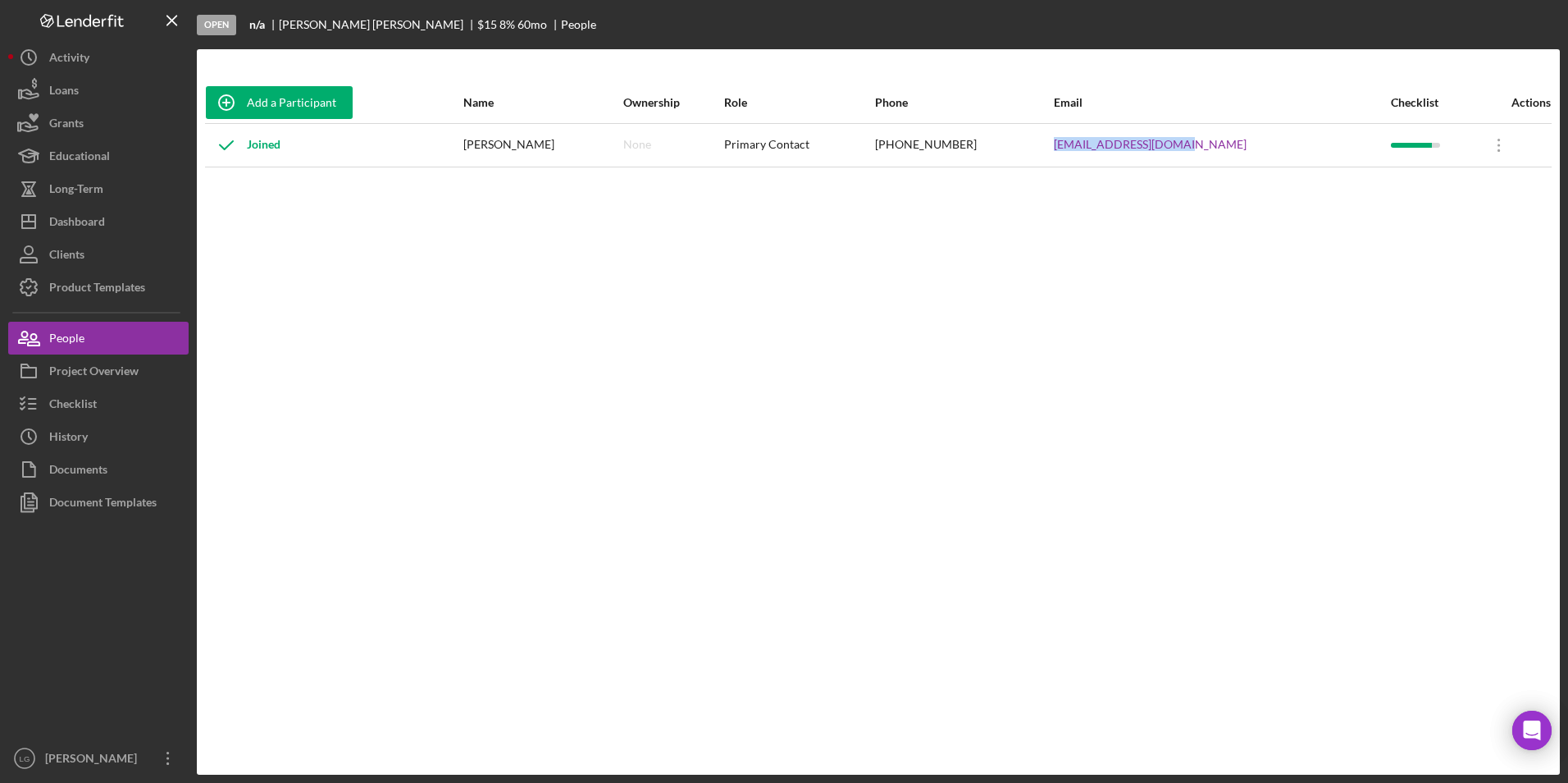
drag, startPoint x: 1243, startPoint y: 141, endPoint x: 1100, endPoint y: 156, distance: 143.8
click at [1100, 156] on tr "Joined [PERSON_NAME] None Primary Contact [PHONE_NUMBER] [EMAIL_ADDRESS][DOMAIN…" at bounding box center [877, 145] width 1347 height 43
drag, startPoint x: 1100, startPoint y: 156, endPoint x: 1173, endPoint y: 143, distance: 74.1
click at [65, 407] on div "Checklist" at bounding box center [72, 405] width 48 height 37
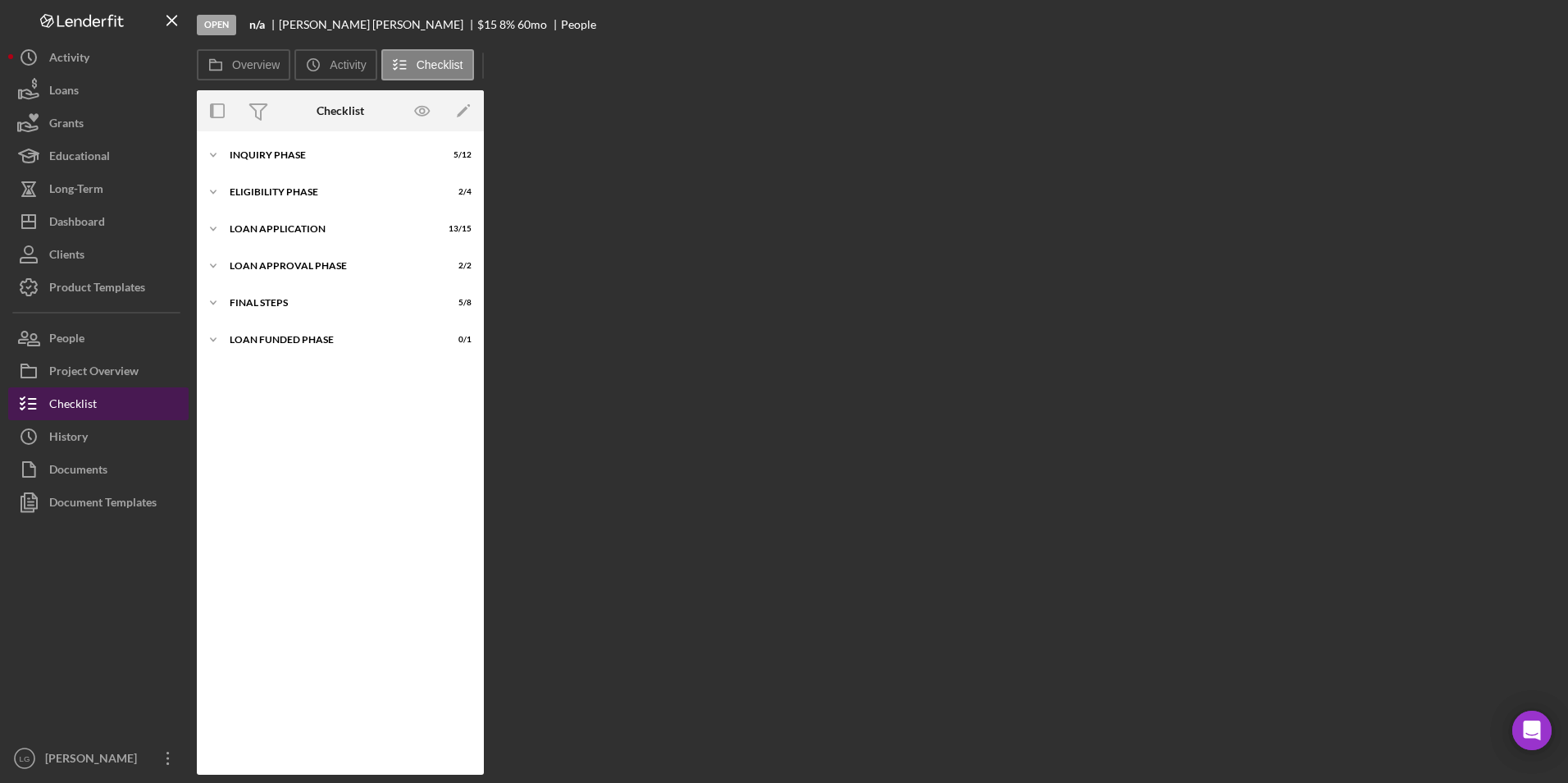
scroll to position [39, 0]
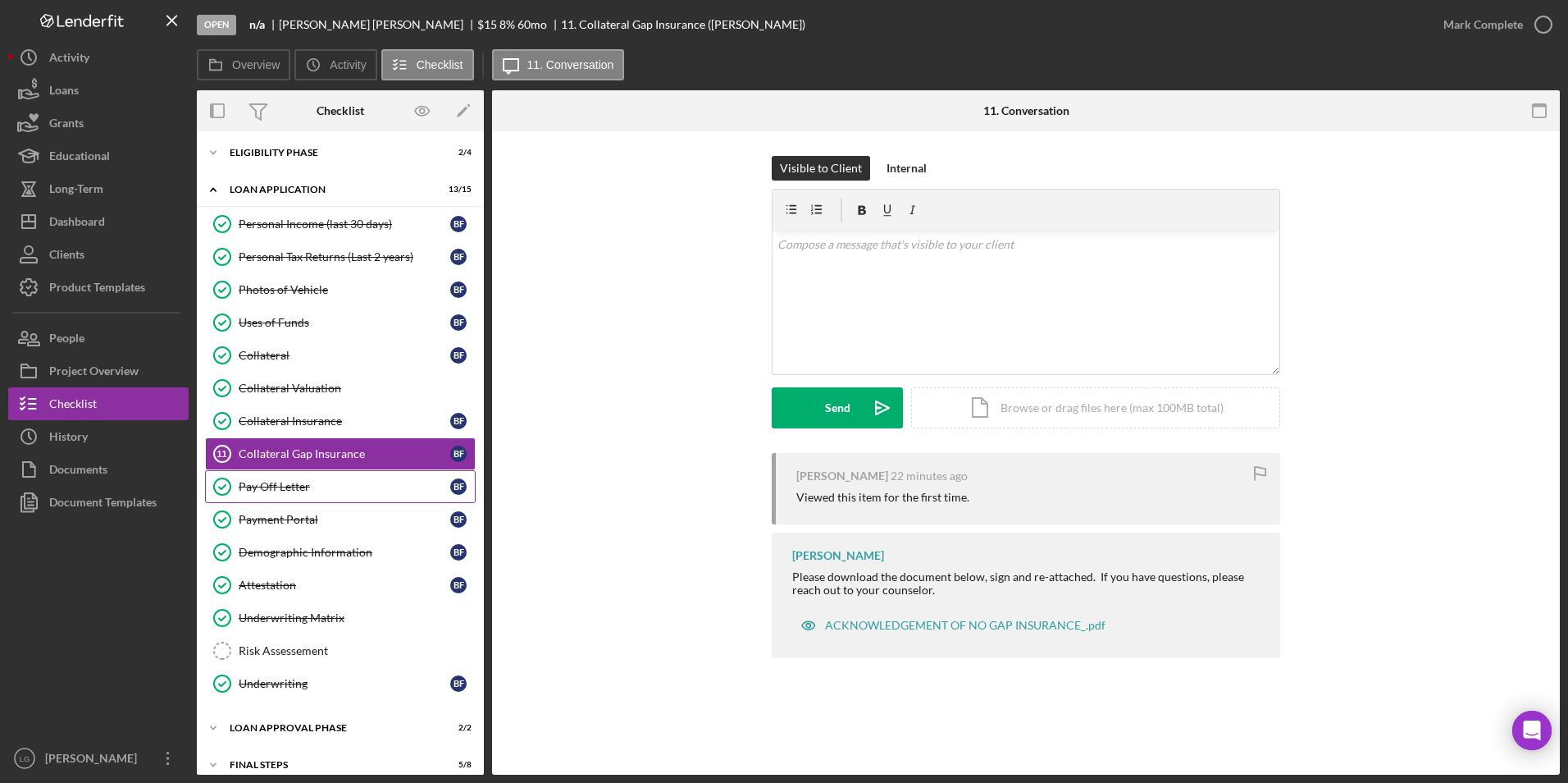
click at [309, 491] on div "Pay Off Letter" at bounding box center [343, 486] width 211 height 13
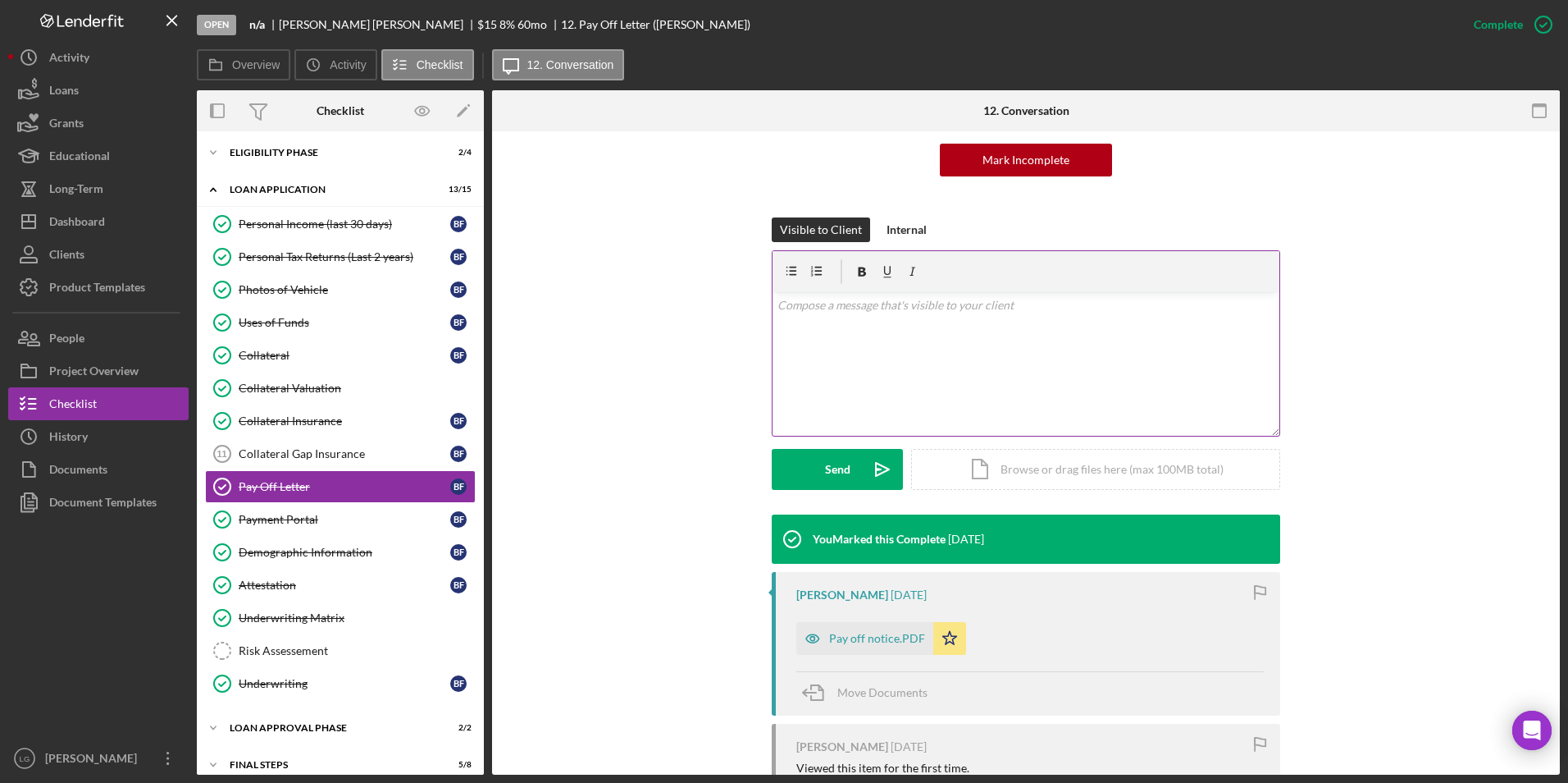
scroll to position [246, 0]
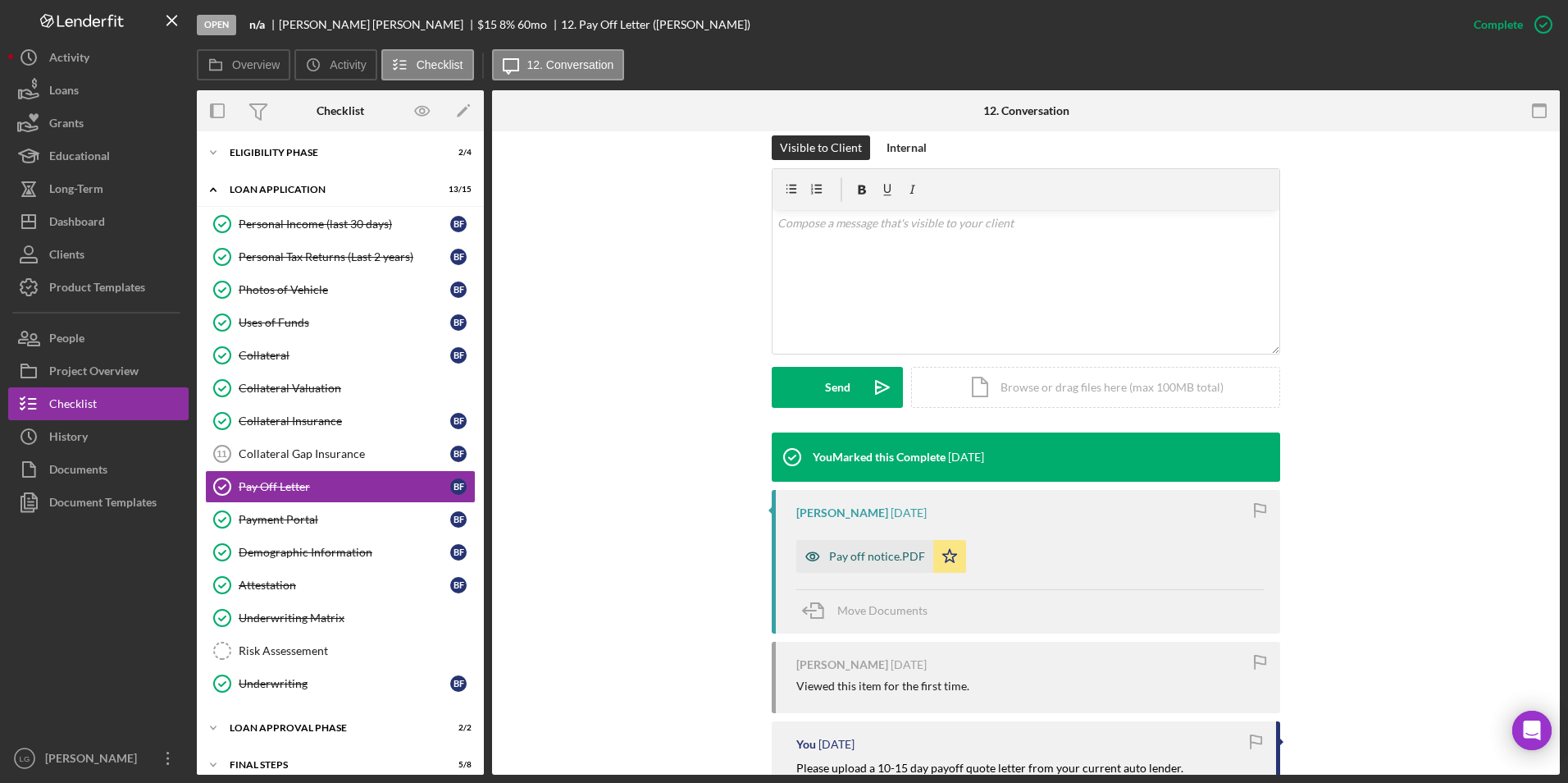
click at [873, 553] on div "Pay off notice.PDF" at bounding box center [876, 556] width 96 height 13
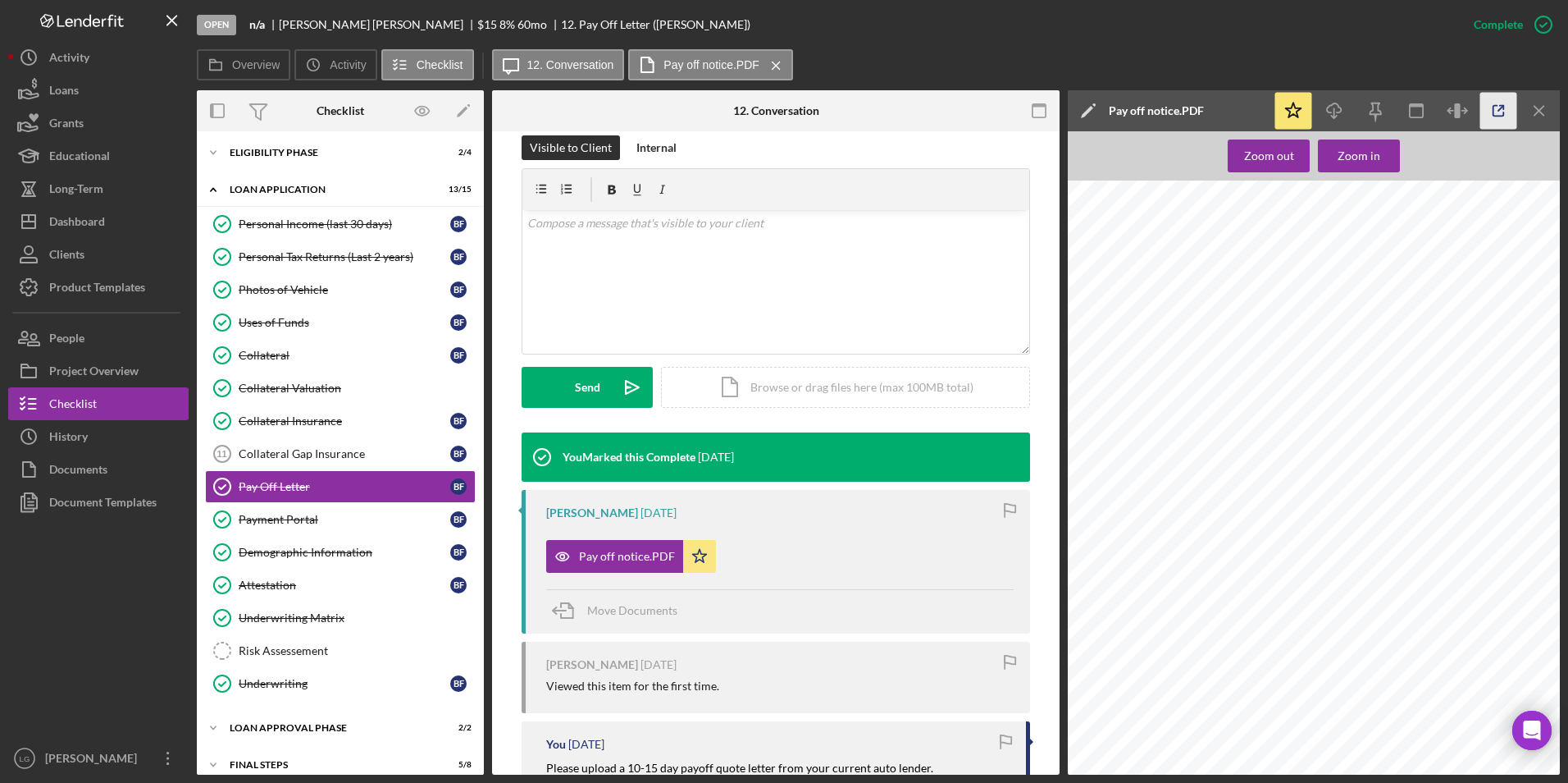
click at [1503, 118] on icon "button" at bounding box center [1498, 111] width 37 height 37
